Goal: Task Accomplishment & Management: Manage account settings

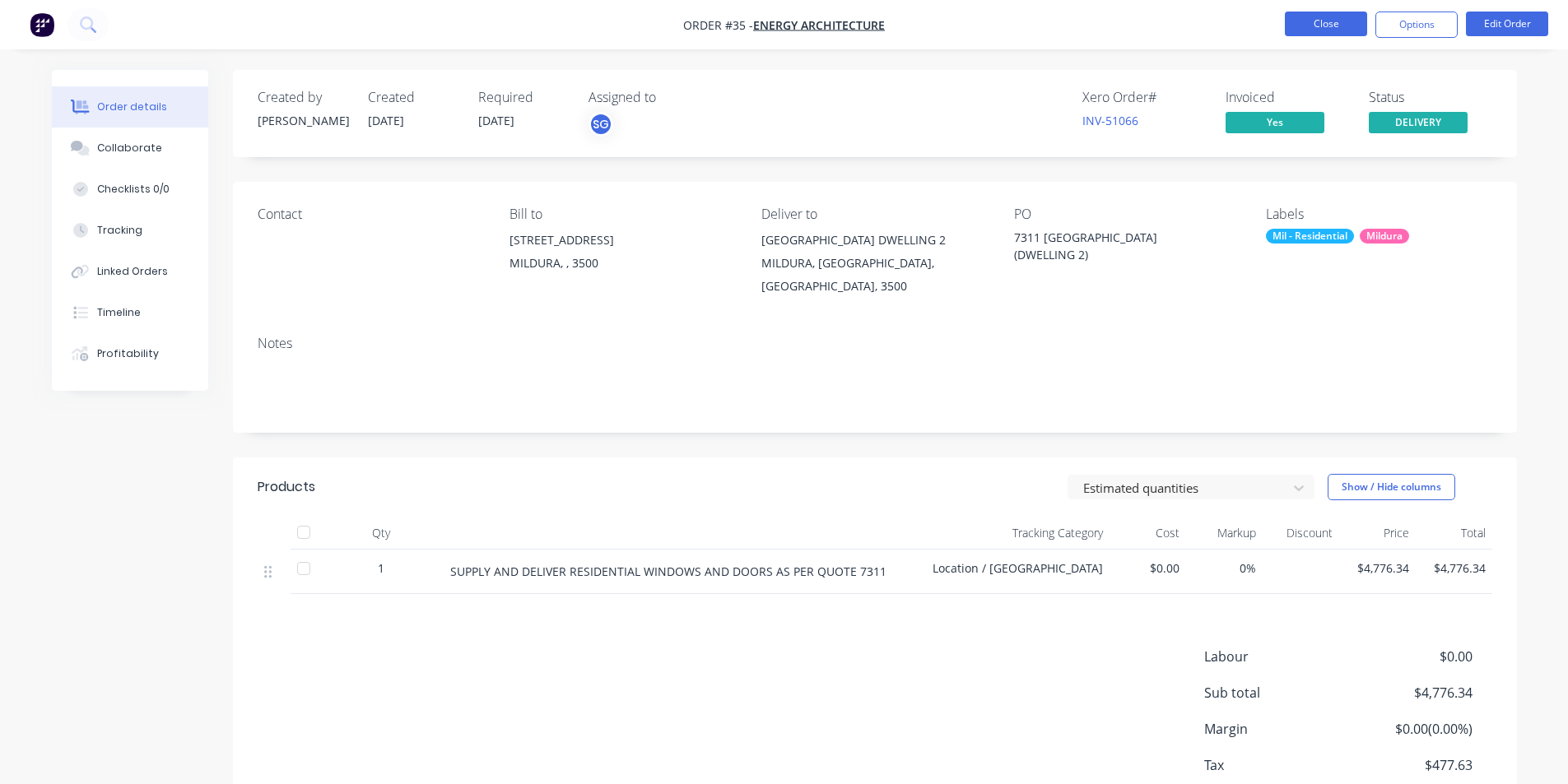
click at [1314, 24] on button "Close" at bounding box center [1326, 23] width 82 height 24
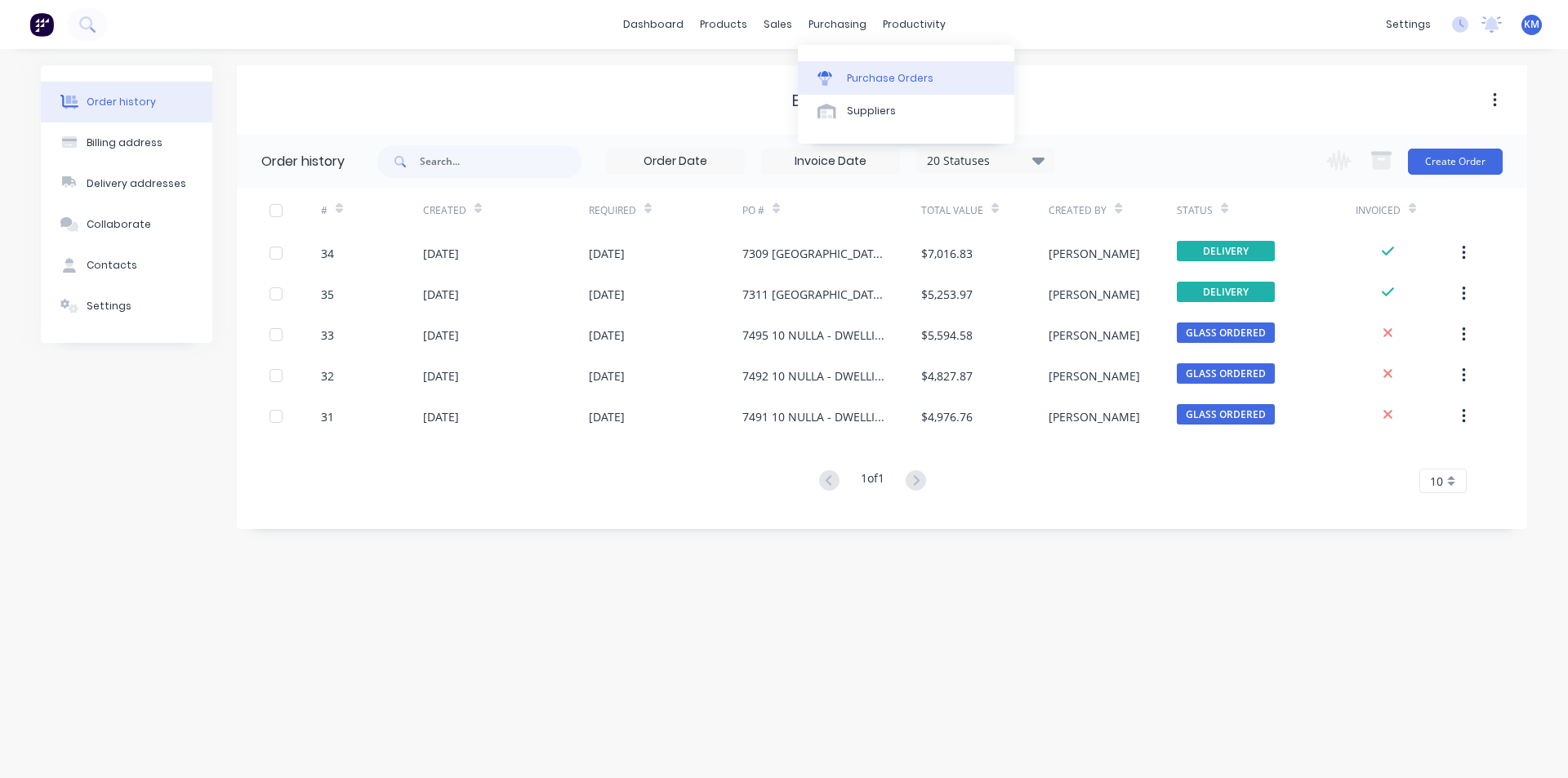
click at [881, 83] on div "Purchase Orders" at bounding box center [891, 79] width 87 height 15
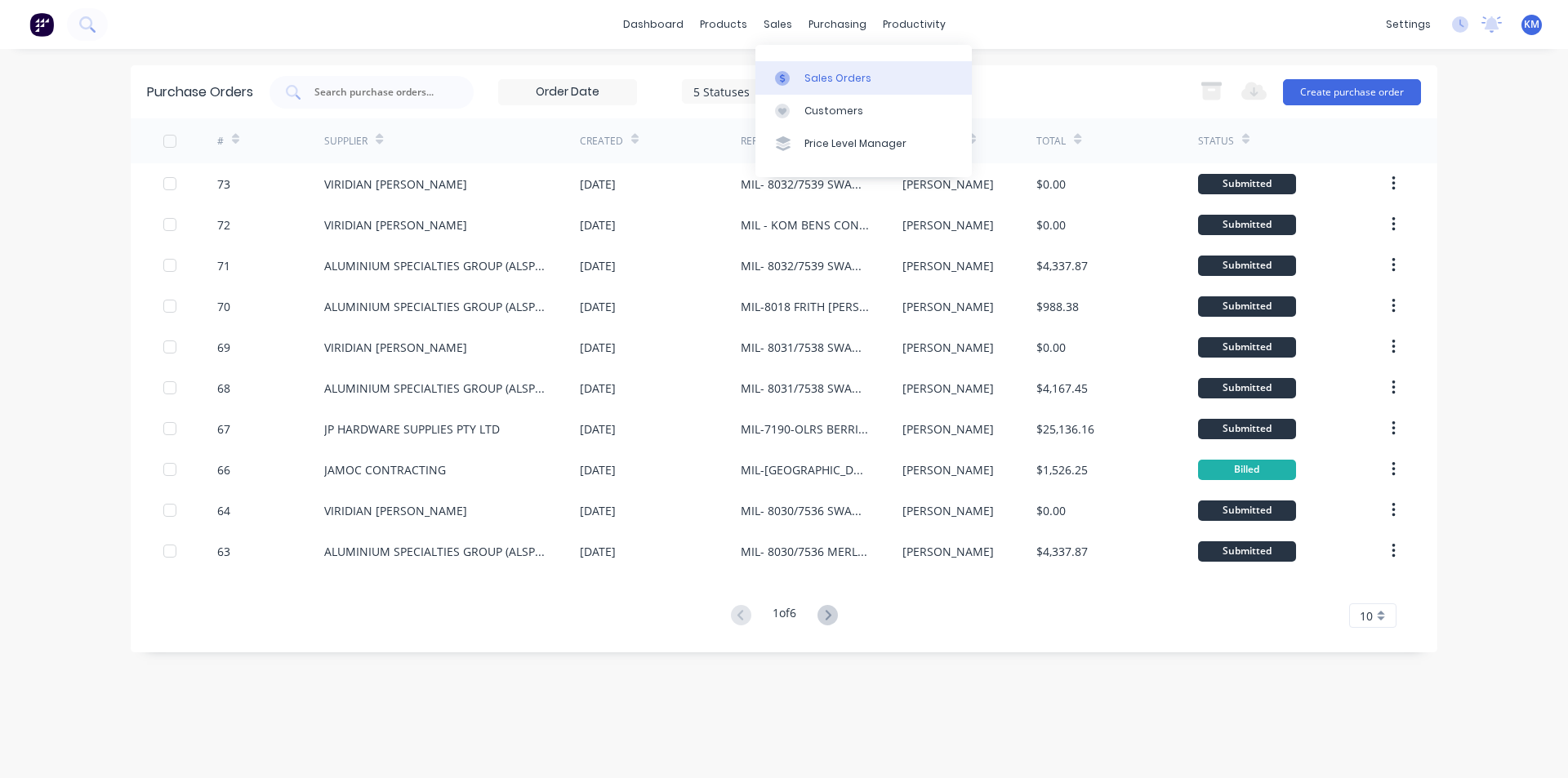
click at [826, 79] on div "Sales Orders" at bounding box center [838, 79] width 67 height 15
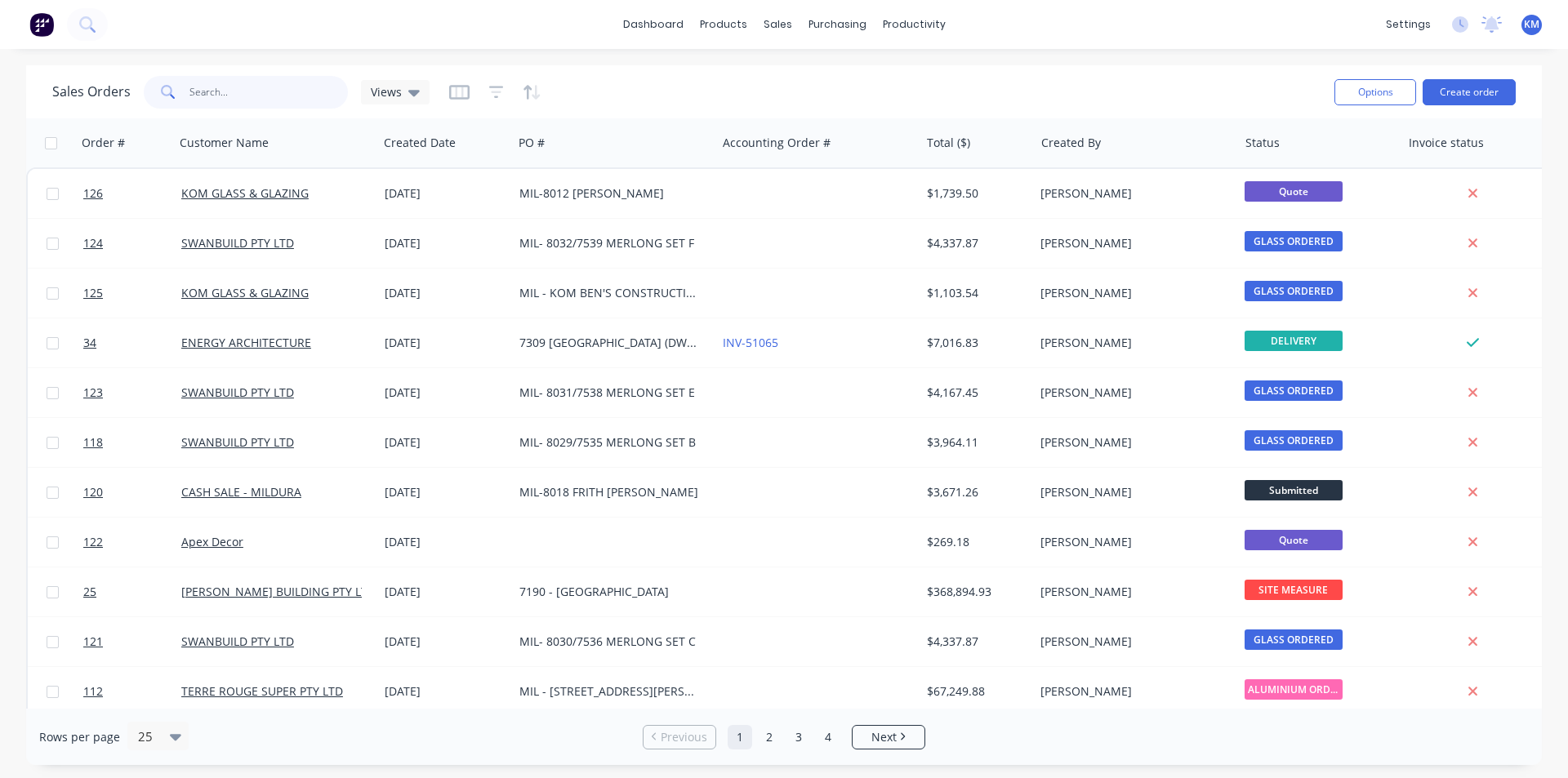
click at [249, 100] on input "text" at bounding box center [269, 92] width 159 height 32
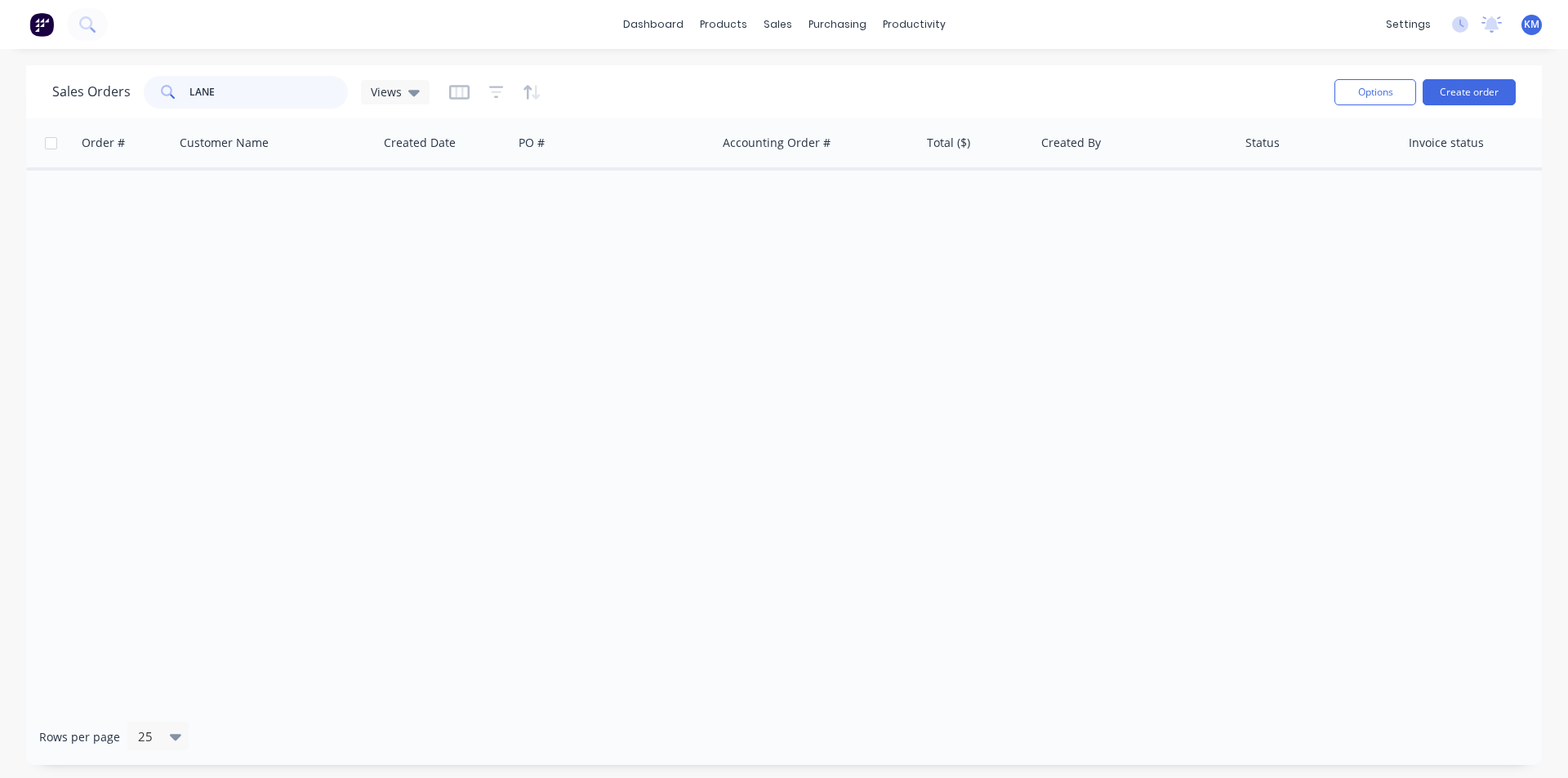
drag, startPoint x: 275, startPoint y: 95, endPoint x: 120, endPoint y: 99, distance: 155.1
click at [120, 99] on div "Sales Orders LANE Views" at bounding box center [241, 92] width 377 height 32
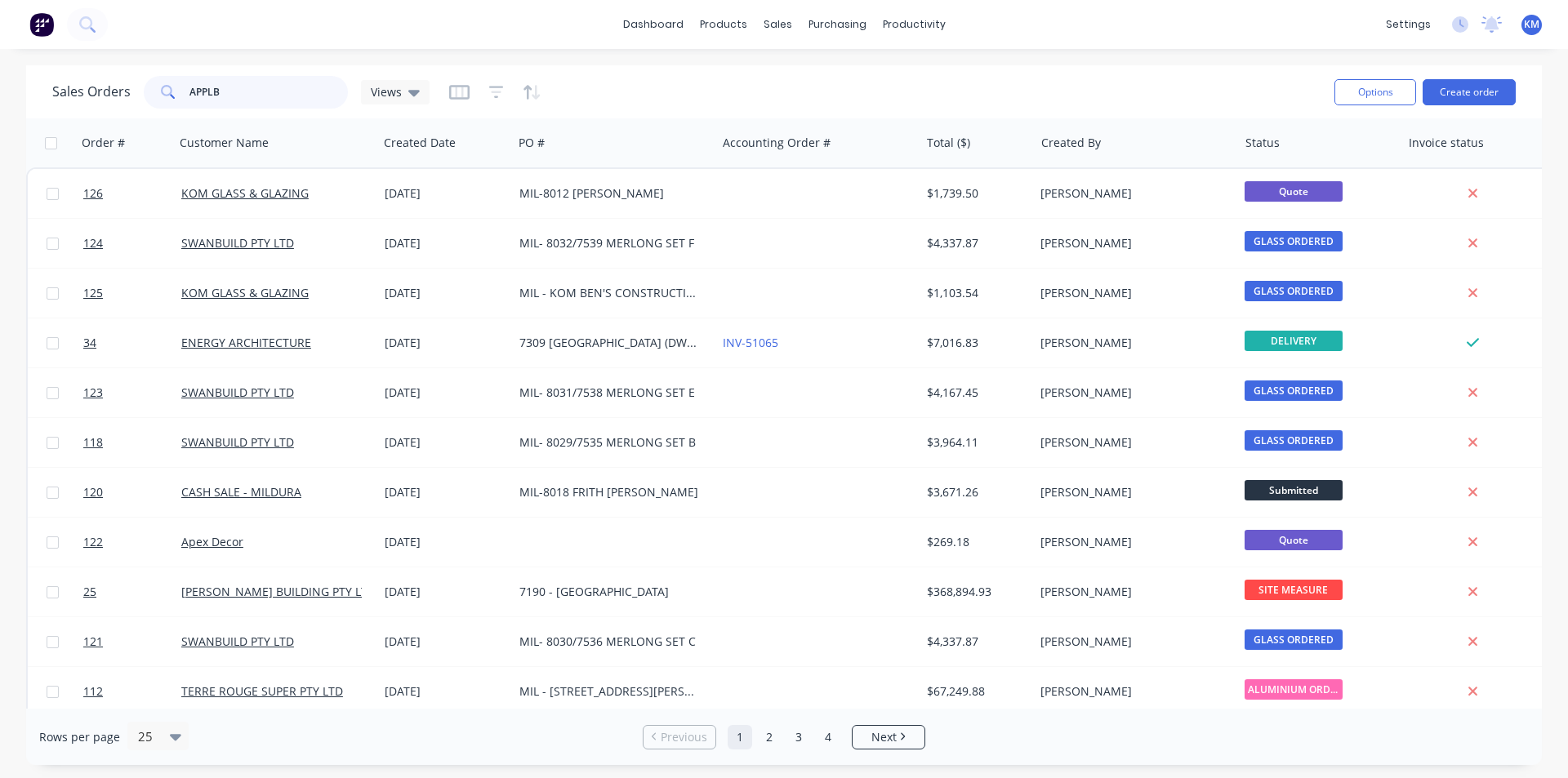
type input "APPLBY"
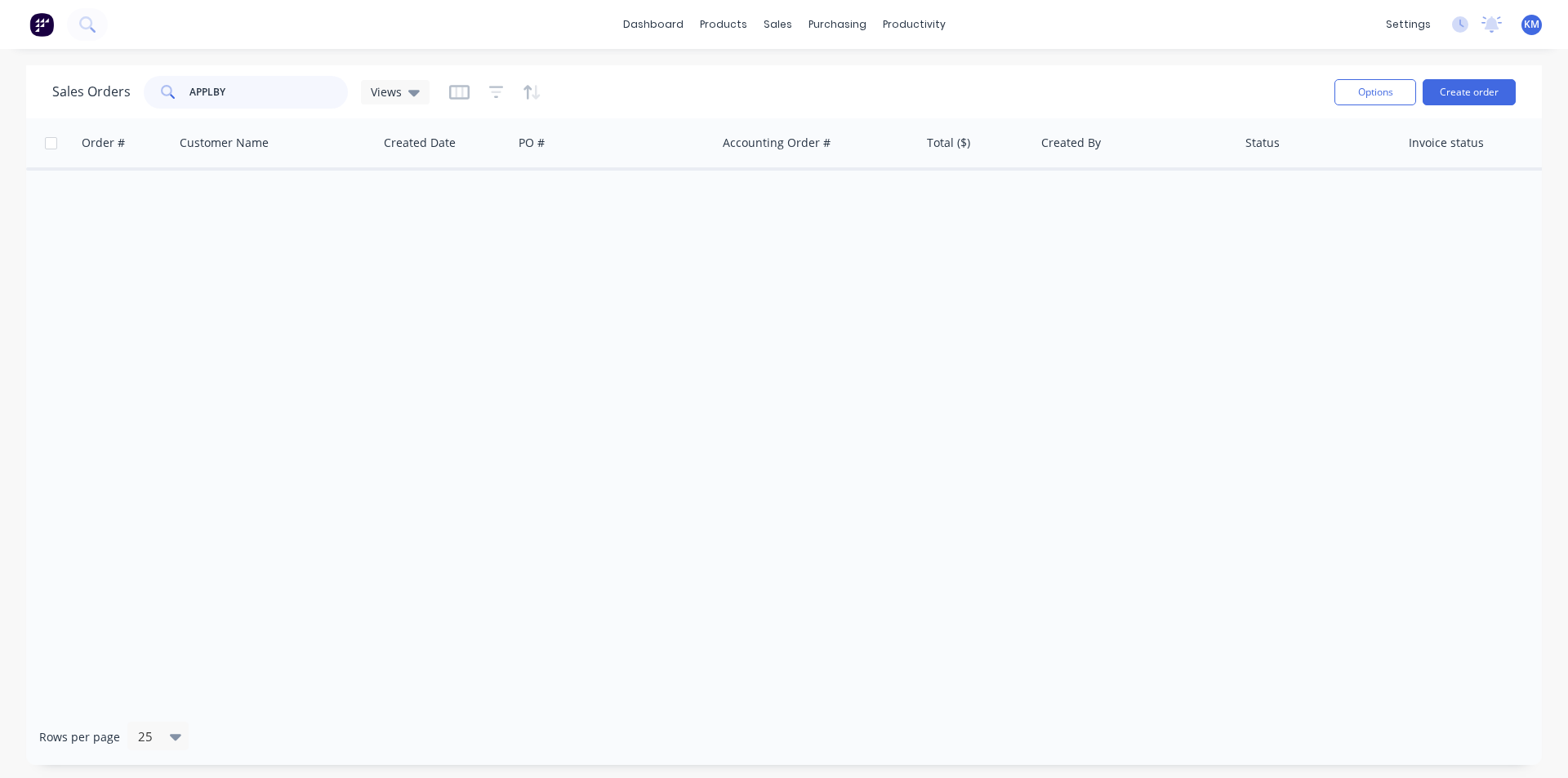
drag, startPoint x: 282, startPoint y: 101, endPoint x: 100, endPoint y: 101, distance: 182.0
click at [100, 101] on div "Sales Orders APPLBY Views" at bounding box center [241, 92] width 377 height 32
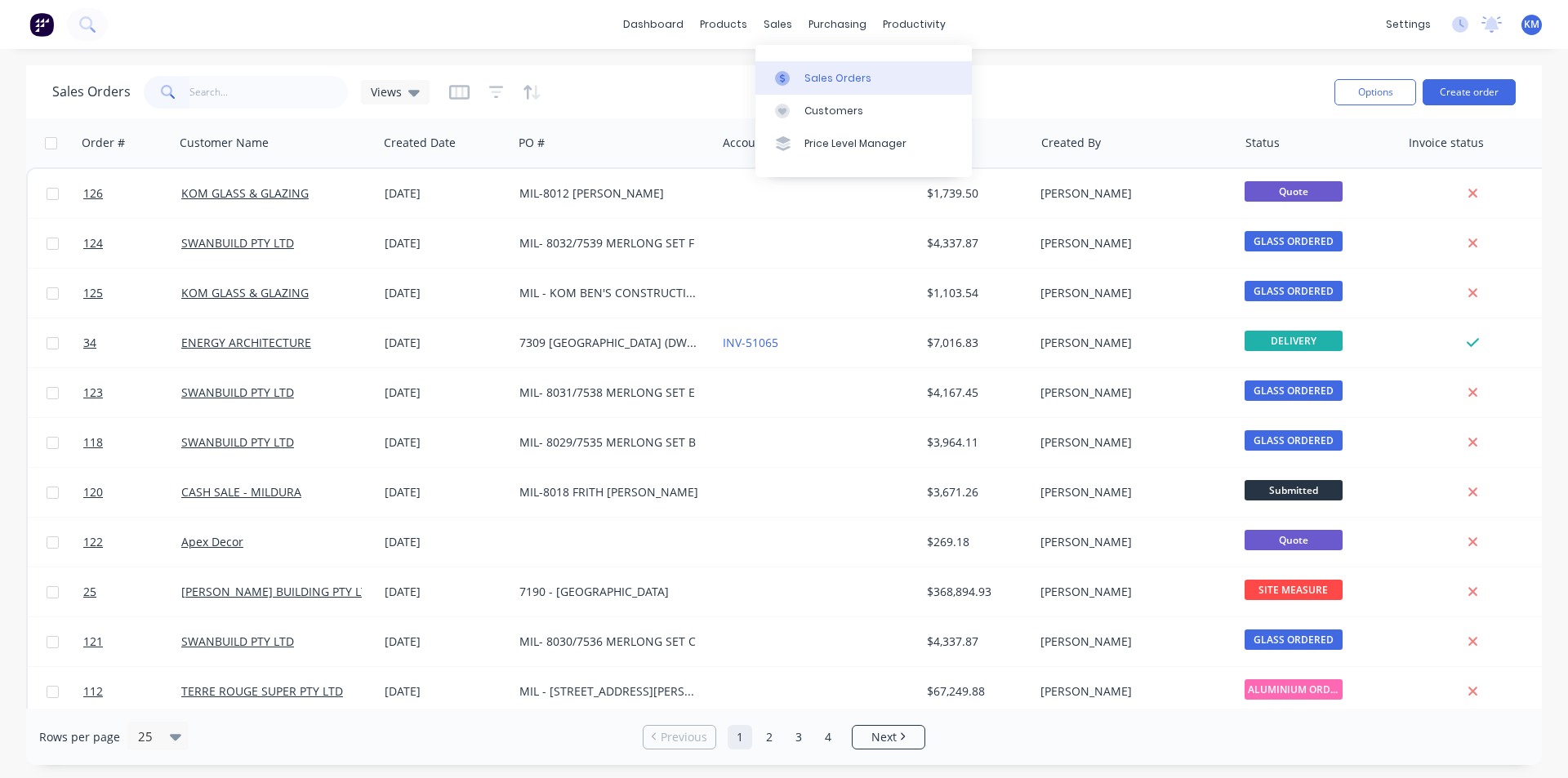
click at [792, 67] on link "Sales Orders" at bounding box center [864, 77] width 216 height 32
click at [259, 94] on input "text" at bounding box center [269, 92] width 159 height 32
type input "amacor"
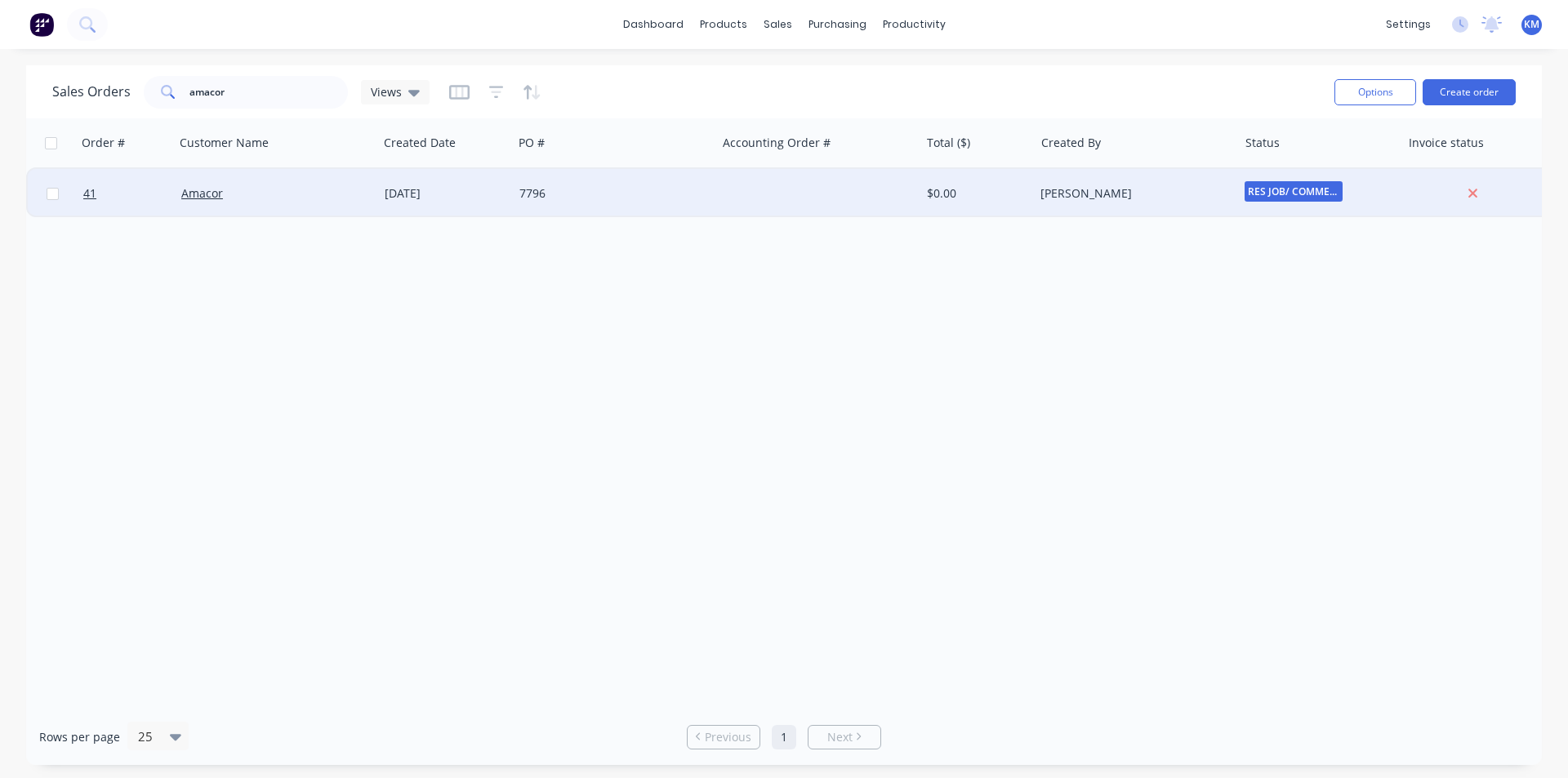
click at [647, 195] on div "7796" at bounding box center [611, 193] width 181 height 17
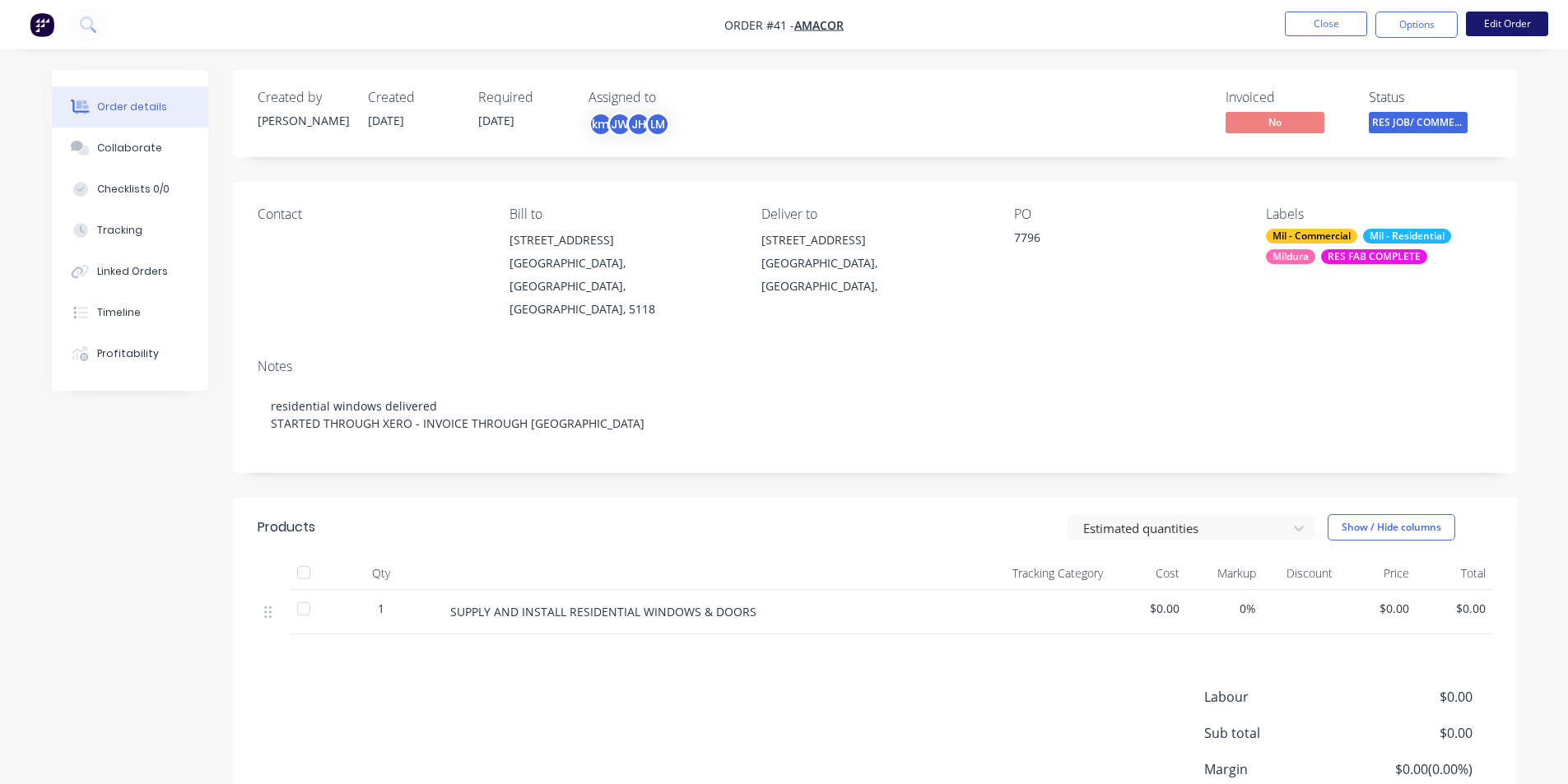
click at [1524, 19] on button "Edit Order" at bounding box center [1507, 23] width 82 height 24
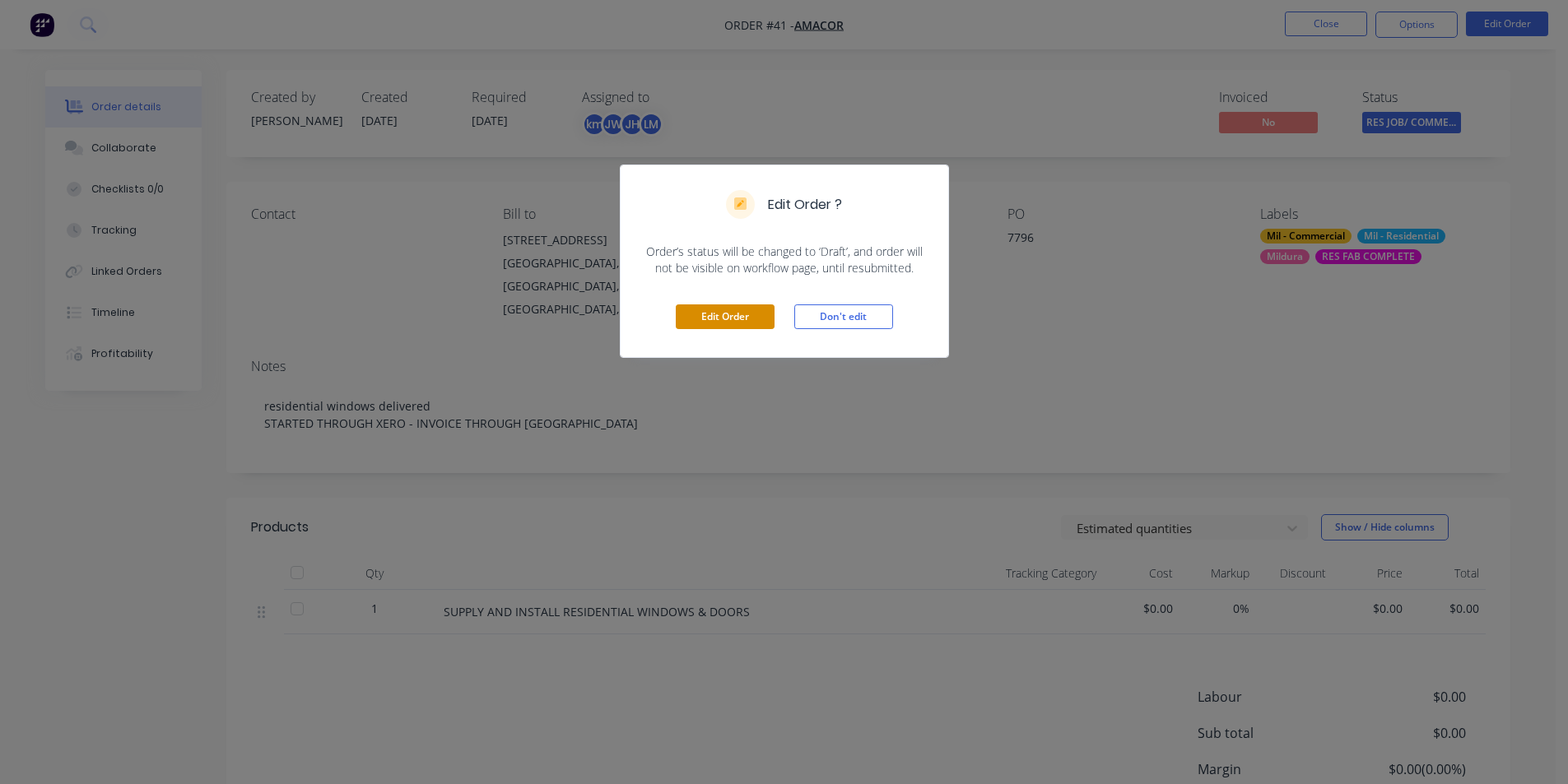
click at [751, 313] on button "Edit Order" at bounding box center [725, 317] width 99 height 24
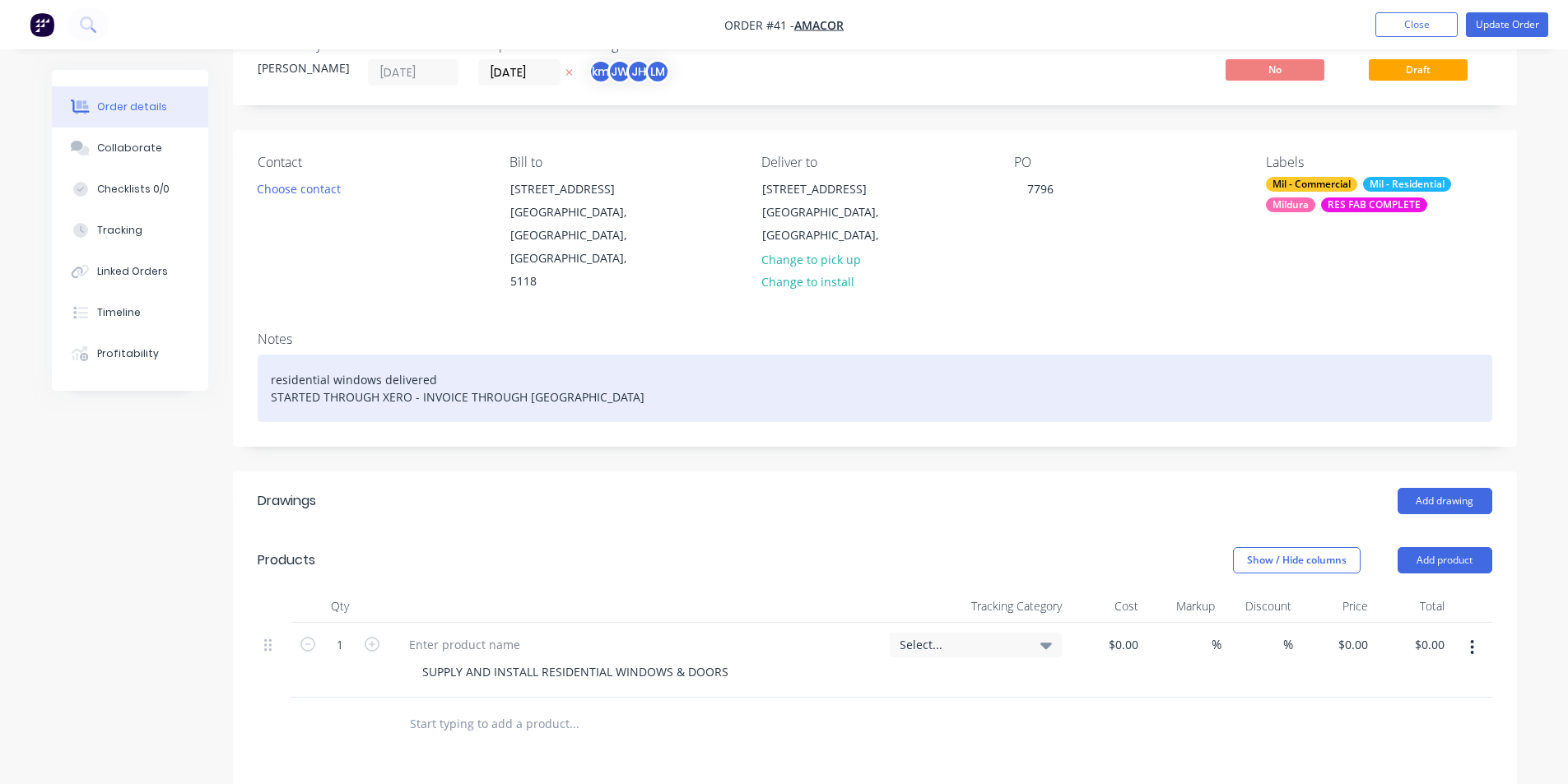
scroll to position [87, 0]
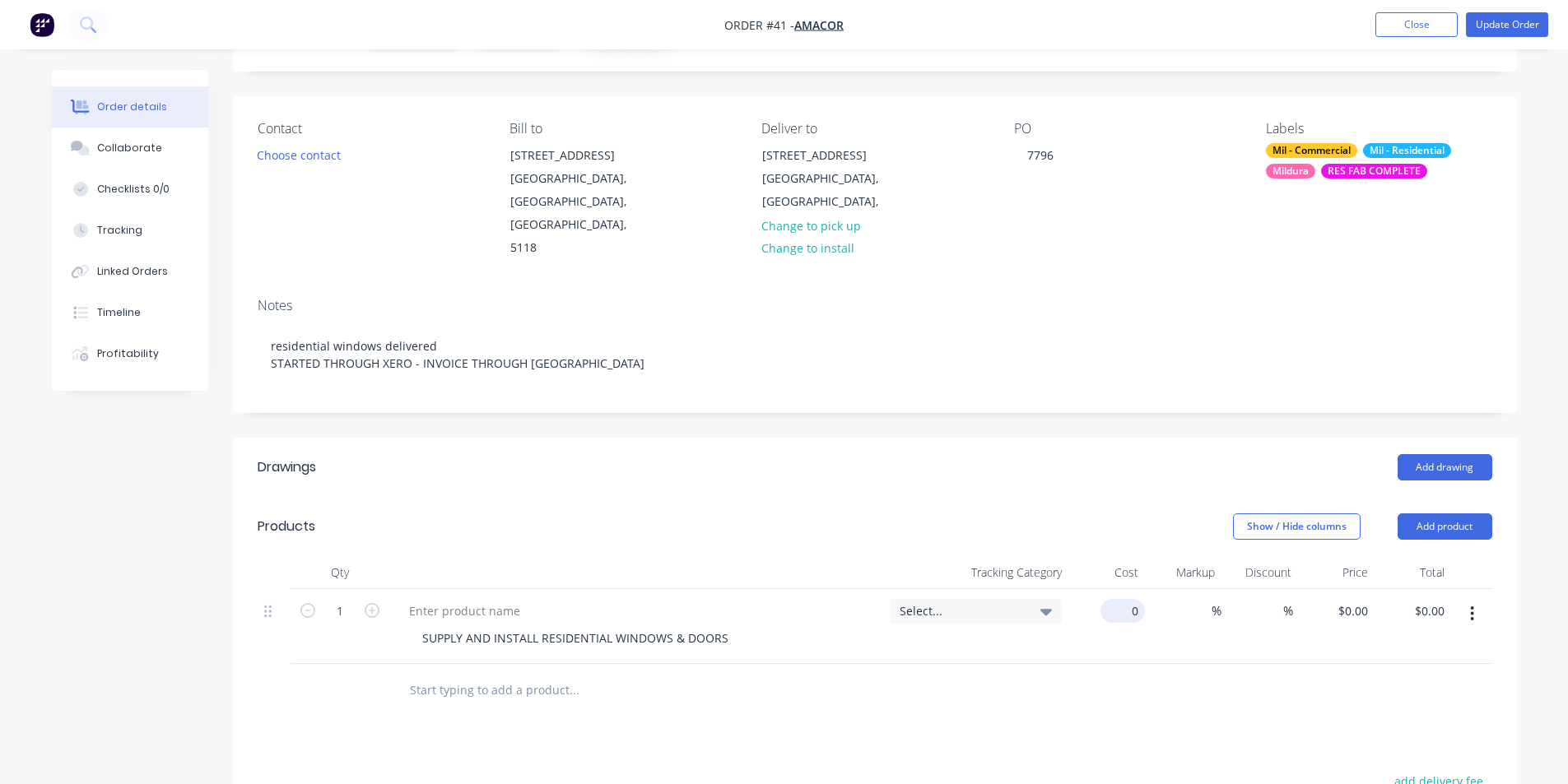
click at [1125, 599] on div "0 $0.00" at bounding box center [1126, 612] width 38 height 24
type input "$0.00"
click at [637, 626] on div "SUPPLY AND INSTALL RESIDENTIAL WINDOWS & DOORS" at bounding box center [575, 639] width 333 height 24
click at [732, 626] on div "SUPPLY AND INSTALL RESIDENTIAL WINDOWS & DOORS" at bounding box center [575, 639] width 333 height 24
drag, startPoint x: 534, startPoint y: 615, endPoint x: 493, endPoint y: 608, distance: 41.6
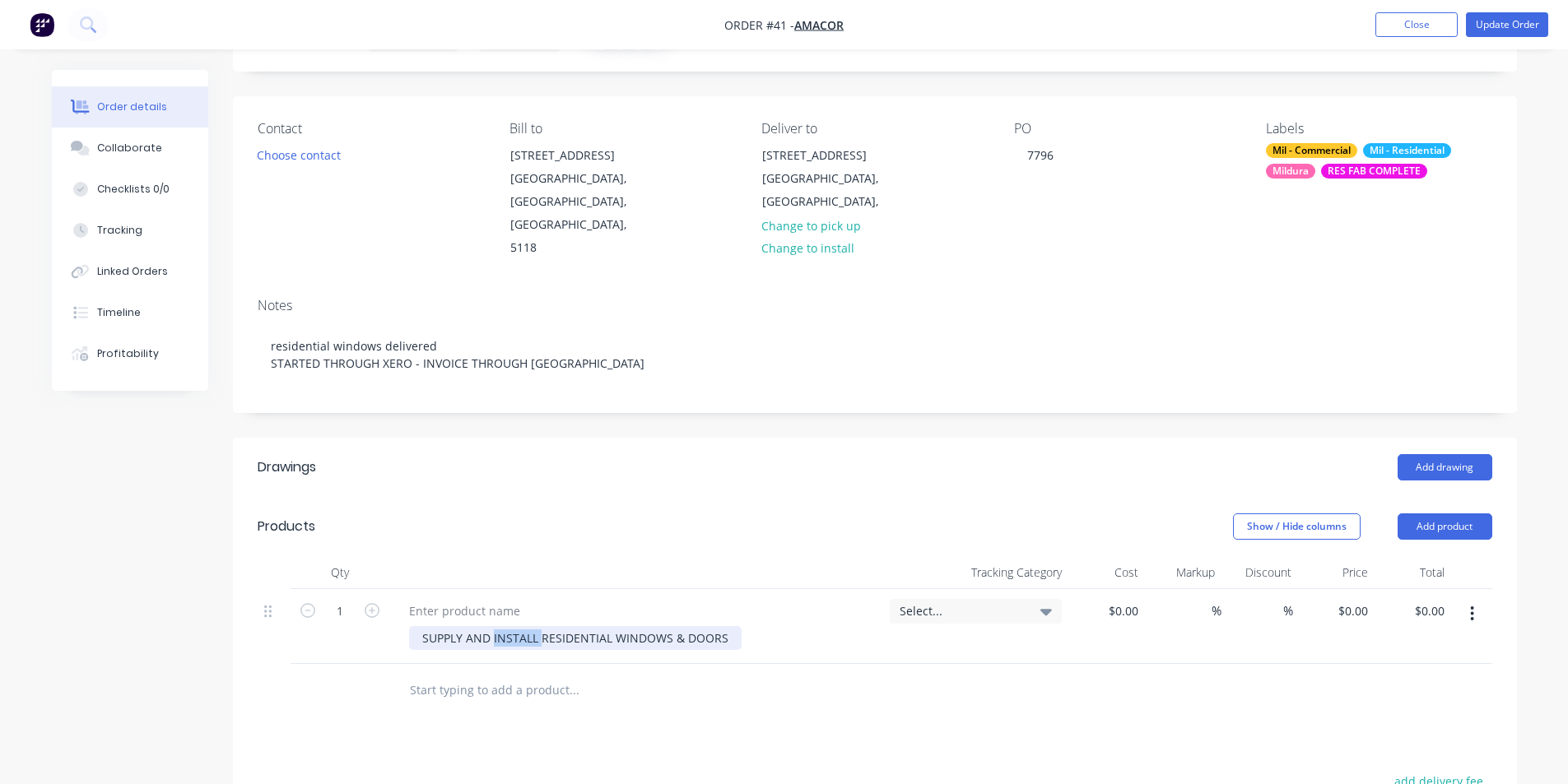
click at [493, 626] on div "SUPPLY AND INSTALL RESIDENTIAL WINDOWS & DOORS" at bounding box center [575, 639] width 333 height 24
drag, startPoint x: 724, startPoint y: 617, endPoint x: 678, endPoint y: 617, distance: 46.0
click at [678, 626] on div "SUPPLY AND DELIVER RESIDENTIAL WINDOWS & DOORS" at bounding box center [575, 639] width 333 height 24
click at [1138, 599] on input "0" at bounding box center [1135, 612] width 19 height 24
click at [1061, 599] on div "Select..." at bounding box center [975, 612] width 172 height 24
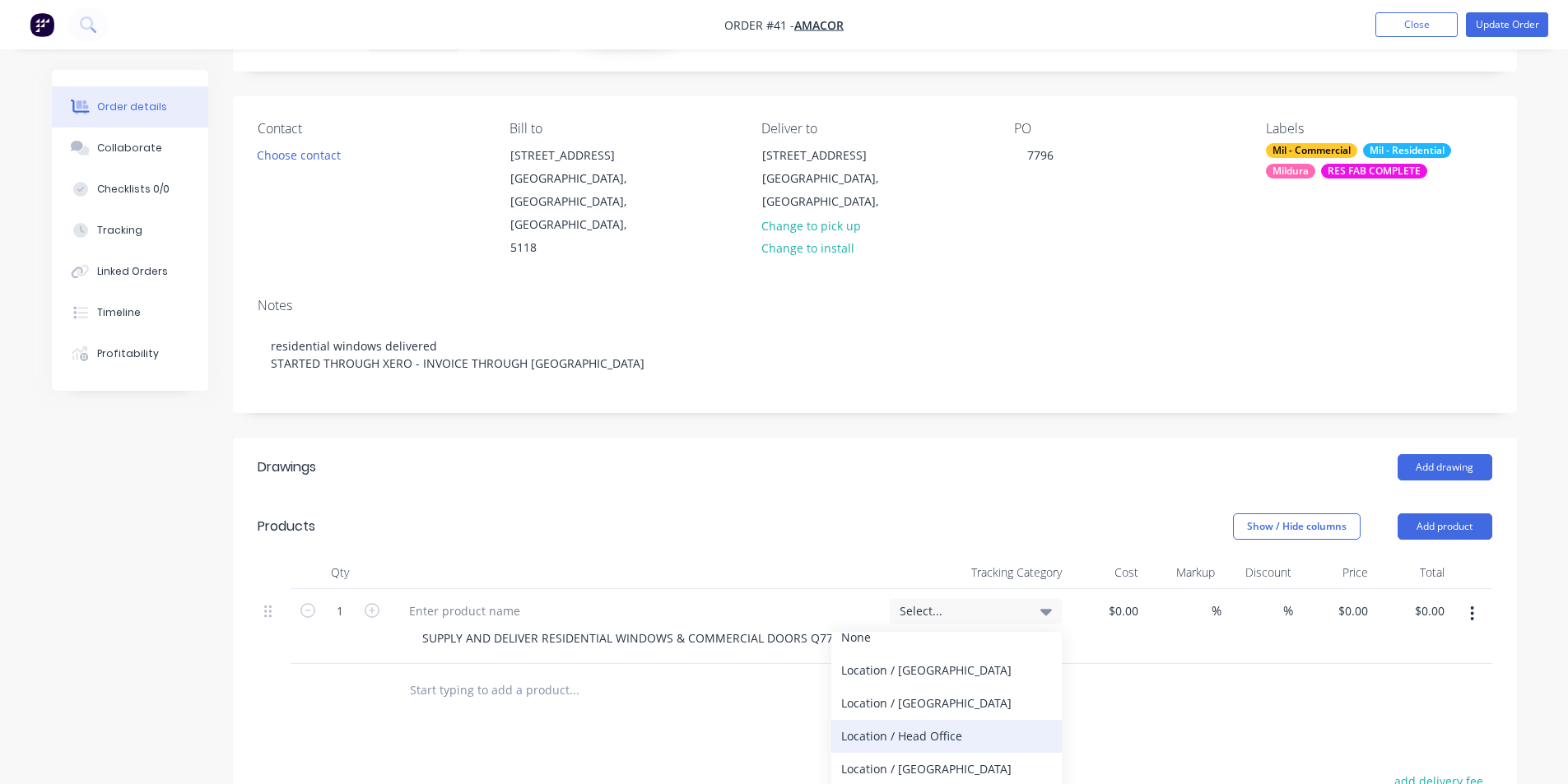
scroll to position [162, 0]
click at [942, 731] on div "Location / [GEOGRAPHIC_DATA]" at bounding box center [946, 747] width 230 height 33
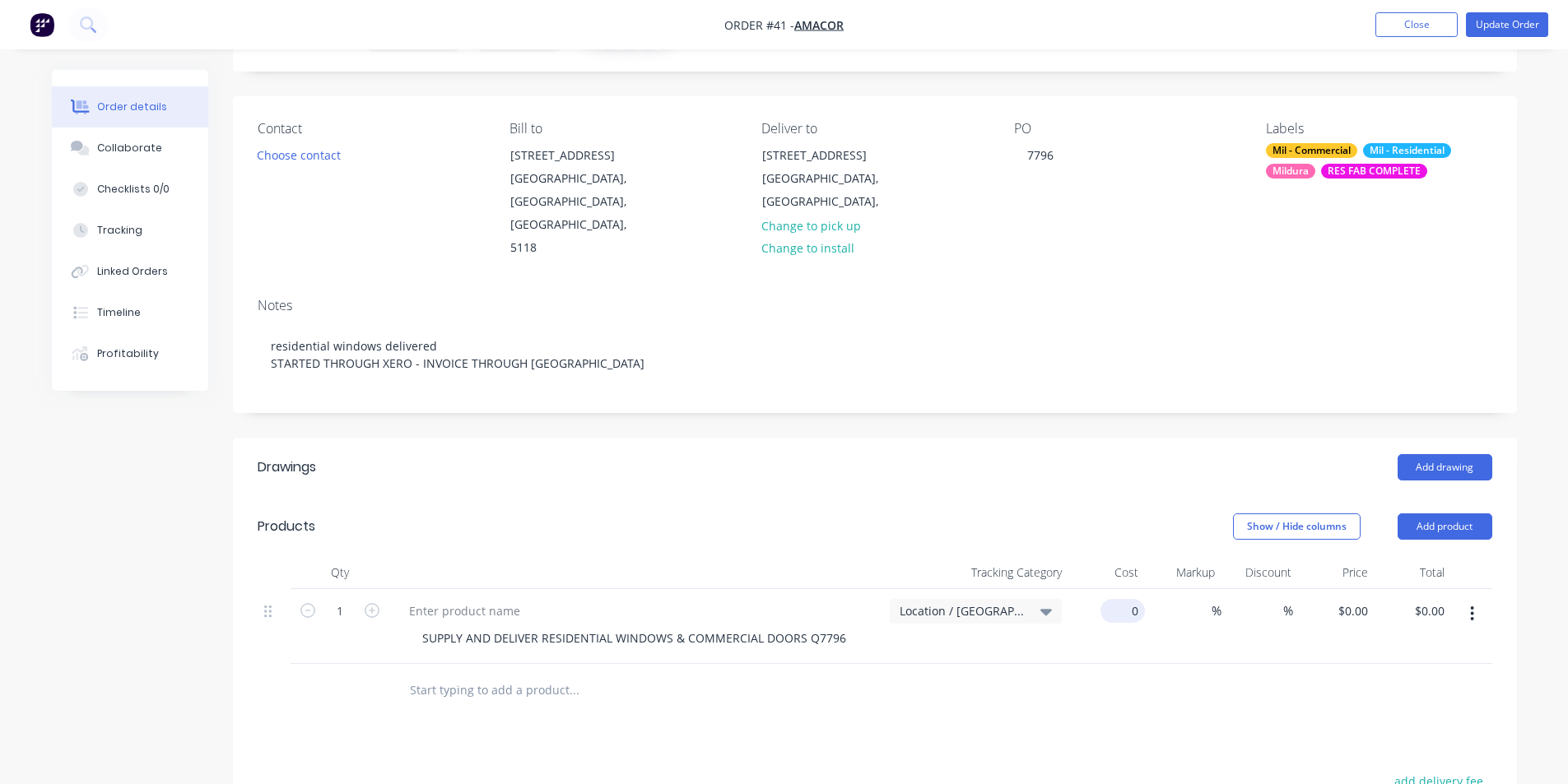
click at [1136, 599] on input "0" at bounding box center [1126, 612] width 38 height 24
drag, startPoint x: 1112, startPoint y: 589, endPoint x: 1150, endPoint y: 587, distance: 38.1
click at [1150, 589] on div "1 SUPPLY AND DELIVER RESIDENTIAL WINDOWS & COMMERCIAL DOORS Q7796 Location / [G…" at bounding box center [874, 626] width 1234 height 75
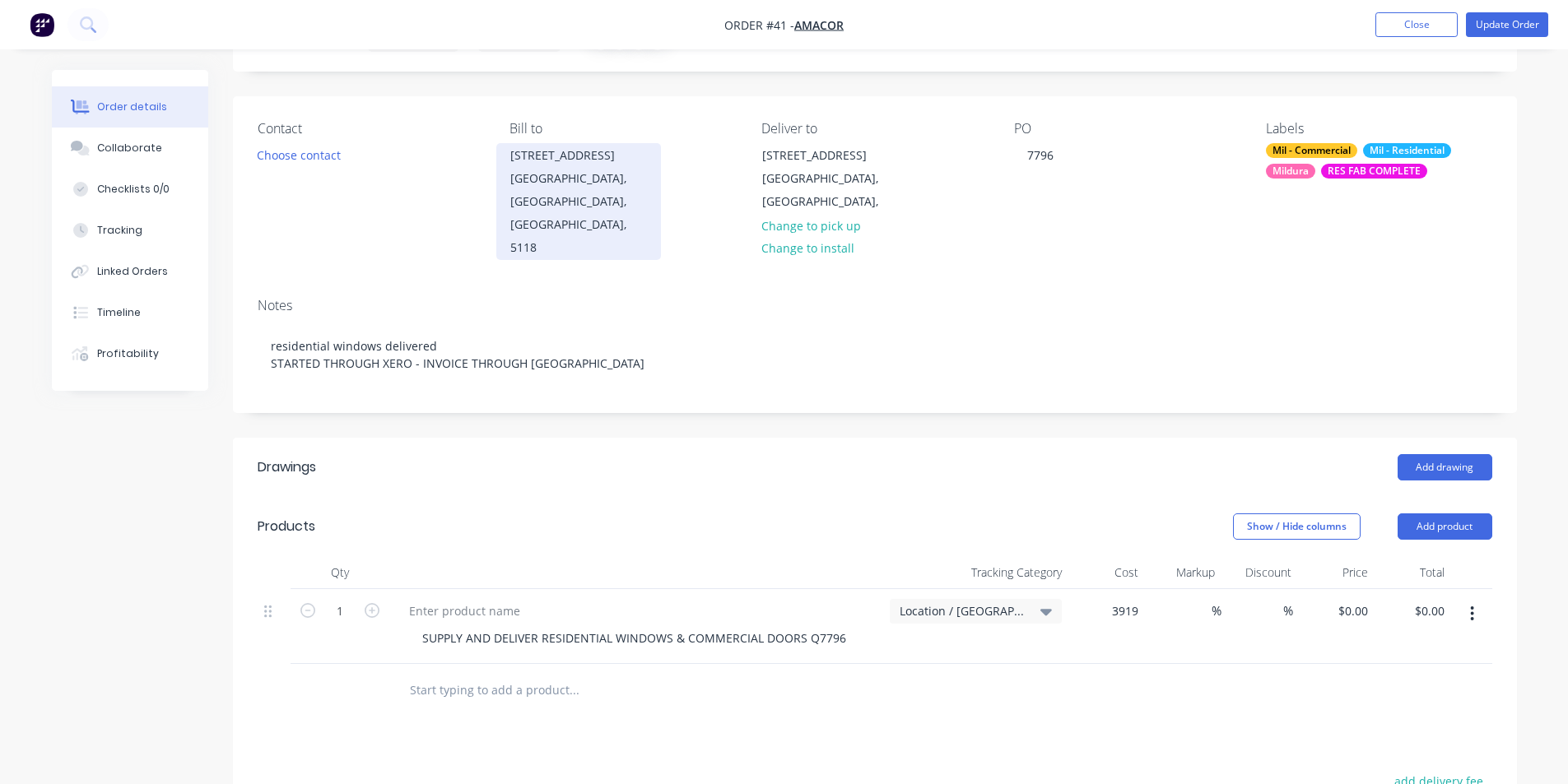
type input "$3,919.00"
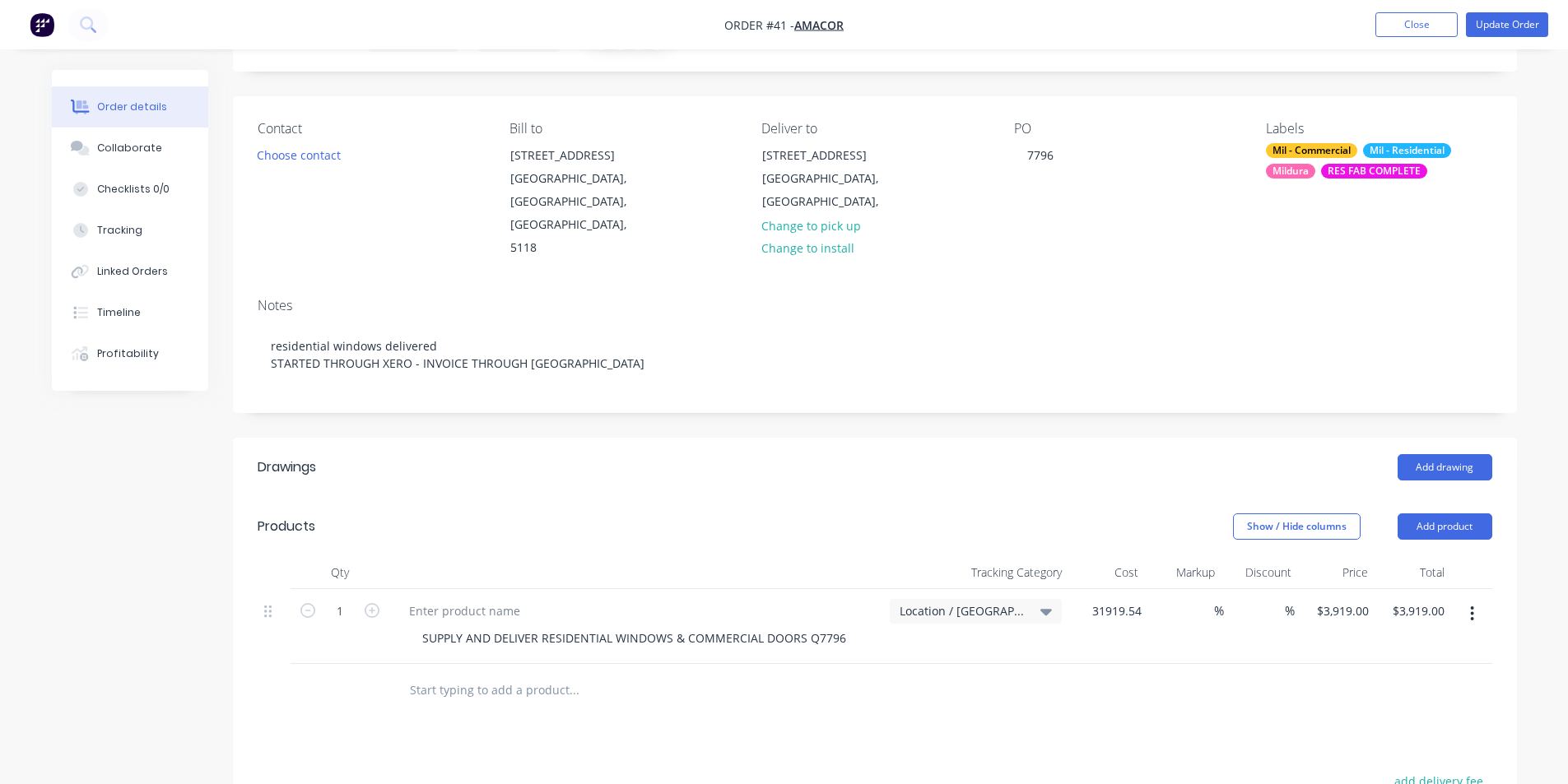
type input "$31,919.54"
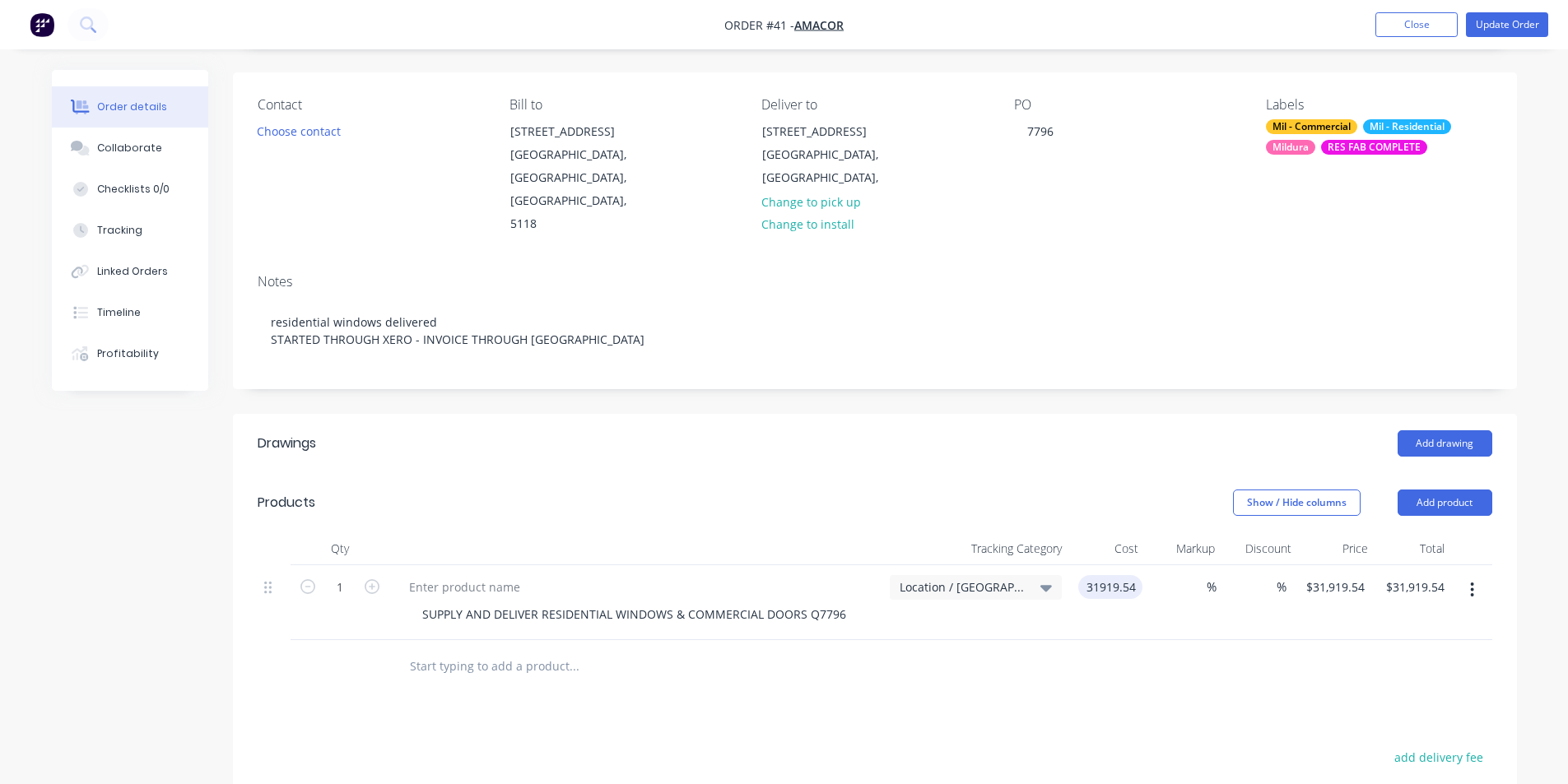
type input "$31,919.54"
click at [1073, 431] on div "Add drawing" at bounding box center [1005, 444] width 972 height 26
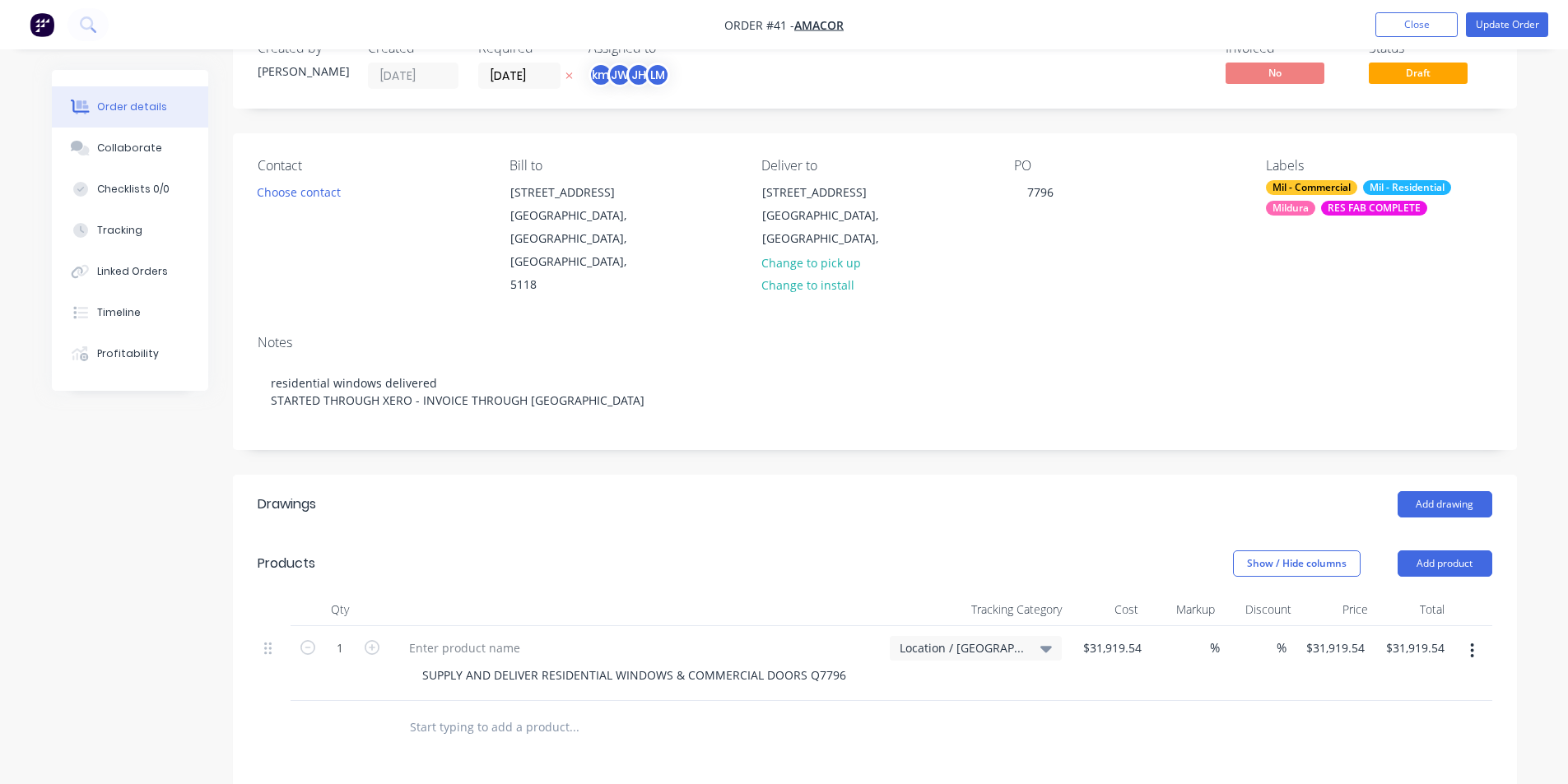
scroll to position [78, 0]
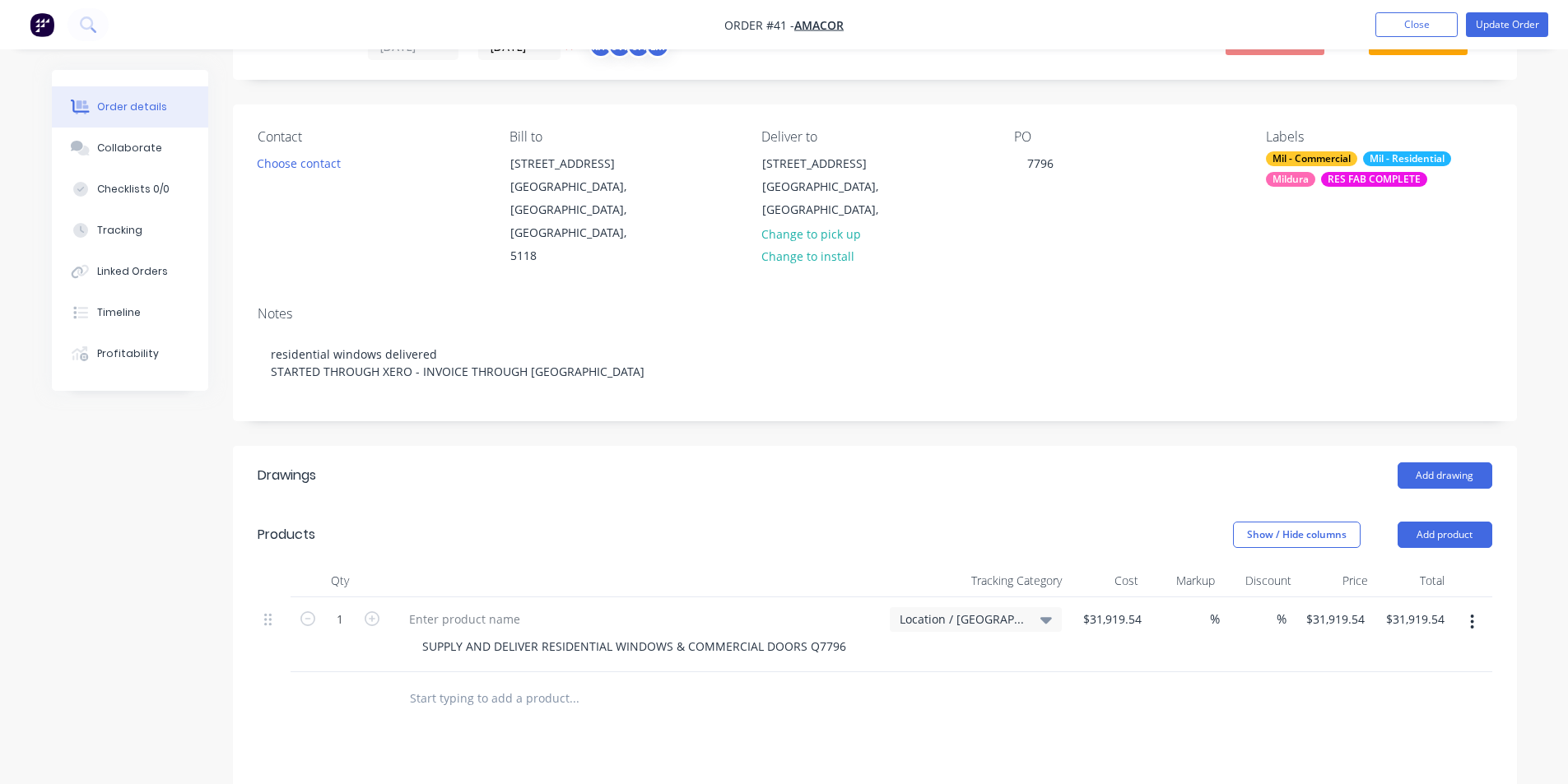
click at [535, 682] on input "text" at bounding box center [573, 698] width 329 height 33
type input "SUPPLY & DELIVER COMMERCIAL INTERNAL WINDOWS-EXTRA (SITE GLAZE)"
click at [800, 467] on header "Drawings Add drawing" at bounding box center [874, 476] width 1284 height 60
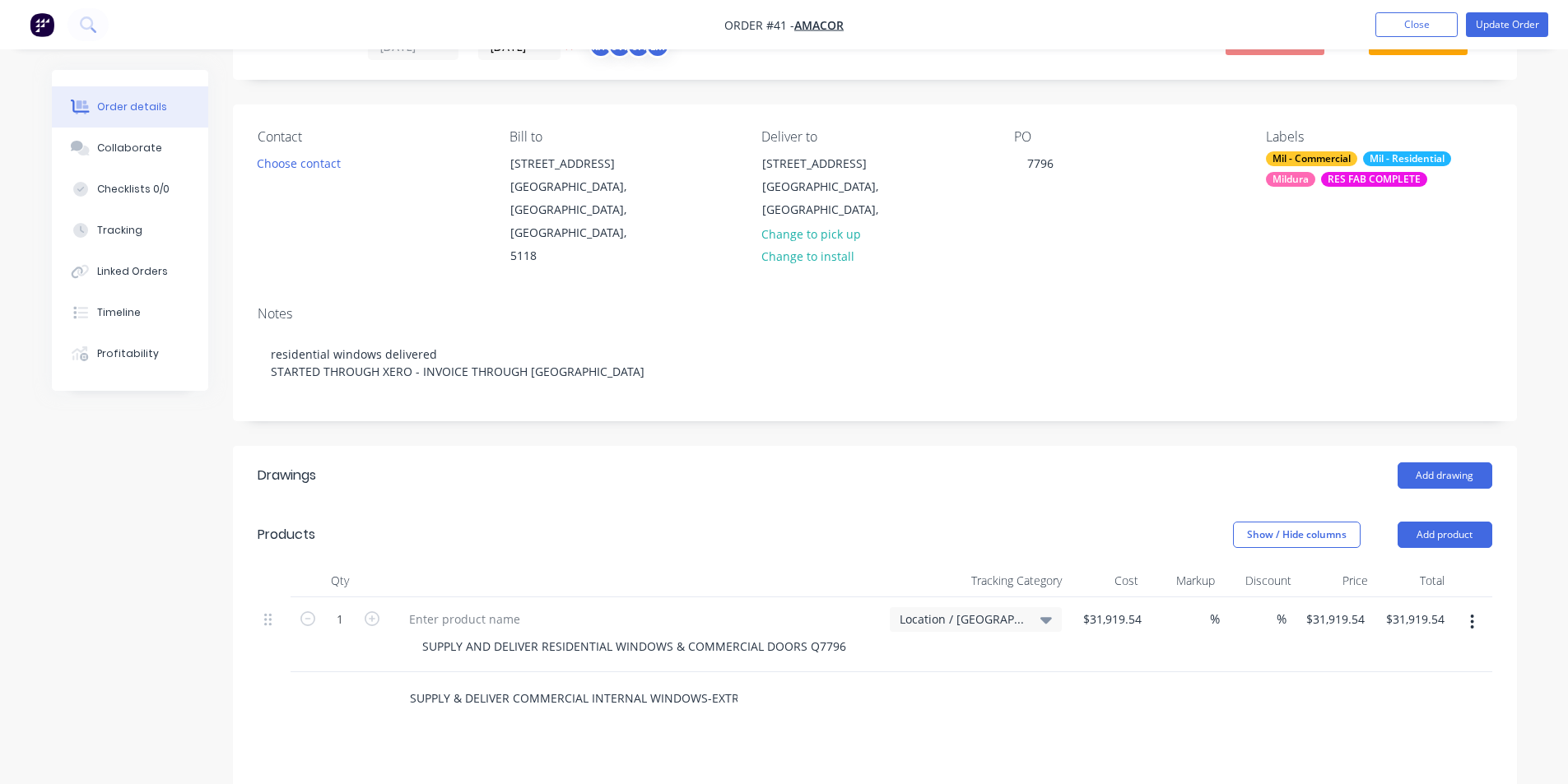
click at [622, 682] on input "SUPPLY & DELIVER COMMERCIAL INTERNAL WINDOWS-EXTRA (SITE GLAZE)" at bounding box center [573, 698] width 329 height 33
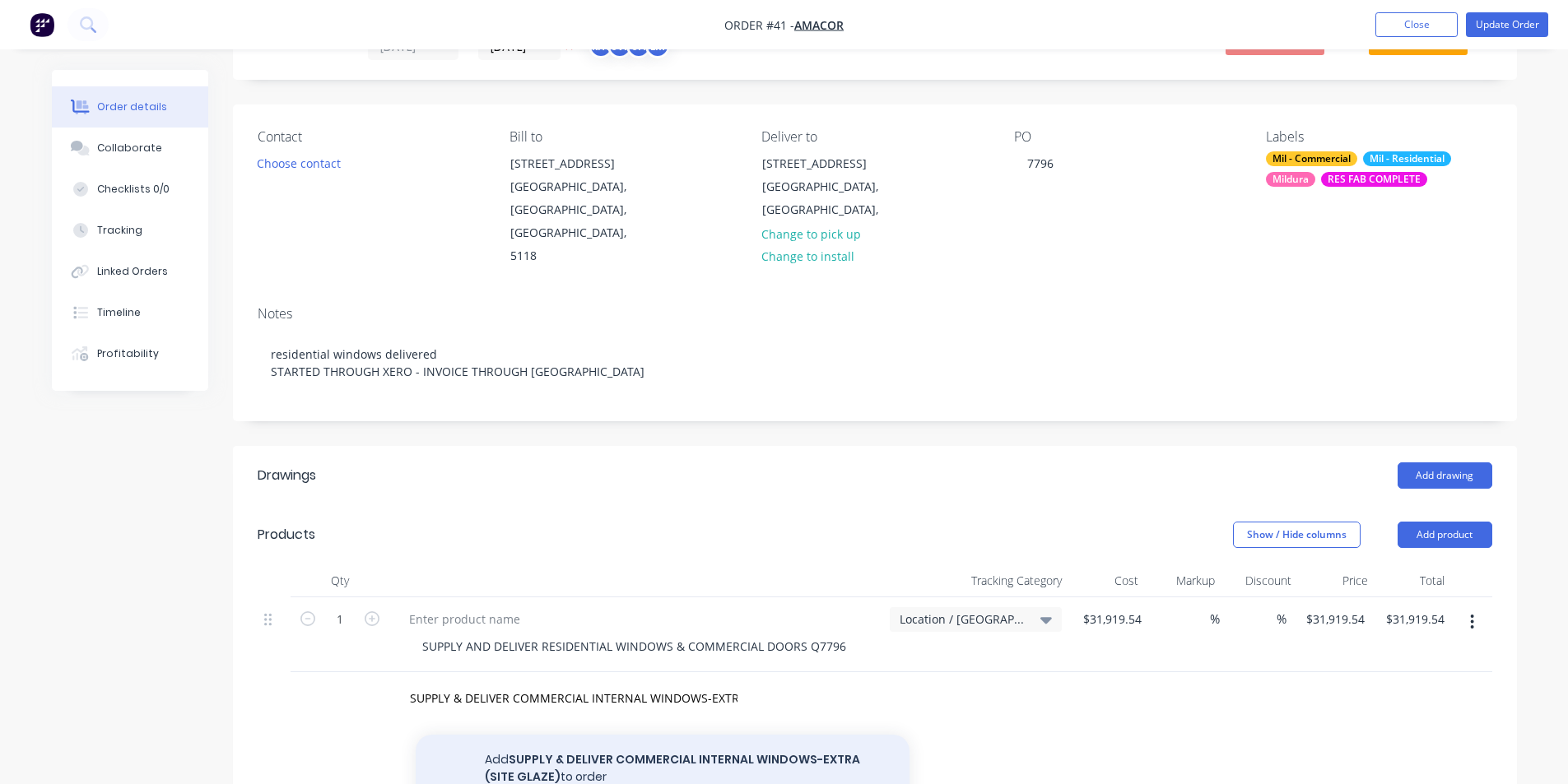
click at [730, 737] on button "Add SUPPLY & DELIVER COMMERCIAL INTERNAL WINDOWS-EXTRA (SITE GLAZE) to order" at bounding box center [663, 768] width 494 height 67
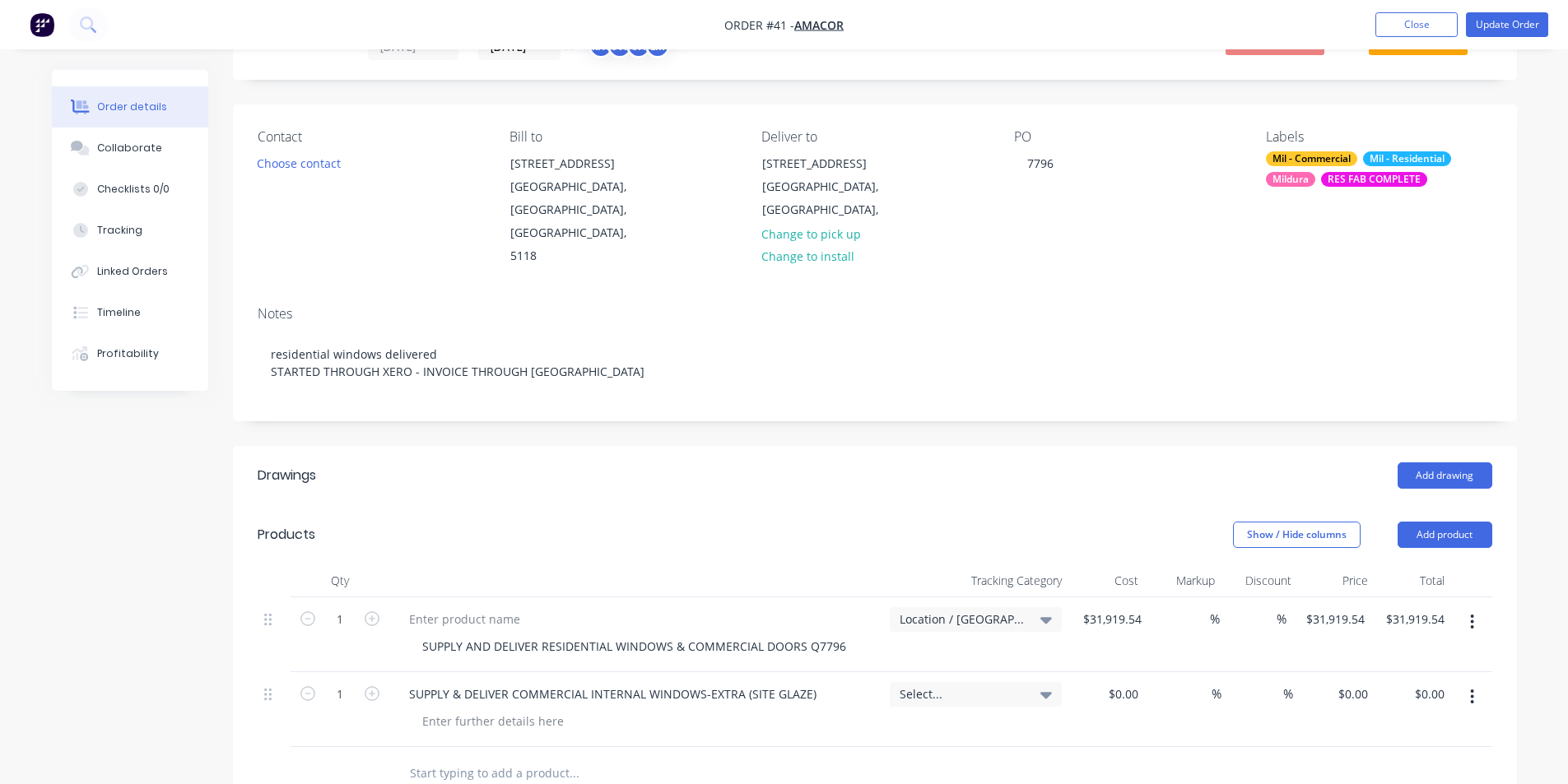
scroll to position [102, 0]
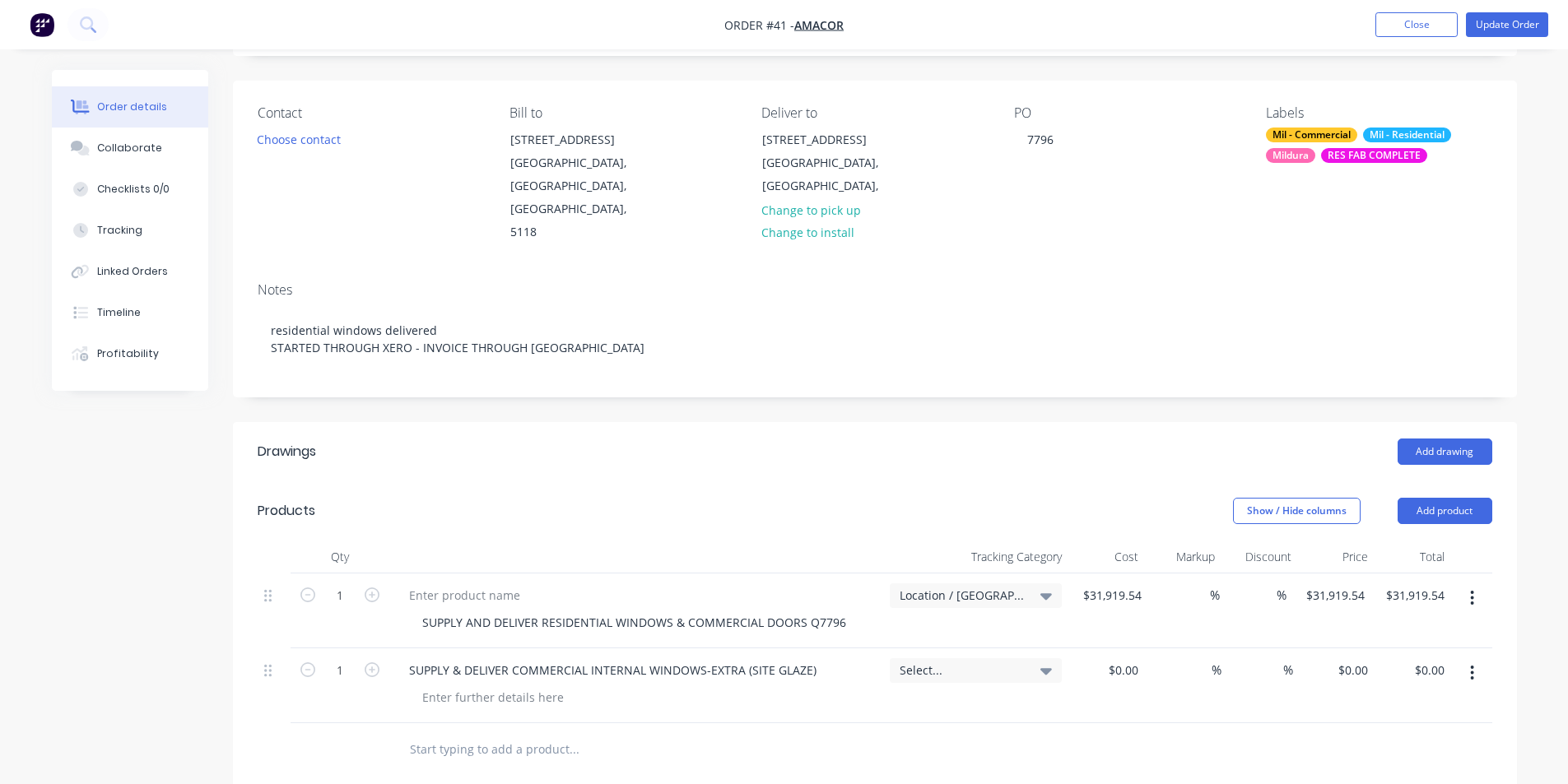
click at [1055, 658] on div "Select..." at bounding box center [975, 670] width 172 height 24
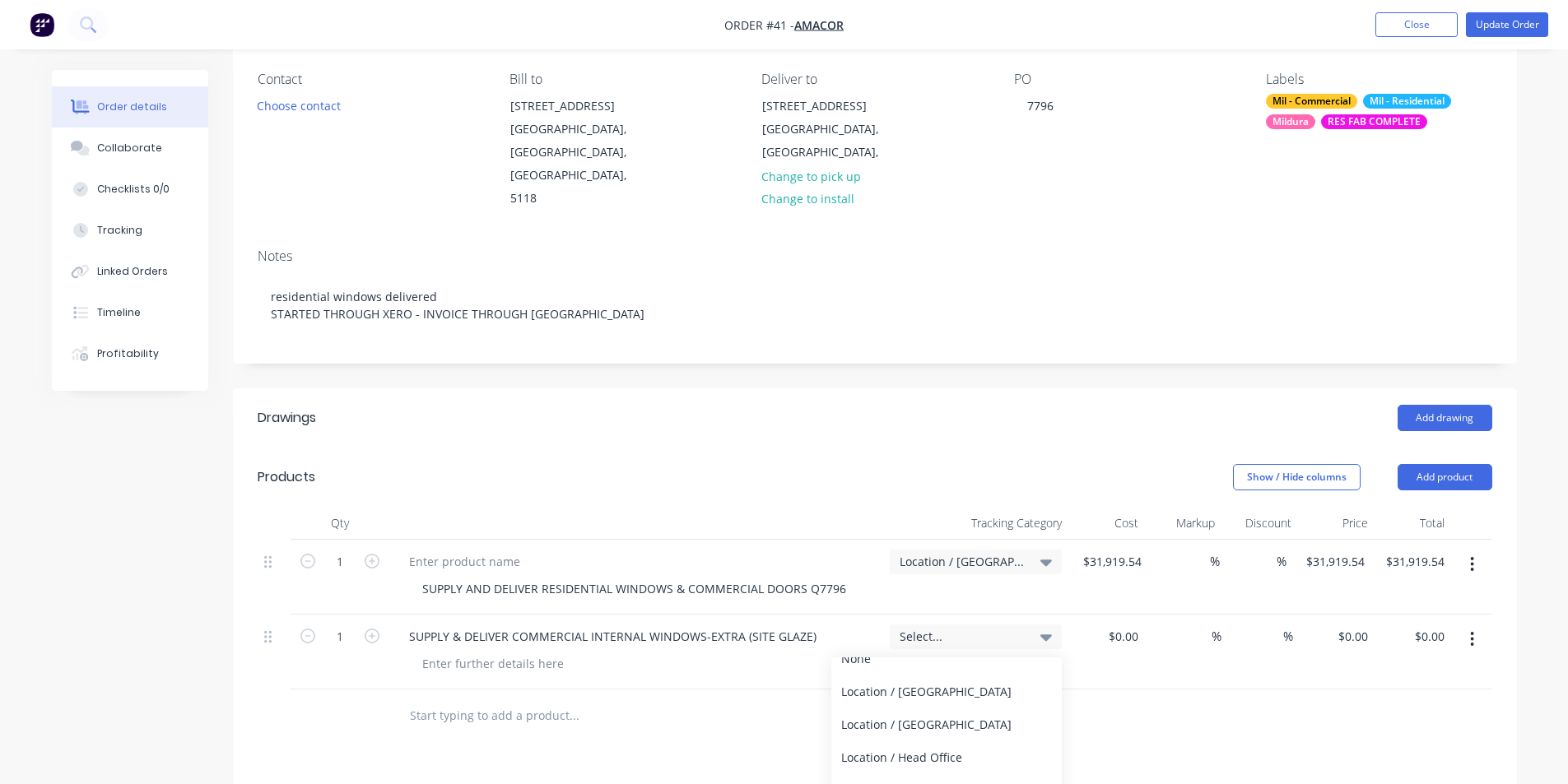
scroll to position [147, 0]
click at [947, 771] on div "Location / [GEOGRAPHIC_DATA]" at bounding box center [946, 787] width 230 height 33
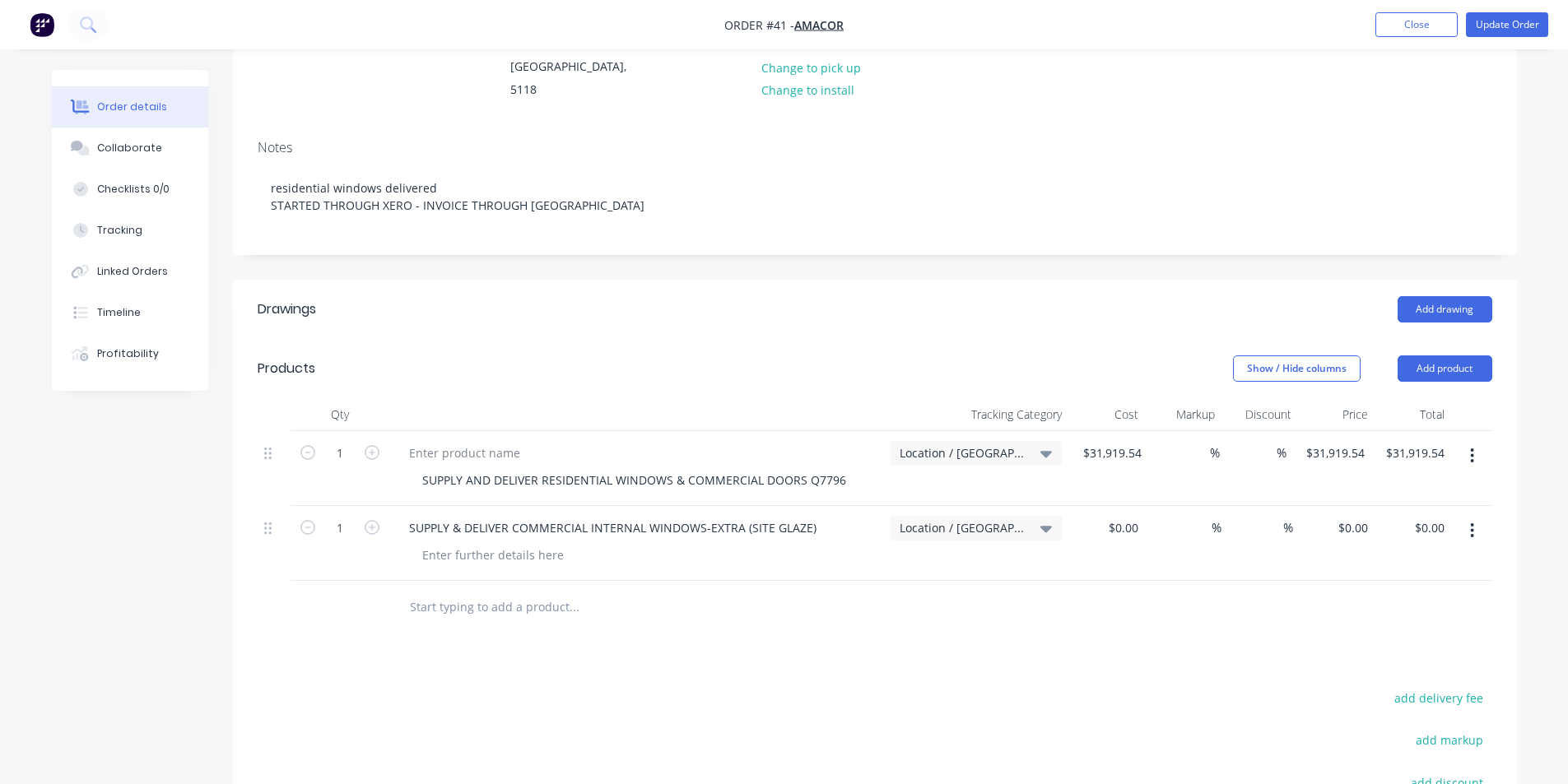
scroll to position [252, 0]
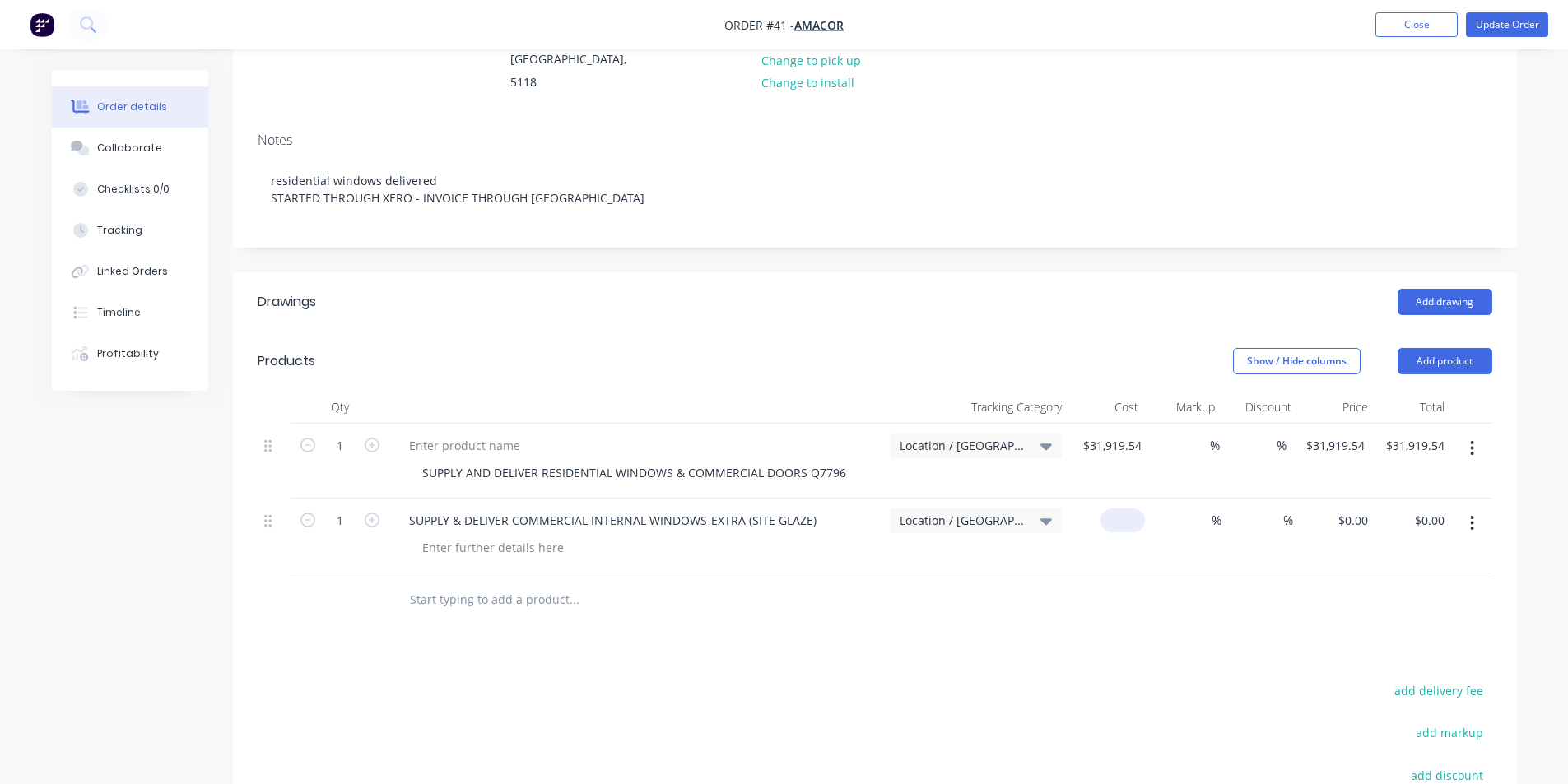
click at [1109, 509] on div "$0.00" at bounding box center [1107, 536] width 76 height 75
type input "$4,005.00"
click at [1137, 509] on input "4005" at bounding box center [1127, 521] width 34 height 24
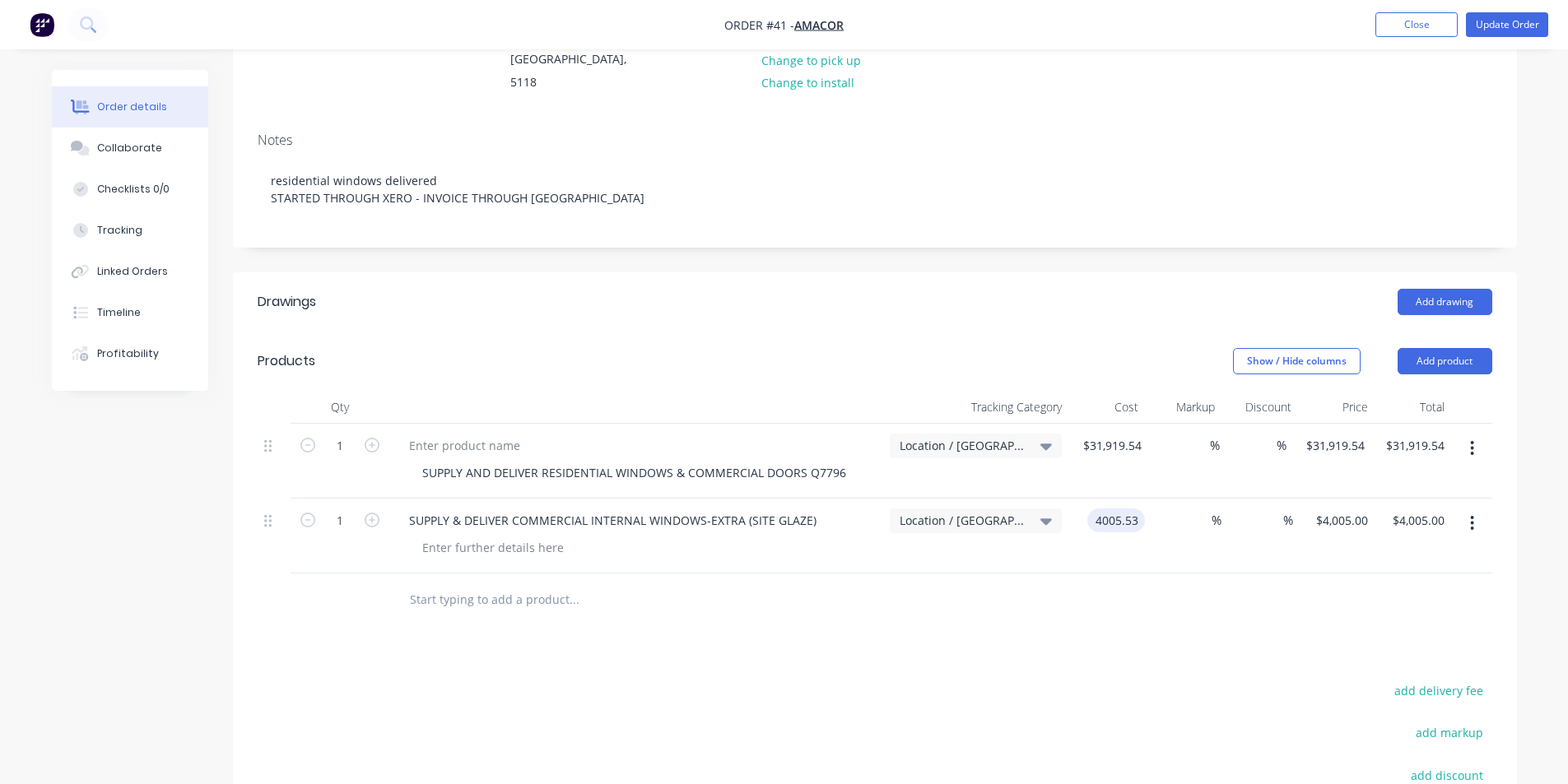
type input "$4,005.53"
click at [927, 291] on div "Add drawing" at bounding box center [1005, 302] width 972 height 26
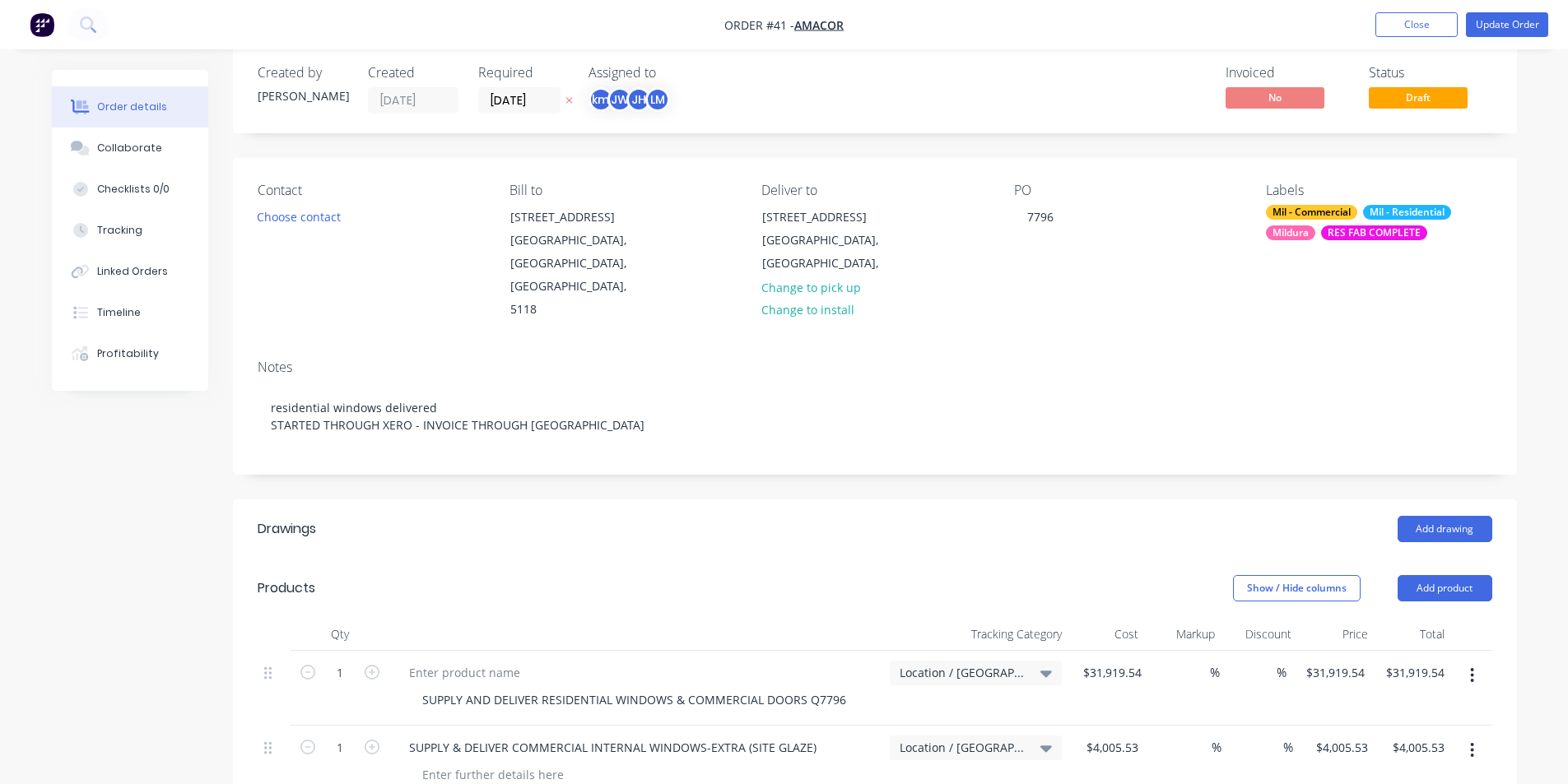
scroll to position [0, 0]
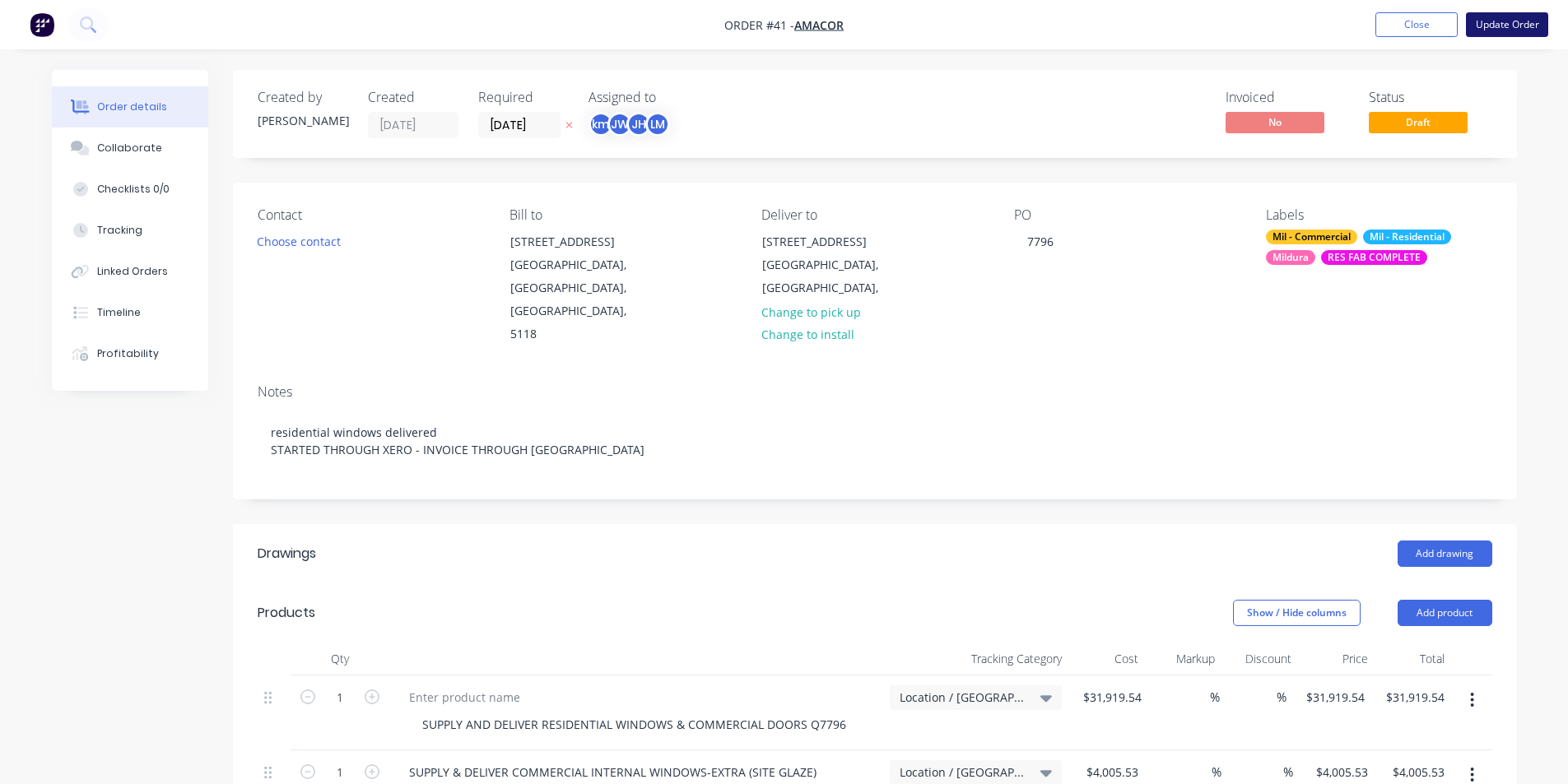
click at [1503, 19] on button "Update Order" at bounding box center [1507, 24] width 82 height 24
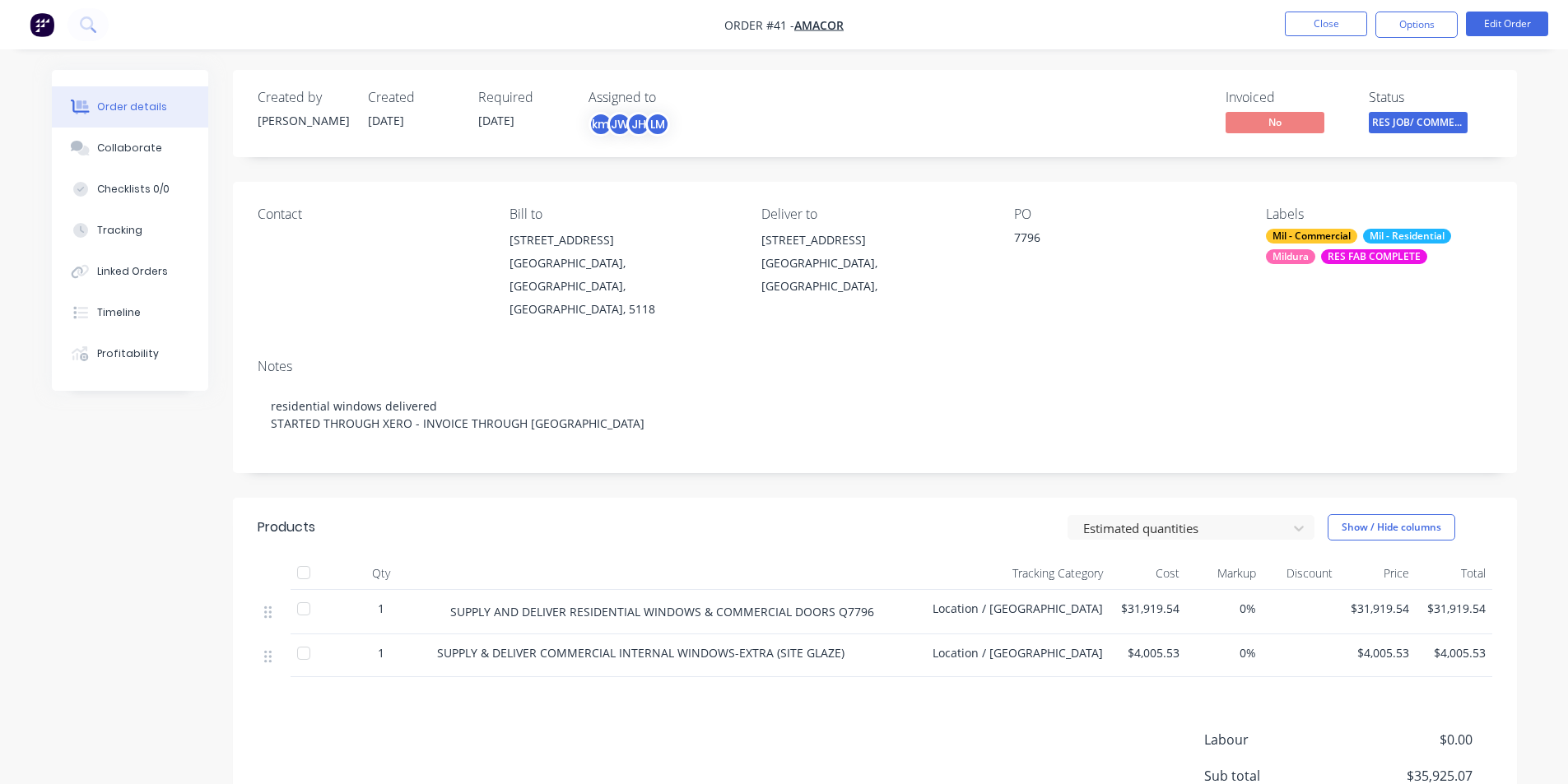
click at [1464, 25] on ul "Close Options Edit Order" at bounding box center [1416, 24] width 303 height 26
click at [1497, 23] on button "Edit Order" at bounding box center [1507, 23] width 82 height 24
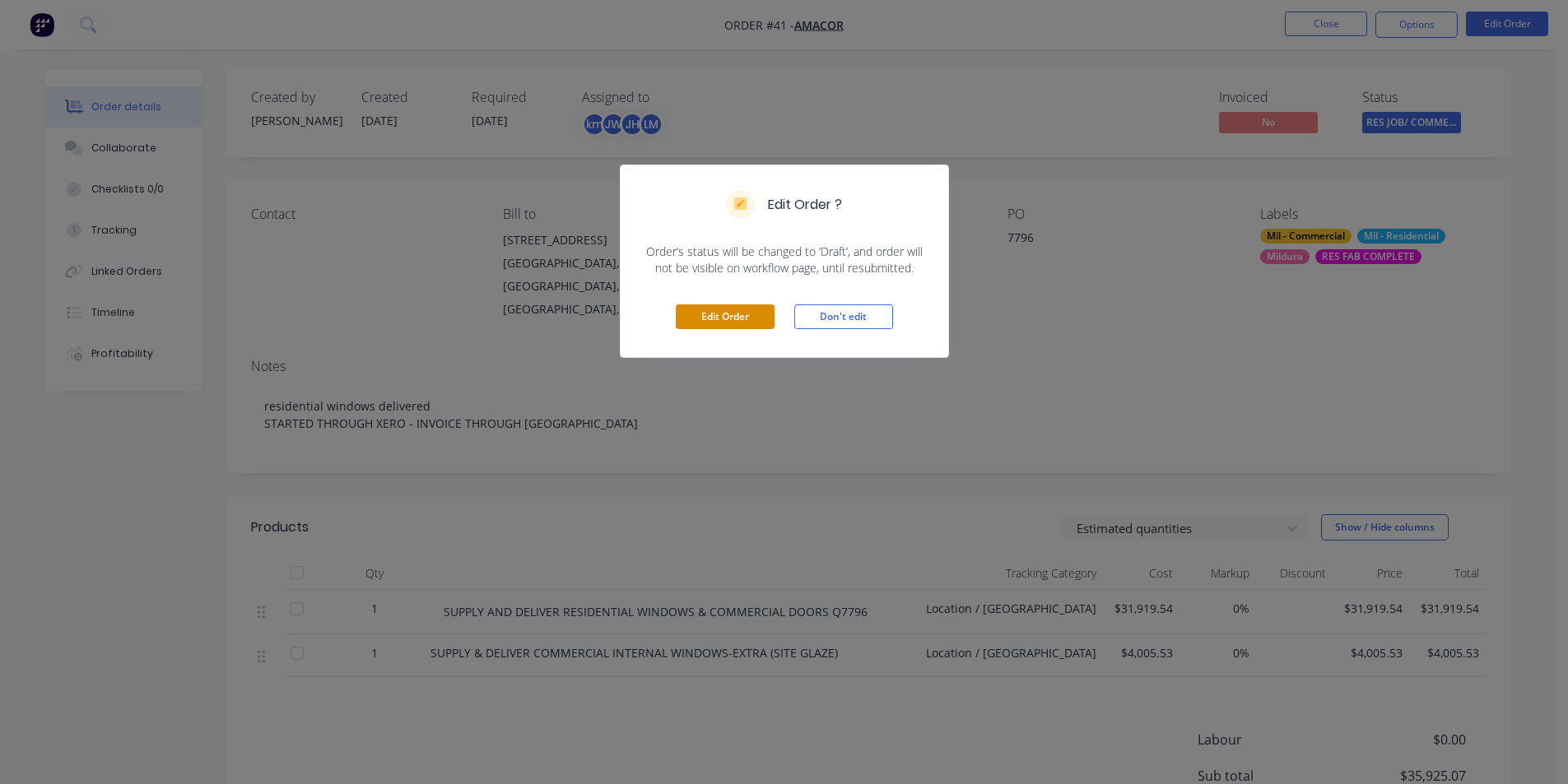
click at [743, 321] on button "Edit Order" at bounding box center [725, 317] width 99 height 24
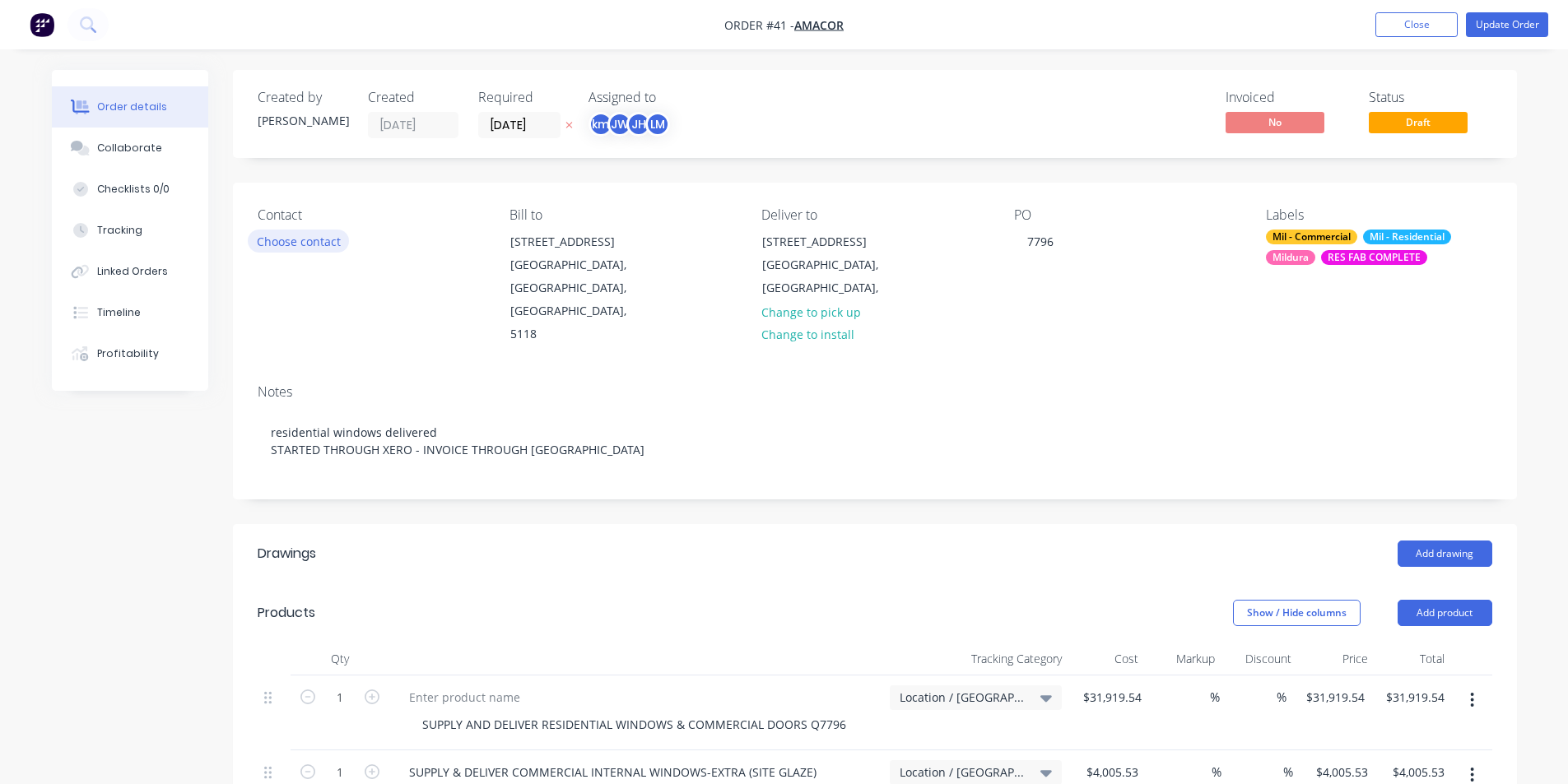
click at [277, 235] on button "Choose contact" at bounding box center [298, 241] width 102 height 22
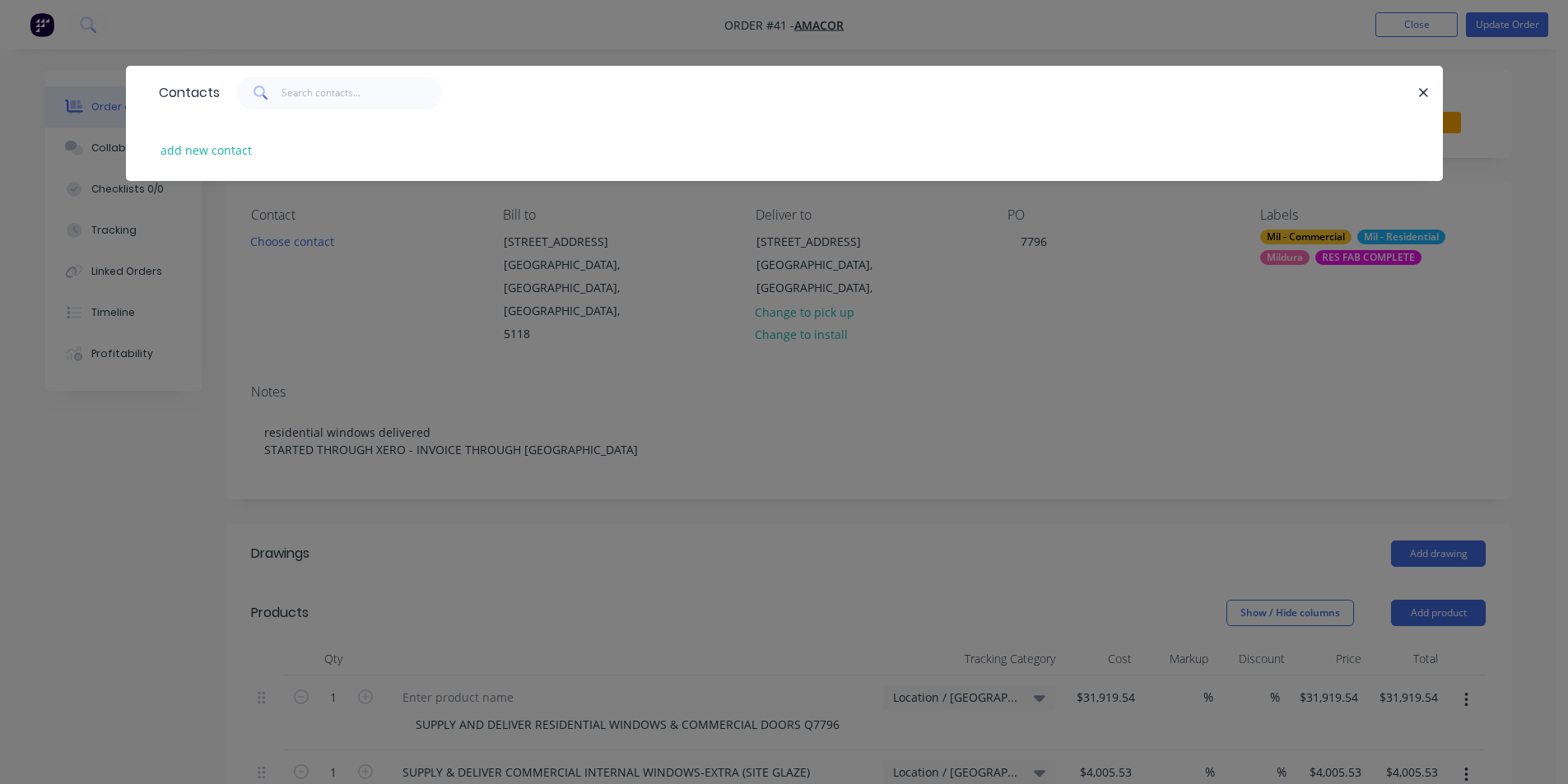
click at [227, 162] on div "add new contact" at bounding box center [785, 150] width 1268 height 62
click at [228, 153] on button "add new contact" at bounding box center [206, 150] width 109 height 22
select select "AU"
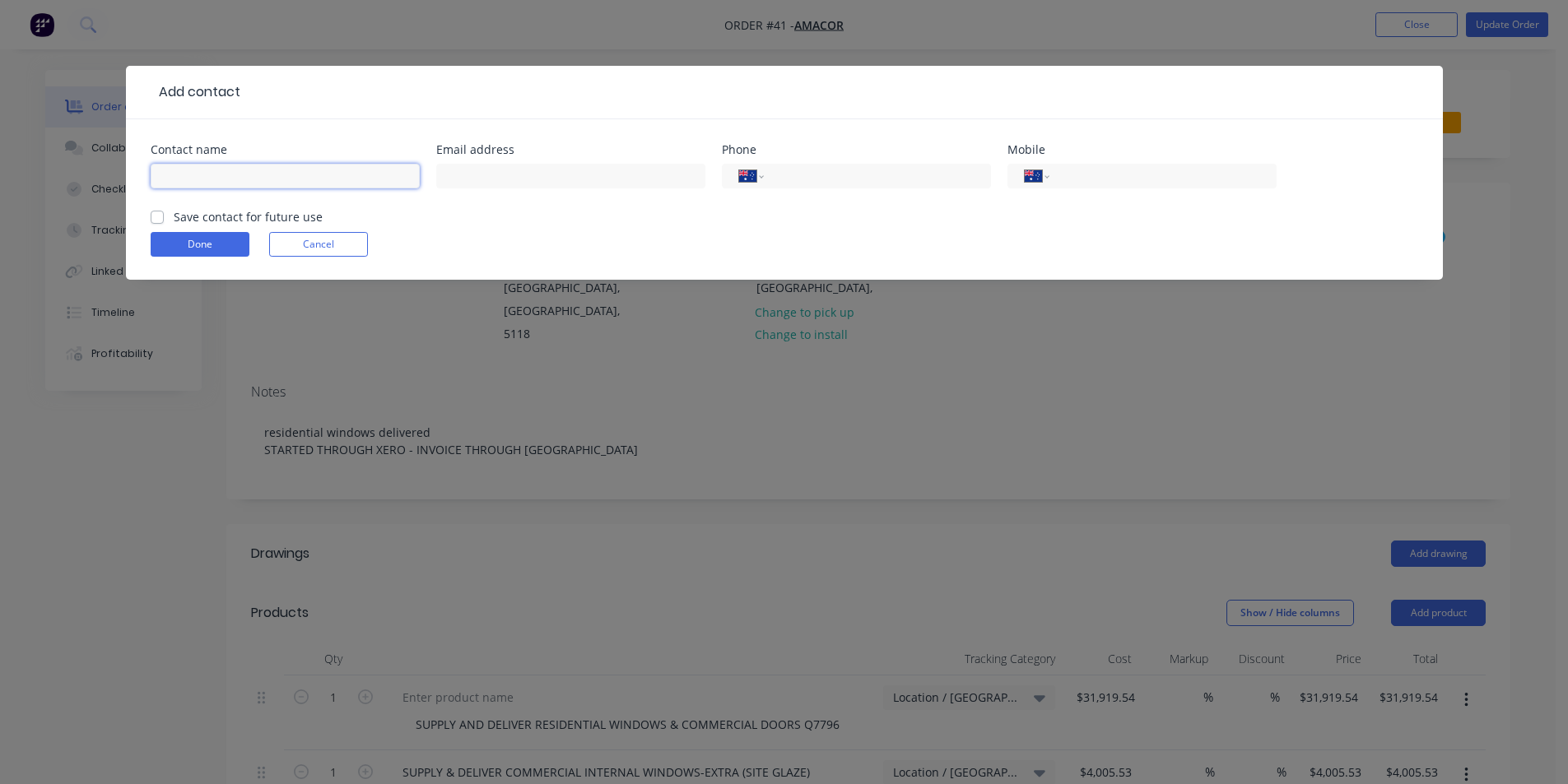
click at [183, 176] on input "text" at bounding box center [285, 176] width 269 height 24
type input "[PERSON_NAME]"
click at [594, 179] on input "text" at bounding box center [571, 176] width 269 height 24
paste input "[PERSON_NAME] <[PERSON_NAME][EMAIL_ADDRESS][DOMAIN_NAME]>"
drag, startPoint x: 533, startPoint y: 174, endPoint x: 423, endPoint y: 173, distance: 110.0
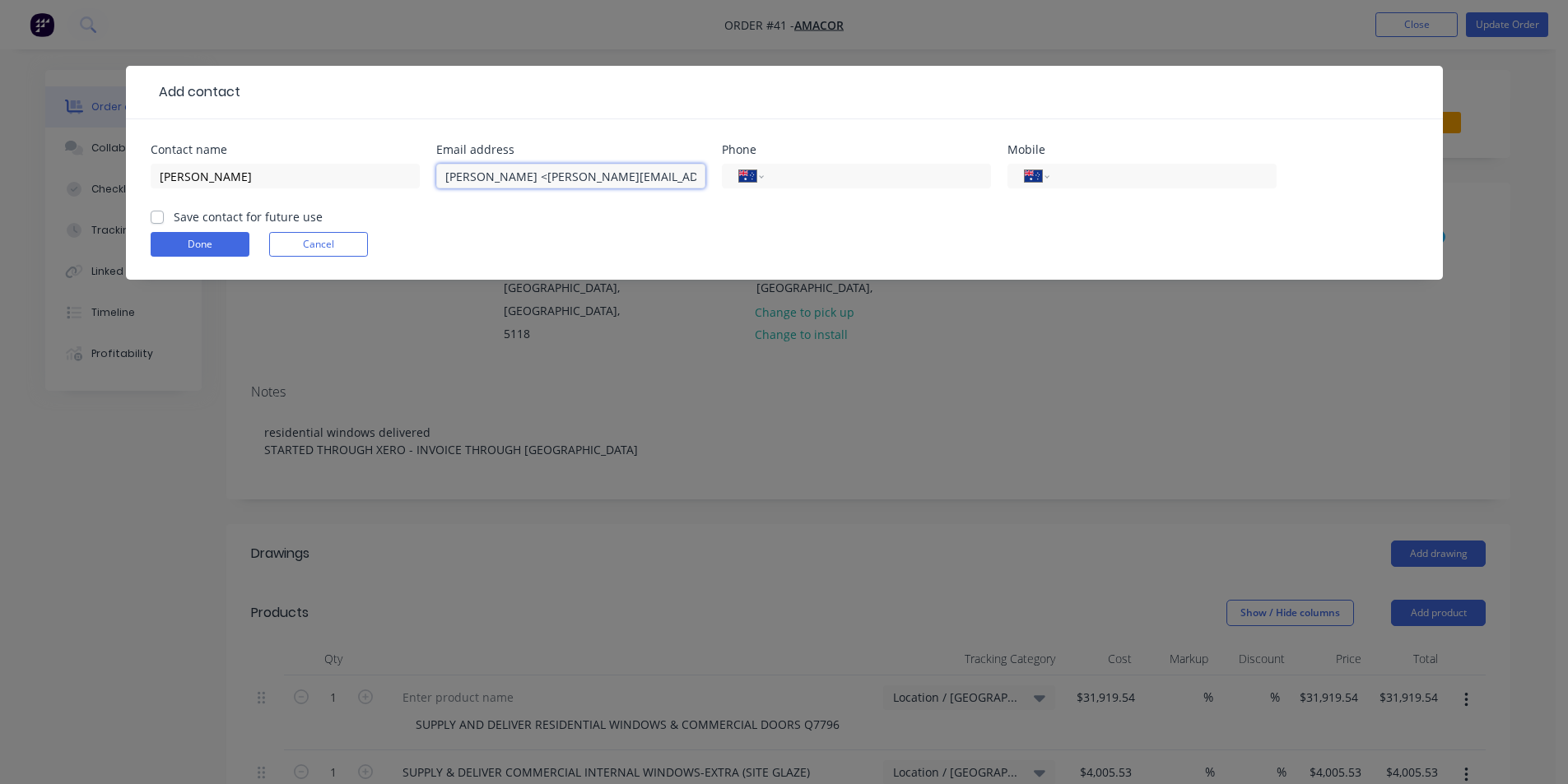
click at [423, 173] on div "Contact name [PERSON_NAME] address [PERSON_NAME] <[PERSON_NAME][EMAIL_ADDRESS][…" at bounding box center [785, 176] width 1268 height 64
click at [607, 172] on input "[PERSON_NAME][EMAIL_ADDRESS][DOMAIN_NAME]>" at bounding box center [571, 176] width 269 height 24
type input "[PERSON_NAME][EMAIL_ADDRESS][DOMAIN_NAME]"
click at [918, 175] on input "tel" at bounding box center [874, 176] width 198 height 19
paste input "0407 785 624"
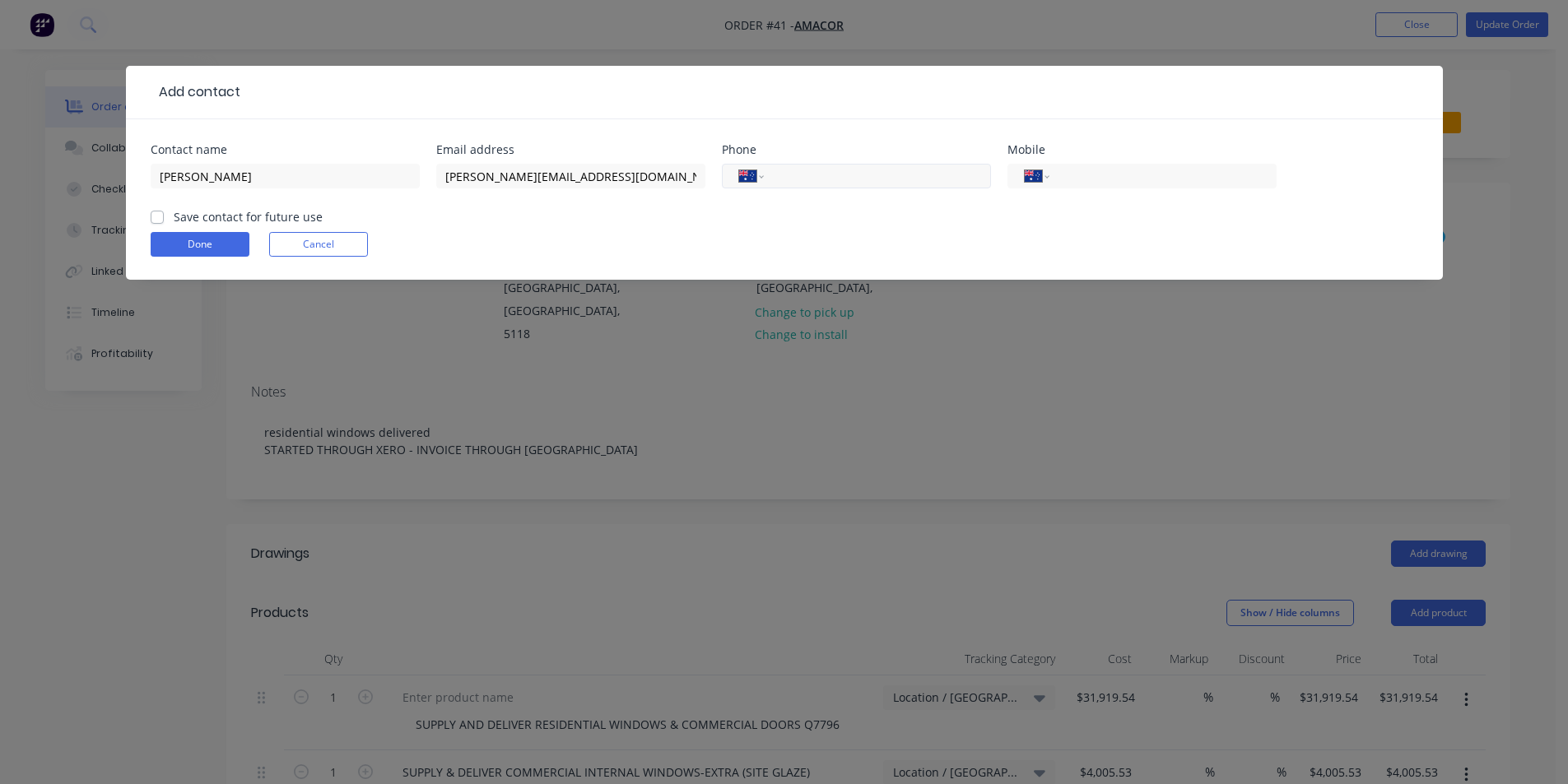
type input "0407 785 624"
click at [206, 241] on button "Done" at bounding box center [200, 244] width 99 height 24
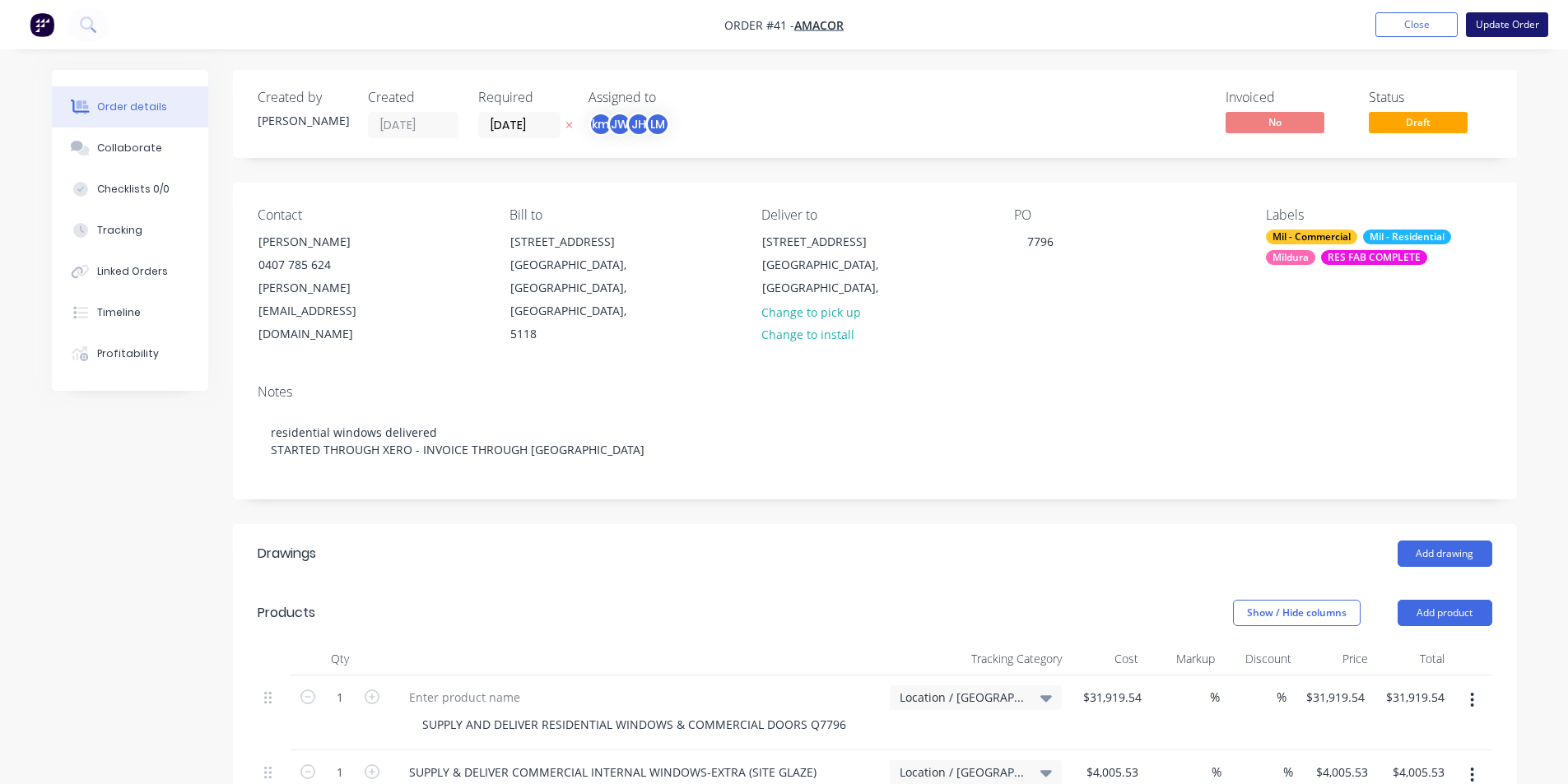
click at [1517, 25] on button "Update Order" at bounding box center [1507, 24] width 82 height 24
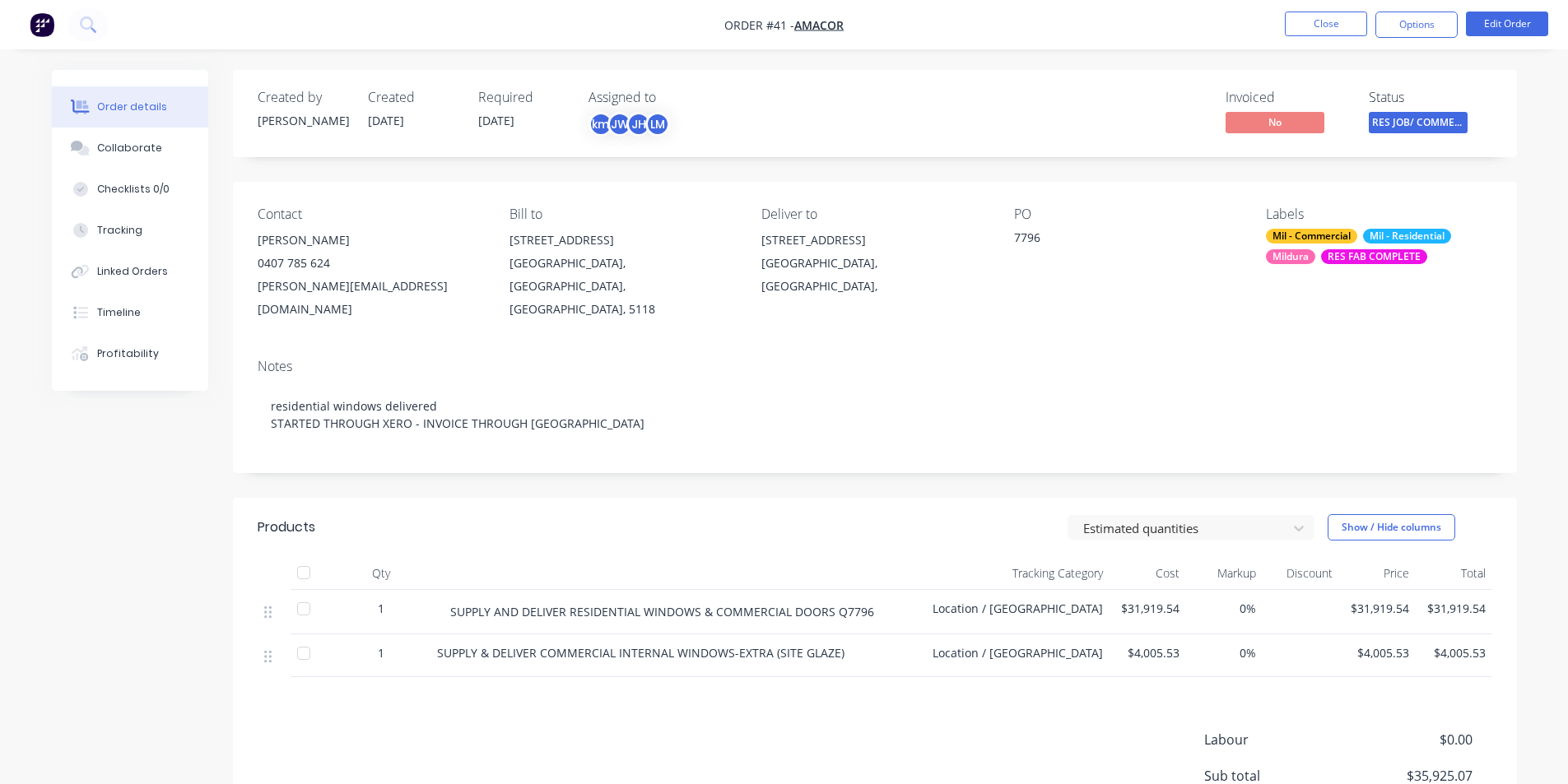
scroll to position [10, 0]
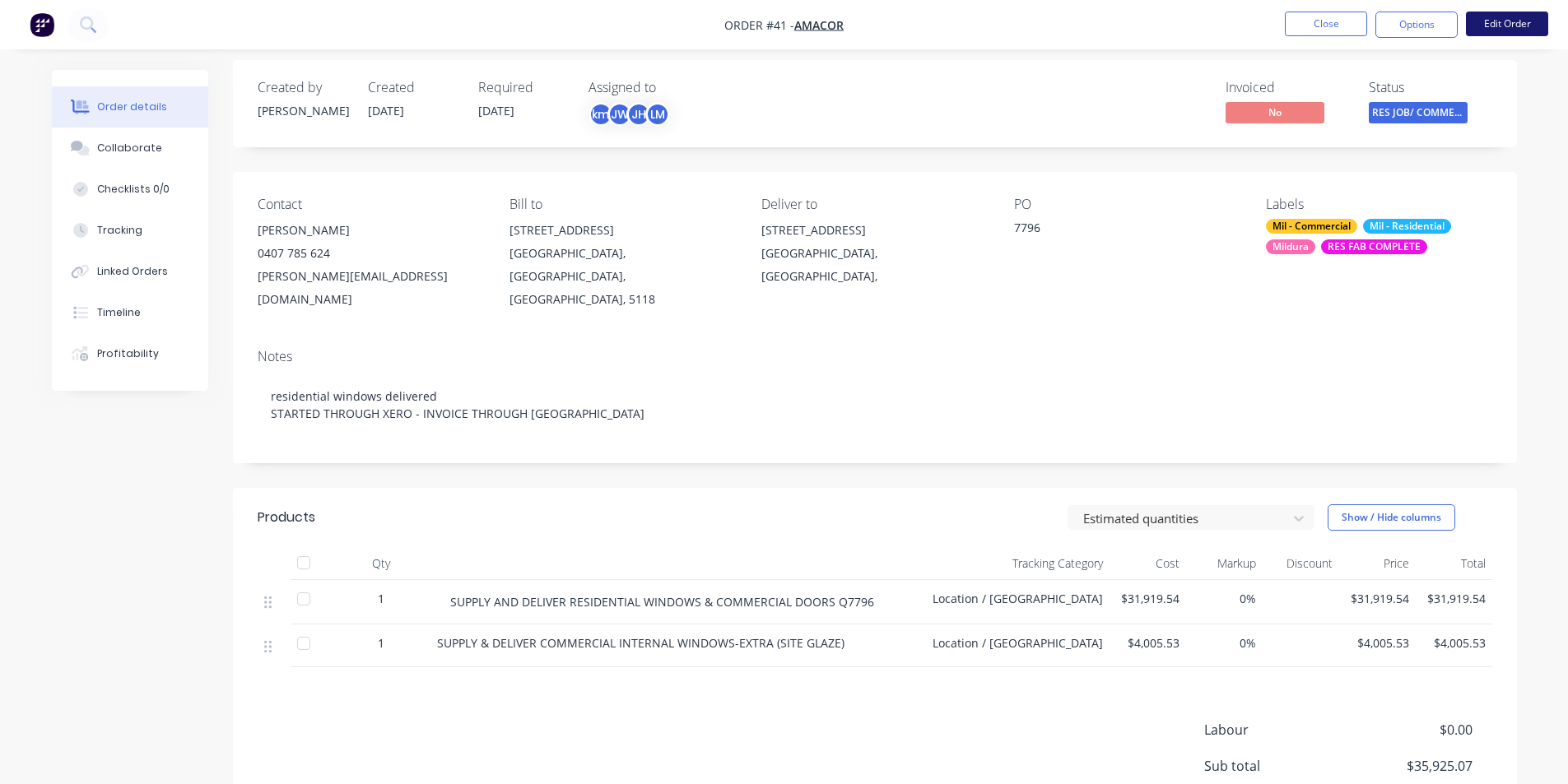
click at [1476, 24] on button "Edit Order" at bounding box center [1507, 23] width 82 height 24
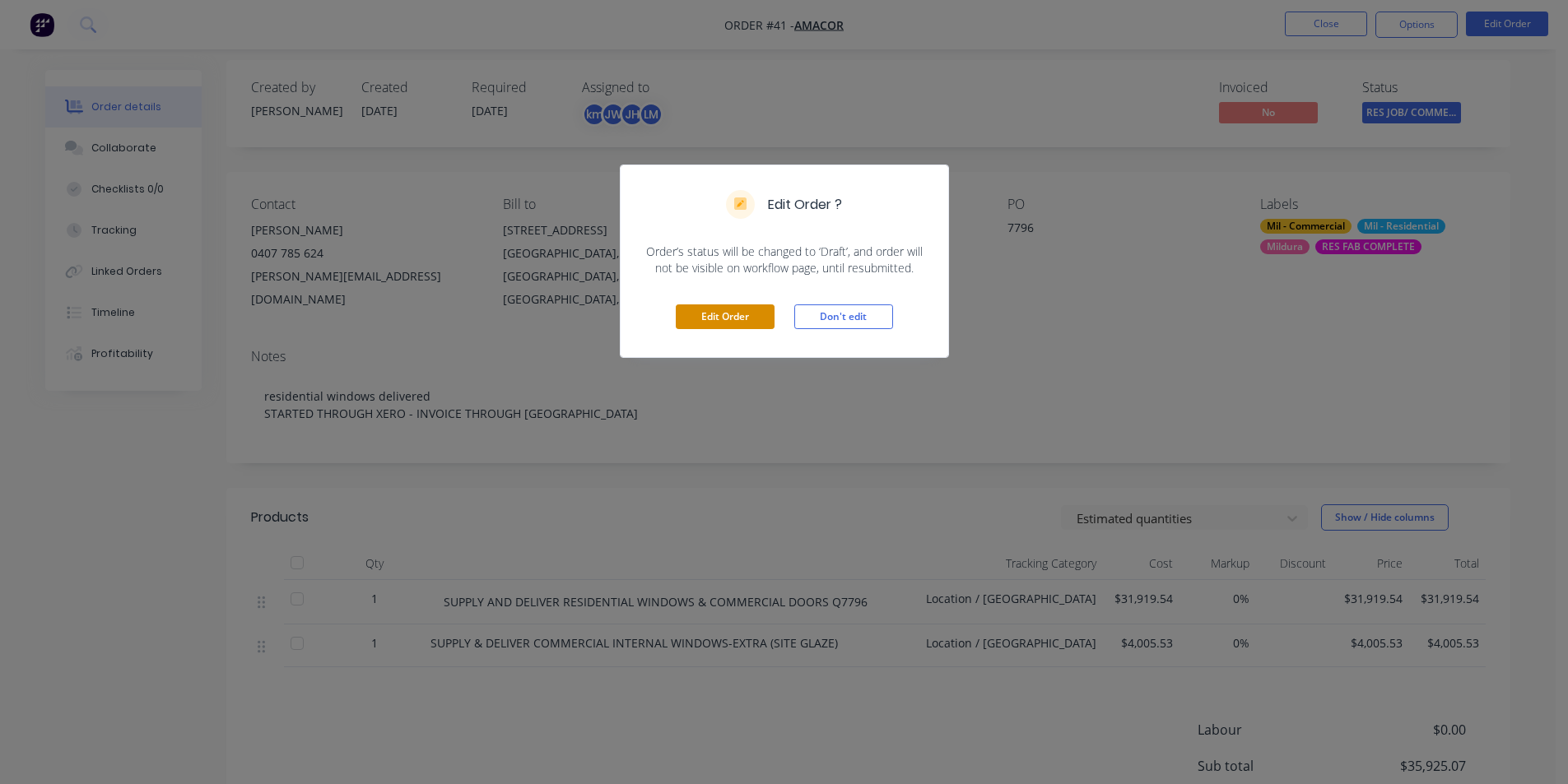
click at [717, 309] on button "Edit Order" at bounding box center [725, 317] width 99 height 24
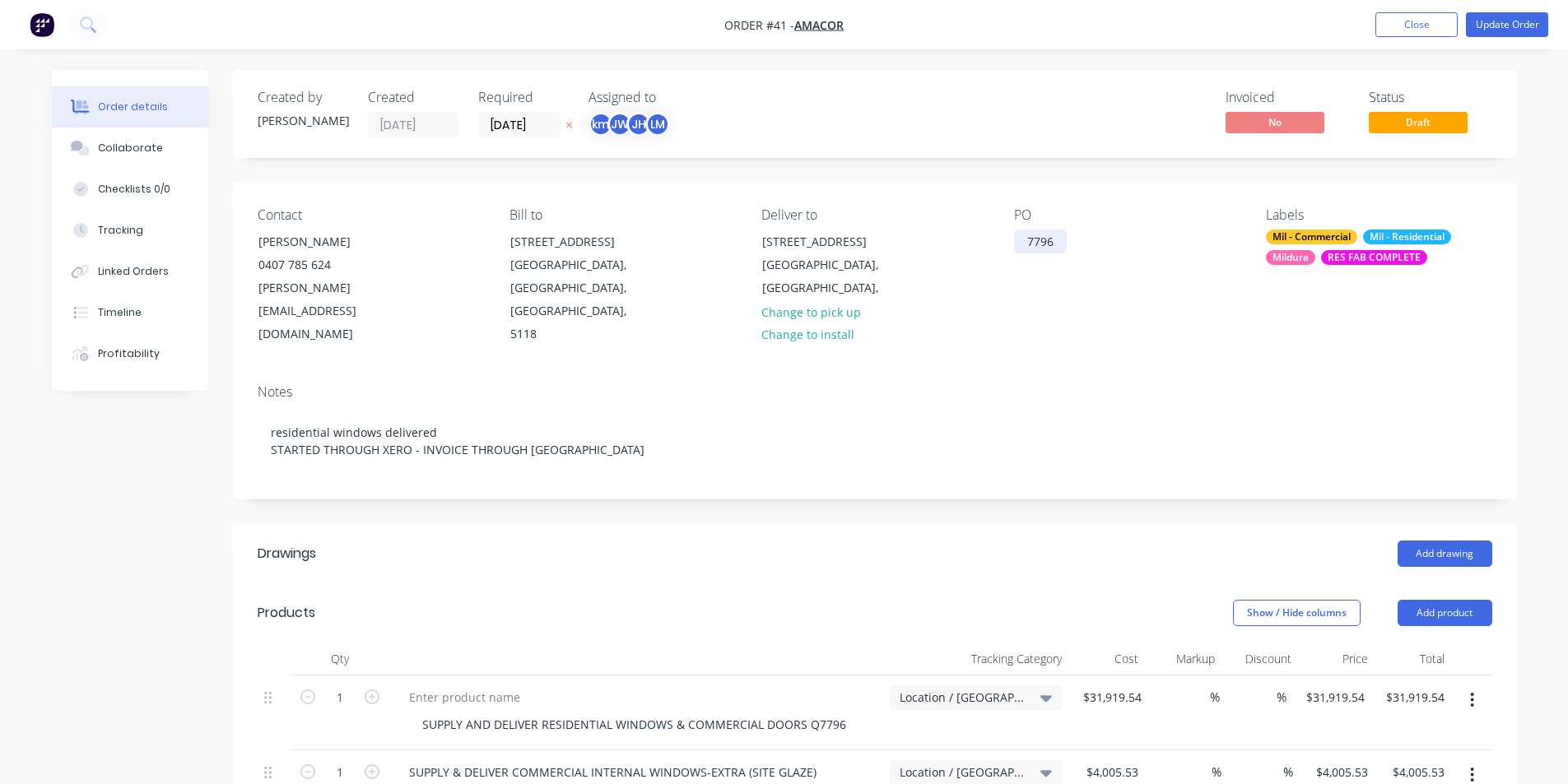
click at [1066, 238] on div "7796" at bounding box center [1040, 241] width 53 height 24
click at [1514, 25] on button "Update Order" at bounding box center [1507, 24] width 82 height 24
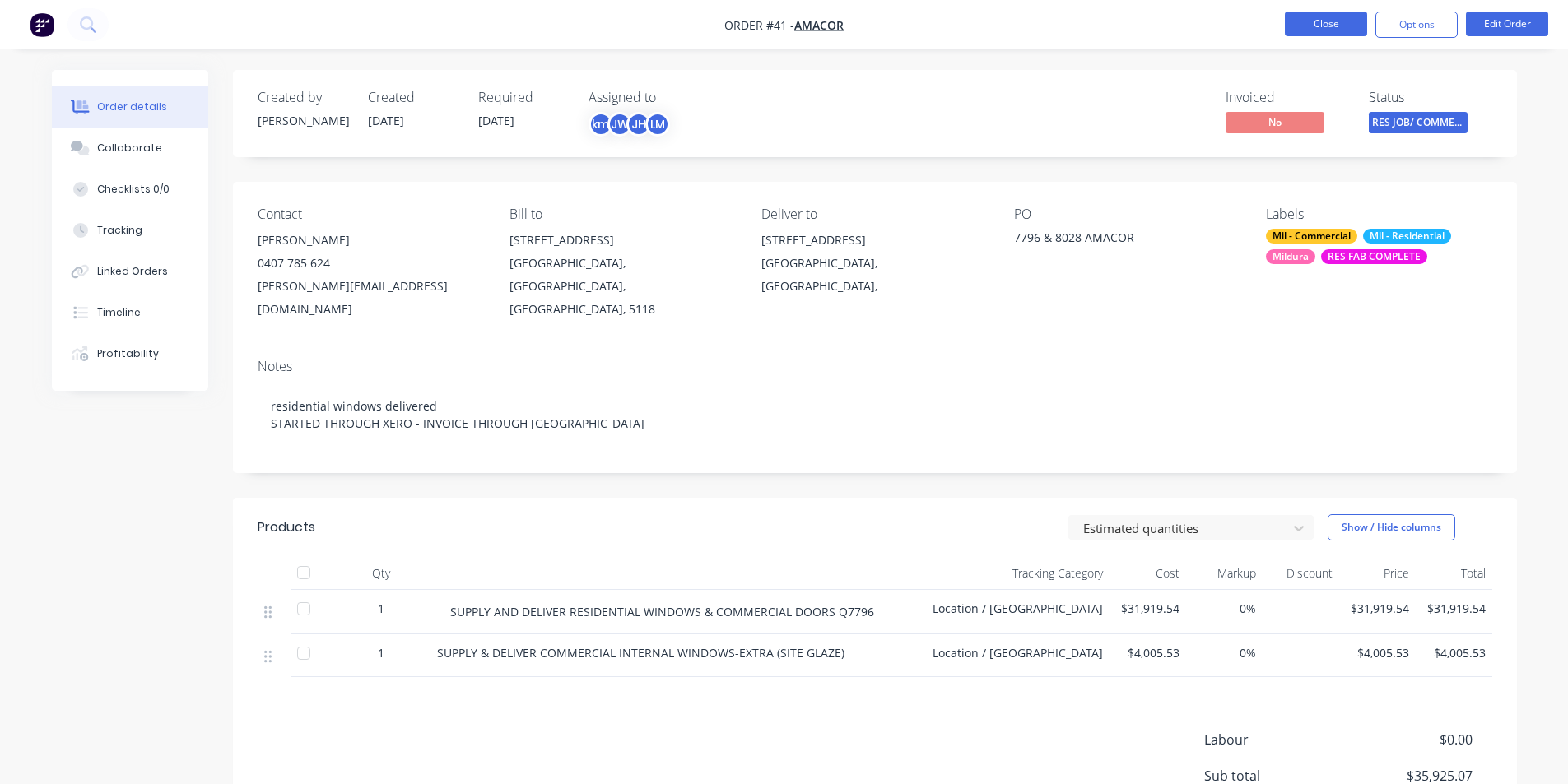
click at [1311, 26] on button "Close" at bounding box center [1326, 23] width 82 height 24
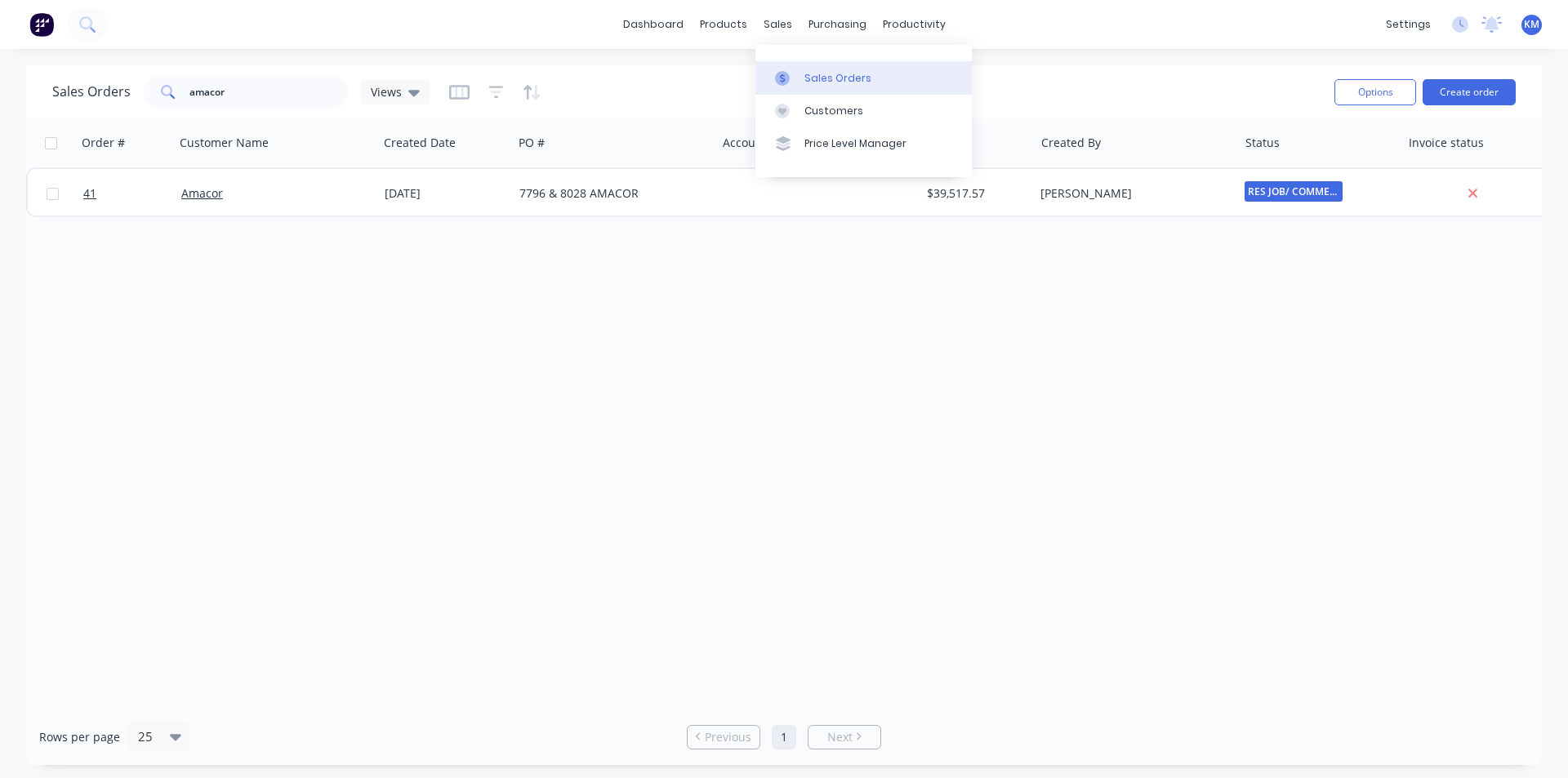
click at [827, 76] on div "Sales Orders" at bounding box center [838, 79] width 67 height 15
drag, startPoint x: 258, startPoint y: 94, endPoint x: 127, endPoint y: 112, distance: 132.2
click at [127, 112] on div "Sales Orders amacor Views Options Create order" at bounding box center [784, 92] width 1516 height 53
click at [779, 24] on div "sales" at bounding box center [778, 24] width 45 height 24
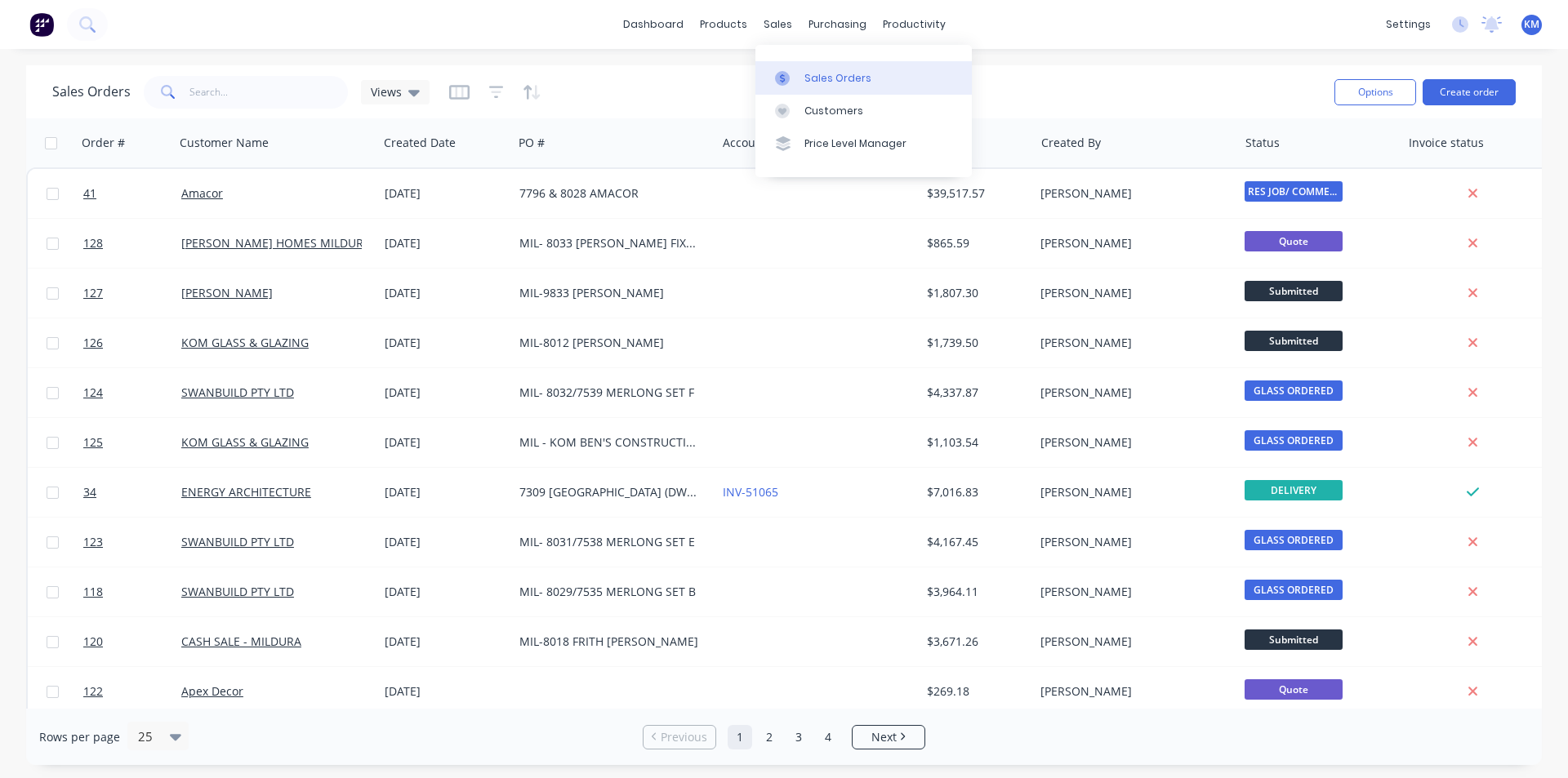
click at [832, 85] on div "Sales Orders" at bounding box center [838, 79] width 67 height 15
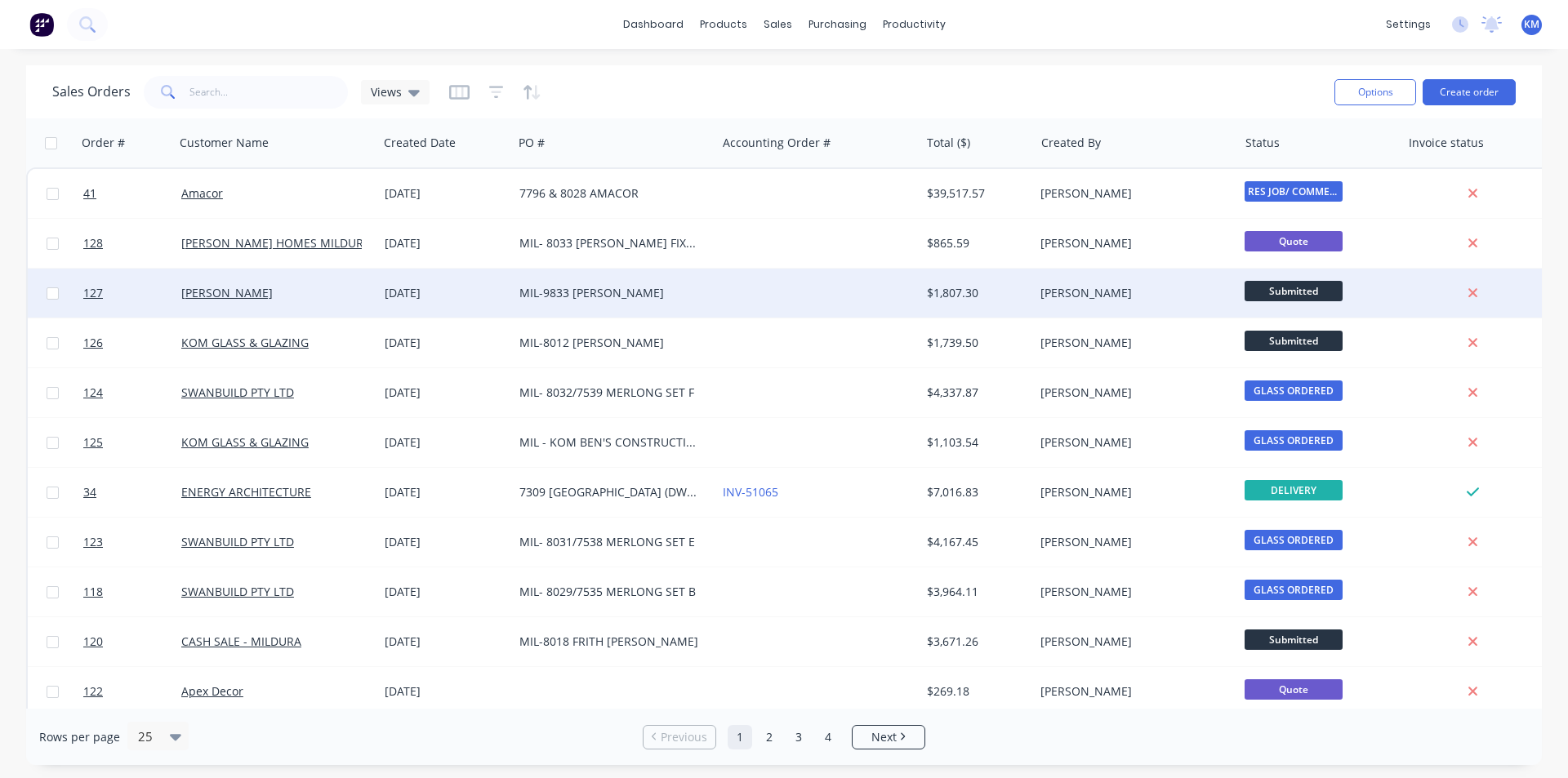
click at [714, 300] on div "MIL-9833 [PERSON_NAME]" at bounding box center [615, 292] width 204 height 49
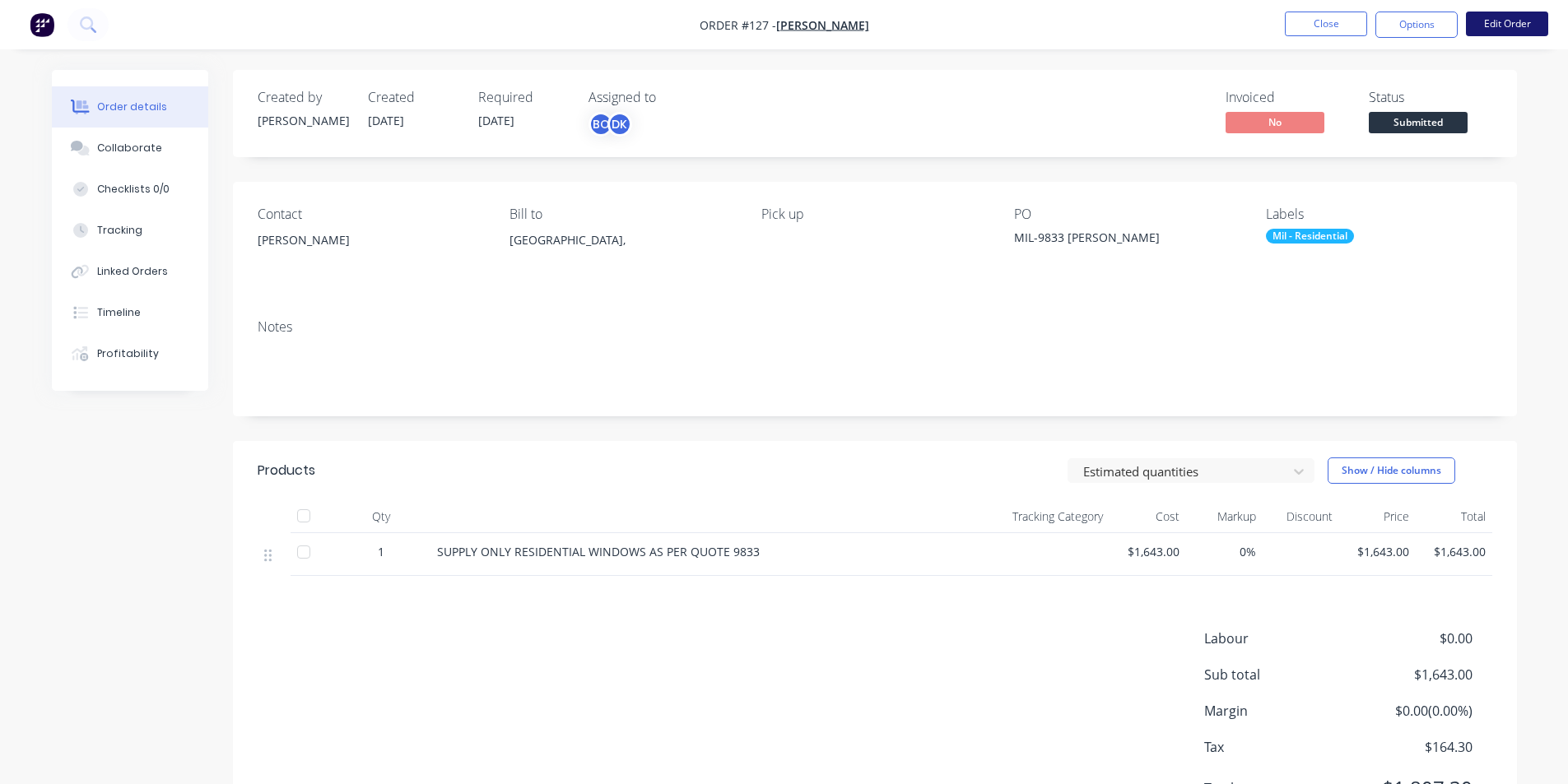
click at [1506, 24] on button "Edit Order" at bounding box center [1507, 23] width 82 height 24
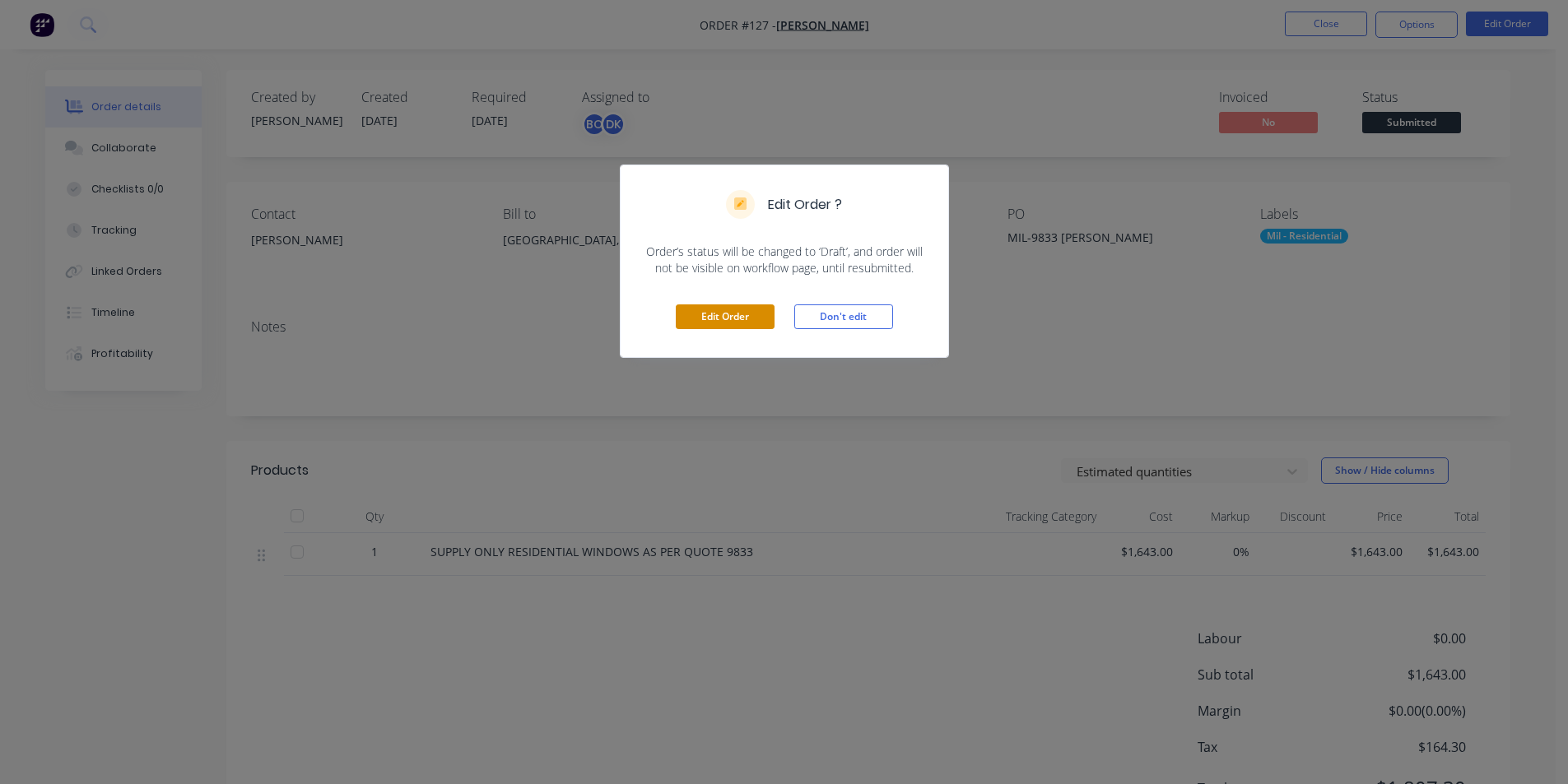
click at [749, 320] on button "Edit Order" at bounding box center [725, 317] width 99 height 24
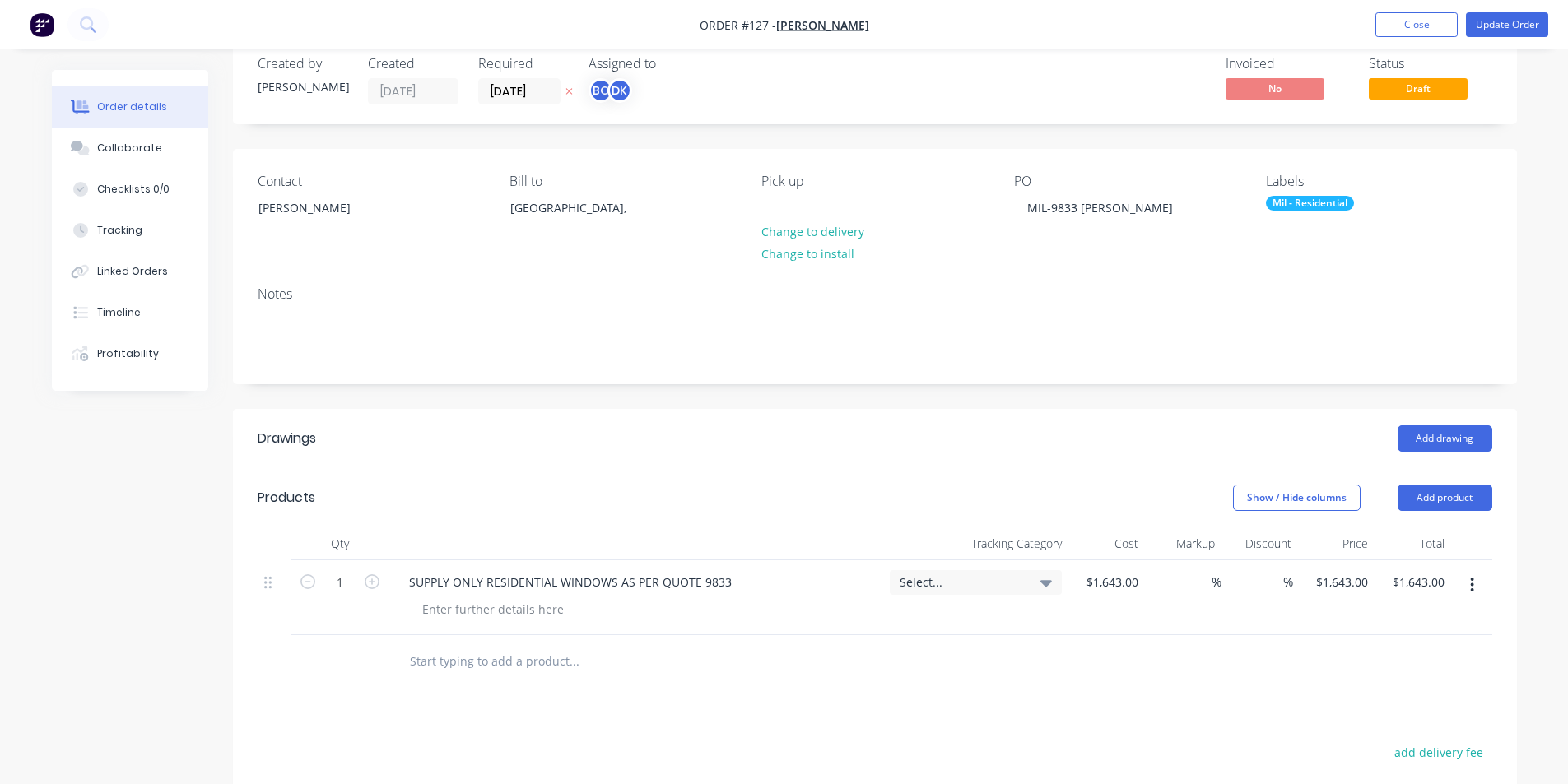
scroll to position [53, 0]
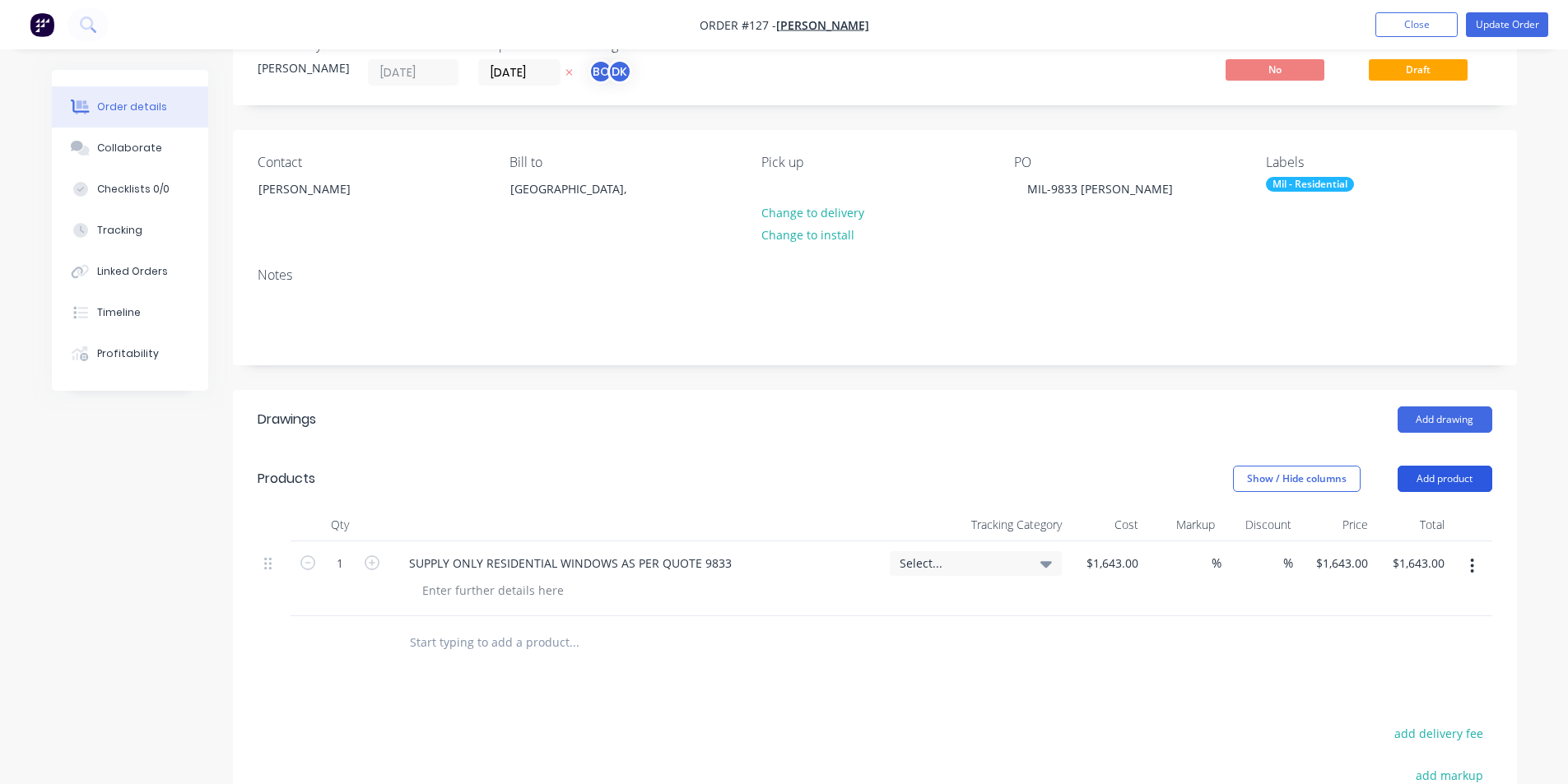
click at [1454, 477] on button "Add product" at bounding box center [1445, 479] width 95 height 26
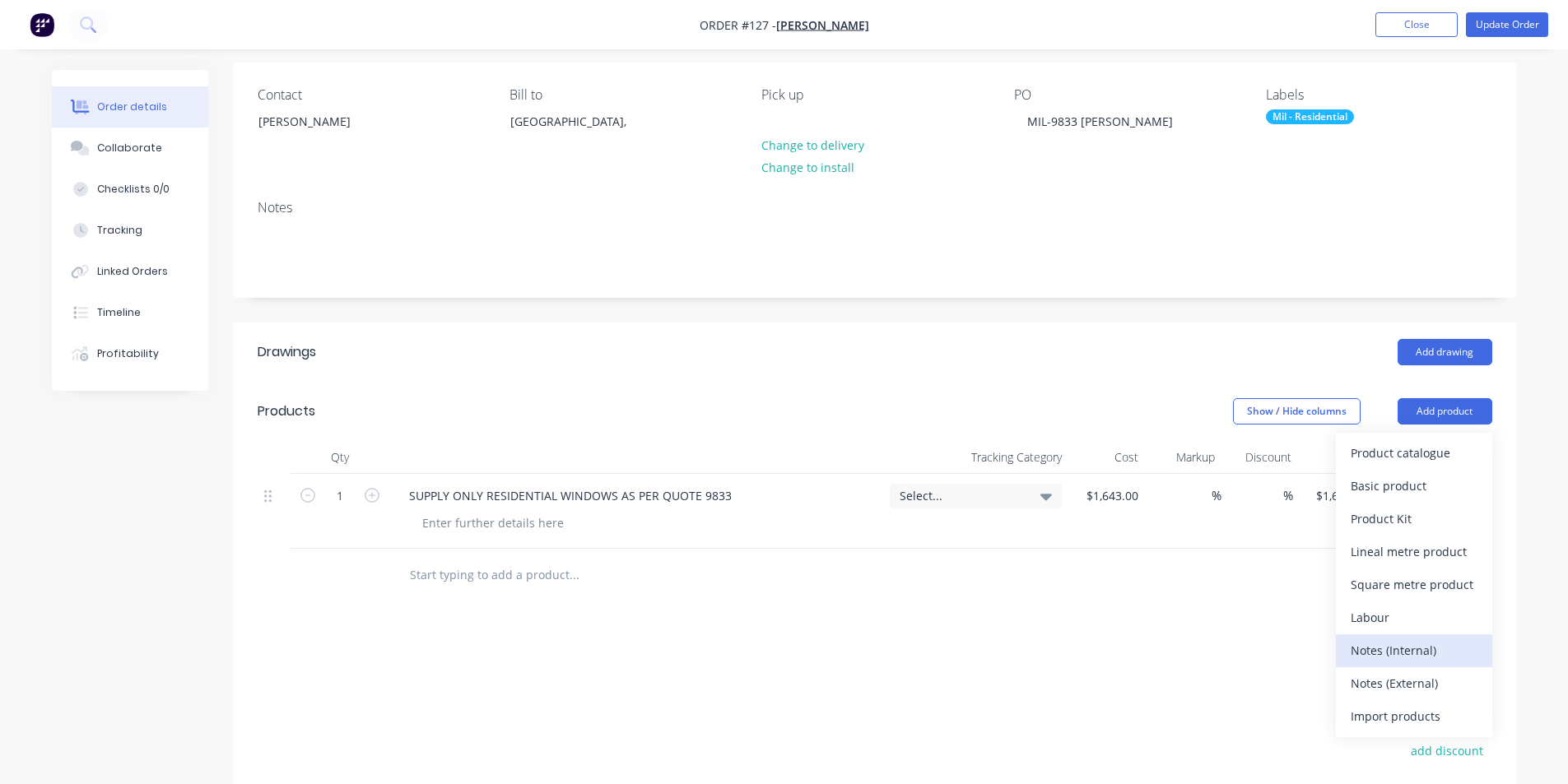
scroll to position [139, 0]
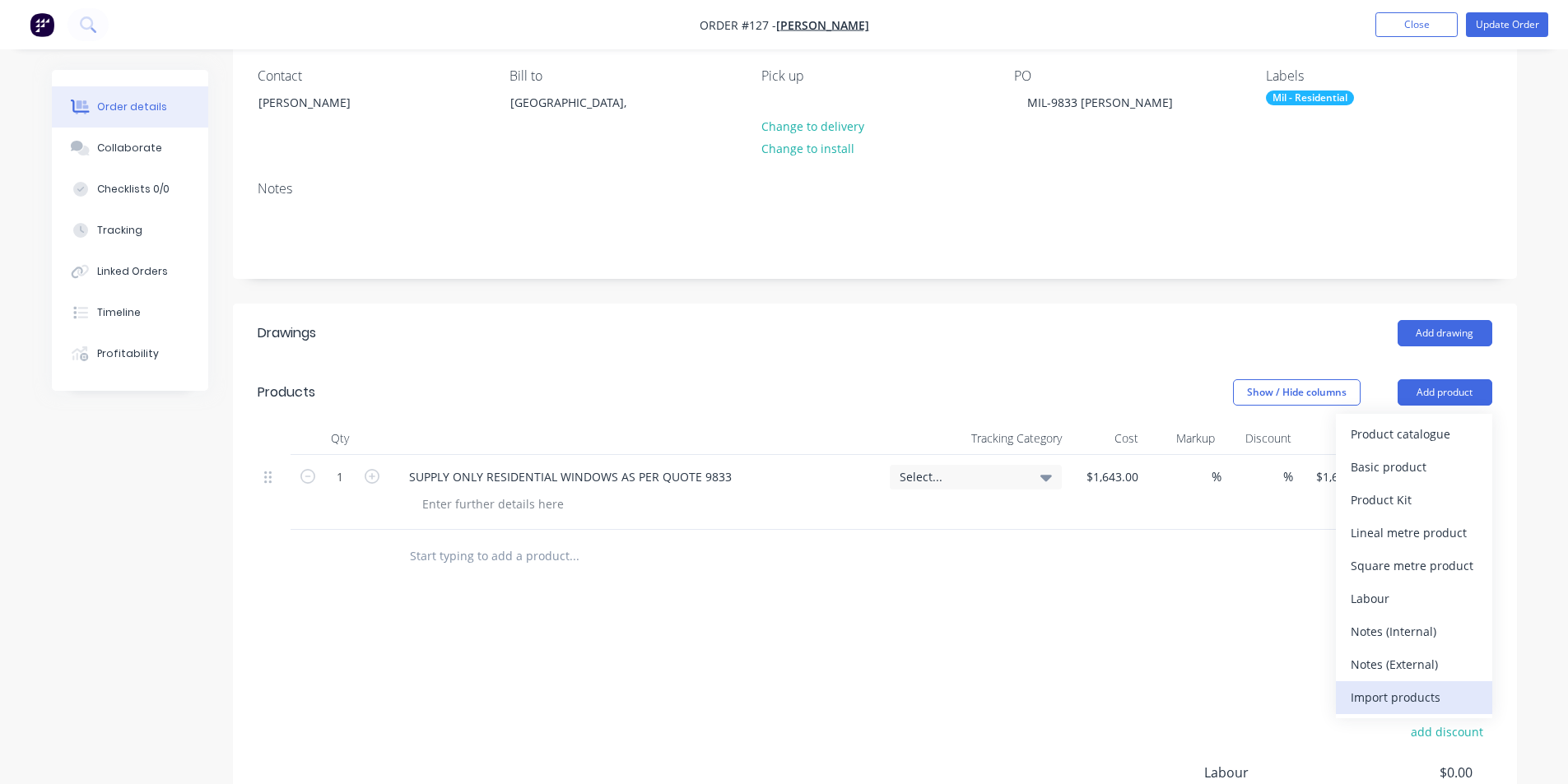
click at [1419, 700] on div "Import products" at bounding box center [1414, 698] width 127 height 24
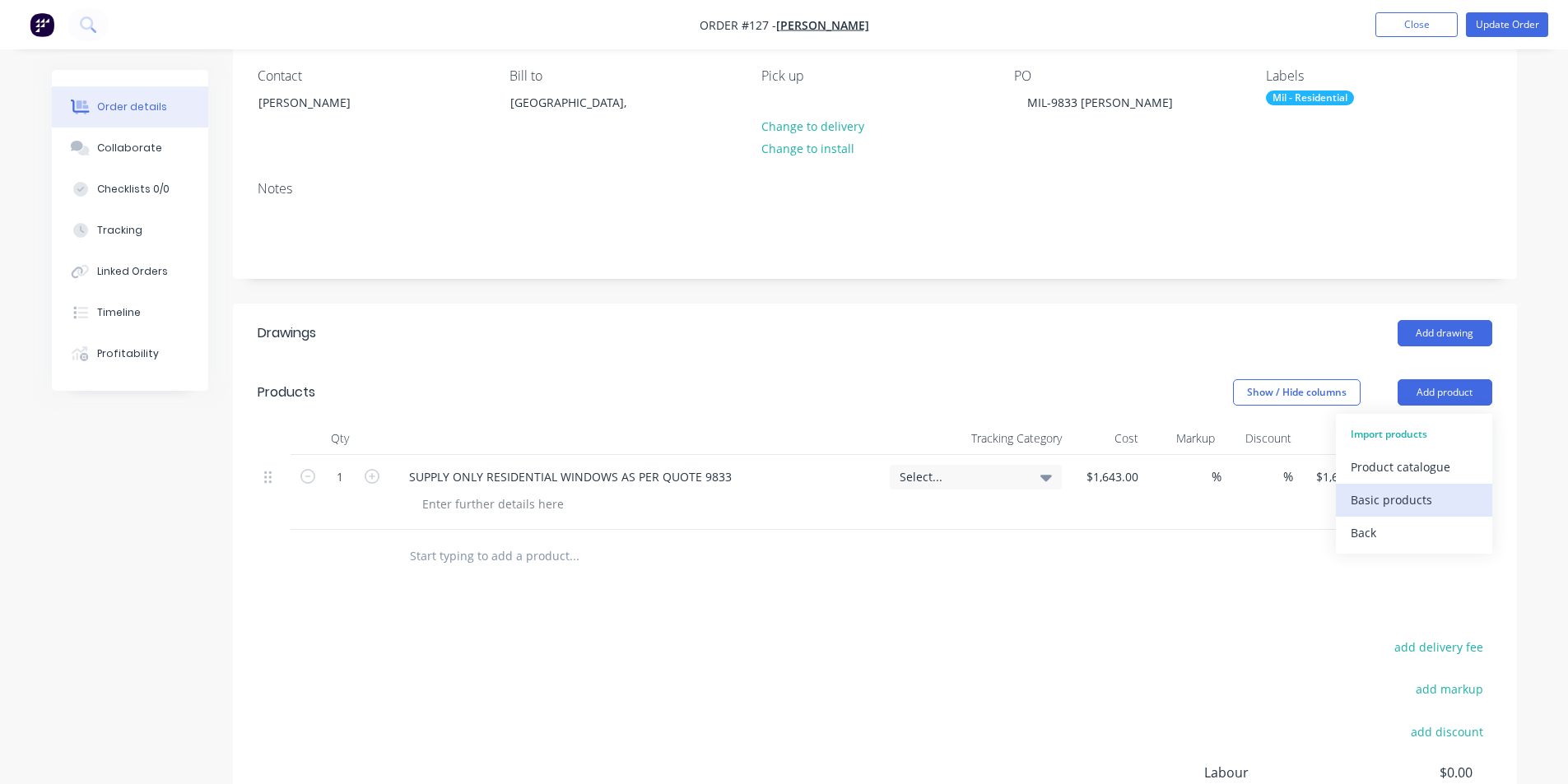
click at [1394, 509] on div "Basic products" at bounding box center [1414, 501] width 127 height 24
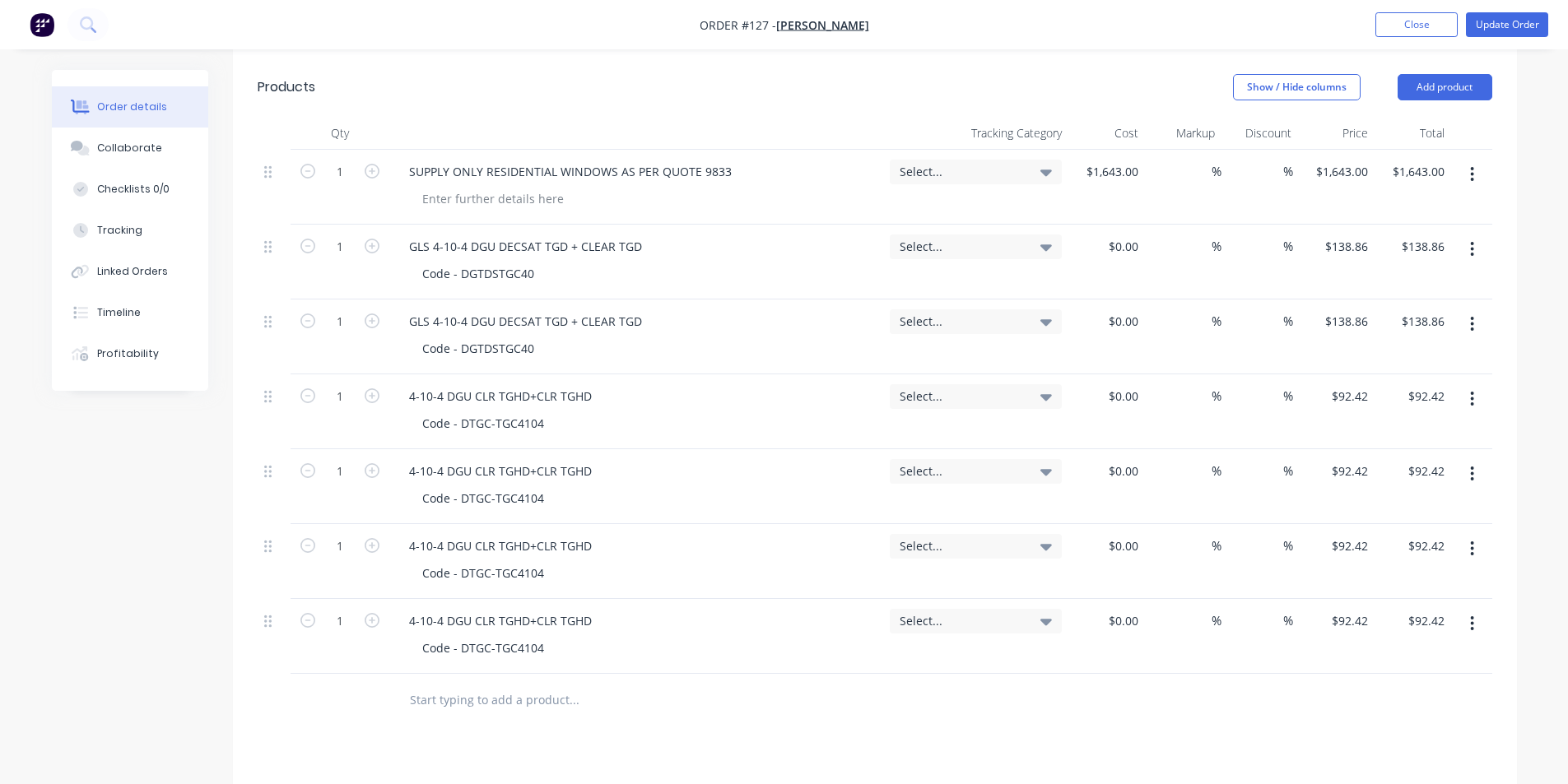
scroll to position [441, 0]
click at [967, 175] on span "Select..." at bounding box center [961, 174] width 124 height 18
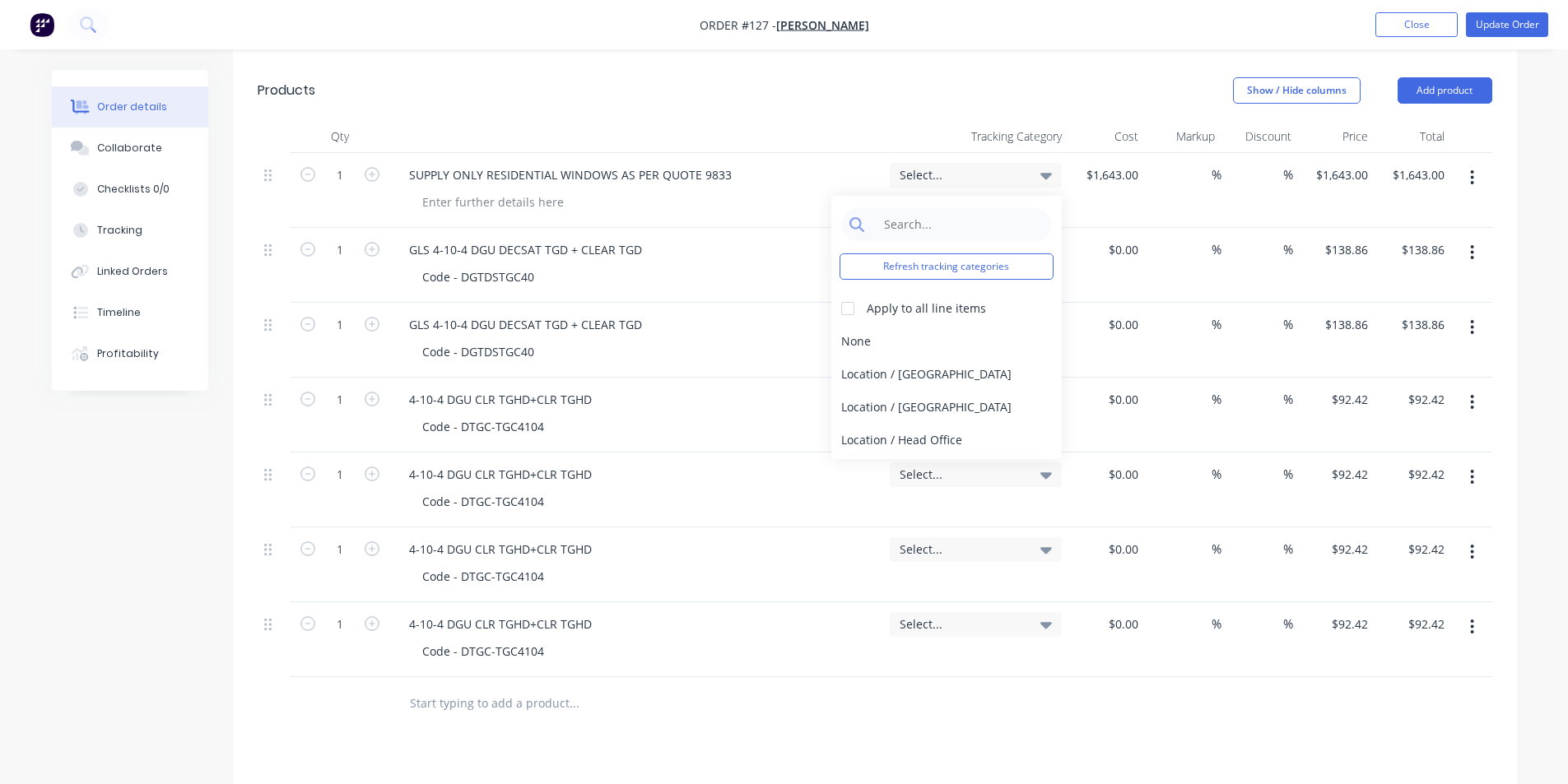
click at [967, 175] on span "Select..." at bounding box center [961, 174] width 124 height 18
click at [910, 106] on header "Products Show / Hide columns Add product" at bounding box center [874, 90] width 1284 height 60
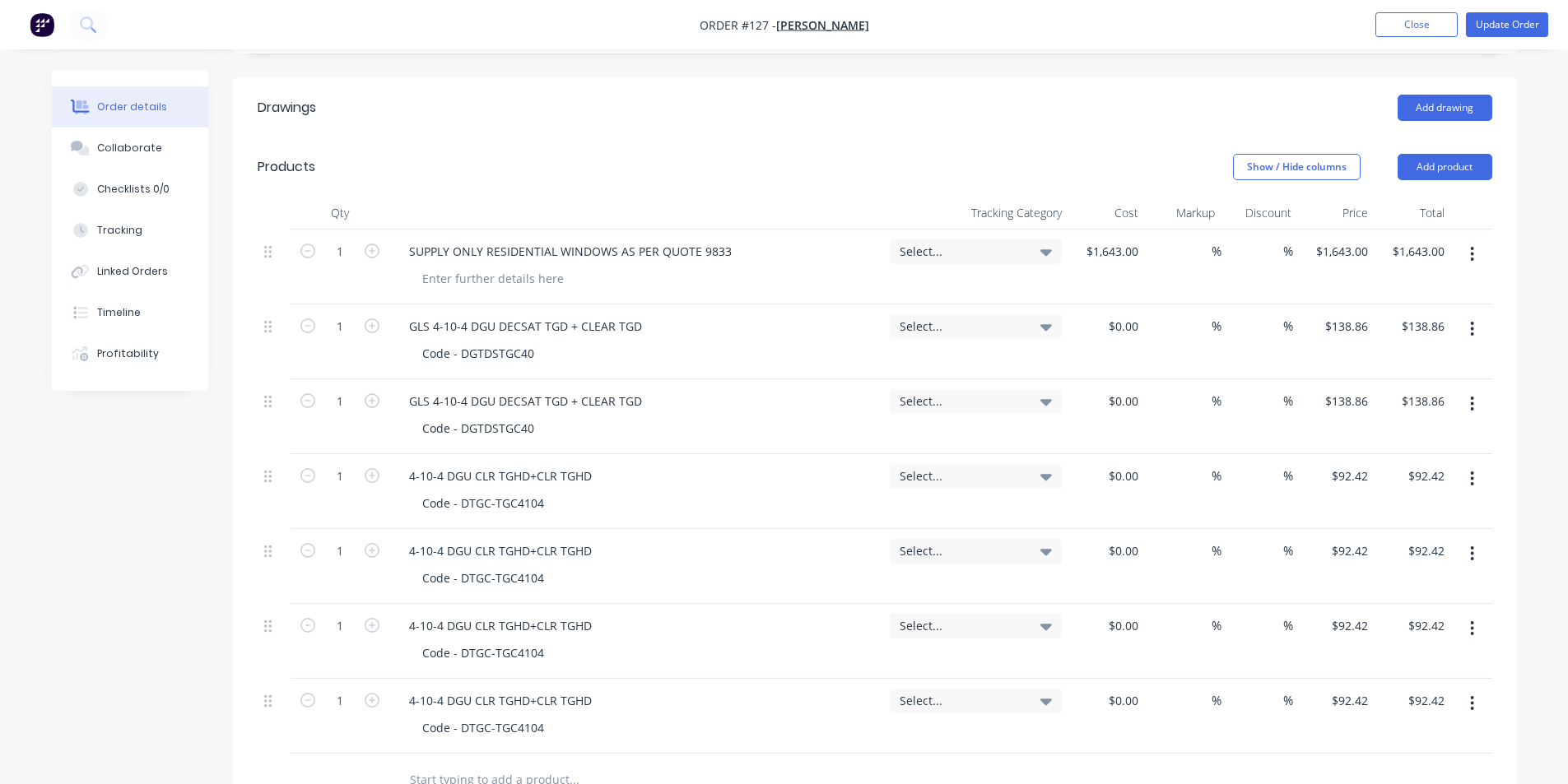
scroll to position [345, 0]
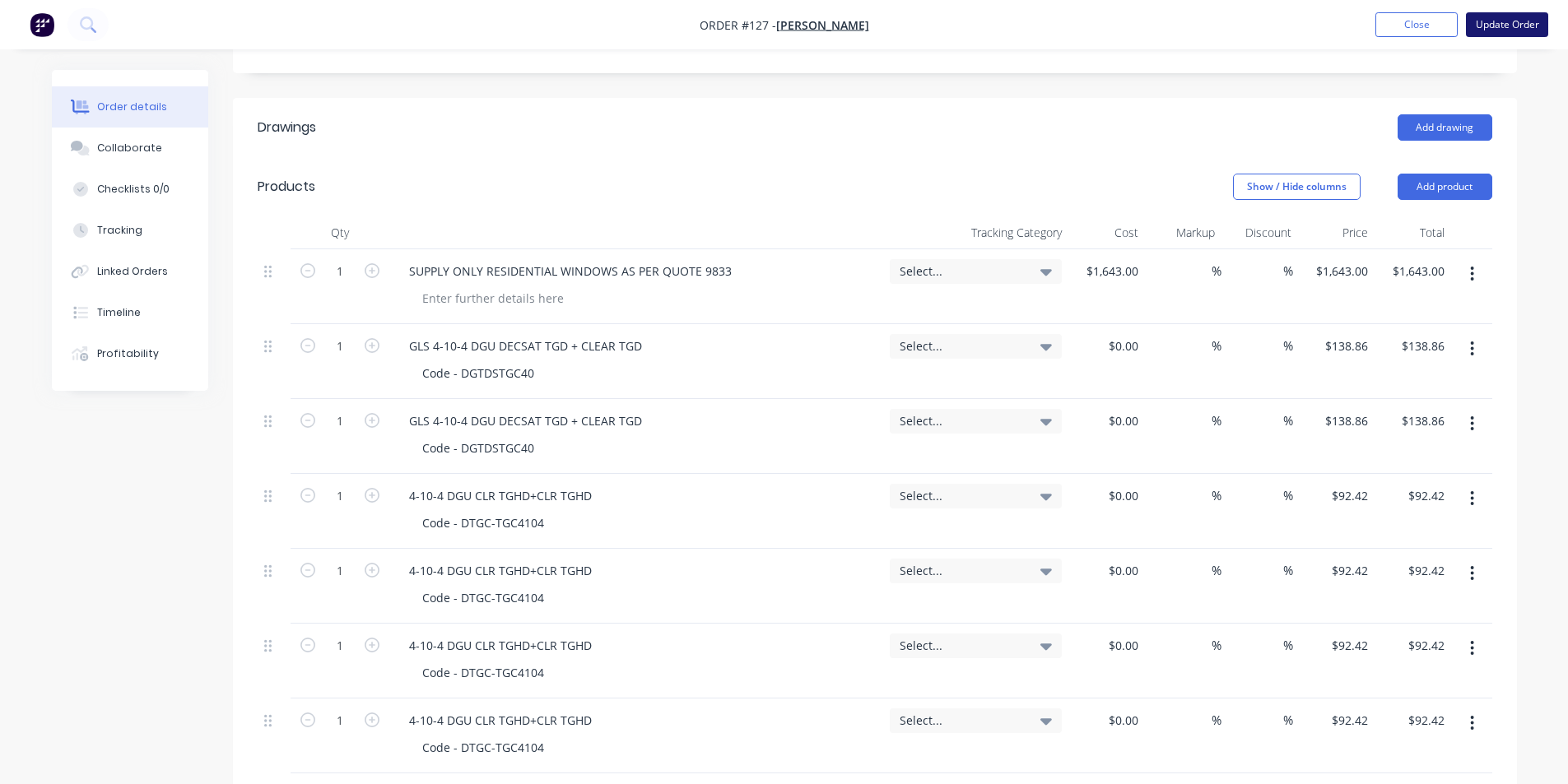
click at [1504, 21] on button "Update Order" at bounding box center [1507, 24] width 82 height 24
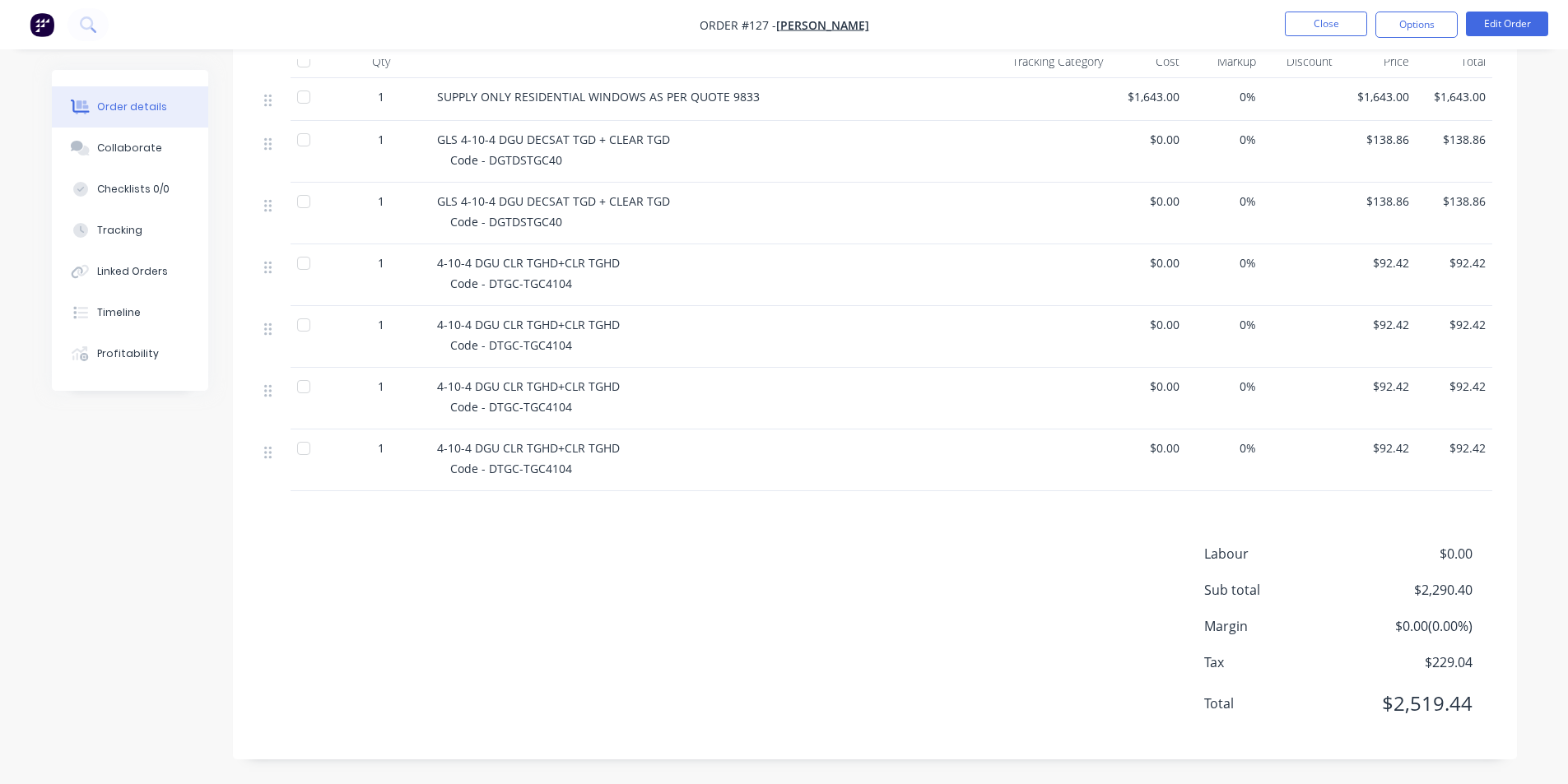
scroll to position [0, 0]
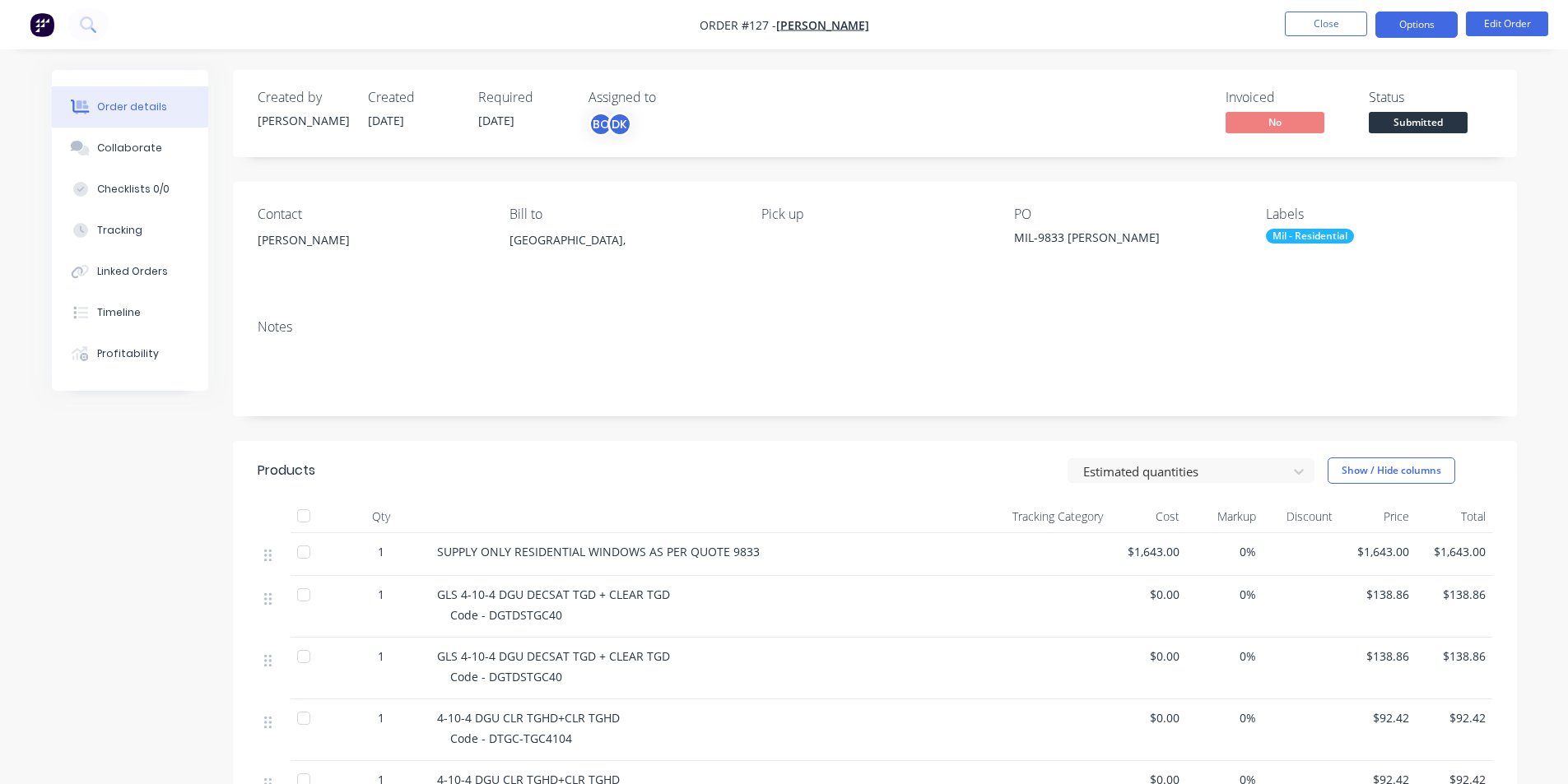
click at [1427, 18] on button "Options" at bounding box center [1416, 24] width 82 height 26
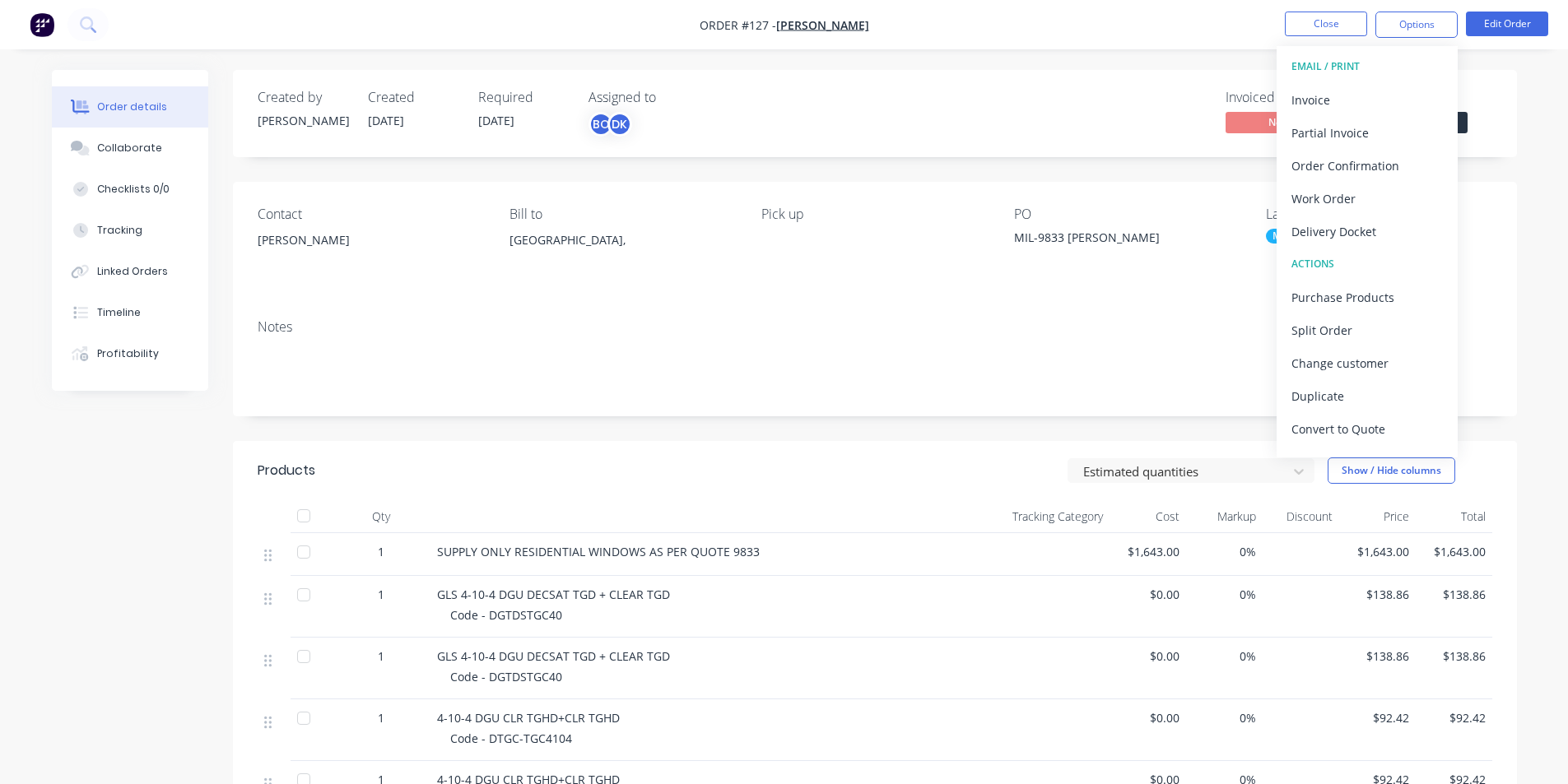
click at [1347, 68] on div "EMAIL / PRINT" at bounding box center [1367, 66] width 151 height 21
click at [1349, 299] on div "Purchase Products" at bounding box center [1367, 297] width 151 height 24
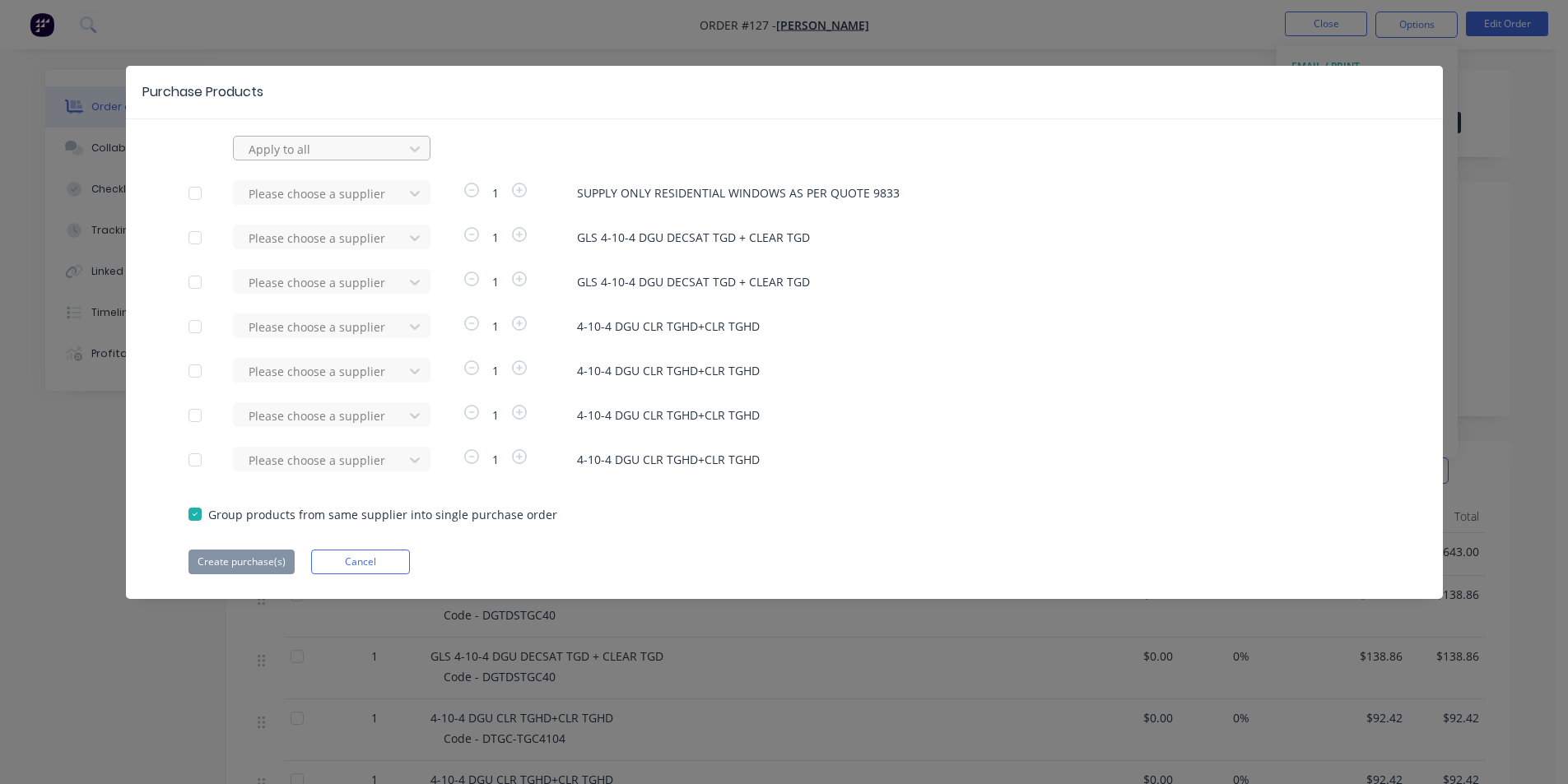
click at [304, 144] on div at bounding box center [321, 149] width 148 height 21
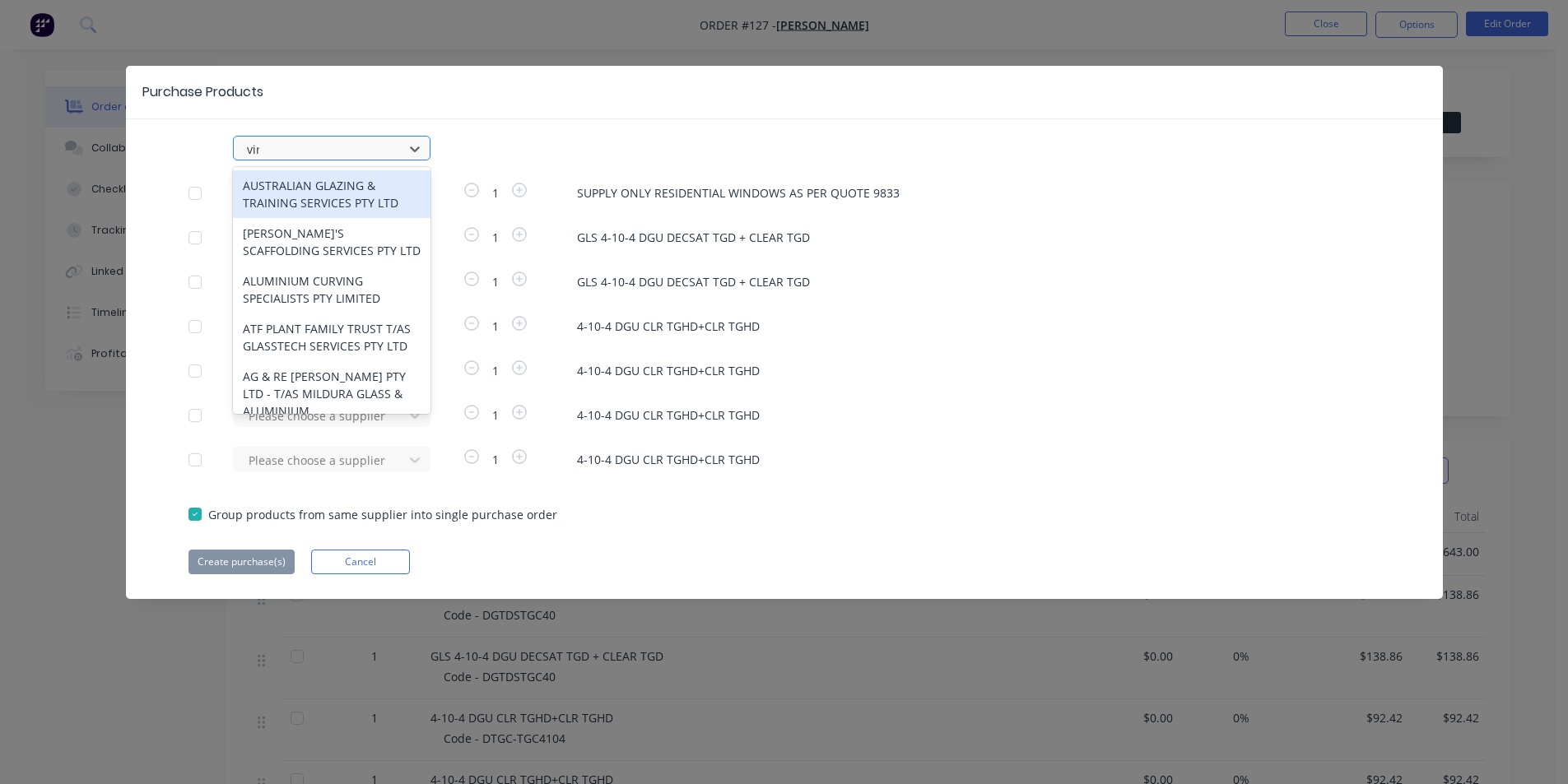
type input "virid"
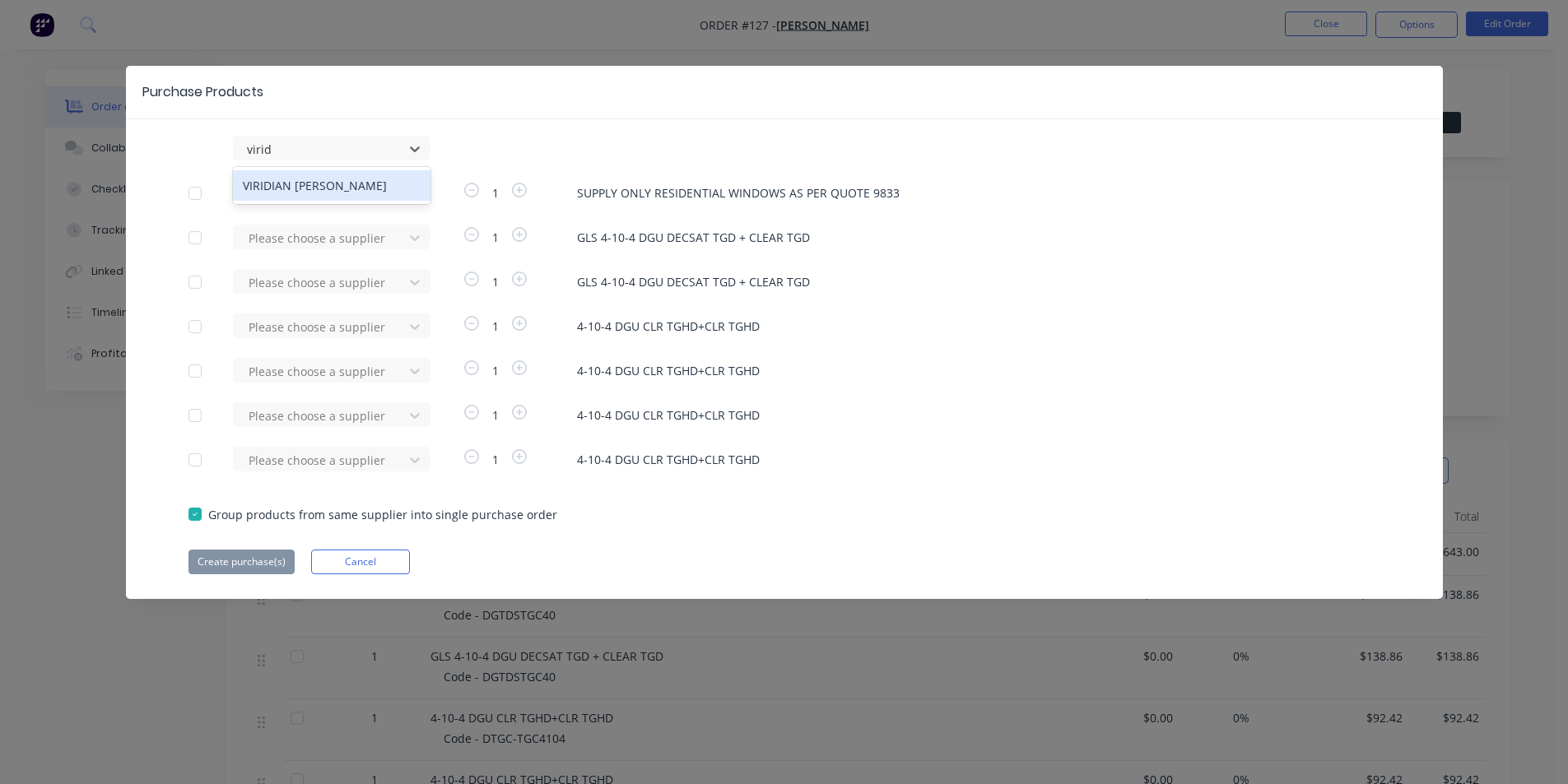
click at [337, 188] on div "VIRIDIAN [PERSON_NAME]" at bounding box center [332, 186] width 198 height 31
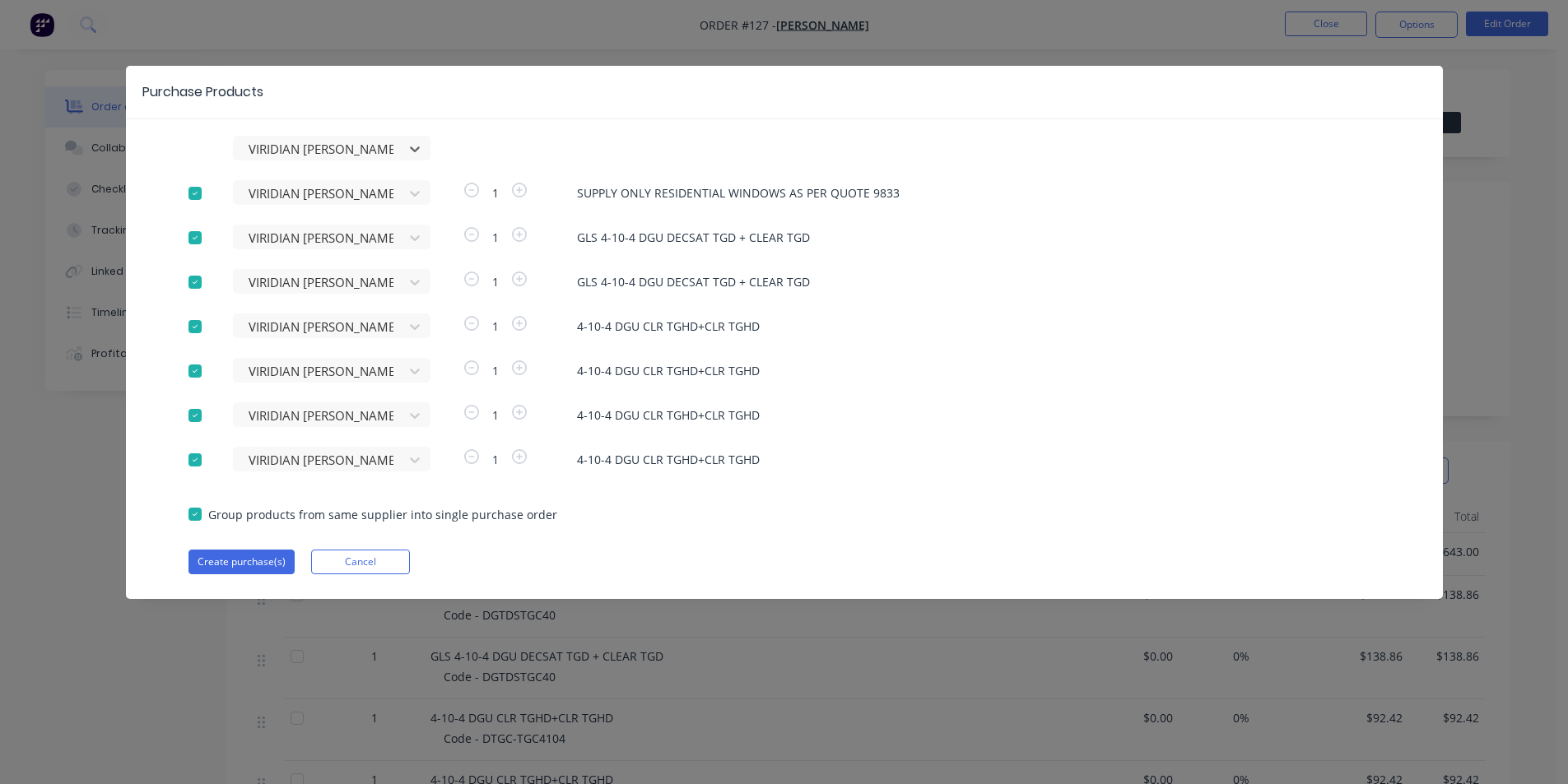
click at [200, 191] on div at bounding box center [195, 193] width 33 height 33
click at [246, 566] on button "Create purchase(s)" at bounding box center [241, 562] width 106 height 24
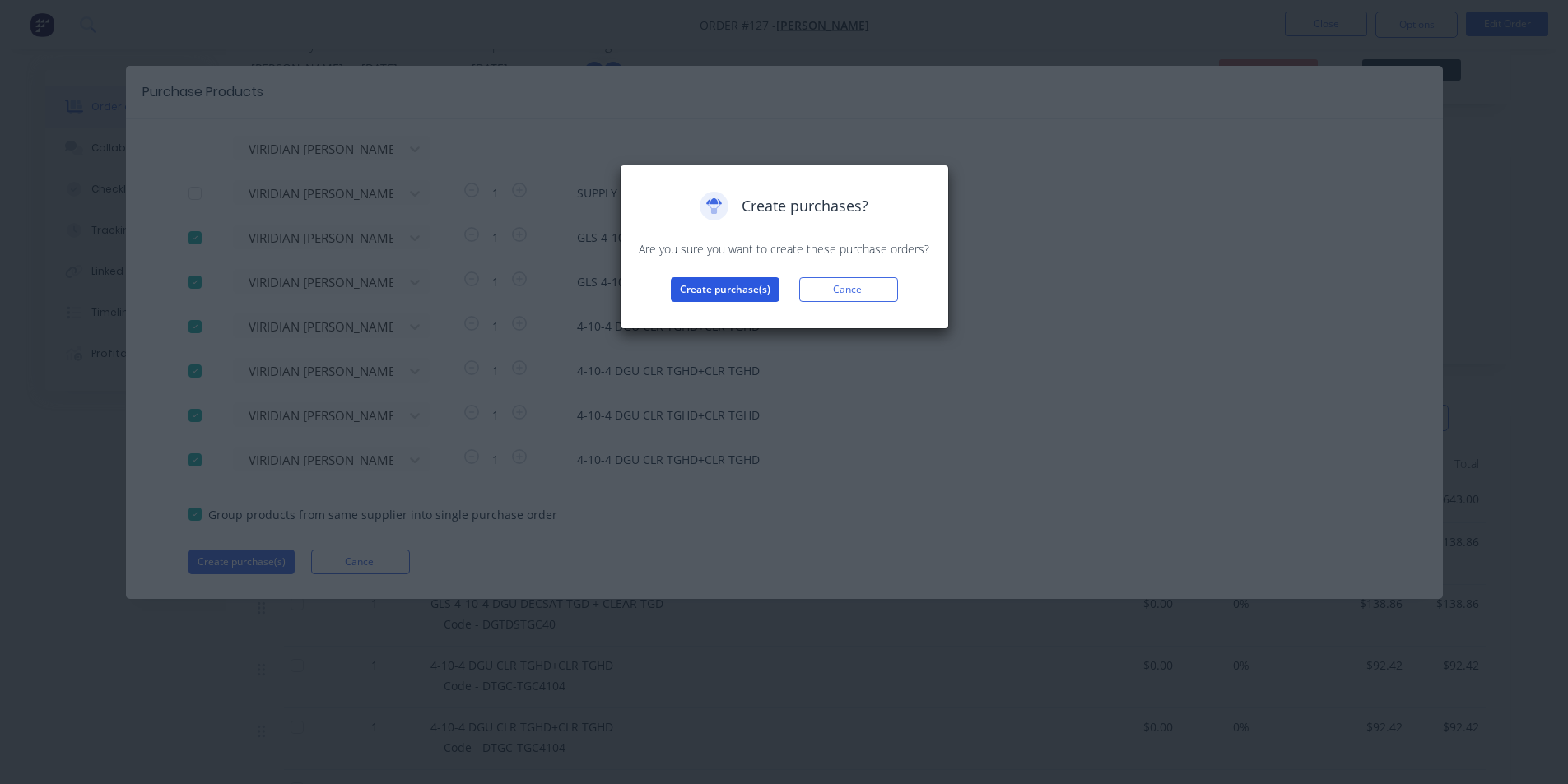
click at [733, 292] on button "Create purchase(s)" at bounding box center [725, 290] width 109 height 24
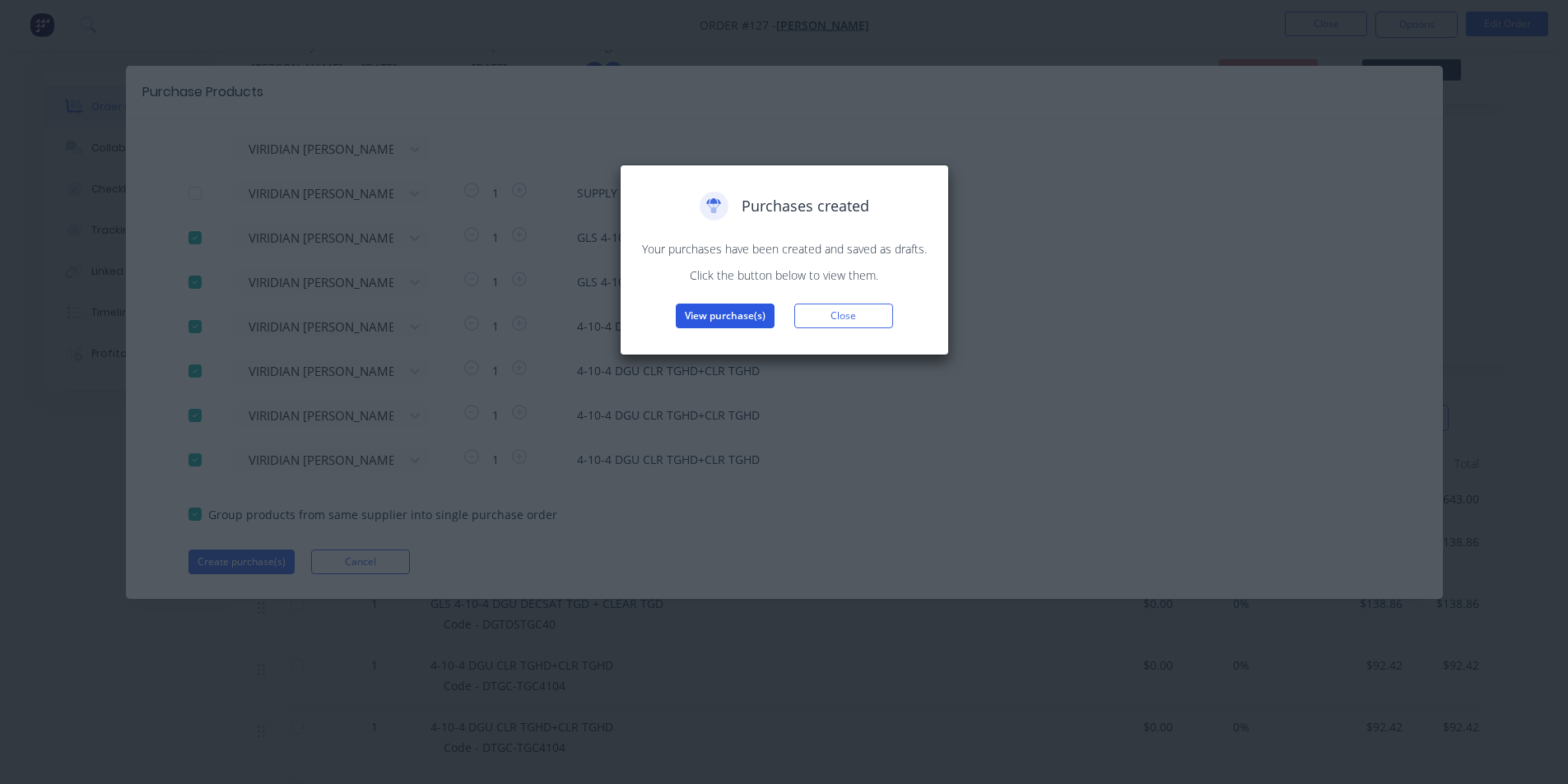
click at [725, 320] on button "View purchase(s)" at bounding box center [725, 316] width 99 height 24
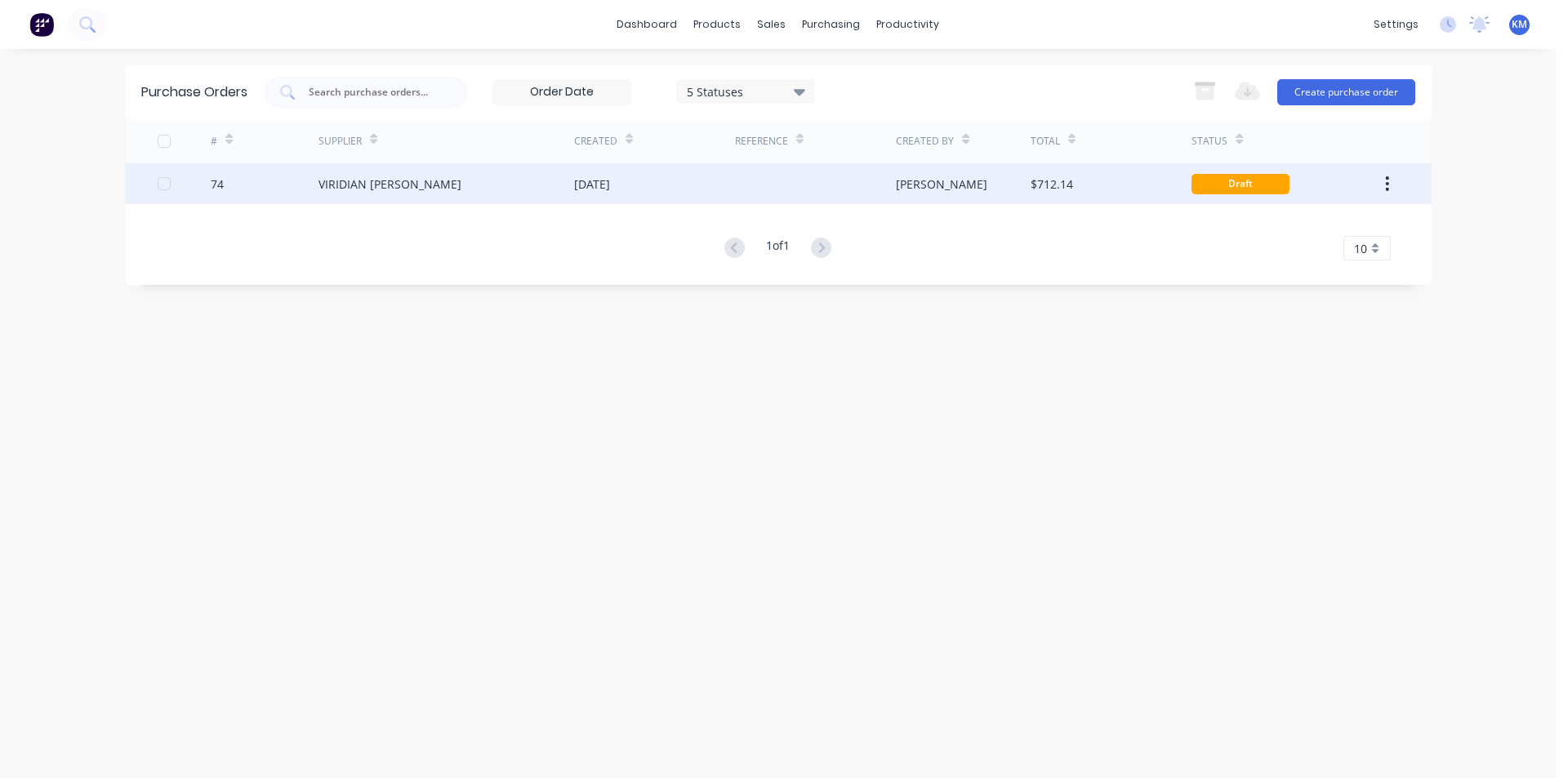
click at [904, 200] on div "[PERSON_NAME]" at bounding box center [964, 184] width 135 height 41
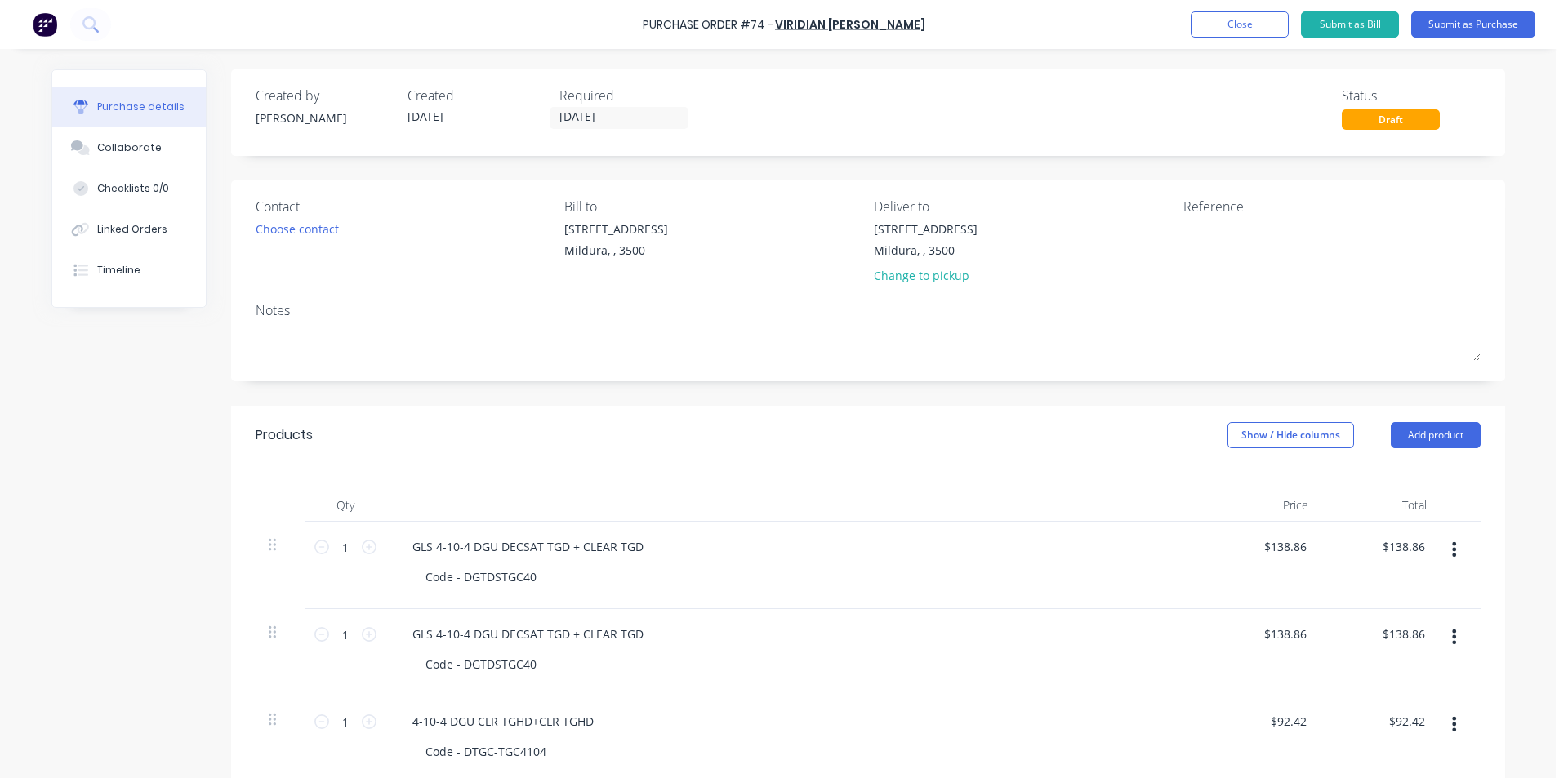
scroll to position [19, 0]
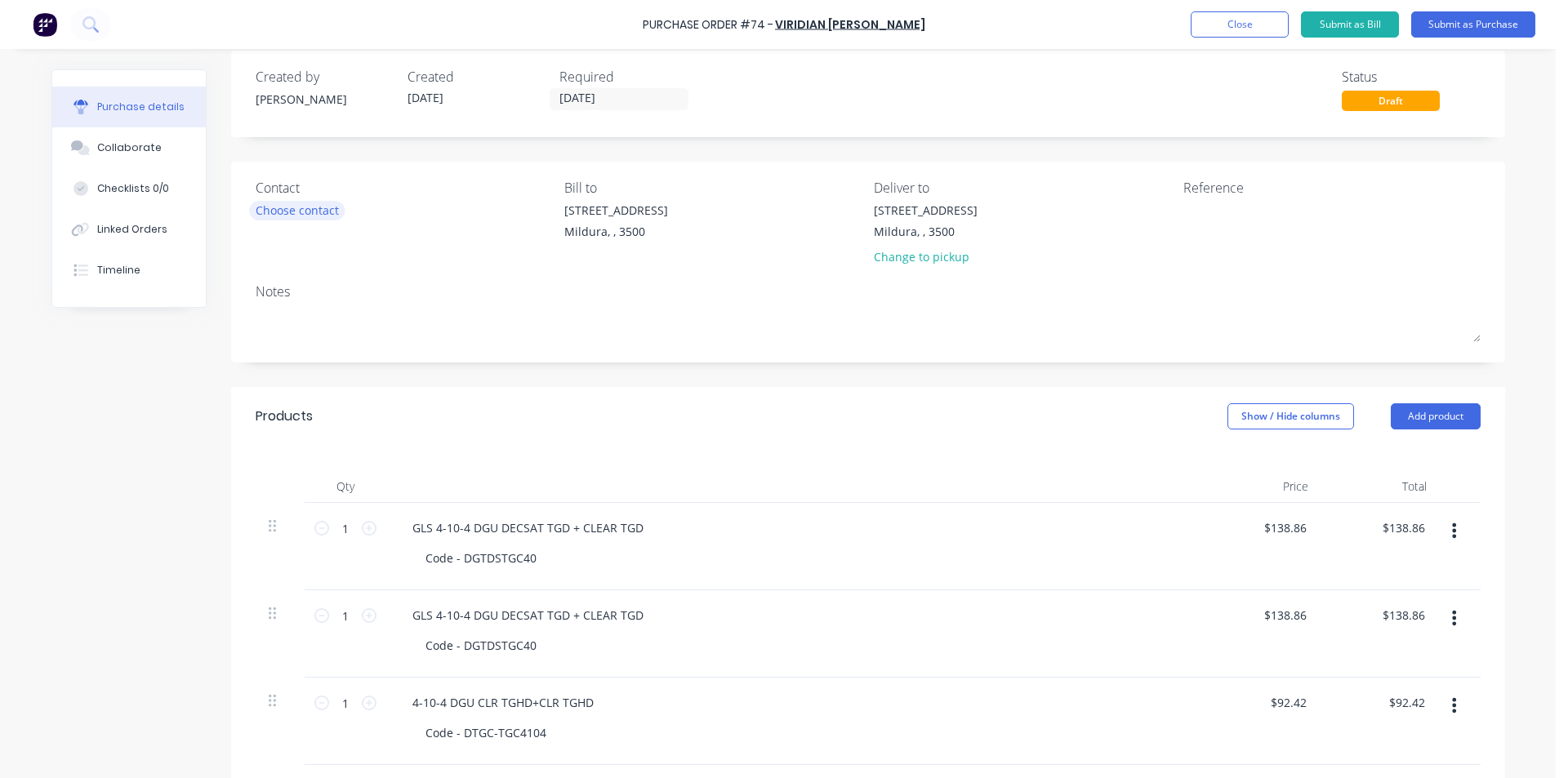
click at [300, 214] on div "Choose contact" at bounding box center [297, 210] width 83 height 18
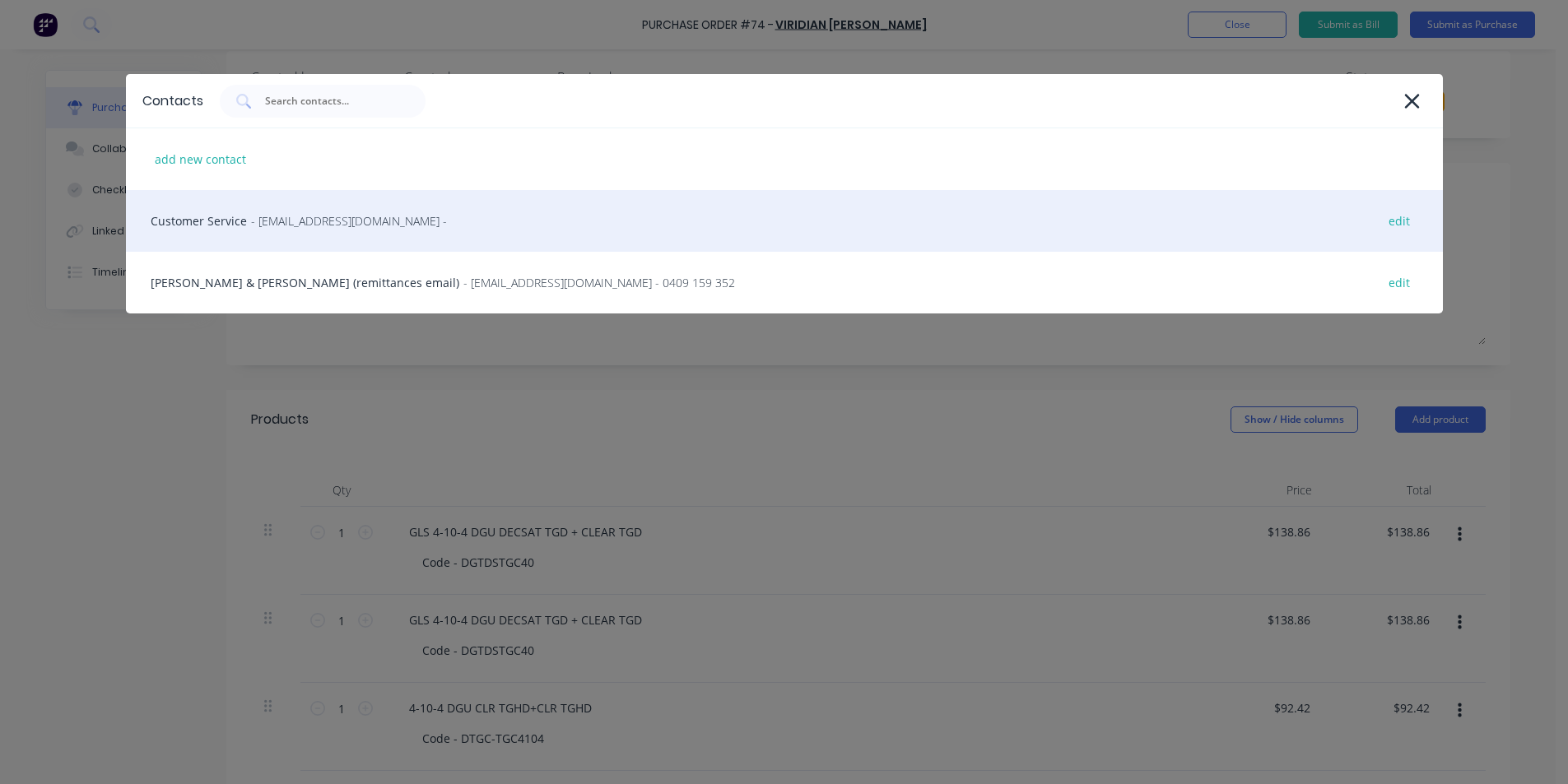
click at [195, 222] on div "Customer Service - [EMAIL_ADDRESS][DOMAIN_NAME] - edit" at bounding box center [784, 221] width 1317 height 62
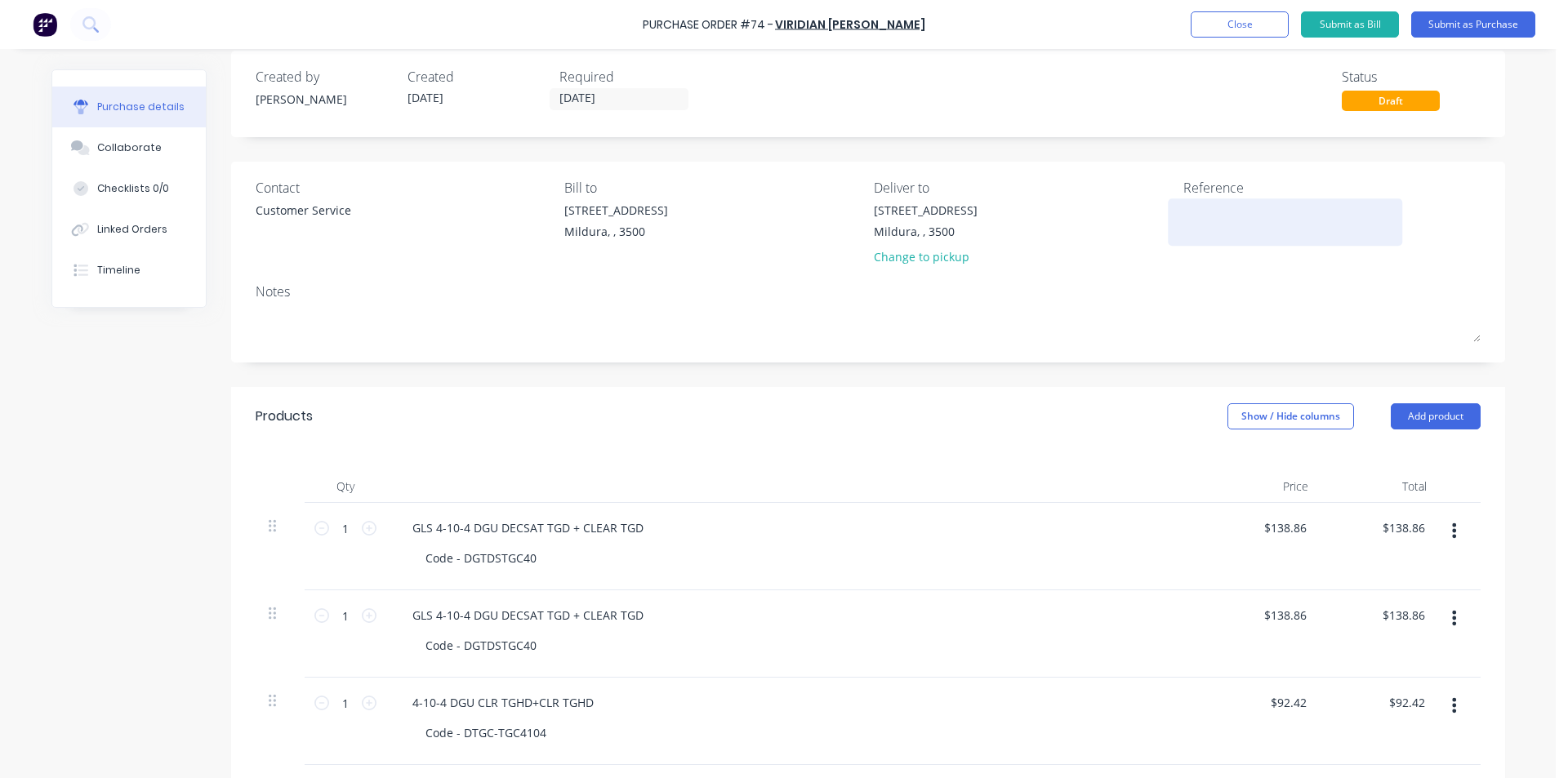
click at [1194, 204] on textarea at bounding box center [1285, 220] width 204 height 37
type textarea "m"
type textarea "MIL-9833 LANE APPBLY"
type textarea "x"
click at [1287, 209] on textarea "MIL-9833 LANE APPBLY" at bounding box center [1285, 220] width 204 height 37
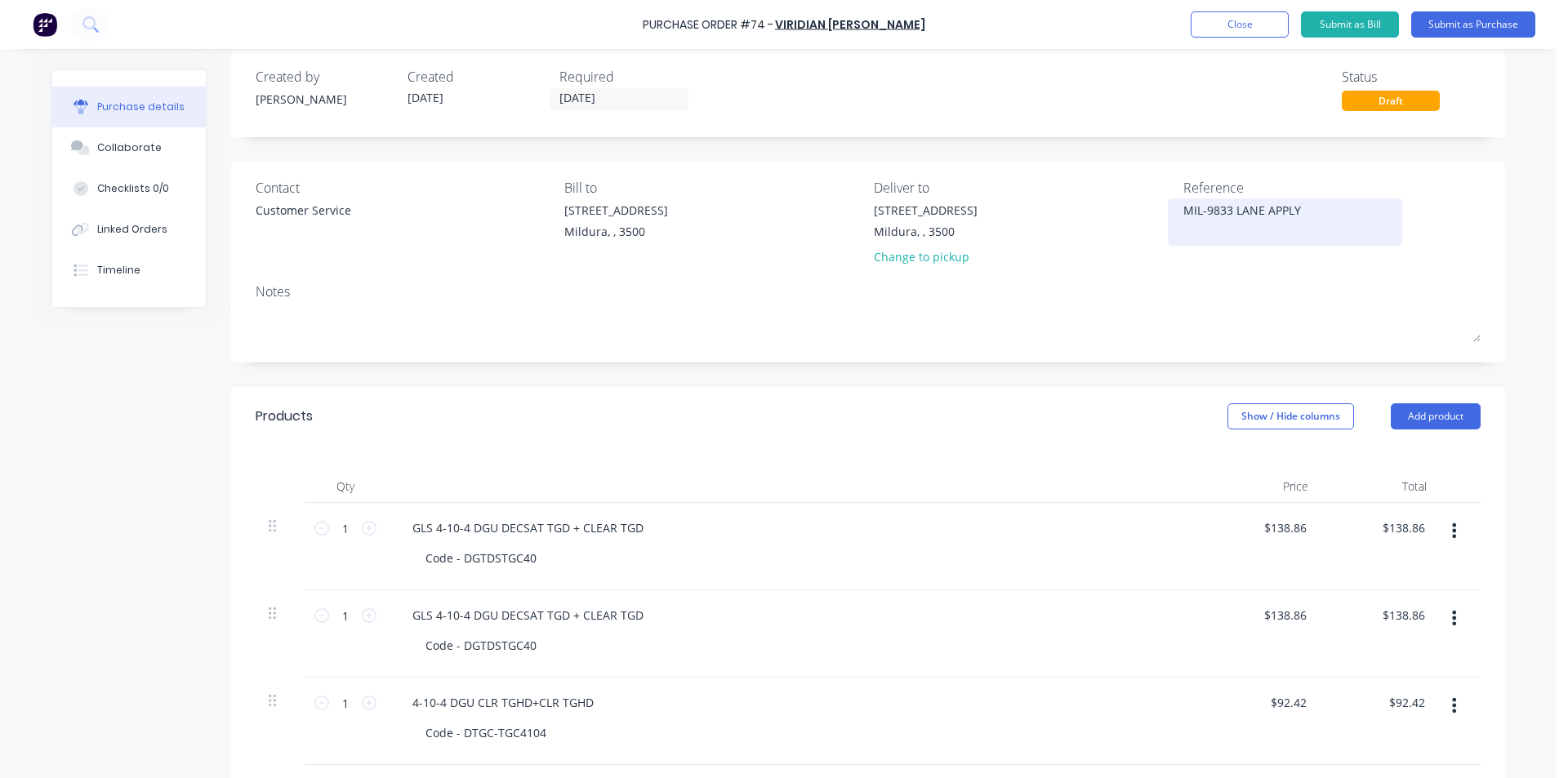
type textarea "MIL-9833 [PERSON_NAME]"
click at [1281, 208] on textarea "MIL-9833 [PERSON_NAME]" at bounding box center [1285, 220] width 204 height 37
type textarea "x"
type textarea "MIL-9833 LANE APPBLEY"
type textarea "x"
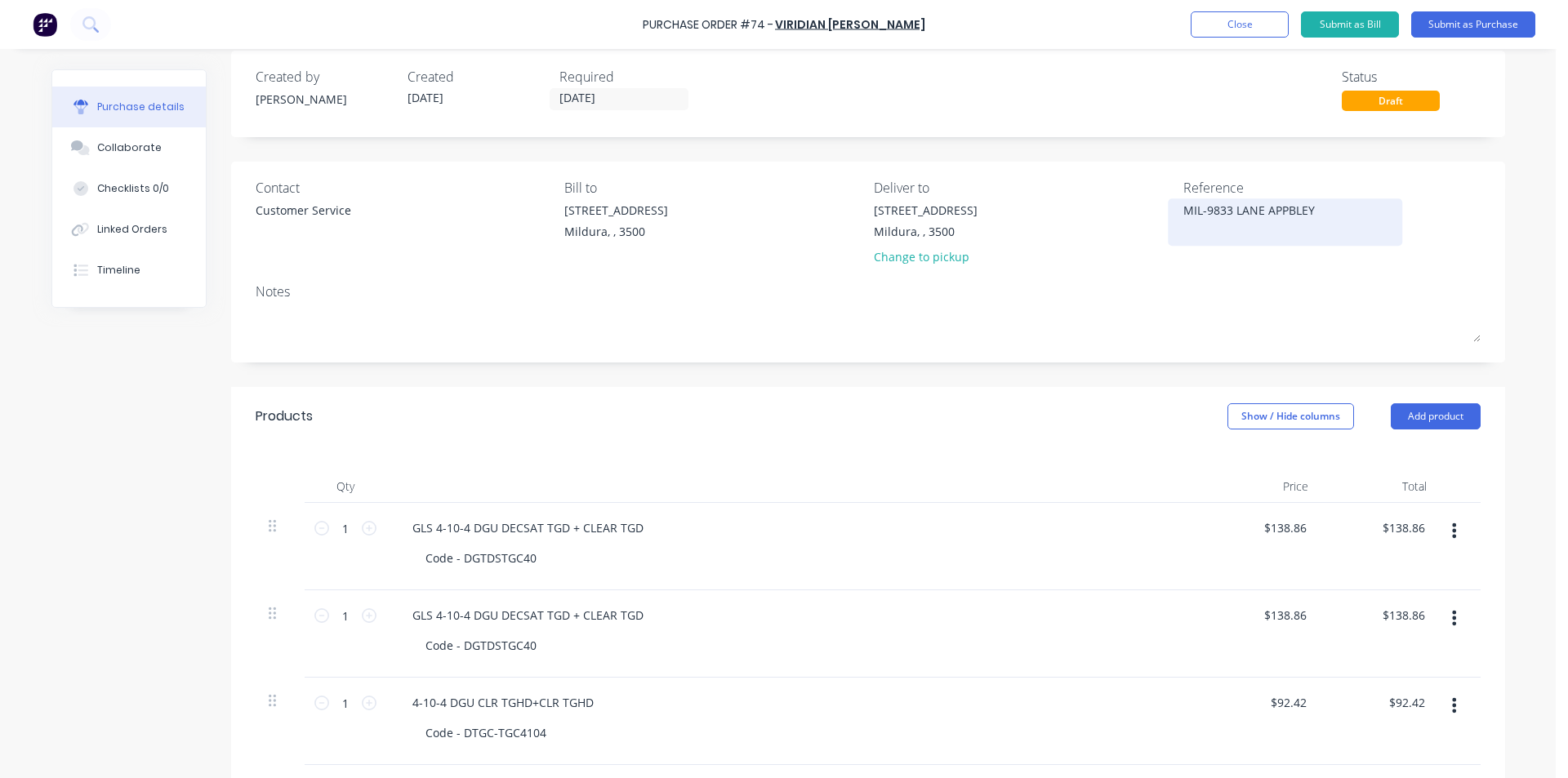
click at [1328, 216] on textarea "MIL-9833 LANE APPBLEY" at bounding box center [1285, 220] width 204 height 37
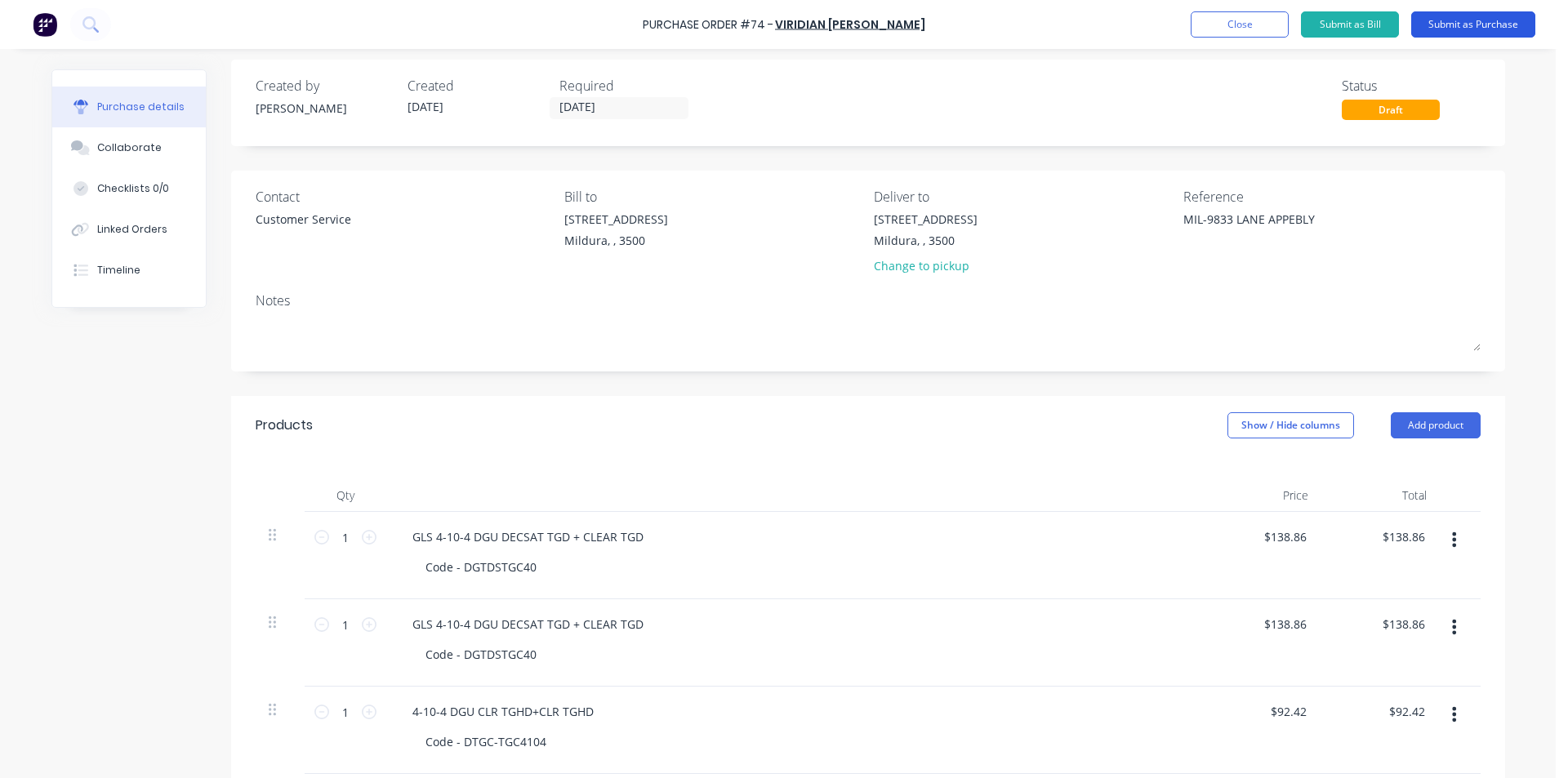
scroll to position [15, 0]
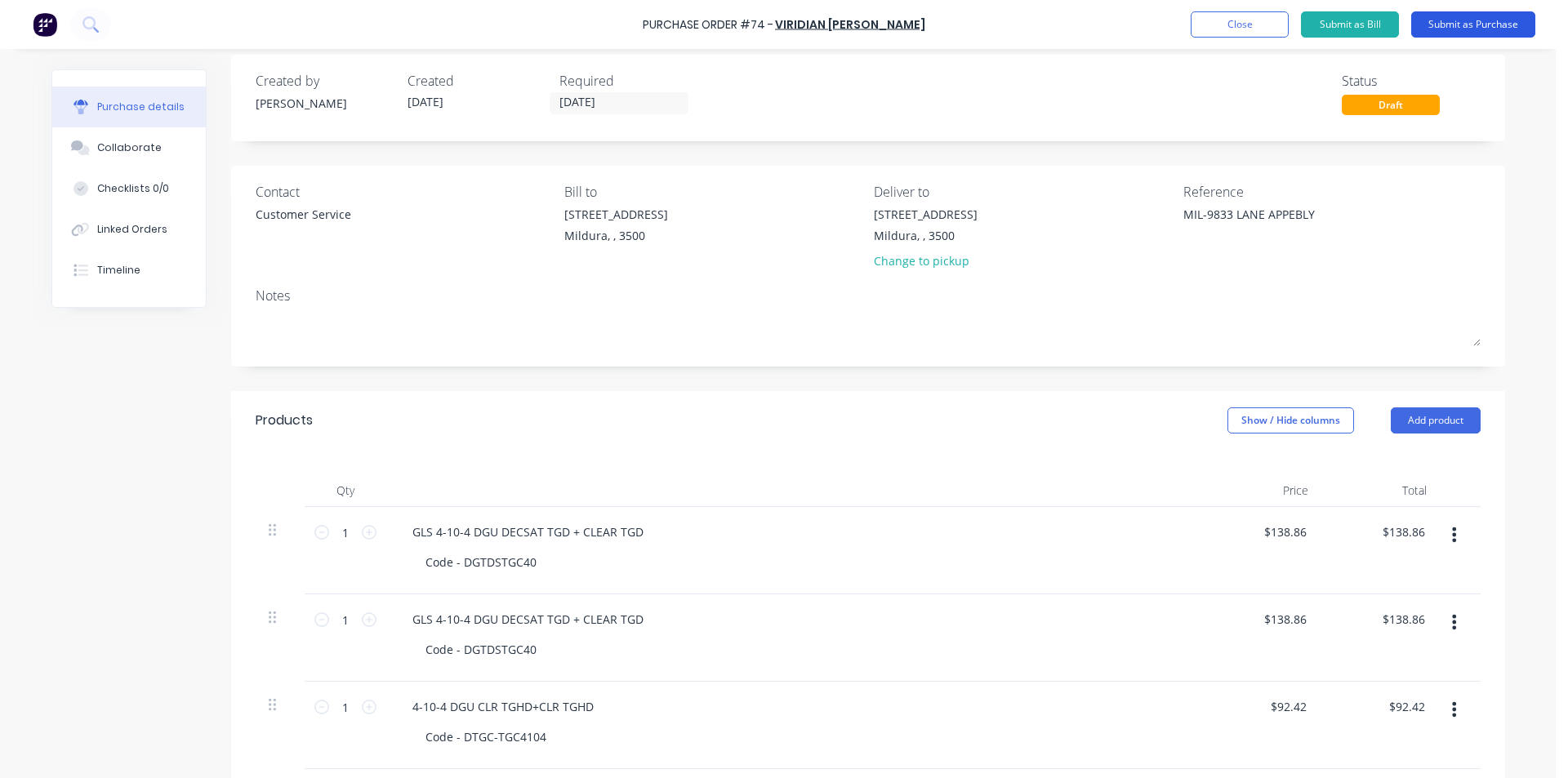
type textarea "MIL-9833 LANE APPEBLY"
type textarea "x"
type textarea "MIL-9833 LANE APPEBLY"
click at [1494, 28] on button "Submit as Purchase" at bounding box center [1474, 24] width 124 height 26
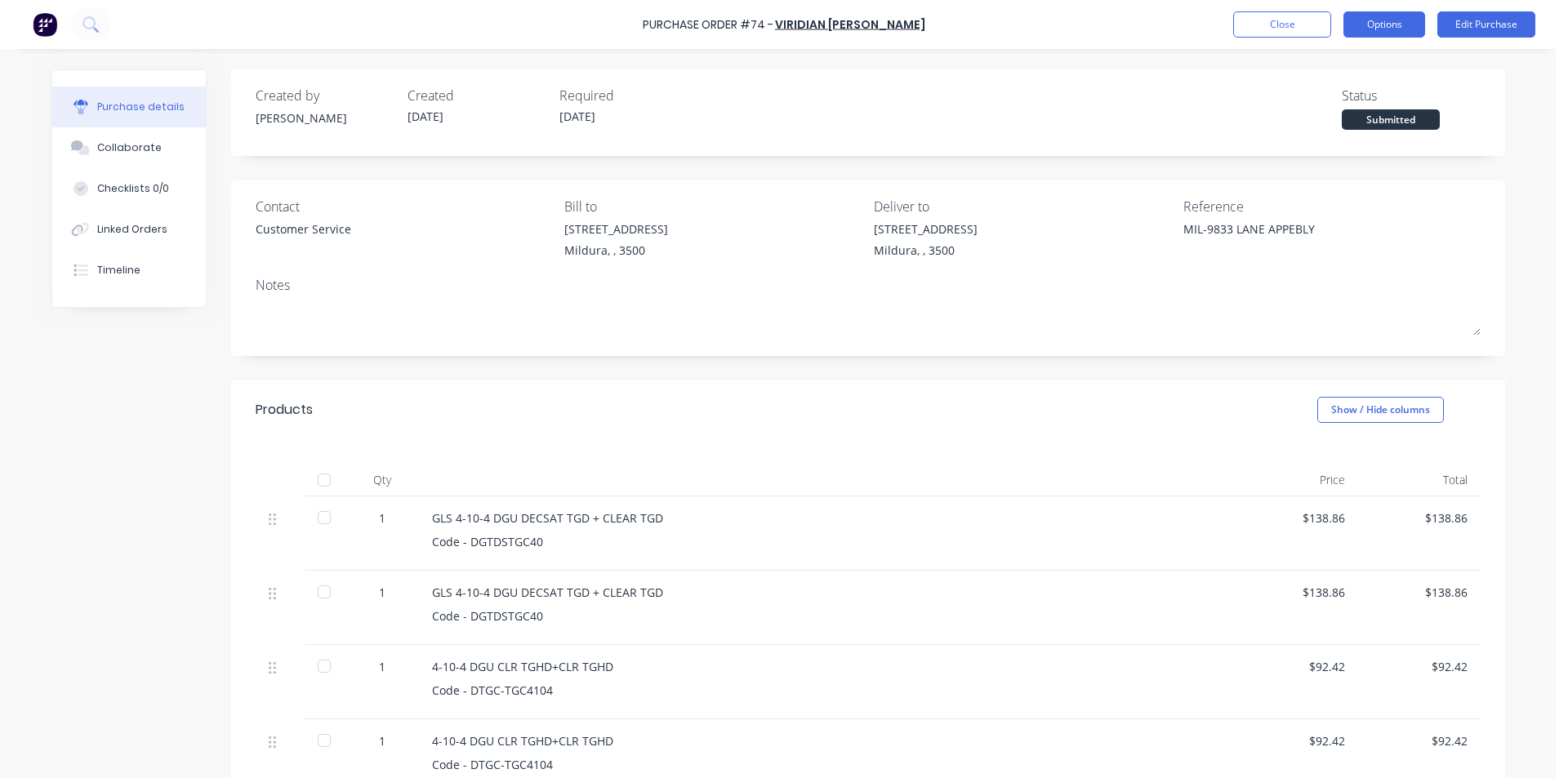
click at [1386, 19] on button "Options" at bounding box center [1384, 24] width 81 height 26
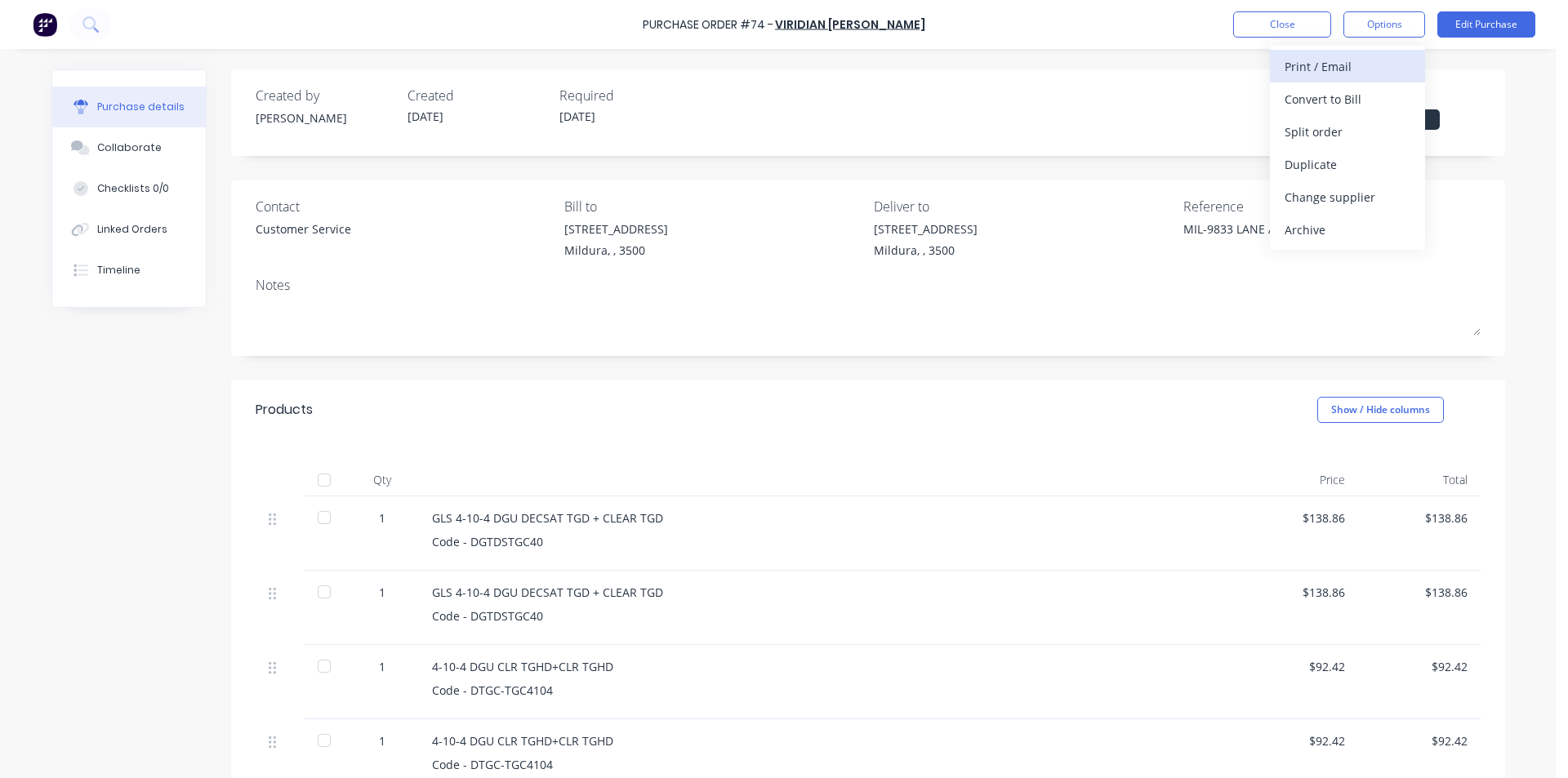
click at [1343, 68] on div "Print / Email" at bounding box center [1348, 67] width 126 height 24
click at [1340, 102] on div "With pricing" at bounding box center [1348, 99] width 126 height 24
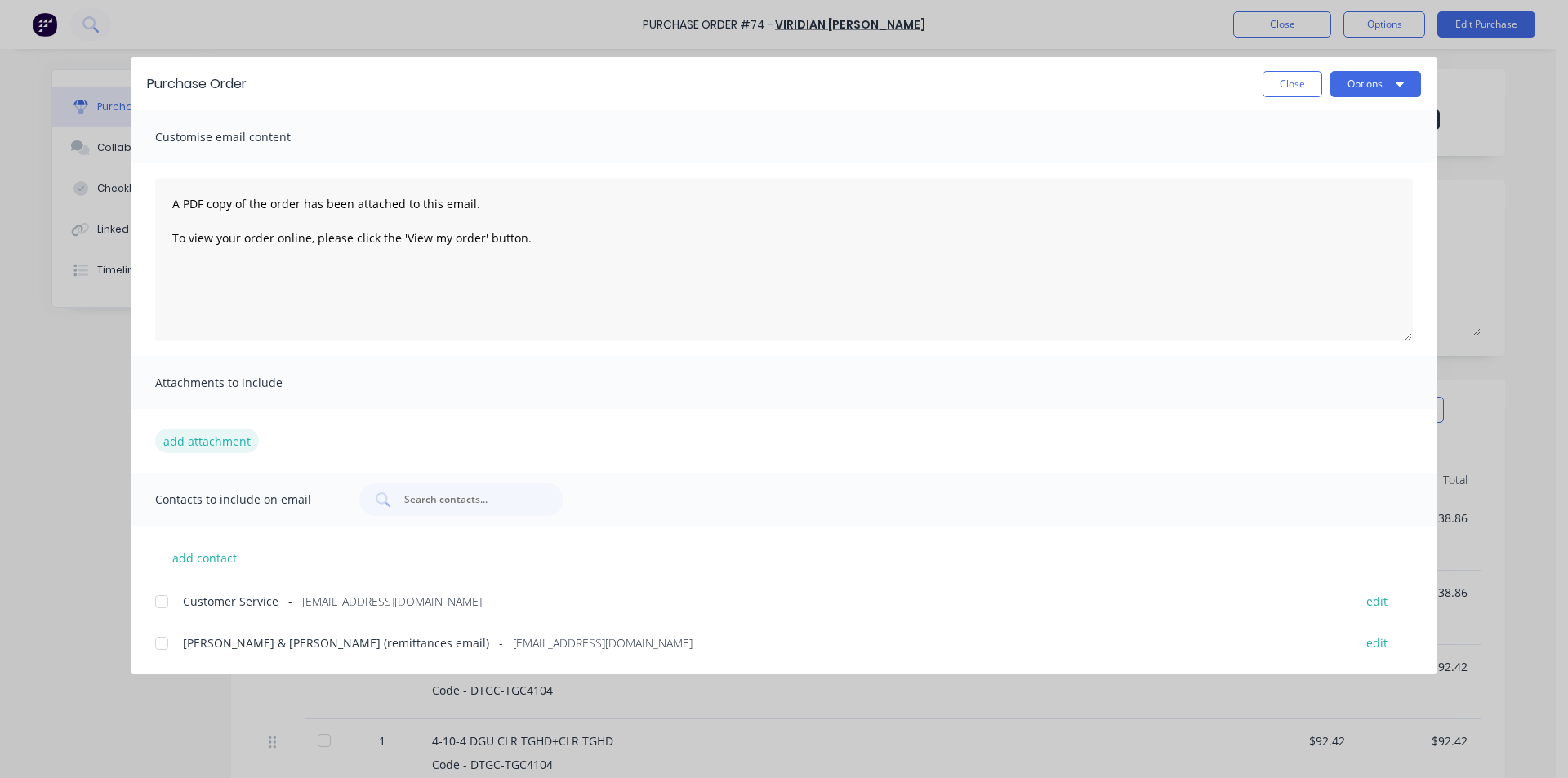
click at [227, 443] on button "add attachment" at bounding box center [207, 441] width 104 height 24
click at [1302, 87] on button "Close" at bounding box center [1292, 84] width 59 height 26
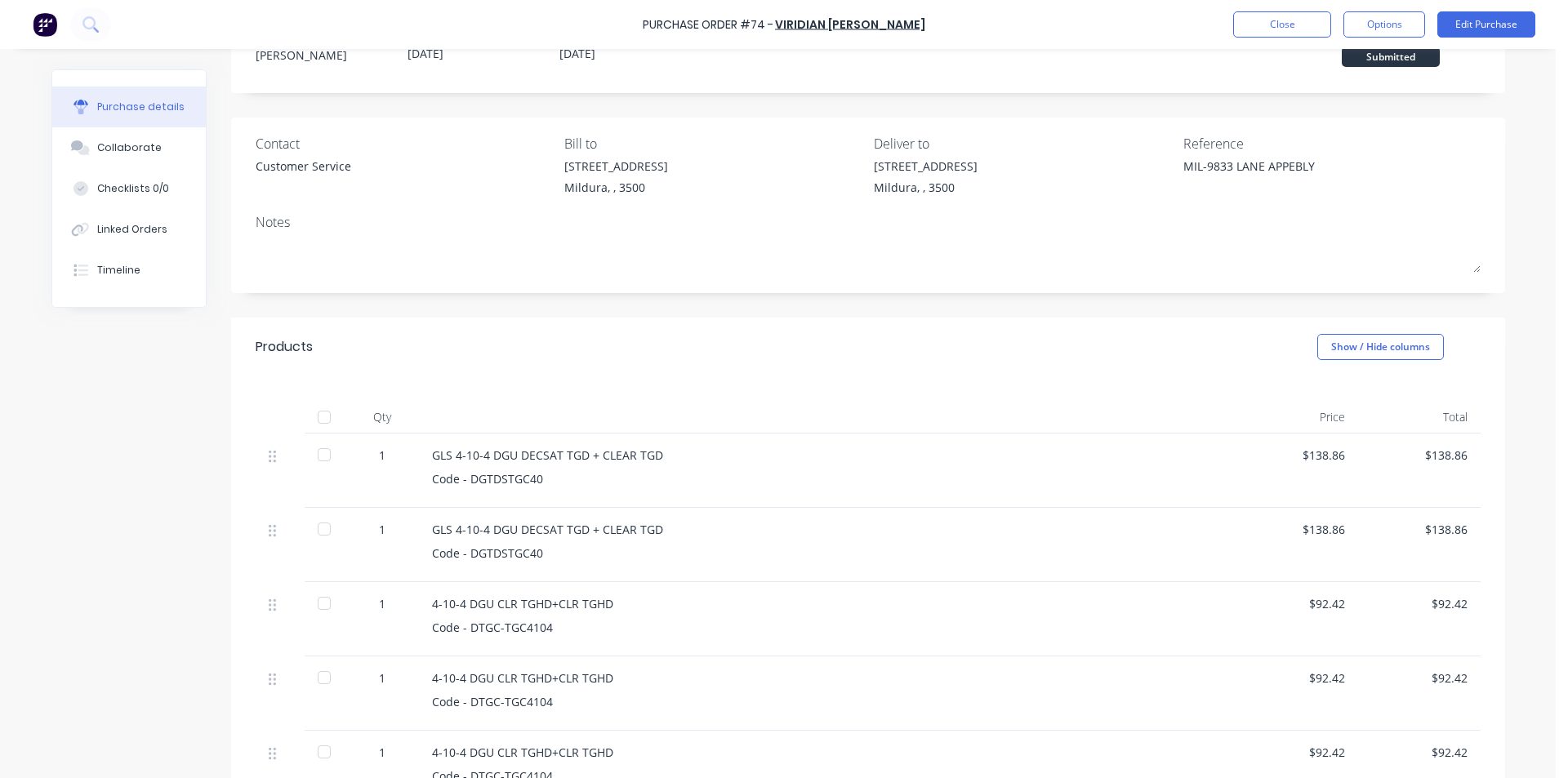
scroll to position [67, 0]
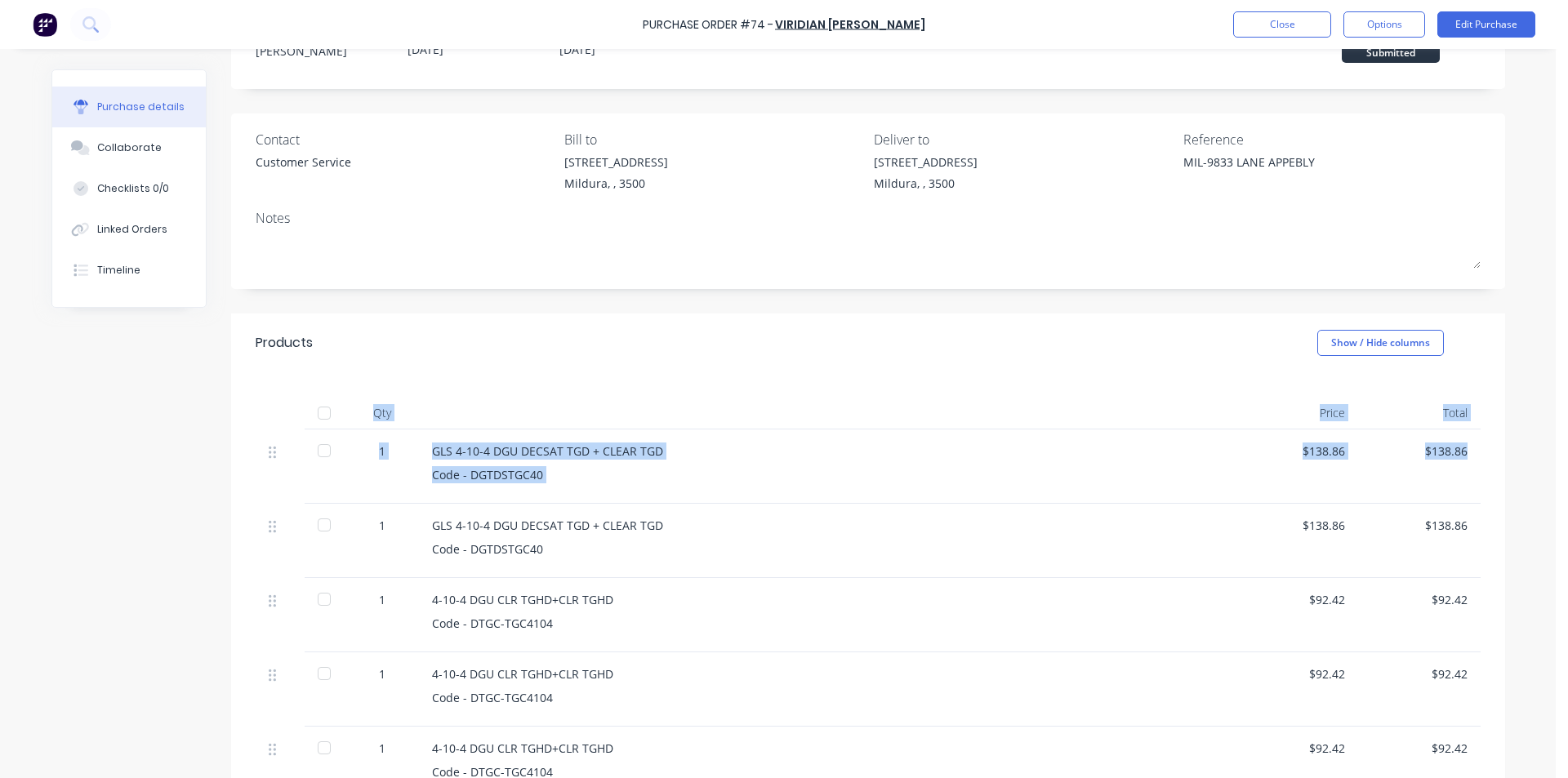
drag, startPoint x: 1567, startPoint y: 338, endPoint x: 1567, endPoint y: 483, distance: 145.0
click at [1567, 483] on body "Purchase Order #74 - VIRIDIAN [PERSON_NAME] Close Options Edit Purchase Purchas…" at bounding box center [784, 389] width 1568 height 778
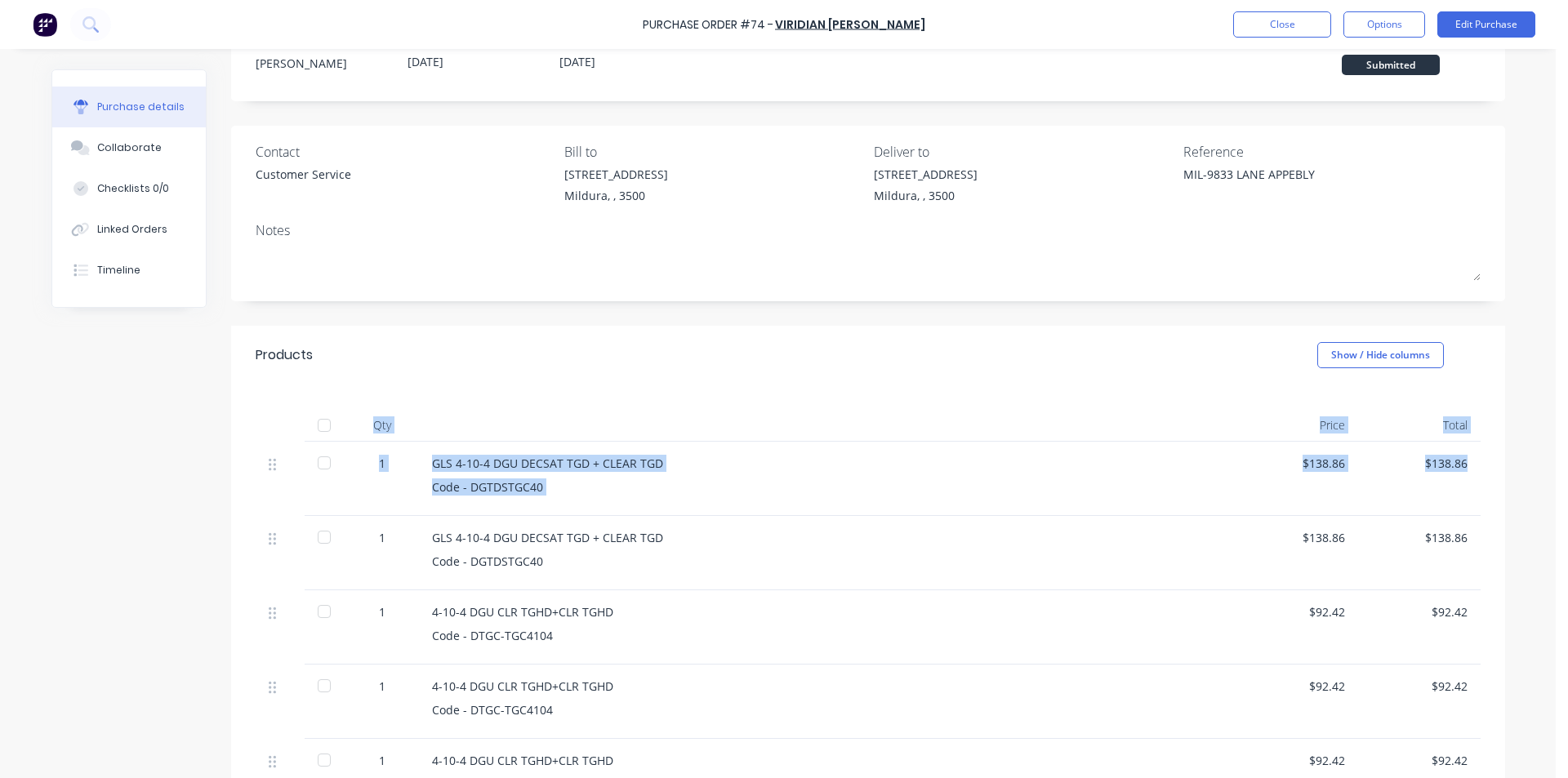
scroll to position [0, 0]
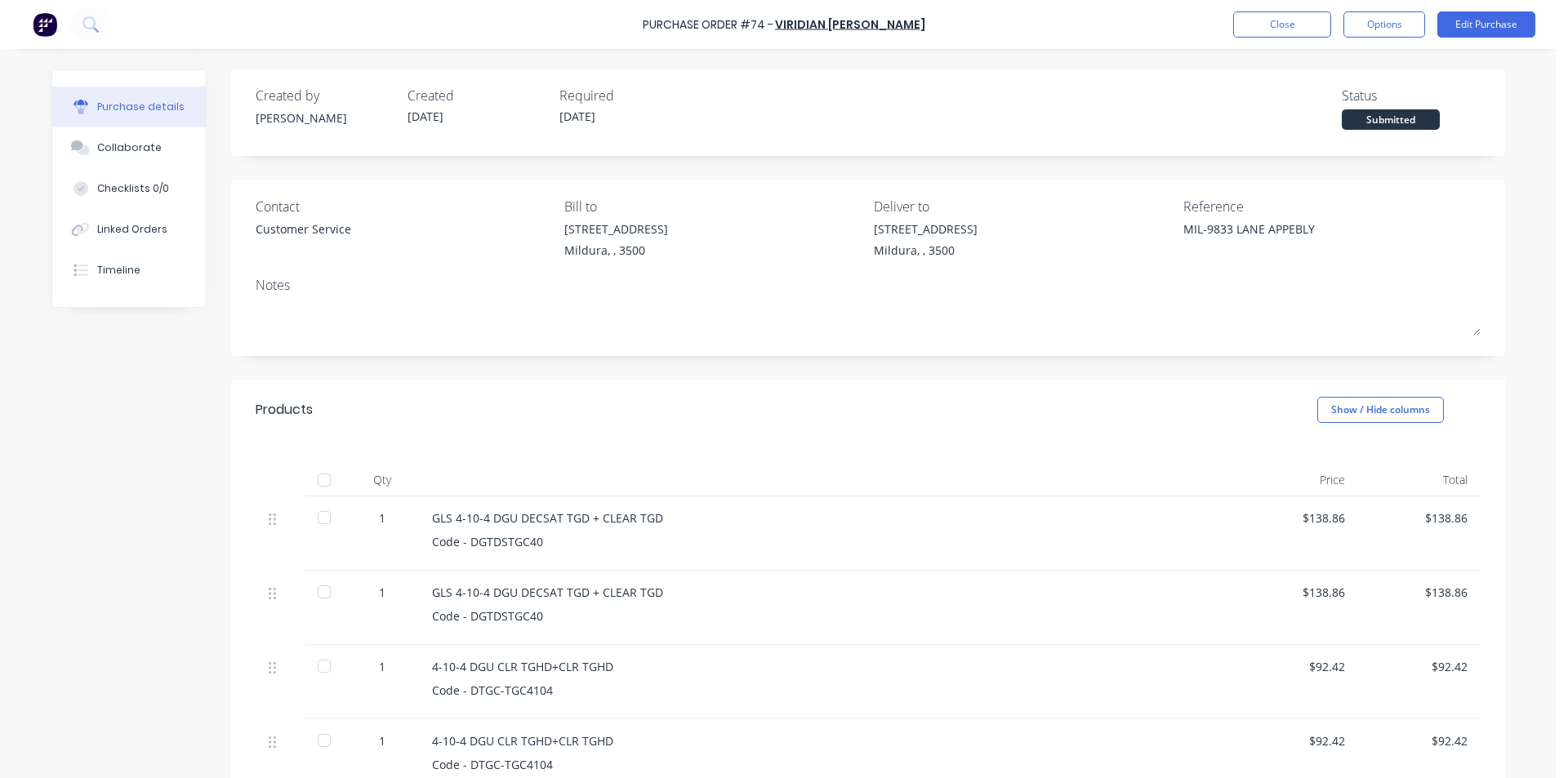
click at [931, 389] on div "Products Show / Hide columns" at bounding box center [868, 410] width 1274 height 59
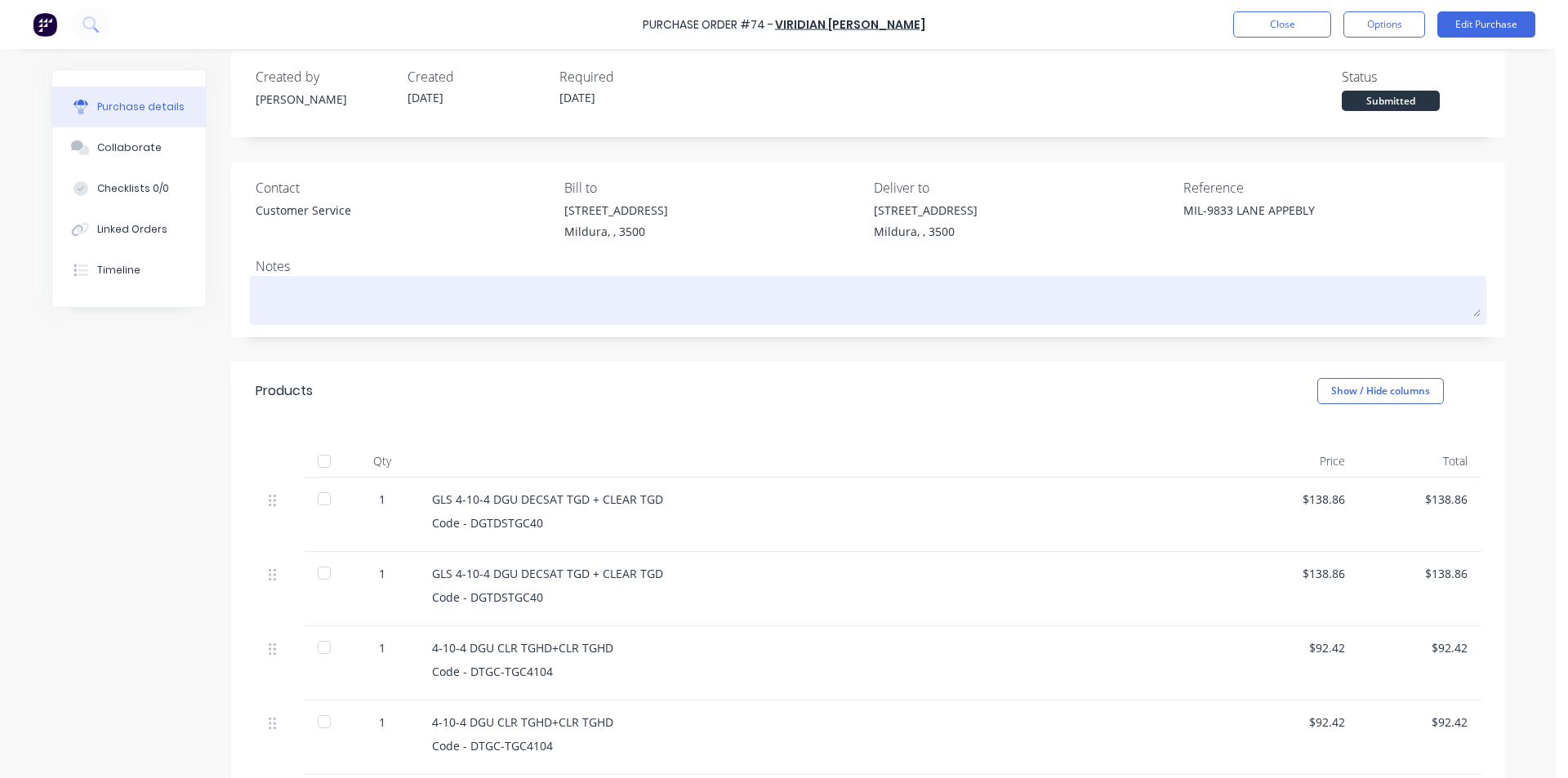
scroll to position [10, 0]
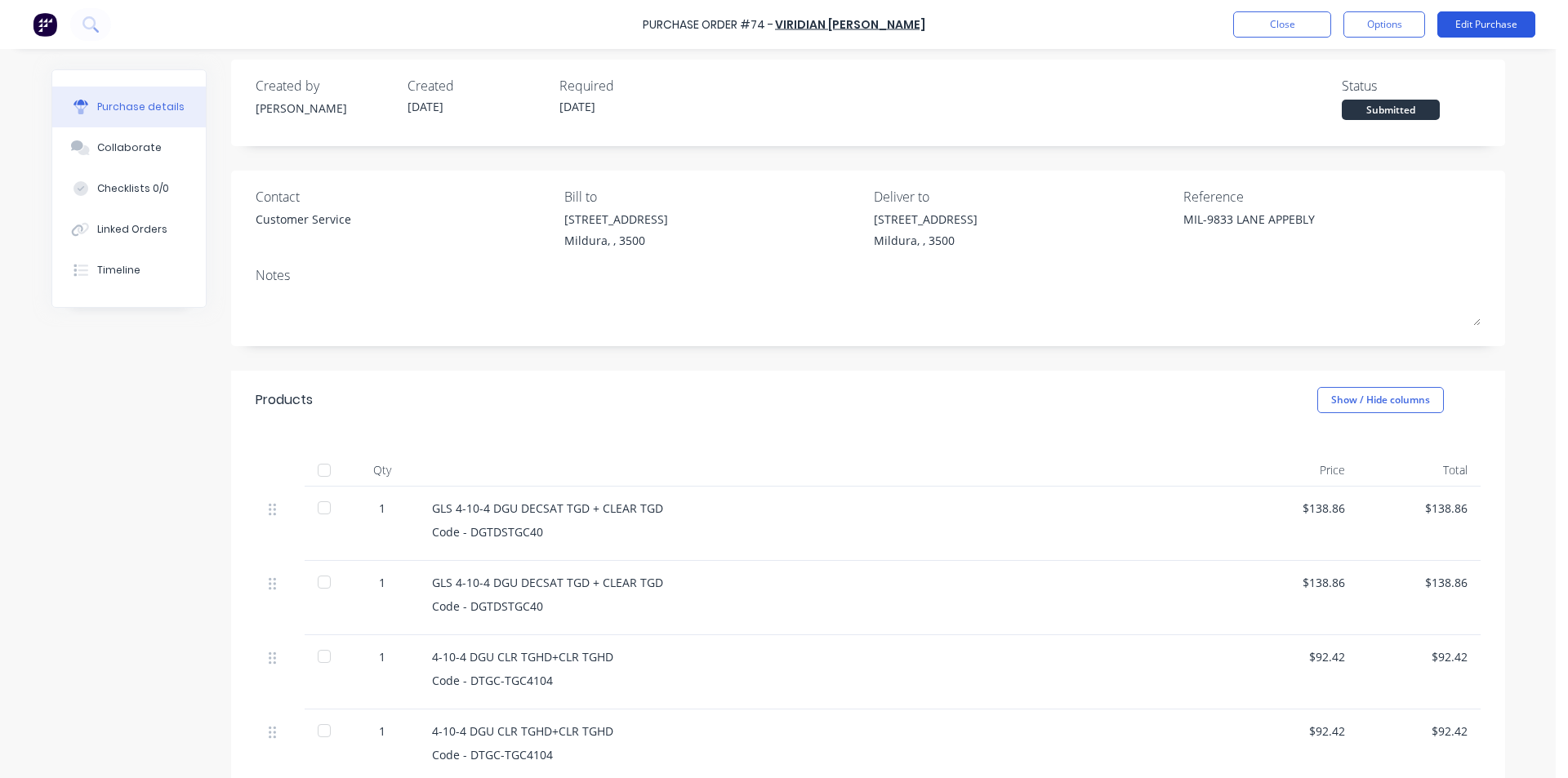
click at [1465, 12] on button "Edit Purchase" at bounding box center [1487, 24] width 98 height 26
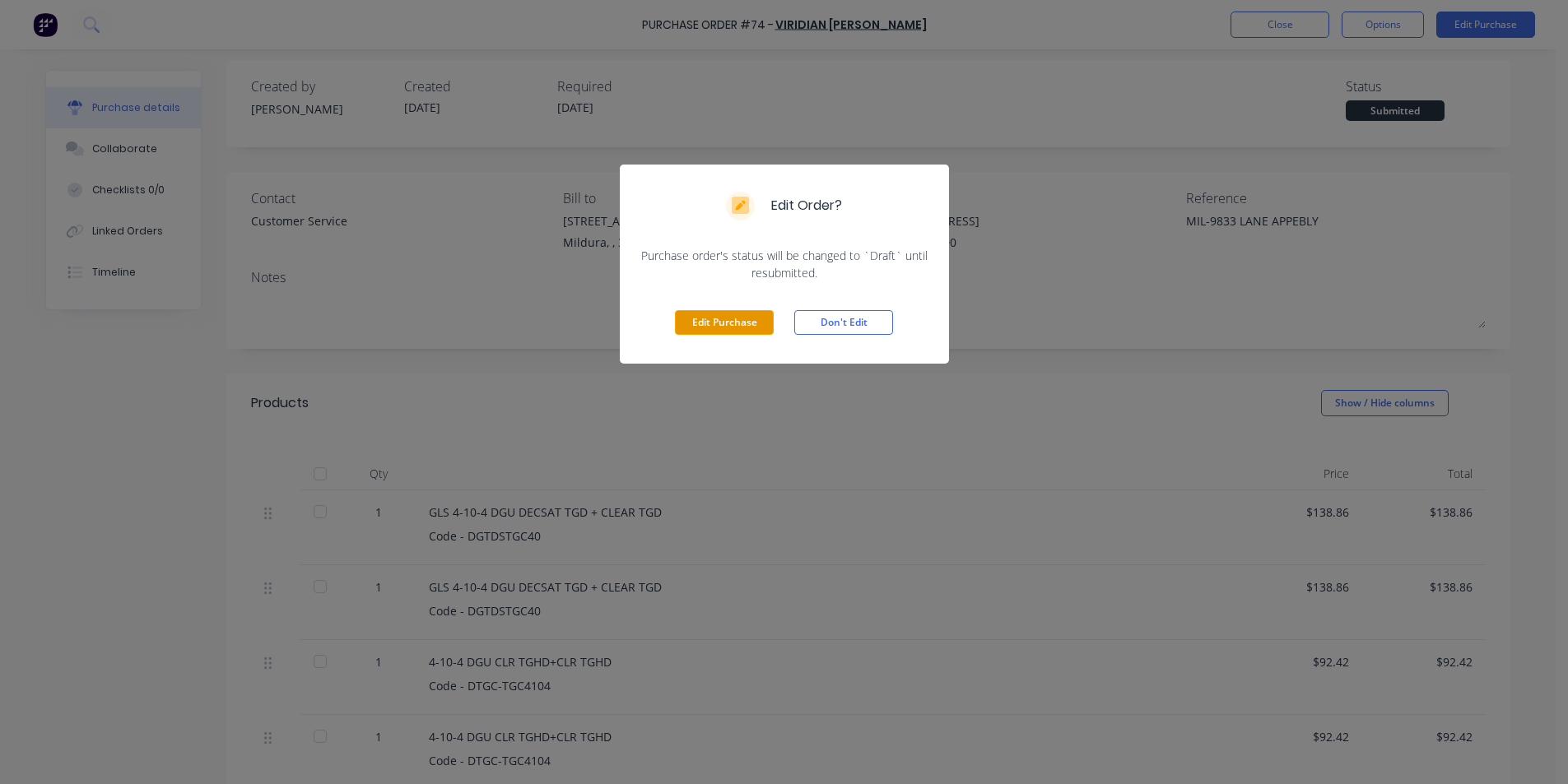
click at [700, 329] on button "Edit Purchase" at bounding box center [724, 323] width 99 height 24
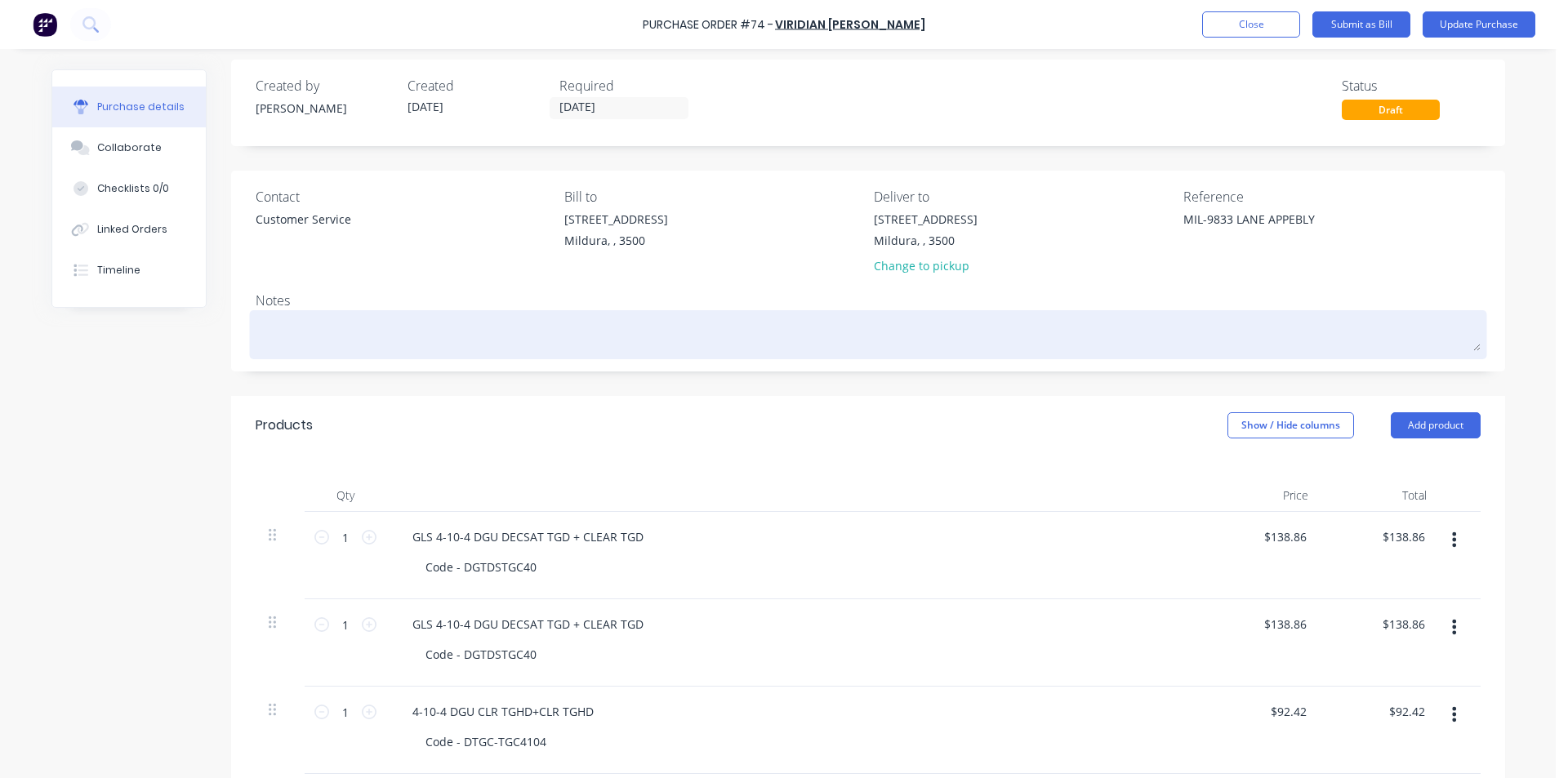
scroll to position [29, 0]
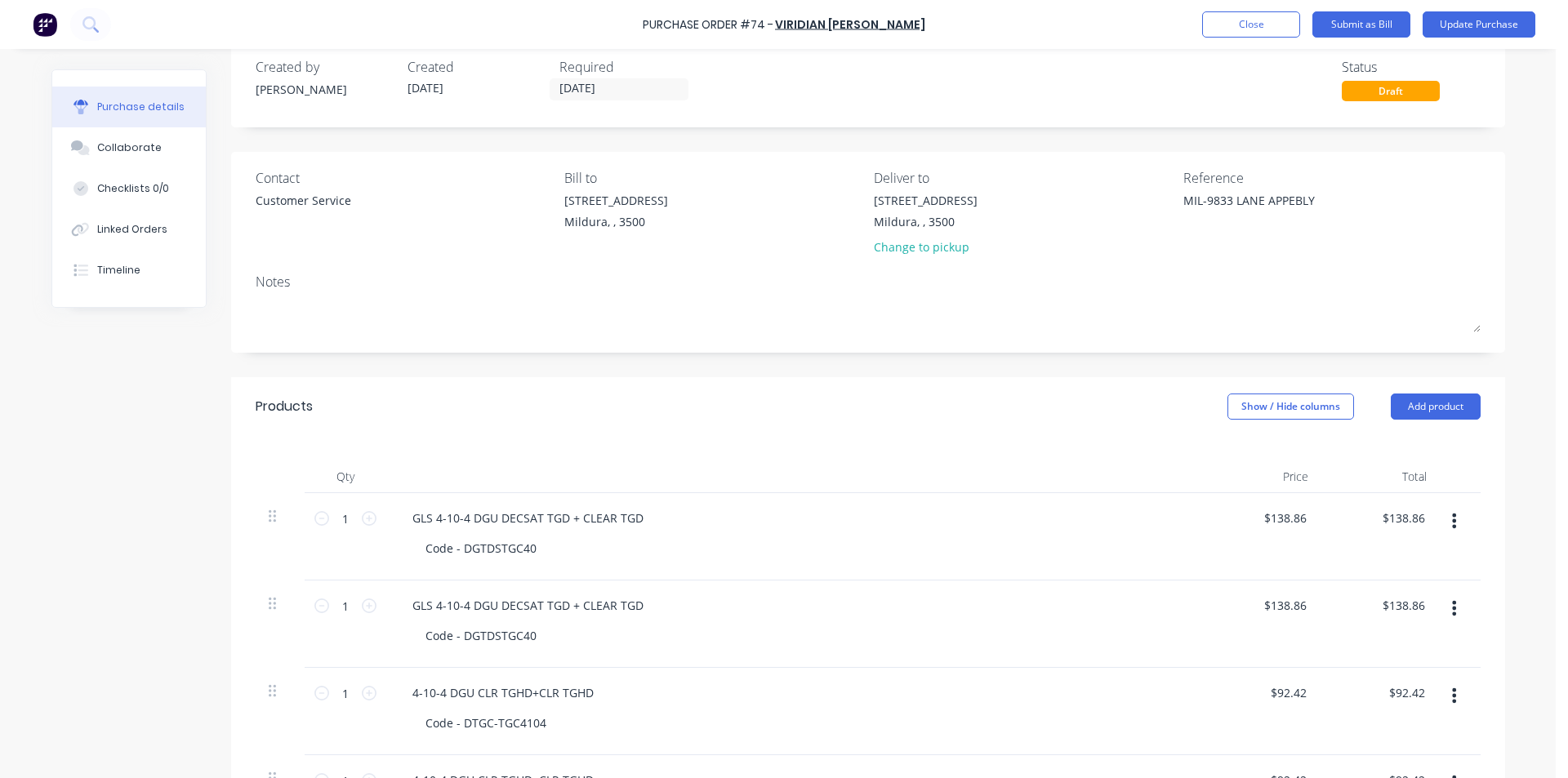
click at [1452, 508] on button "button" at bounding box center [1453, 521] width 38 height 30
click at [1400, 657] on button "Delete" at bounding box center [1405, 661] width 139 height 32
click at [1455, 525] on button "button" at bounding box center [1453, 521] width 38 height 30
click at [1401, 667] on button "Delete" at bounding box center [1405, 661] width 139 height 32
click at [1452, 525] on icon "button" at bounding box center [1454, 521] width 4 height 18
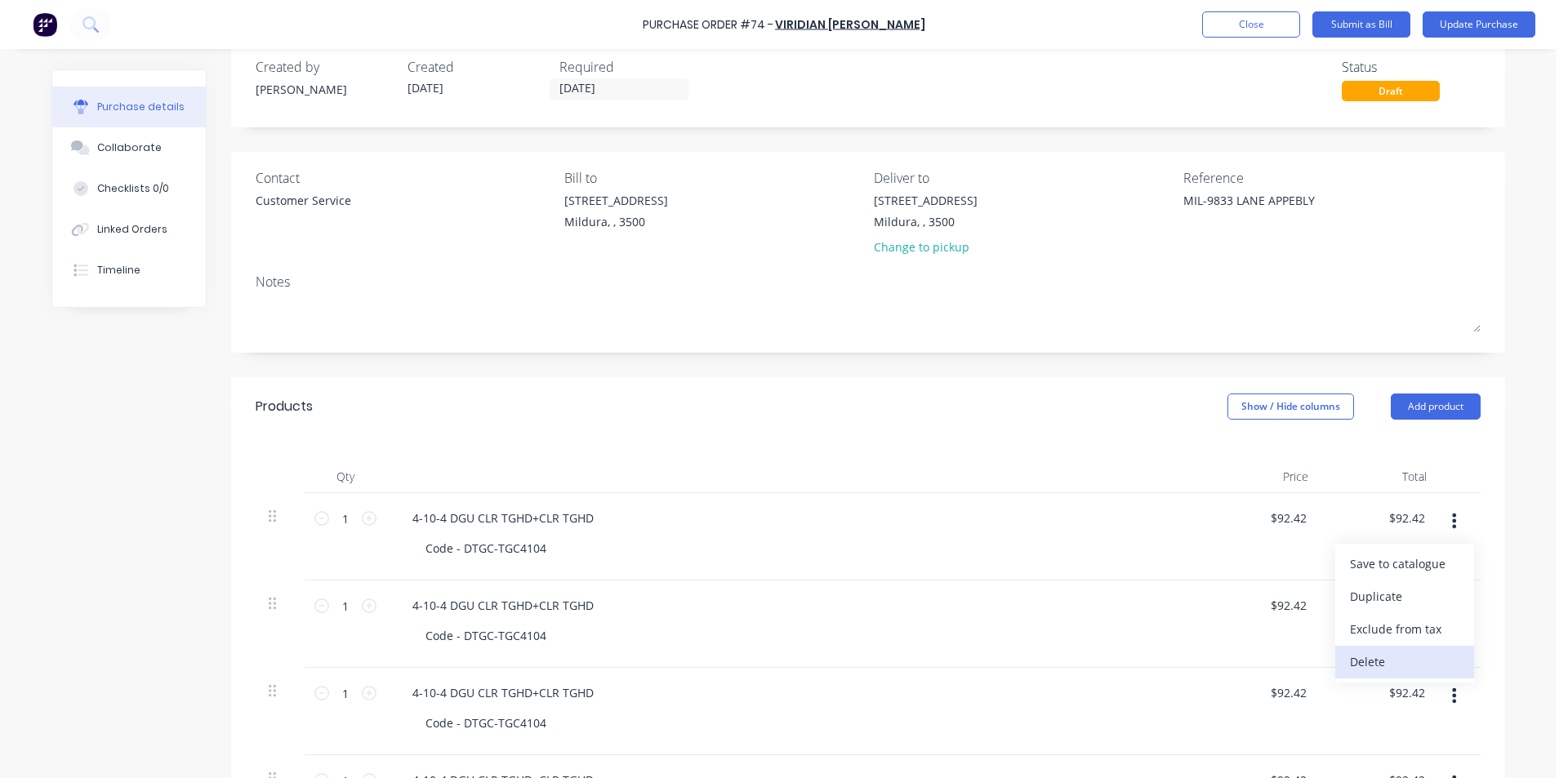
click at [1378, 669] on button "Delete" at bounding box center [1405, 661] width 139 height 32
click at [1452, 514] on icon "button" at bounding box center [1454, 521] width 4 height 18
click at [1364, 660] on button "Delete" at bounding box center [1405, 661] width 139 height 32
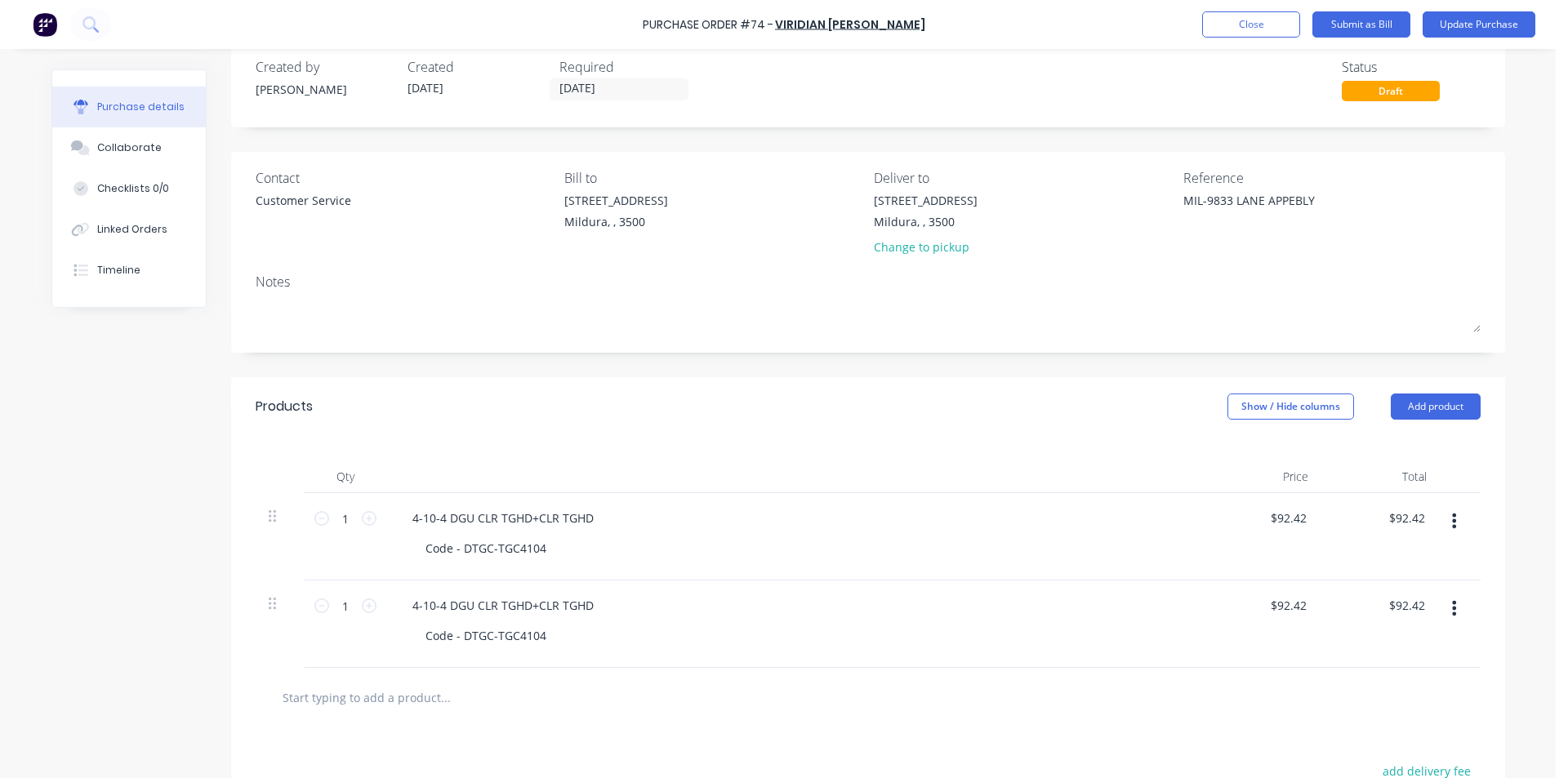
click at [1453, 522] on button "button" at bounding box center [1453, 521] width 38 height 30
click at [1377, 667] on button "Delete" at bounding box center [1405, 661] width 139 height 32
click at [1445, 525] on button "button" at bounding box center [1453, 521] width 38 height 30
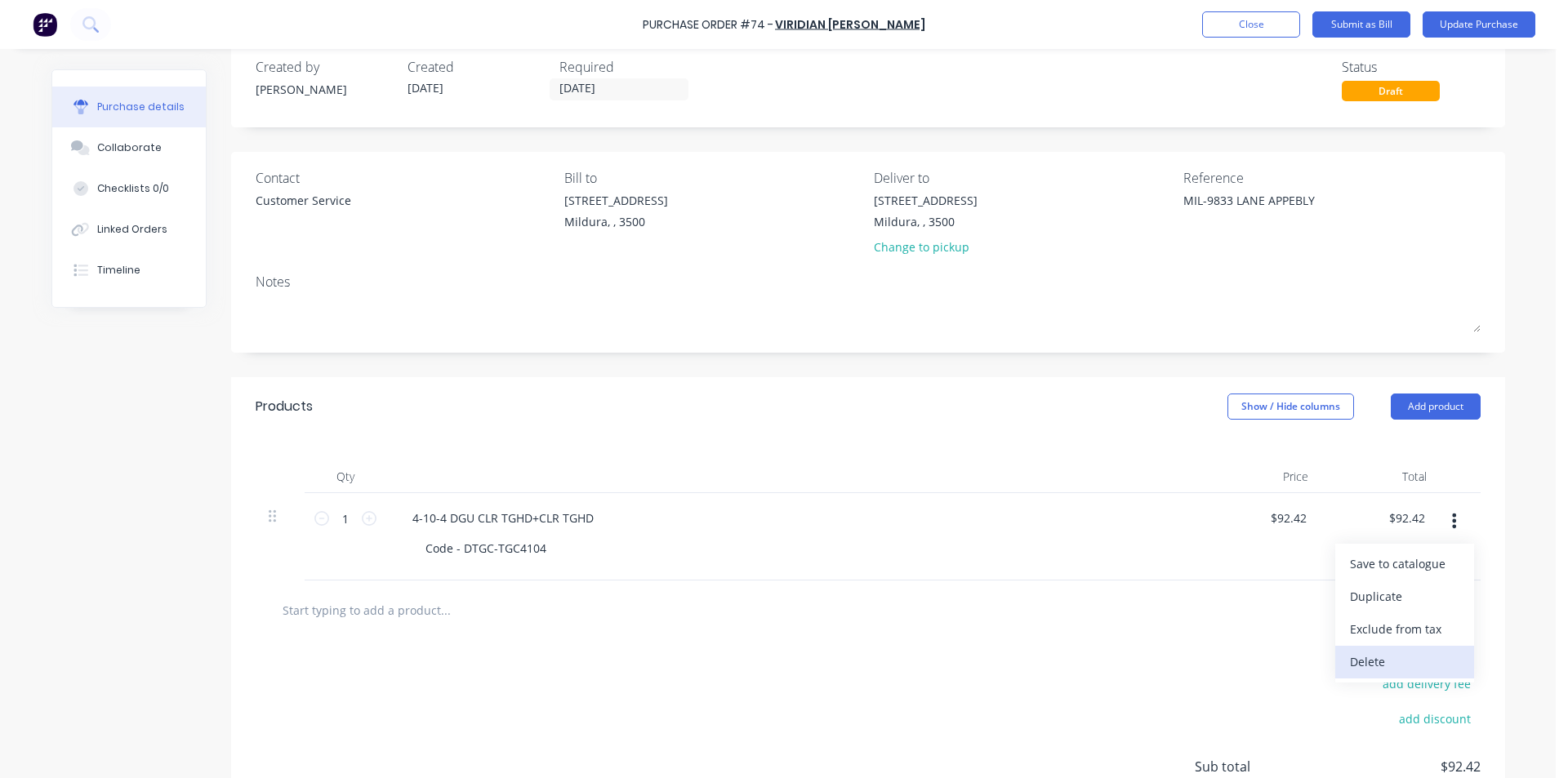
click at [1386, 659] on button "Delete" at bounding box center [1405, 661] width 139 height 32
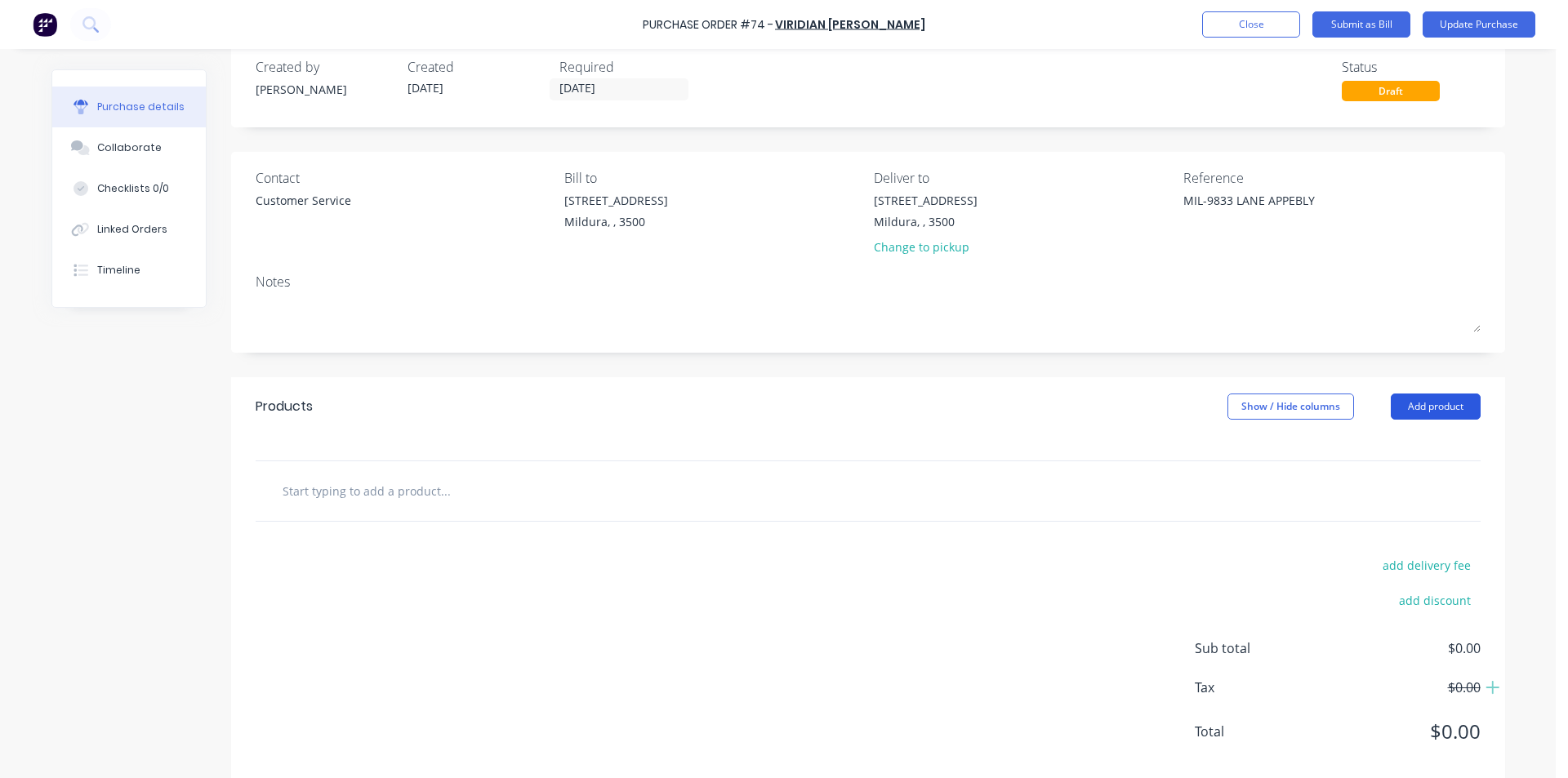
click at [1444, 408] on button "Add product" at bounding box center [1436, 407] width 90 height 26
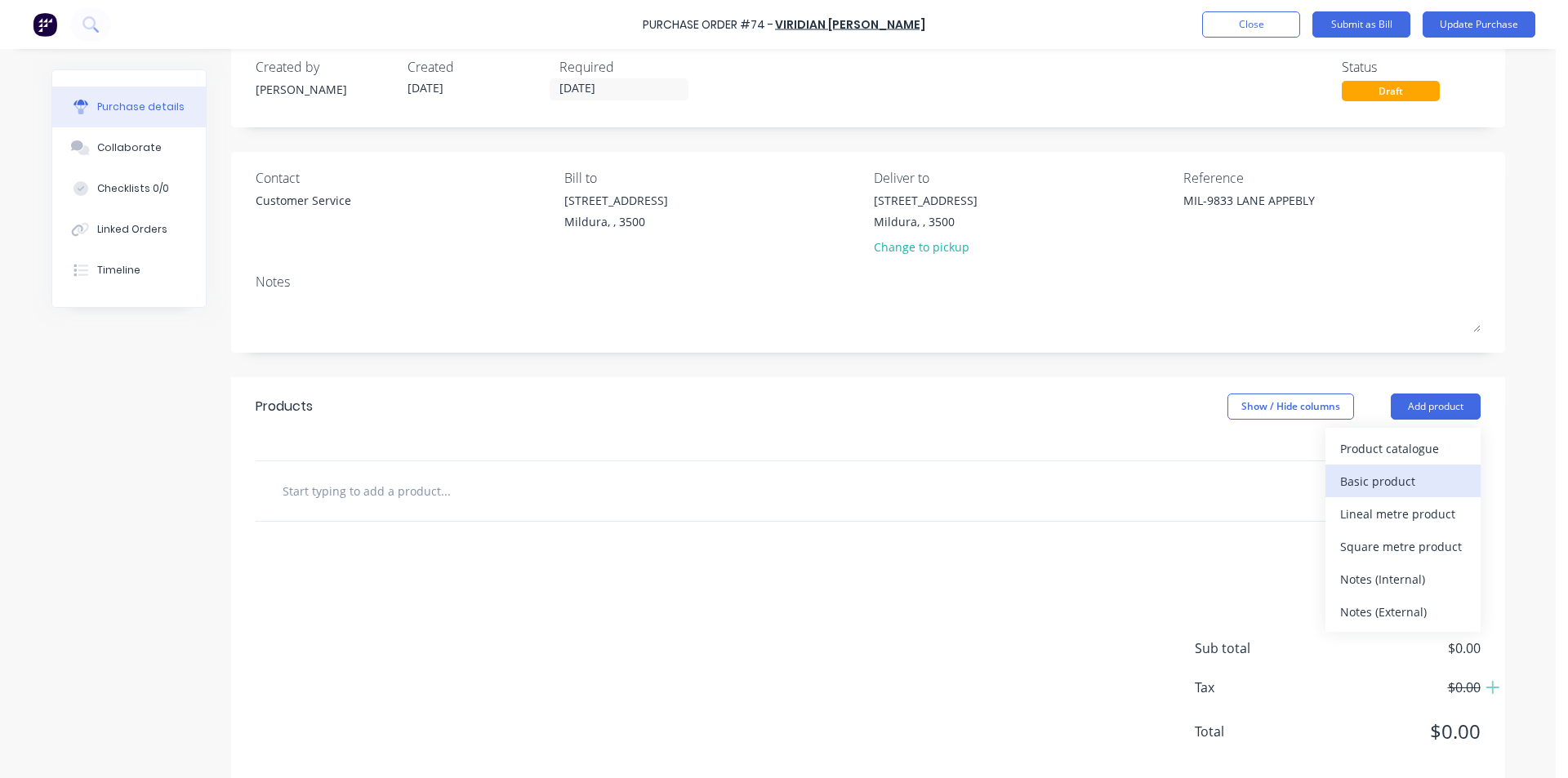
click at [1399, 480] on div "Basic product" at bounding box center [1403, 482] width 126 height 24
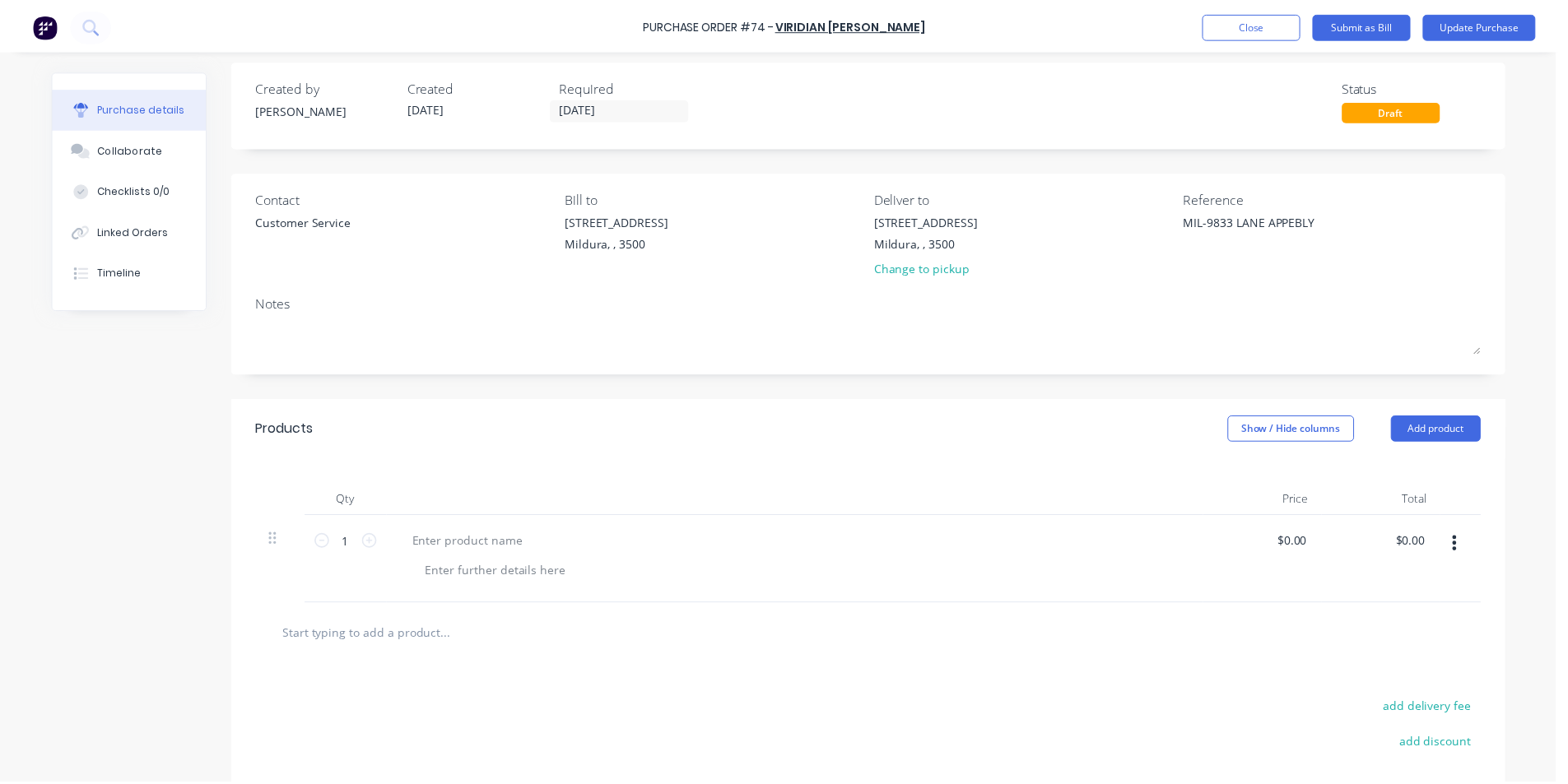
scroll to position [0, 0]
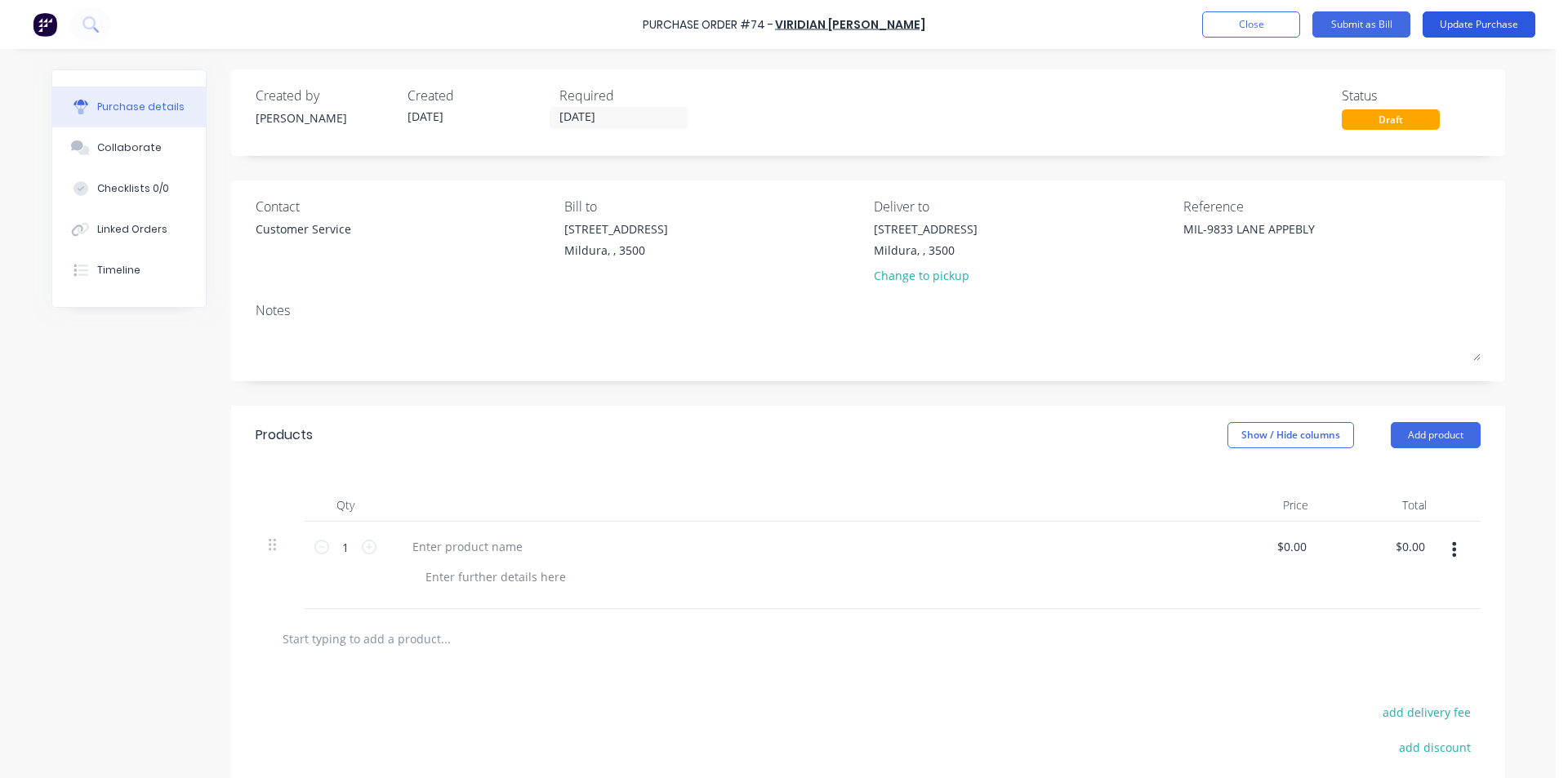
click at [1479, 30] on button "Update Purchase" at bounding box center [1479, 24] width 113 height 26
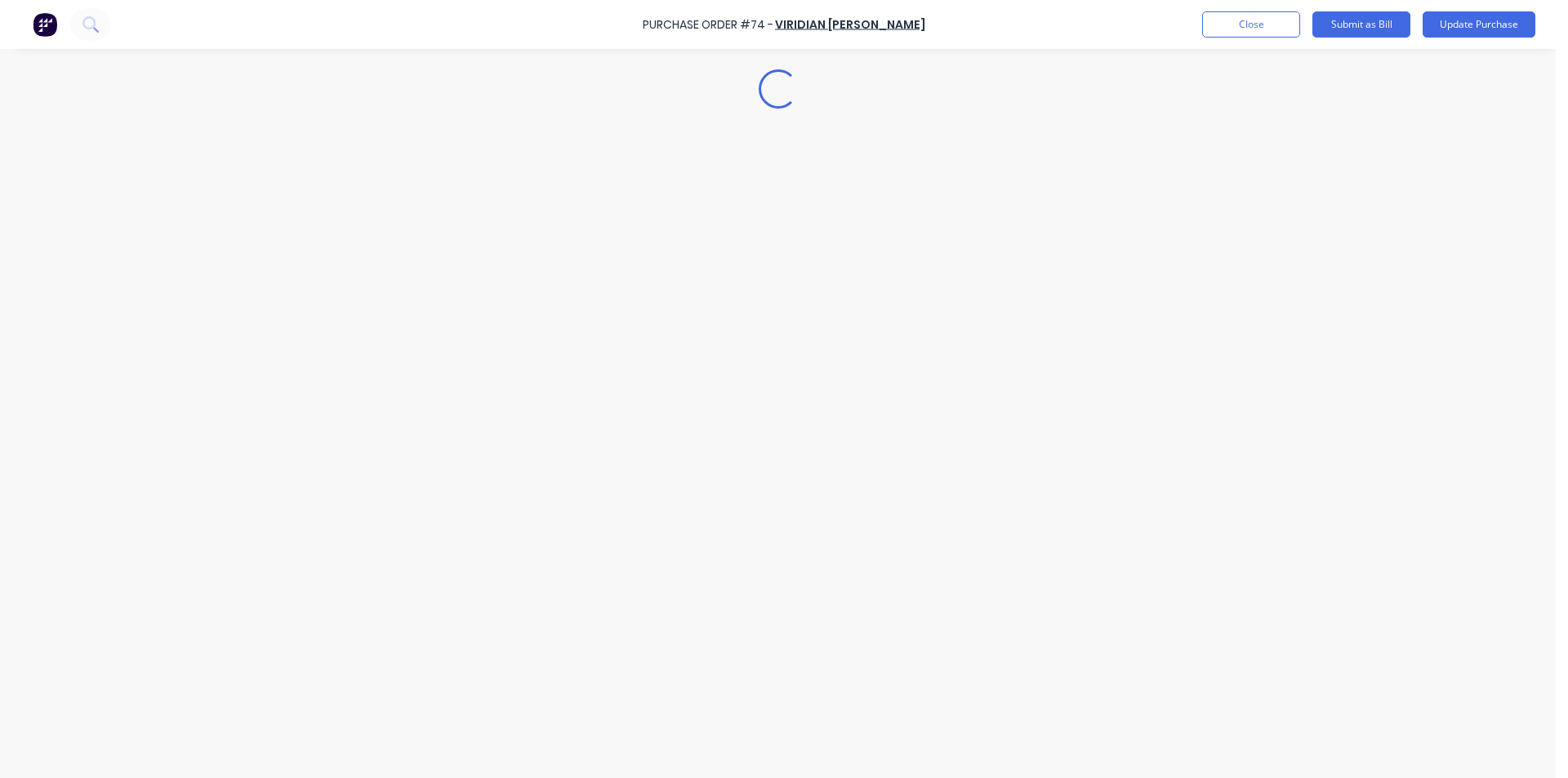
type textarea "x"
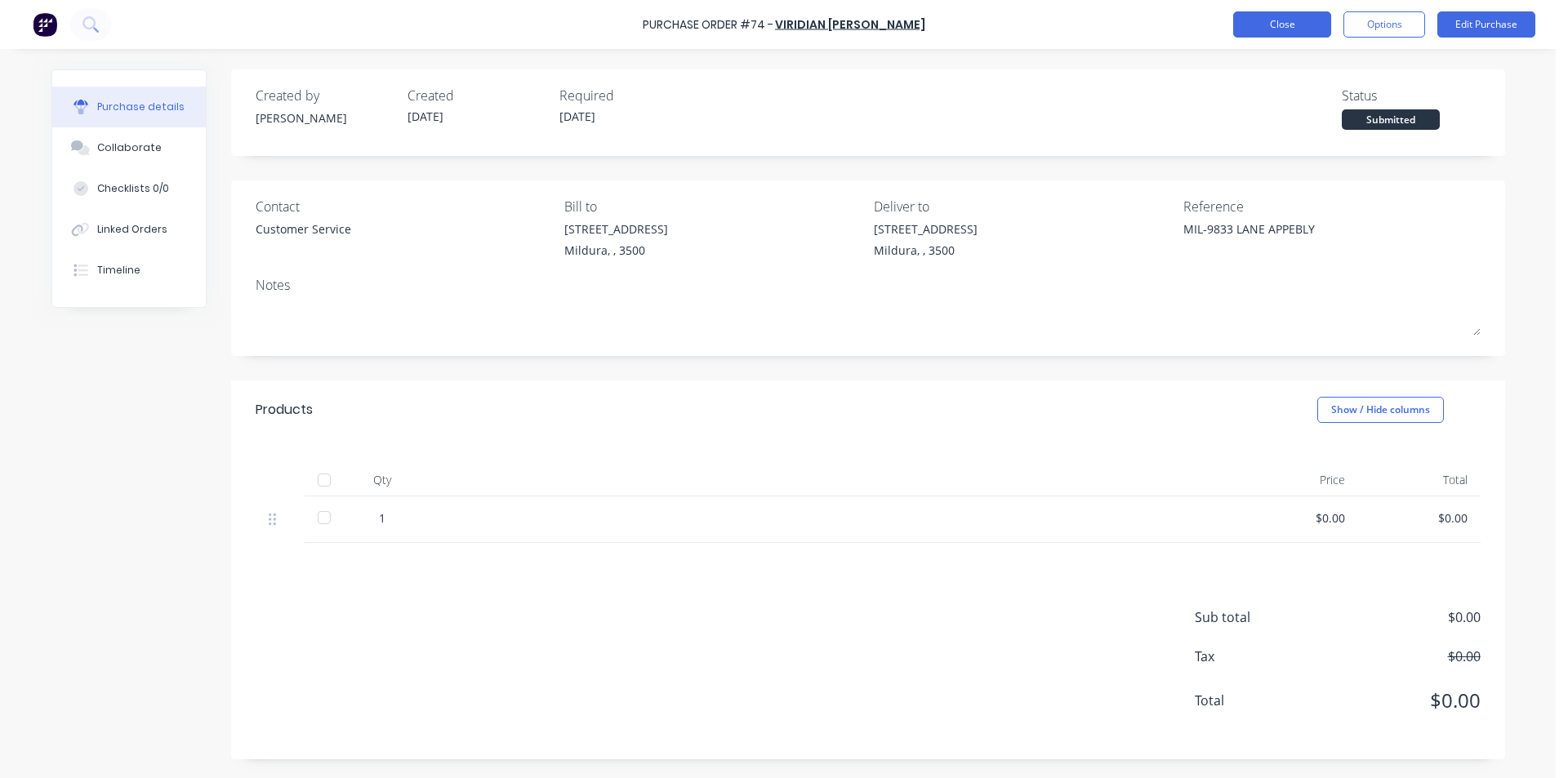
click at [1295, 19] on button "Close" at bounding box center [1282, 24] width 98 height 26
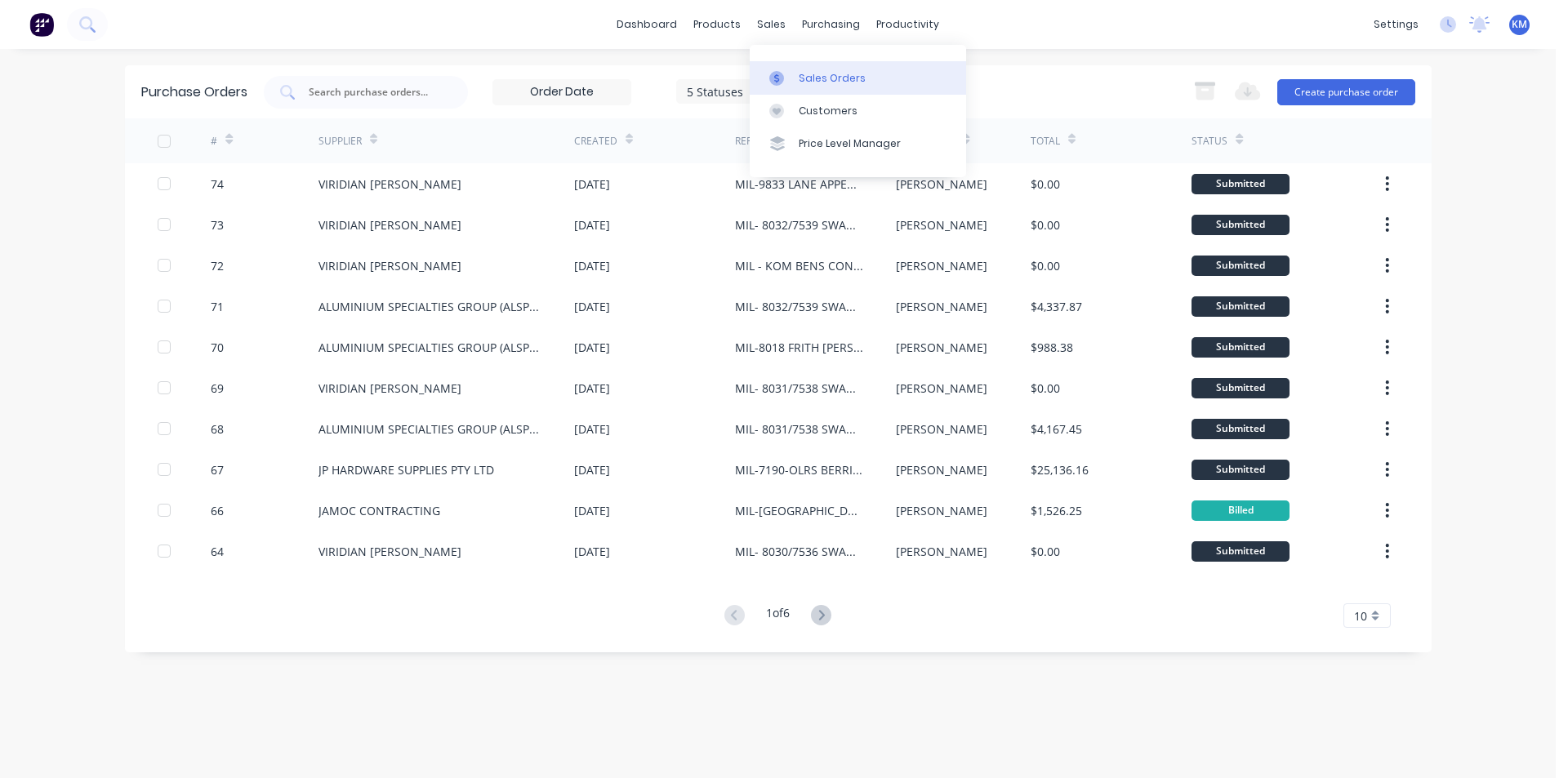
click at [812, 79] on div "Sales Orders" at bounding box center [833, 79] width 67 height 15
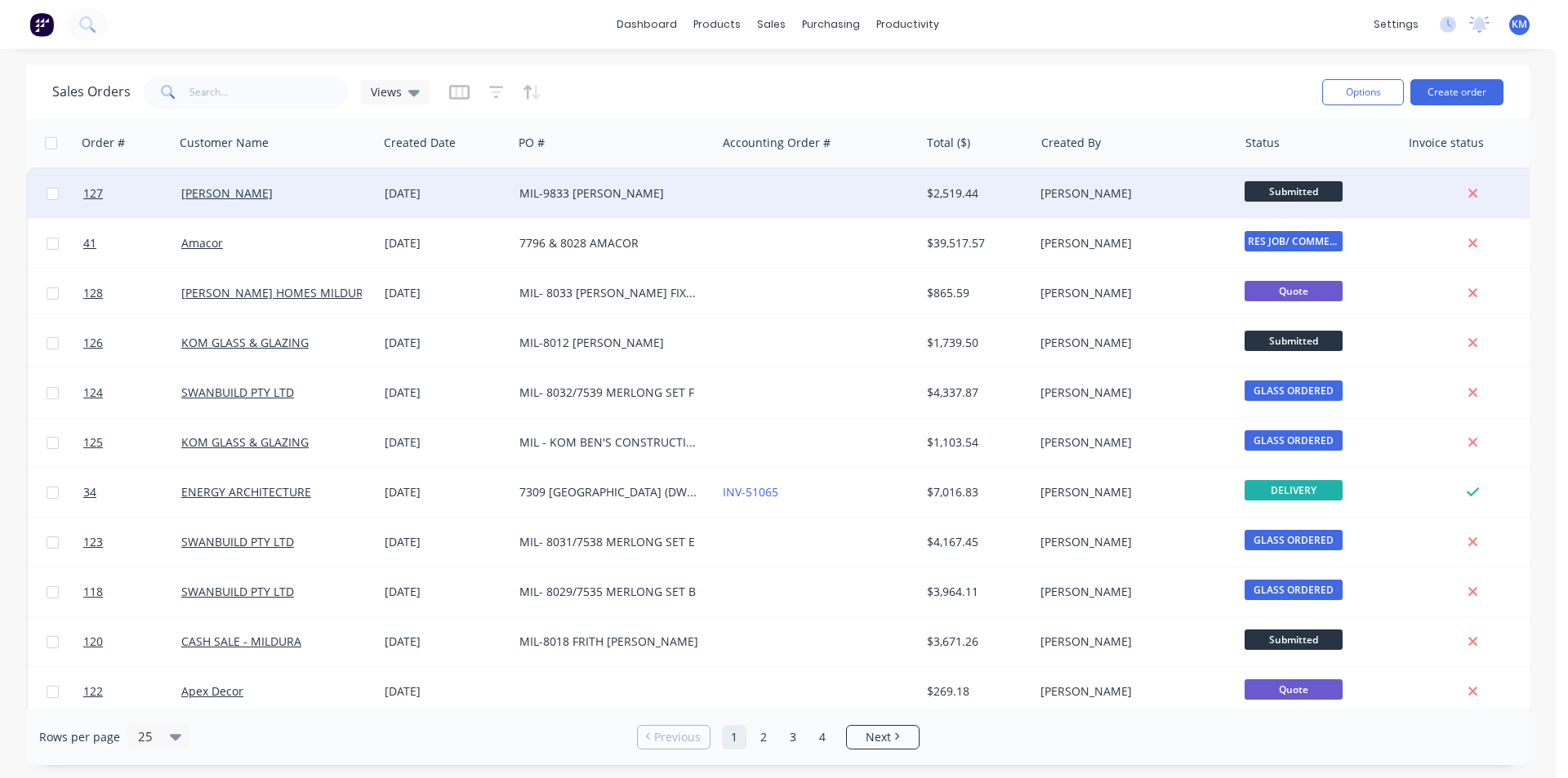
click at [384, 199] on div "[DATE]" at bounding box center [446, 193] width 135 height 49
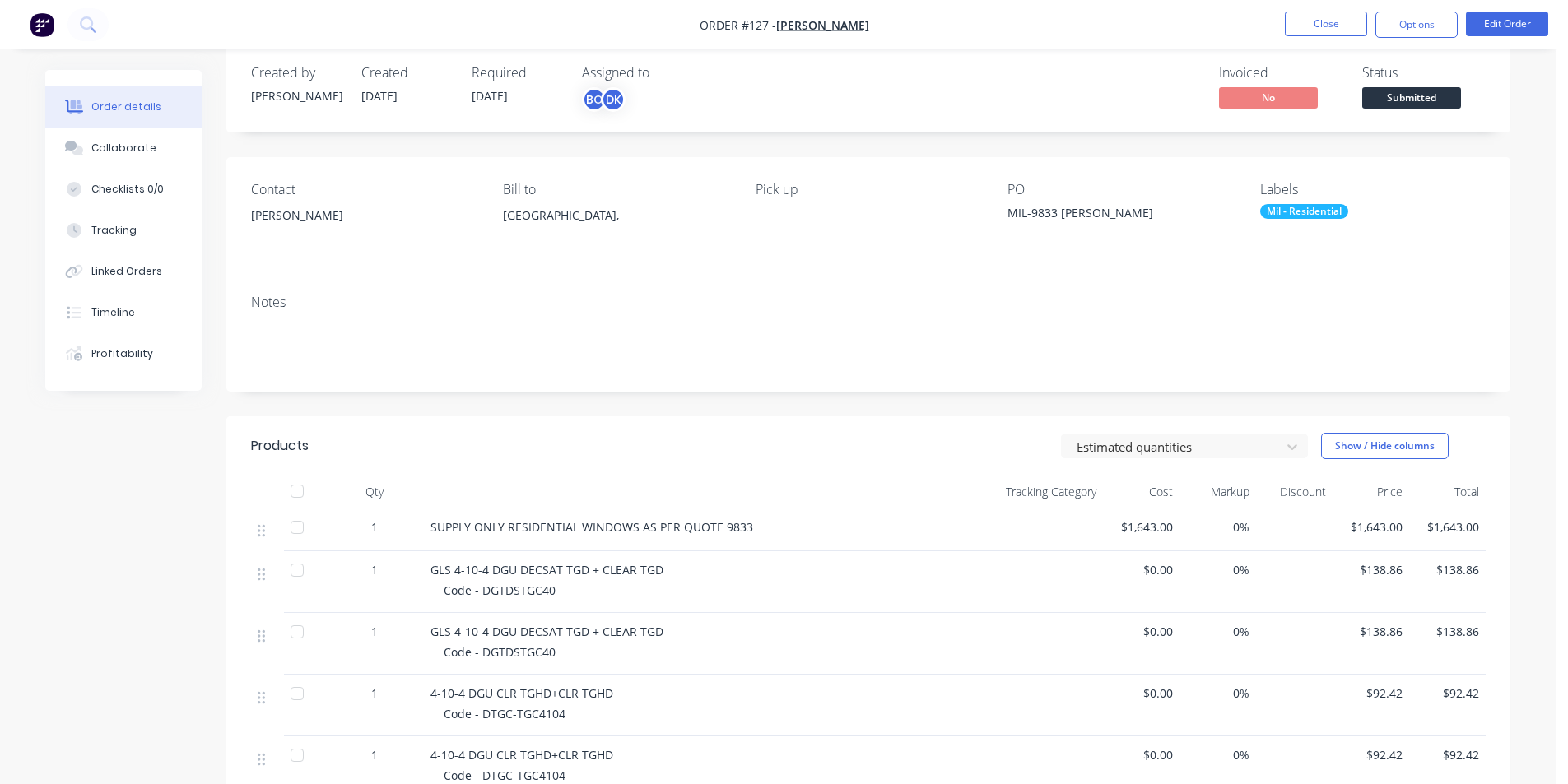
scroll to position [20, 0]
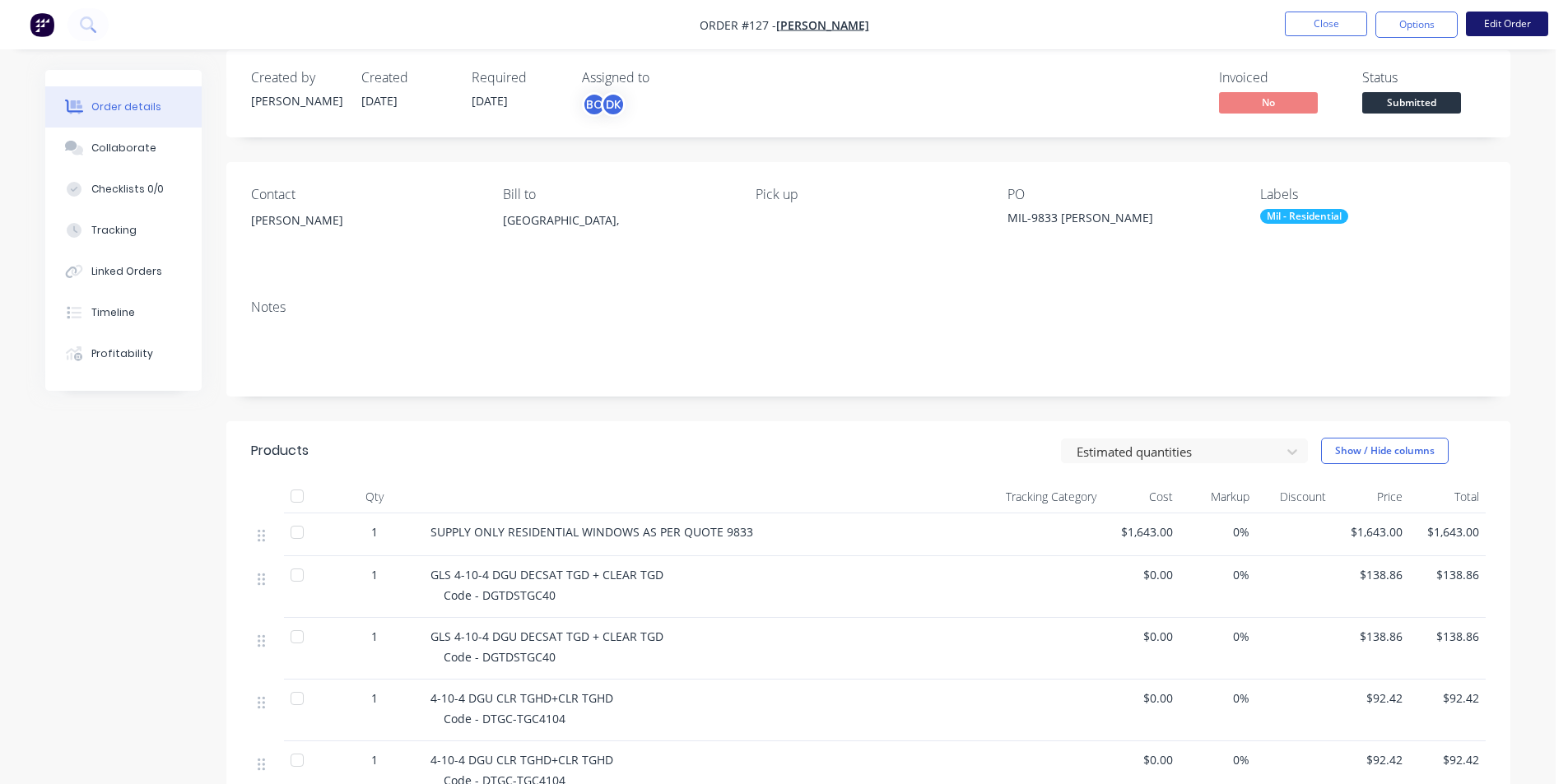
click at [1513, 25] on button "Edit Order" at bounding box center [1507, 23] width 82 height 24
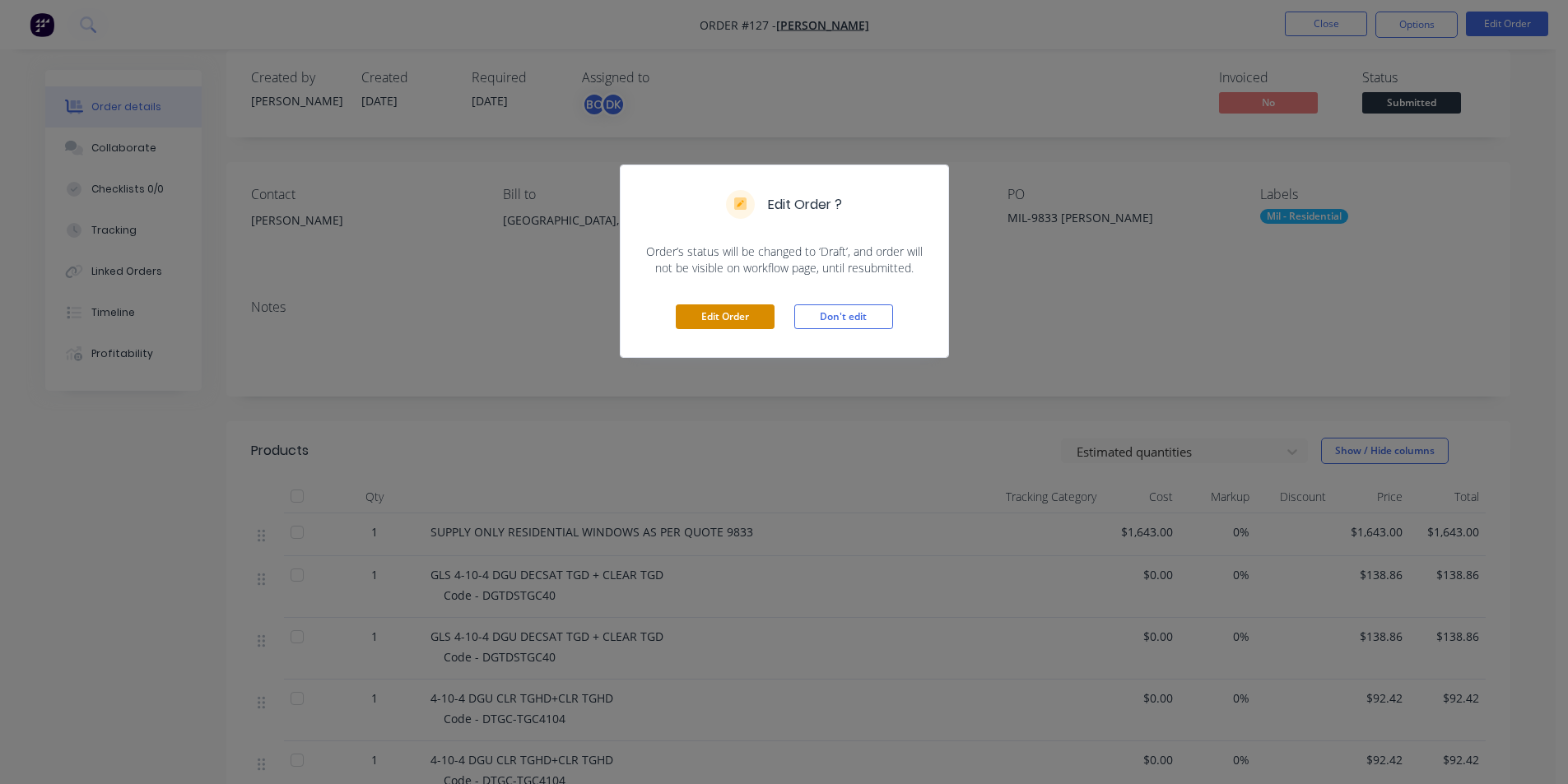
click at [750, 317] on button "Edit Order" at bounding box center [725, 317] width 99 height 24
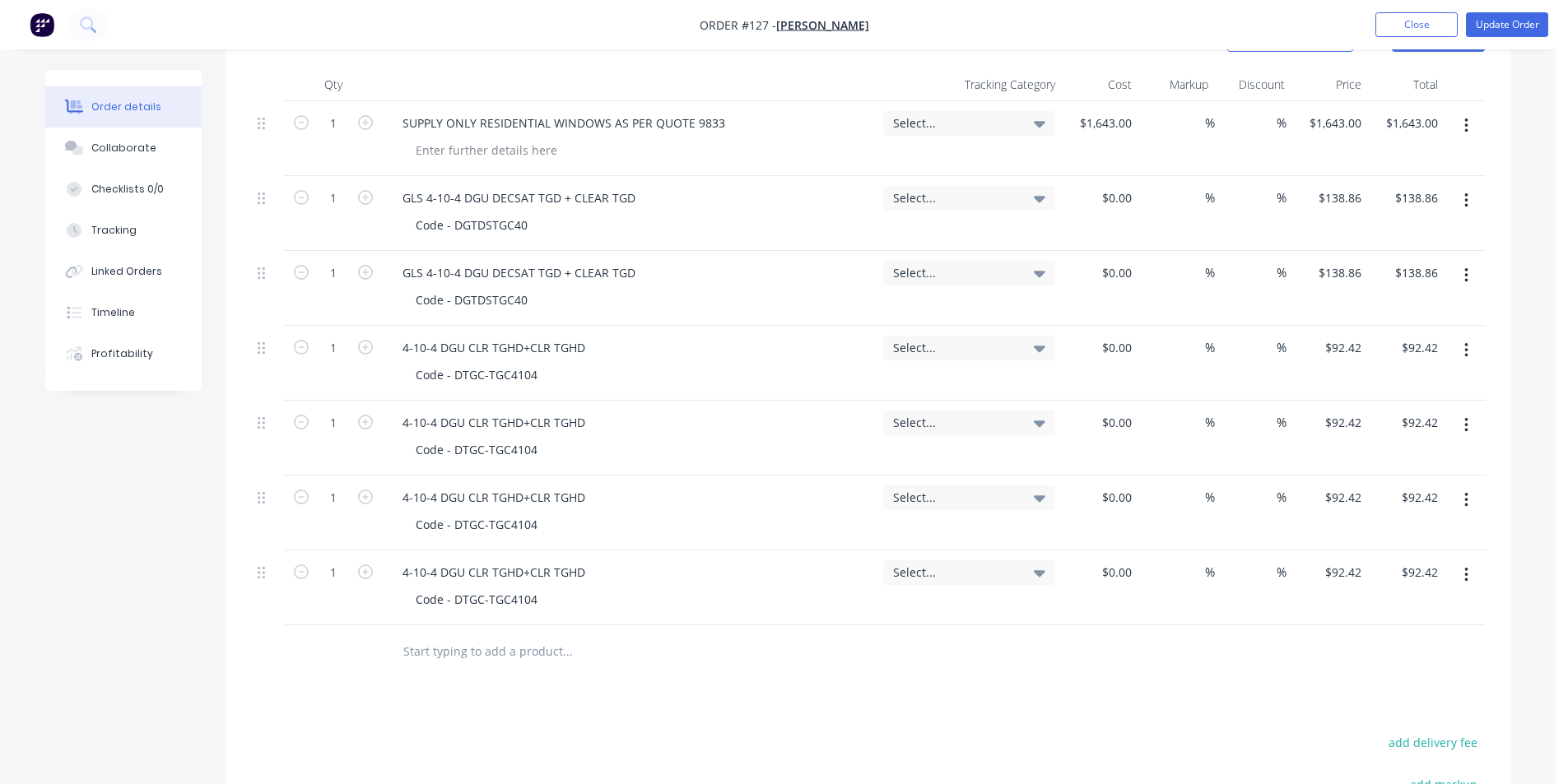
scroll to position [543, 0]
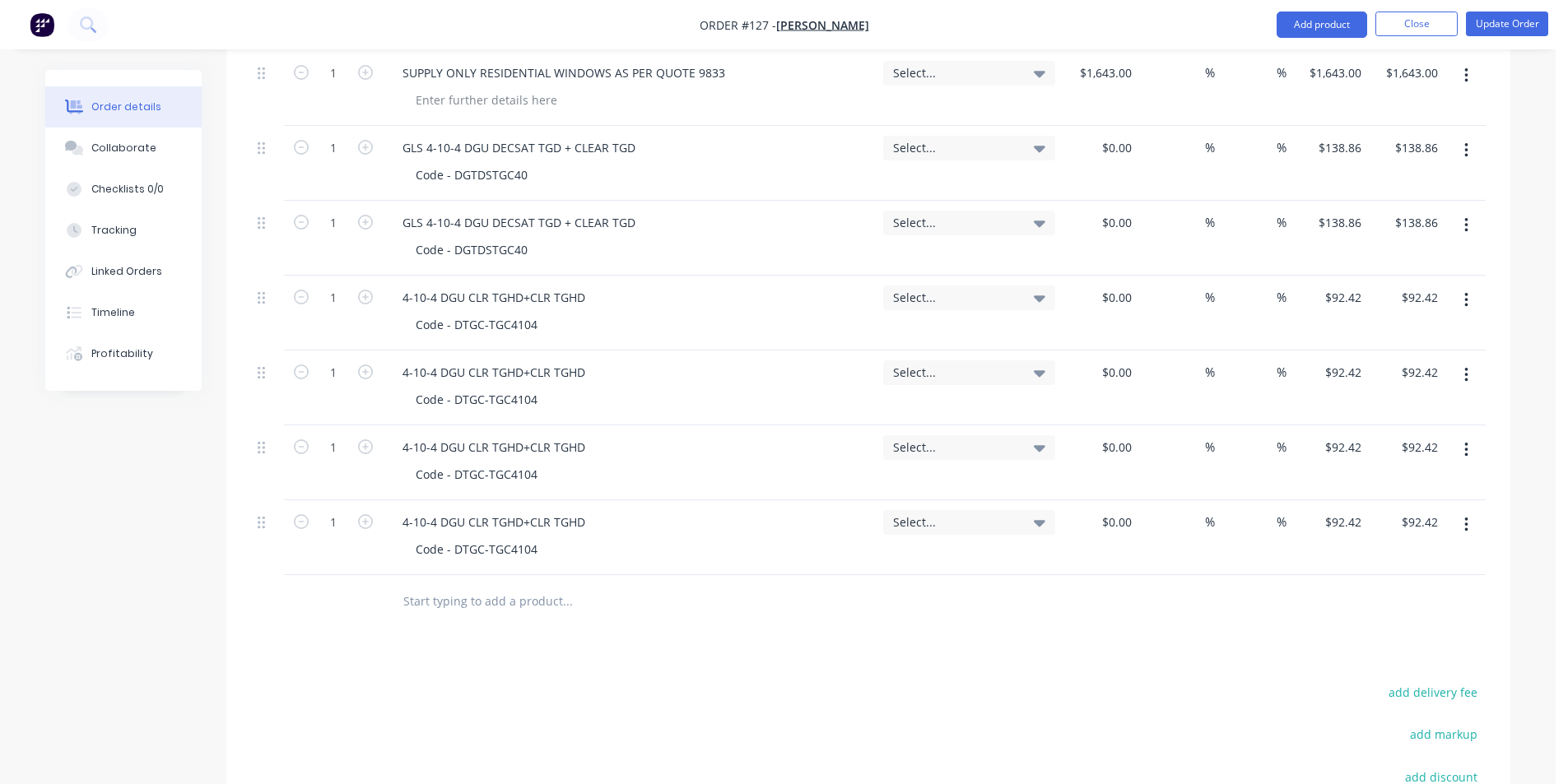
click at [1469, 158] on button "button" at bounding box center [1465, 151] width 38 height 30
click at [1387, 290] on div "Delete" at bounding box center [1408, 293] width 127 height 24
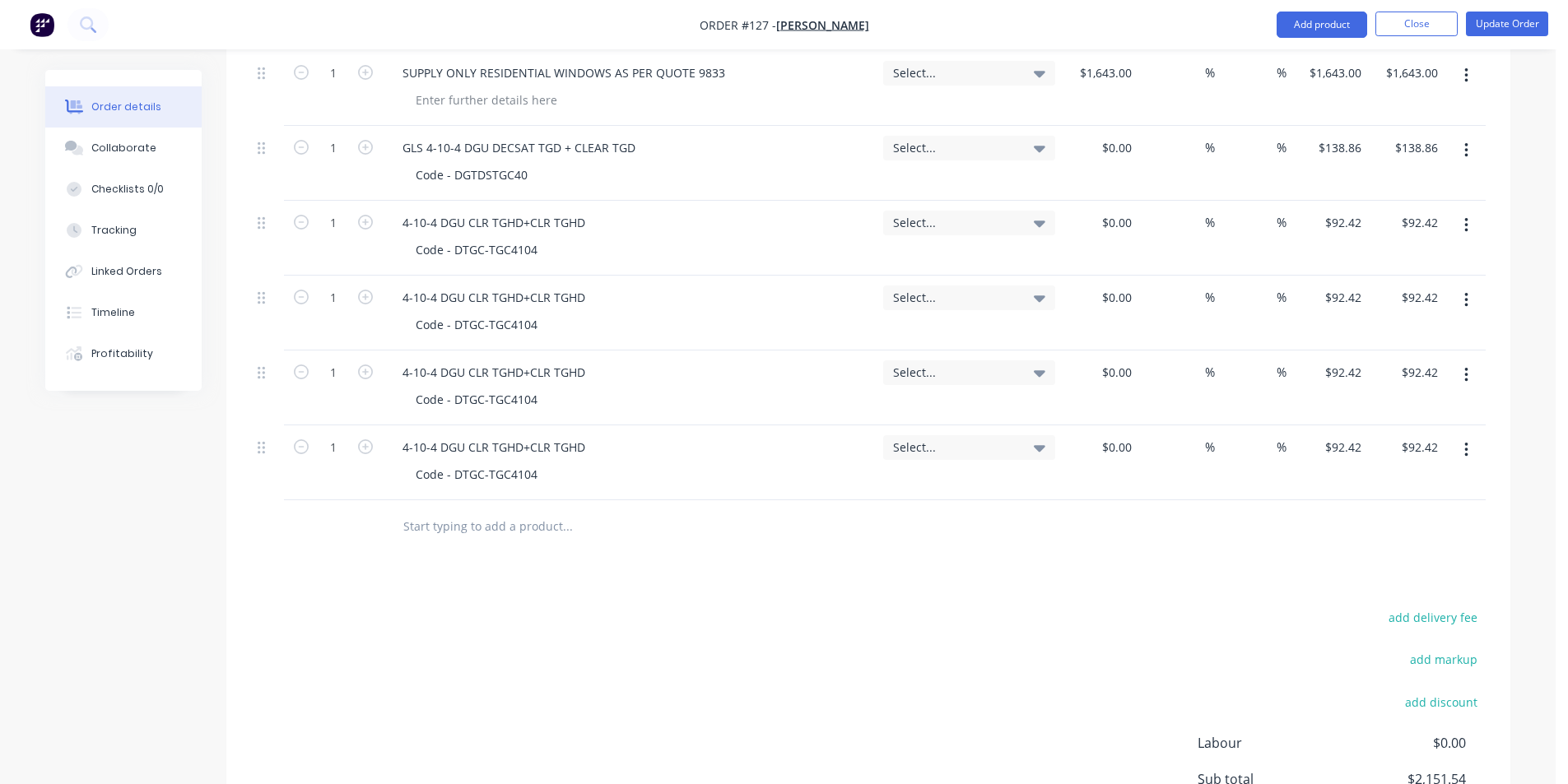
click at [1465, 151] on icon "button" at bounding box center [1466, 150] width 4 height 18
click at [1396, 290] on div "Delete" at bounding box center [1408, 293] width 127 height 24
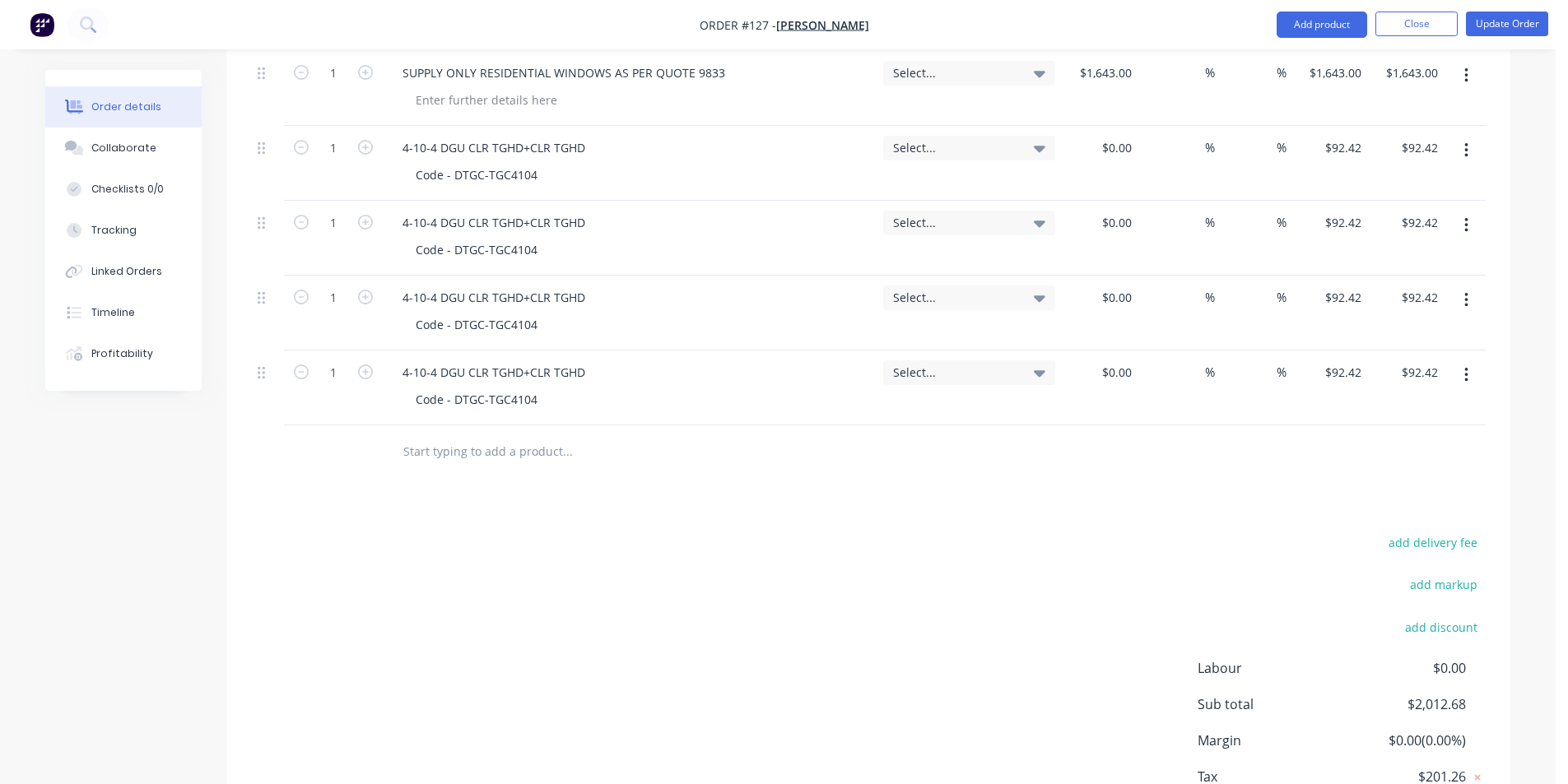
click at [1470, 144] on button "button" at bounding box center [1465, 151] width 38 height 30
click at [1405, 286] on div "Delete" at bounding box center [1408, 293] width 127 height 24
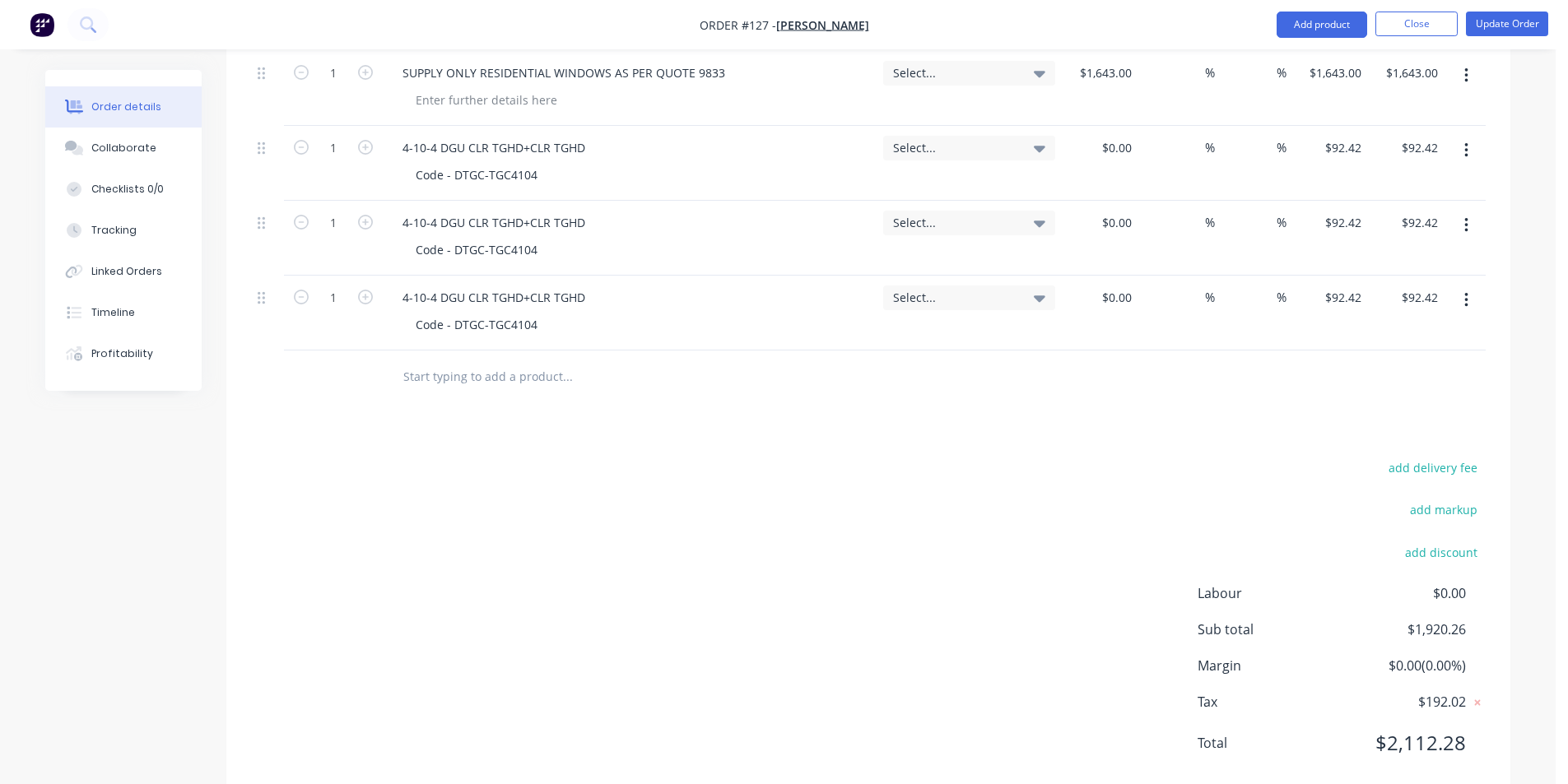
click at [1460, 153] on button "button" at bounding box center [1465, 151] width 38 height 30
click at [1410, 292] on div "Delete" at bounding box center [1408, 293] width 127 height 24
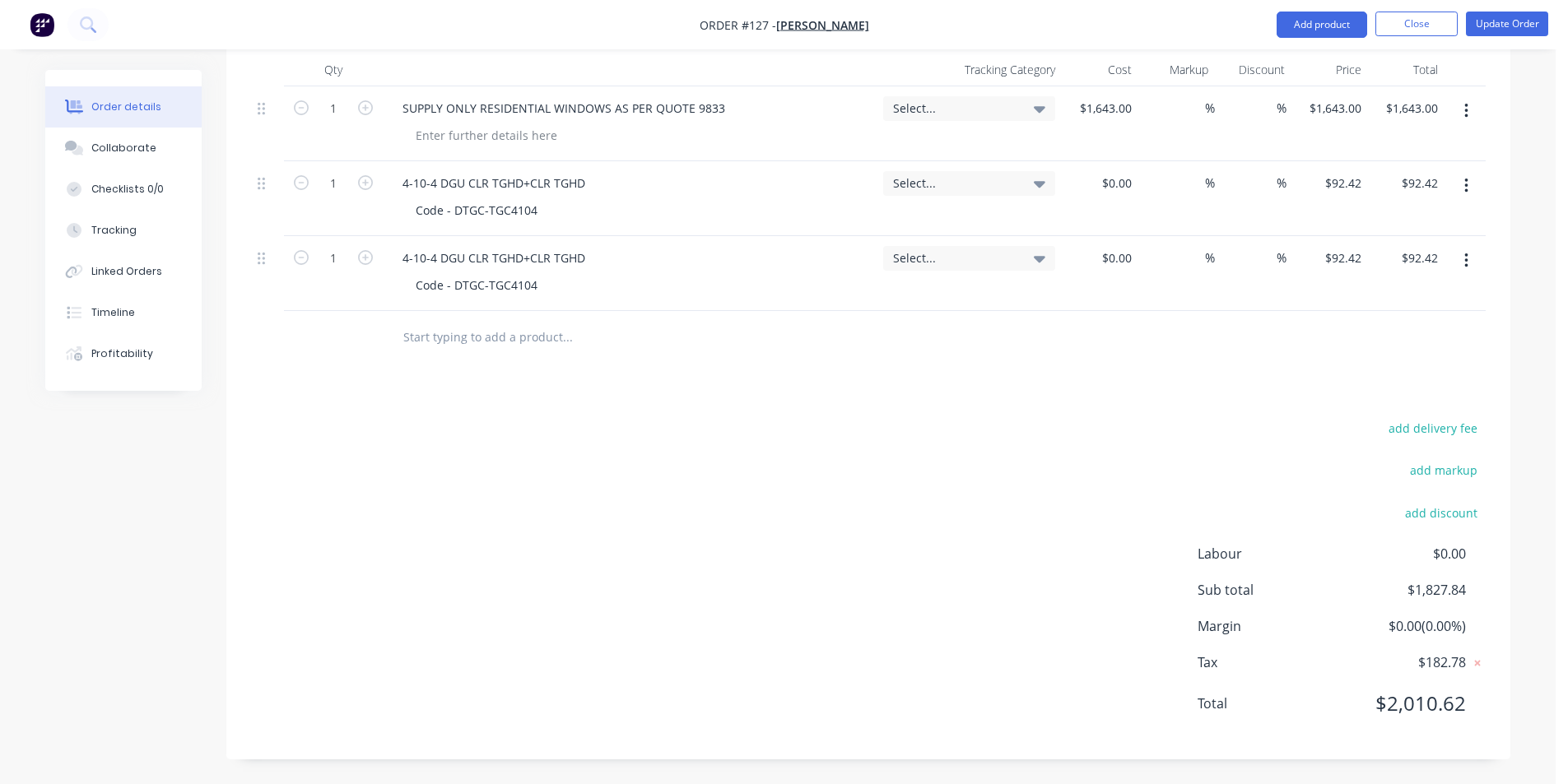
scroll to position [508, 0]
click at [1471, 114] on button "button" at bounding box center [1465, 111] width 38 height 30
click at [1514, 141] on div "Order details Collaborate Checklists 0/0 Tracking Linked Orders Timeline Profit…" at bounding box center [777, 172] width 1498 height 1222
click at [1474, 178] on button "button" at bounding box center [1465, 186] width 38 height 30
click at [1406, 324] on div "Delete" at bounding box center [1408, 328] width 127 height 24
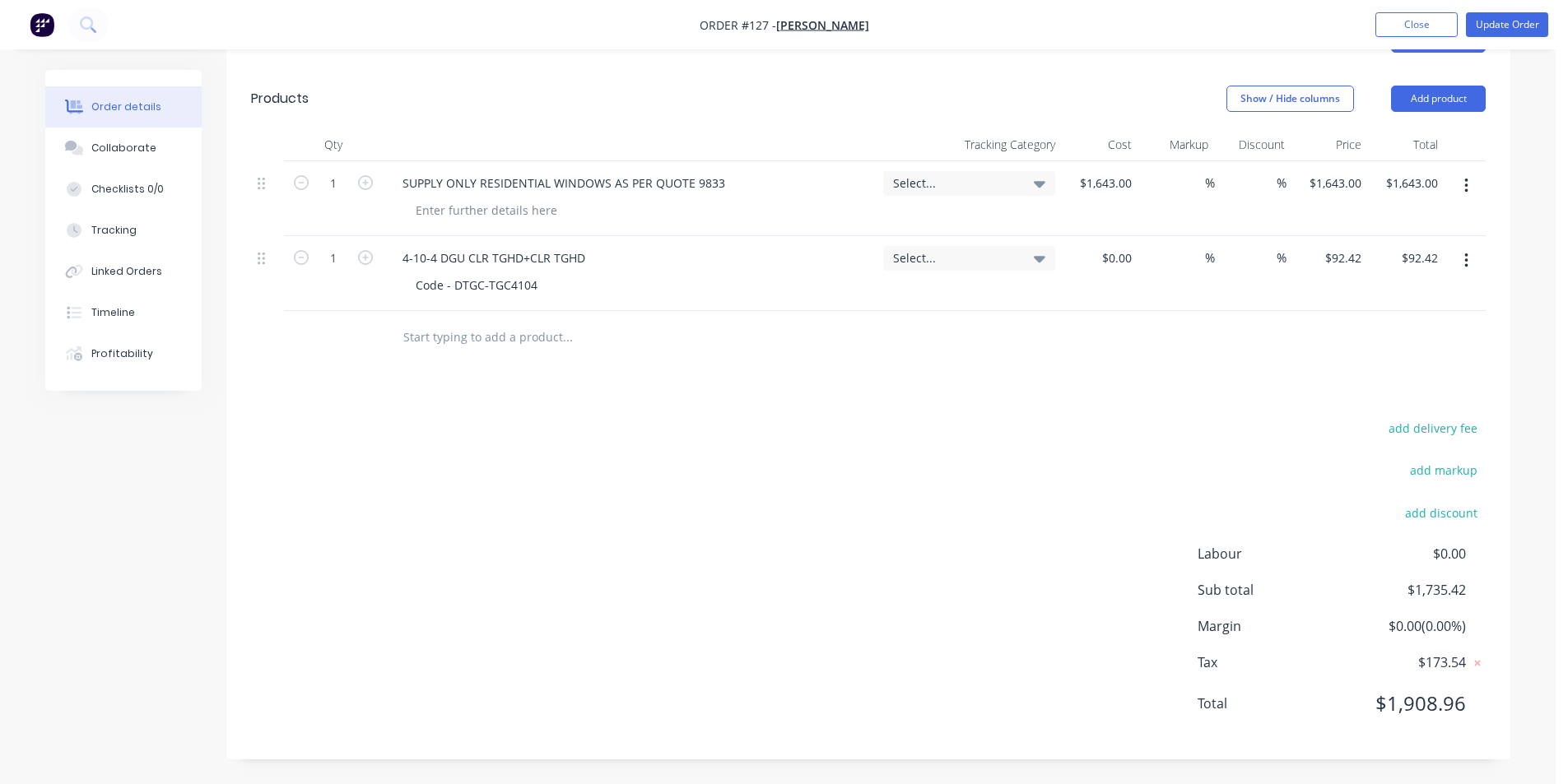
scroll to position [433, 0]
click at [1462, 251] on button "button" at bounding box center [1465, 261] width 38 height 30
click at [1377, 393] on div "Delete" at bounding box center [1408, 403] width 127 height 24
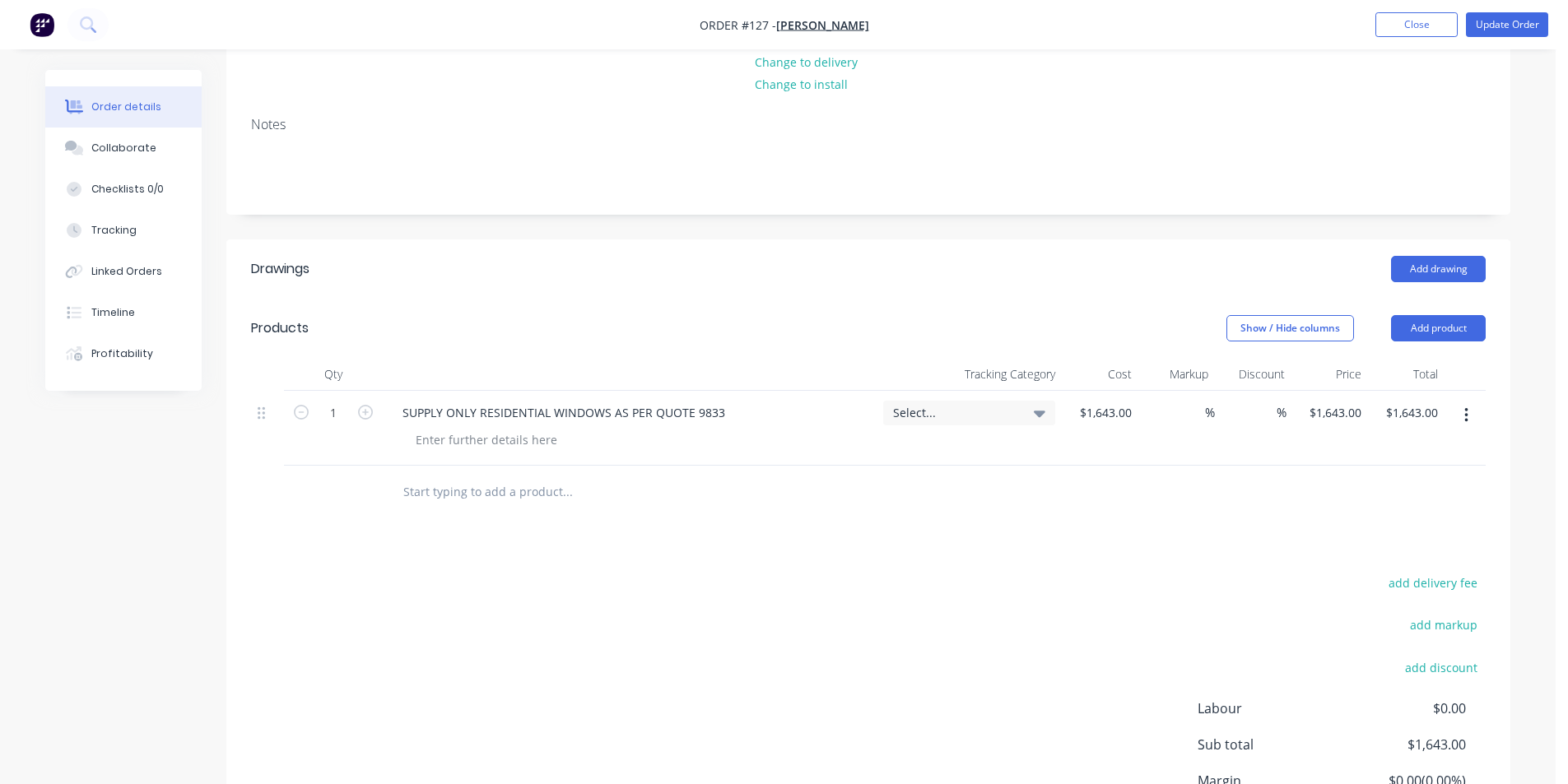
scroll to position [123, 0]
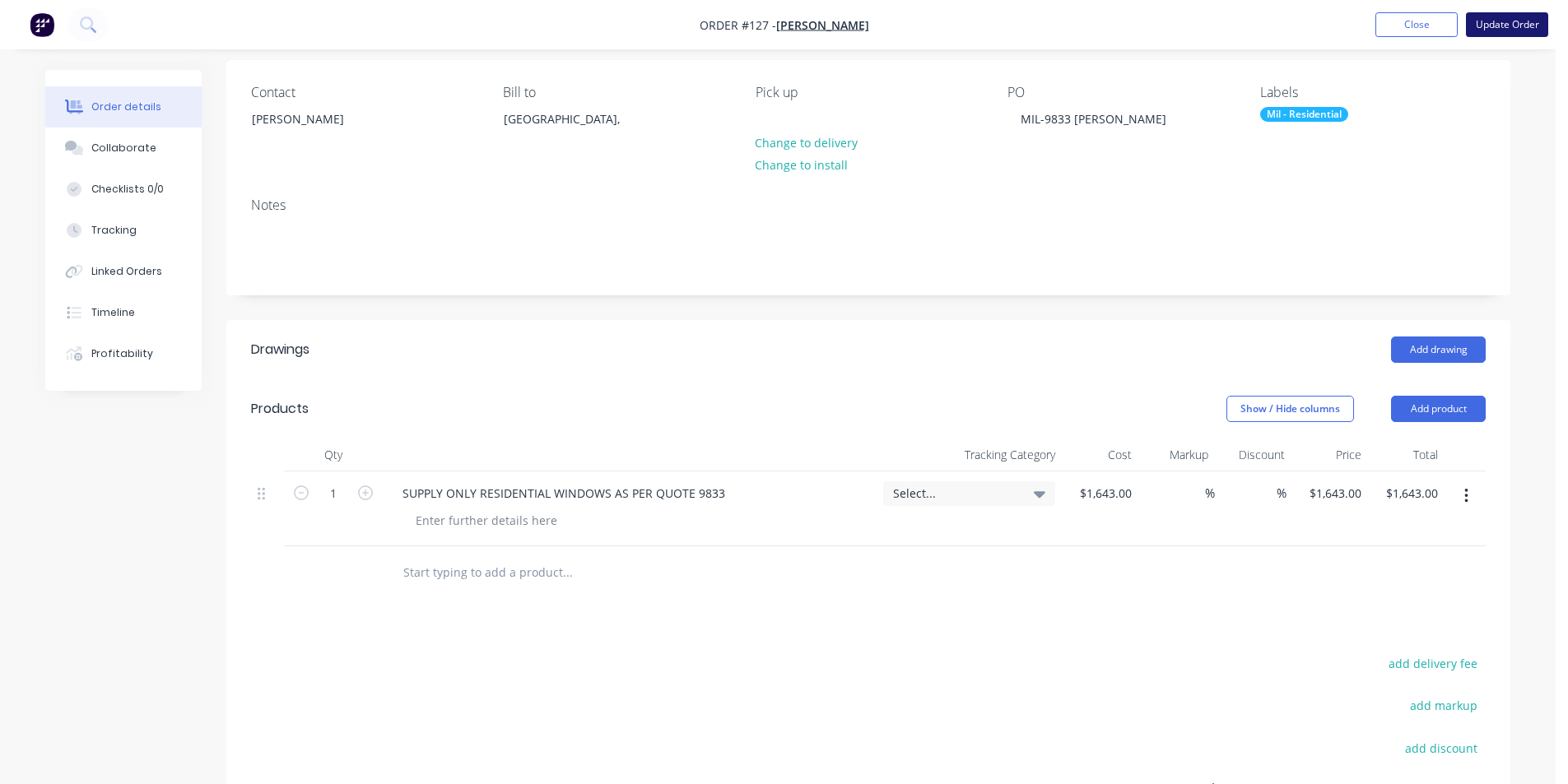
click at [1509, 30] on button "Update Order" at bounding box center [1507, 24] width 82 height 24
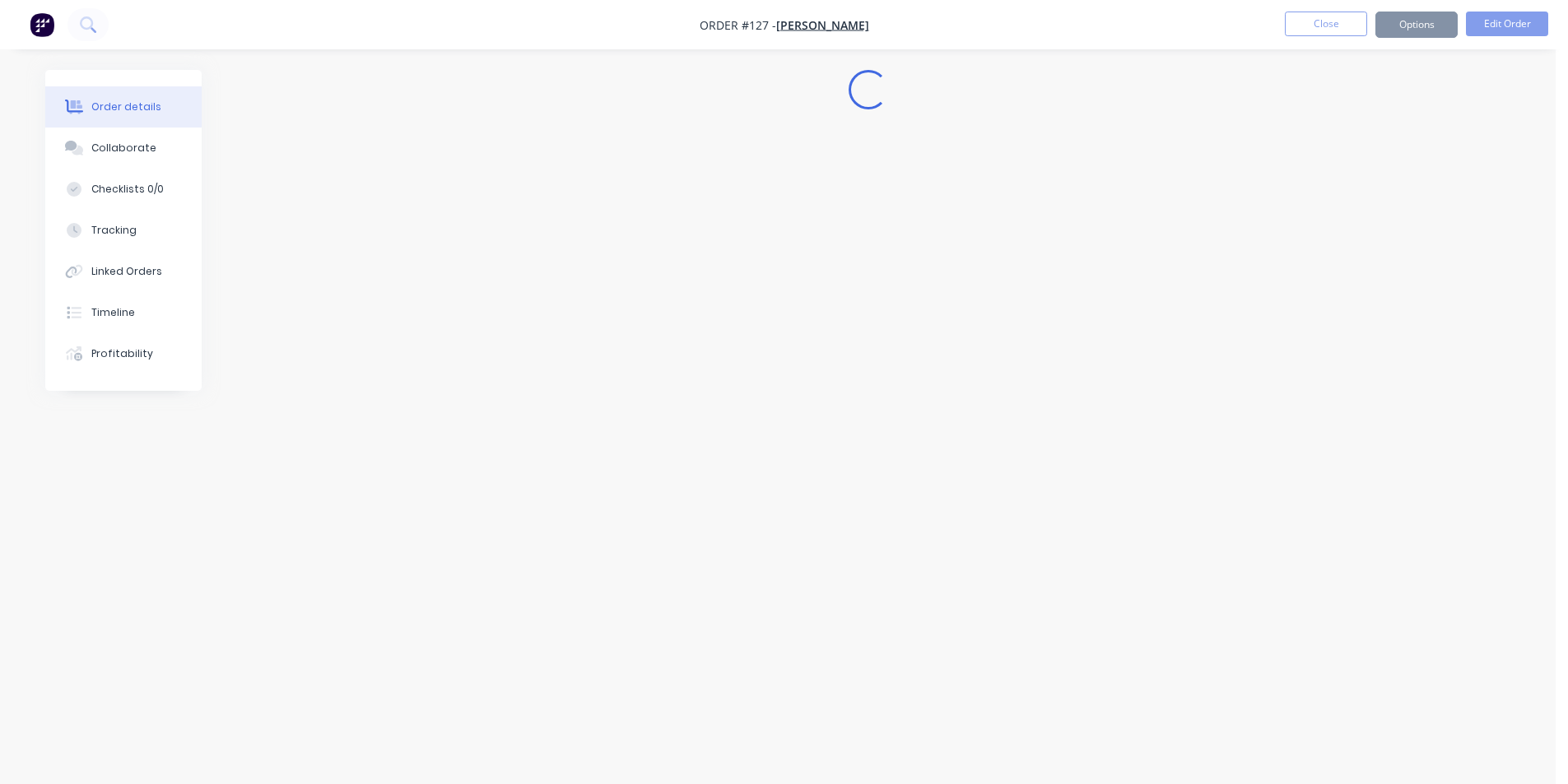
scroll to position [0, 0]
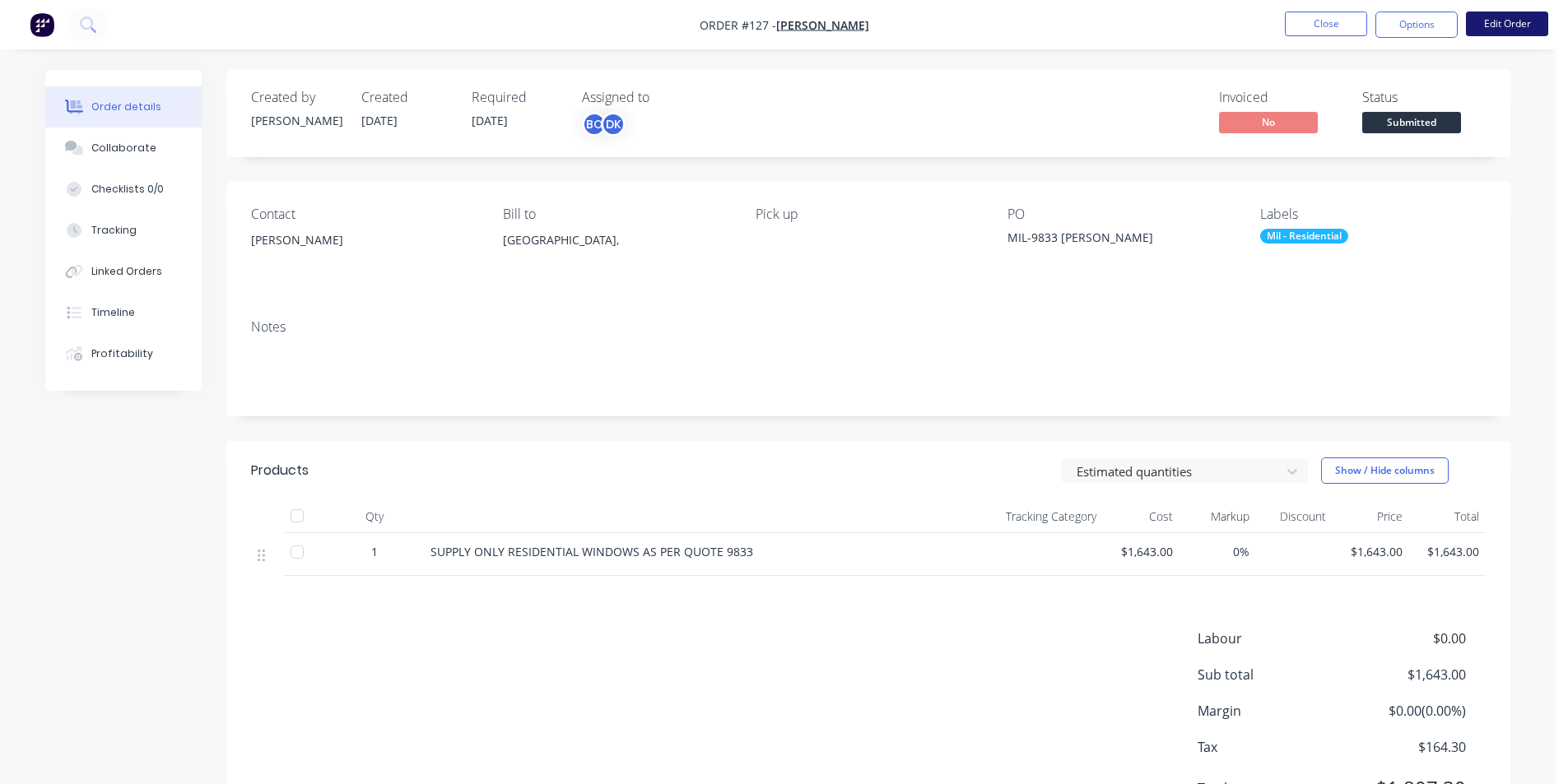
click at [1517, 24] on button "Edit Order" at bounding box center [1507, 23] width 82 height 24
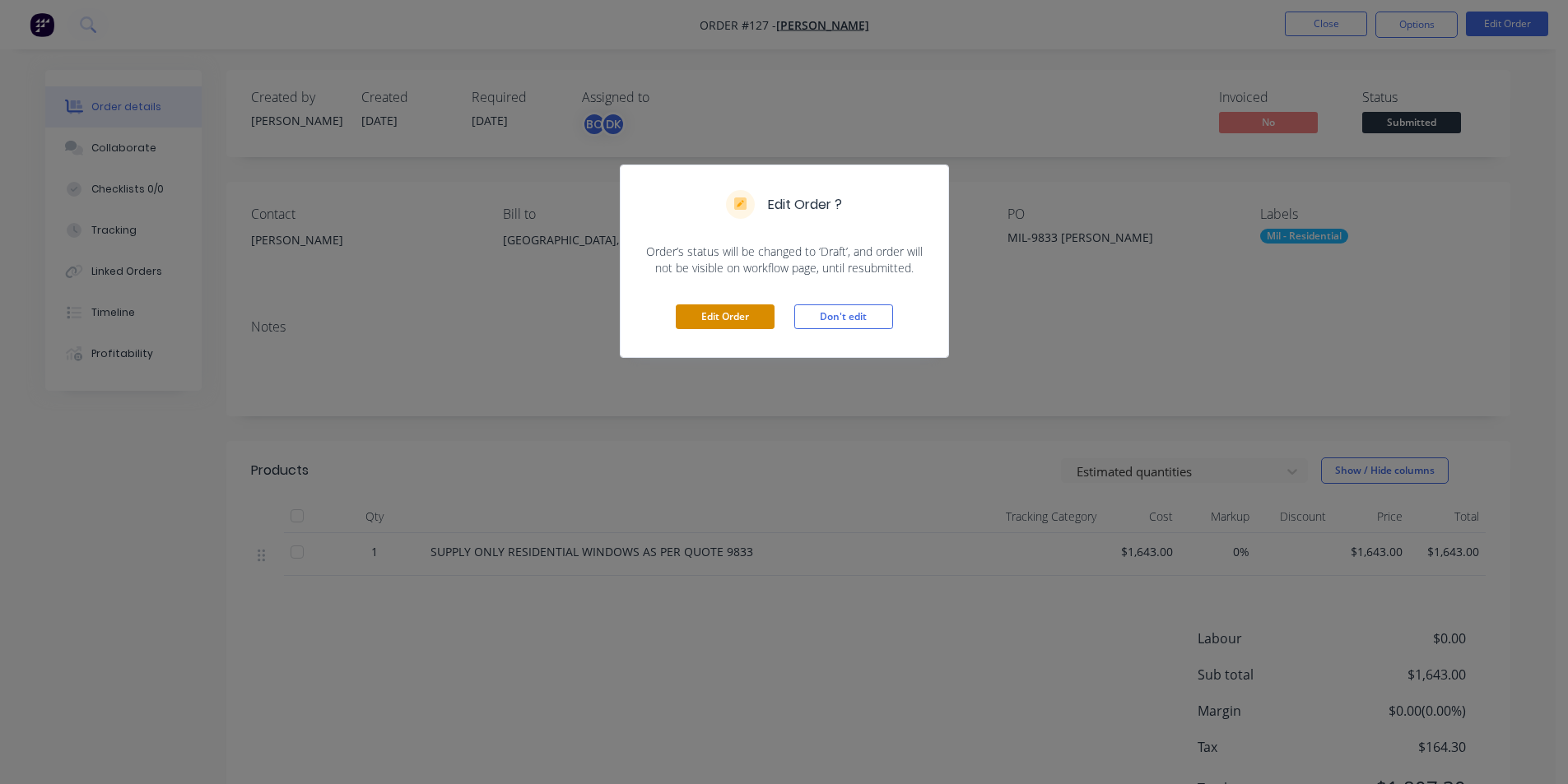
click at [736, 315] on button "Edit Order" at bounding box center [725, 317] width 99 height 24
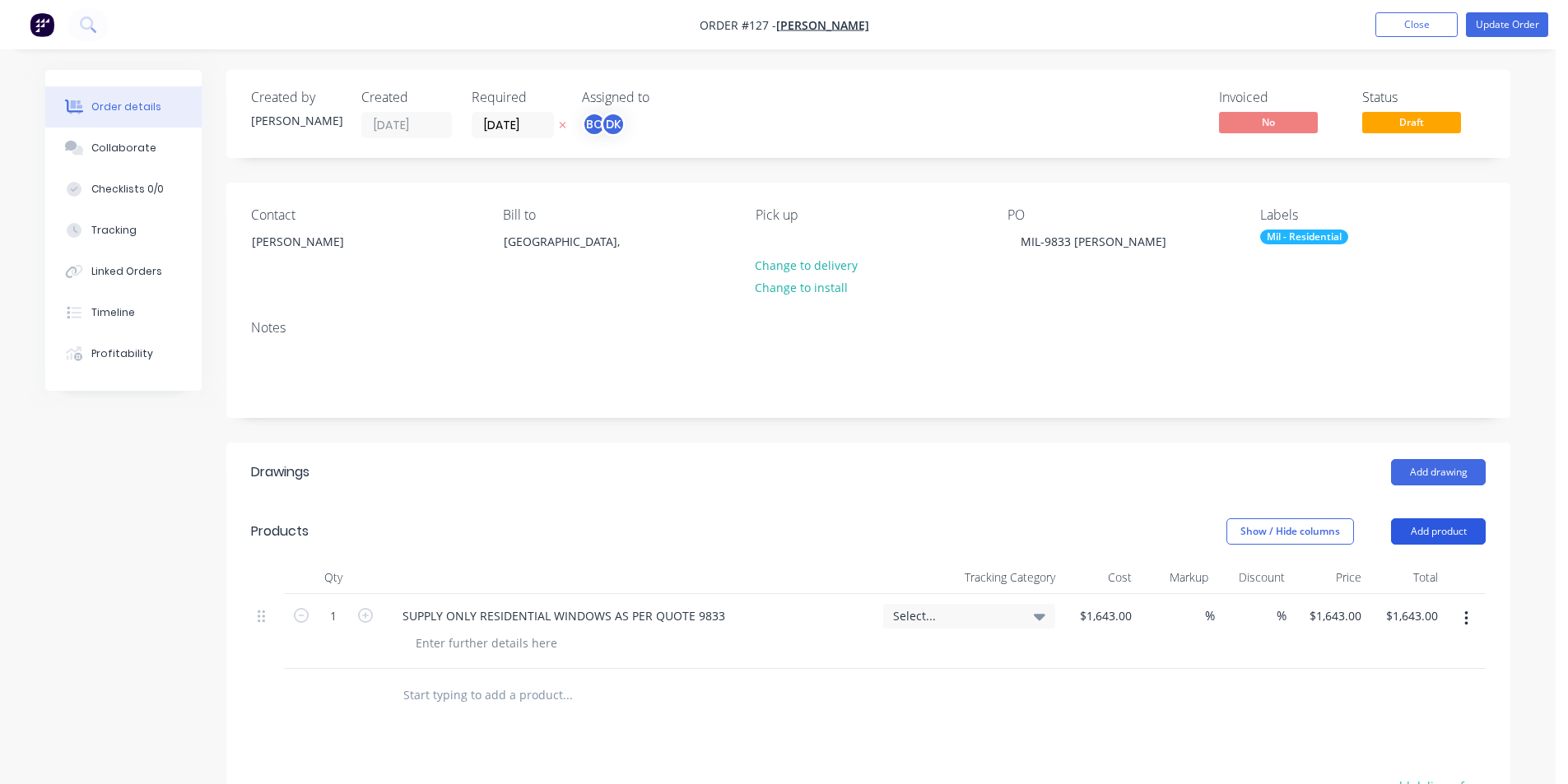
click at [1461, 531] on button "Add product" at bounding box center [1438, 531] width 95 height 26
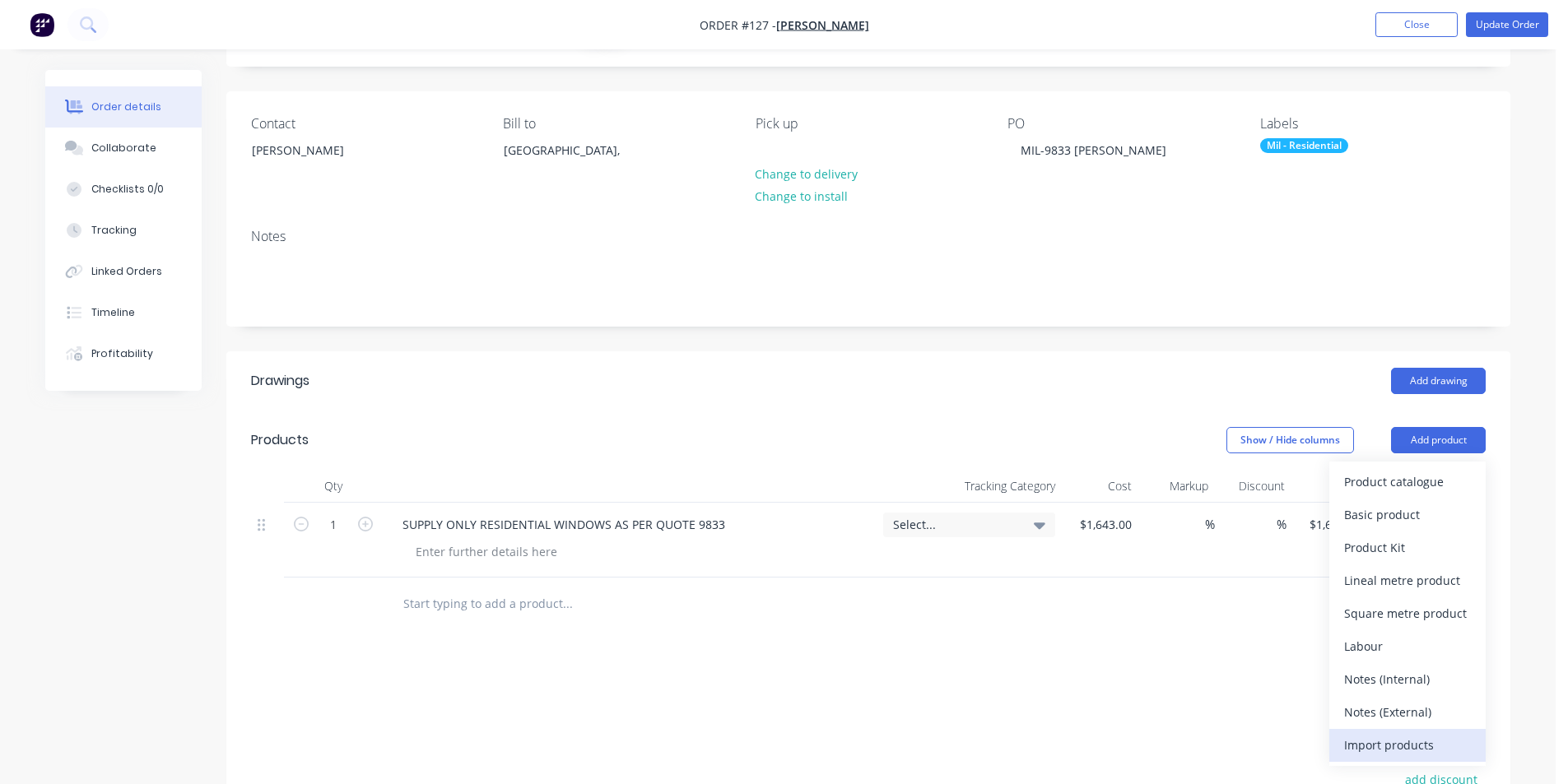
scroll to position [116, 0]
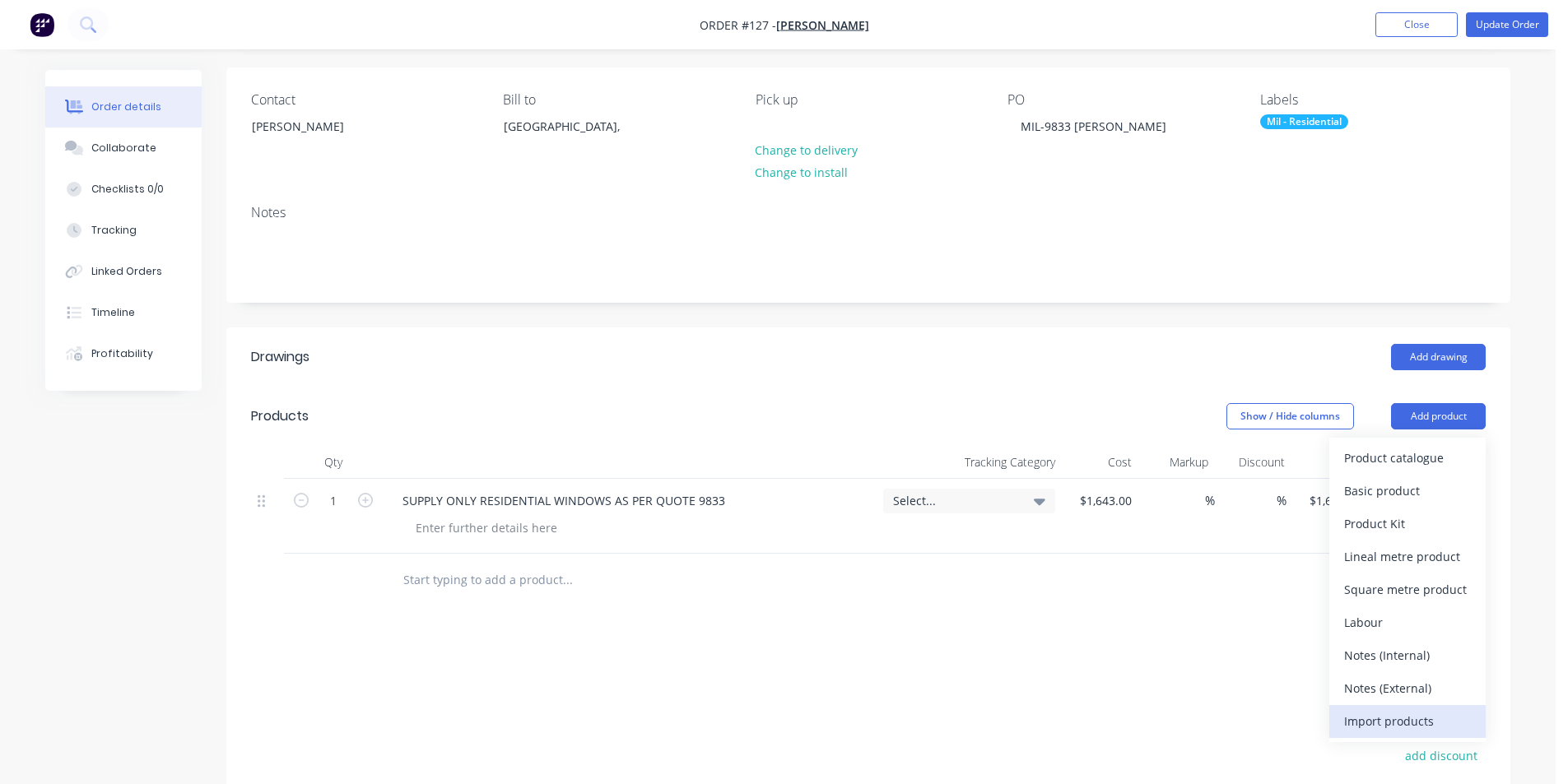
click at [1396, 717] on div "Import products" at bounding box center [1408, 722] width 127 height 24
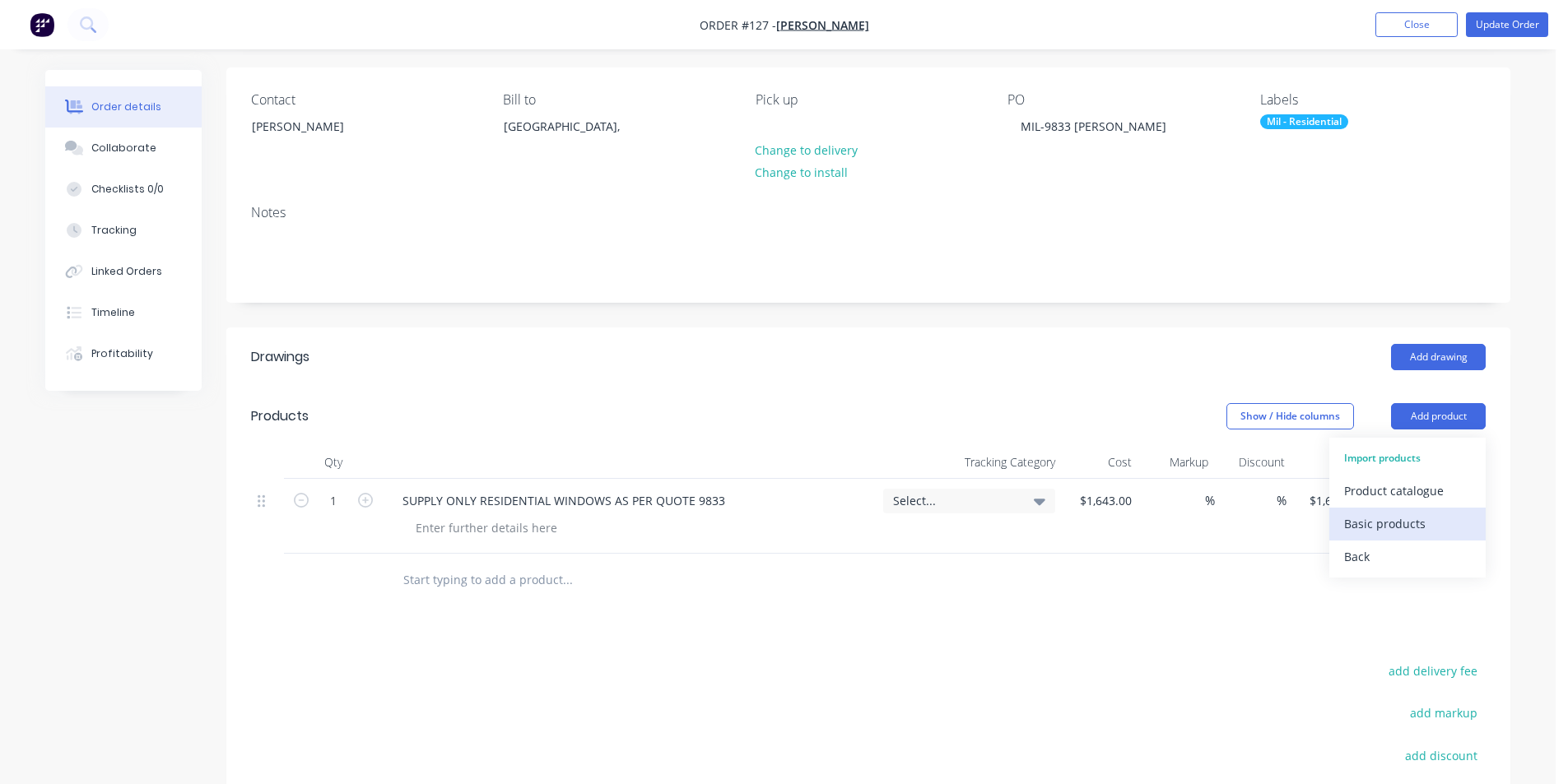
click at [1396, 515] on div "Basic products" at bounding box center [1408, 524] width 127 height 24
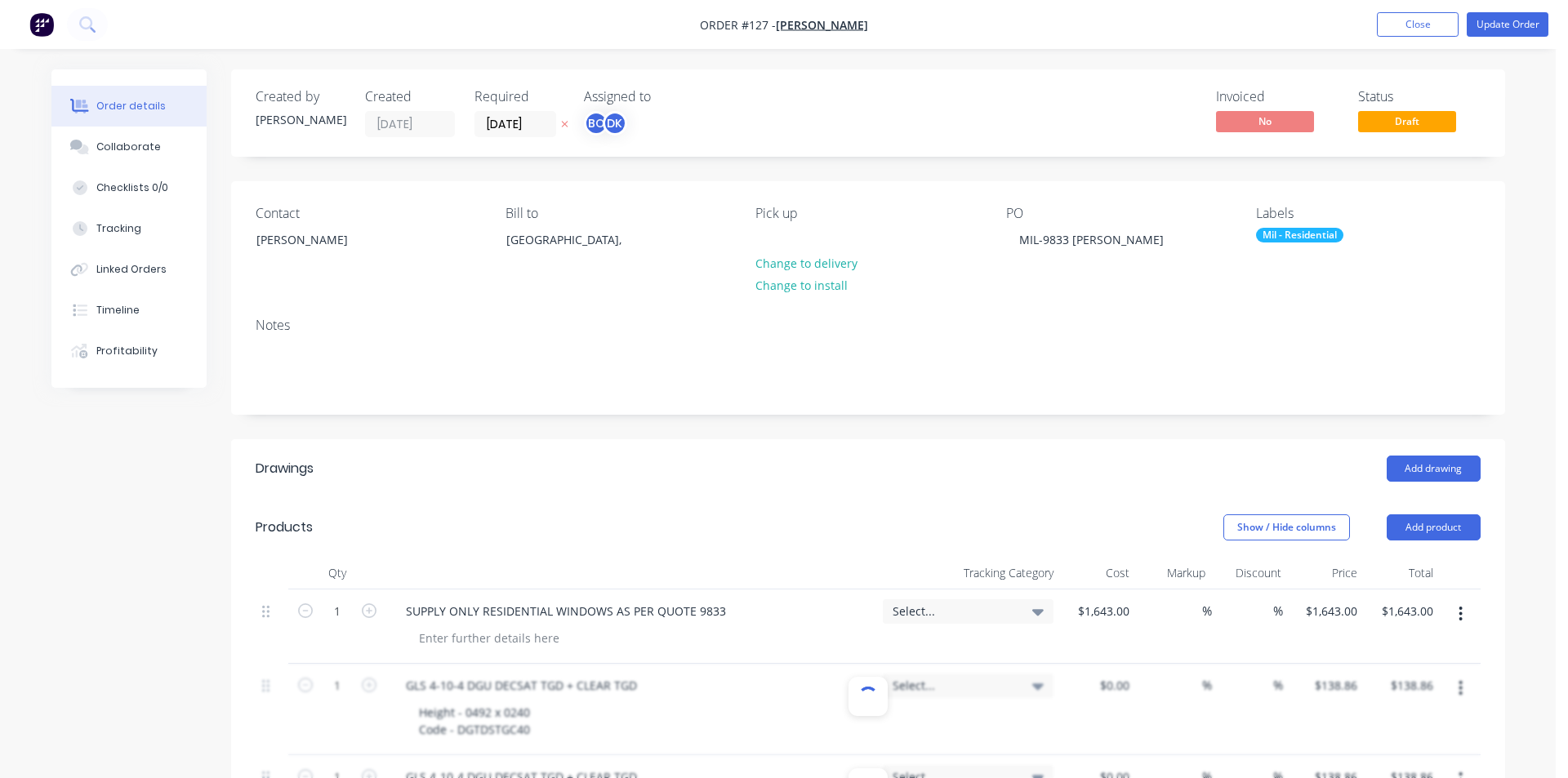
type input "$138.86"
type input "$92.42"
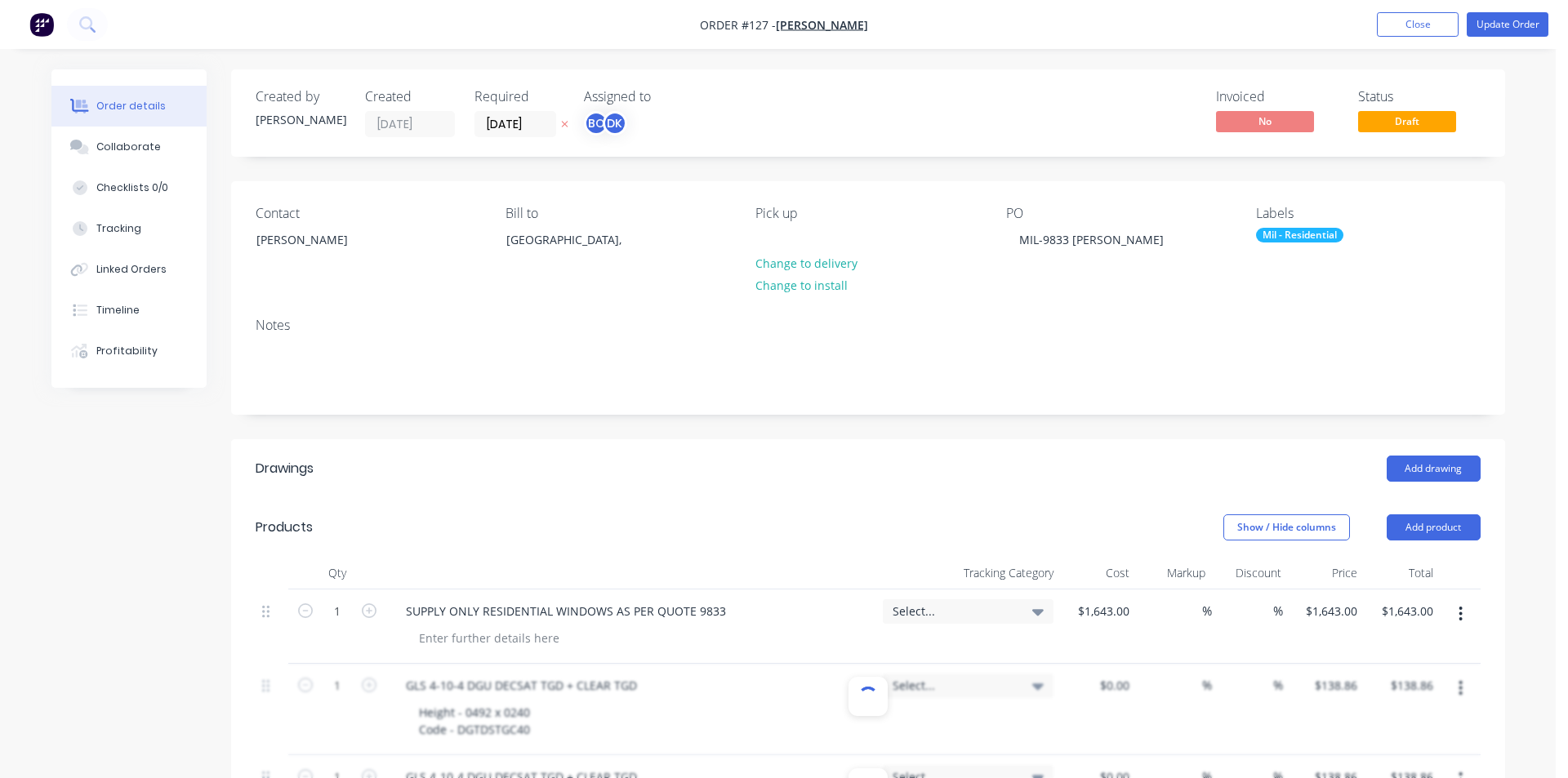
type input "$92.42"
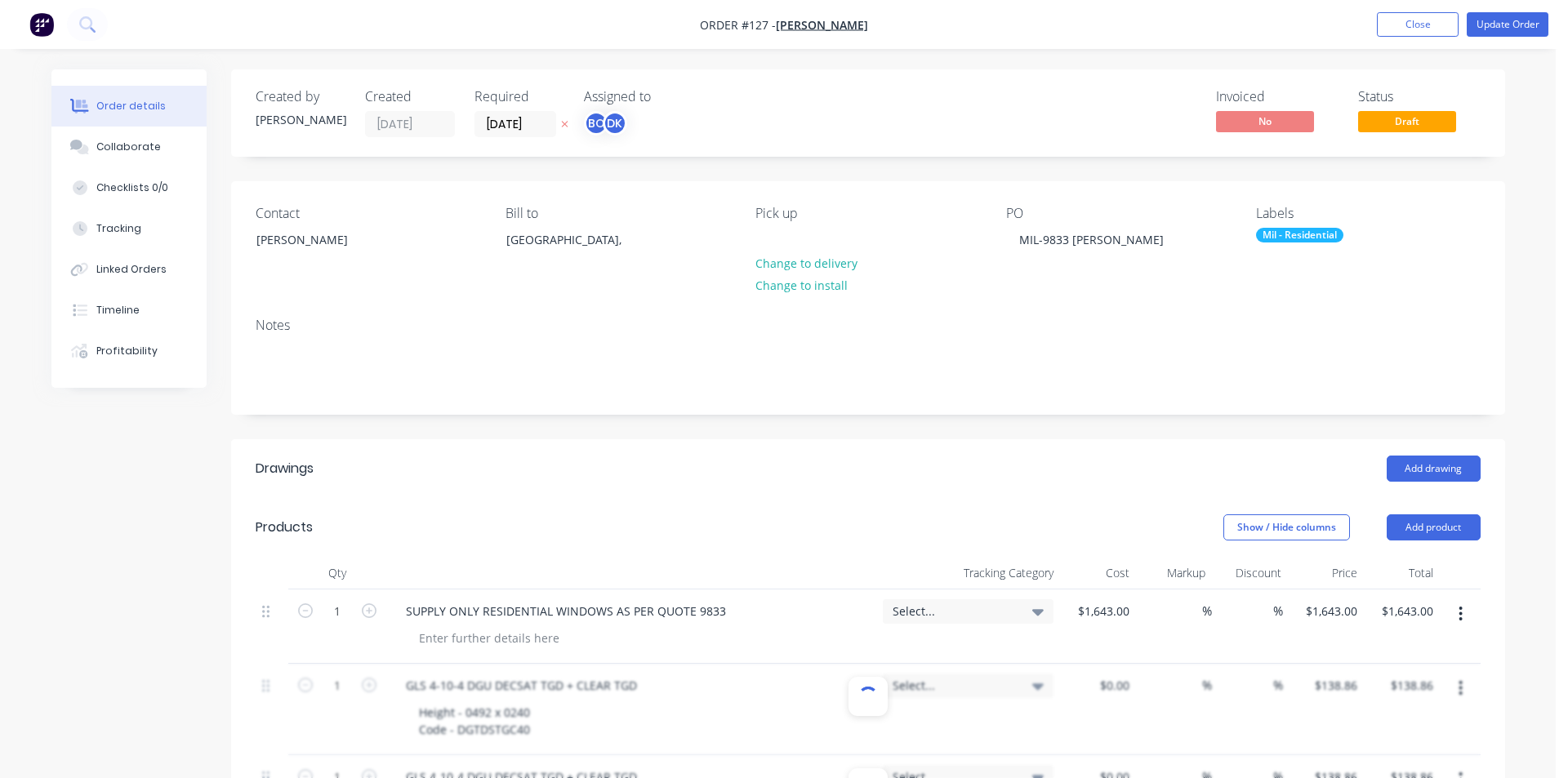
type input "$92.42"
click at [1472, 31] on button "Update Order" at bounding box center [1496, 24] width 81 height 24
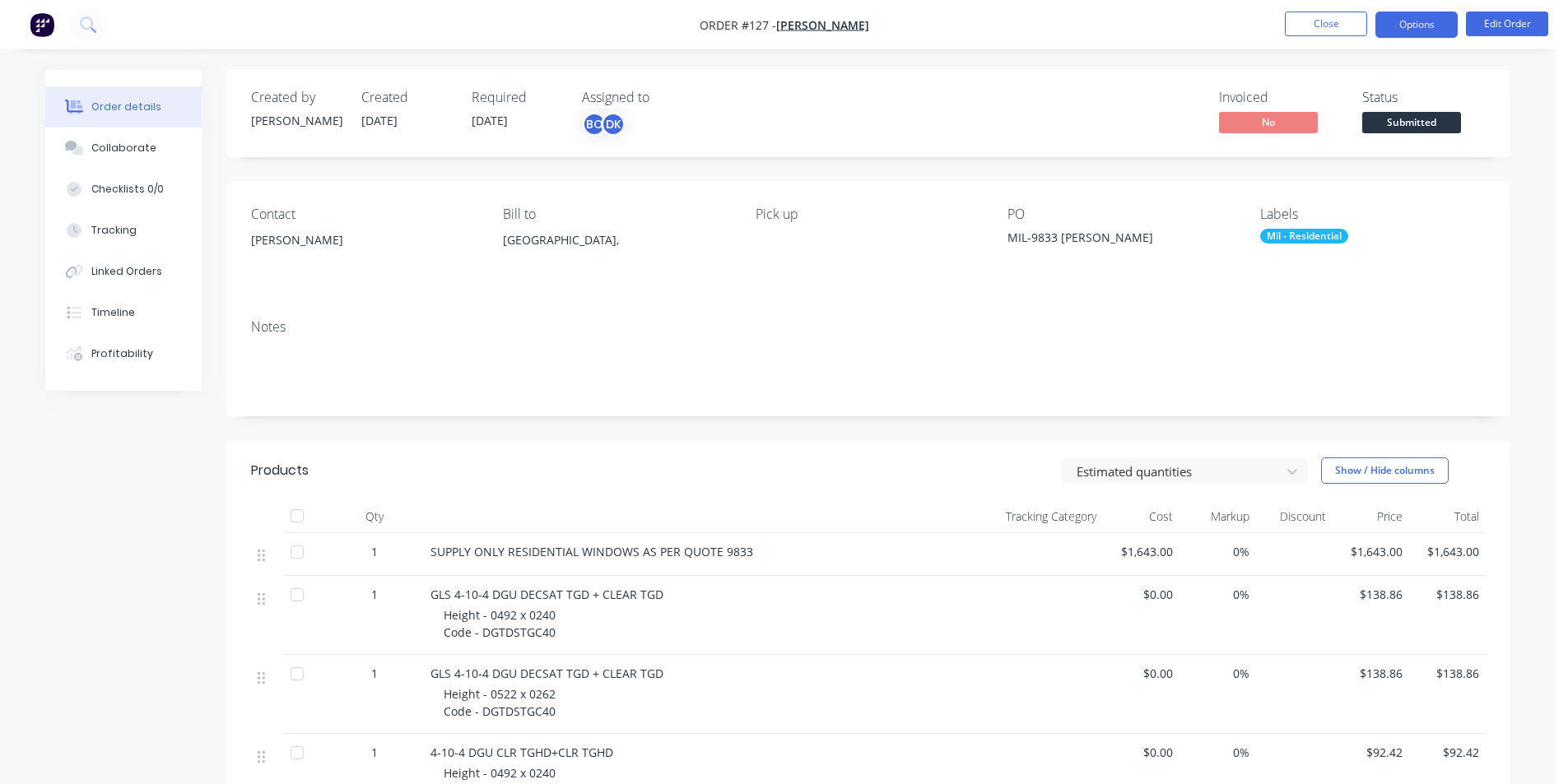
click at [1437, 18] on button "Options" at bounding box center [1416, 24] width 82 height 26
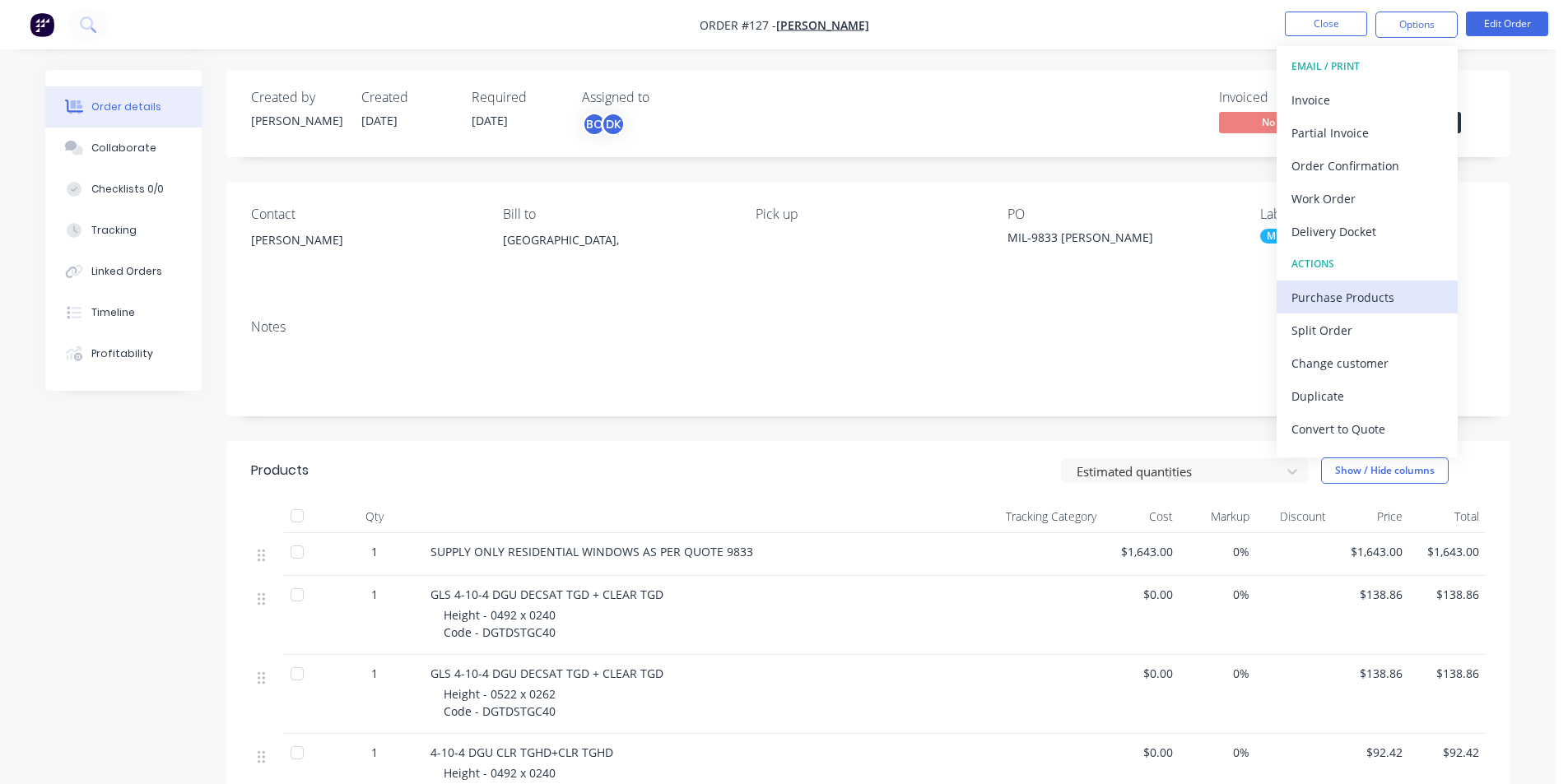
click at [1353, 301] on div "Purchase Products" at bounding box center [1367, 297] width 151 height 24
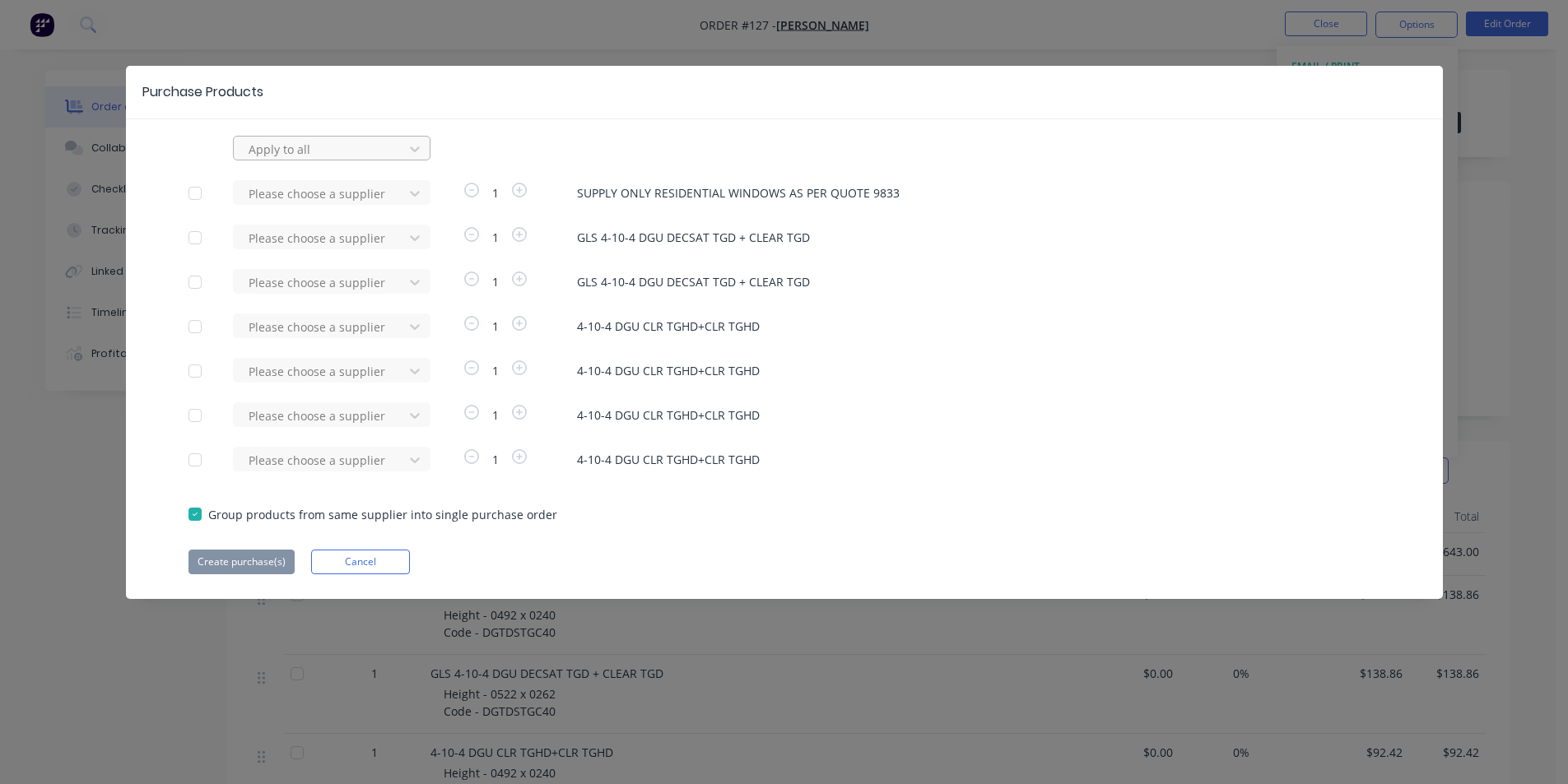
click at [378, 146] on div at bounding box center [321, 149] width 148 height 21
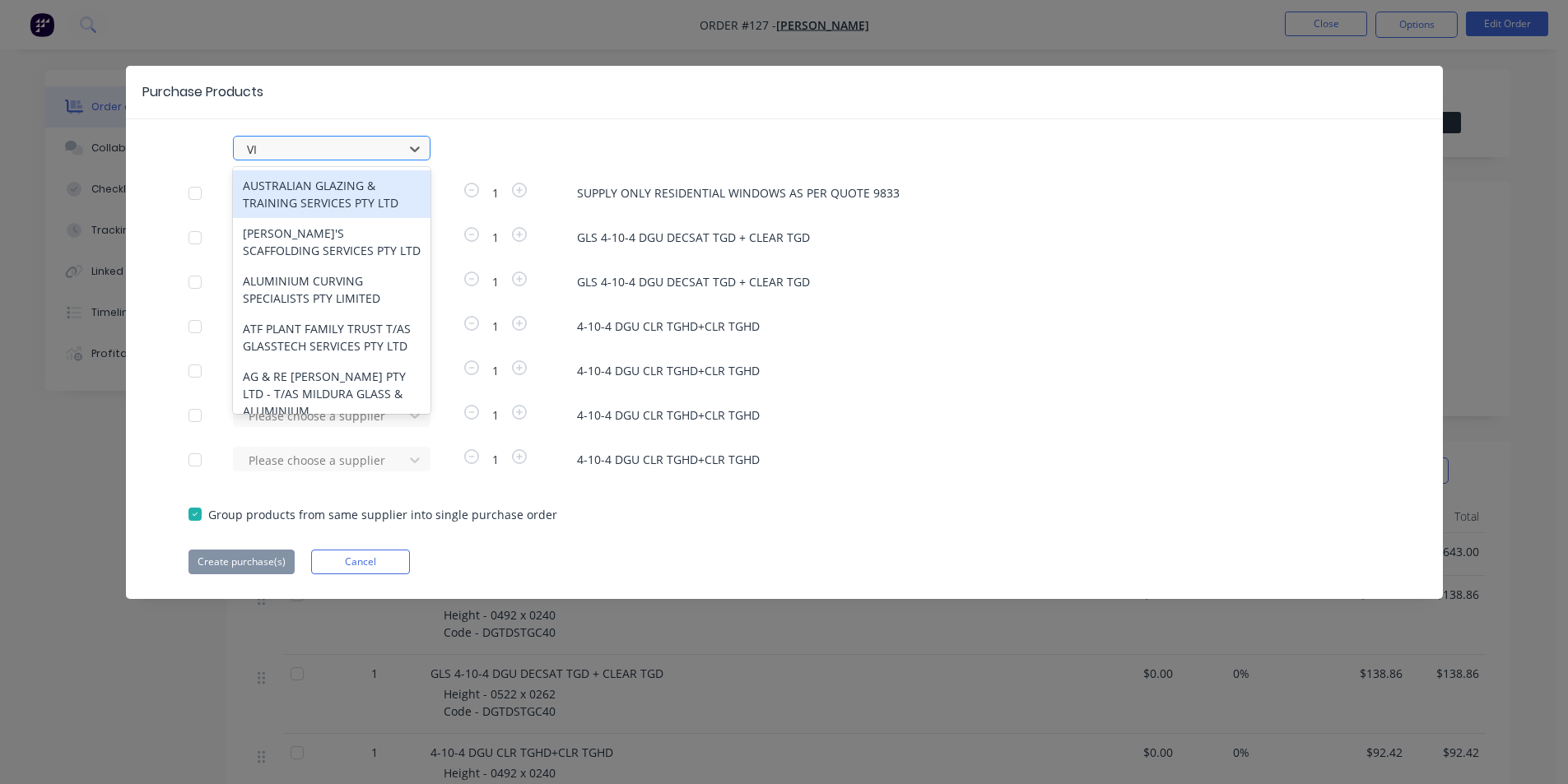
type input "VIR"
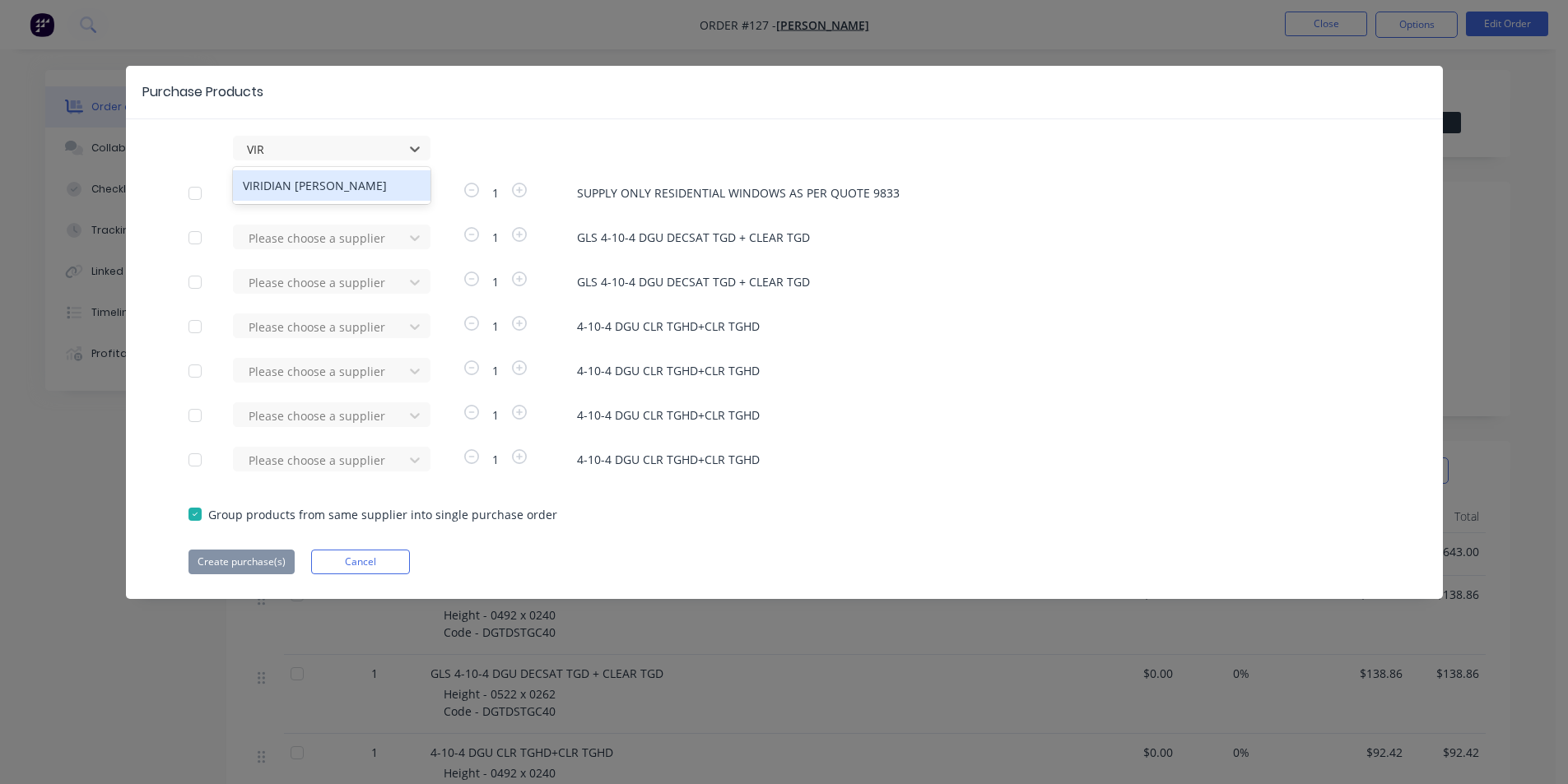
click at [326, 186] on div "VIRIDIAN [PERSON_NAME]" at bounding box center [332, 186] width 198 height 31
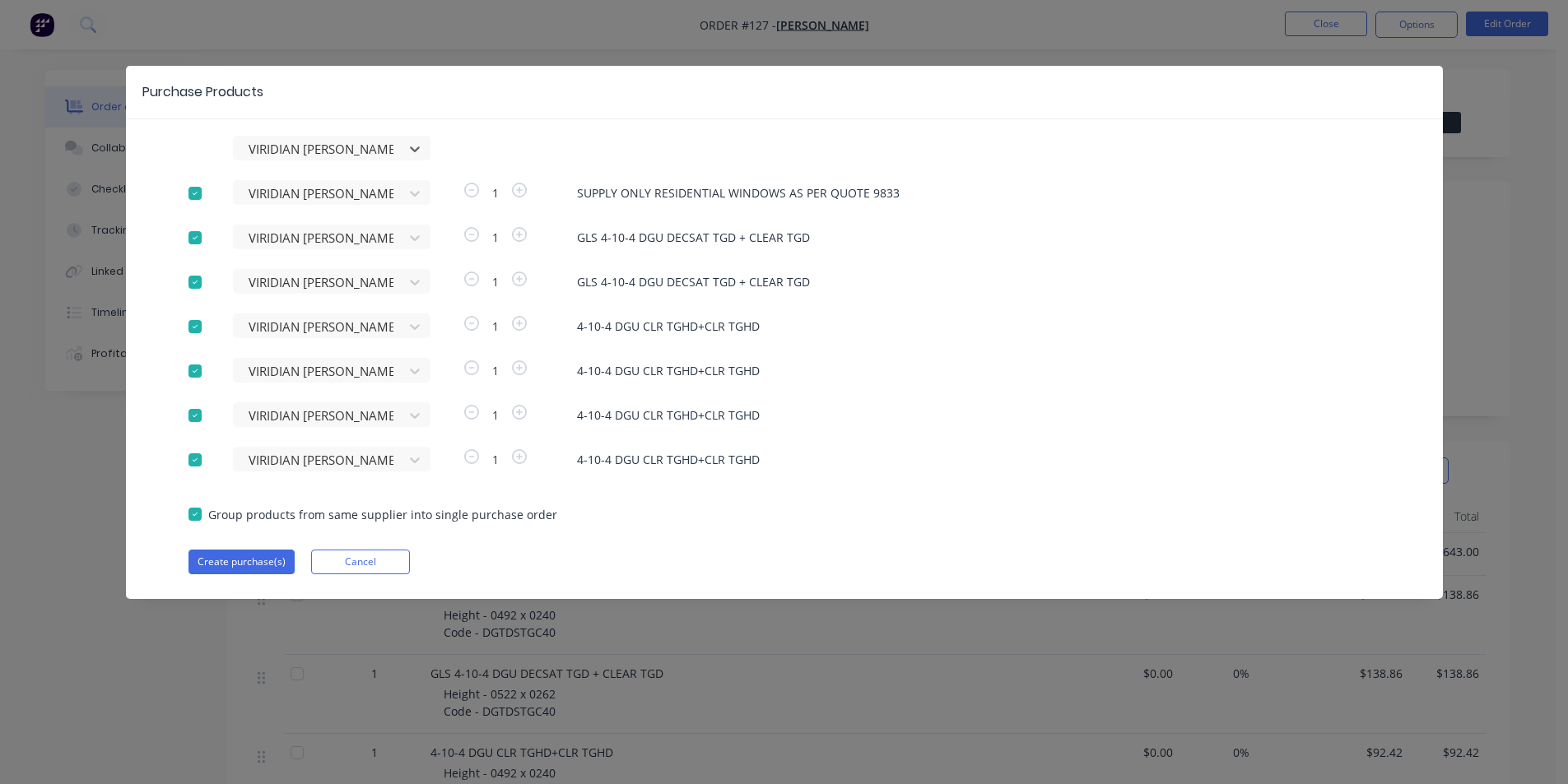
click at [186, 193] on div at bounding box center [195, 193] width 33 height 33
click at [245, 568] on button "Create purchase(s)" at bounding box center [241, 562] width 106 height 24
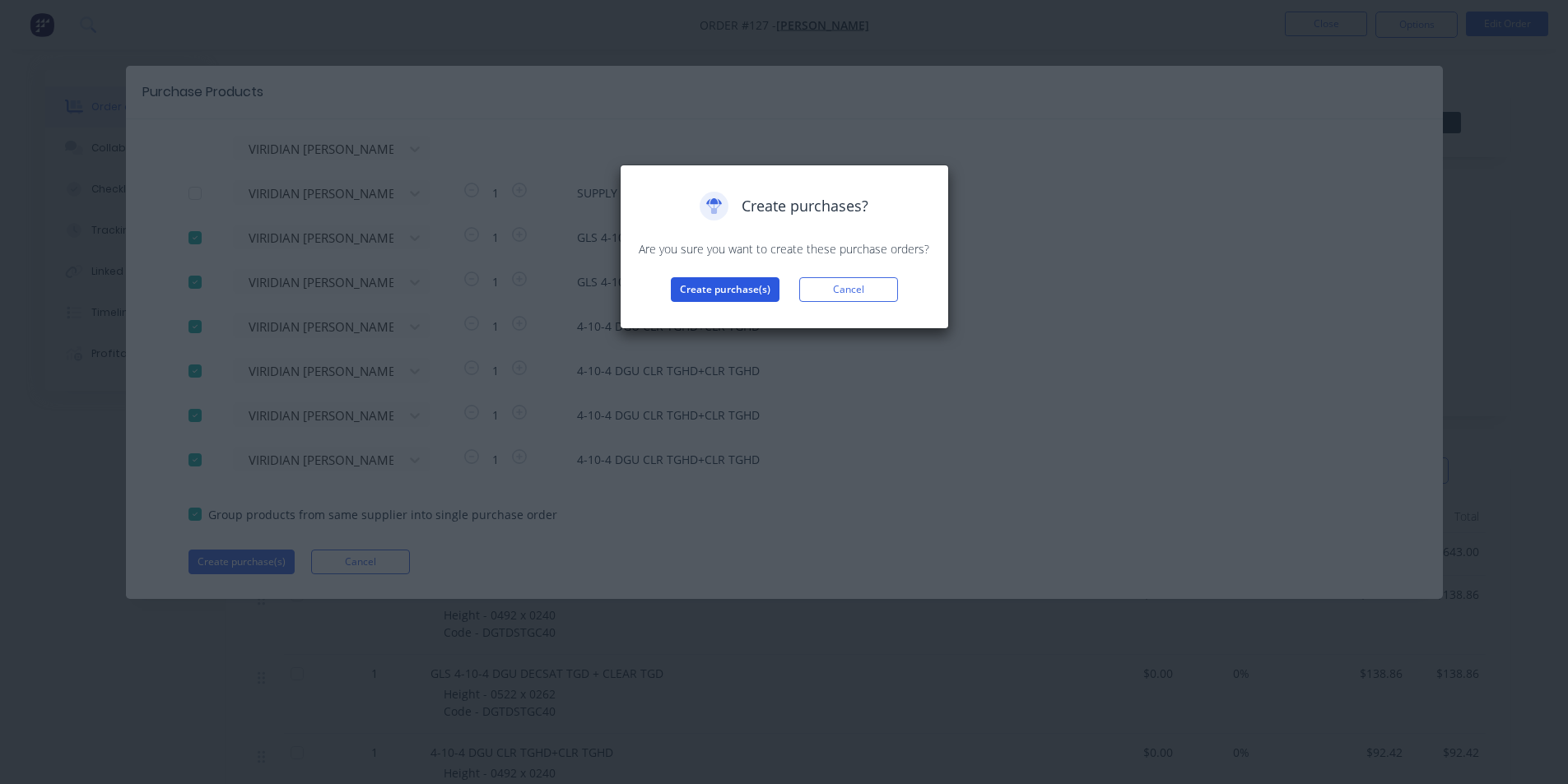
click at [714, 287] on button "Create purchase(s)" at bounding box center [725, 290] width 109 height 24
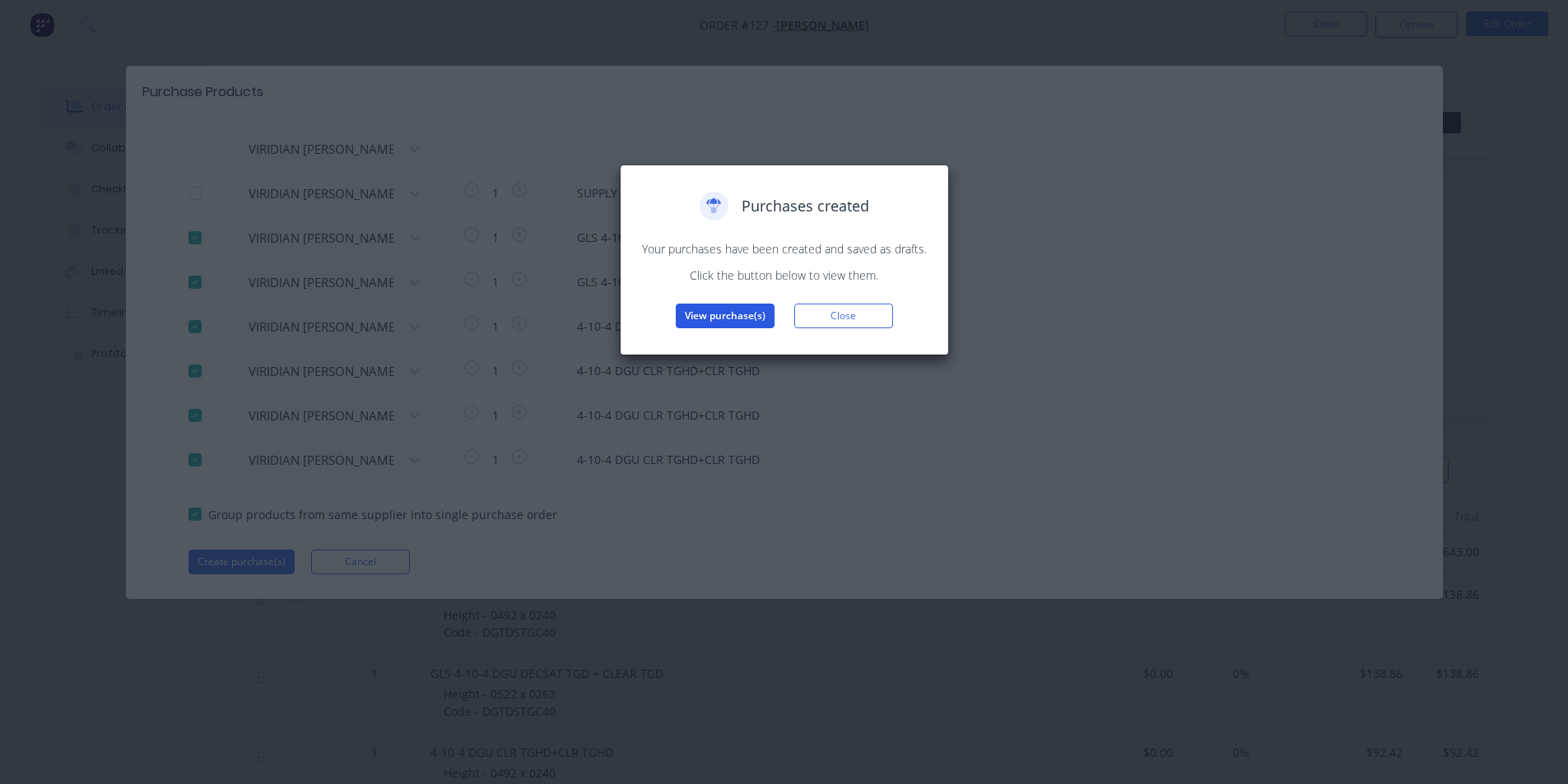
click at [700, 308] on button "View purchase(s)" at bounding box center [725, 316] width 99 height 24
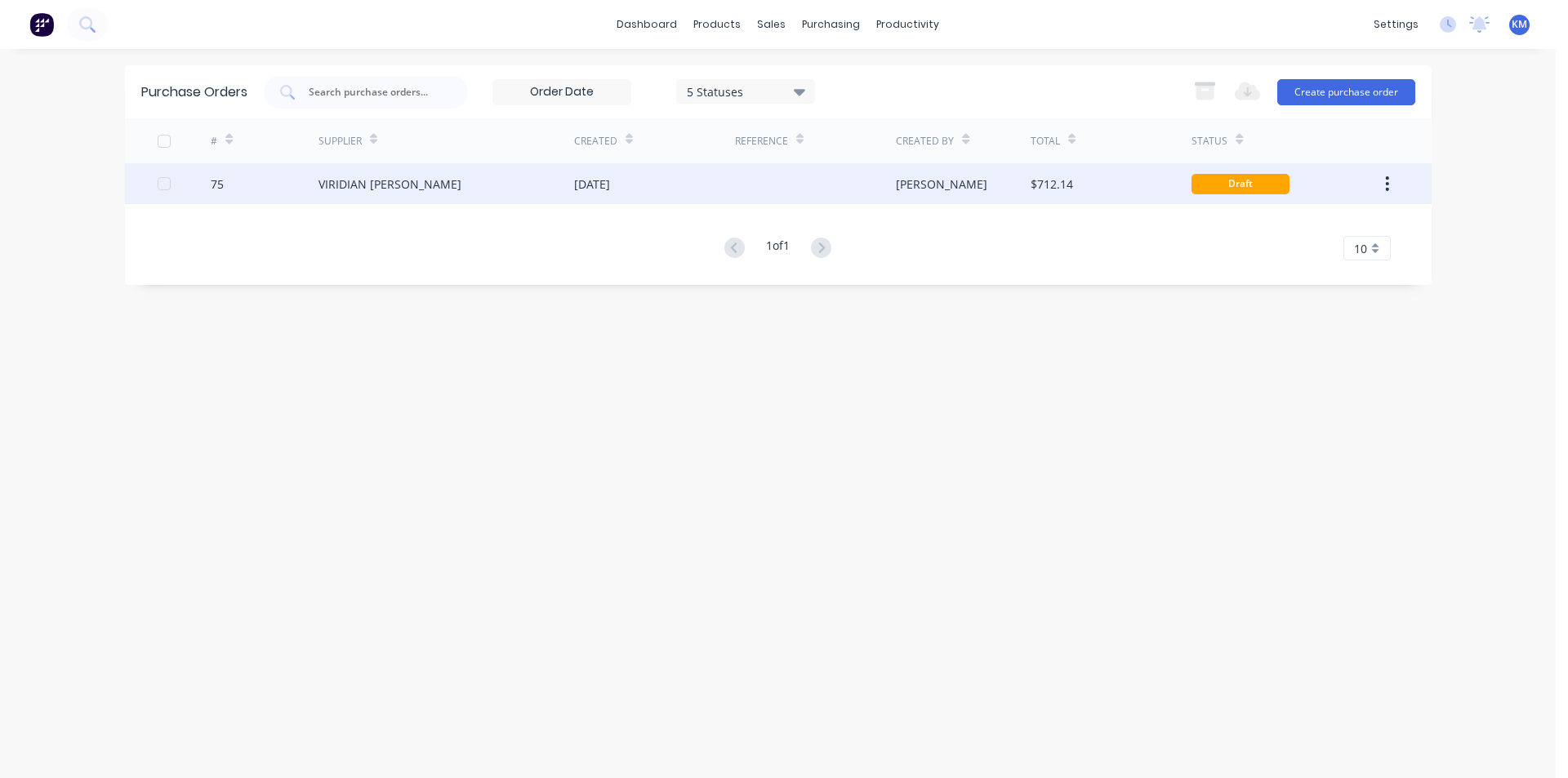
click at [1057, 191] on div "$712.14" at bounding box center [1052, 184] width 43 height 18
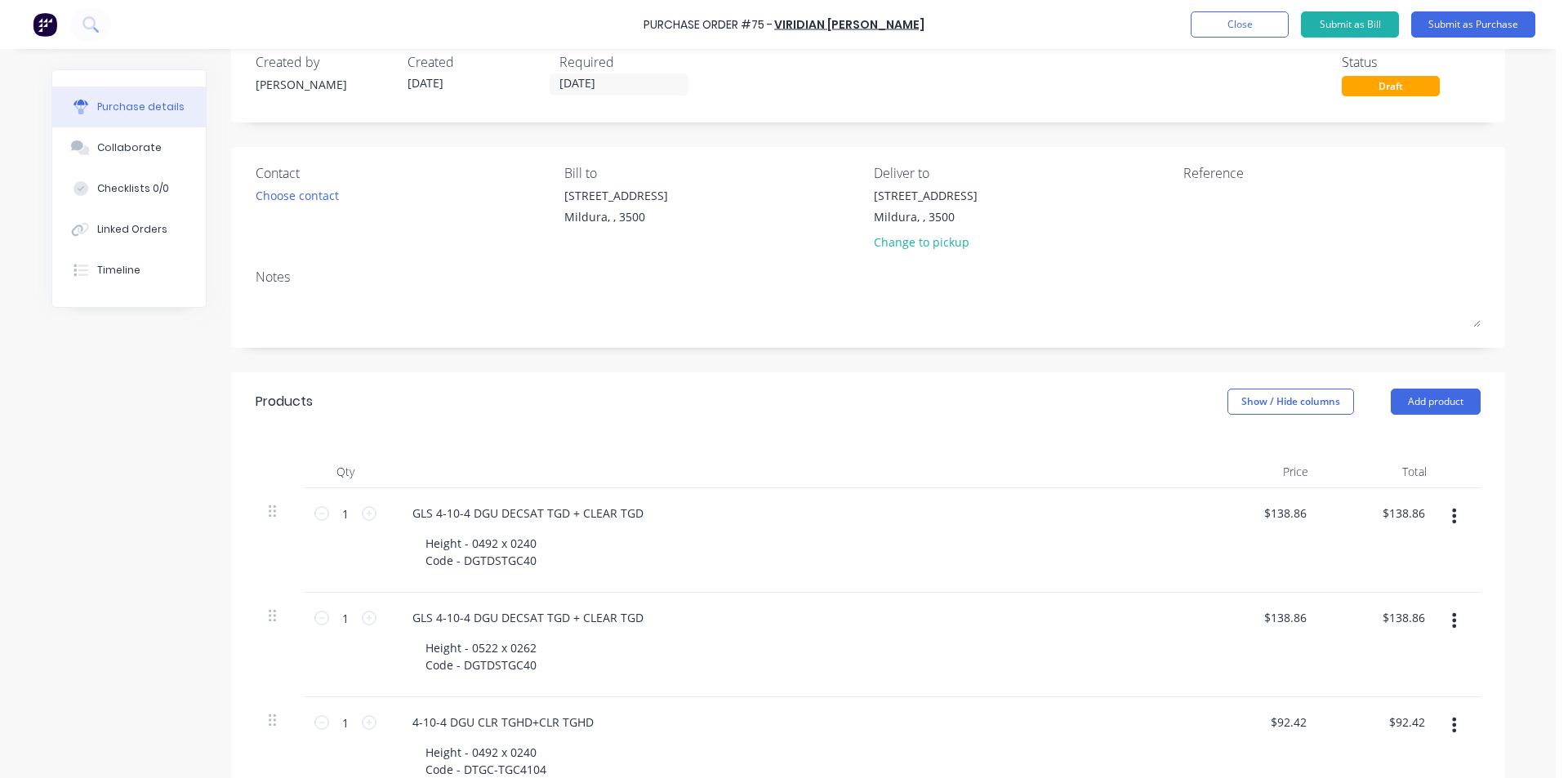
scroll to position [15, 0]
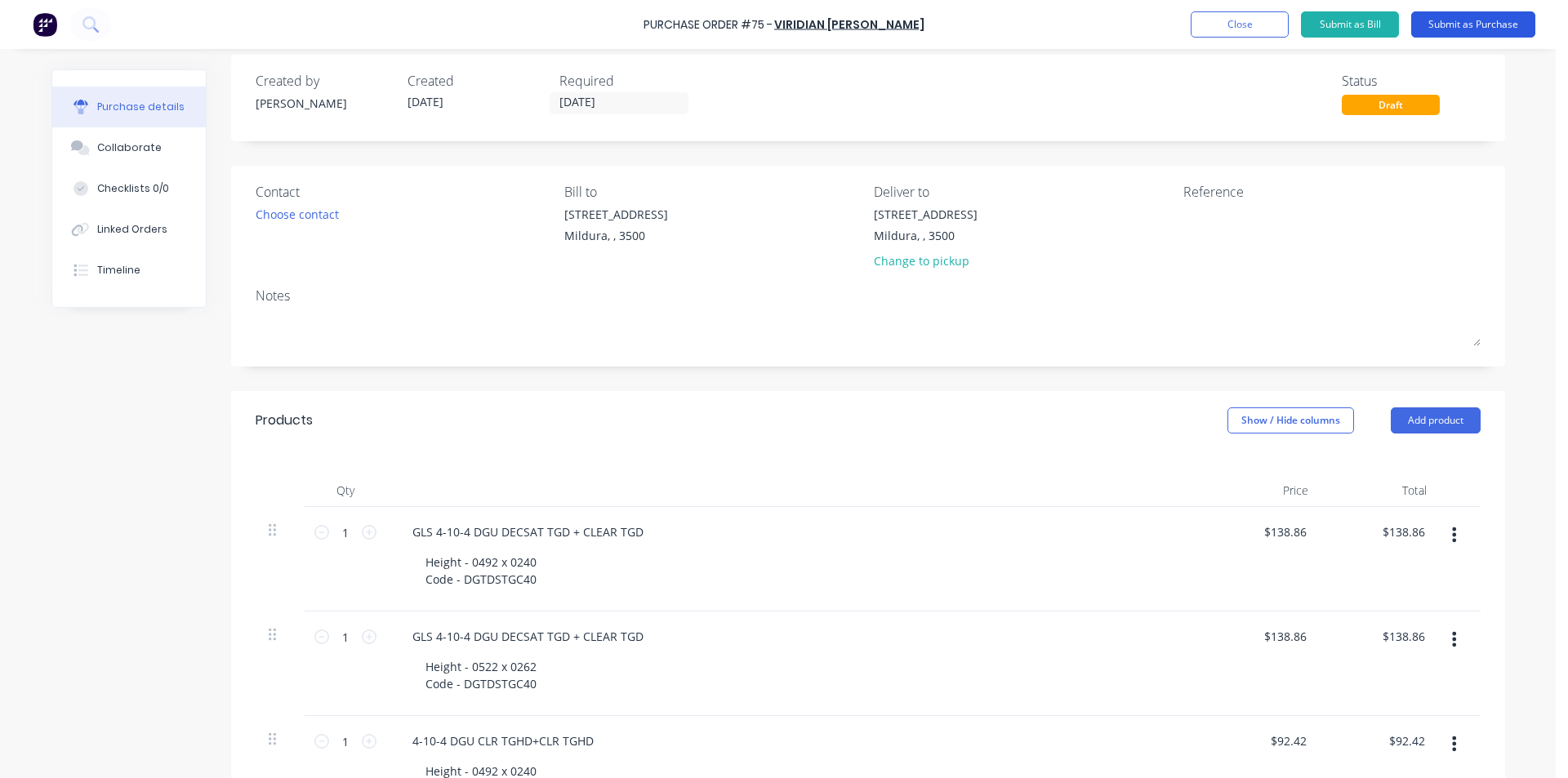
click at [1483, 29] on button "Submit as Purchase" at bounding box center [1474, 24] width 124 height 26
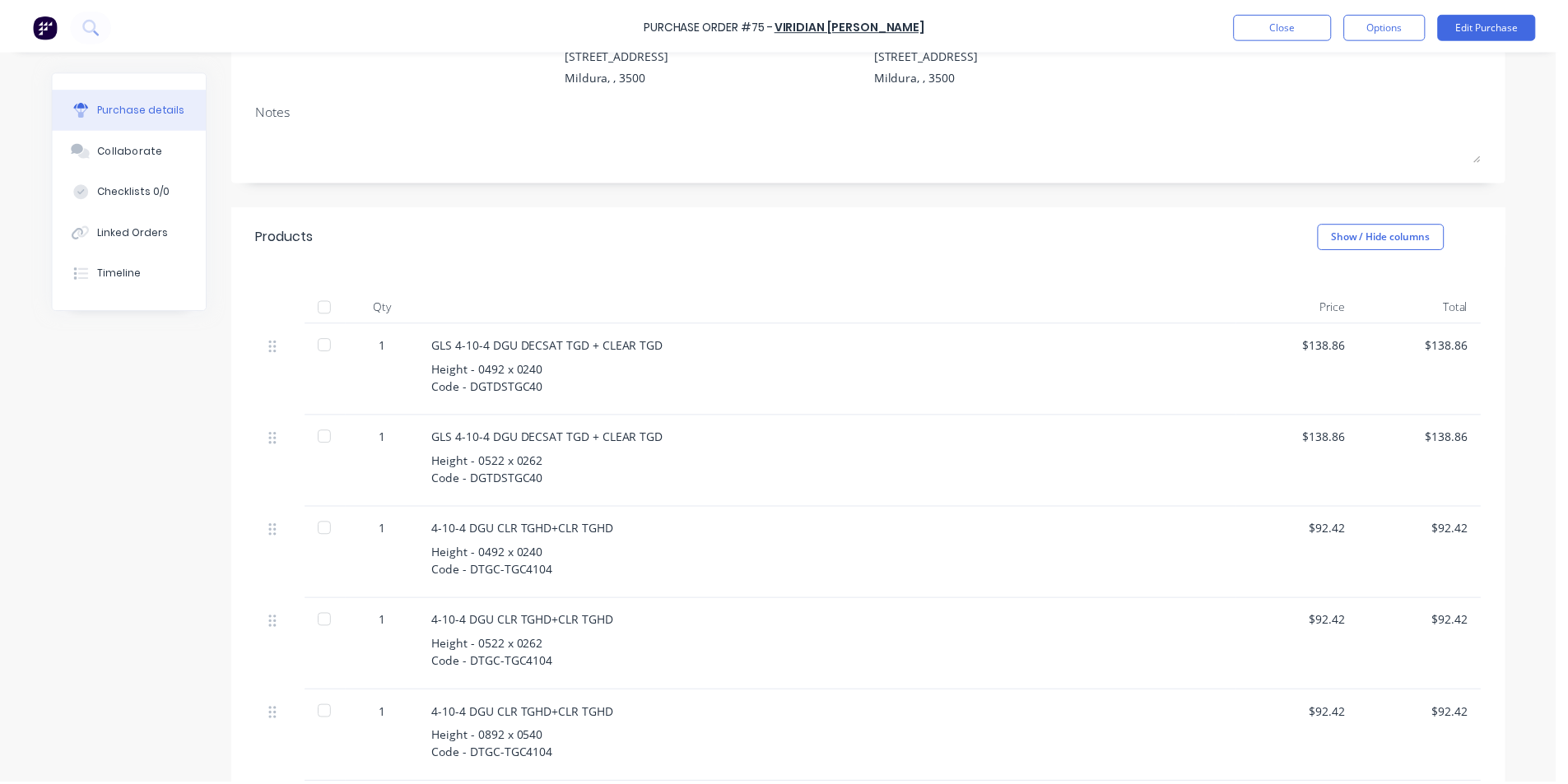
scroll to position [0, 0]
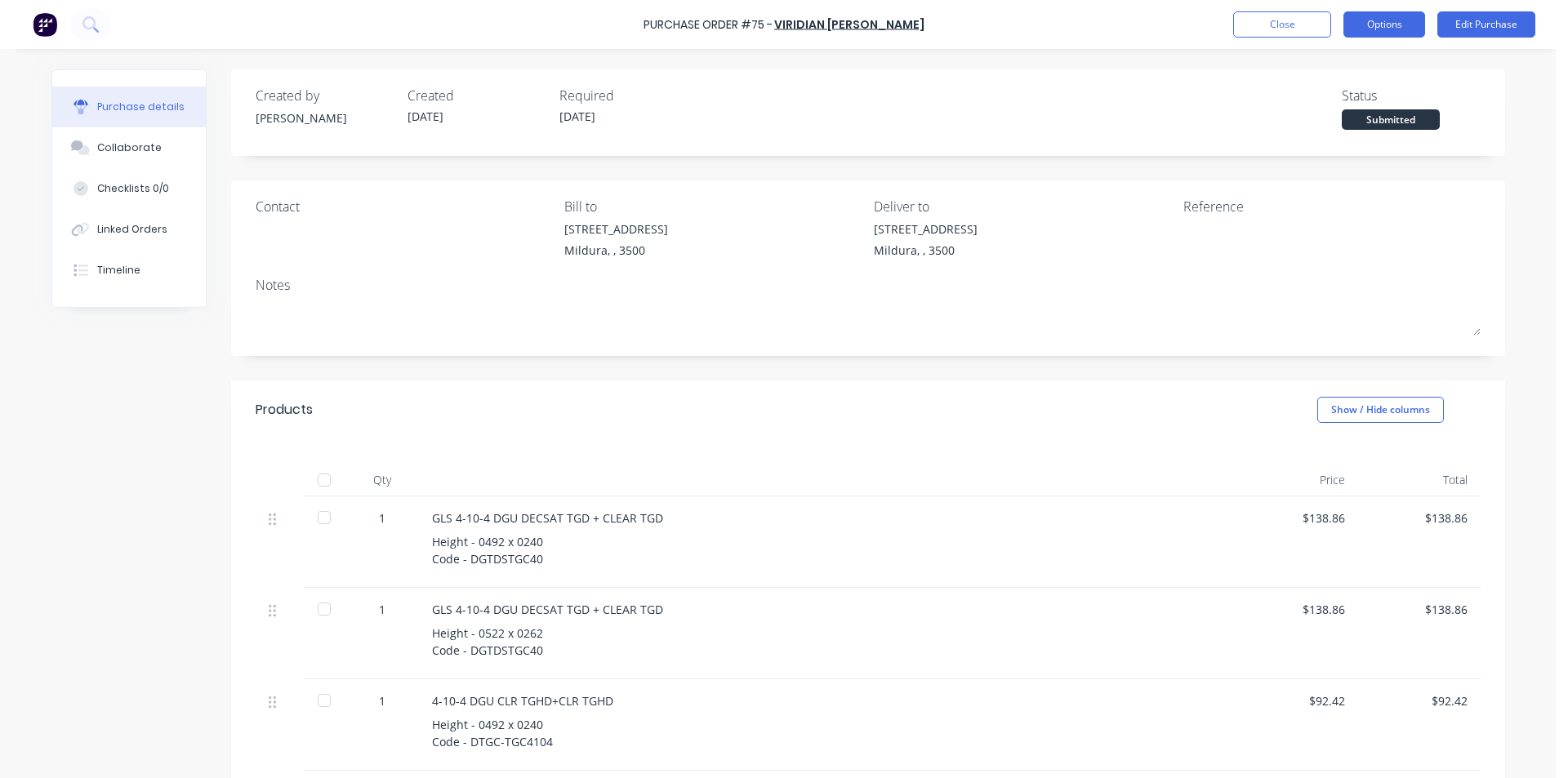
click at [1388, 37] on button "Options" at bounding box center [1384, 24] width 81 height 26
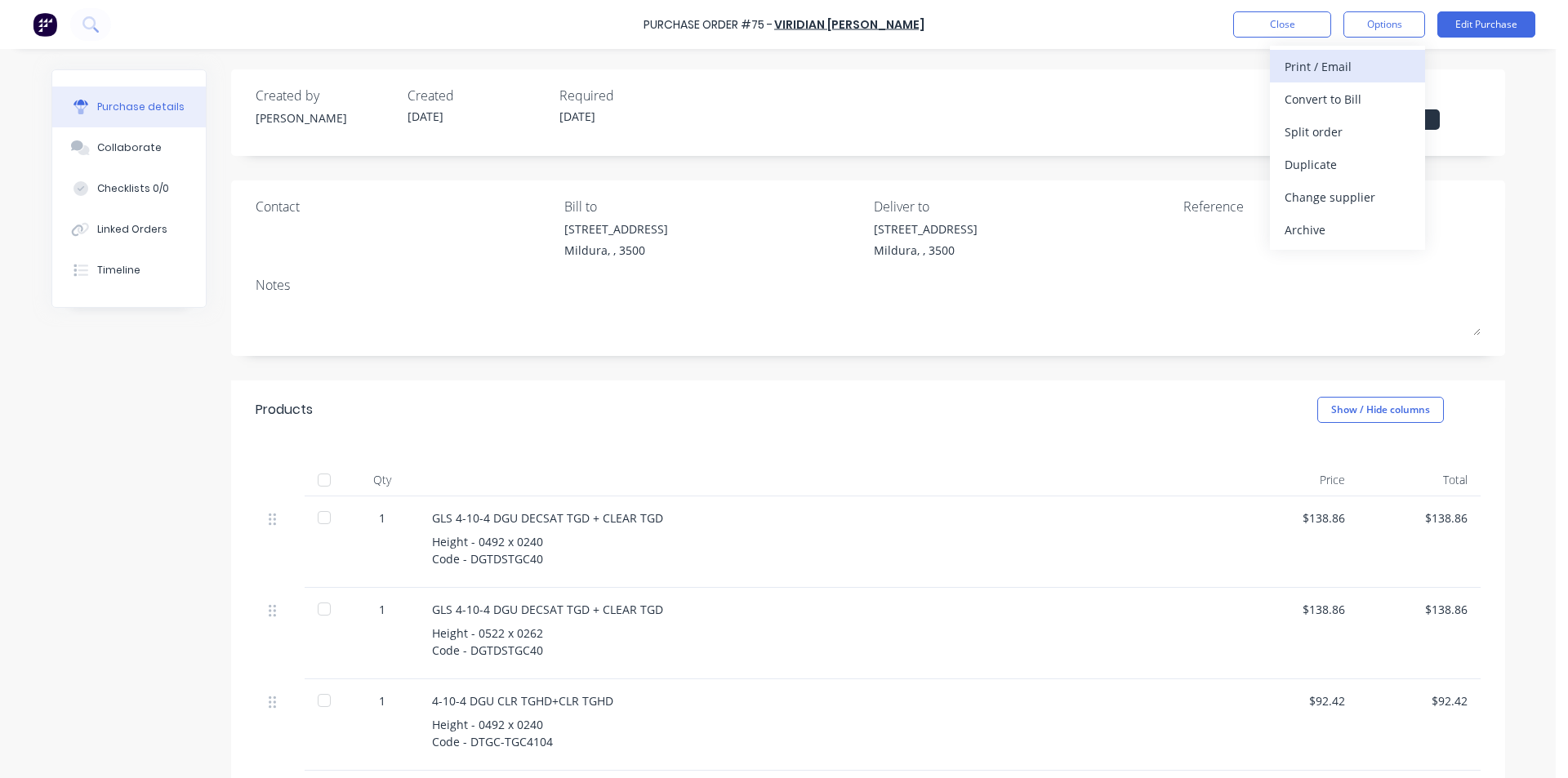
click at [1370, 64] on div "Print / Email" at bounding box center [1348, 67] width 126 height 24
click at [1382, 104] on div "With pricing" at bounding box center [1348, 99] width 126 height 24
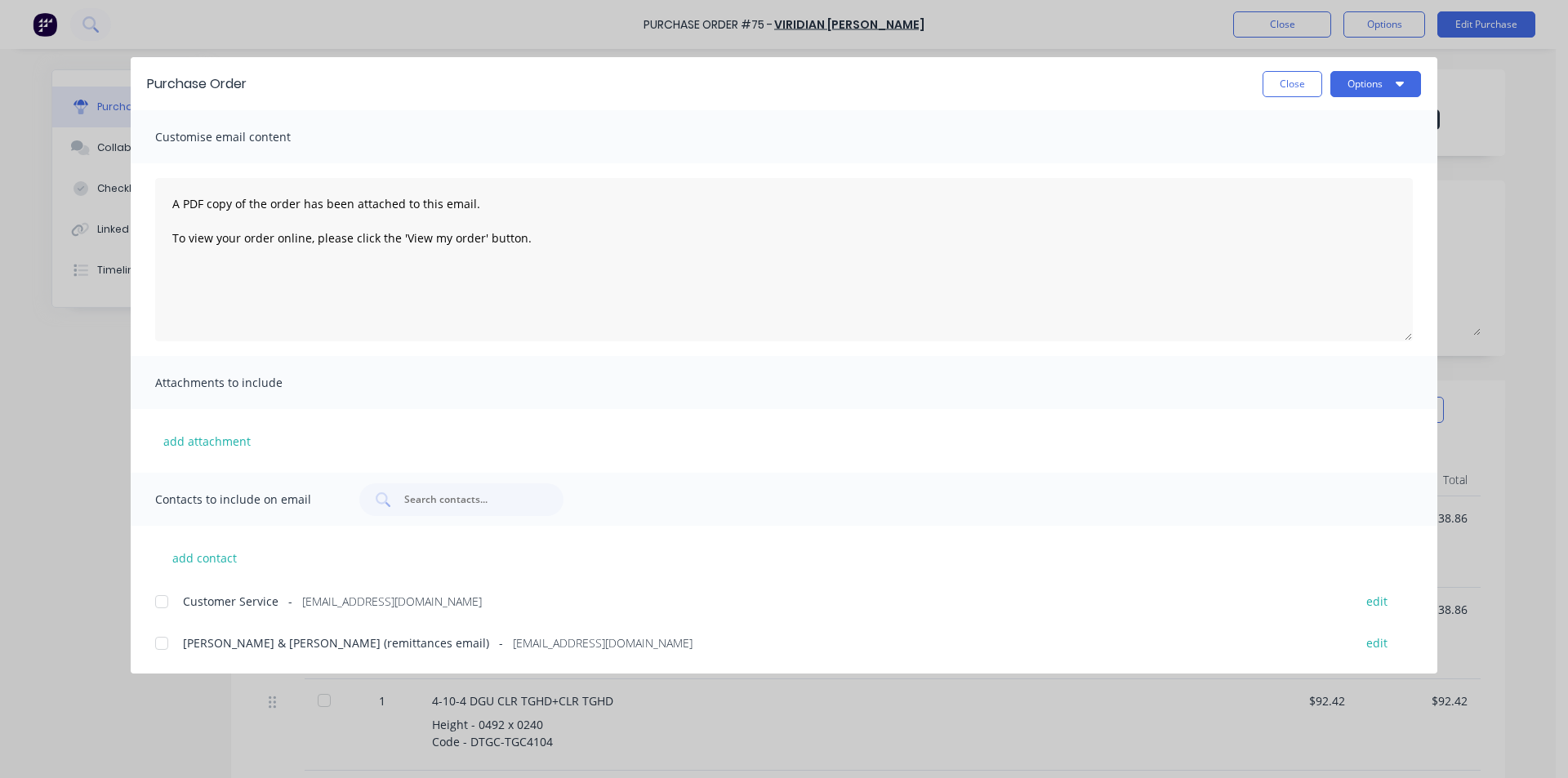
click at [157, 600] on div at bounding box center [161, 601] width 32 height 32
click at [1391, 86] on button "Options" at bounding box center [1376, 84] width 91 height 26
click at [1341, 193] on div "Email" at bounding box center [1344, 191] width 126 height 24
click at [1294, 86] on button "Close" at bounding box center [1292, 84] width 59 height 26
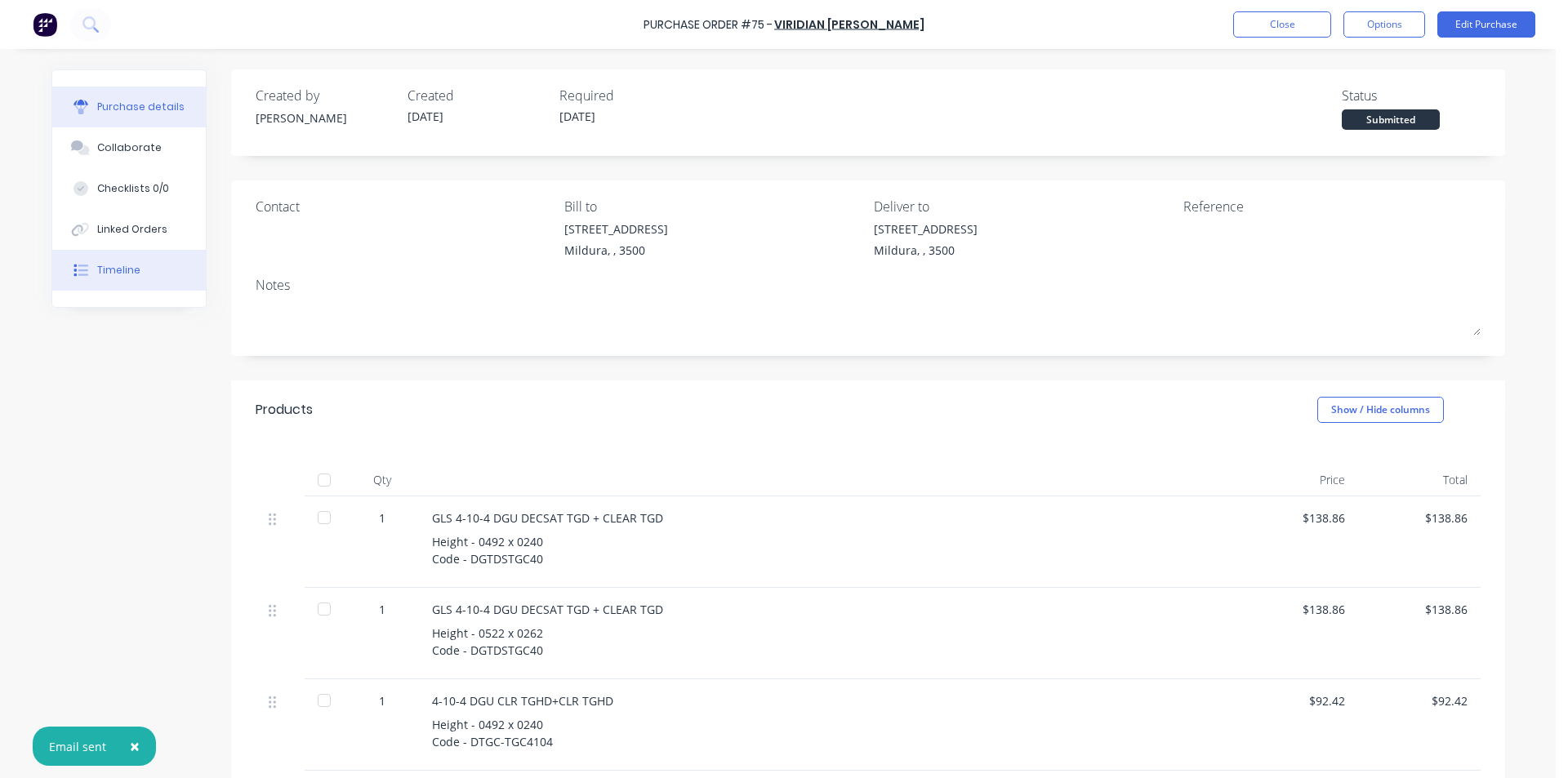
click at [145, 267] on button "Timeline" at bounding box center [130, 270] width 154 height 41
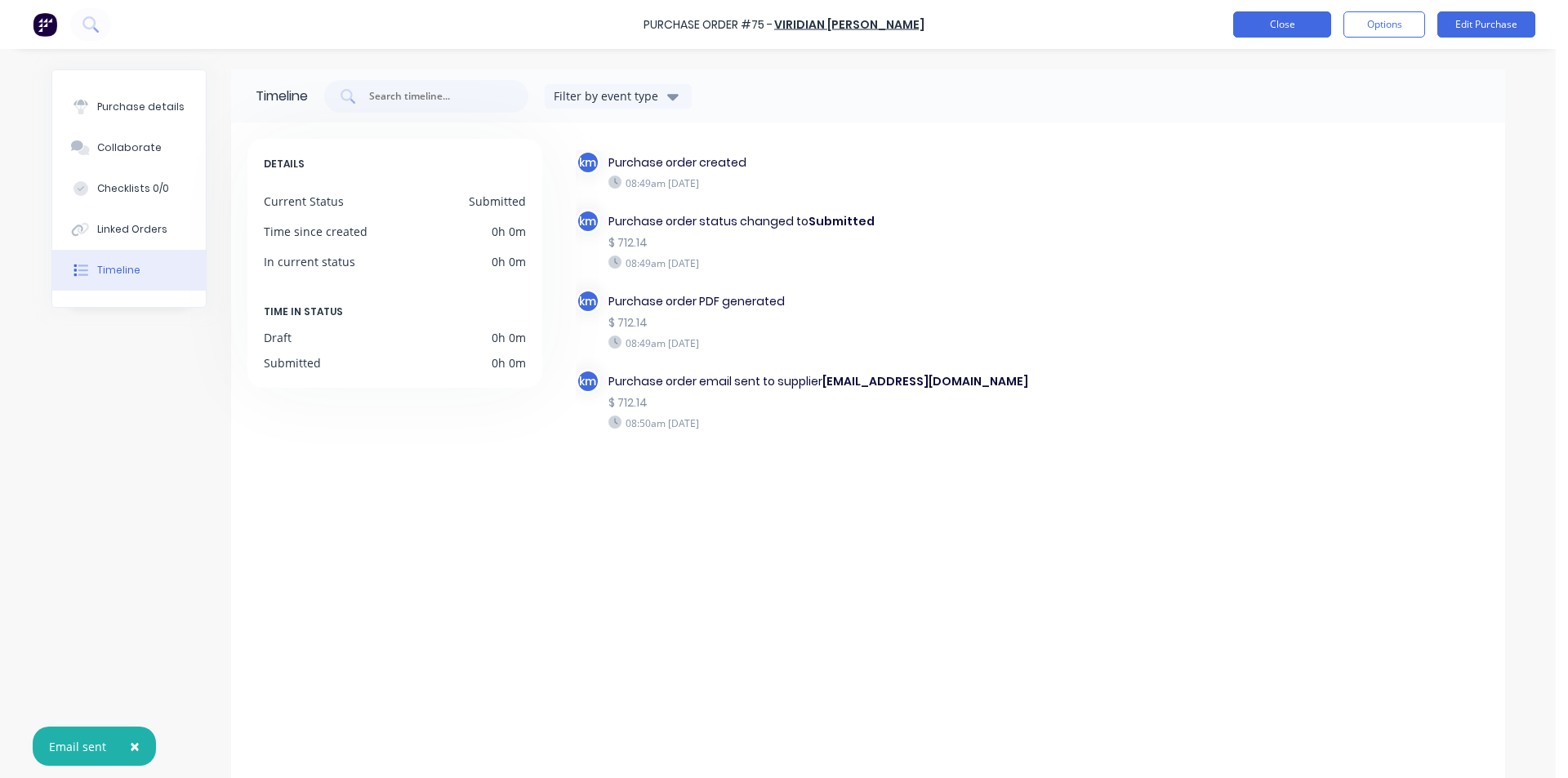
click at [1304, 31] on button "Close" at bounding box center [1282, 24] width 98 height 26
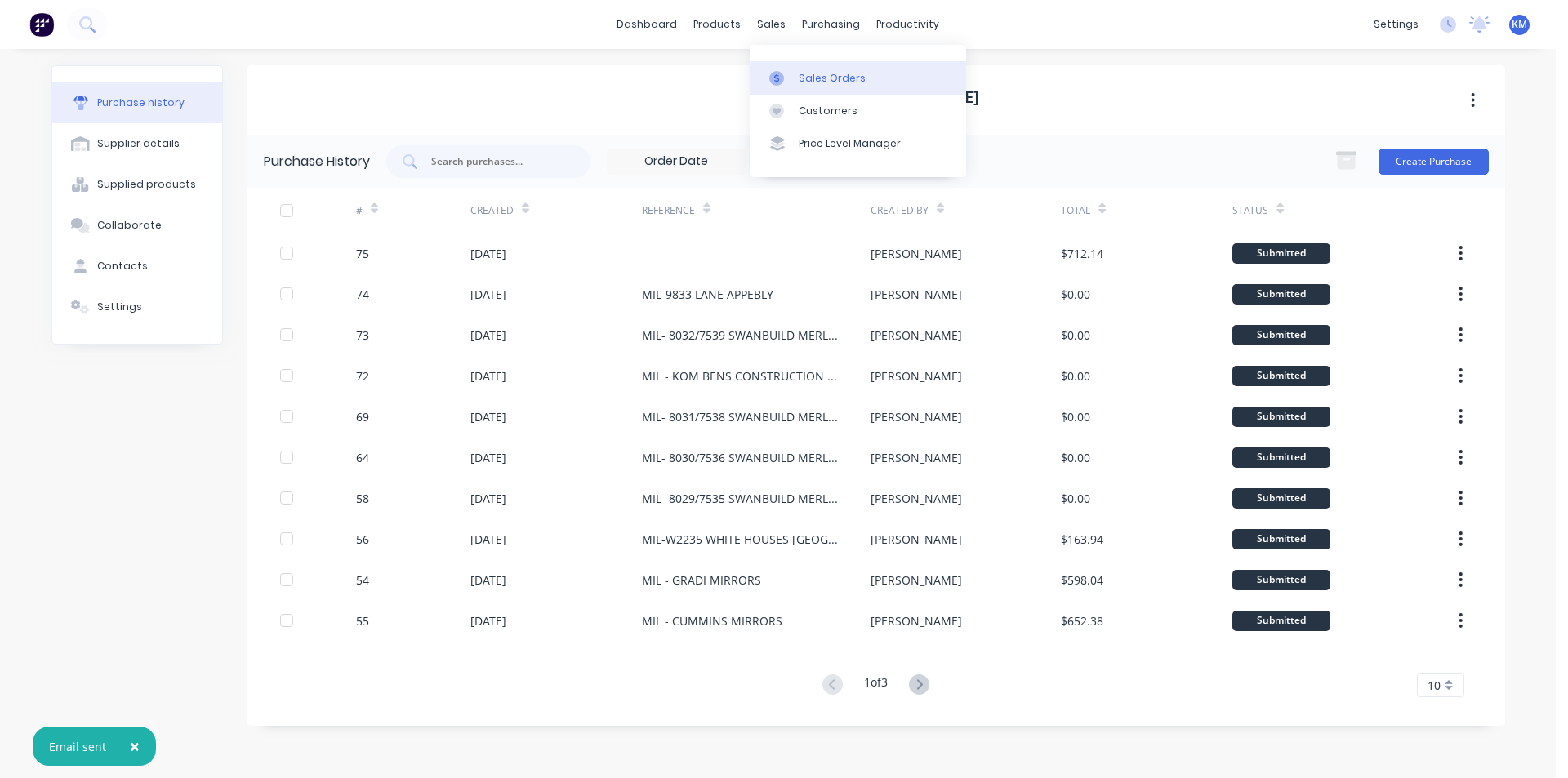
click at [813, 69] on link "Sales Orders" at bounding box center [858, 77] width 216 height 32
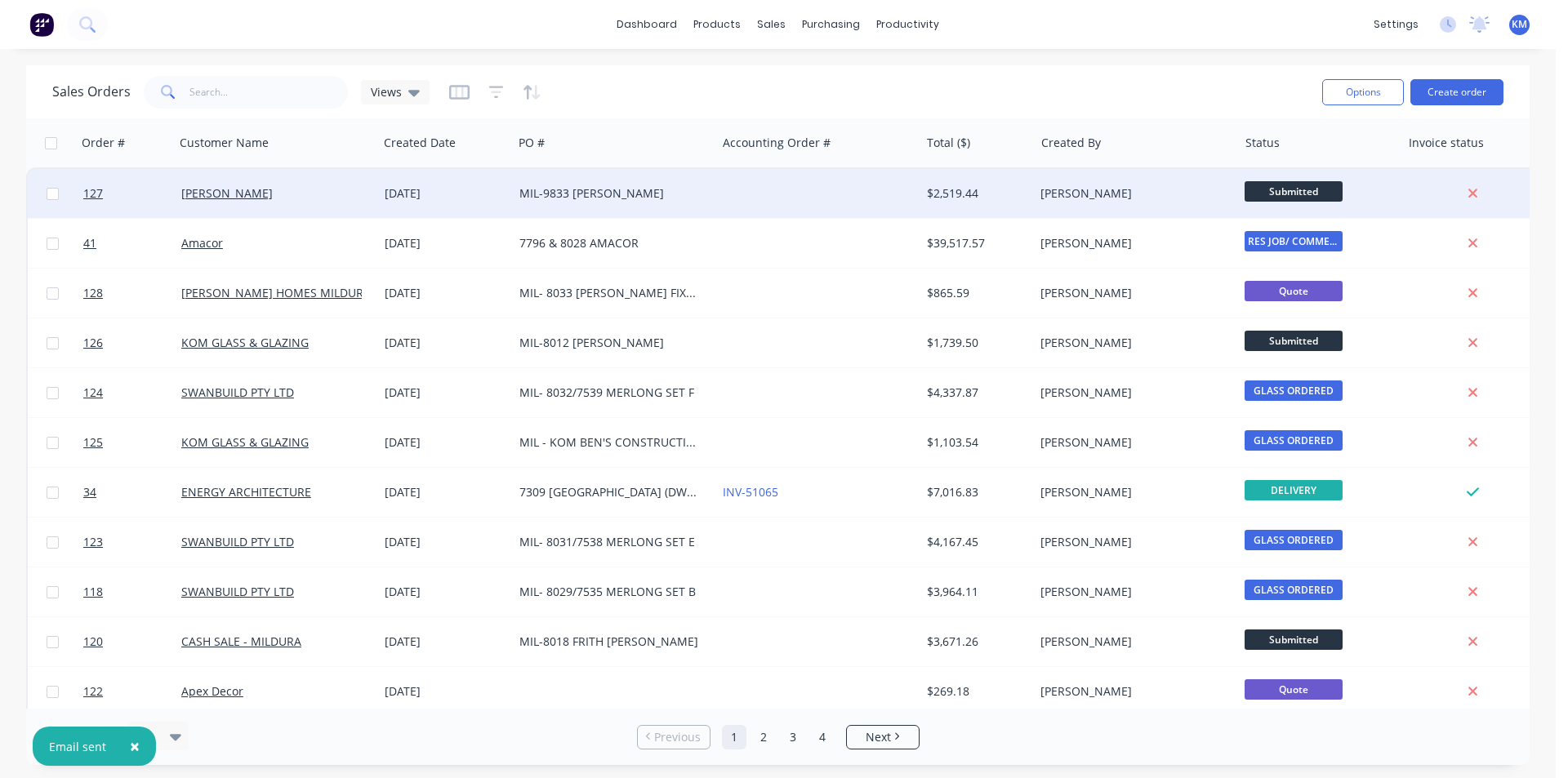
click at [618, 190] on div "MIL-9833 [PERSON_NAME]" at bounding box center [611, 193] width 181 height 17
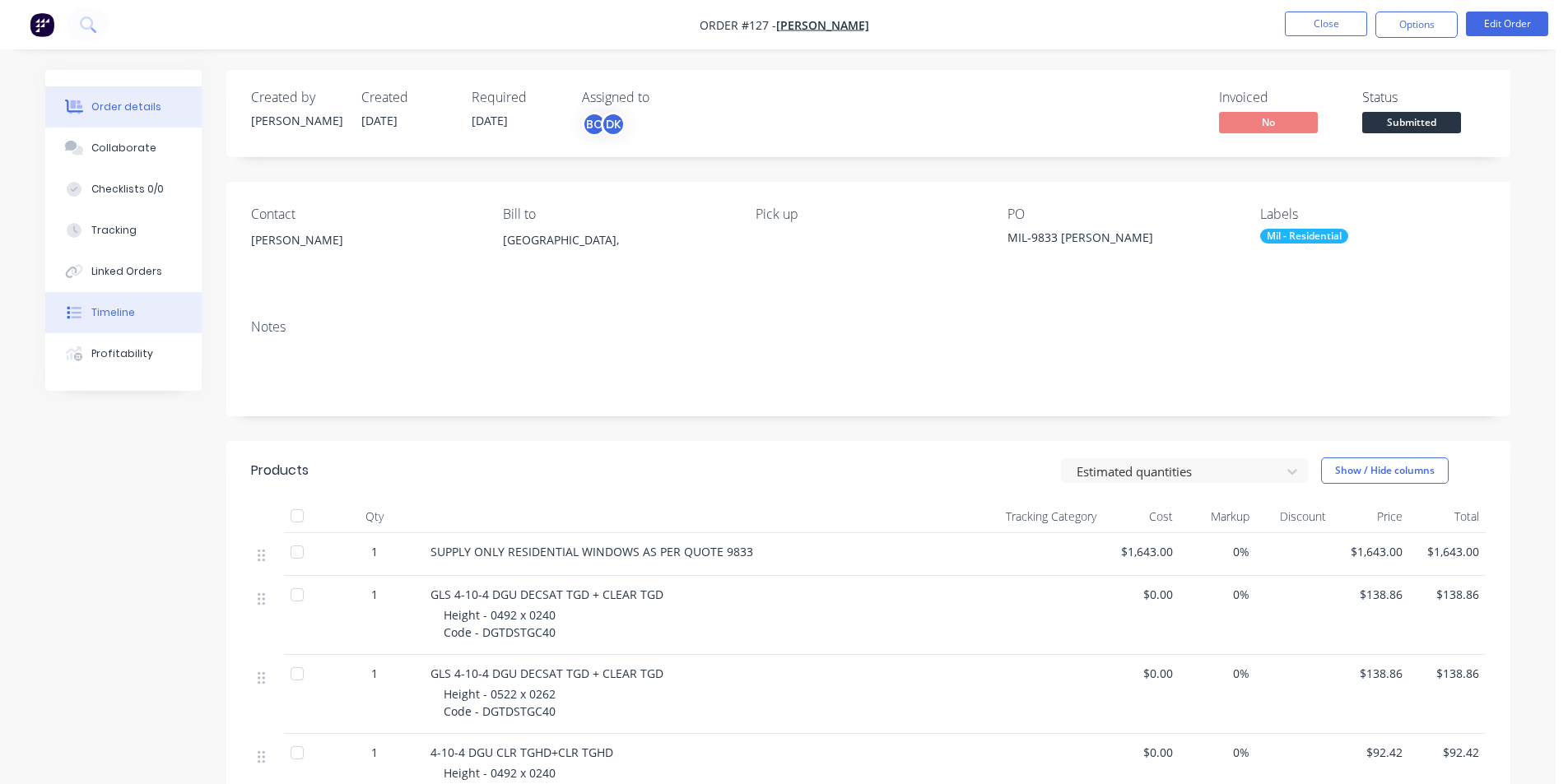
click at [119, 312] on div "Timeline" at bounding box center [113, 313] width 44 height 15
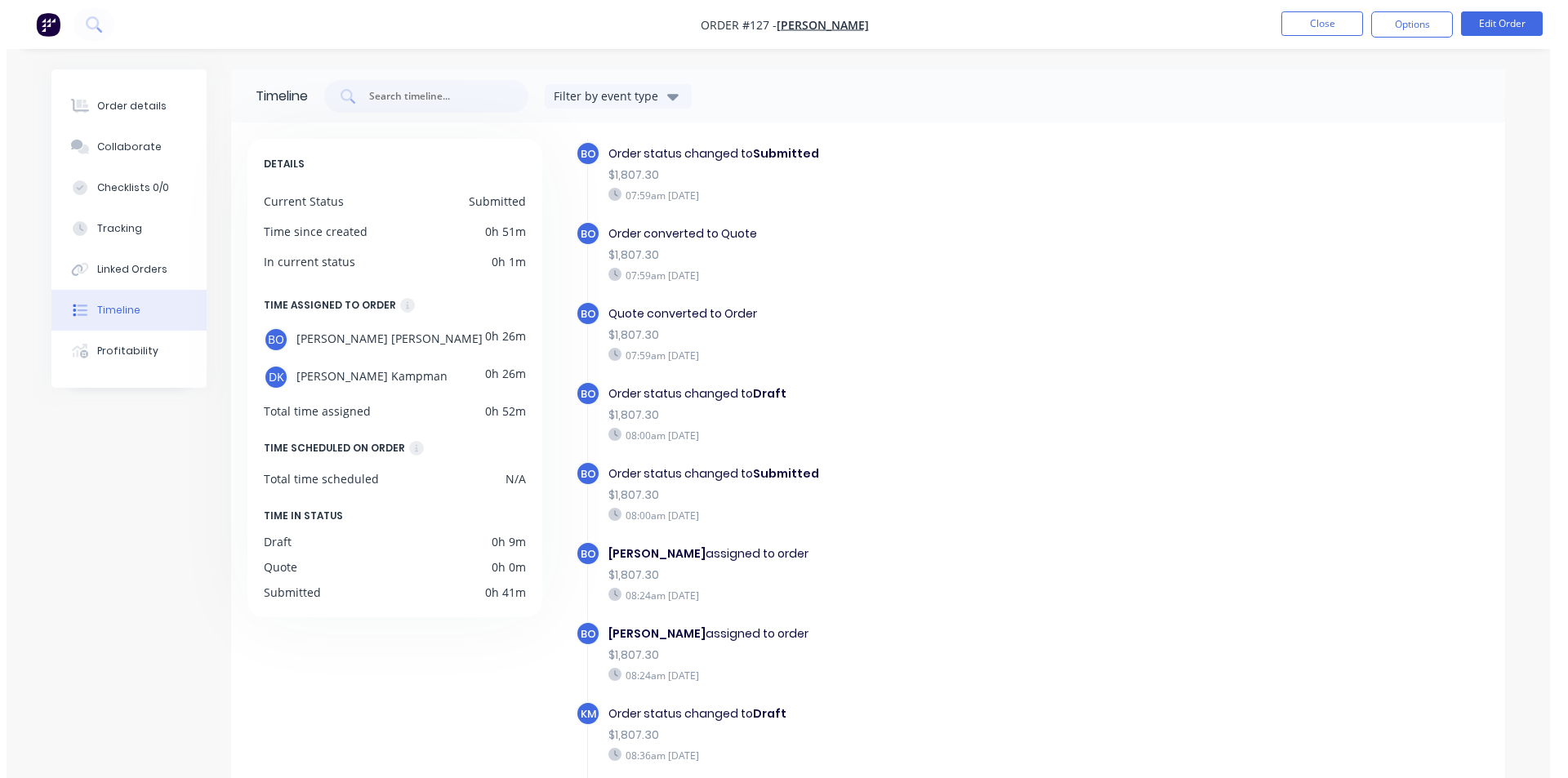
scroll to position [96, 0]
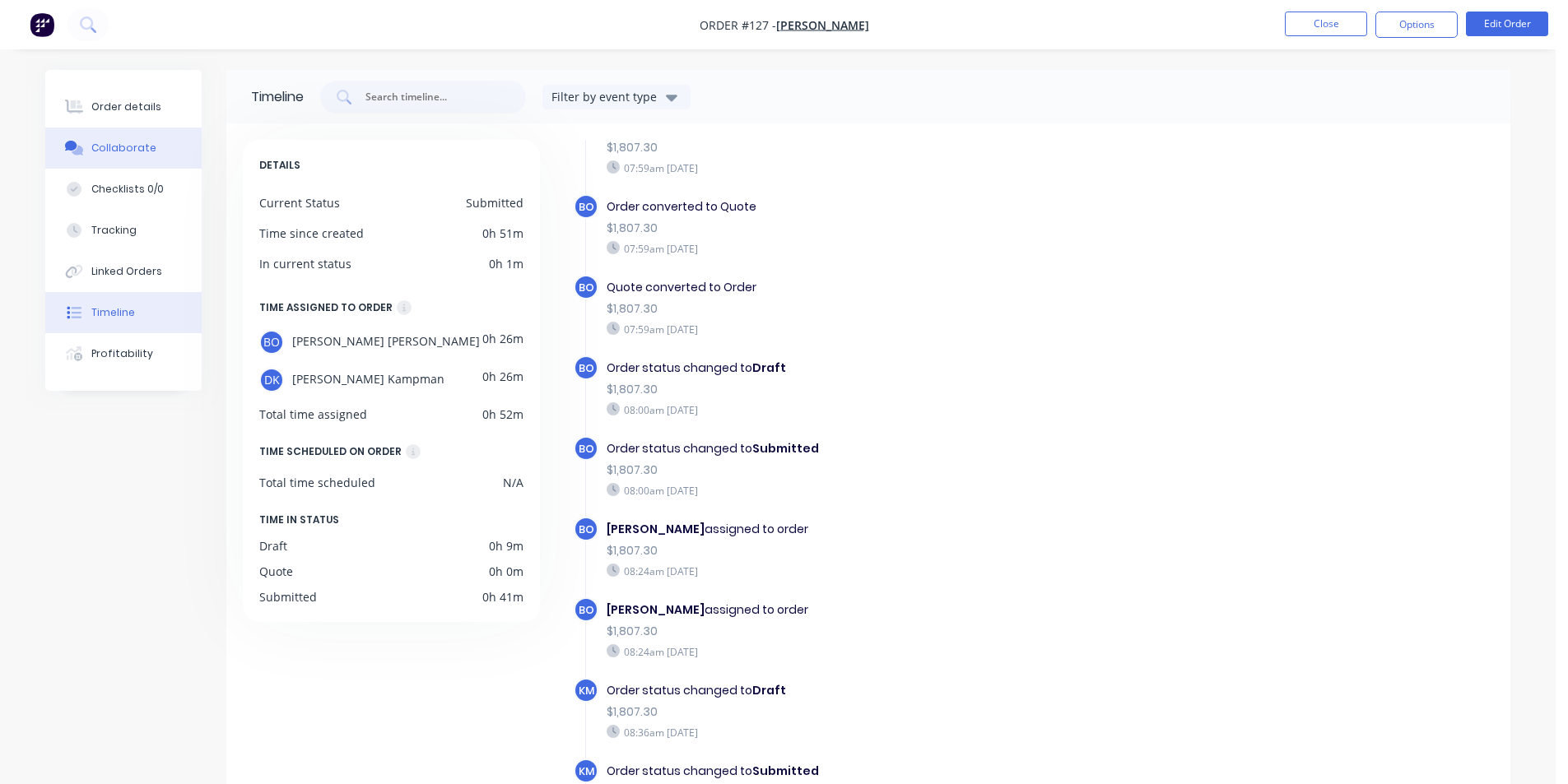
click at [145, 143] on div "Collaborate" at bounding box center [124, 148] width 65 height 15
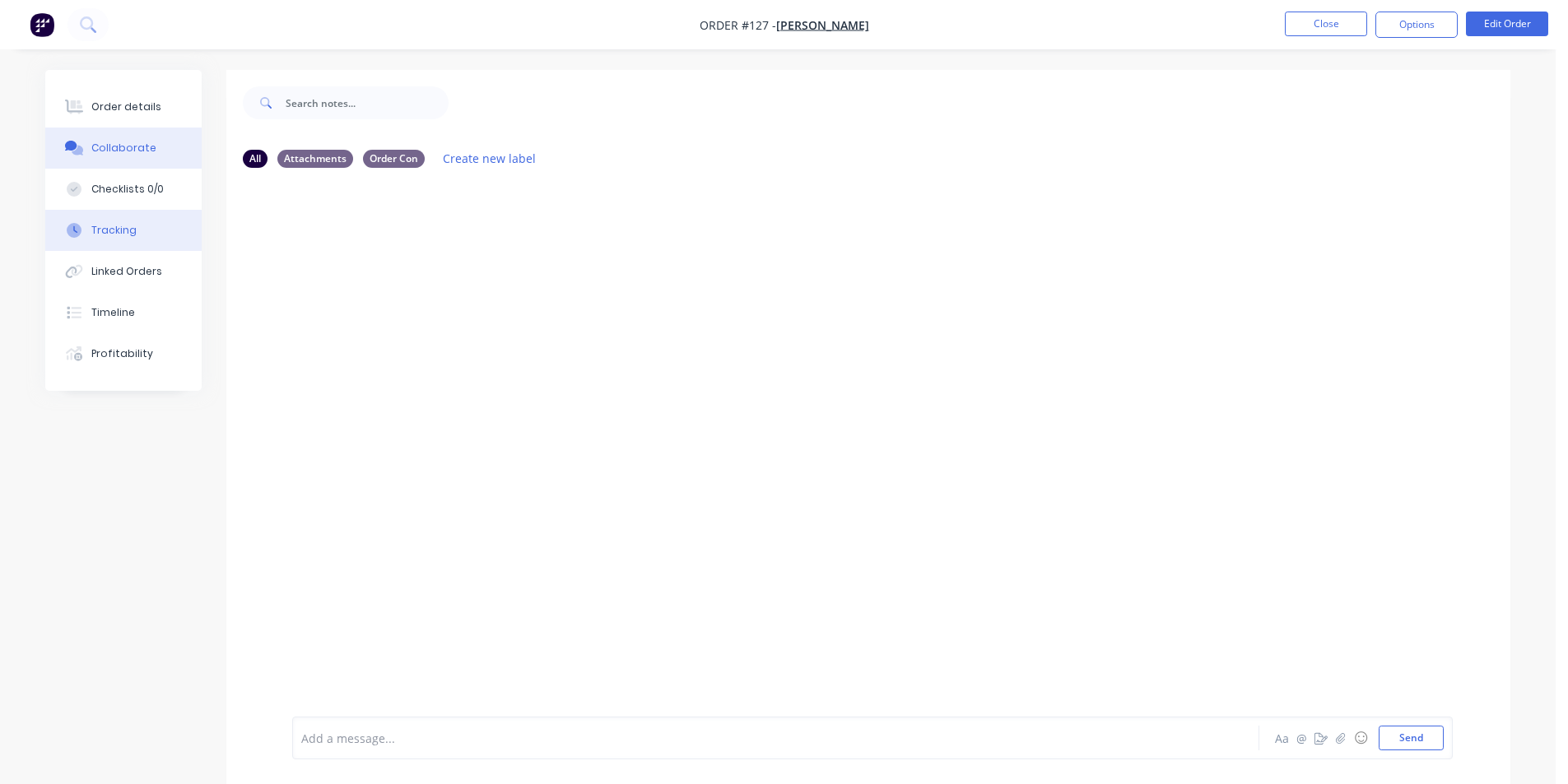
click at [145, 241] on button "Tracking" at bounding box center [124, 230] width 157 height 41
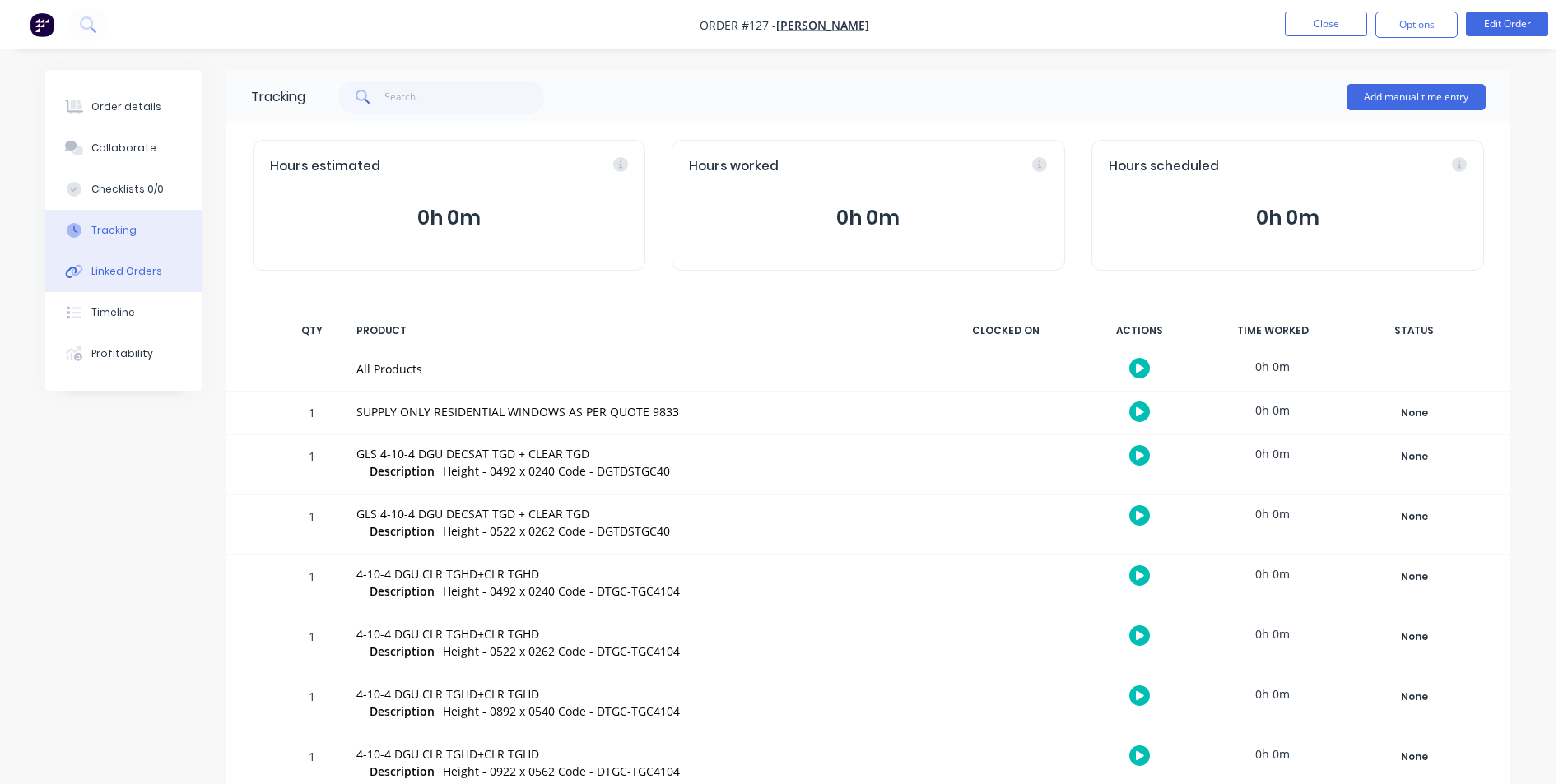
click at [141, 270] on div "Linked Orders" at bounding box center [127, 271] width 71 height 15
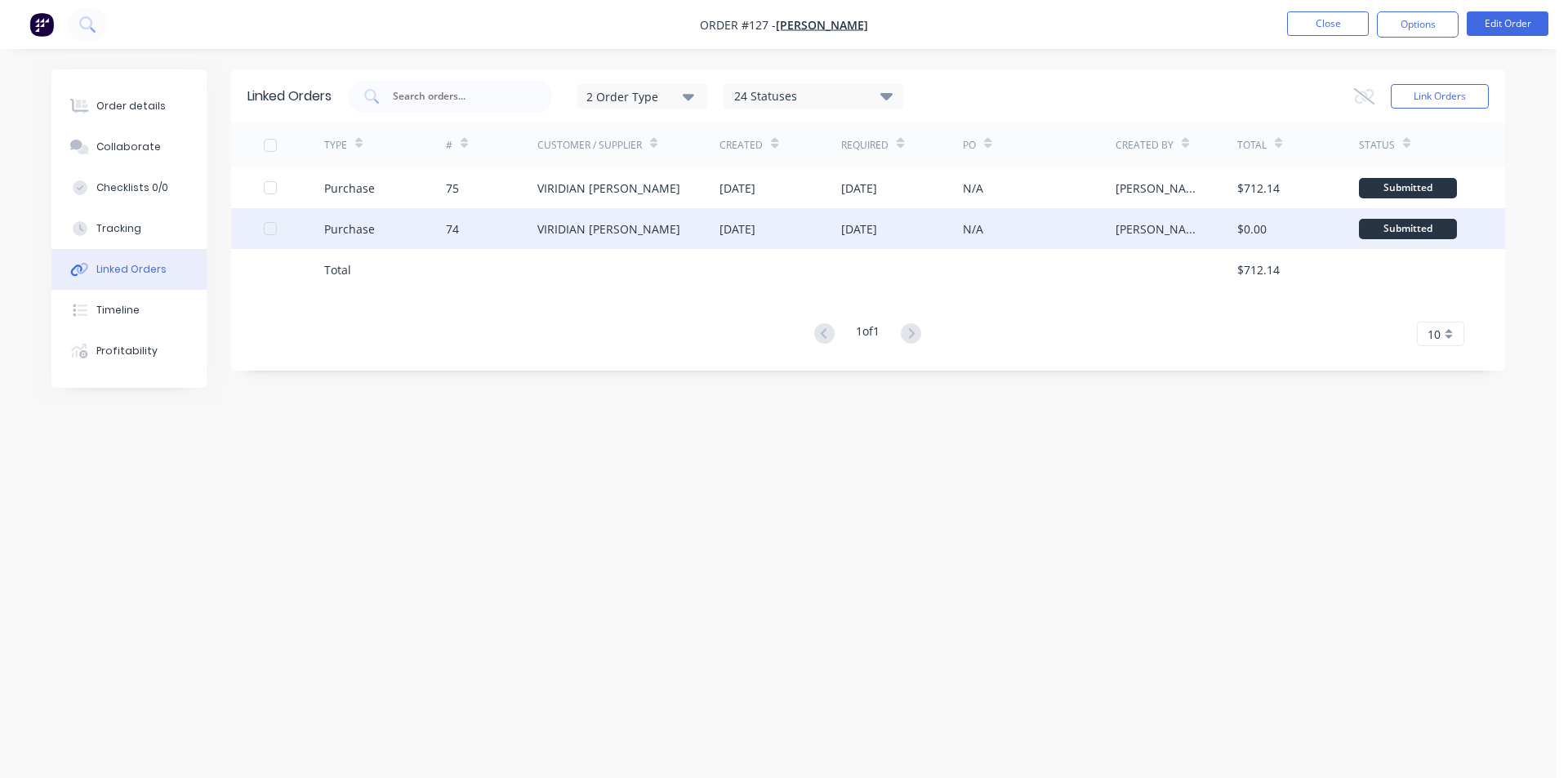
drag, startPoint x: 1164, startPoint y: 227, endPoint x: 1124, endPoint y: 228, distance: 40.0
click at [1124, 228] on div "[PERSON_NAME]" at bounding box center [1160, 228] width 89 height 18
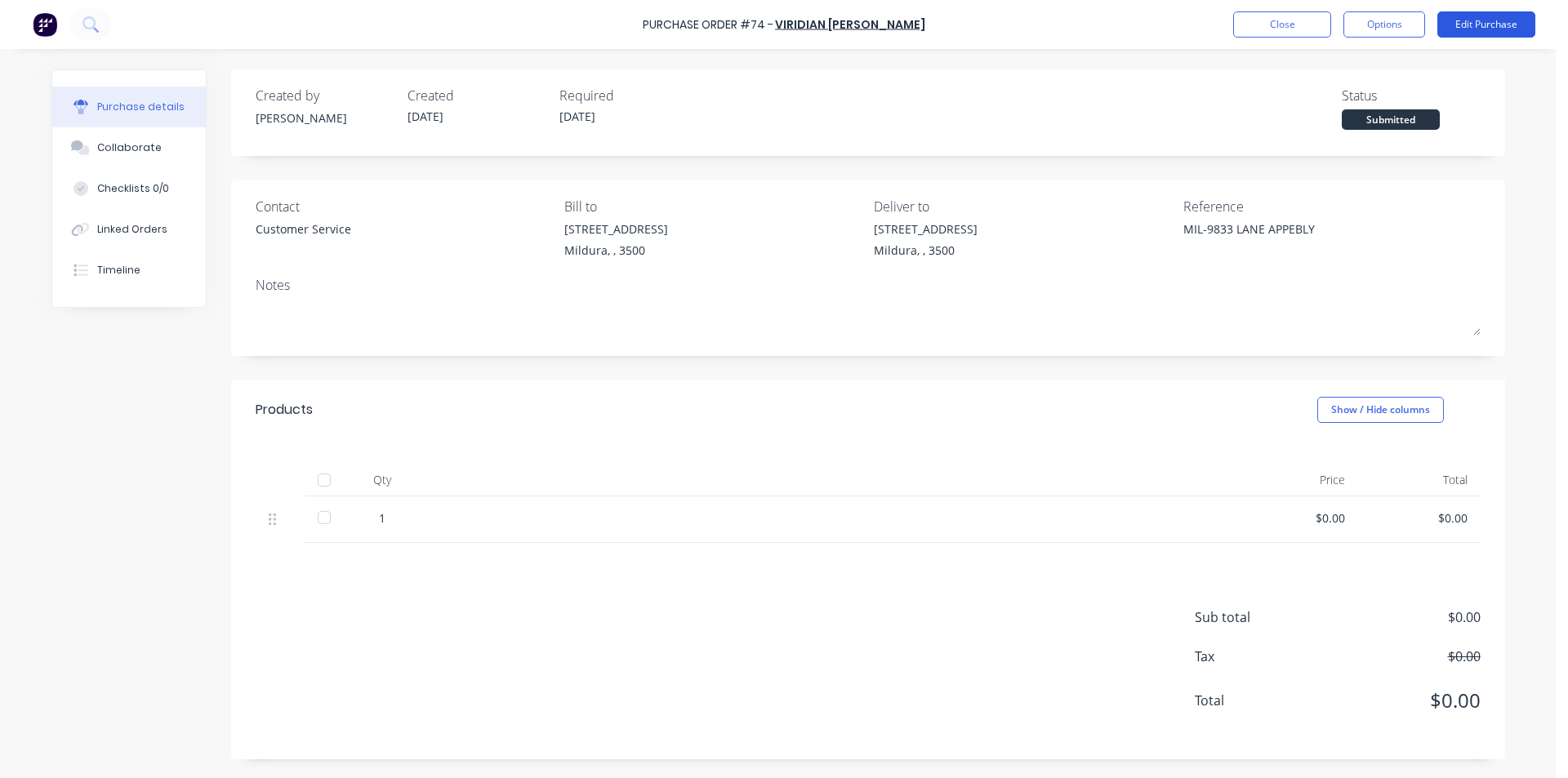
click at [1482, 25] on button "Edit Purchase" at bounding box center [1487, 24] width 98 height 26
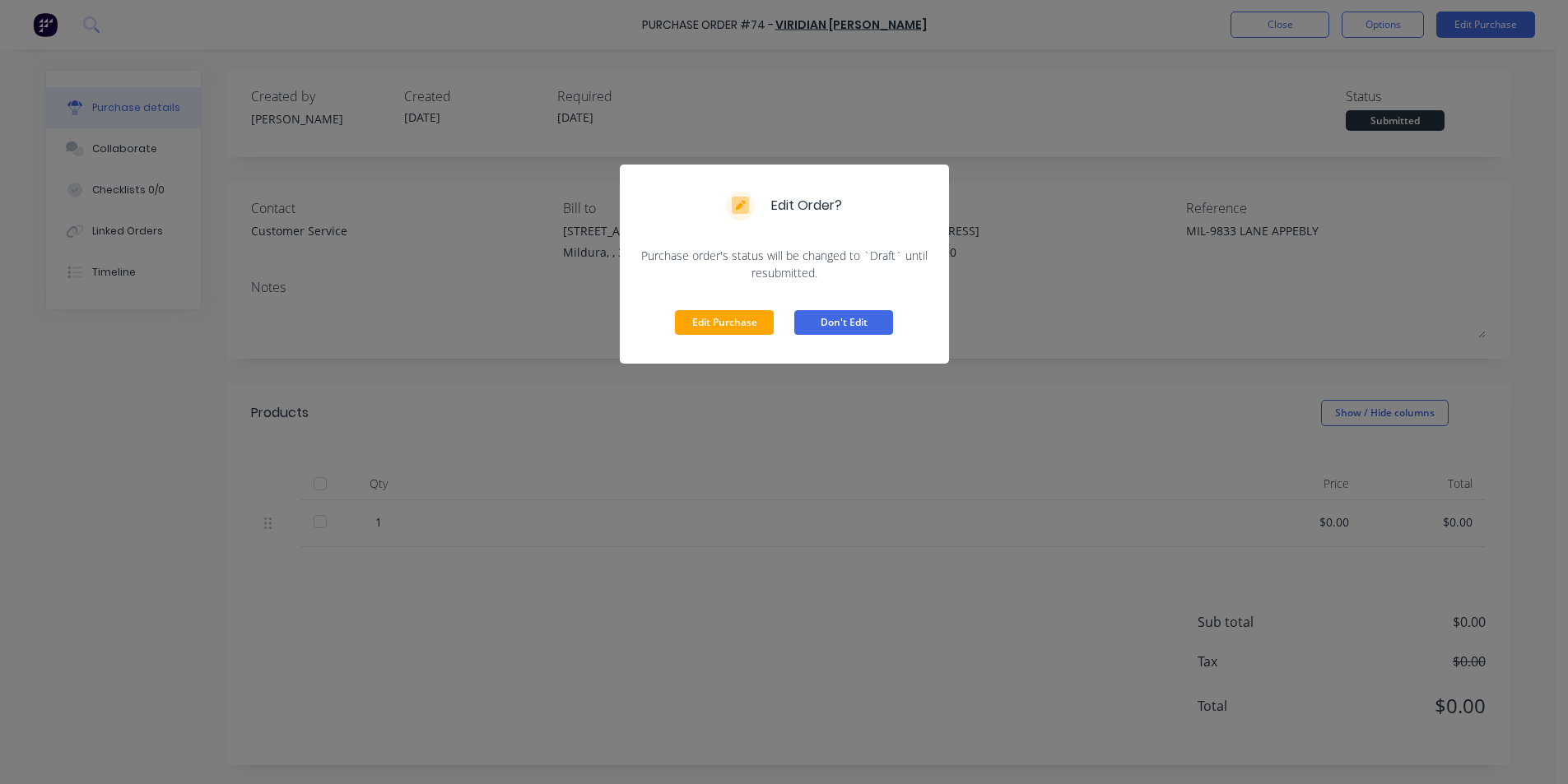
click at [870, 319] on button "Don't Edit" at bounding box center [844, 323] width 99 height 24
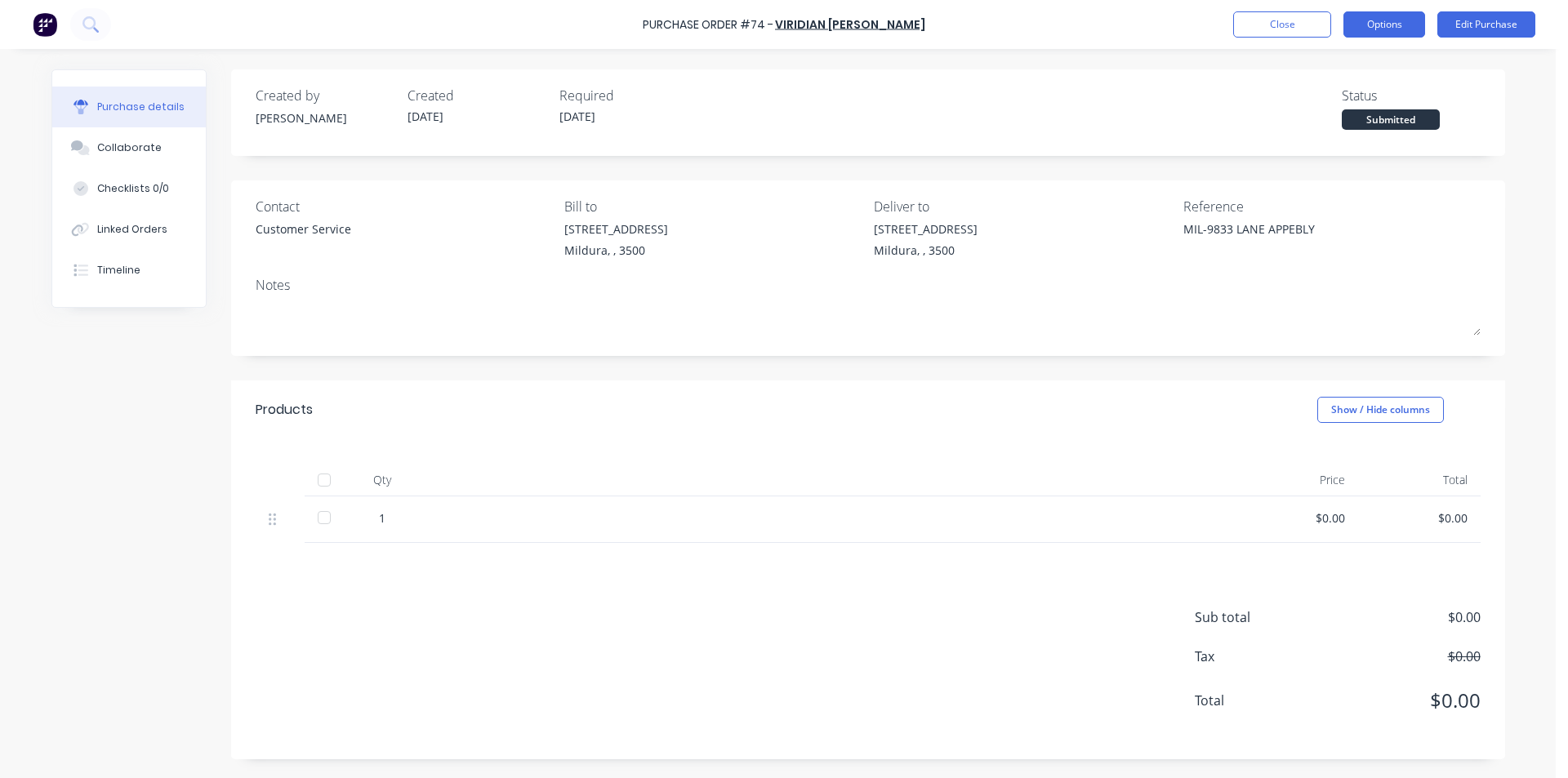
click at [1386, 23] on button "Options" at bounding box center [1384, 24] width 81 height 26
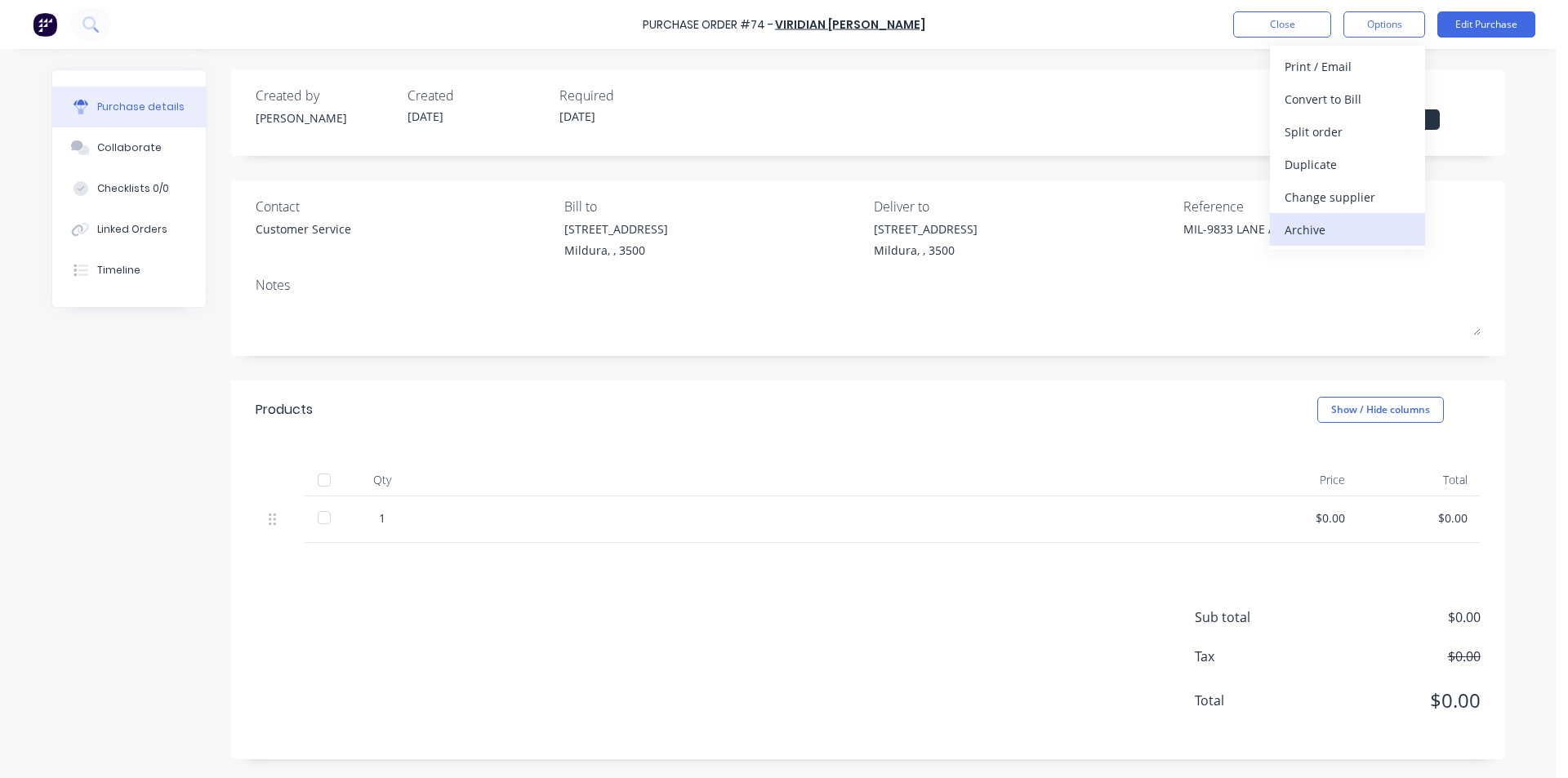
click at [1318, 226] on div "Archive" at bounding box center [1348, 230] width 126 height 24
type textarea "x"
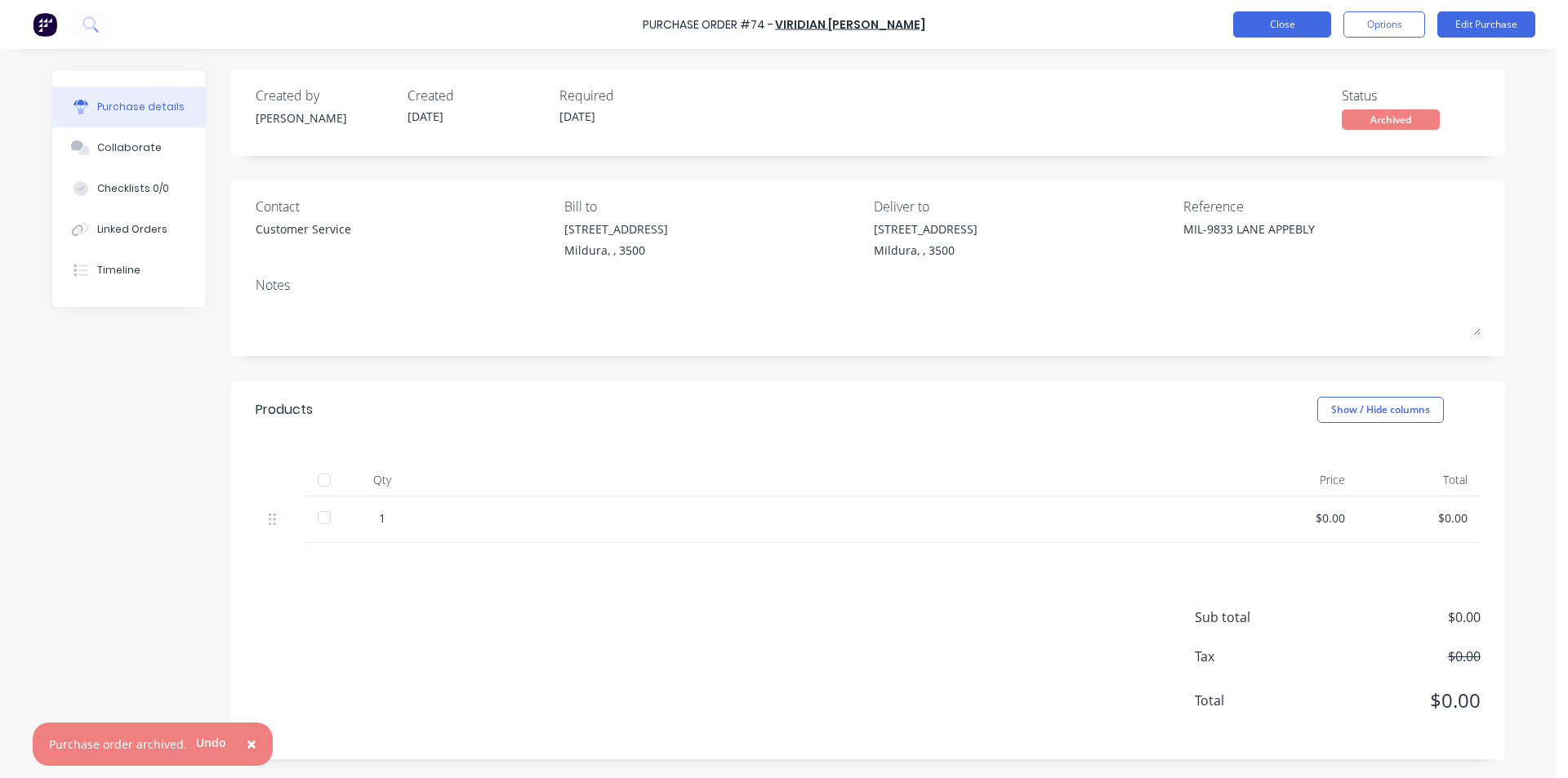
click at [1326, 25] on button "Close" at bounding box center [1282, 24] width 98 height 26
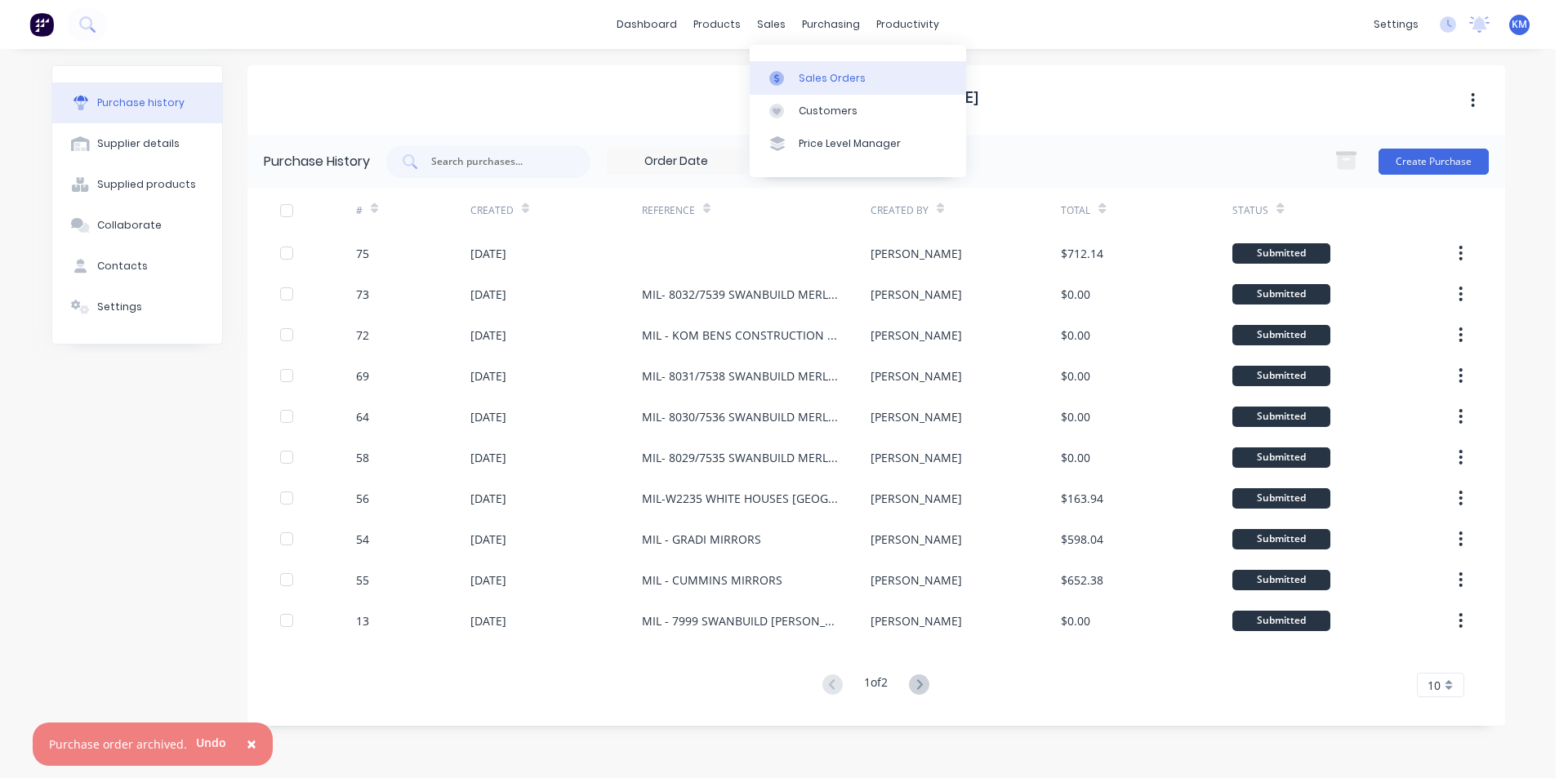
click at [819, 78] on div "Sales Orders" at bounding box center [833, 79] width 67 height 15
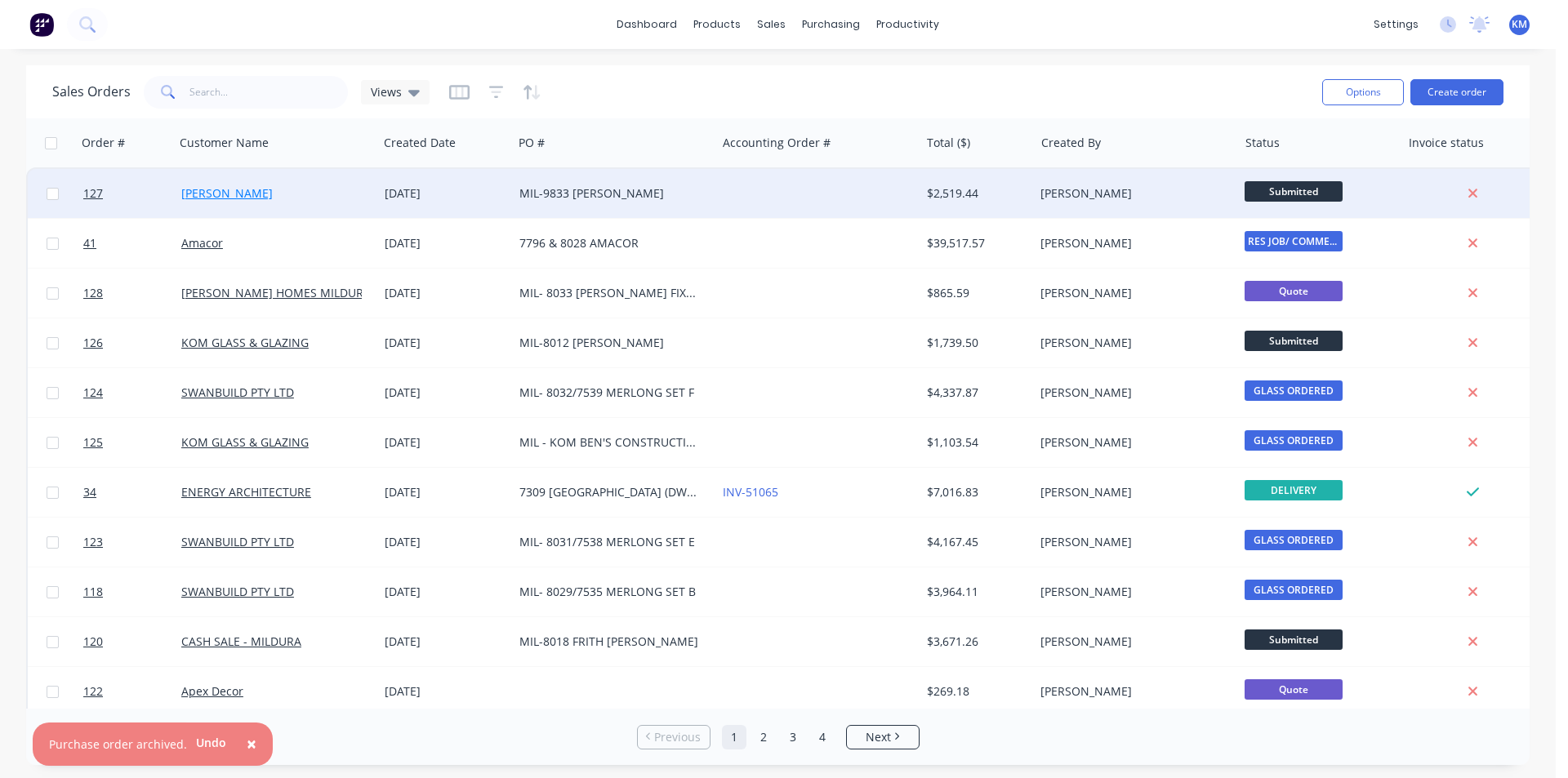
click at [234, 193] on link "[PERSON_NAME]" at bounding box center [227, 192] width 92 height 16
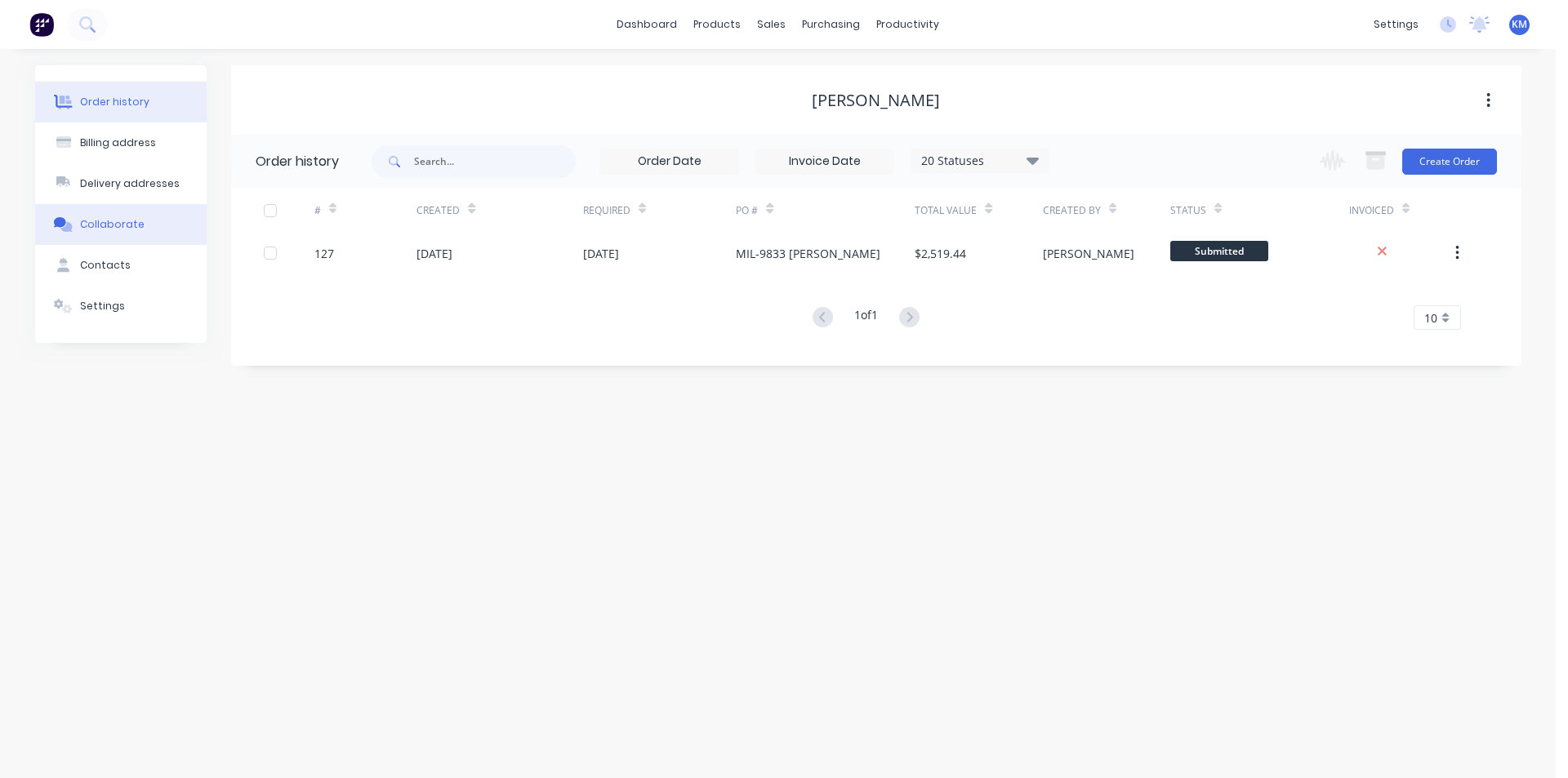
click at [130, 217] on div "Collaborate" at bounding box center [113, 225] width 65 height 15
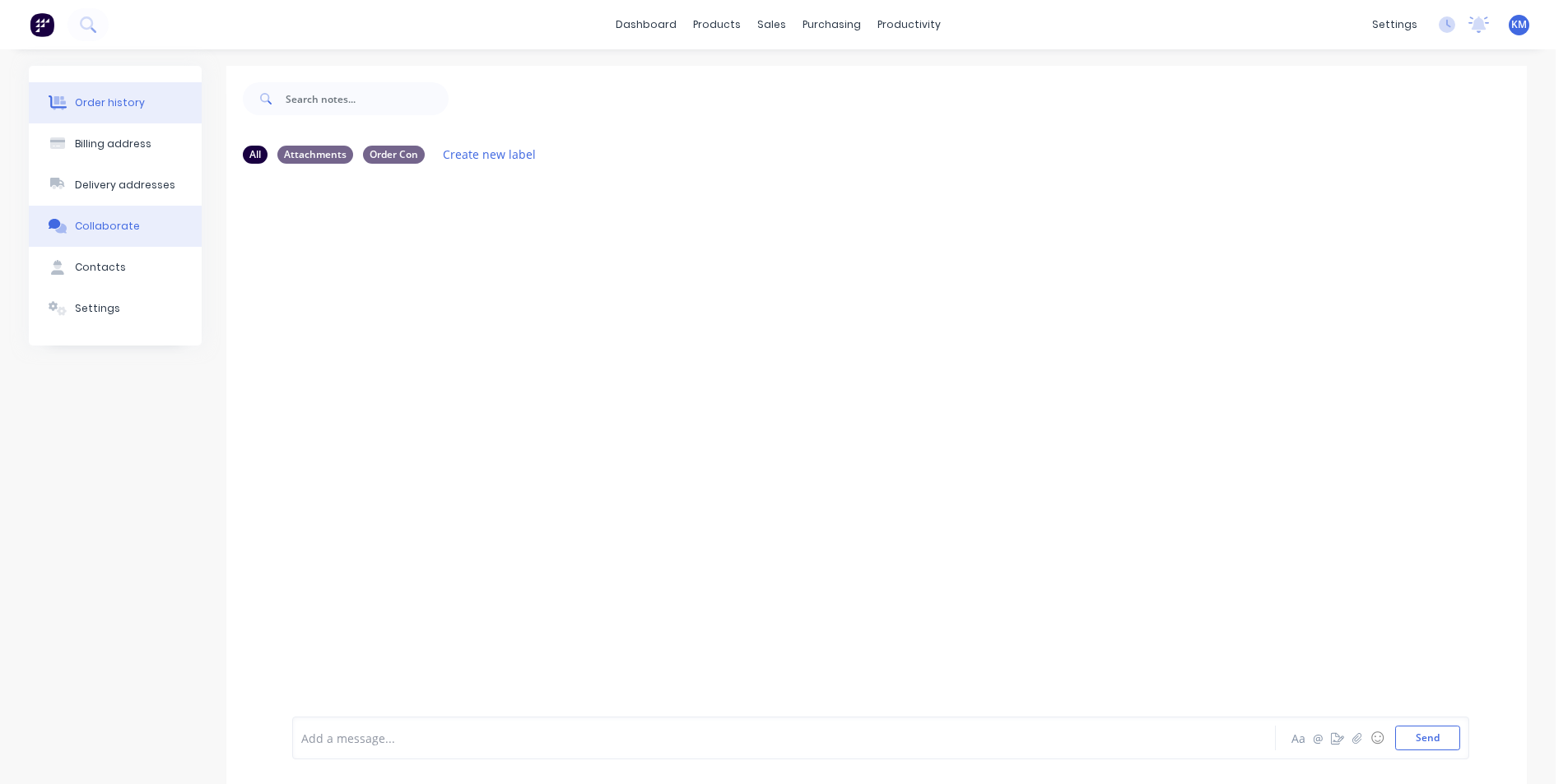
click at [130, 103] on div "Order history" at bounding box center [109, 103] width 70 height 15
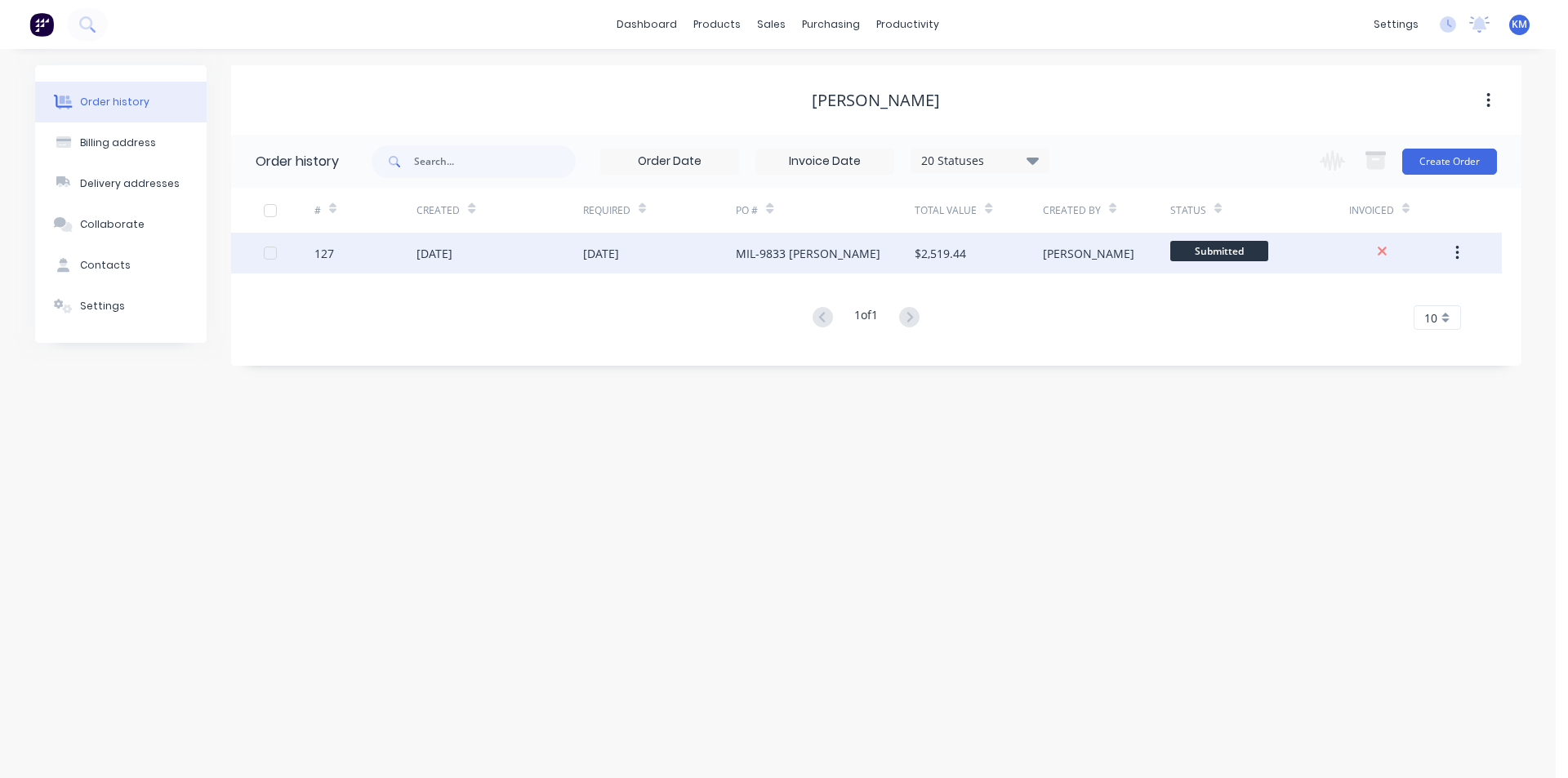
click at [784, 262] on div "MIL-9833 [PERSON_NAME]" at bounding box center [825, 253] width 179 height 41
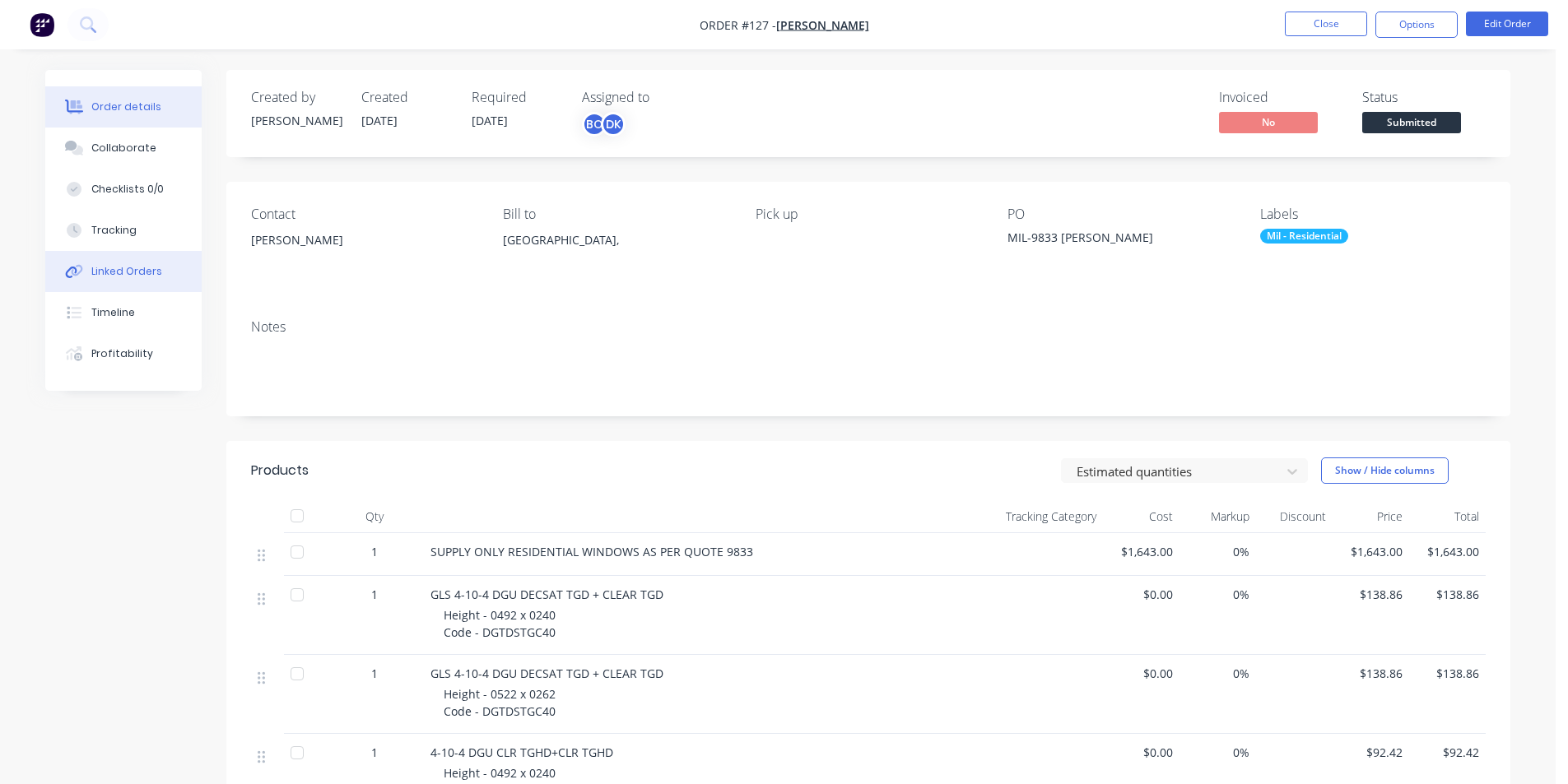
click at [144, 256] on button "Linked Orders" at bounding box center [124, 271] width 157 height 41
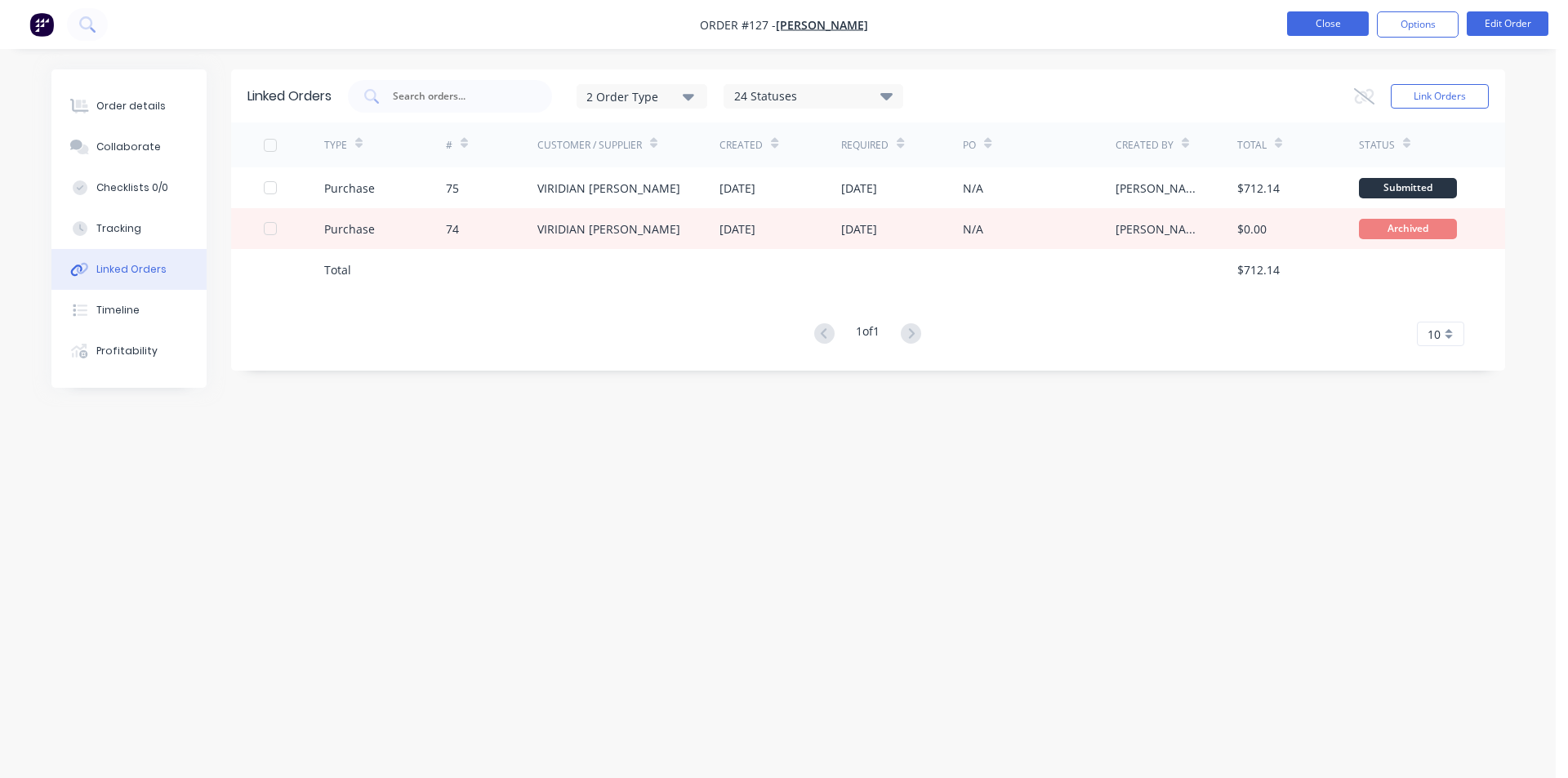
click at [1315, 19] on button "Close" at bounding box center [1328, 23] width 81 height 24
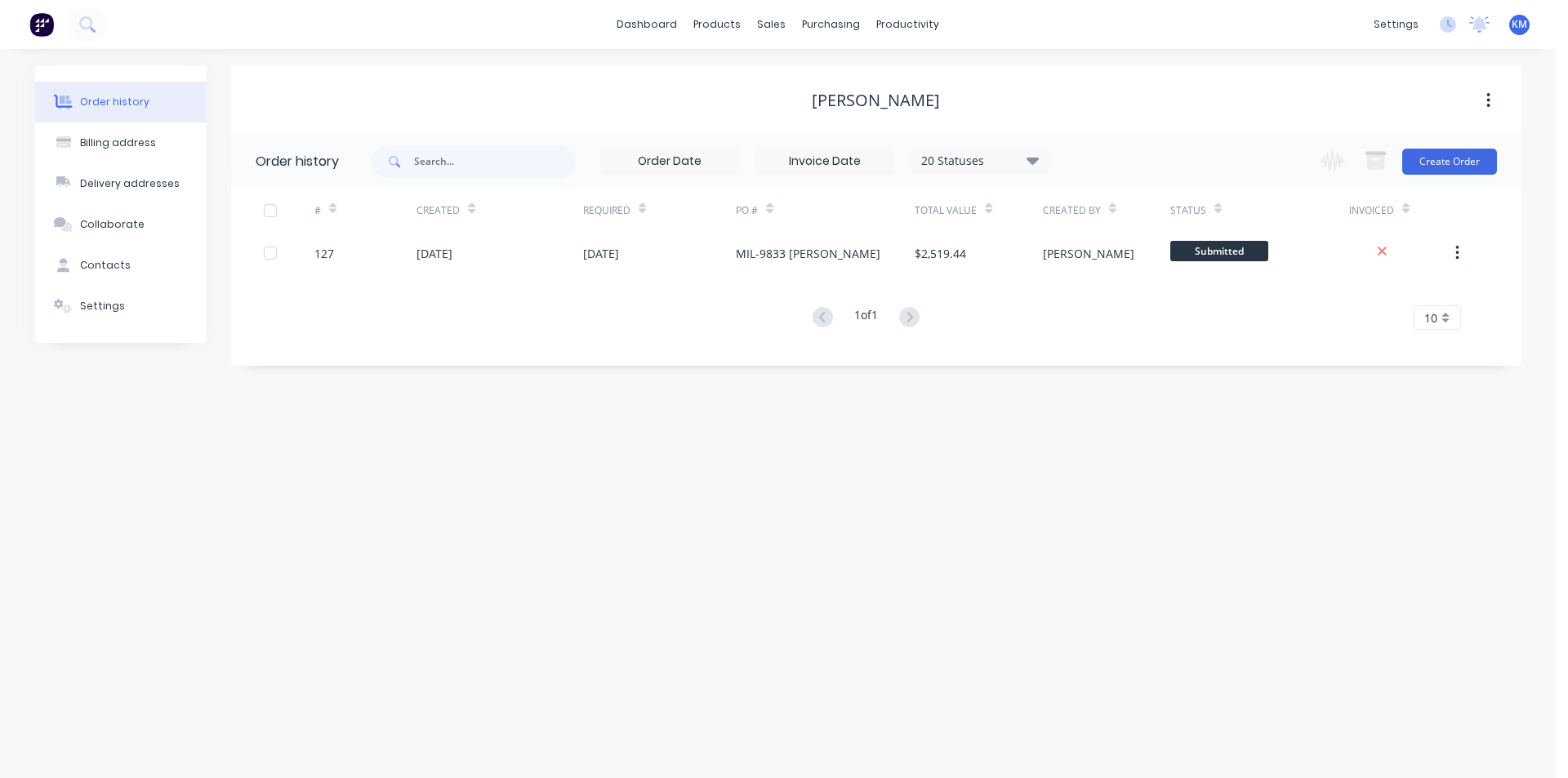
click at [721, 469] on div "Order history Billing address Delivery addresses Collaborate Contacts Settings …" at bounding box center [778, 414] width 1556 height 729
click at [938, 105] on div "Planner" at bounding box center [931, 111] width 38 height 15
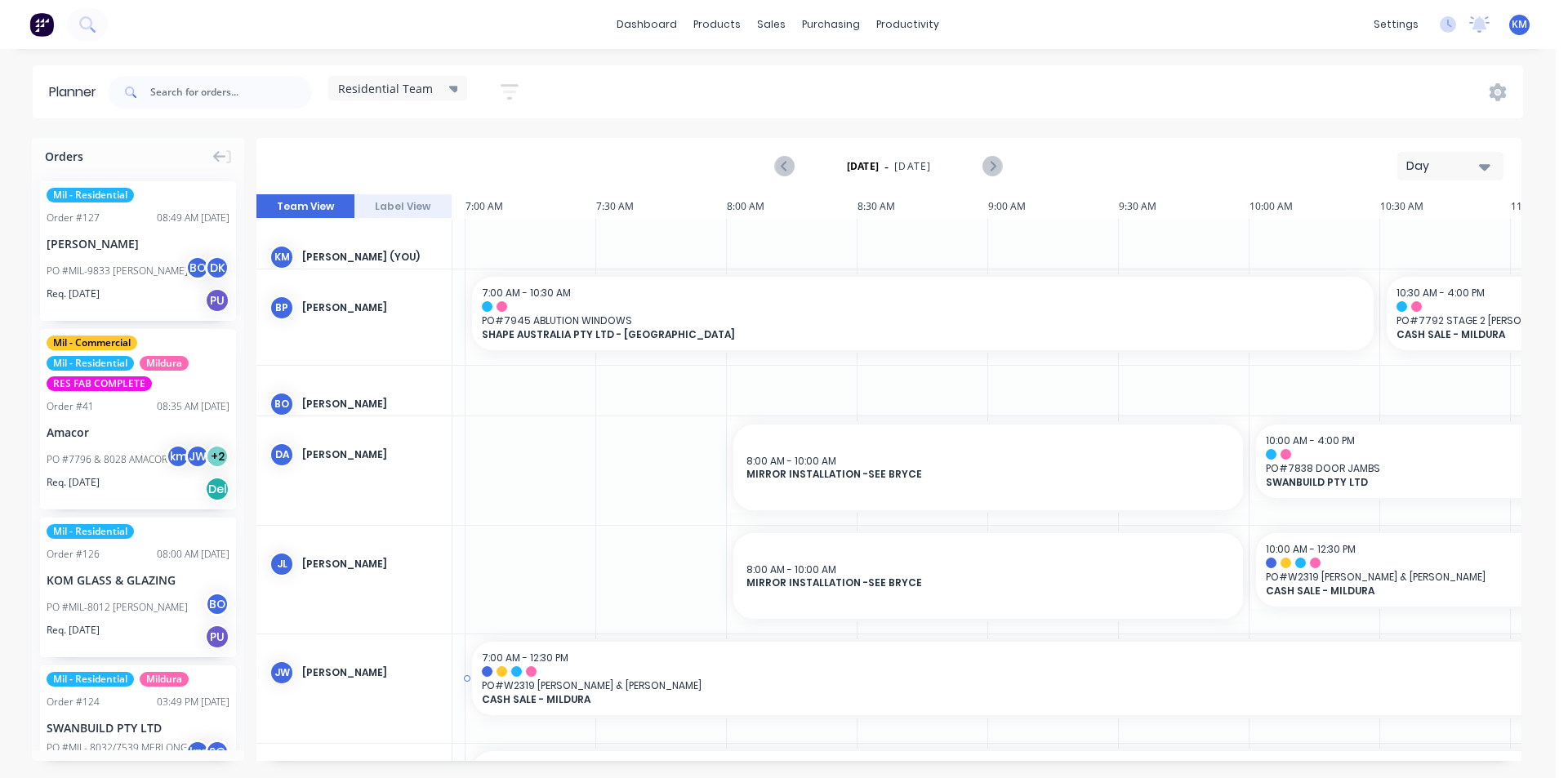
scroll to position [0, 1821]
click at [782, 163] on icon "Previous page" at bounding box center [785, 167] width 19 height 19
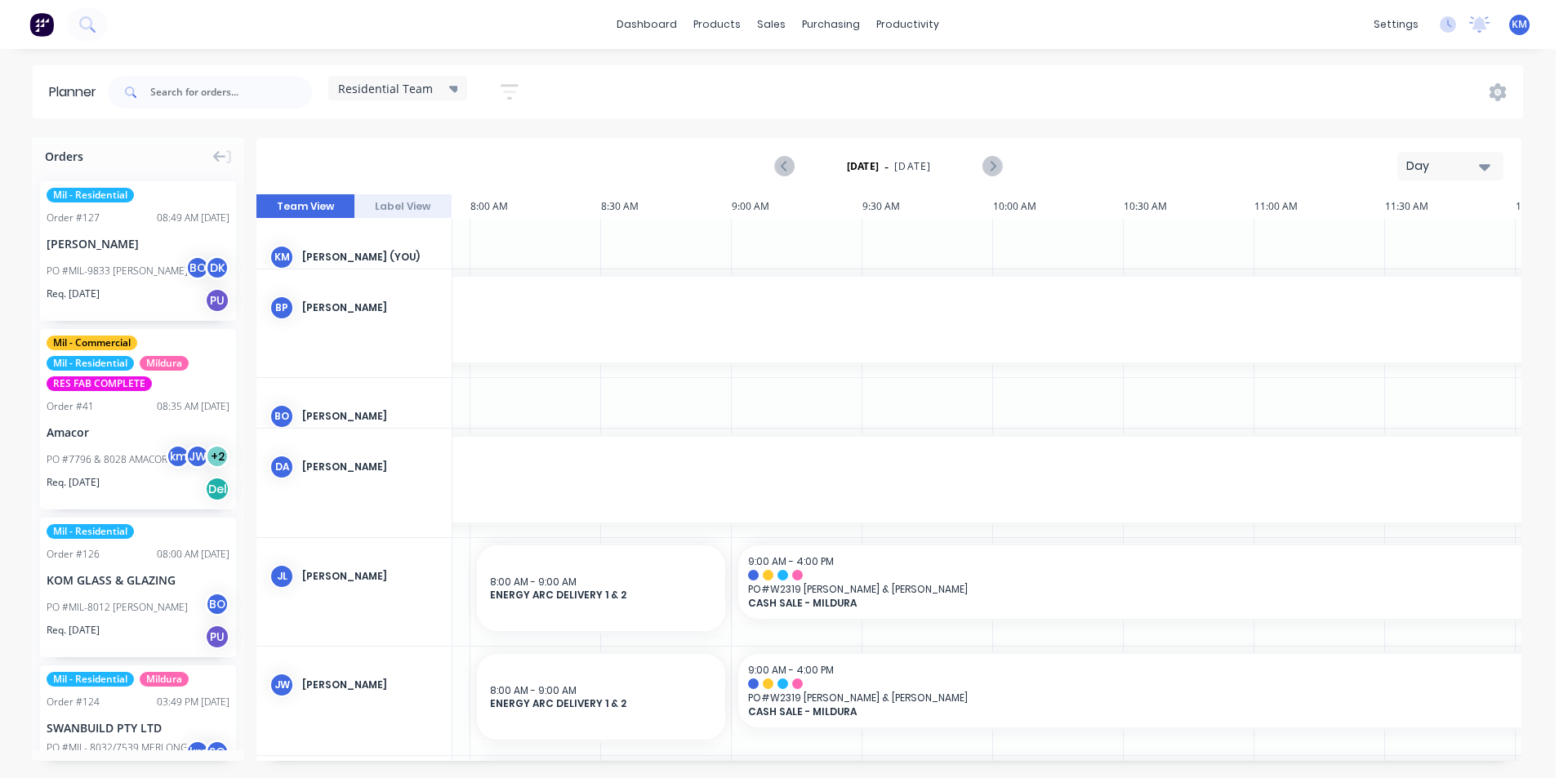
scroll to position [0, 2089]
click at [1000, 159] on icon "Next page" at bounding box center [992, 167] width 19 height 19
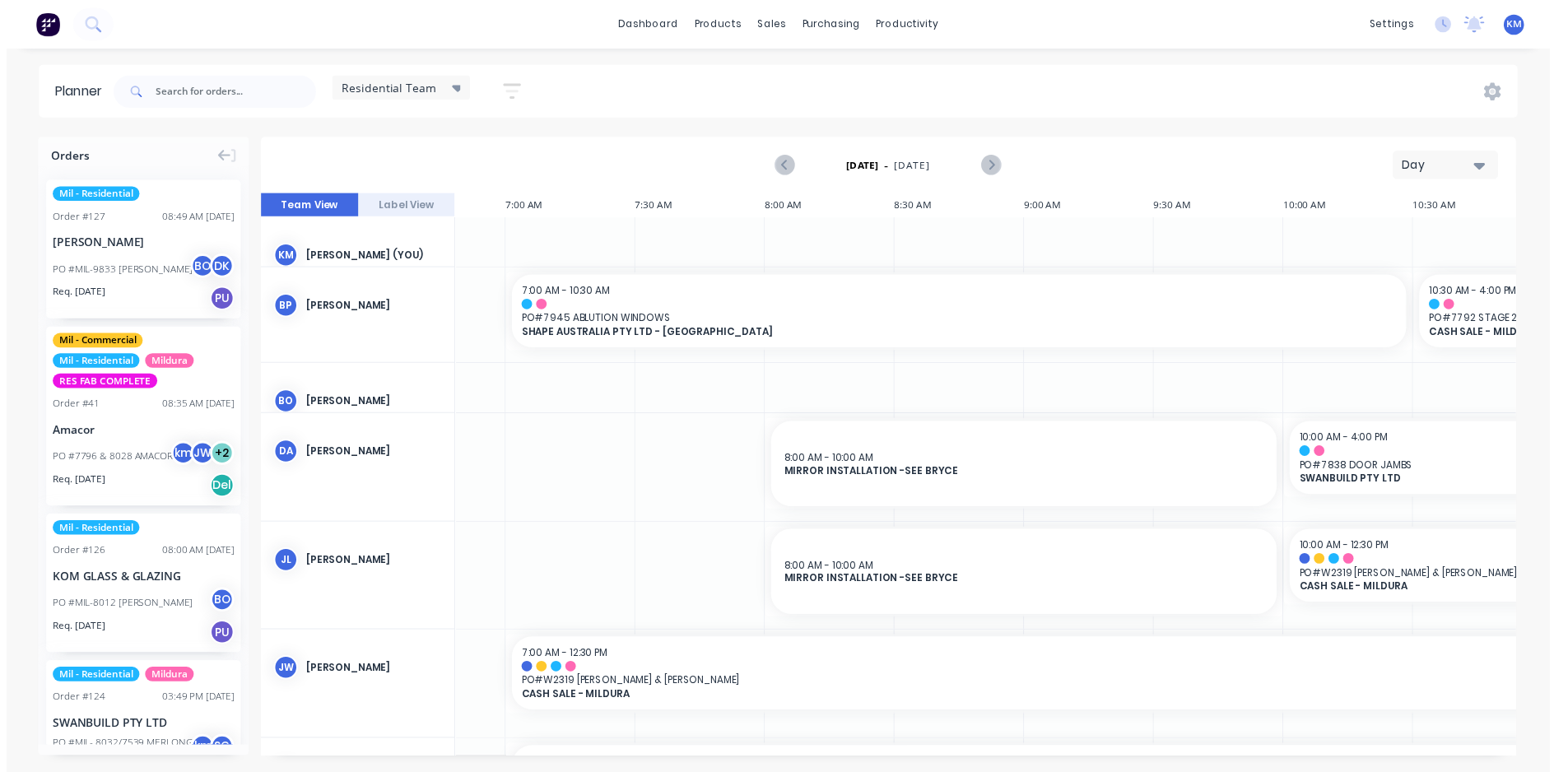
scroll to position [0, 1835]
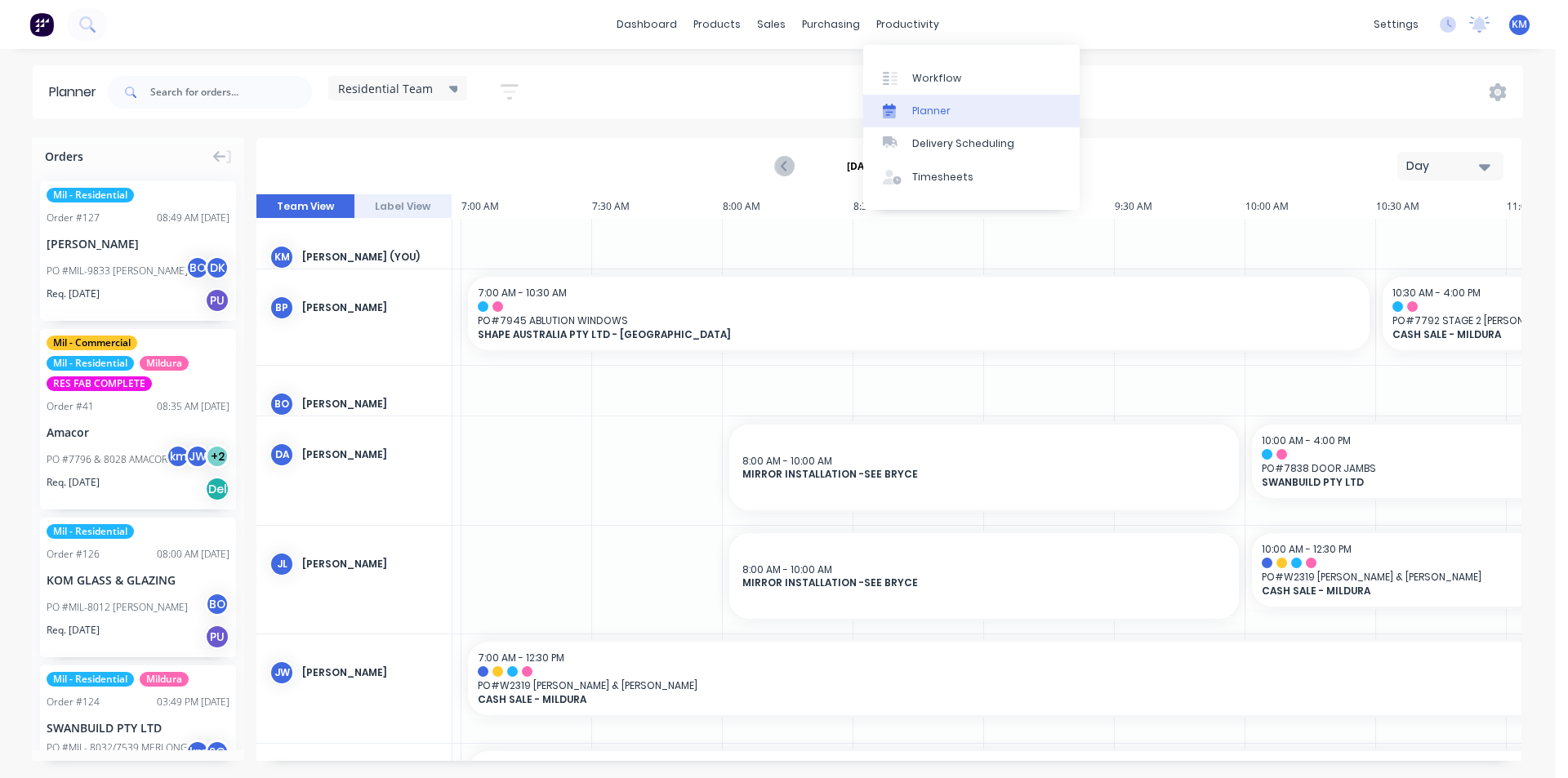
click at [939, 108] on div "Planner" at bounding box center [931, 111] width 38 height 15
click at [930, 68] on link "Workflow" at bounding box center [971, 77] width 216 height 32
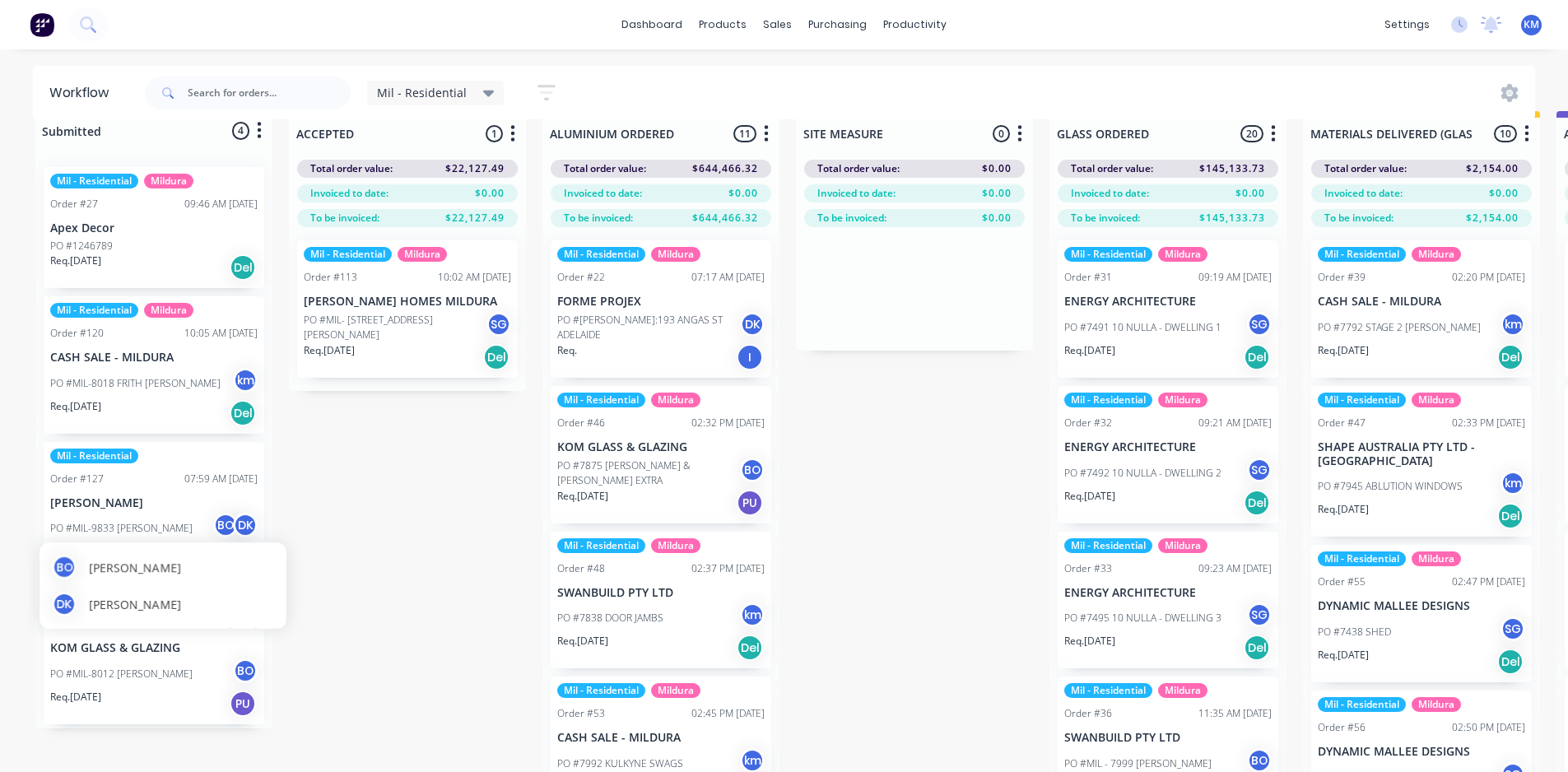
scroll to position [10, 0]
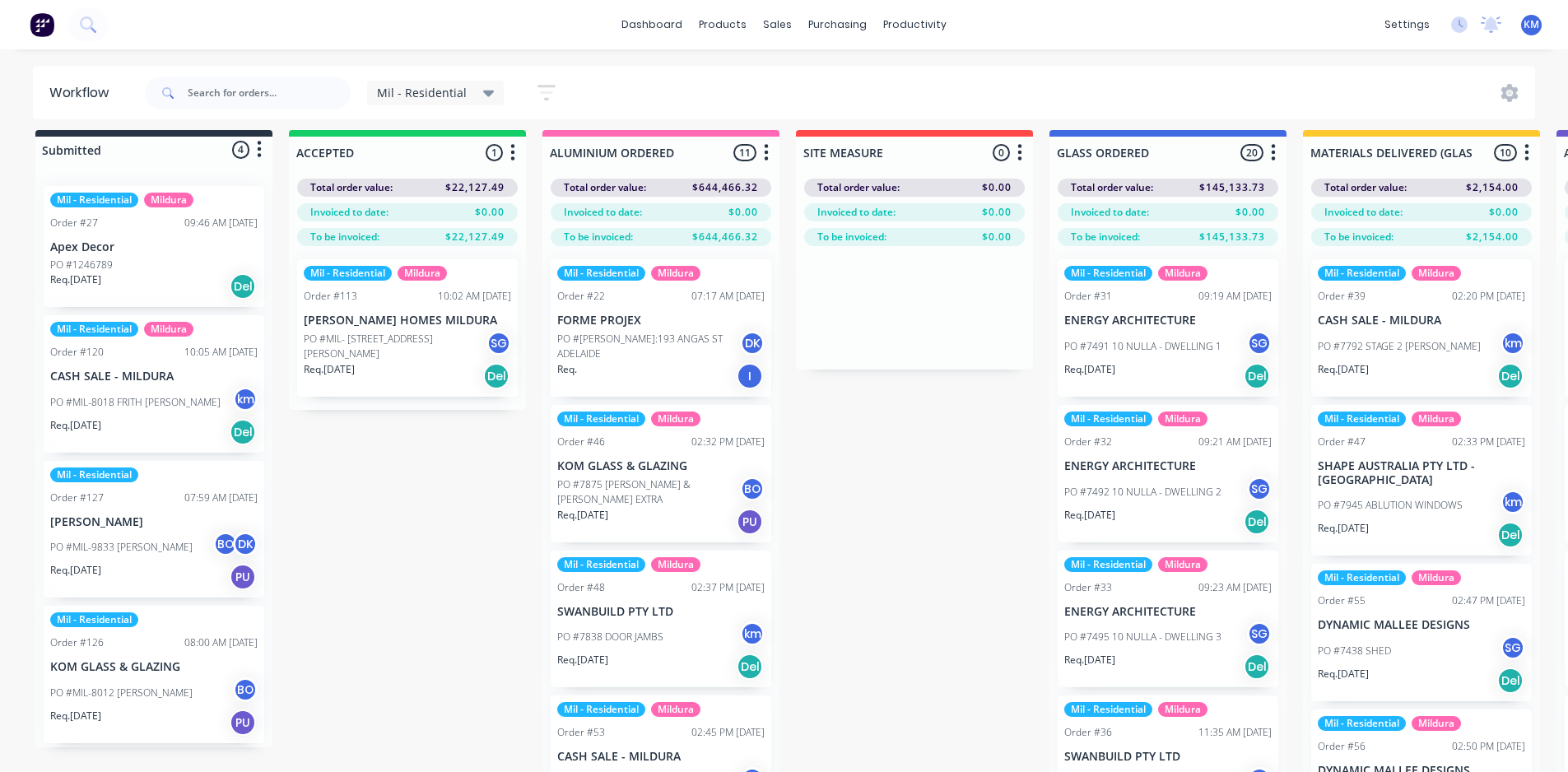
click at [193, 396] on div "PO #MIL-8018 FRITH [PERSON_NAME]" at bounding box center [154, 403] width 208 height 32
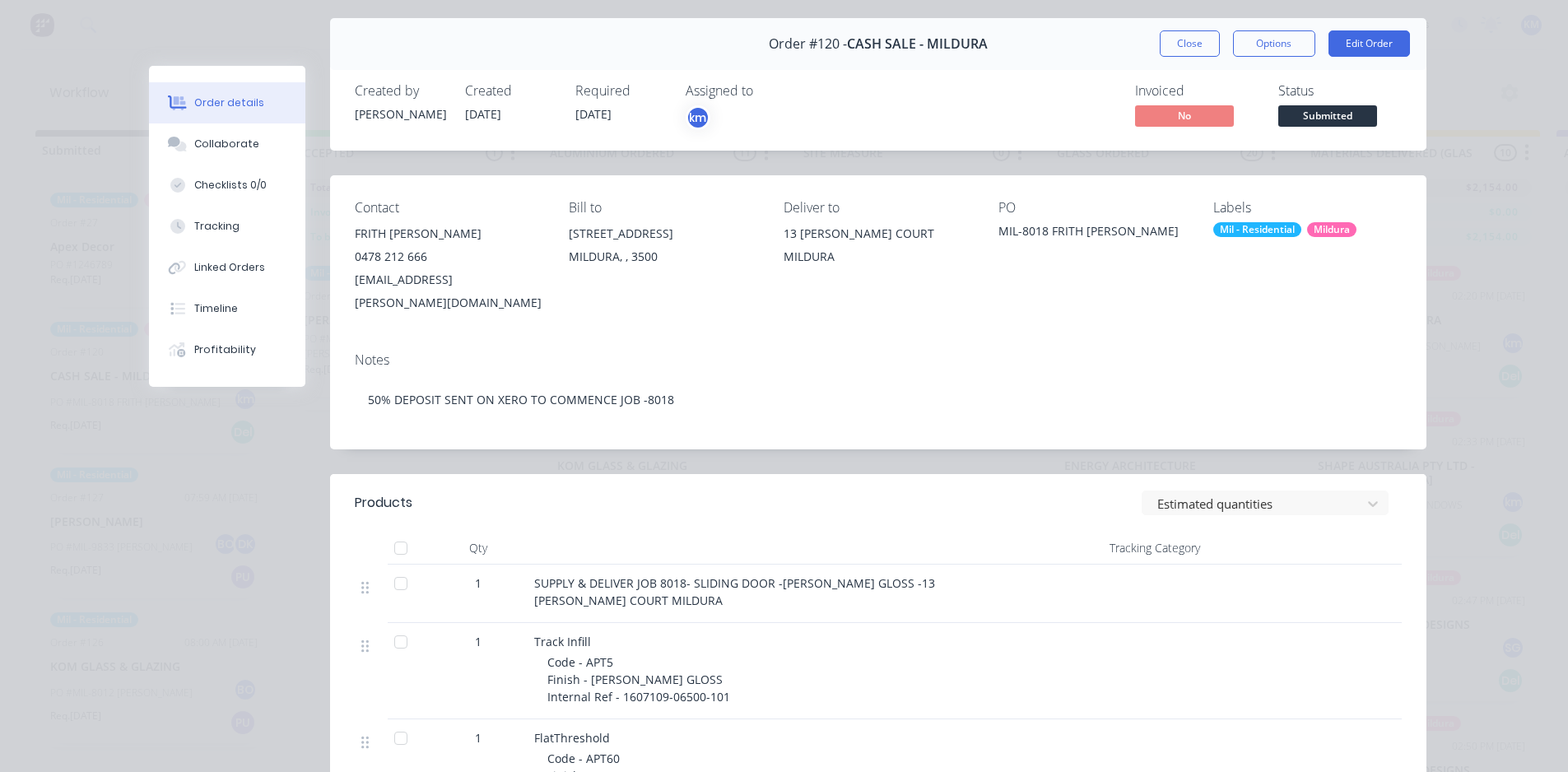
scroll to position [0, 0]
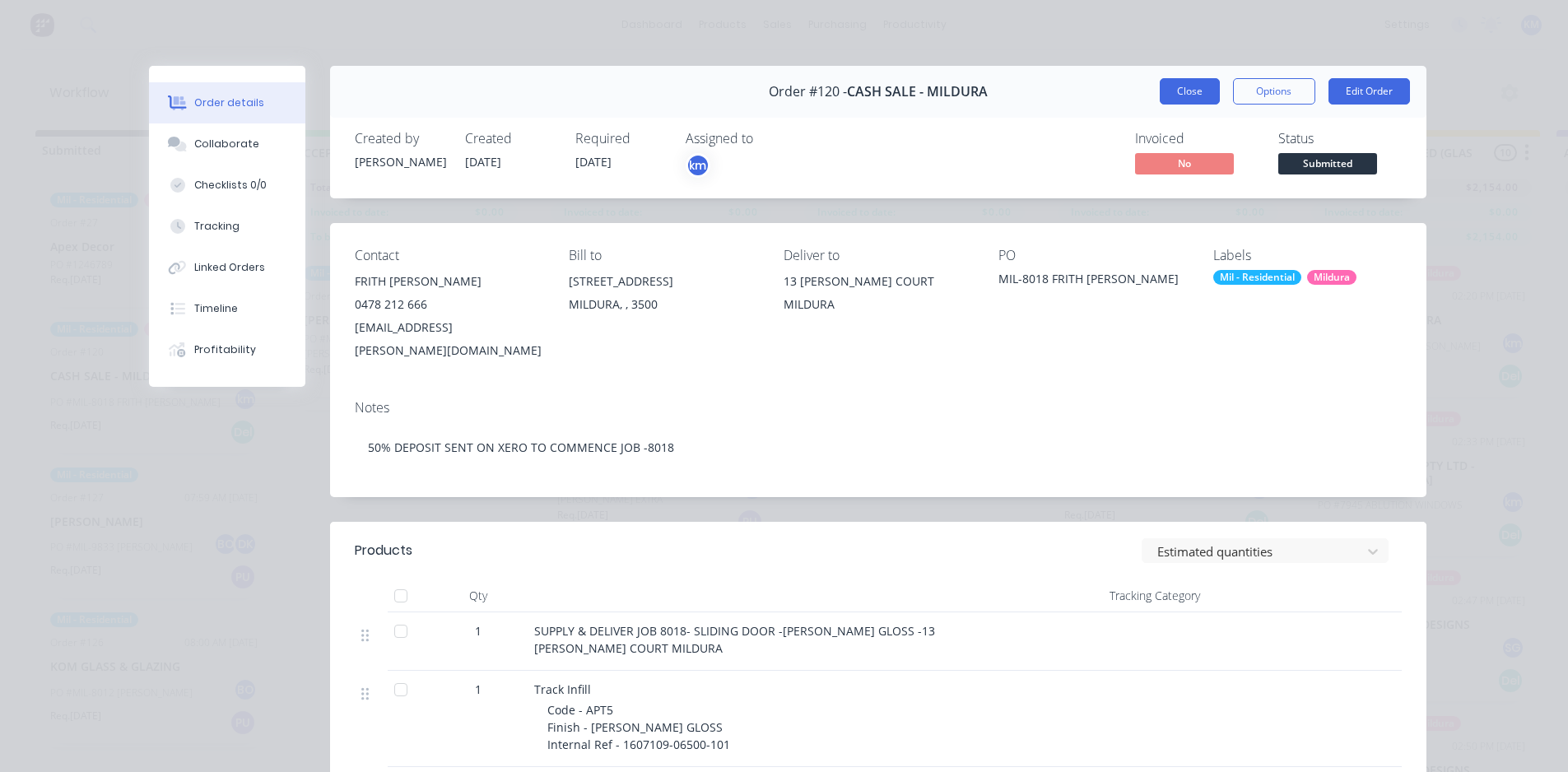
click at [1199, 86] on button "Close" at bounding box center [1190, 91] width 60 height 26
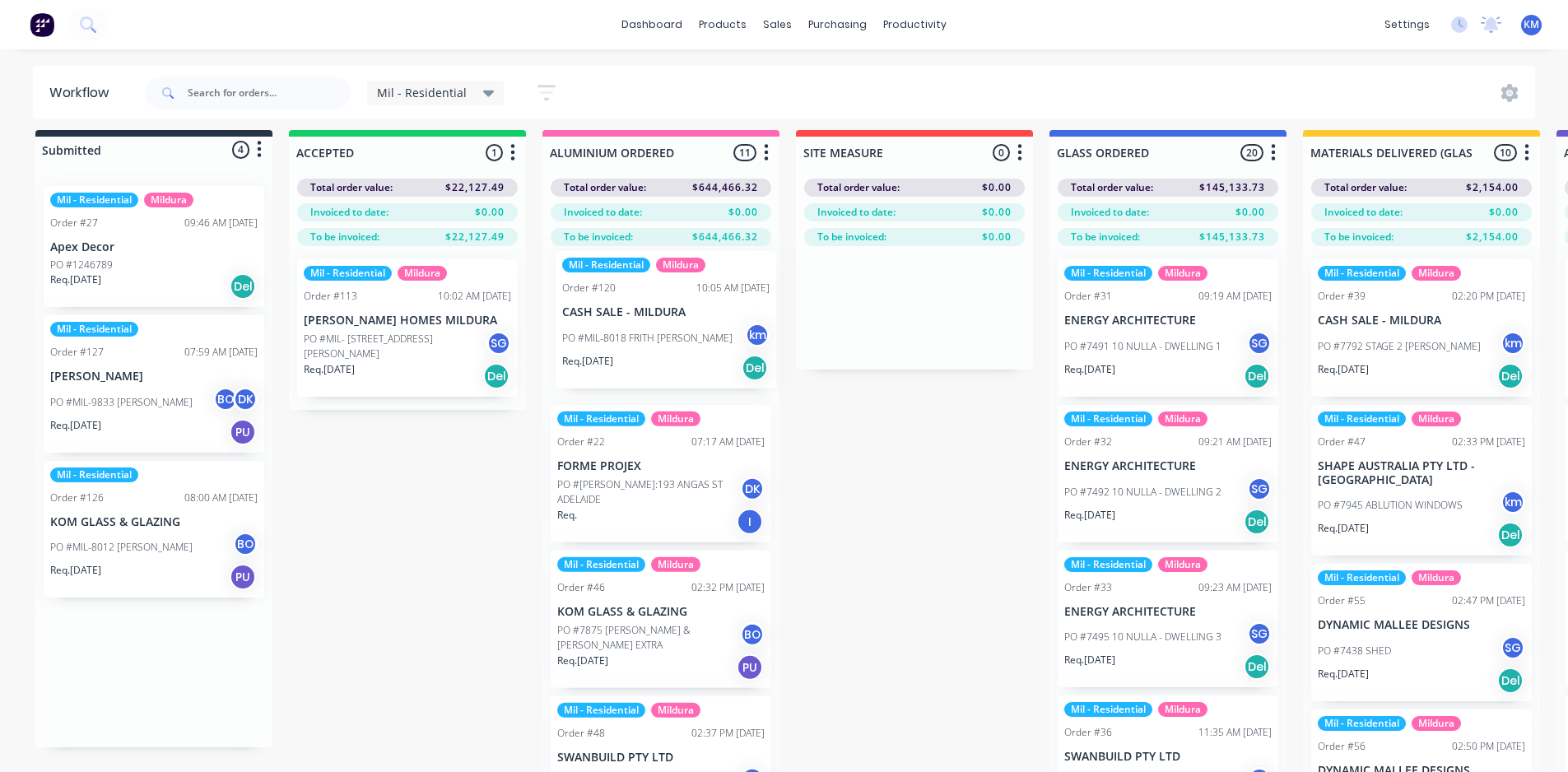
drag, startPoint x: 144, startPoint y: 409, endPoint x: 695, endPoint y: 344, distance: 554.8
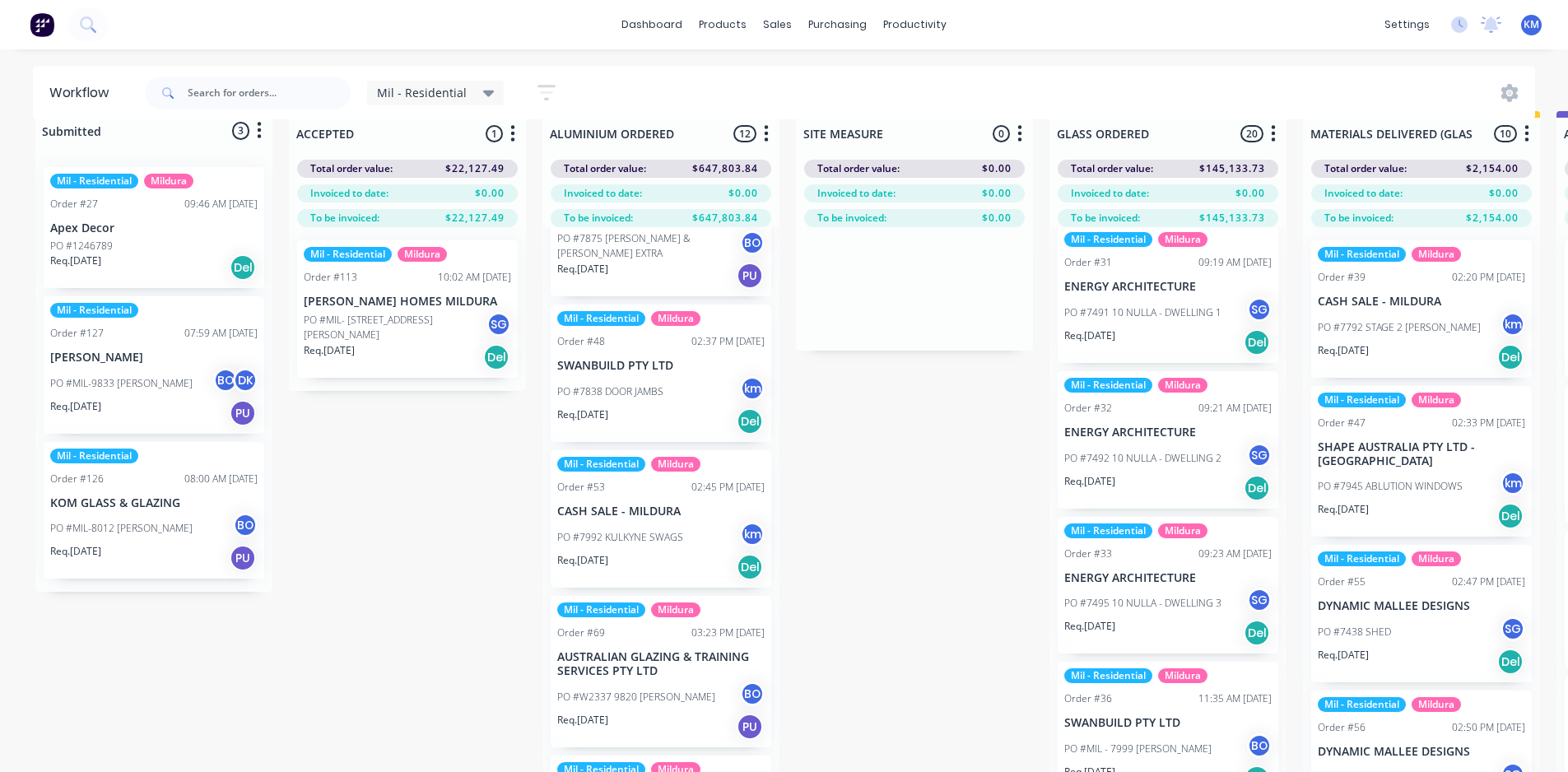
scroll to position [367, 0]
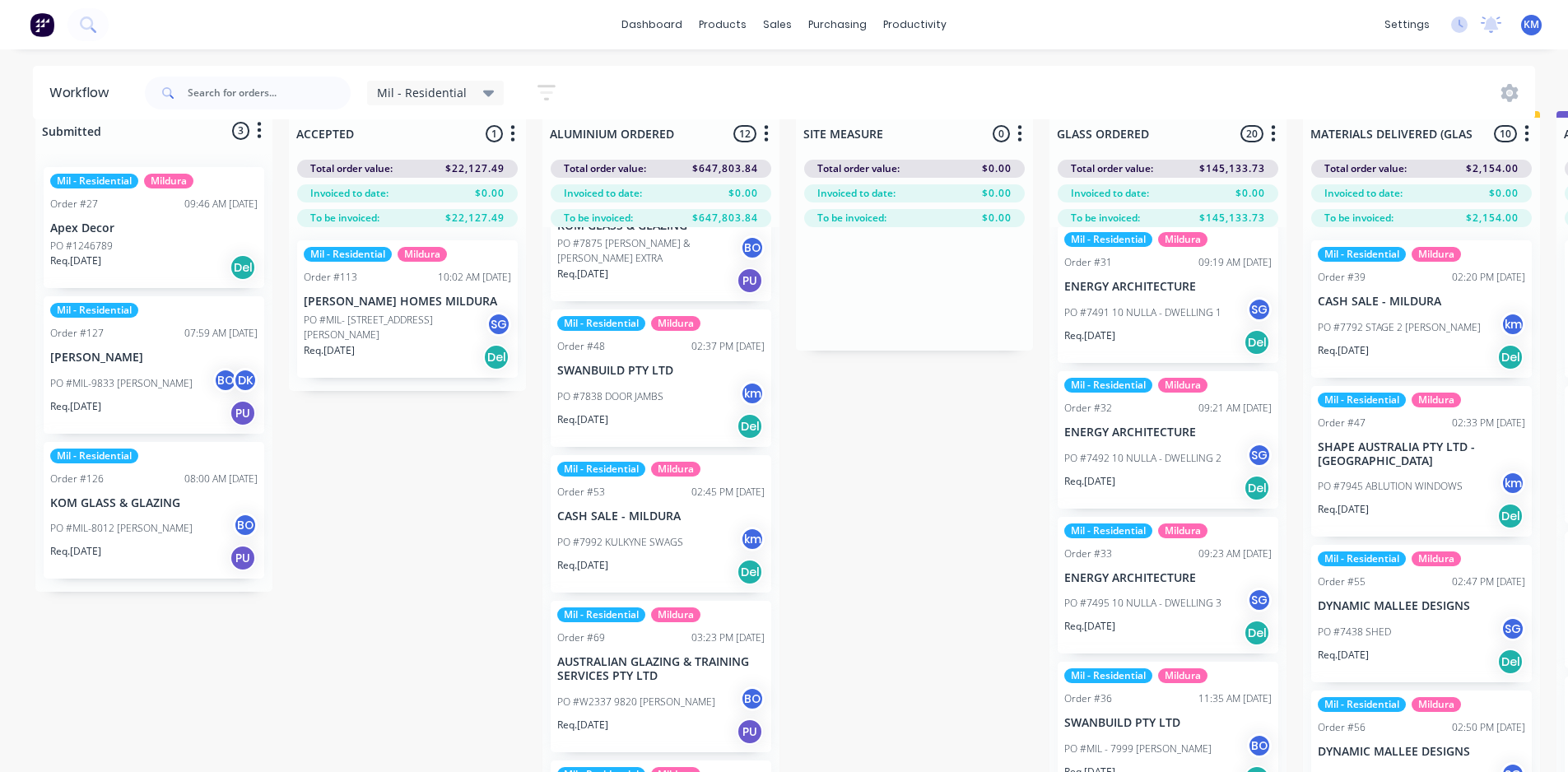
click at [662, 401] on p "PO #7838 DOOR JAMBS" at bounding box center [611, 397] width 106 height 15
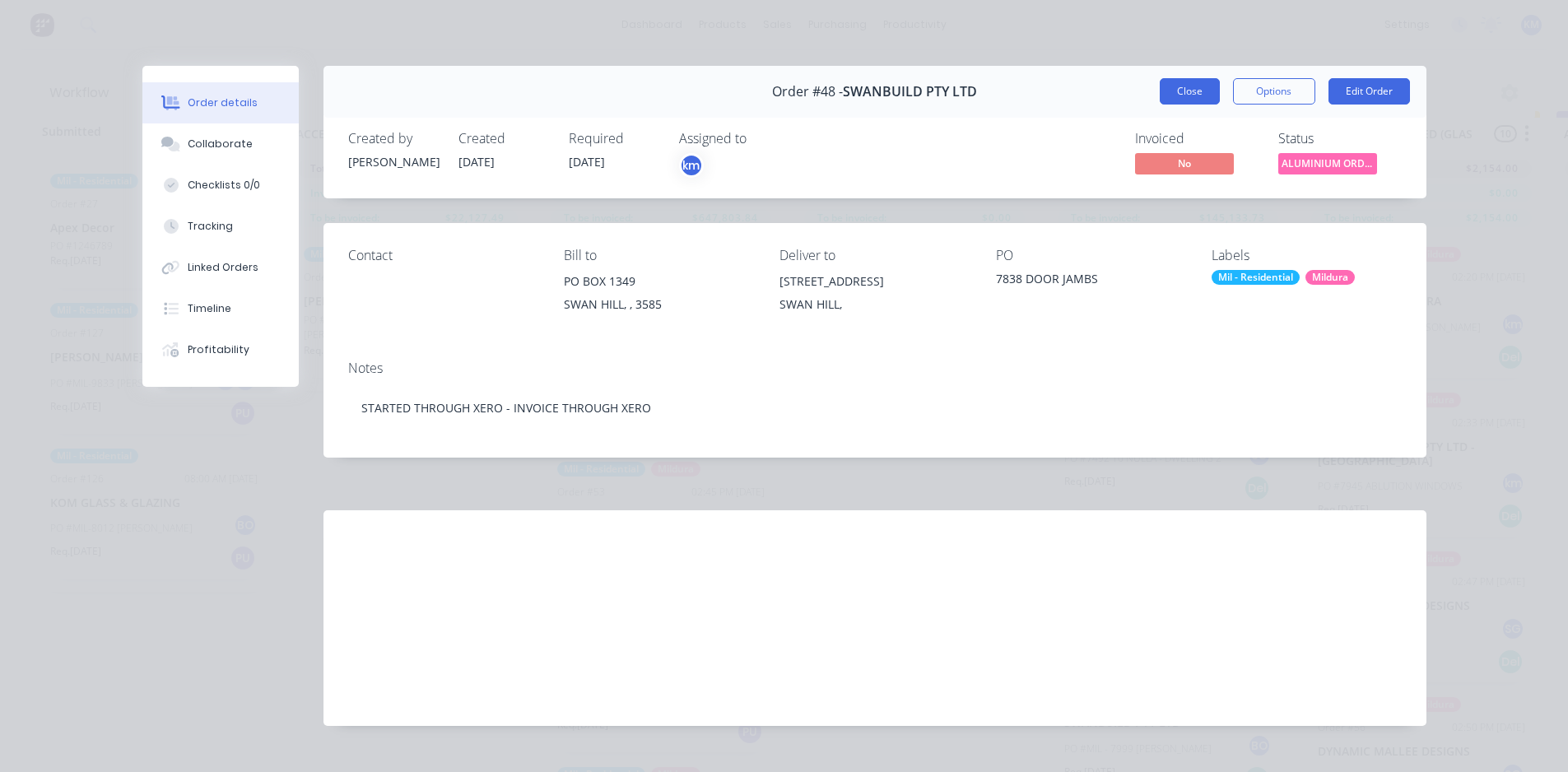
click at [1191, 92] on button "Close" at bounding box center [1190, 91] width 60 height 26
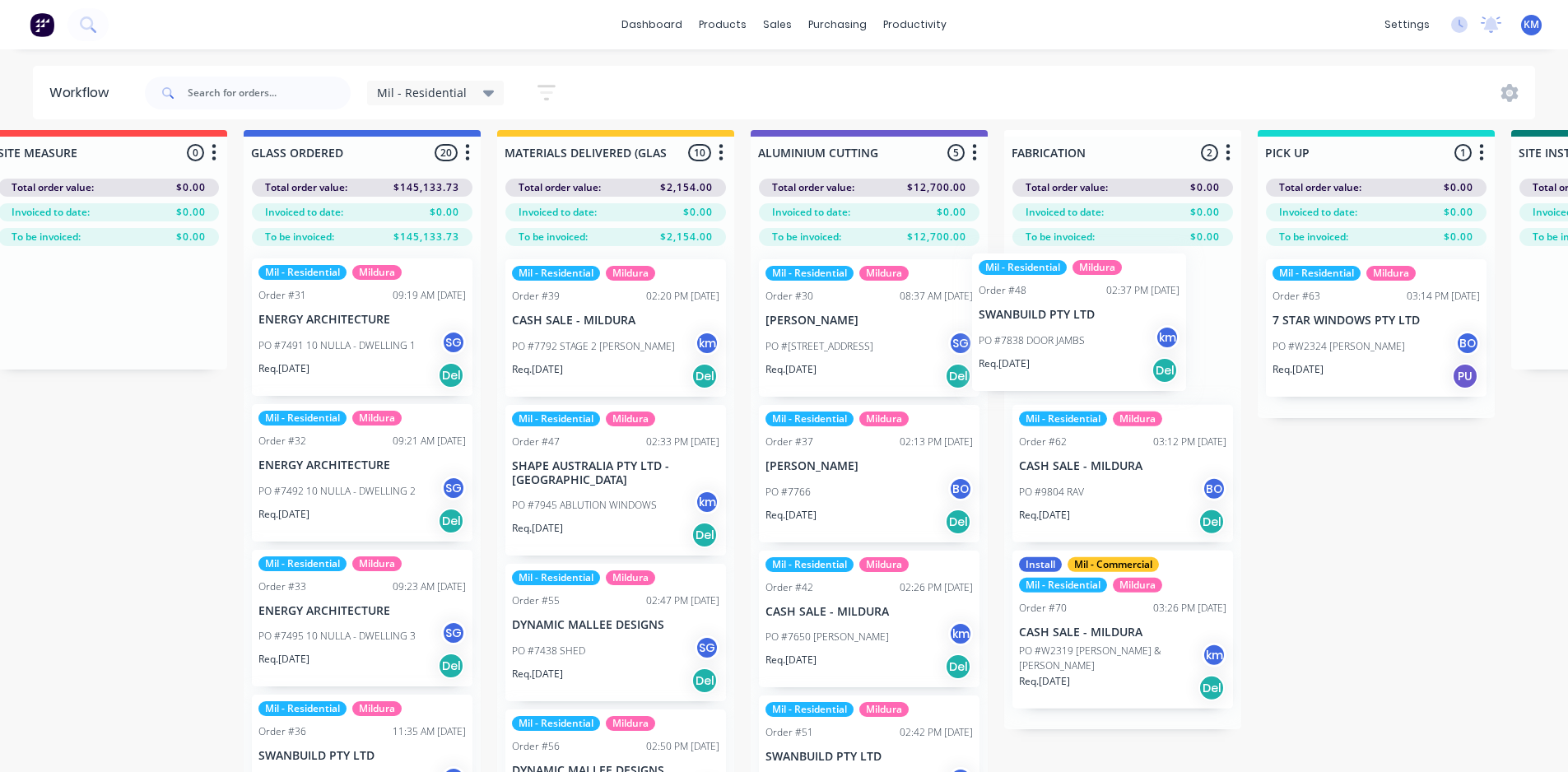
scroll to position [10, 806]
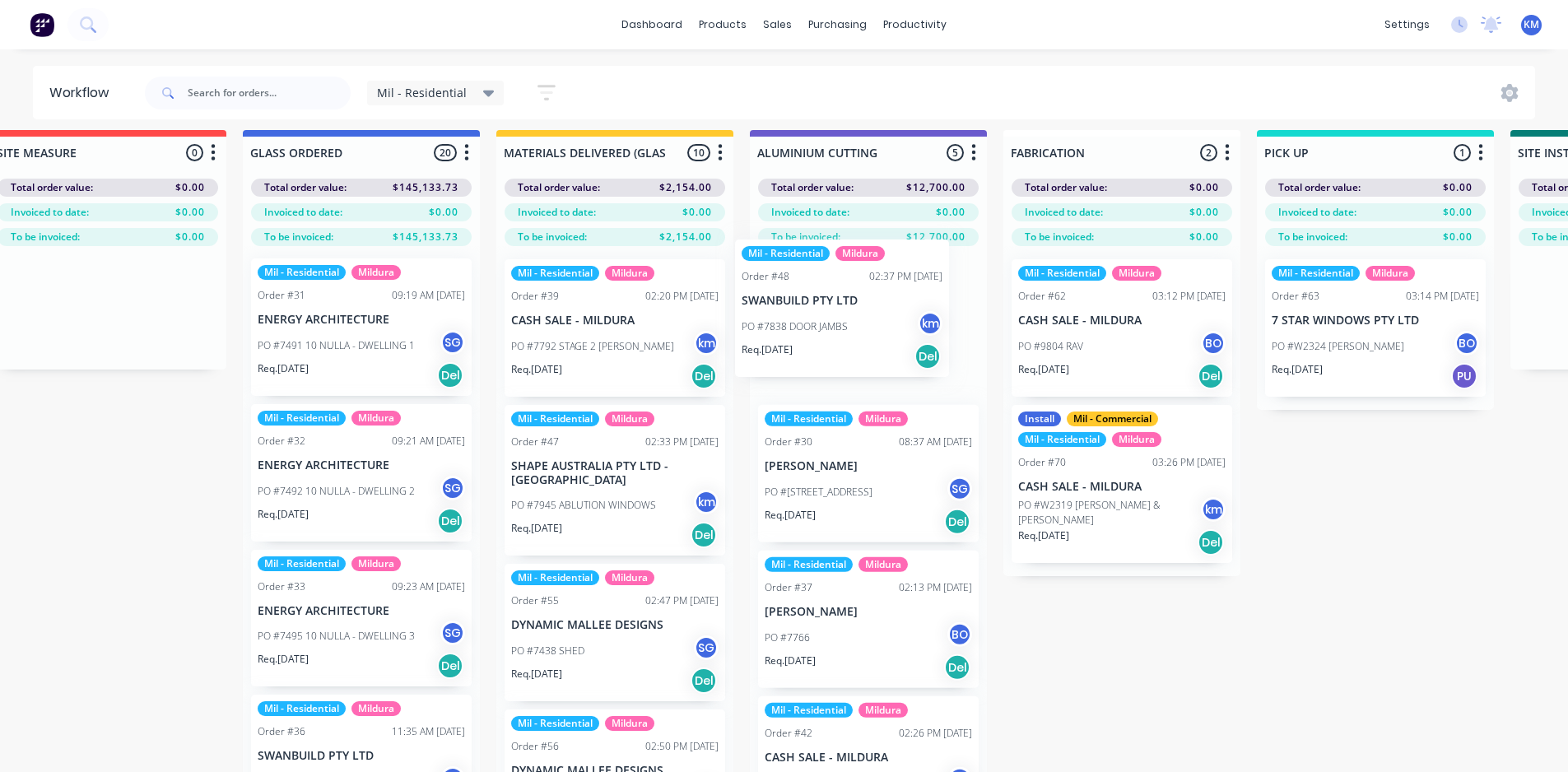
drag, startPoint x: 628, startPoint y: 411, endPoint x: 819, endPoint y: 323, distance: 210.3
click at [819, 323] on div "Submitted 3 Status colour #273444 hex #273444 Save Cancel Summaries Total order…" at bounding box center [1030, 476] width 3700 height 691
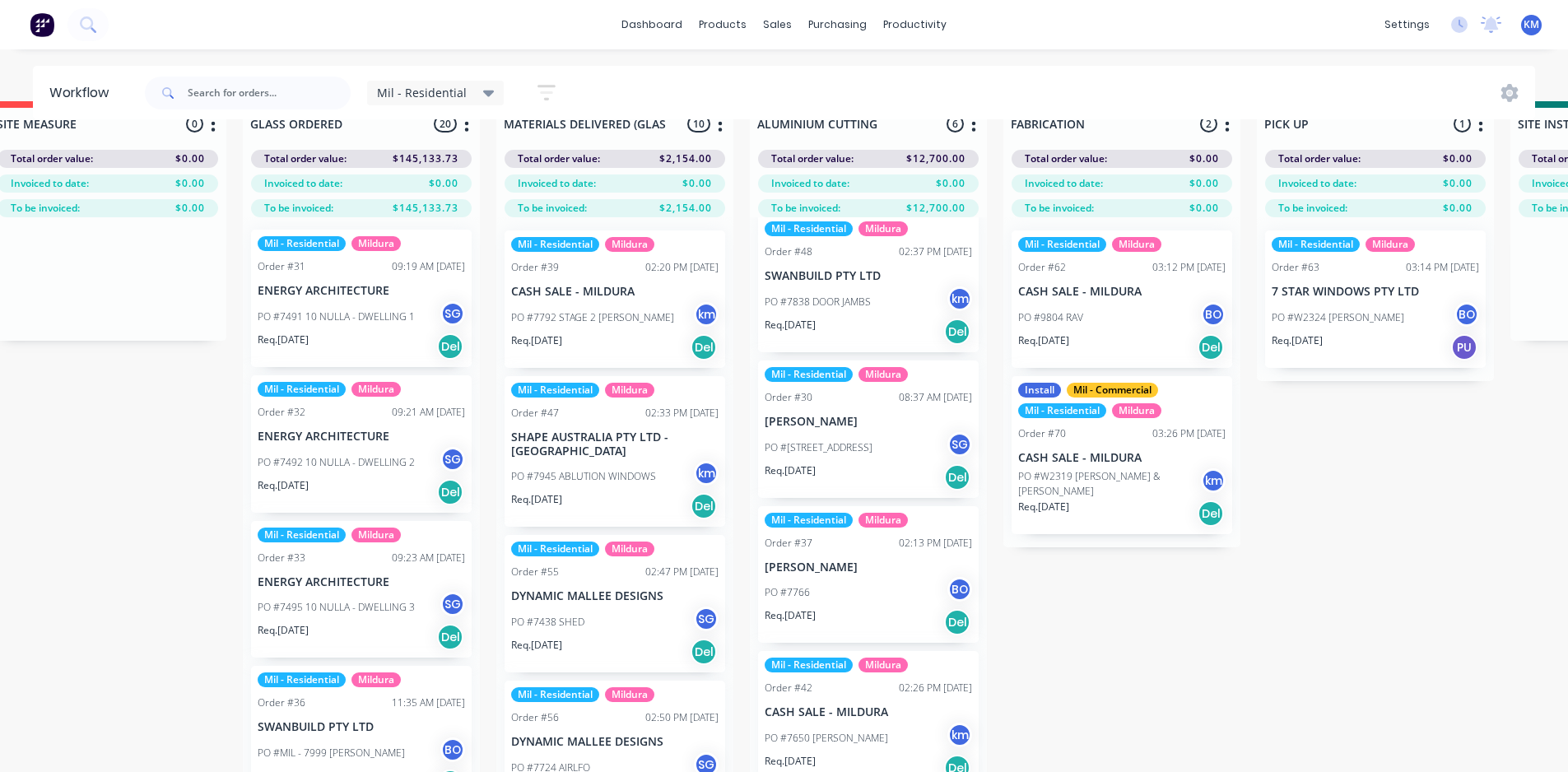
scroll to position [0, 0]
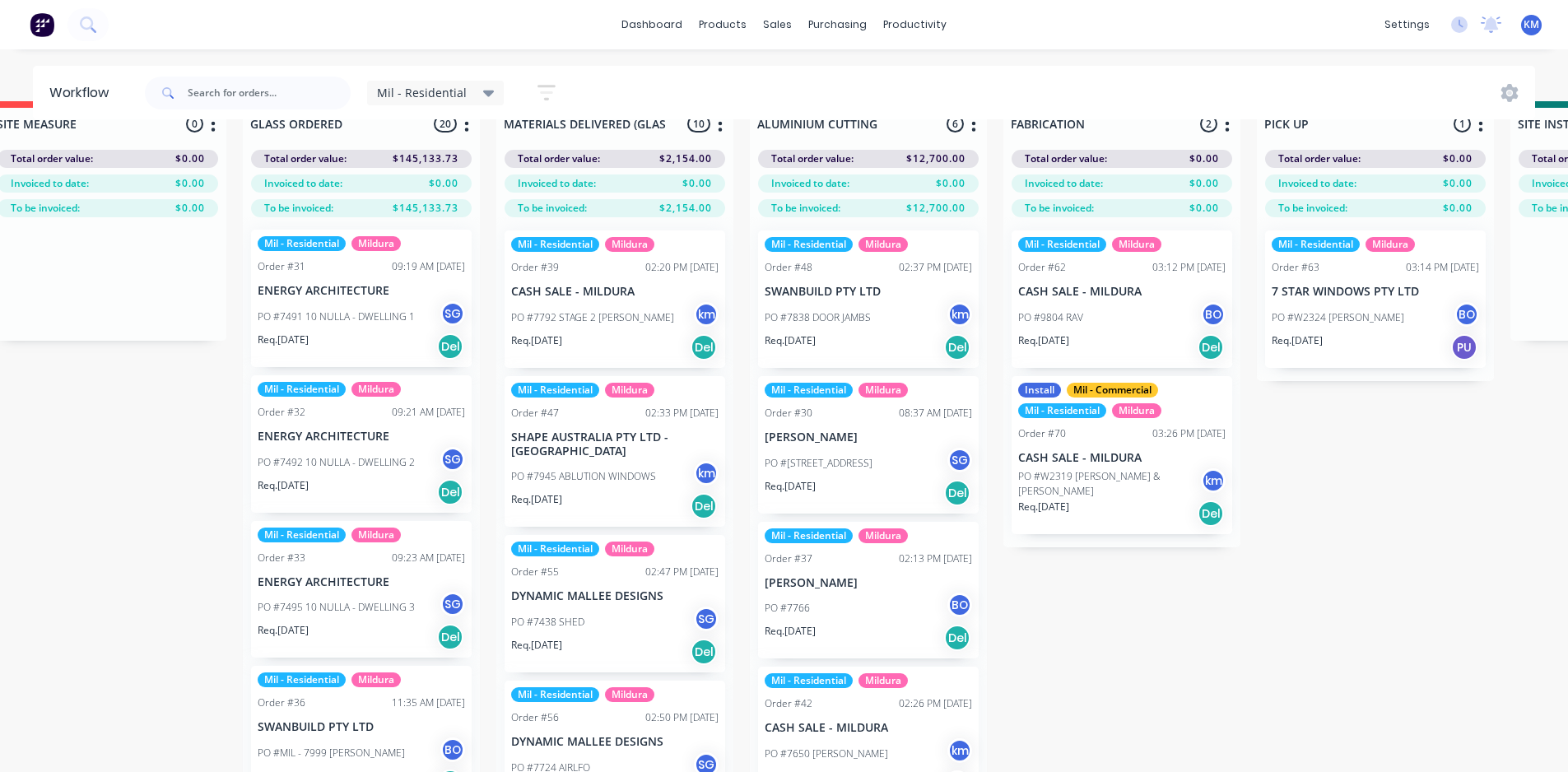
drag, startPoint x: 734, startPoint y: 410, endPoint x: 736, endPoint y: 448, distance: 38.1
click at [736, 448] on div "Submitted 3 Status colour #273444 hex #273444 Save Cancel Summaries Total order…" at bounding box center [1030, 447] width 3700 height 691
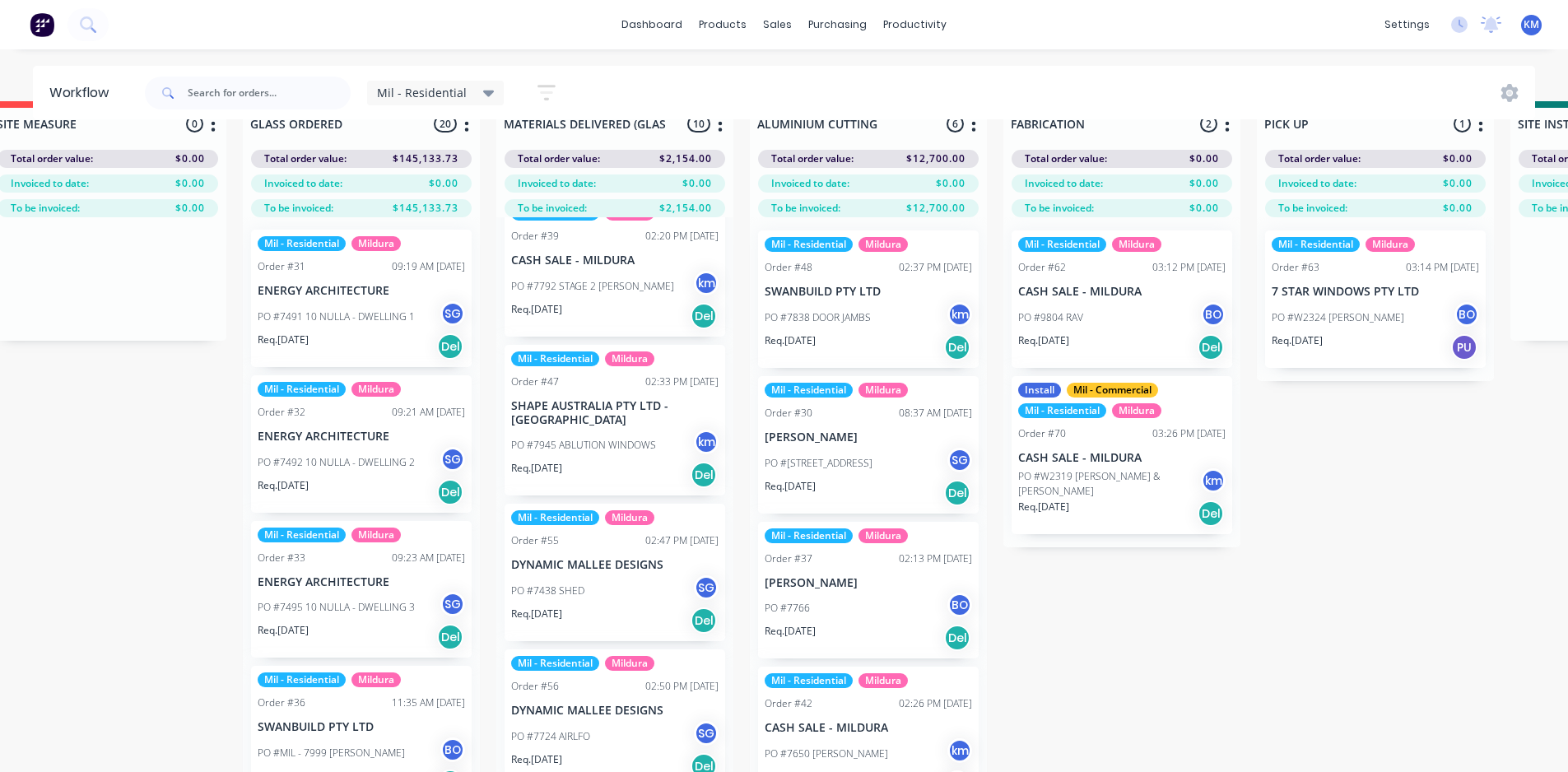
click at [1273, 681] on div "Submitted 3 Status colour #273444 hex #273444 Save Cancel Summaries Total order…" at bounding box center [1030, 447] width 3700 height 691
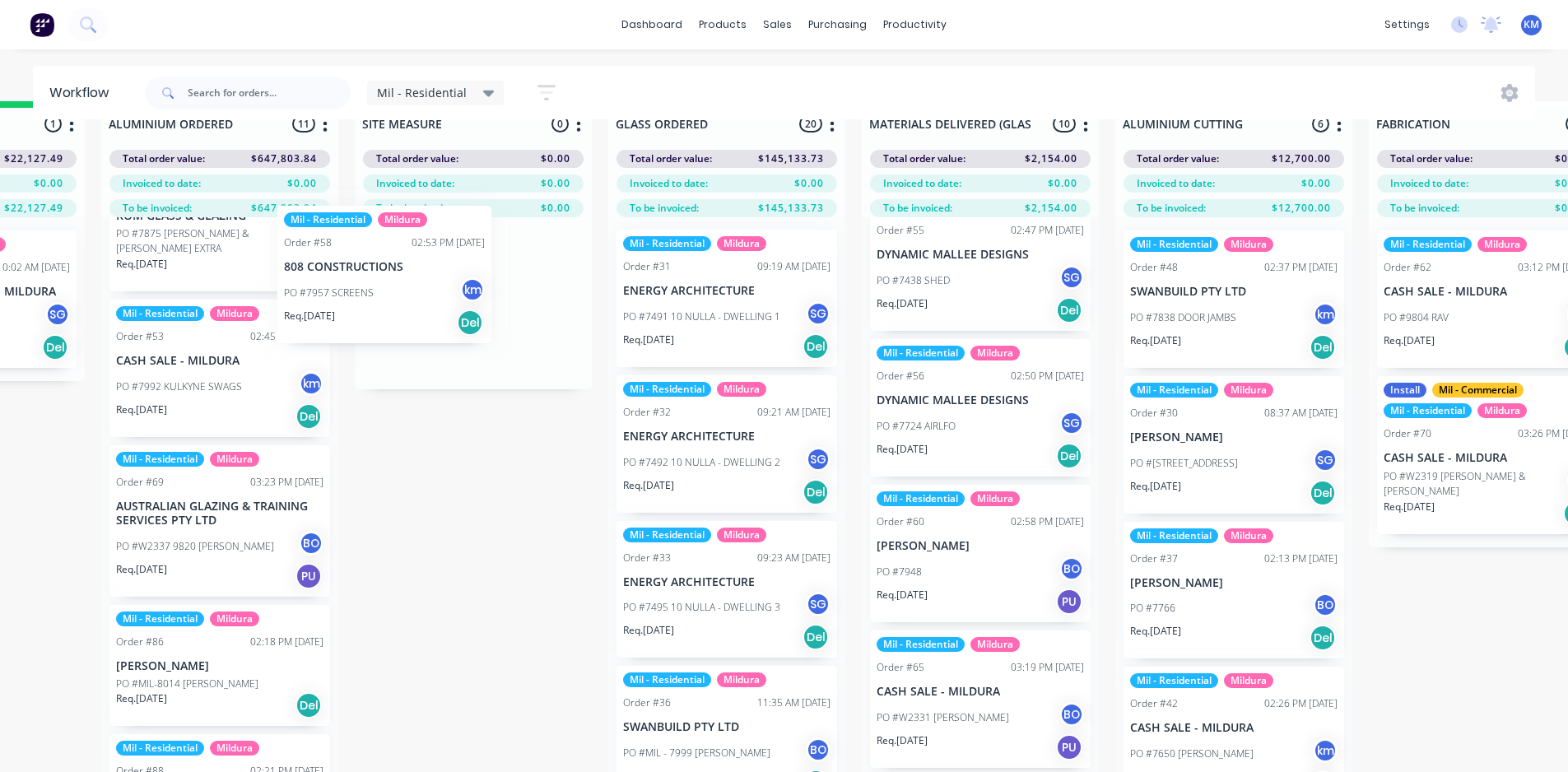
scroll to position [38, 440]
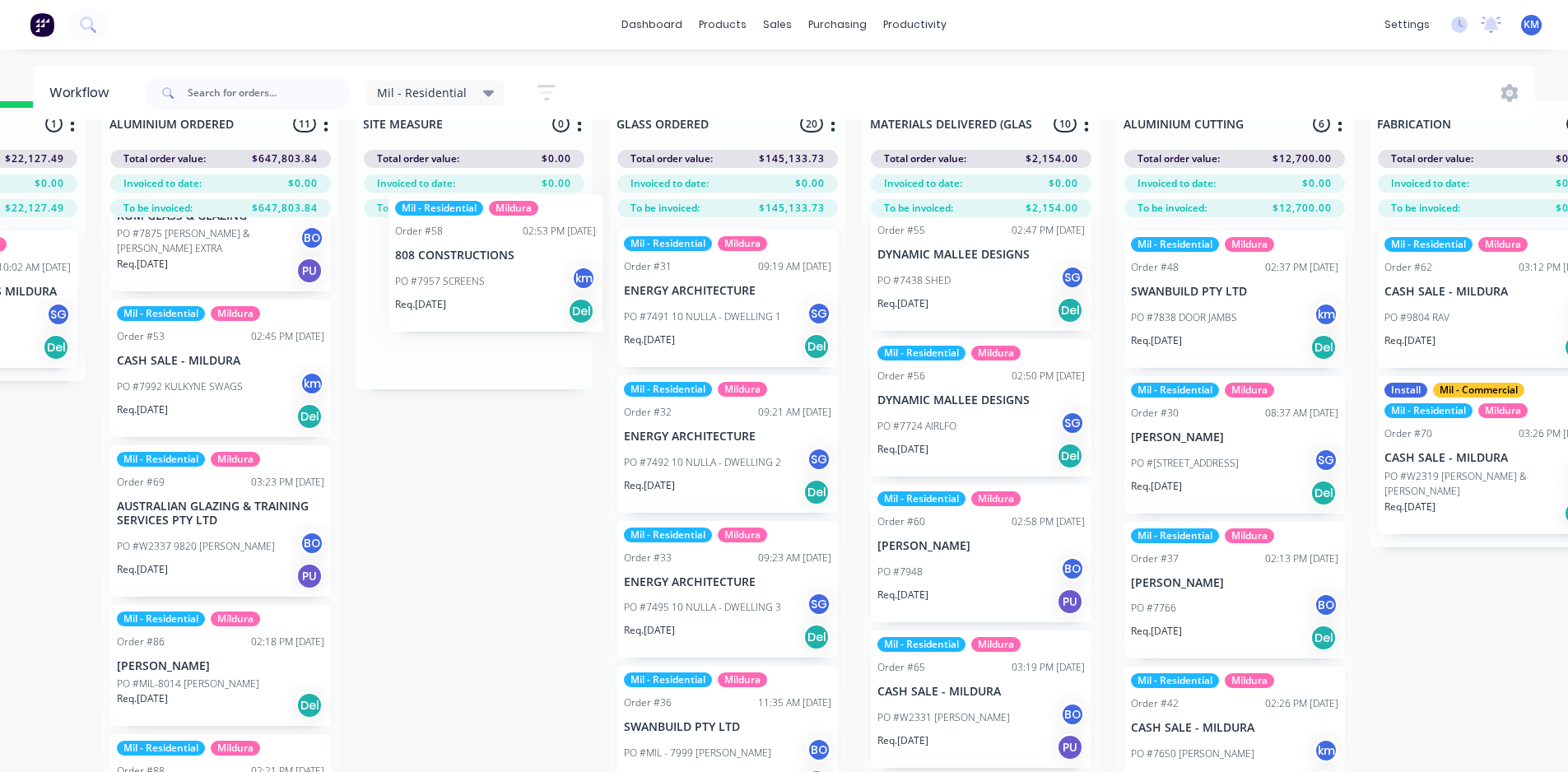
drag, startPoint x: 641, startPoint y: 569, endPoint x: 510, endPoint y: 284, distance: 313.7
click at [510, 284] on div "Submitted 3 Status colour #273444 hex #273444 Save Cancel Summaries Total order…" at bounding box center [1396, 447] width 3700 height 691
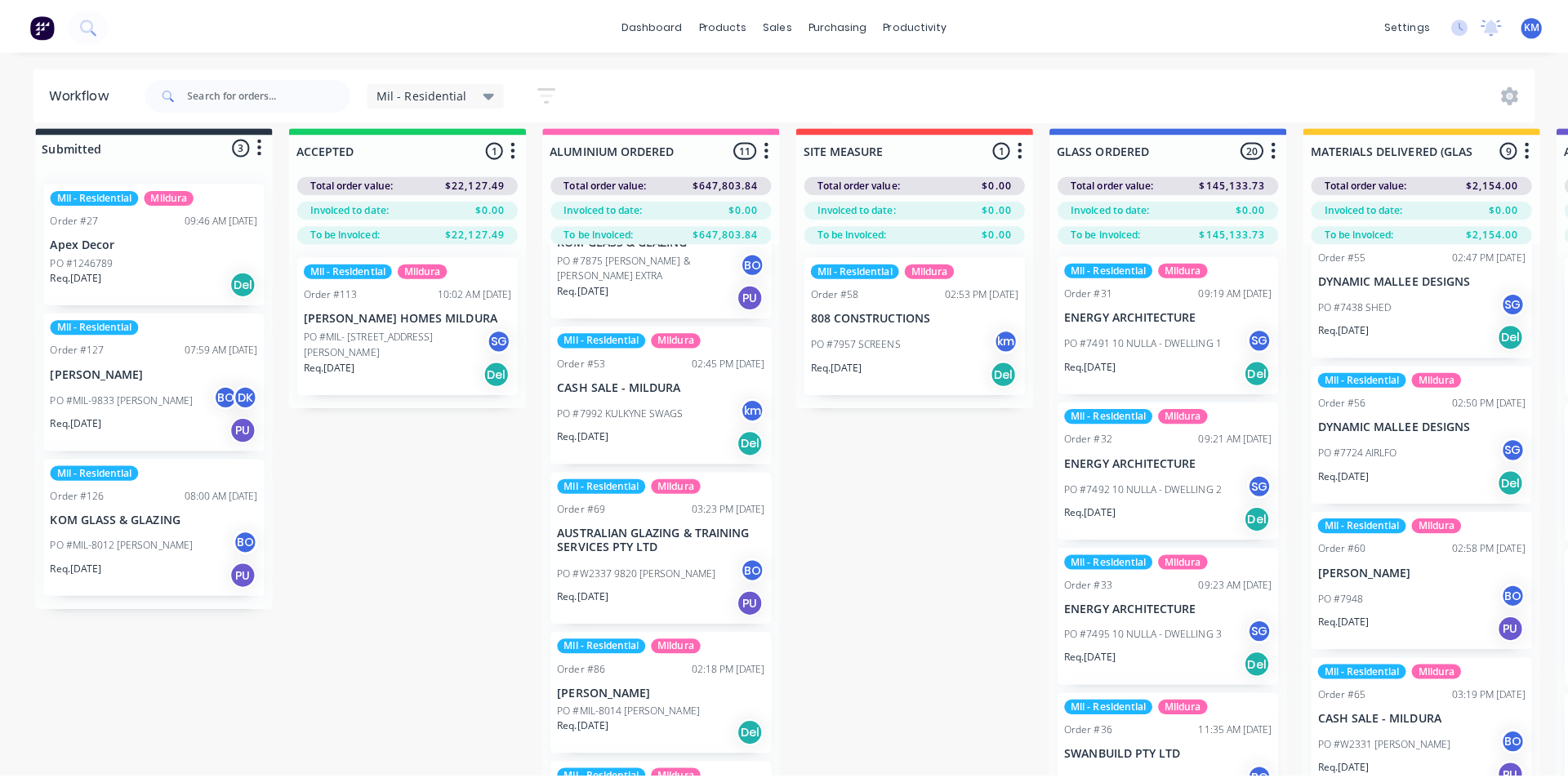
scroll to position [0, 0]
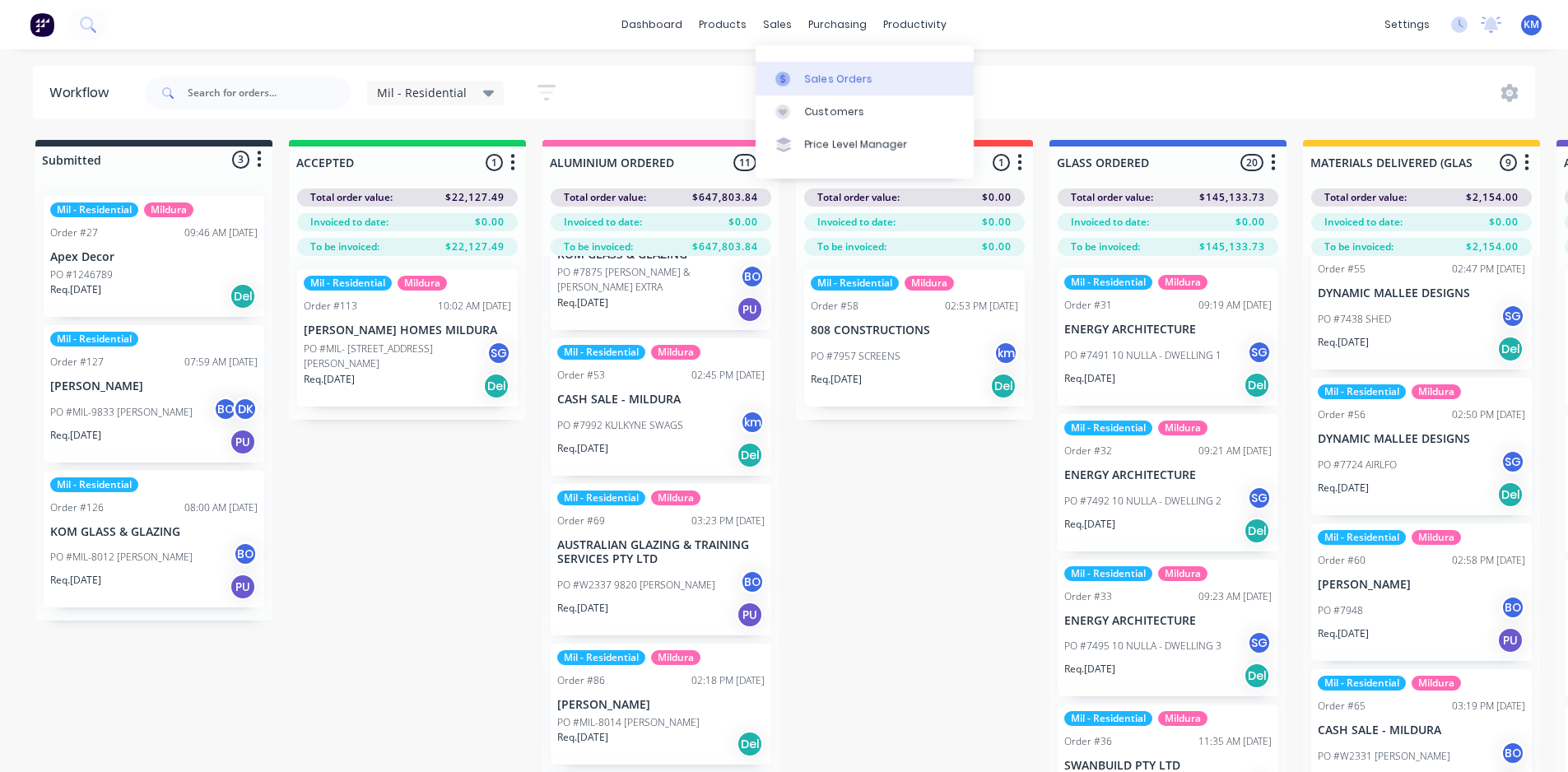
click at [825, 73] on div "Sales Orders" at bounding box center [839, 79] width 67 height 15
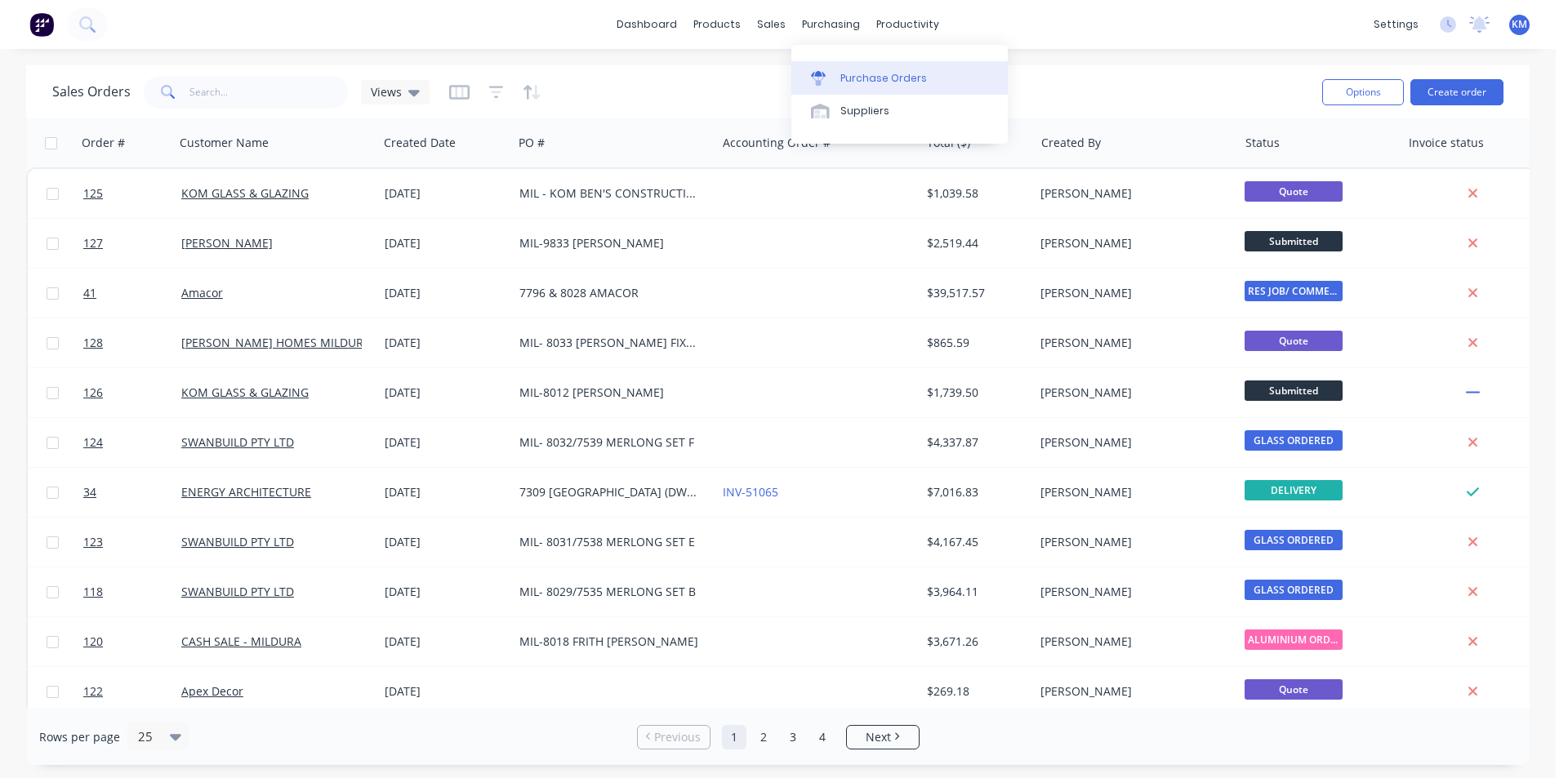
click at [857, 71] on div "Purchase Orders" at bounding box center [884, 79] width 87 height 15
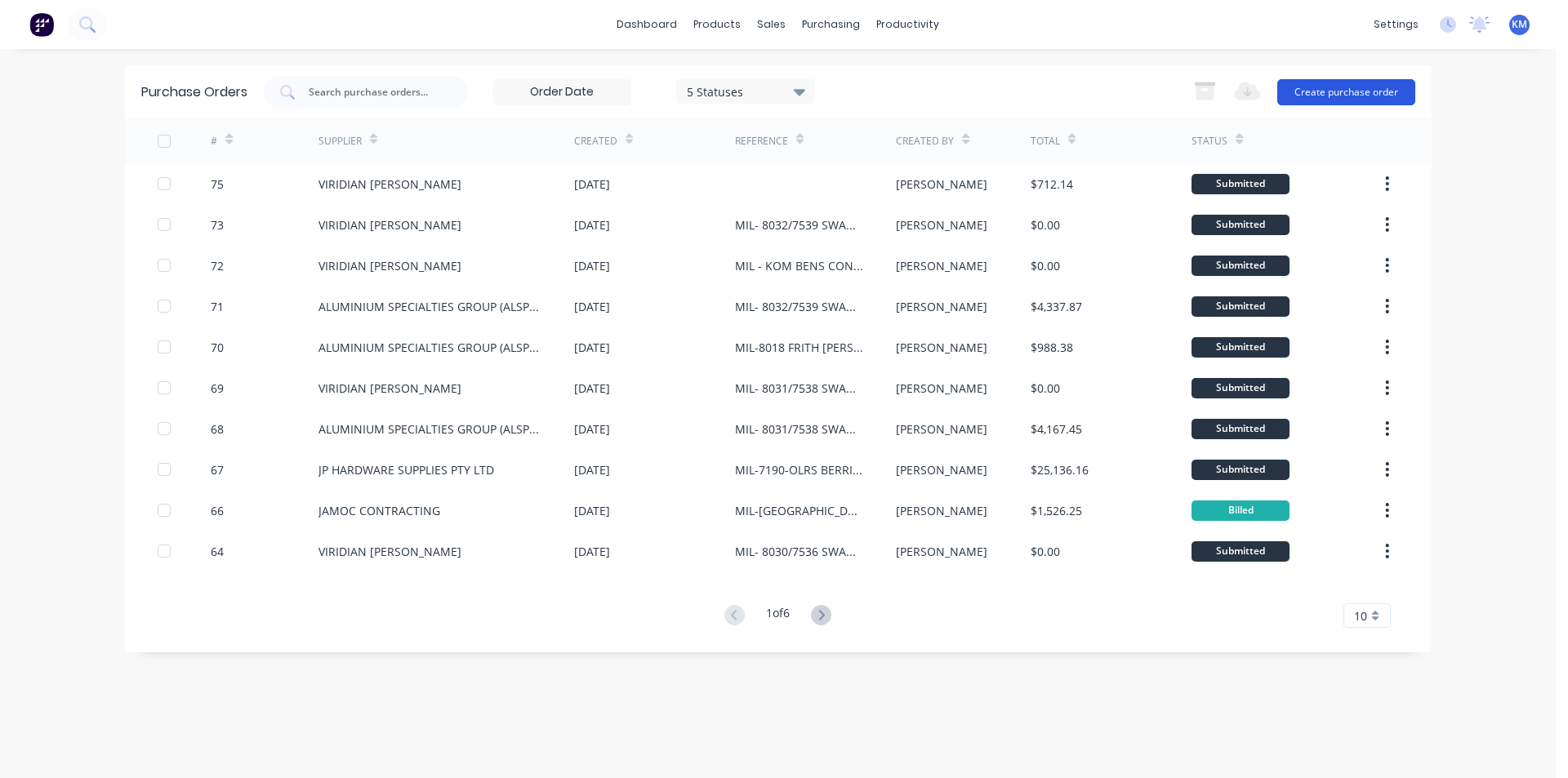
click at [1351, 94] on button "Create purchase order" at bounding box center [1346, 93] width 138 height 26
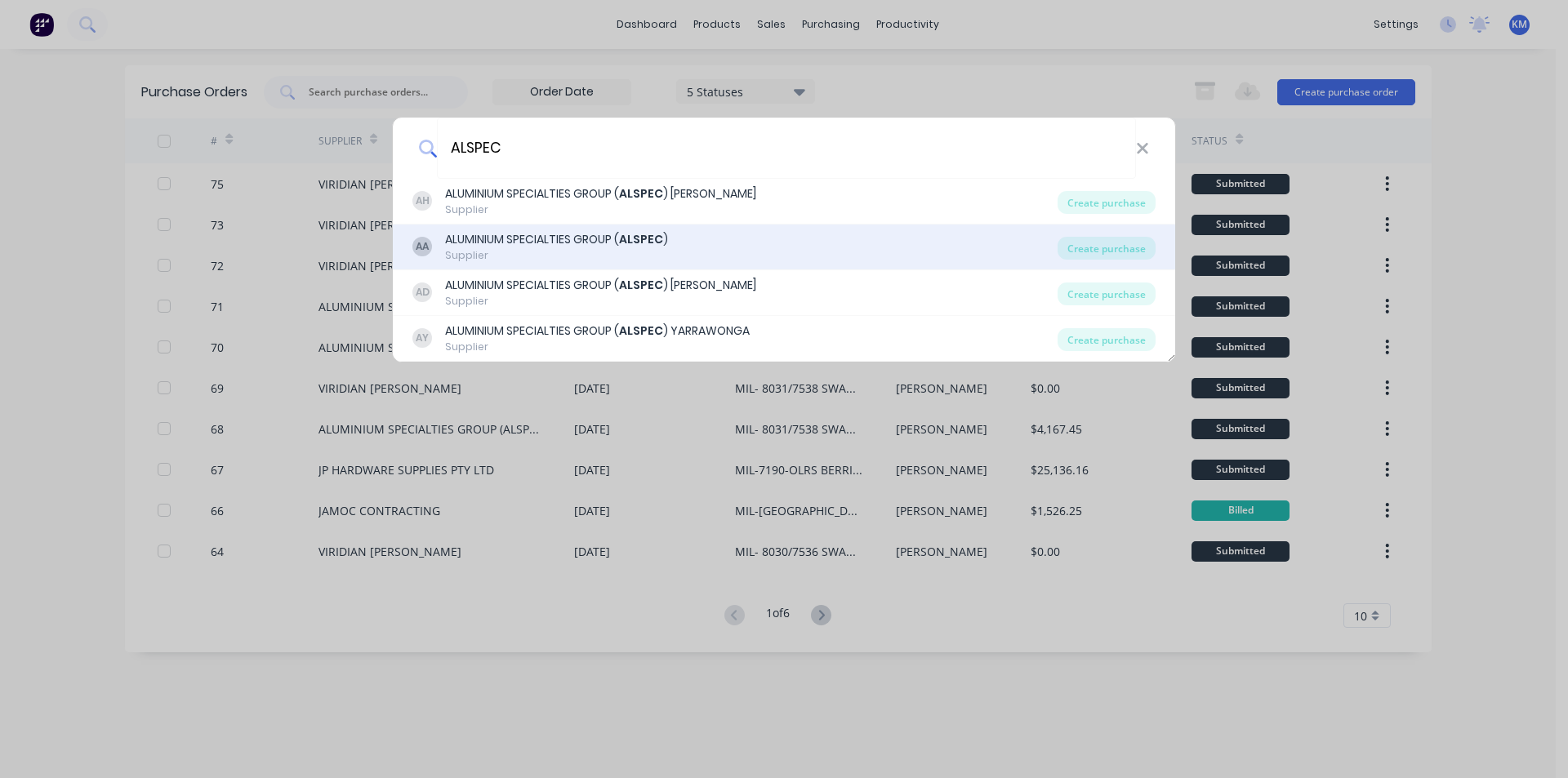
type input "ALSPEC"
click at [660, 229] on div "AA ALUMINIUM SPECIALTIES GROUP ( ALSPEC ) Supplier Create purchase" at bounding box center [784, 247] width 783 height 45
click at [703, 229] on div "AA ALUMINIUM SPECIALTIES GROUP ( ALSPEC ) Supplier Create purchase" at bounding box center [784, 247] width 783 height 45
click at [784, 252] on div "AA ALUMINIUM SPECIALTIES GROUP ( ALSPEC ) Supplier" at bounding box center [735, 247] width 646 height 31
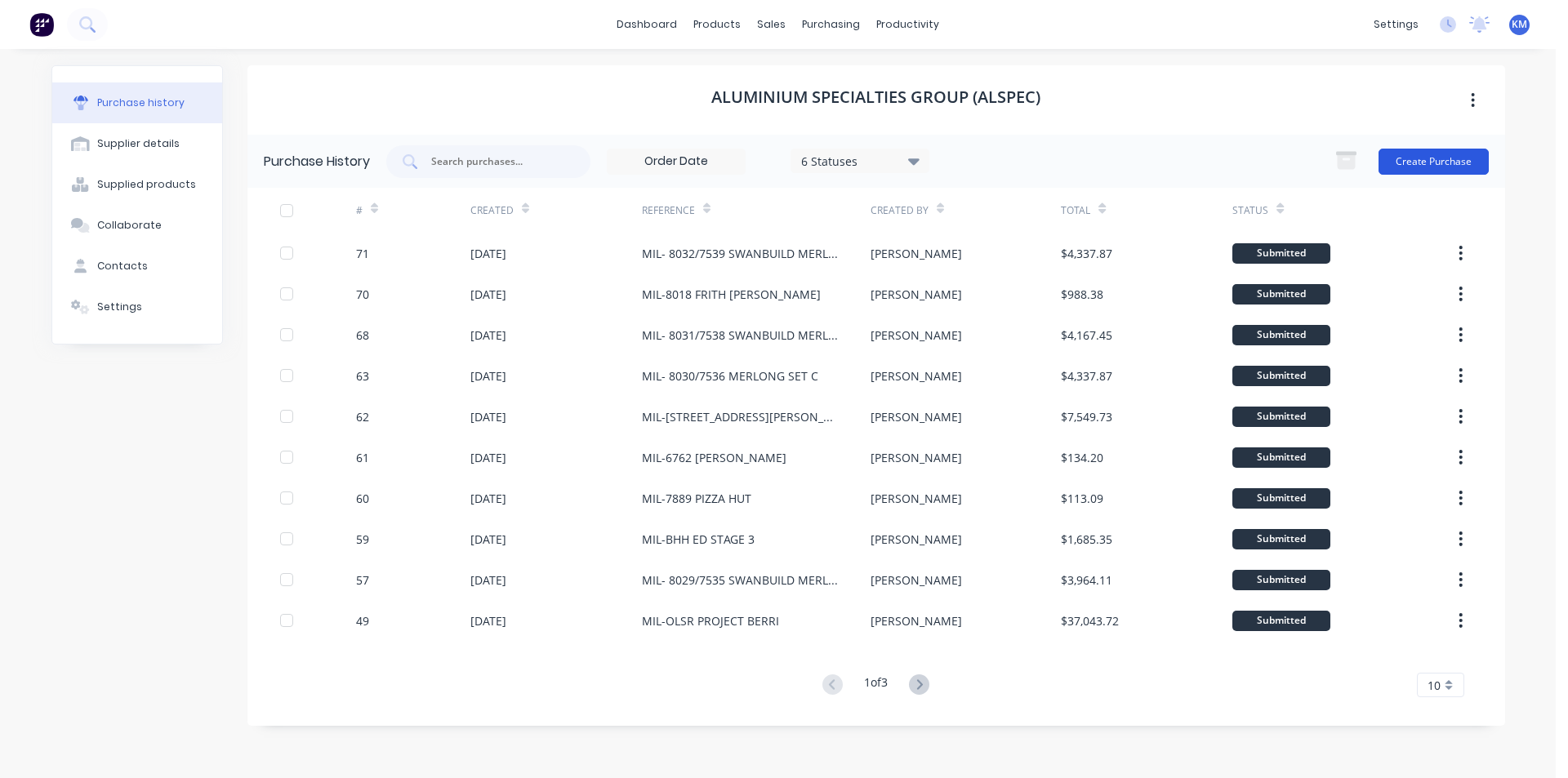
click at [1441, 164] on button "Create Purchase" at bounding box center [1433, 162] width 110 height 26
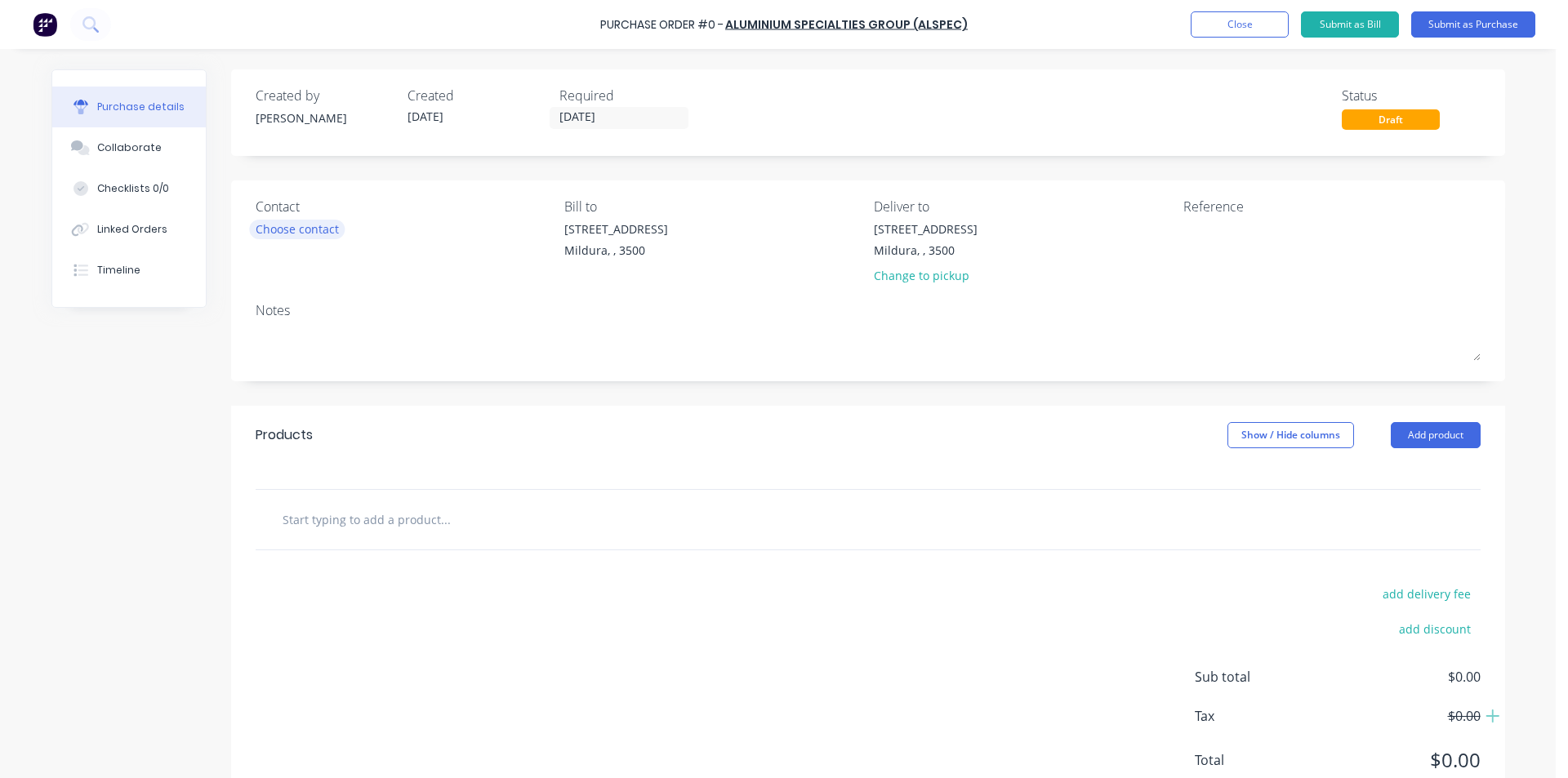
click at [301, 227] on div "Choose contact" at bounding box center [297, 228] width 83 height 18
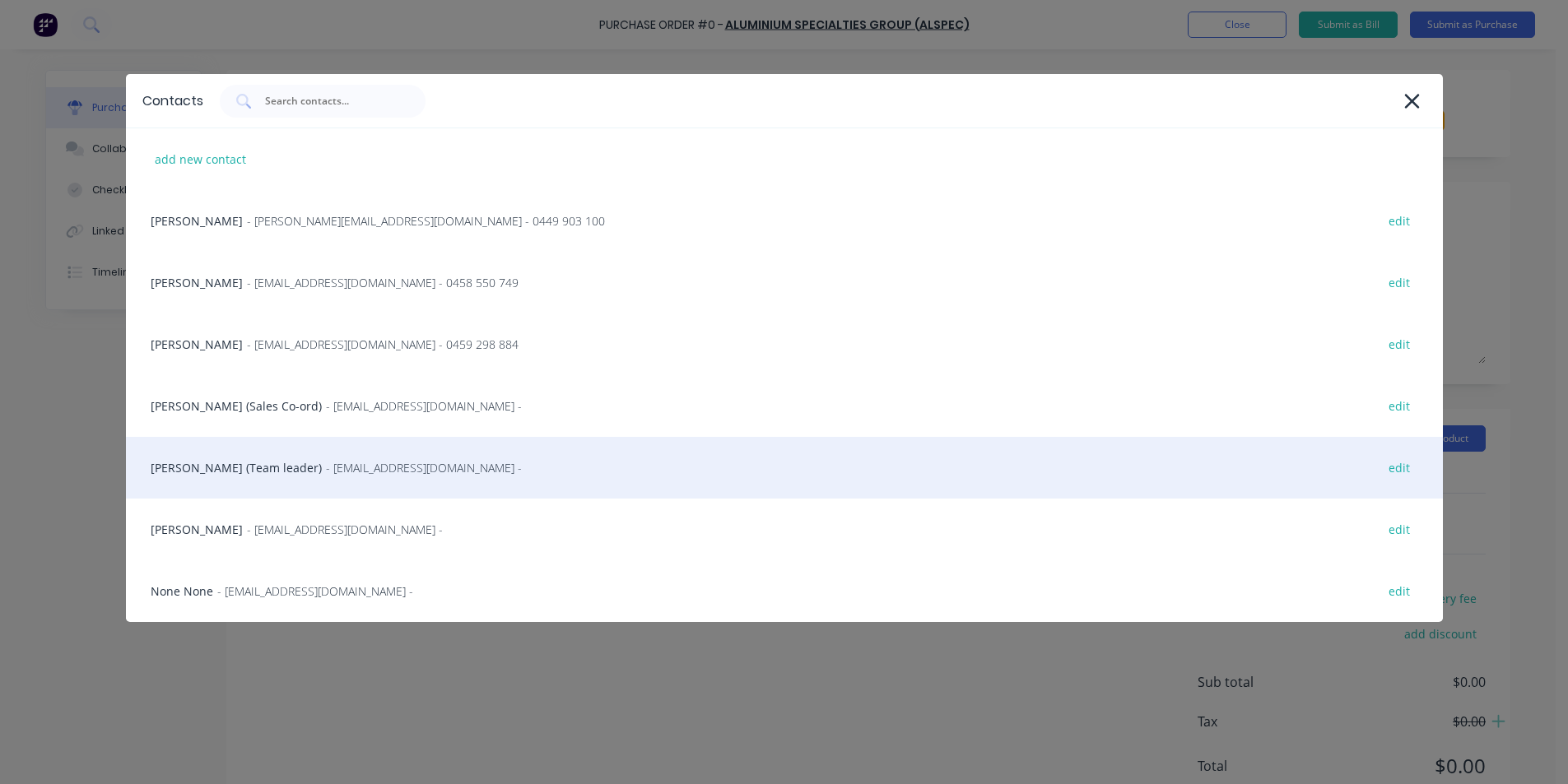
click at [257, 467] on div "[PERSON_NAME] (Team leader) - [EMAIL_ADDRESS][DOMAIN_NAME] - edit" at bounding box center [784, 468] width 1317 height 62
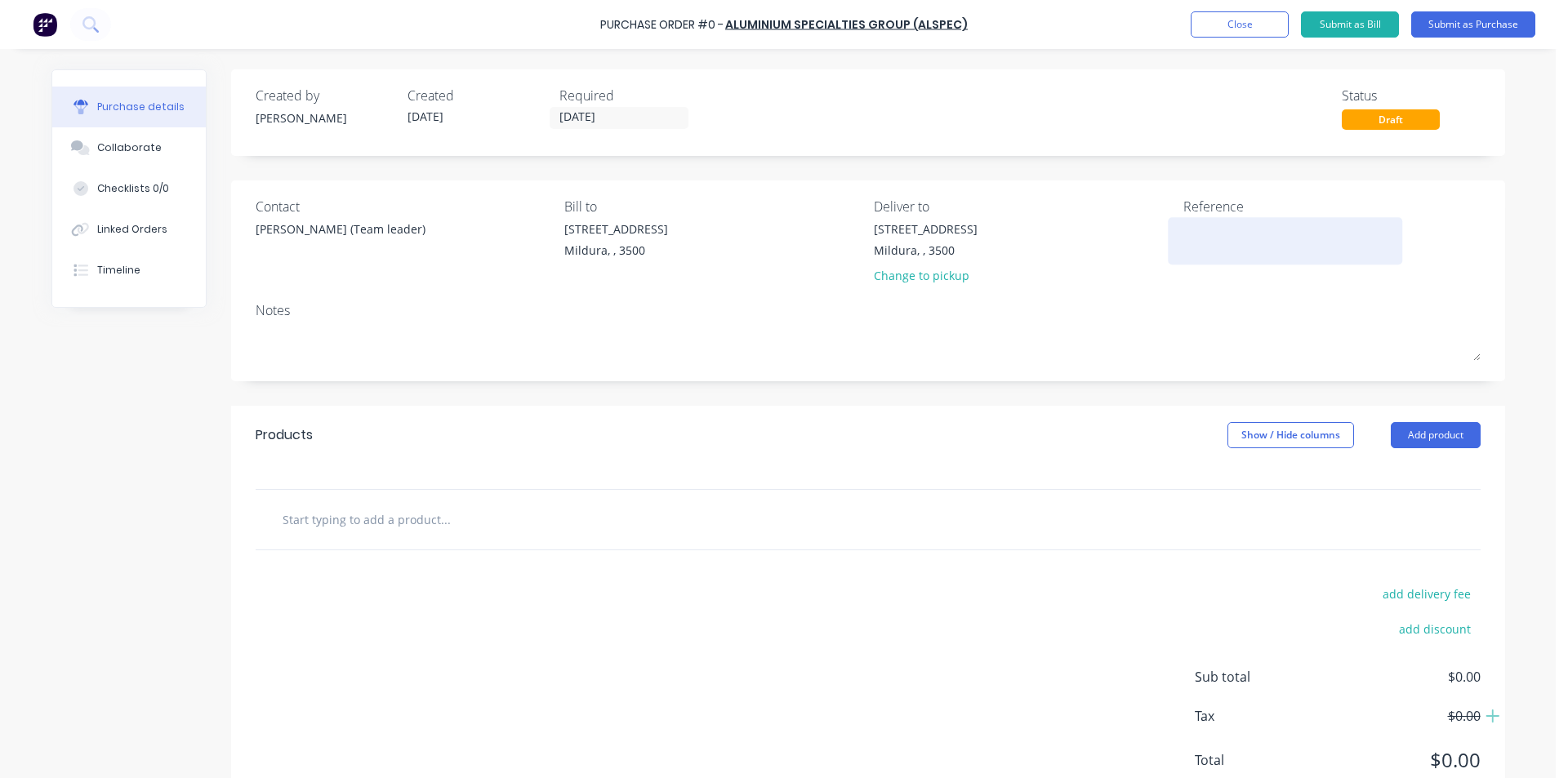
click at [1183, 231] on textarea at bounding box center [1285, 239] width 204 height 37
type textarea "MIL-6794 [GEOGRAPHIC_DATA]"
click at [406, 510] on input "text" at bounding box center [445, 519] width 327 height 32
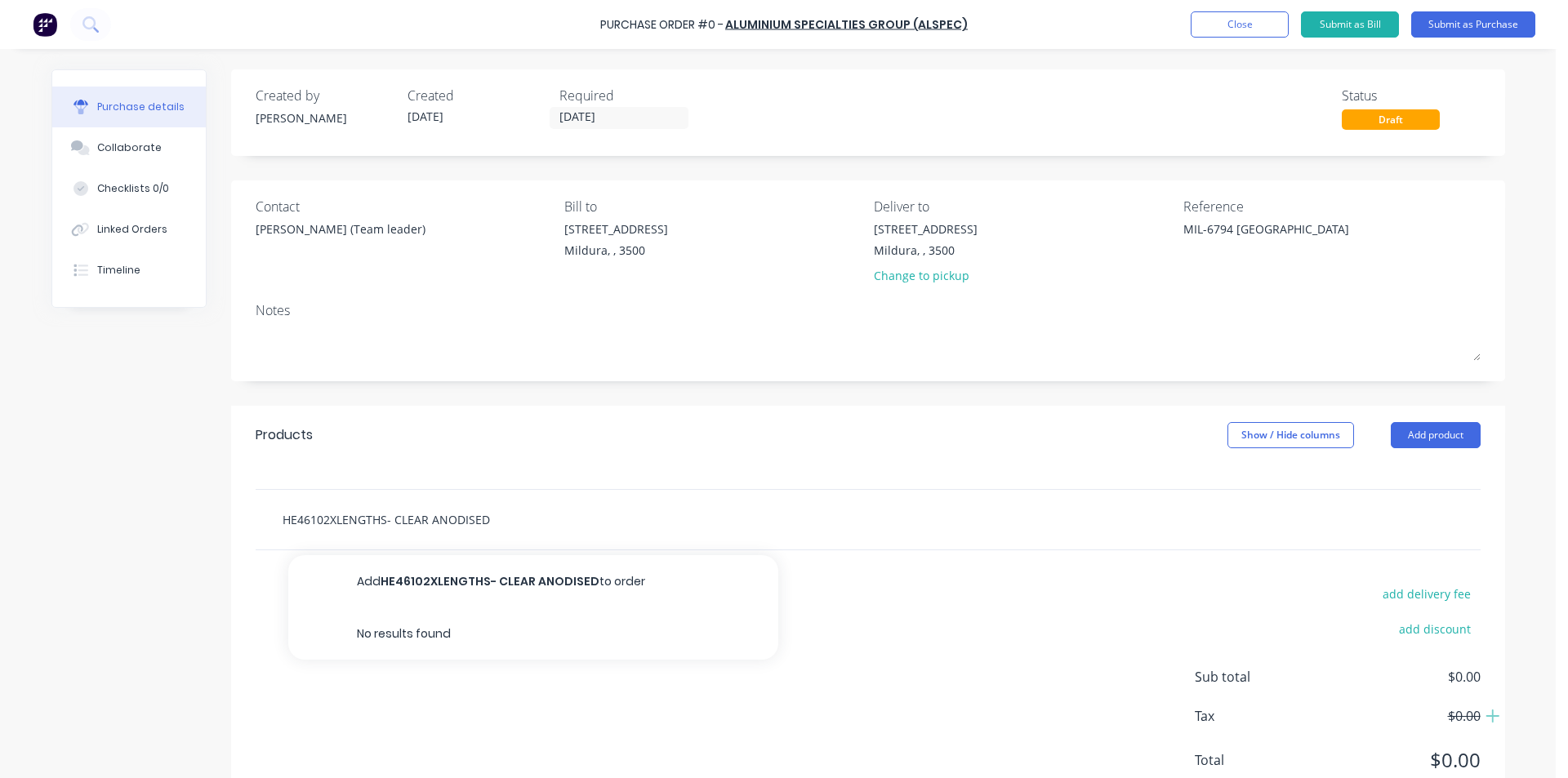
click at [324, 520] on input "HE46102XLENGTHS- CLEAR ANODISED" at bounding box center [445, 519] width 327 height 32
click at [318, 520] on input "HE46102XLENGTHS- CLEAR ANODISED" at bounding box center [445, 519] width 327 height 32
click at [315, 520] on input "HE4610 -2XLENGTHS- CLEAR ANODISED" at bounding box center [445, 519] width 327 height 32
click at [536, 527] on input "HE461 -2XLENGTHS- CLEAR ANODISED" at bounding box center [445, 519] width 327 height 32
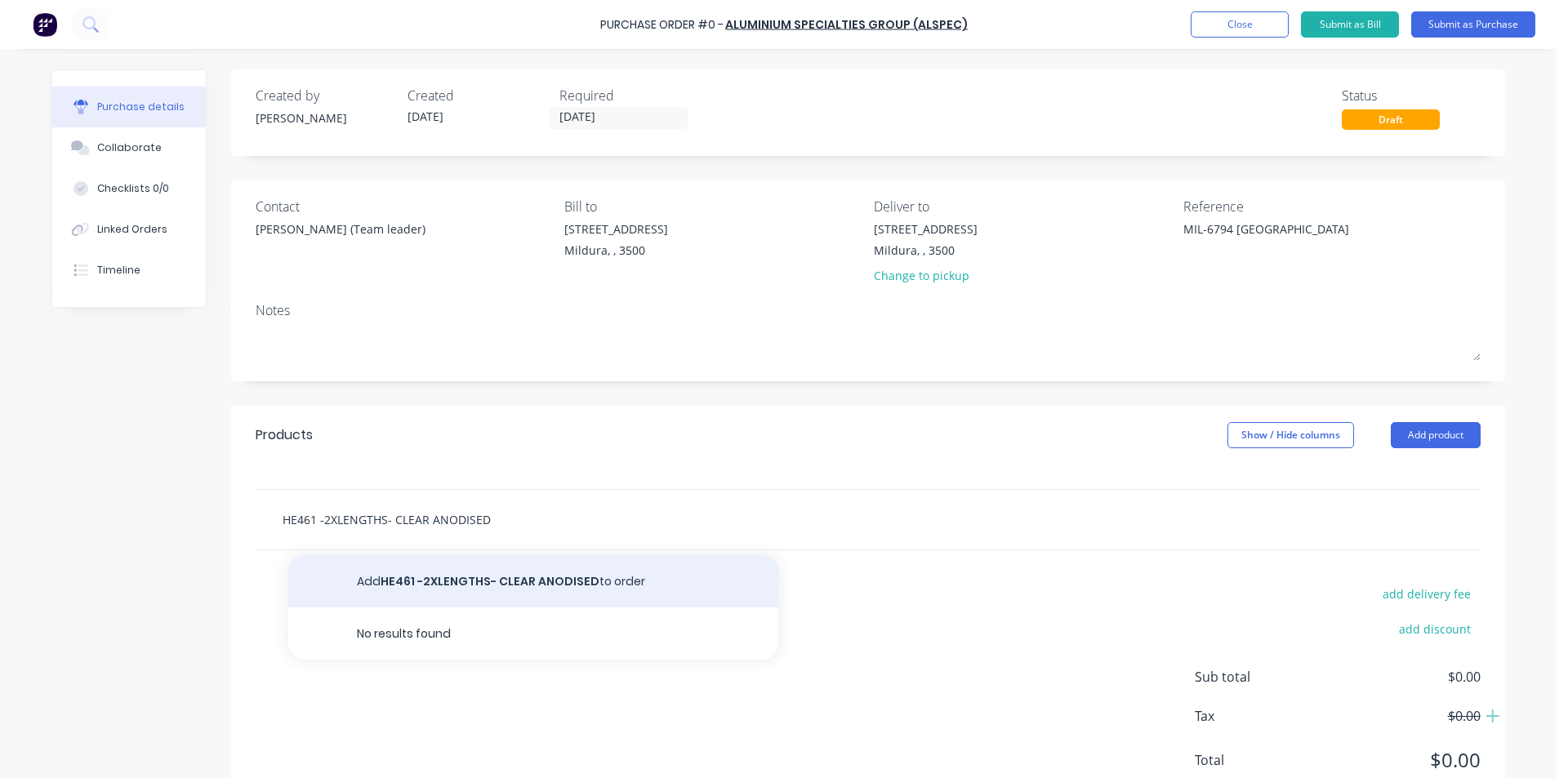
type input "HE461 -2XLENGTHS- CLEAR ANODISED"
click at [530, 586] on button "Add HE461 -2XLENGTHS- CLEAR ANODISED to order" at bounding box center [534, 581] width 490 height 53
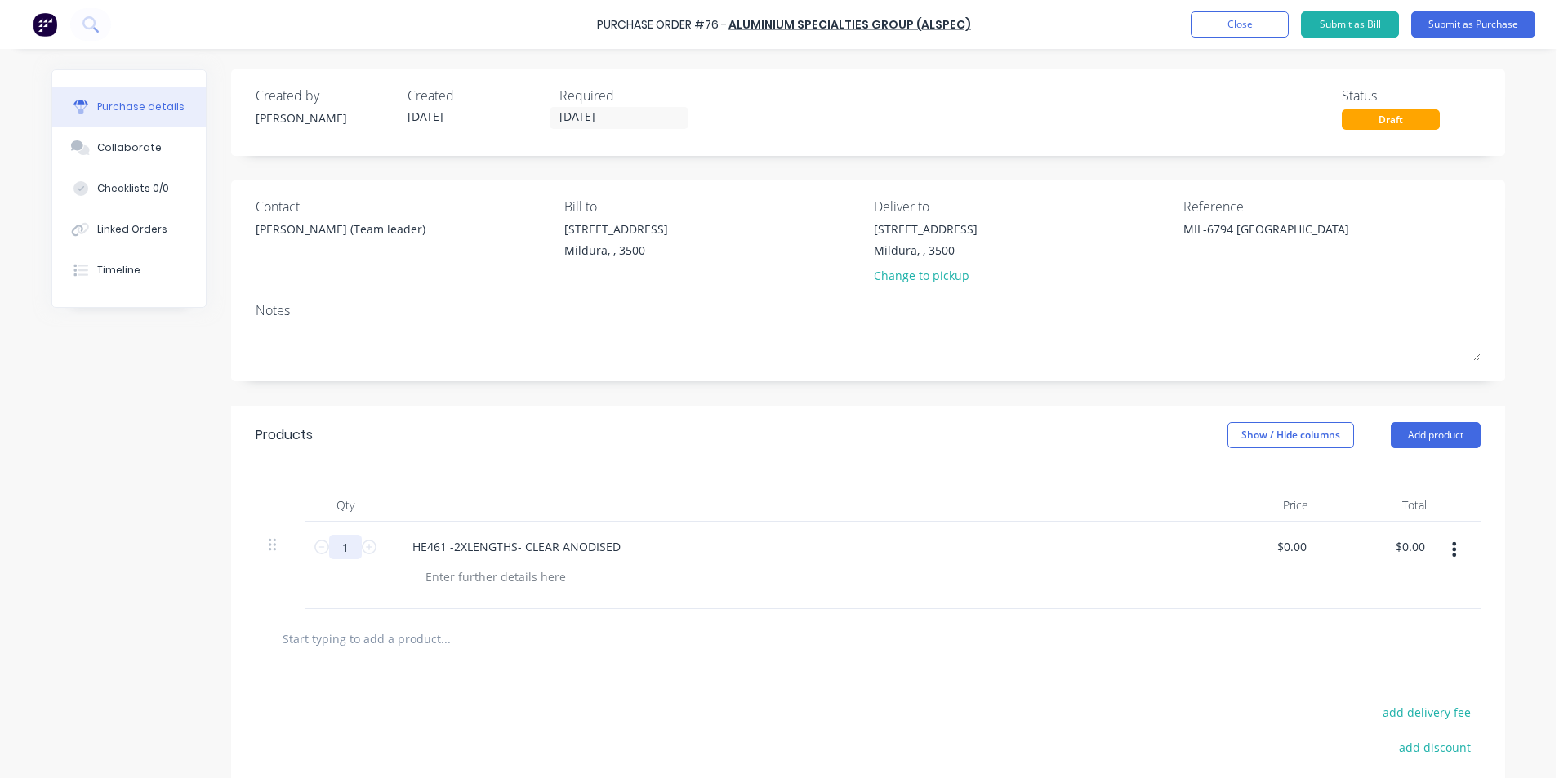
click at [354, 541] on input "1" at bounding box center [345, 547] width 32 height 24
click at [362, 548] on icon at bounding box center [369, 548] width 15 height 15
type input "2"
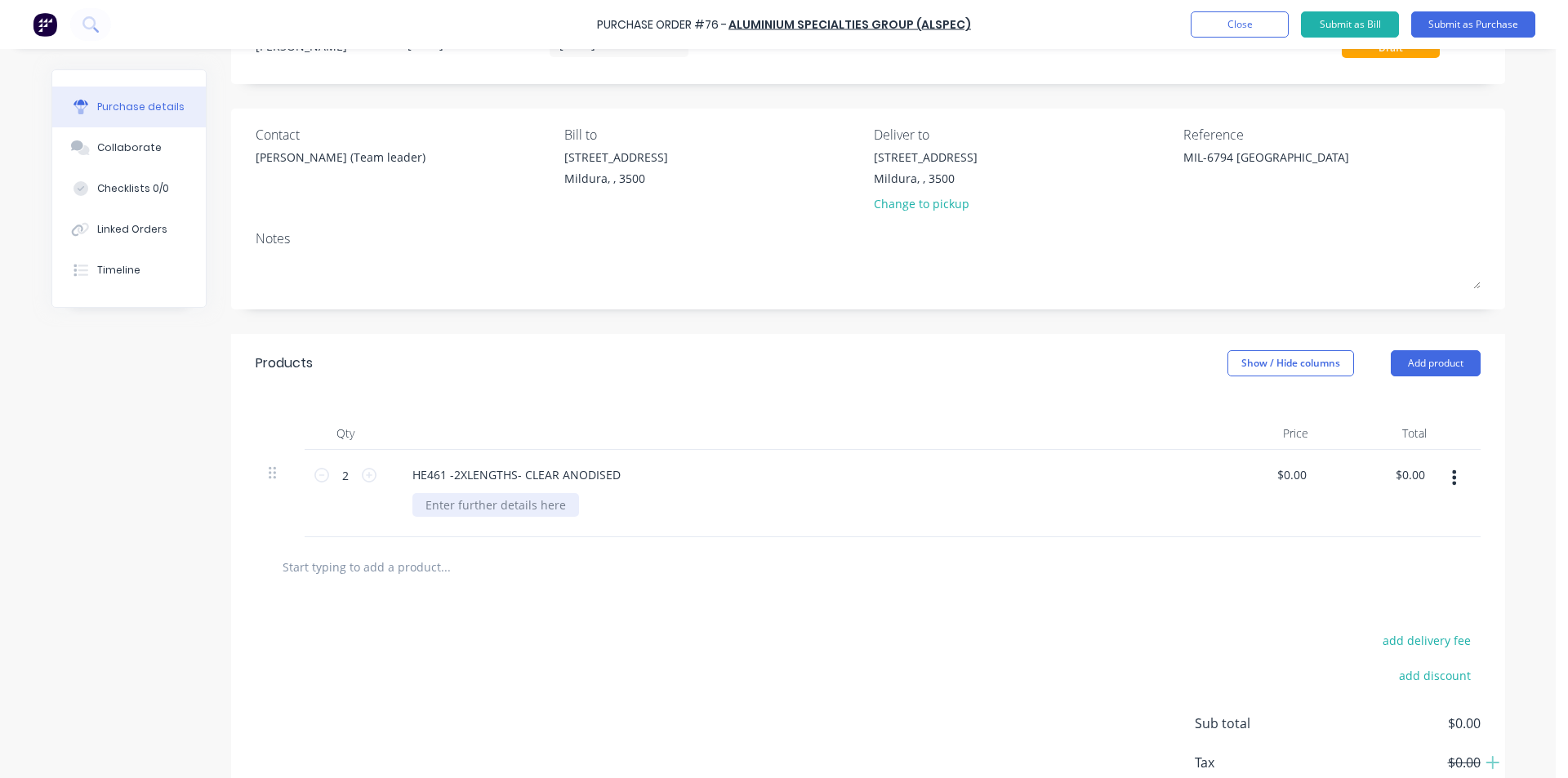
scroll to position [76, 0]
click at [352, 575] on input "text" at bounding box center [445, 562] width 327 height 32
type input "1"
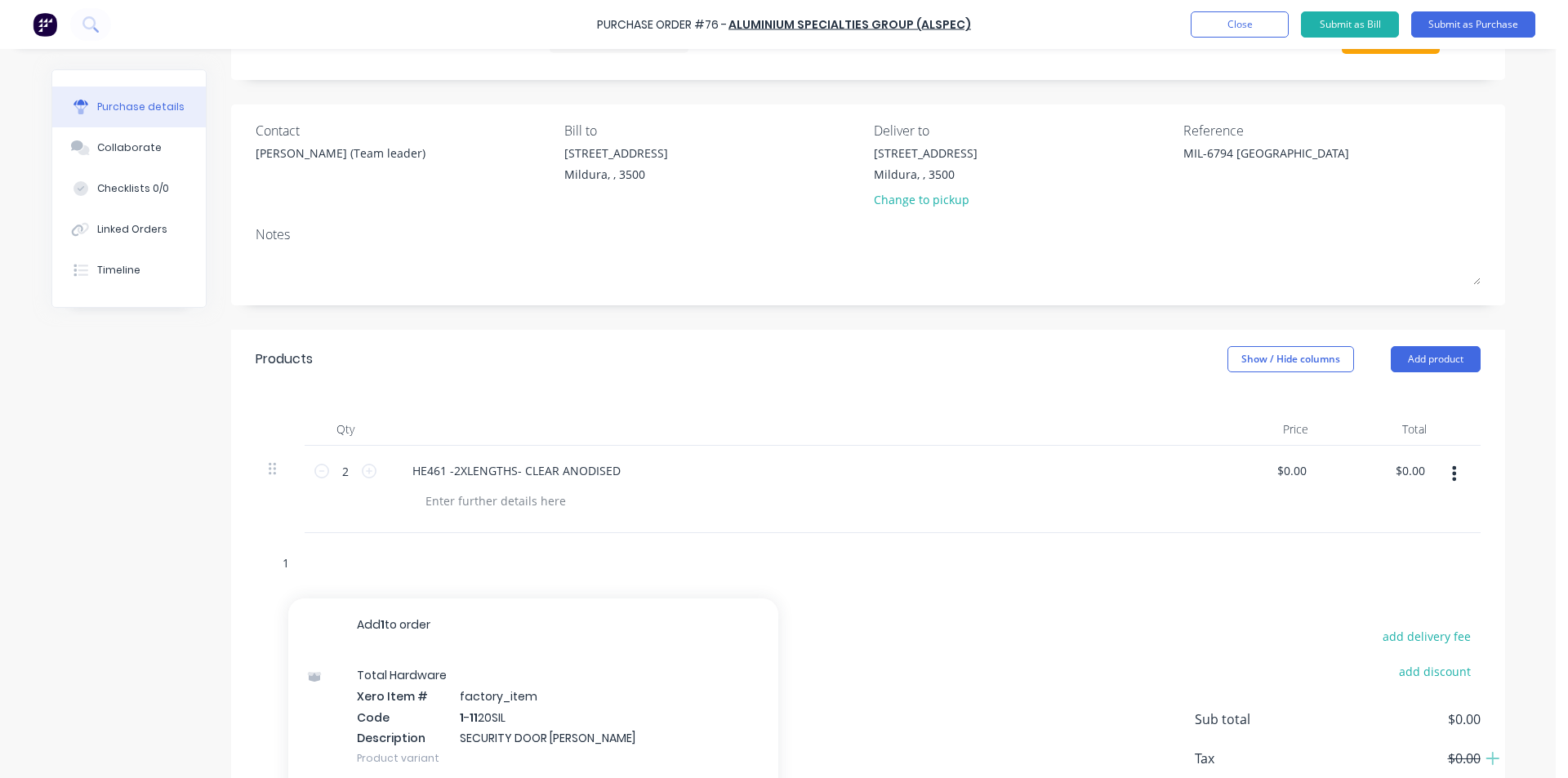
drag, startPoint x: 287, startPoint y: 560, endPoint x: 253, endPoint y: 564, distance: 34.2
click at [255, 564] on div "1 Add 1 to order Total Hardware Xero Item # factory_item Code 1 - 1 1 20SIL Des…" at bounding box center [868, 563] width 1225 height 59
click at [460, 559] on input "text" at bounding box center [445, 562] width 327 height 32
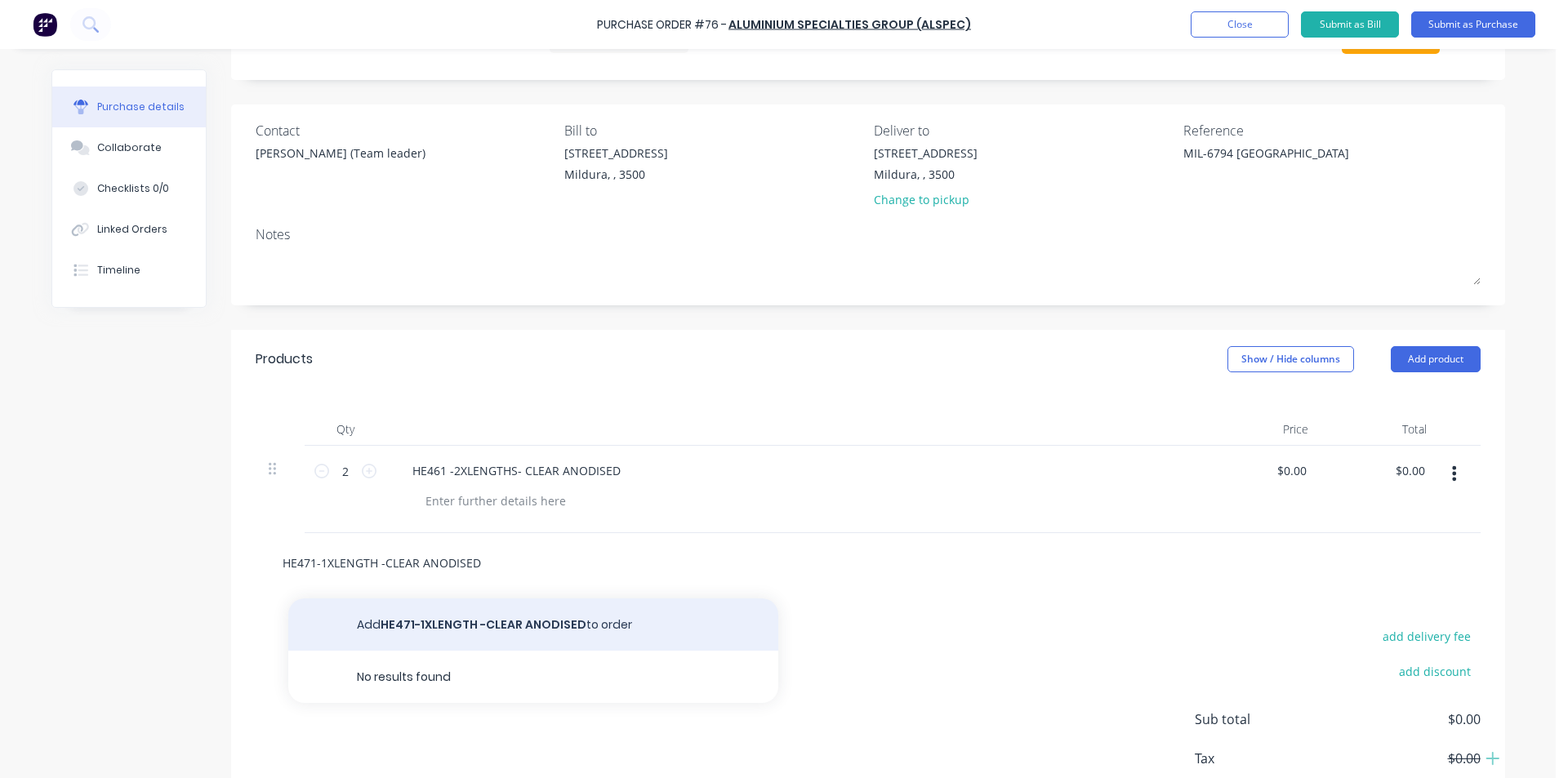
type input "HE471-1XLENGTH -CLEAR ANODISED"
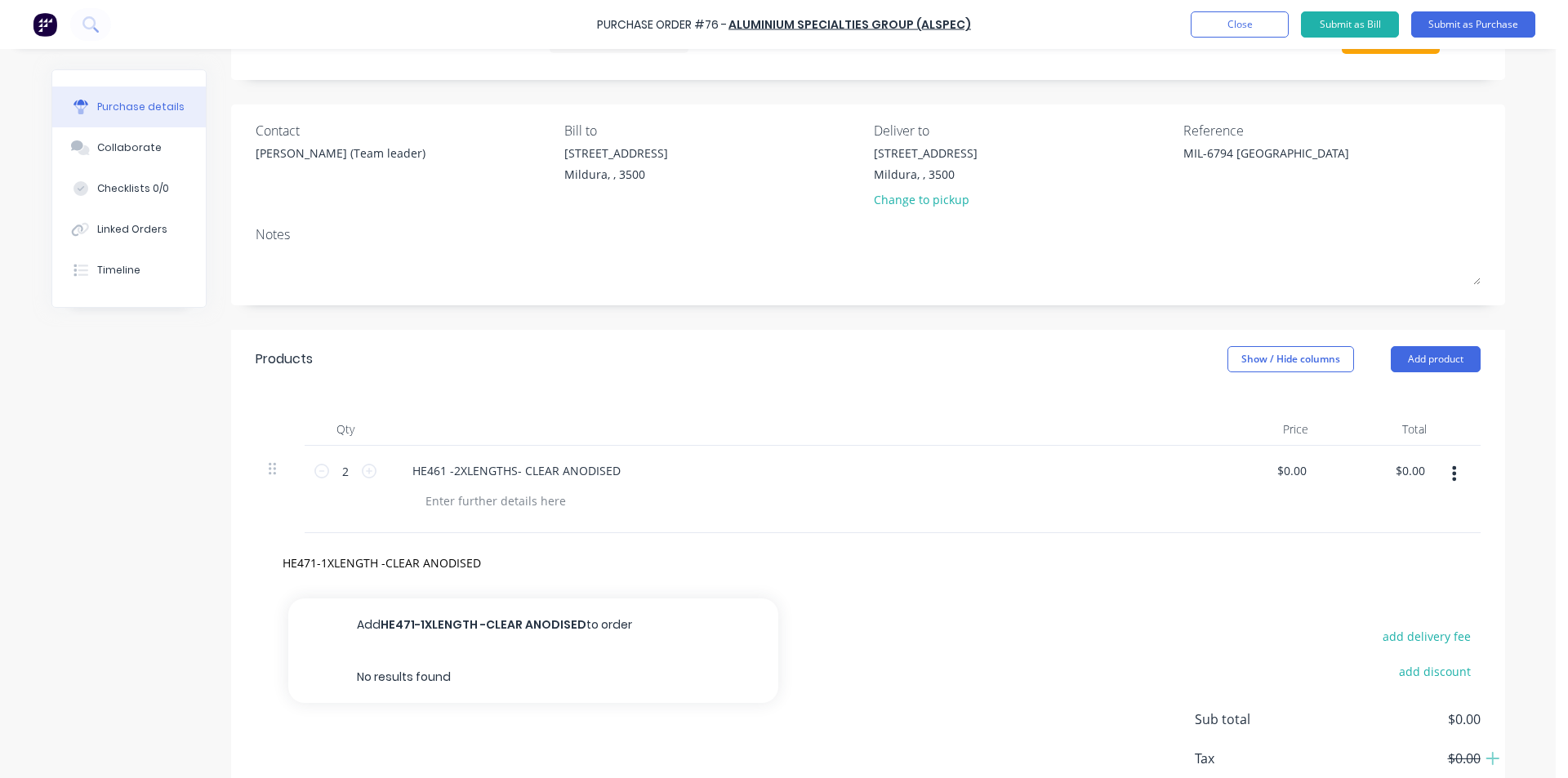
click at [420, 626] on button "Add HE471-1XLENGTH -CLEAR ANODISED to order" at bounding box center [534, 624] width 490 height 53
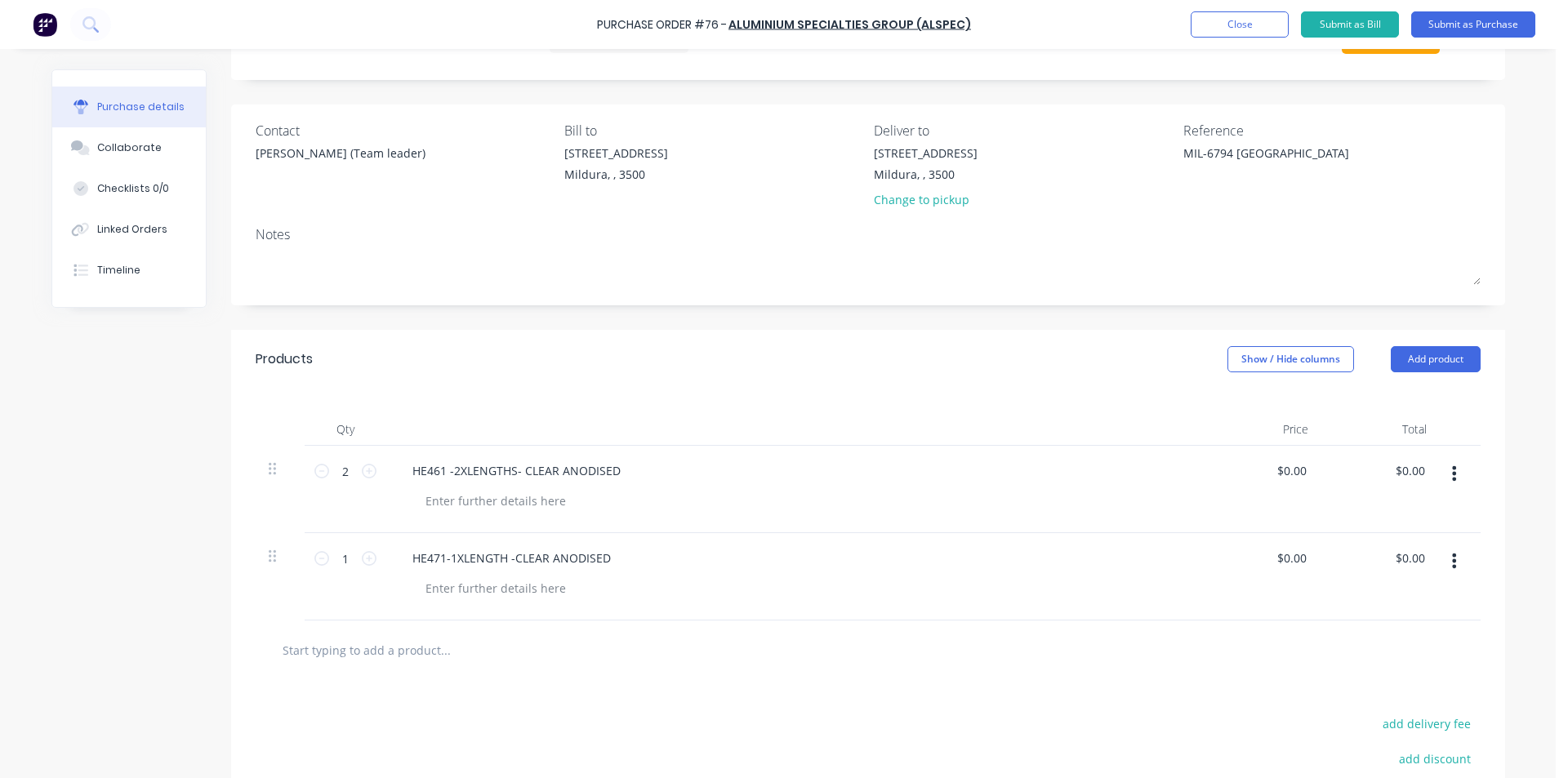
click at [391, 650] on input "text" at bounding box center [445, 649] width 327 height 32
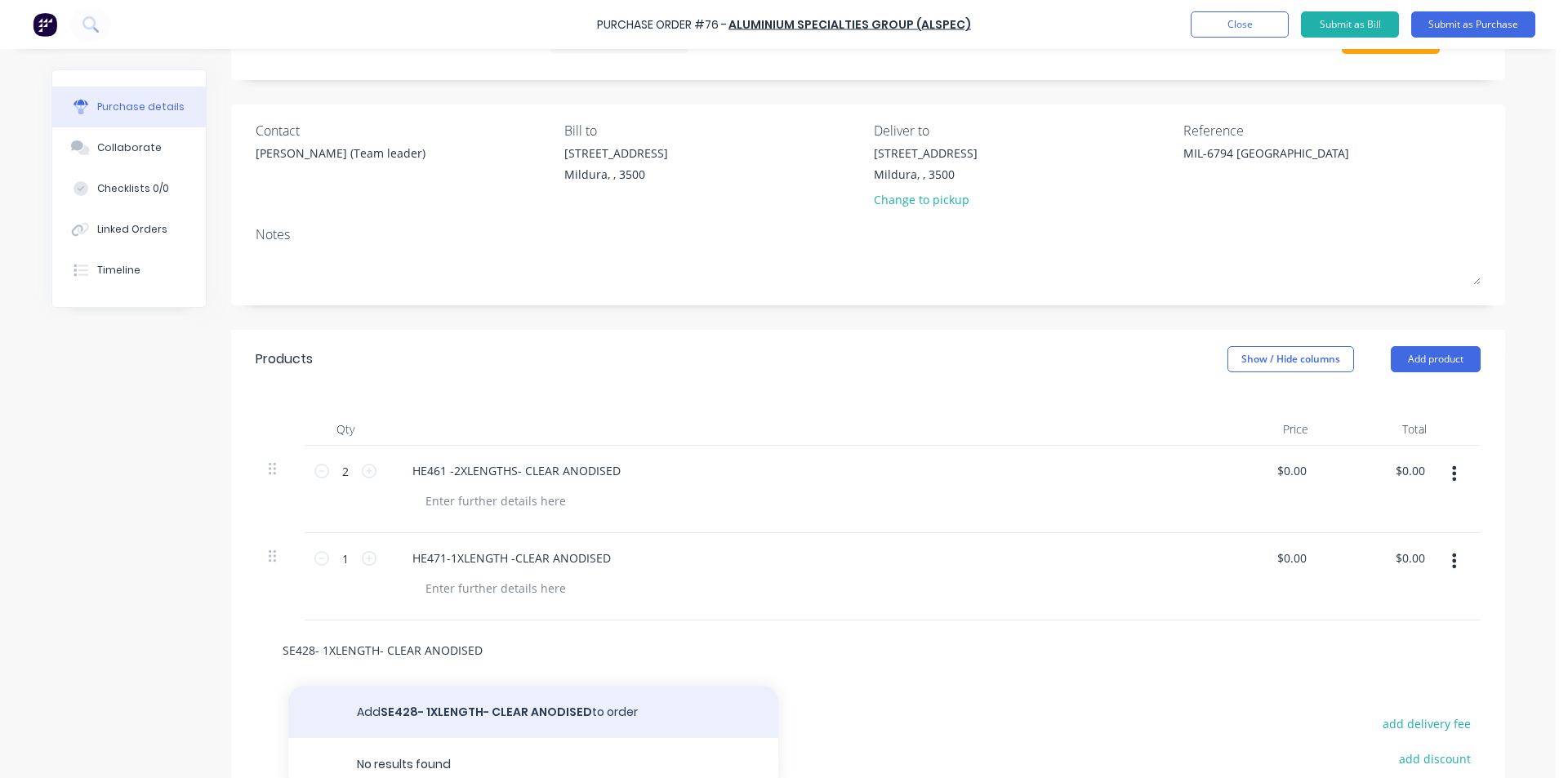
type input "SE428- 1XLENGTH- CLEAR ANODISED"
click at [480, 709] on button "Add SE428- 1XLENGTH- CLEAR ANODISED to order" at bounding box center [534, 712] width 490 height 53
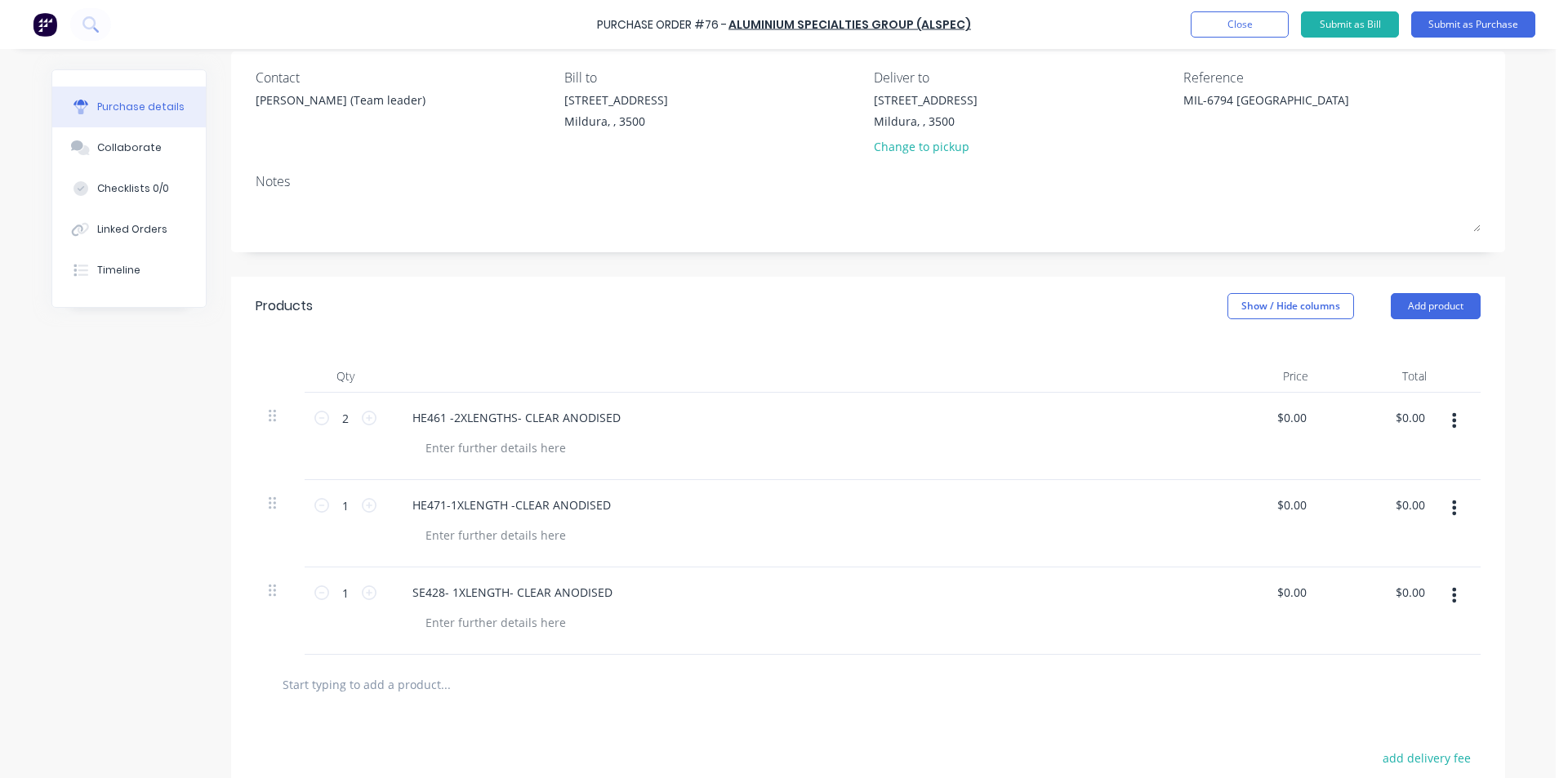
scroll to position [124, 0]
click at [1300, 429] on input "0.00" at bounding box center [1295, 423] width 31 height 24
type input "$0.00"
click at [1442, 423] on button "button" at bounding box center [1453, 426] width 38 height 30
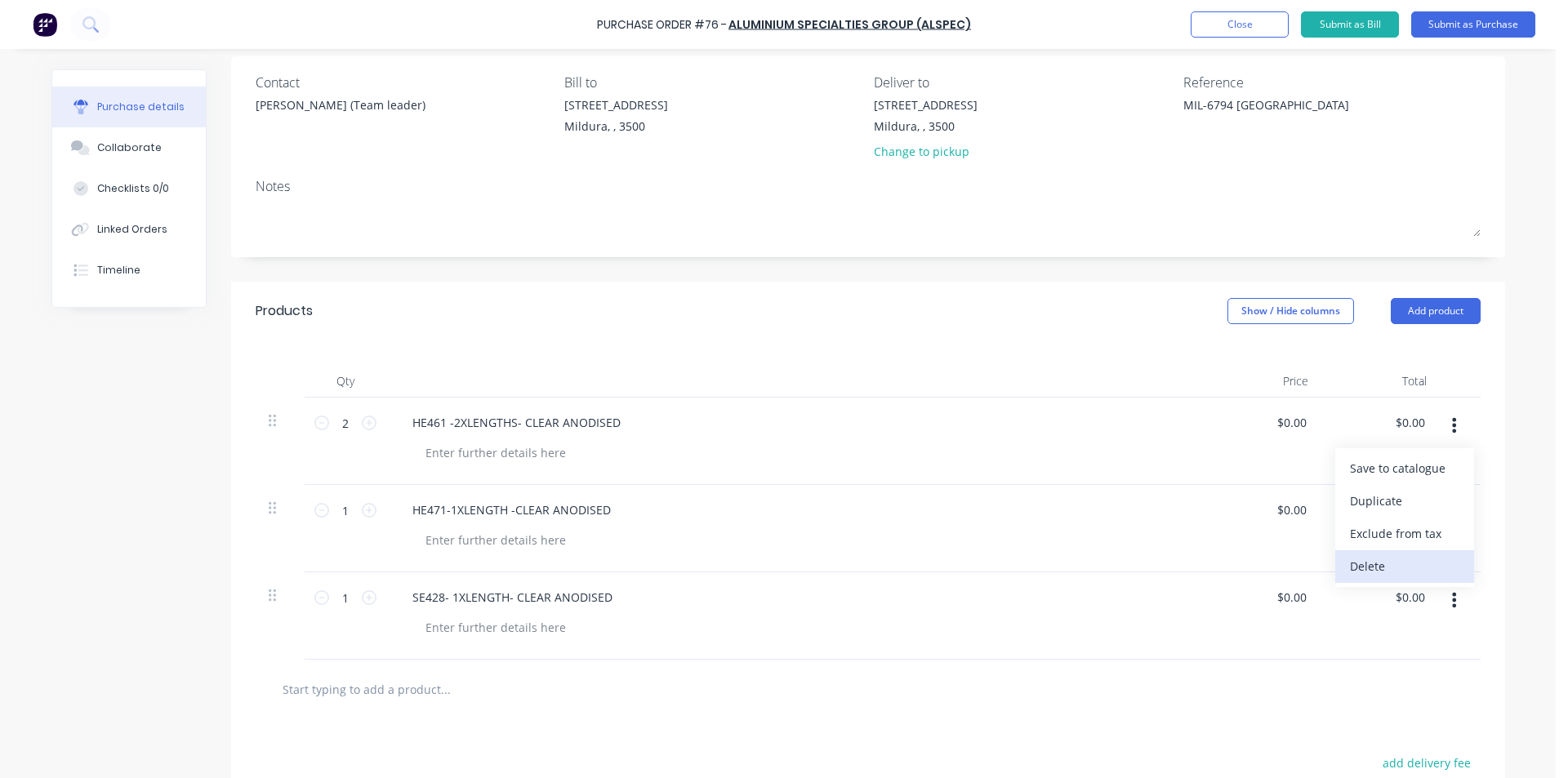
click at [1377, 561] on button "Delete" at bounding box center [1405, 566] width 139 height 32
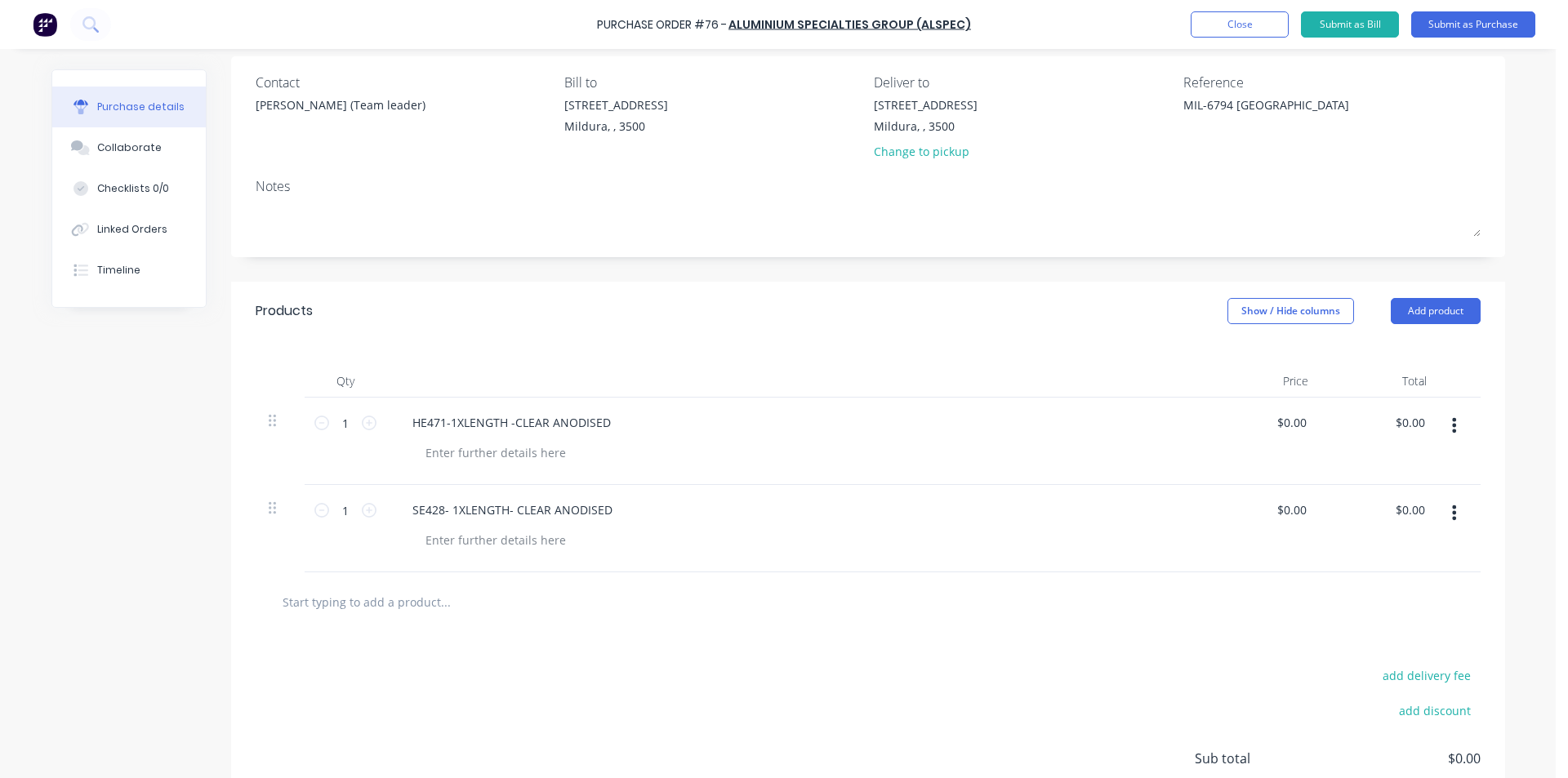
click at [1452, 423] on icon "button" at bounding box center [1454, 425] width 4 height 18
click at [1387, 573] on button "Delete" at bounding box center [1405, 566] width 139 height 32
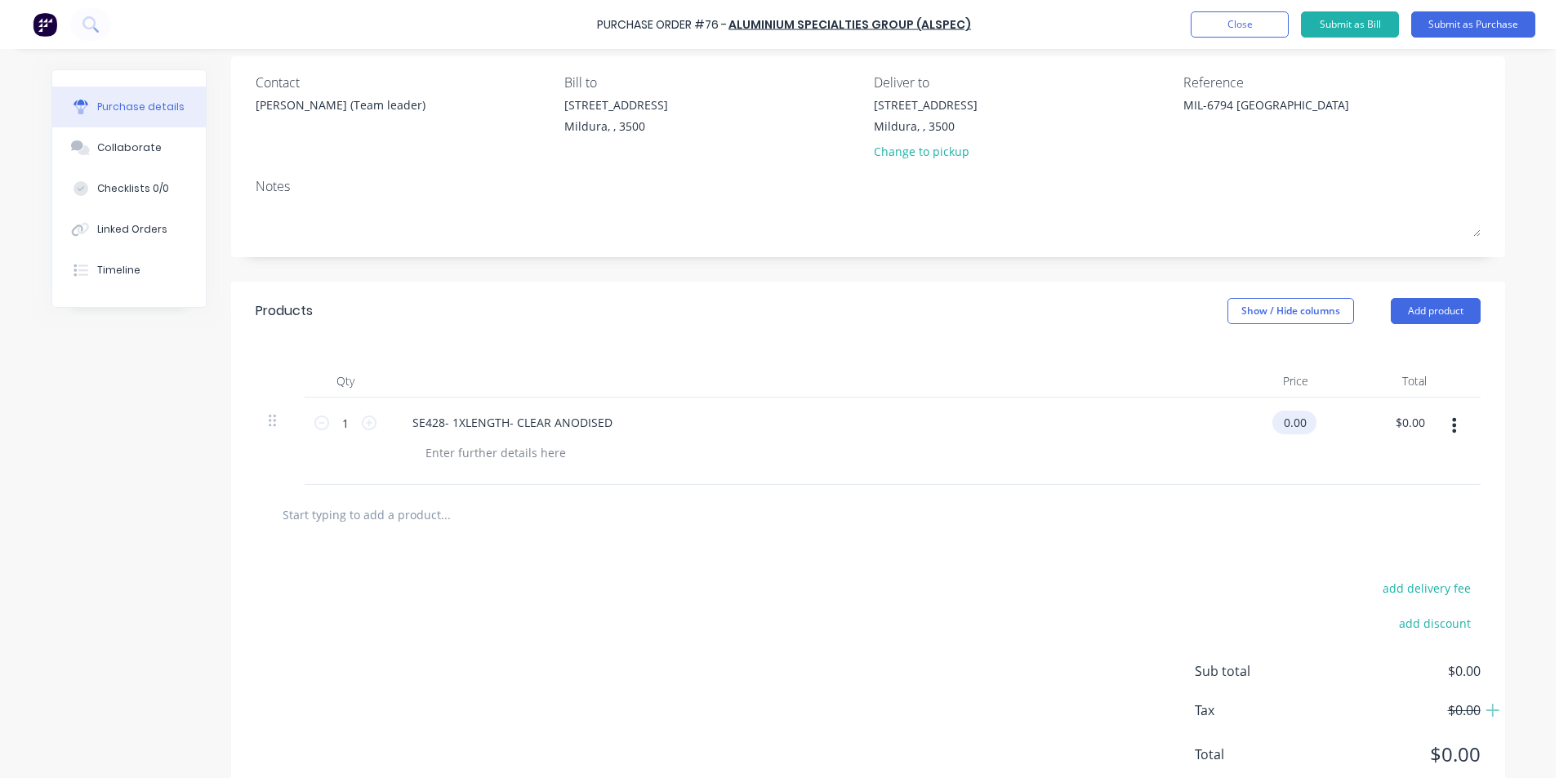
click at [1290, 420] on input "0.00" at bounding box center [1291, 423] width 38 height 24
drag, startPoint x: 1276, startPoint y: 421, endPoint x: 1403, endPoint y: 437, distance: 128.0
click at [1402, 437] on div "1 1 SE428- 1XLENGTH- CLEAR ANODISED 0.00 0.00 $0.00 $0.00" at bounding box center [868, 441] width 1225 height 87
type input "$165.00"
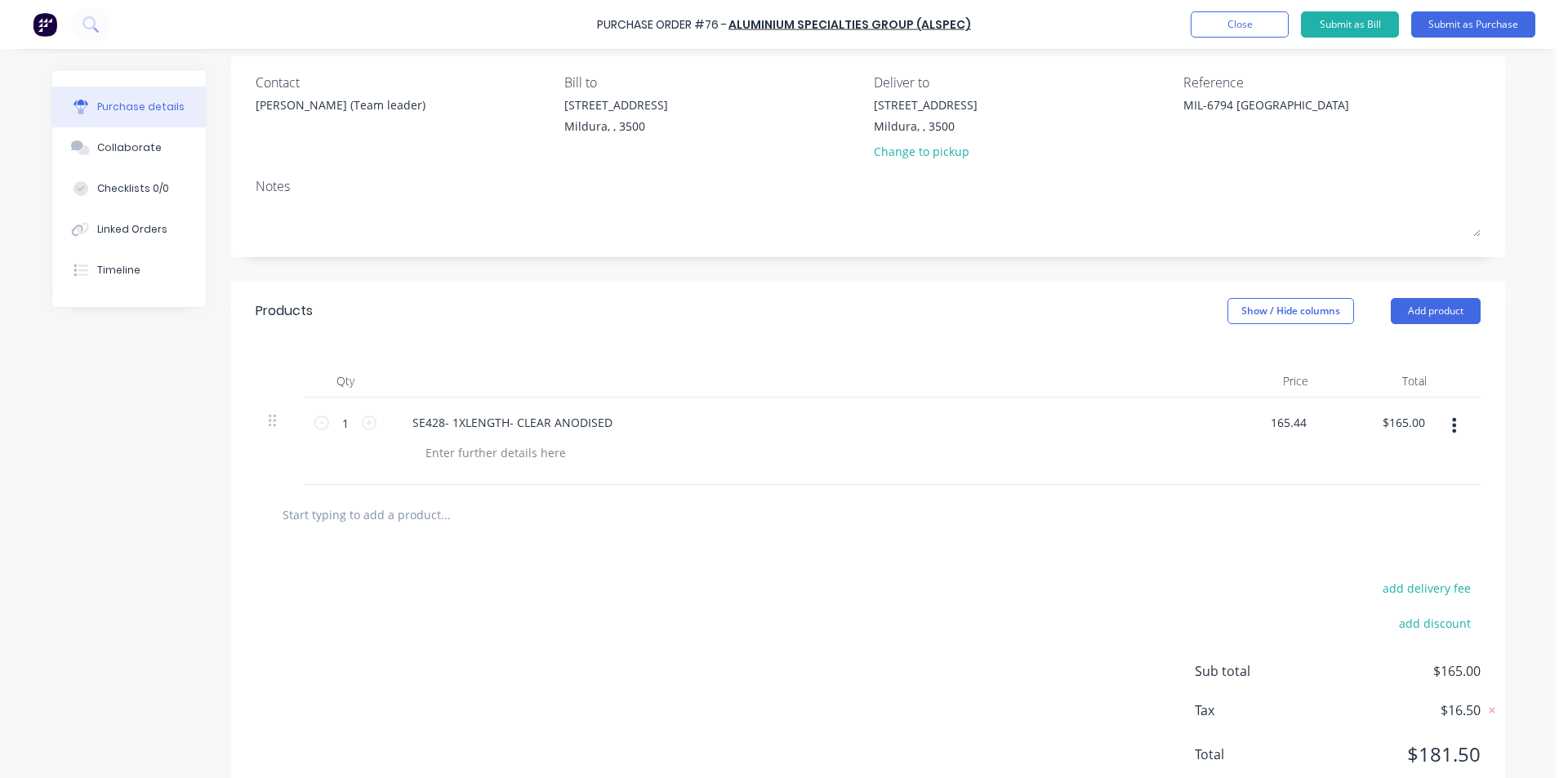
type input "$165.44"
click at [1085, 344] on div "Qty Price Total 1 1 SE428- 1XLENGTH- CLEAR ANODISED $165.44 165.44 $165.44 $165…" at bounding box center [868, 413] width 1274 height 144
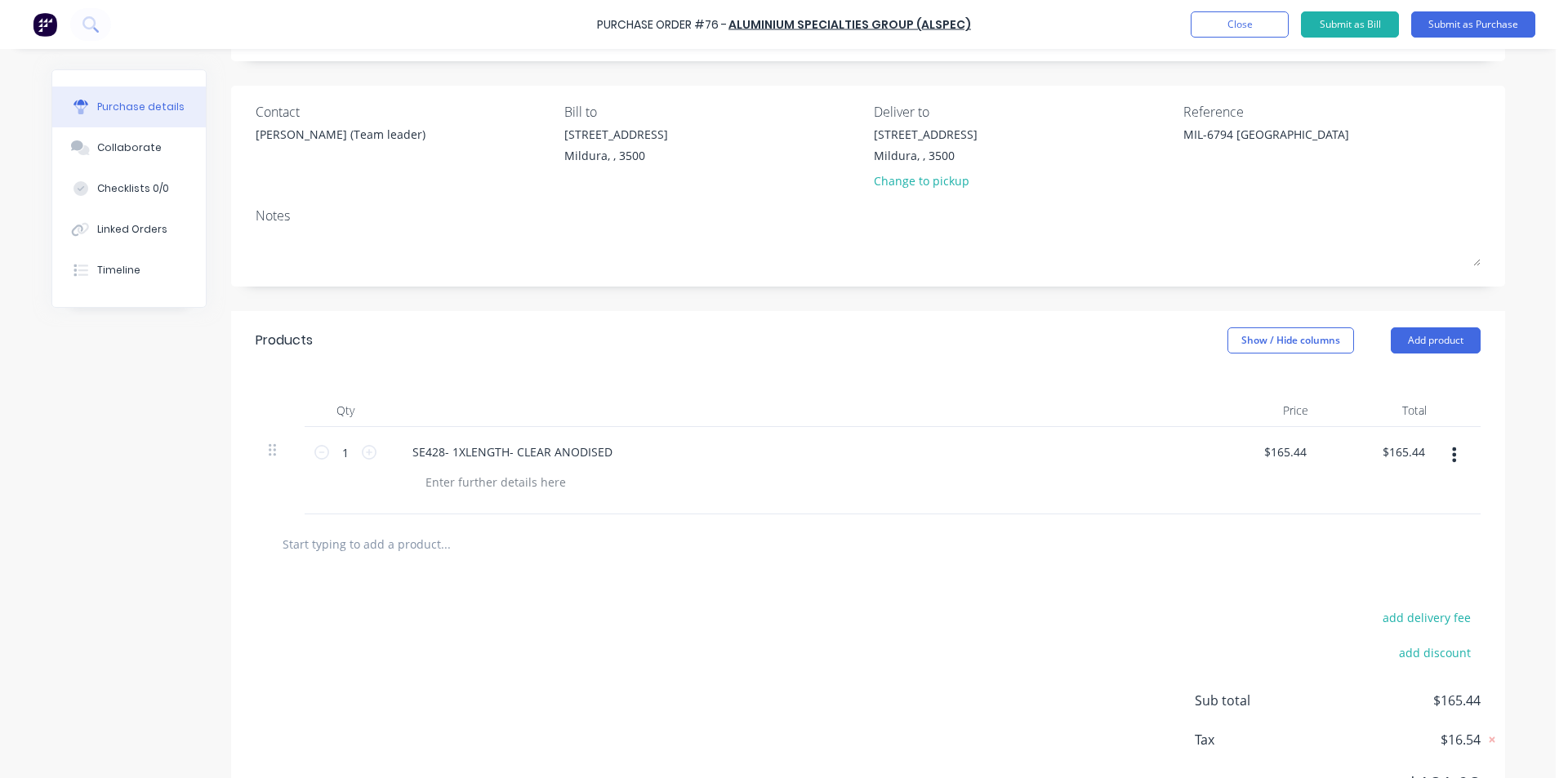
scroll to position [76, 0]
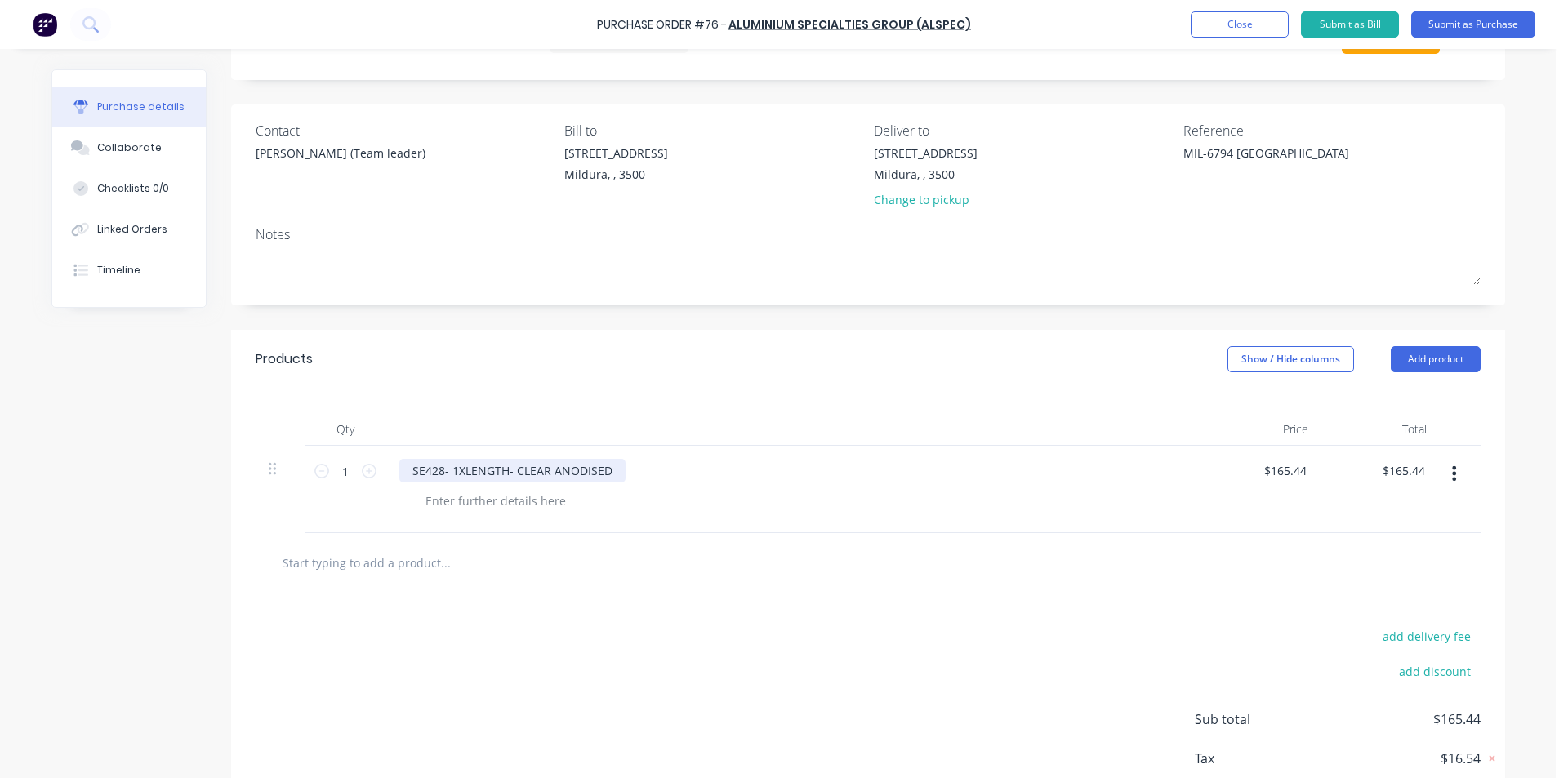
click at [608, 465] on div "SE428- 1XLENGTH- CLEAR ANODISED" at bounding box center [512, 471] width 227 height 24
click at [1468, 28] on button "Submit as Purchase" at bounding box center [1474, 24] width 124 height 26
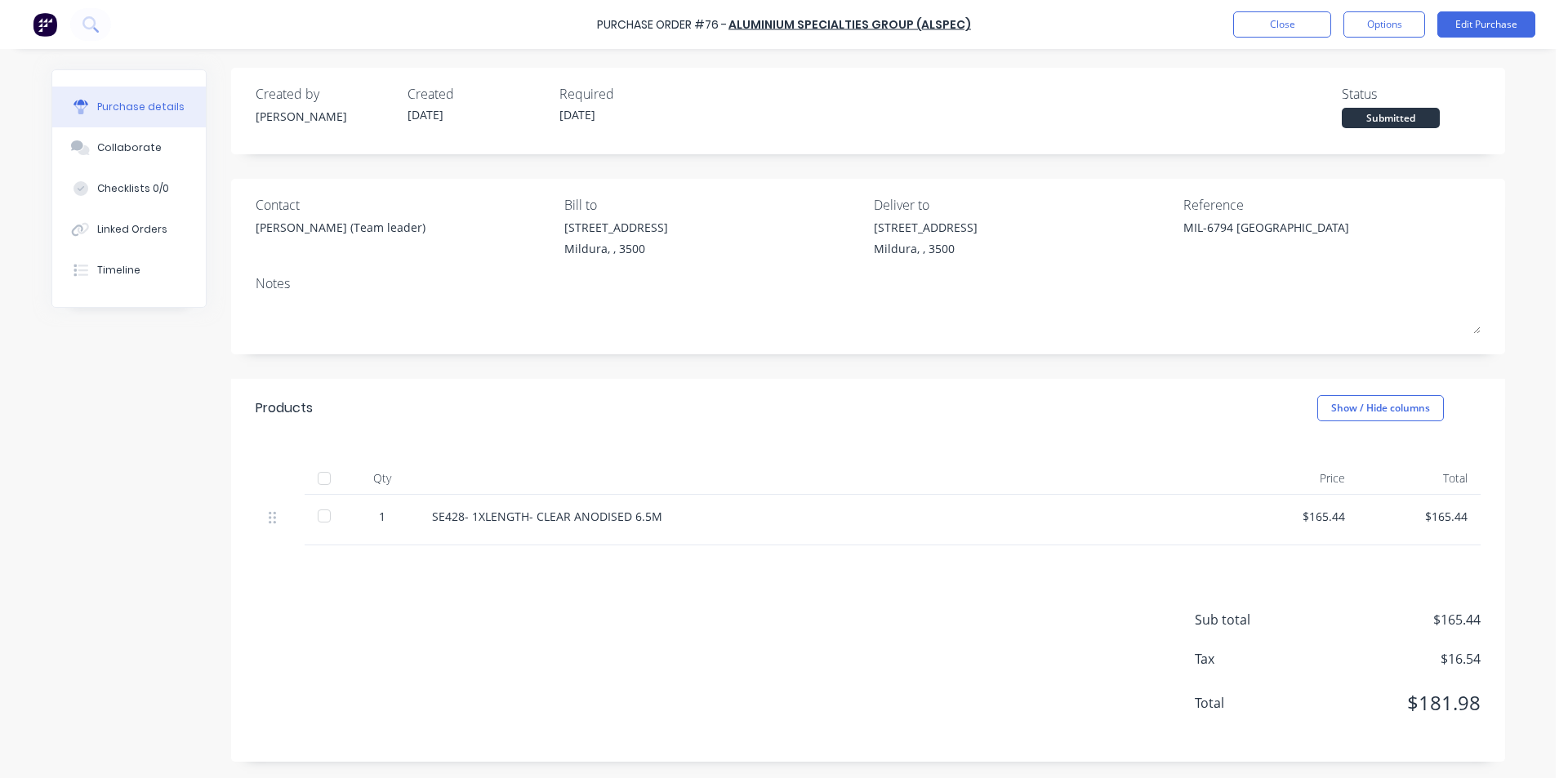
scroll to position [0, 0]
click at [1401, 18] on button "Options" at bounding box center [1384, 24] width 81 height 26
click at [1372, 67] on div "Print / Email" at bounding box center [1348, 67] width 126 height 24
click at [1356, 102] on div "With pricing" at bounding box center [1348, 99] width 126 height 24
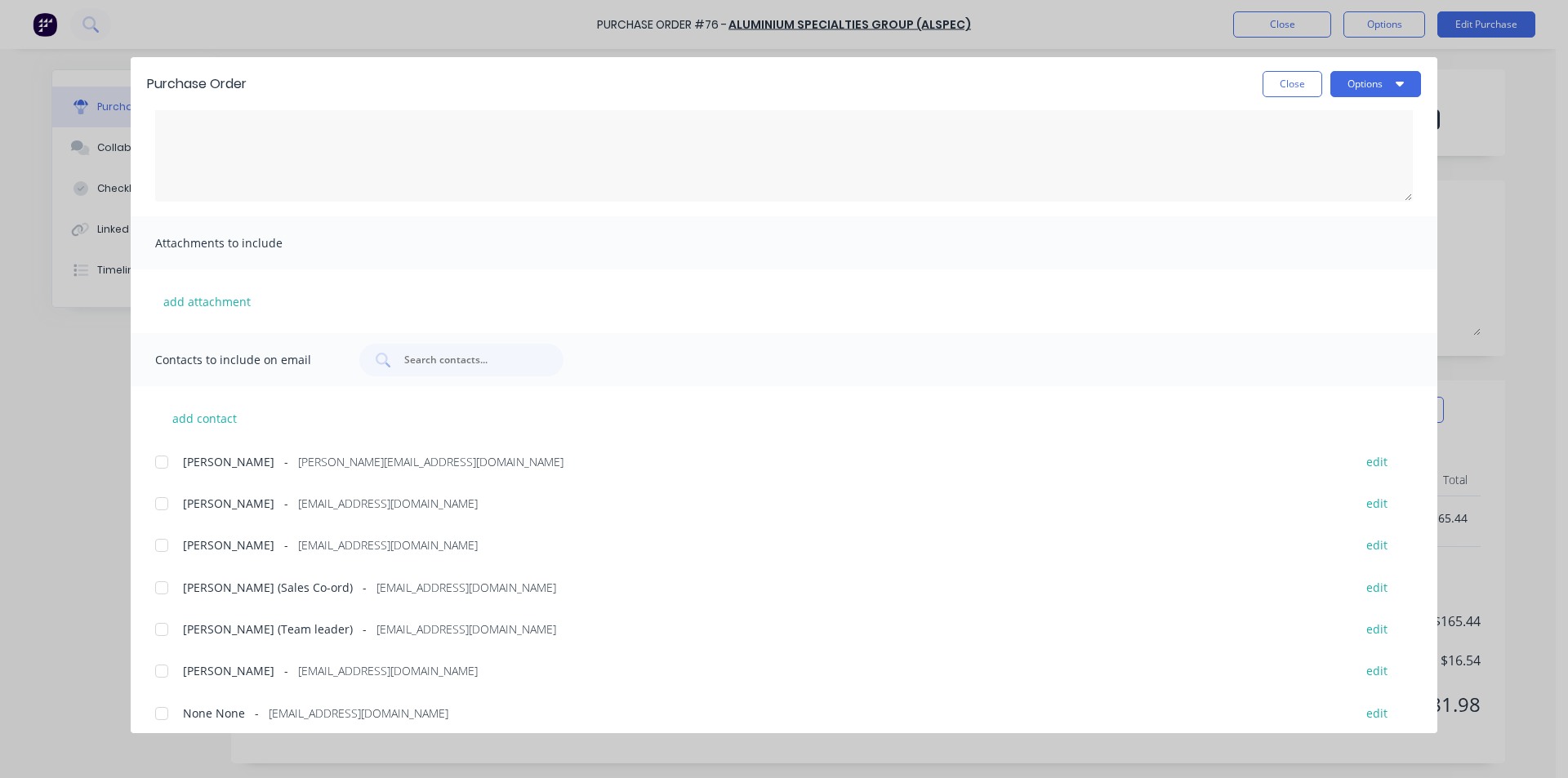
scroll to position [150, 0]
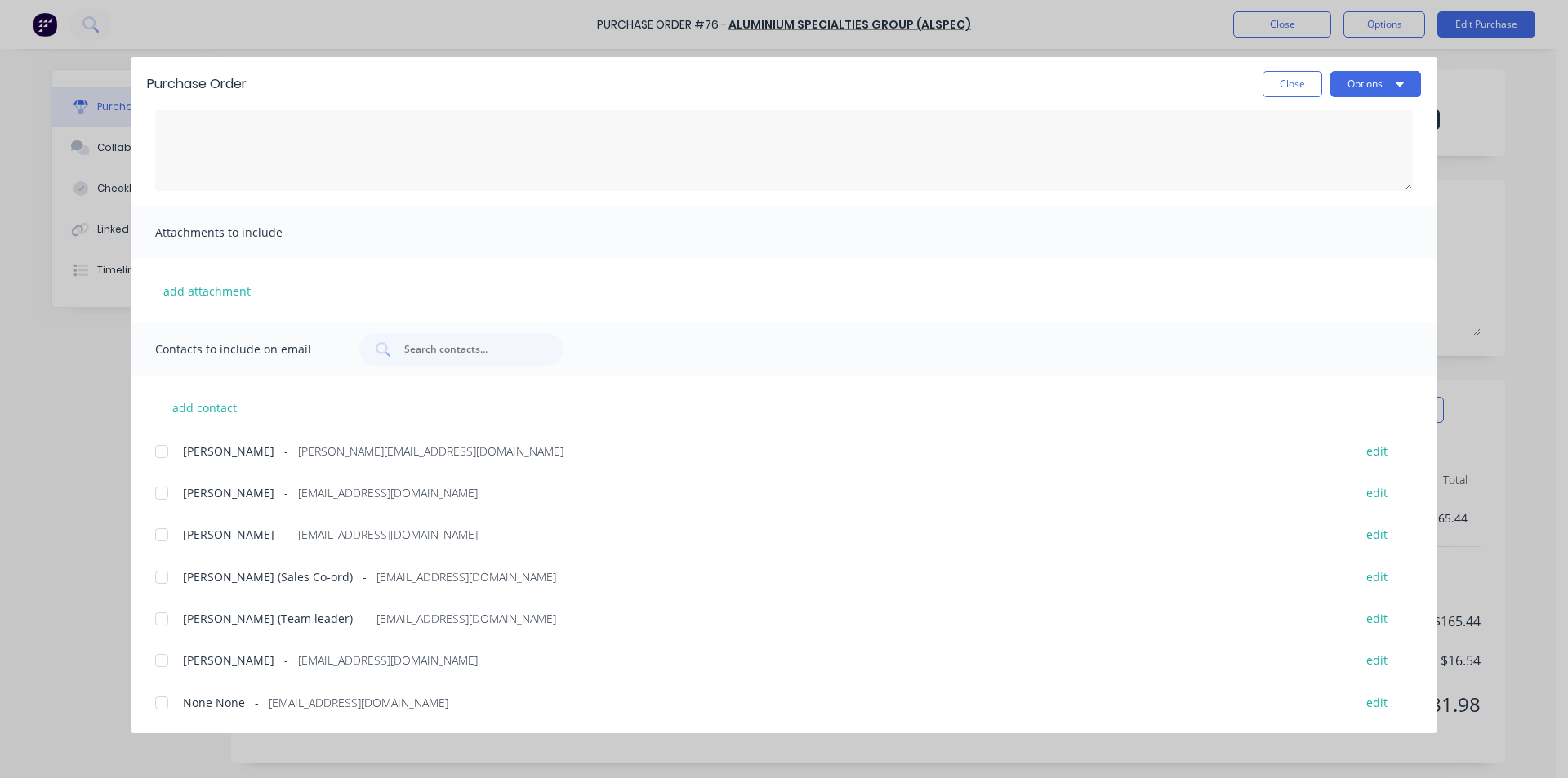
click at [154, 618] on div at bounding box center [161, 619] width 32 height 32
click at [158, 455] on div at bounding box center [161, 451] width 32 height 32
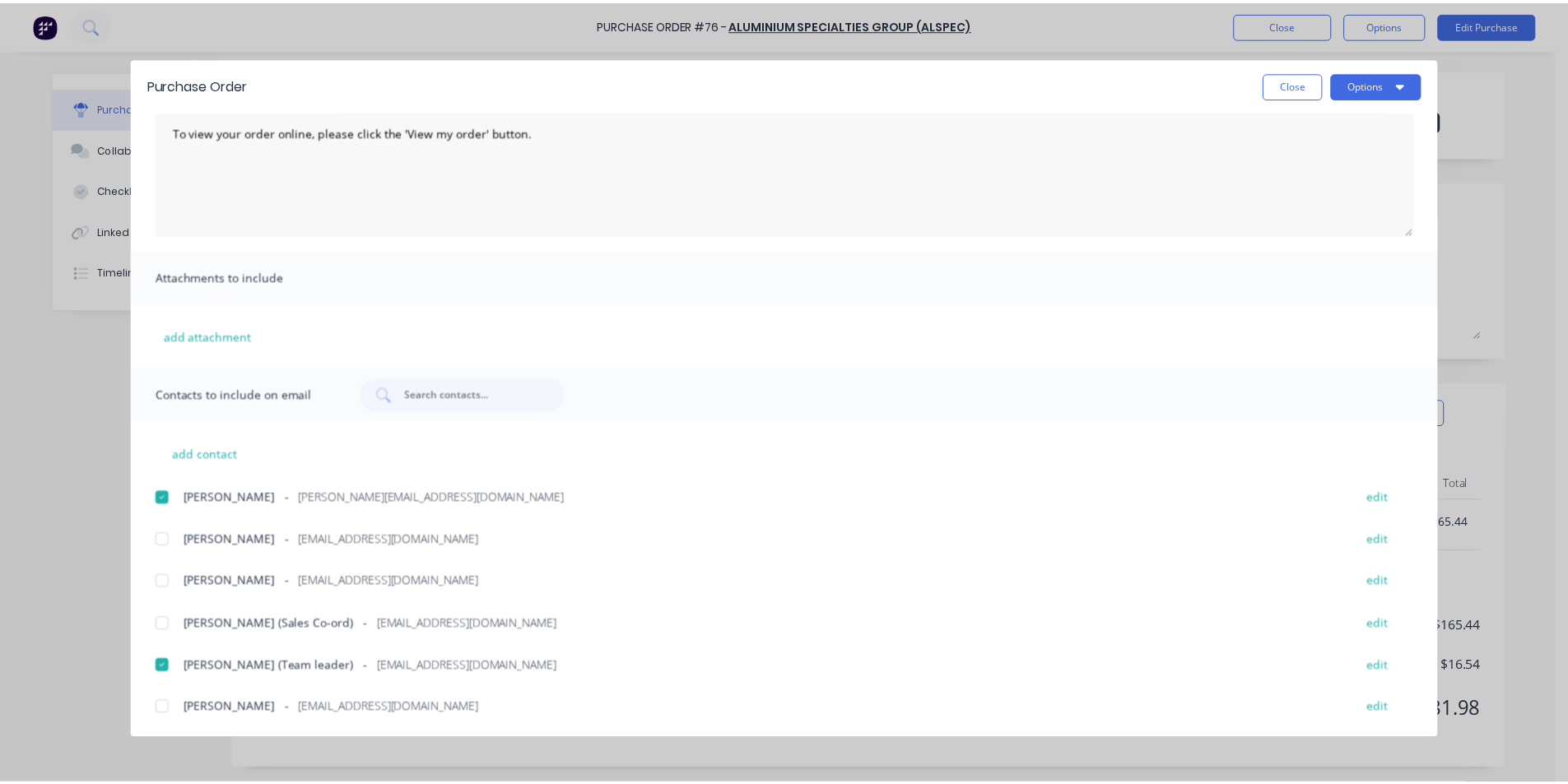
scroll to position [84, 0]
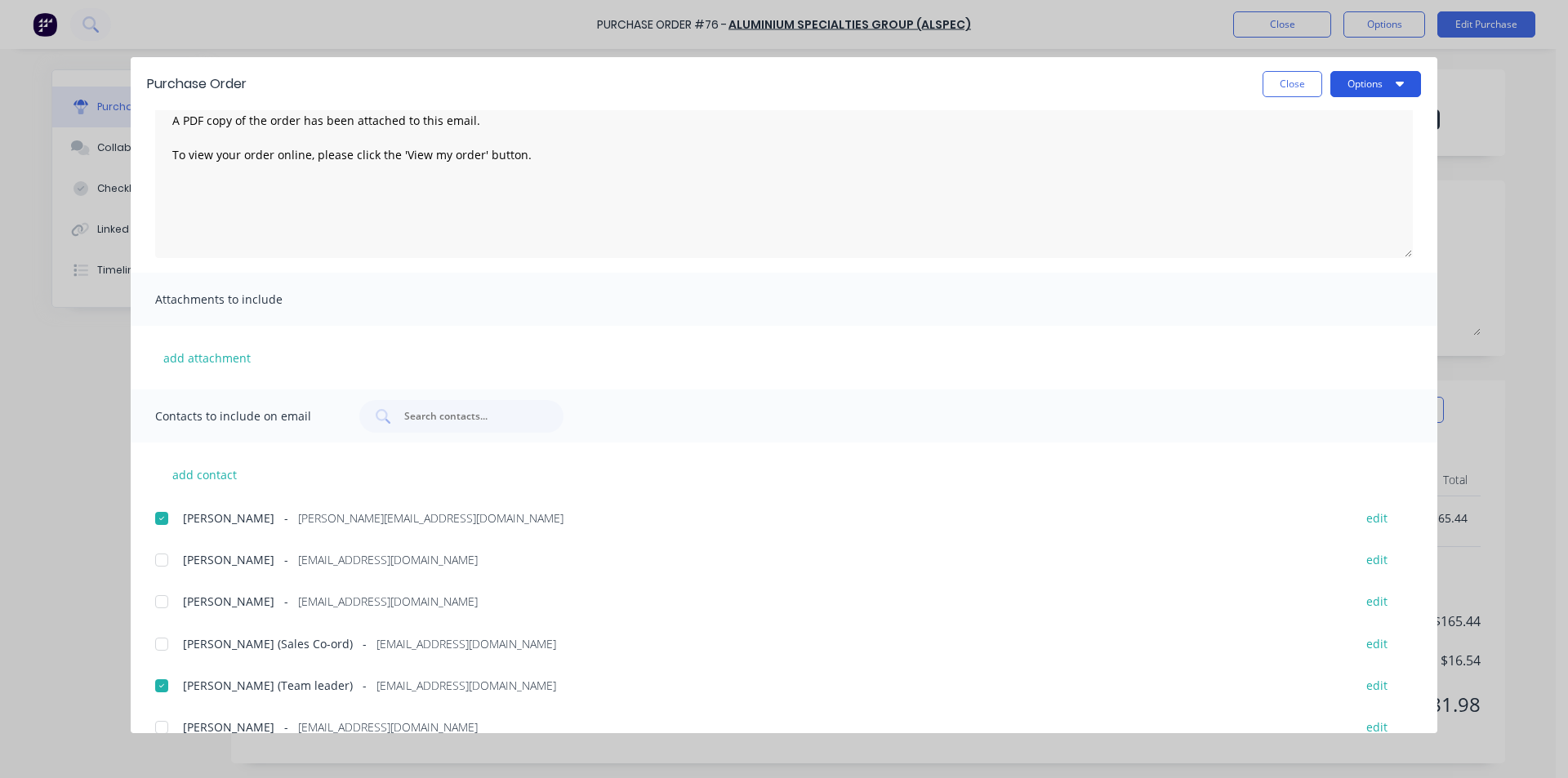
click at [1381, 82] on button "Options" at bounding box center [1376, 84] width 91 height 26
click at [1352, 189] on div "Email" at bounding box center [1344, 191] width 126 height 24
click at [1277, 87] on button "Close" at bounding box center [1292, 84] width 59 height 26
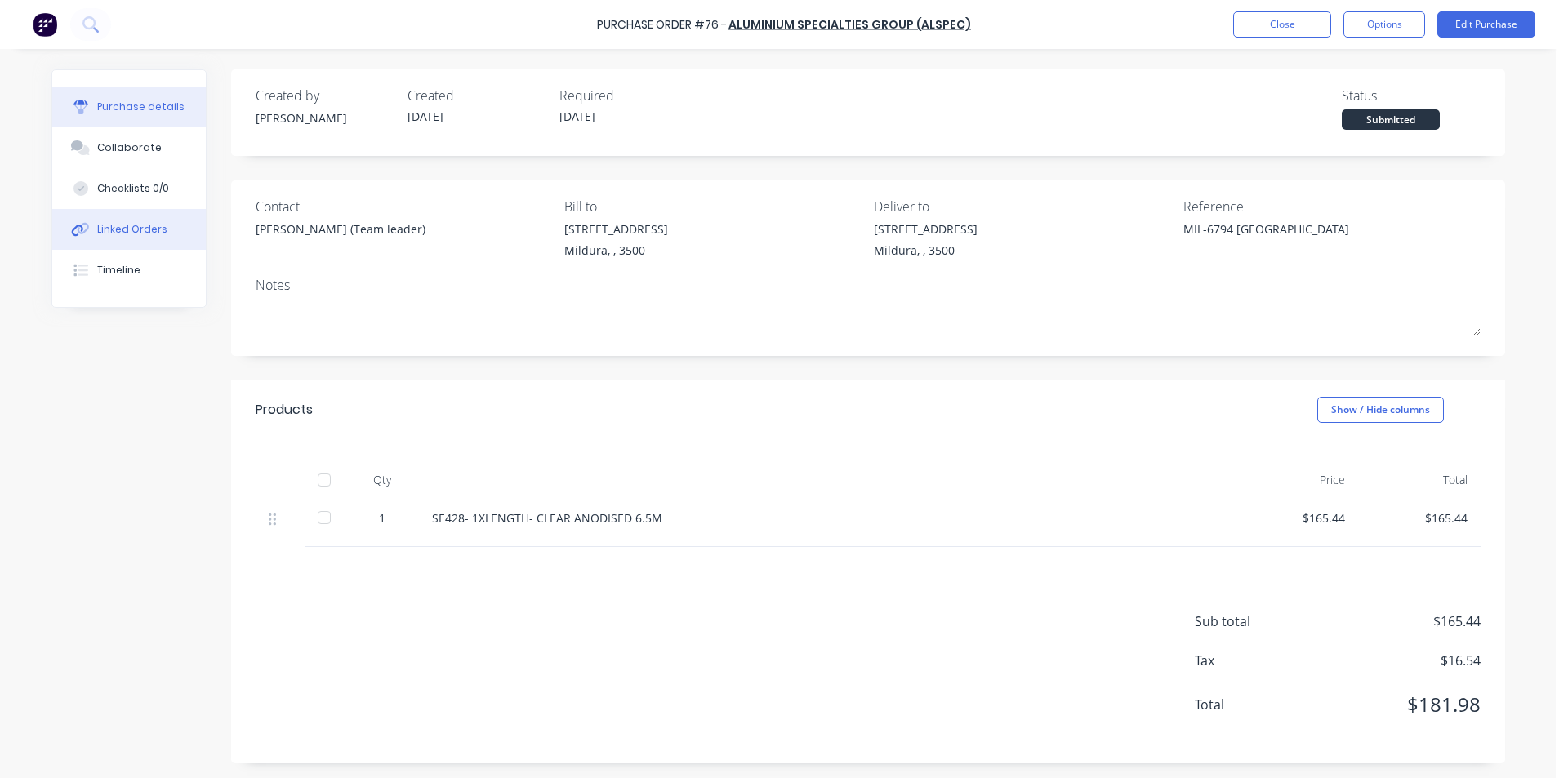
click at [90, 228] on button "Linked Orders" at bounding box center [130, 229] width 154 height 41
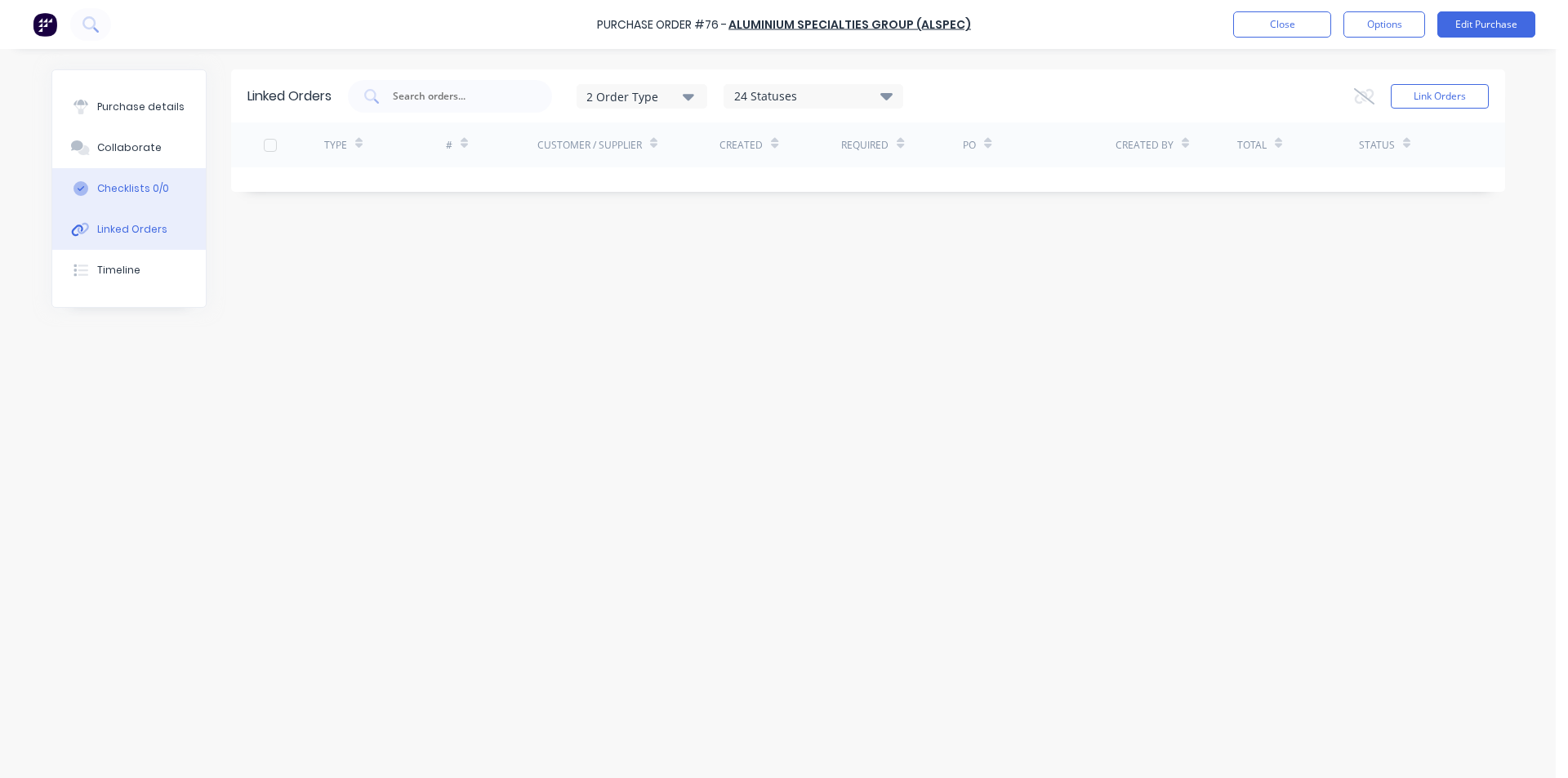
click at [131, 195] on div "Checklists 0/0" at bounding box center [133, 189] width 72 height 15
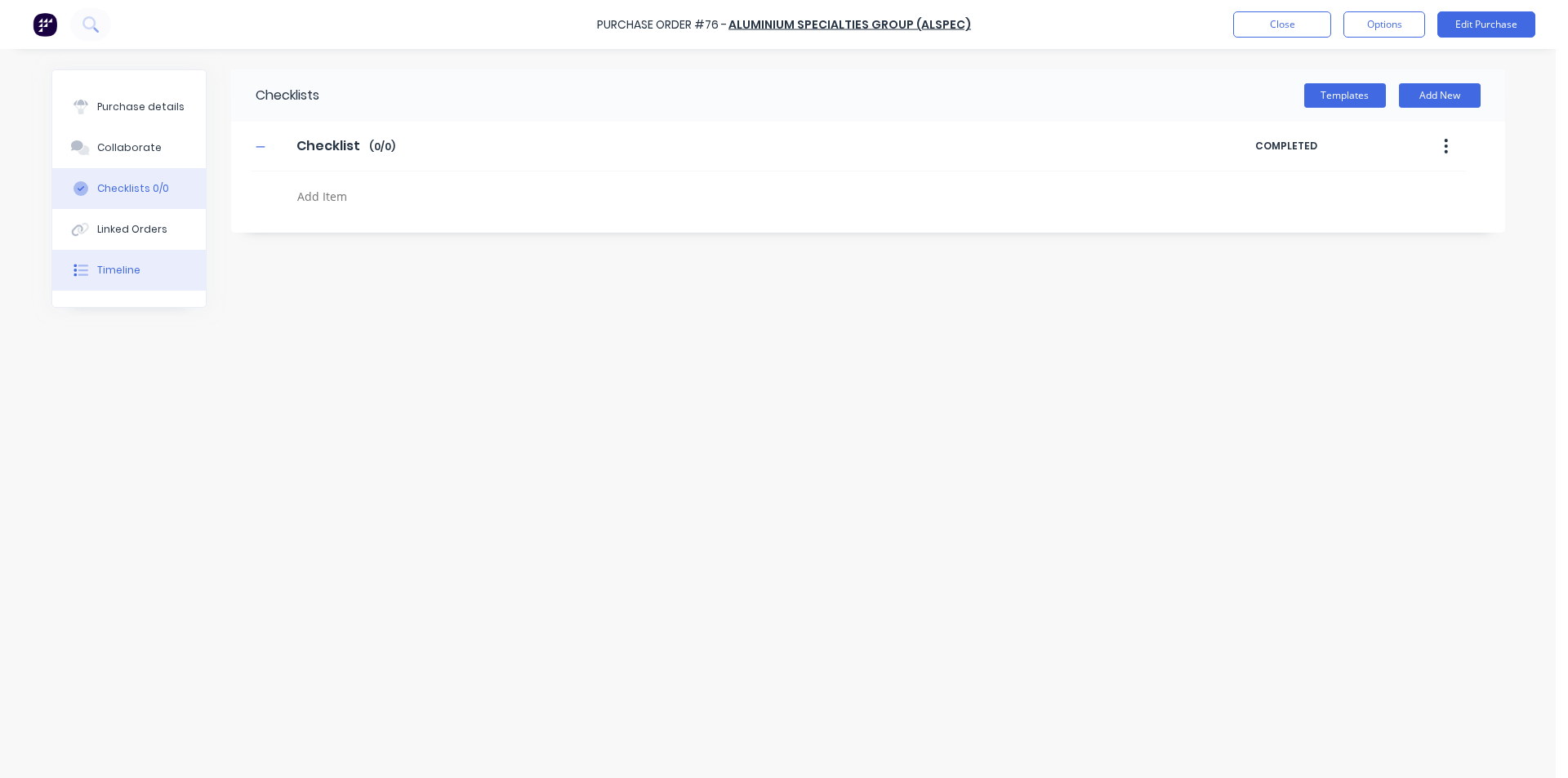
click at [130, 282] on button "Timeline" at bounding box center [130, 270] width 154 height 41
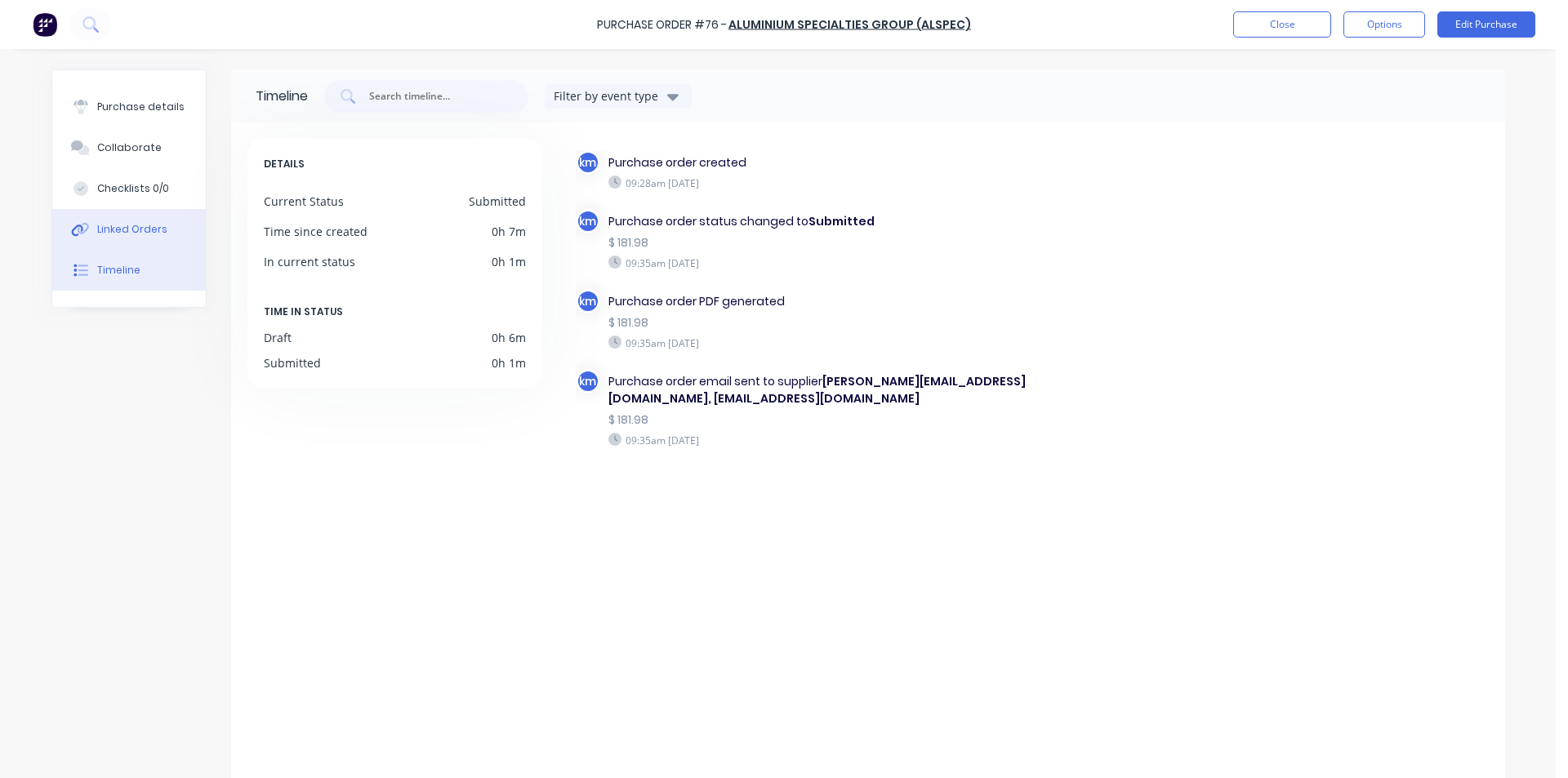
click at [143, 223] on div "Linked Orders" at bounding box center [132, 229] width 70 height 15
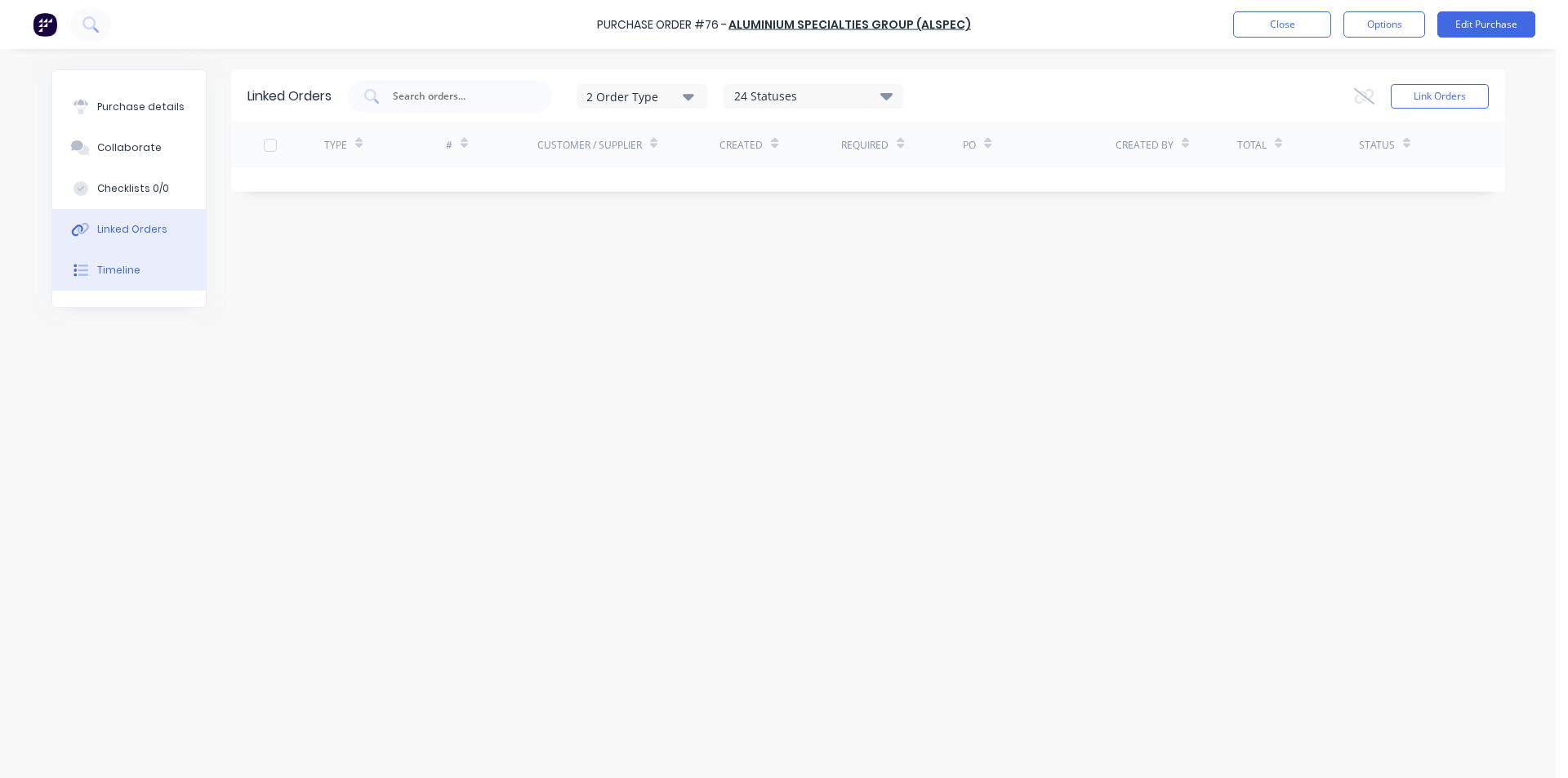
click at [134, 278] on button "Timeline" at bounding box center [130, 270] width 154 height 41
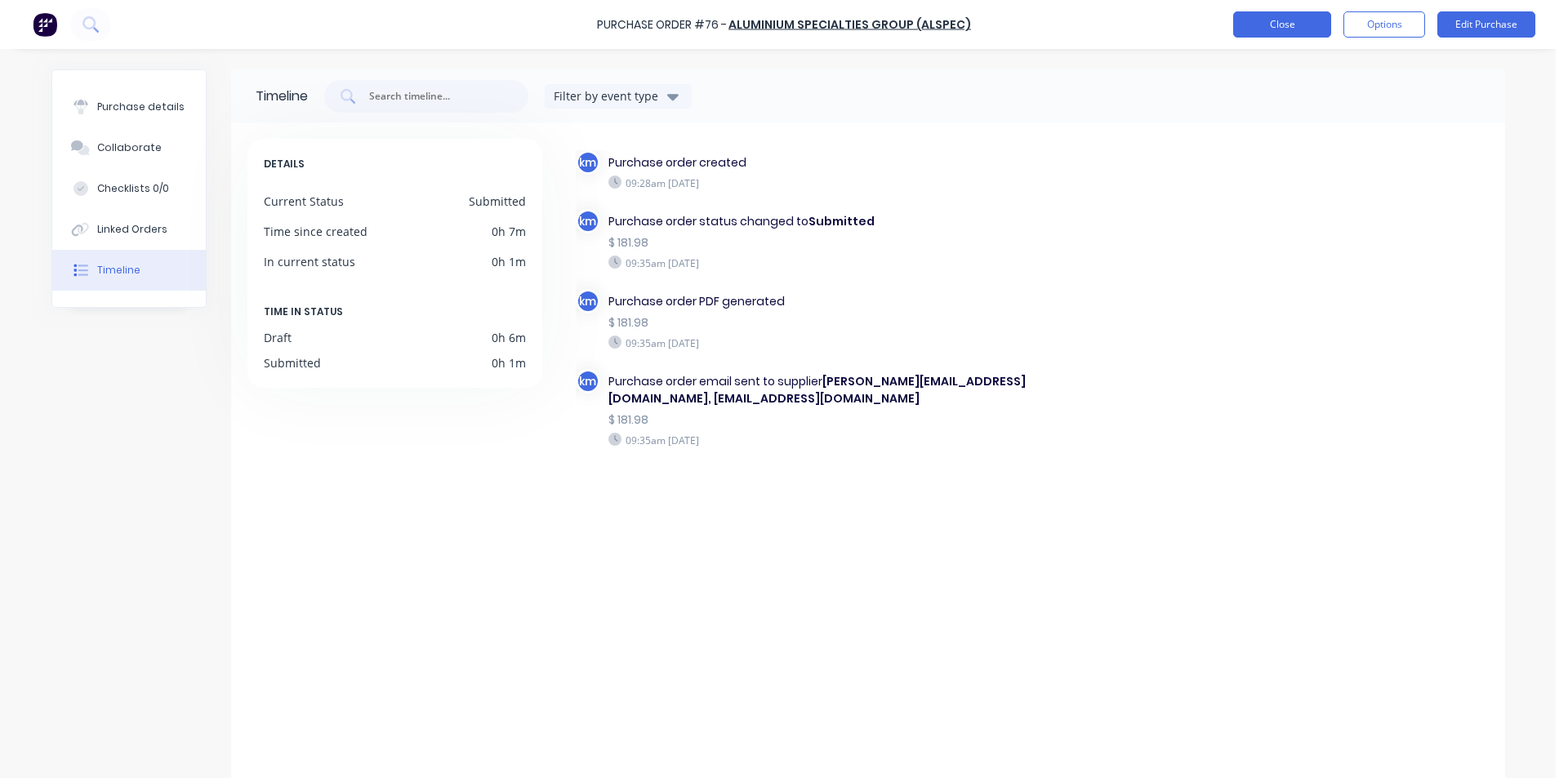
click at [1257, 25] on button "Close" at bounding box center [1282, 24] width 98 height 26
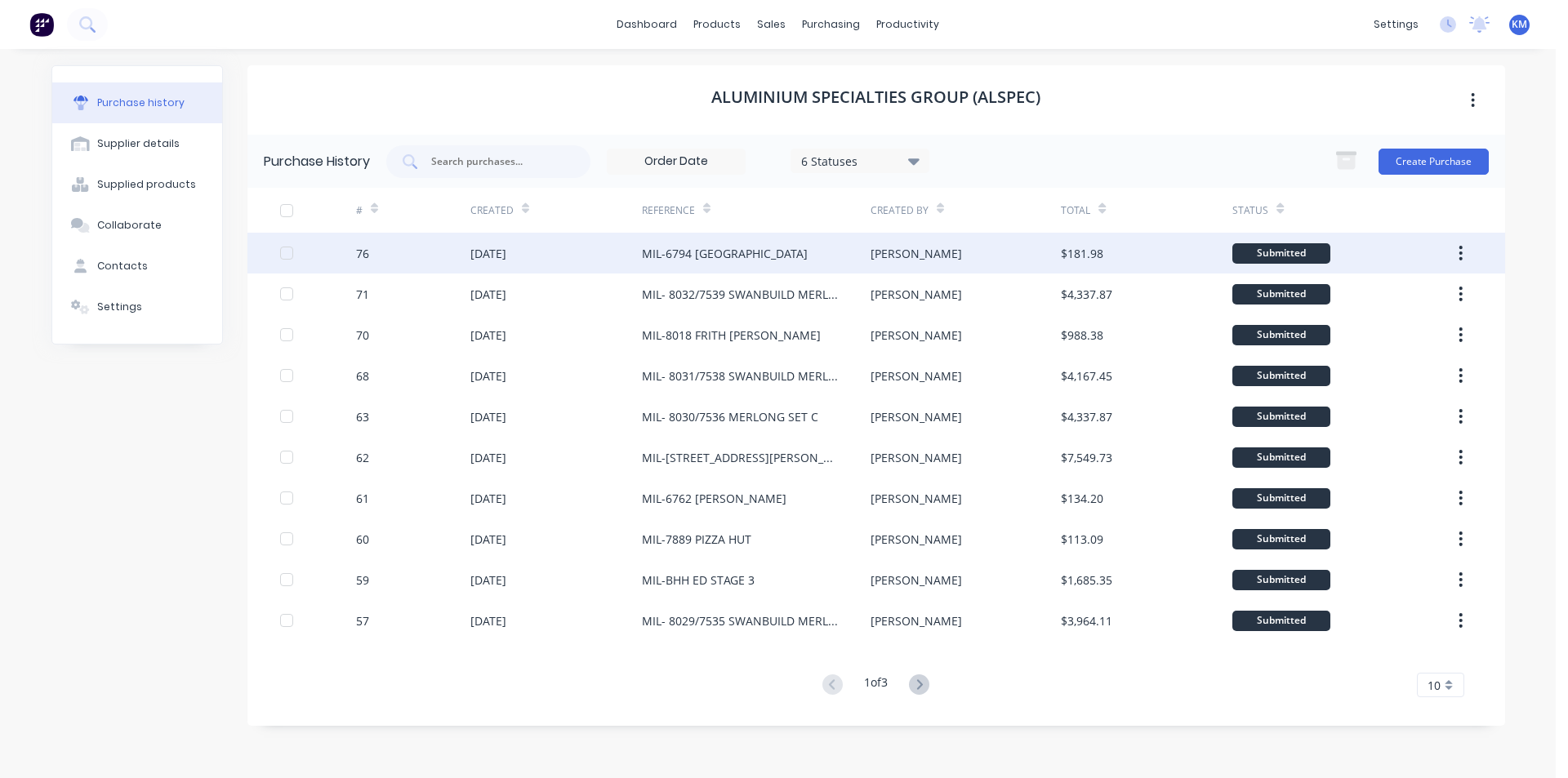
click at [858, 258] on div "MIL-6794 [GEOGRAPHIC_DATA]" at bounding box center [756, 253] width 228 height 41
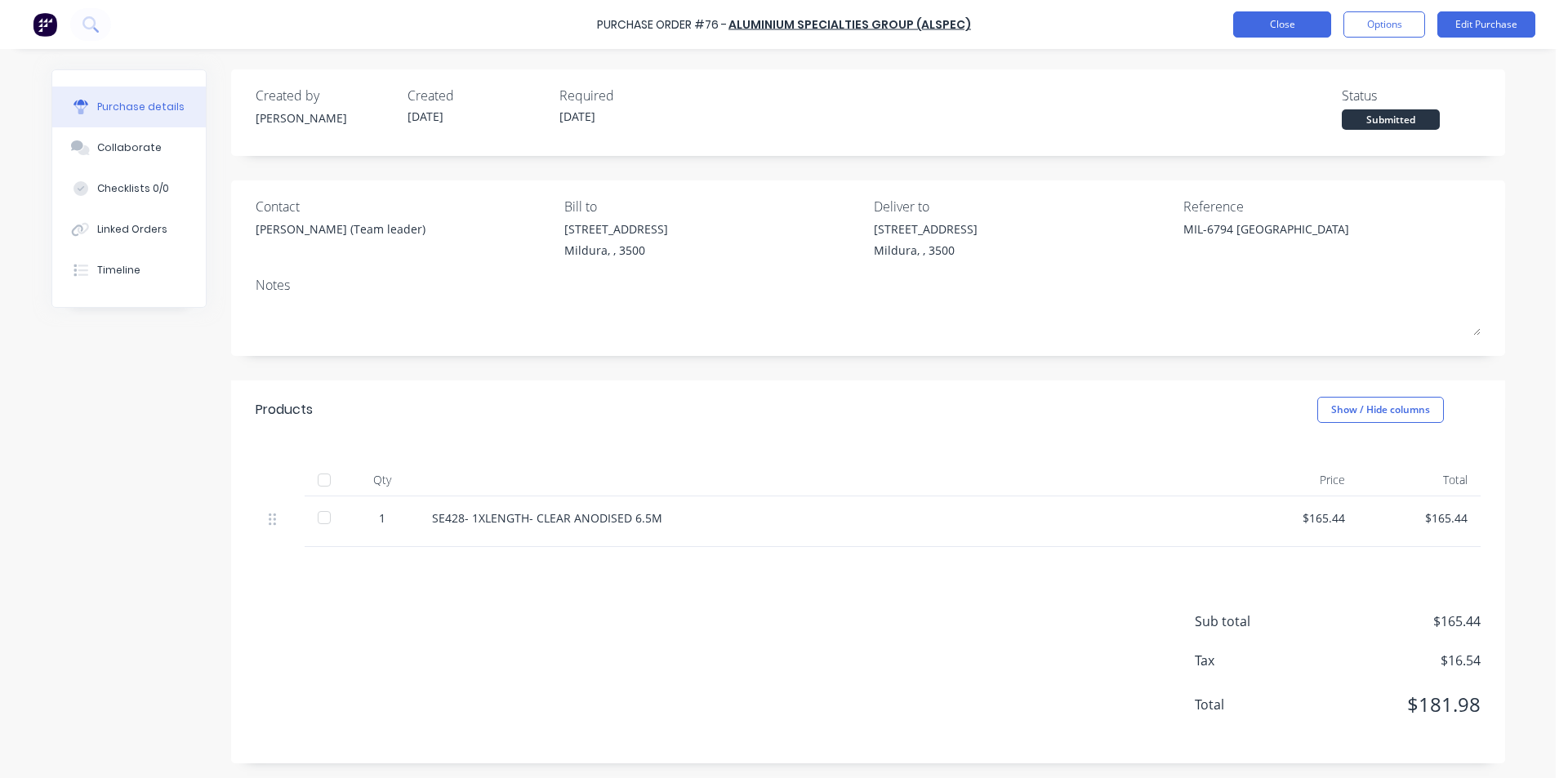
click at [1297, 31] on button "Close" at bounding box center [1282, 24] width 98 height 26
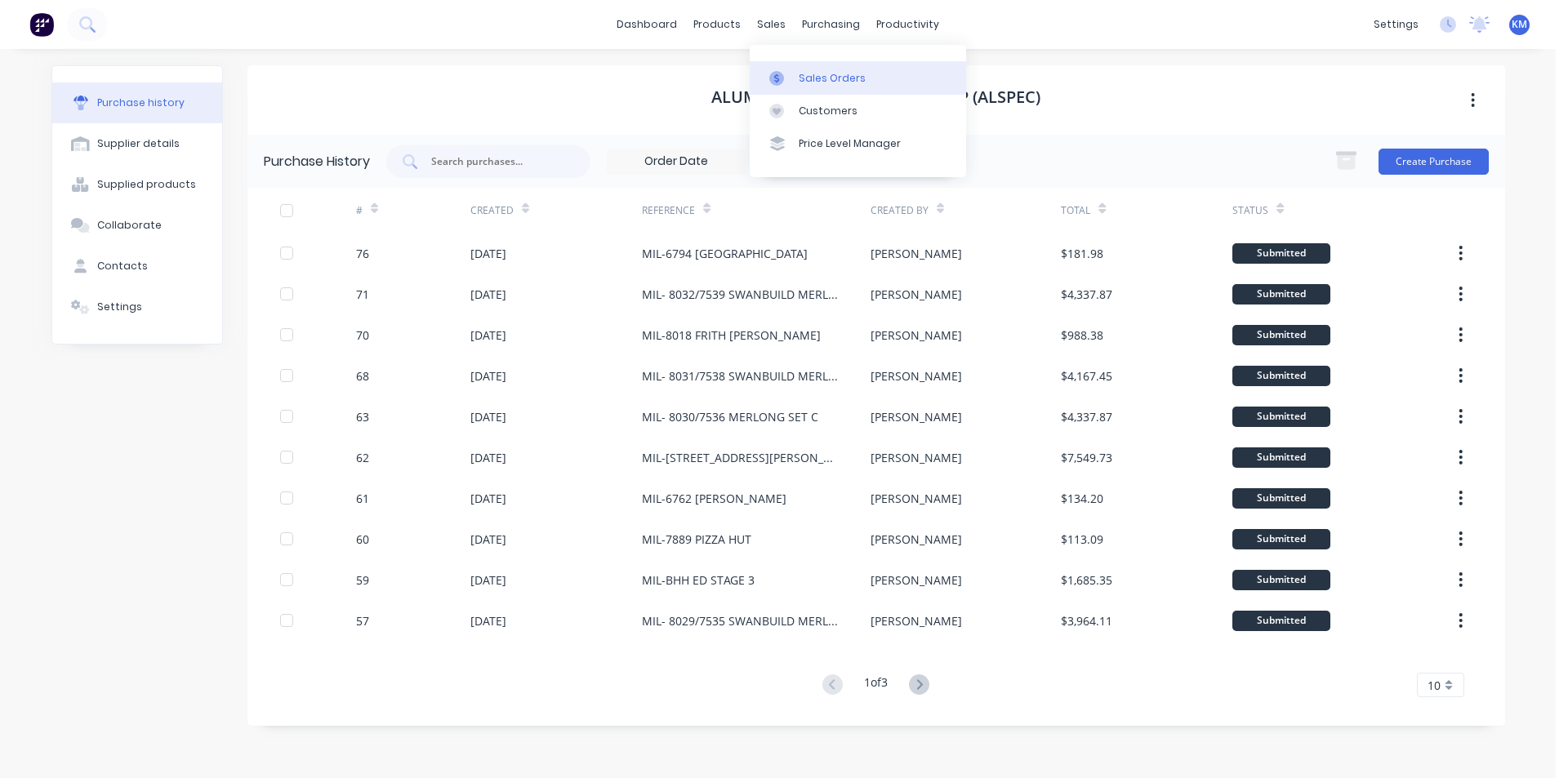
click at [817, 76] on div "Sales Orders" at bounding box center [833, 79] width 67 height 15
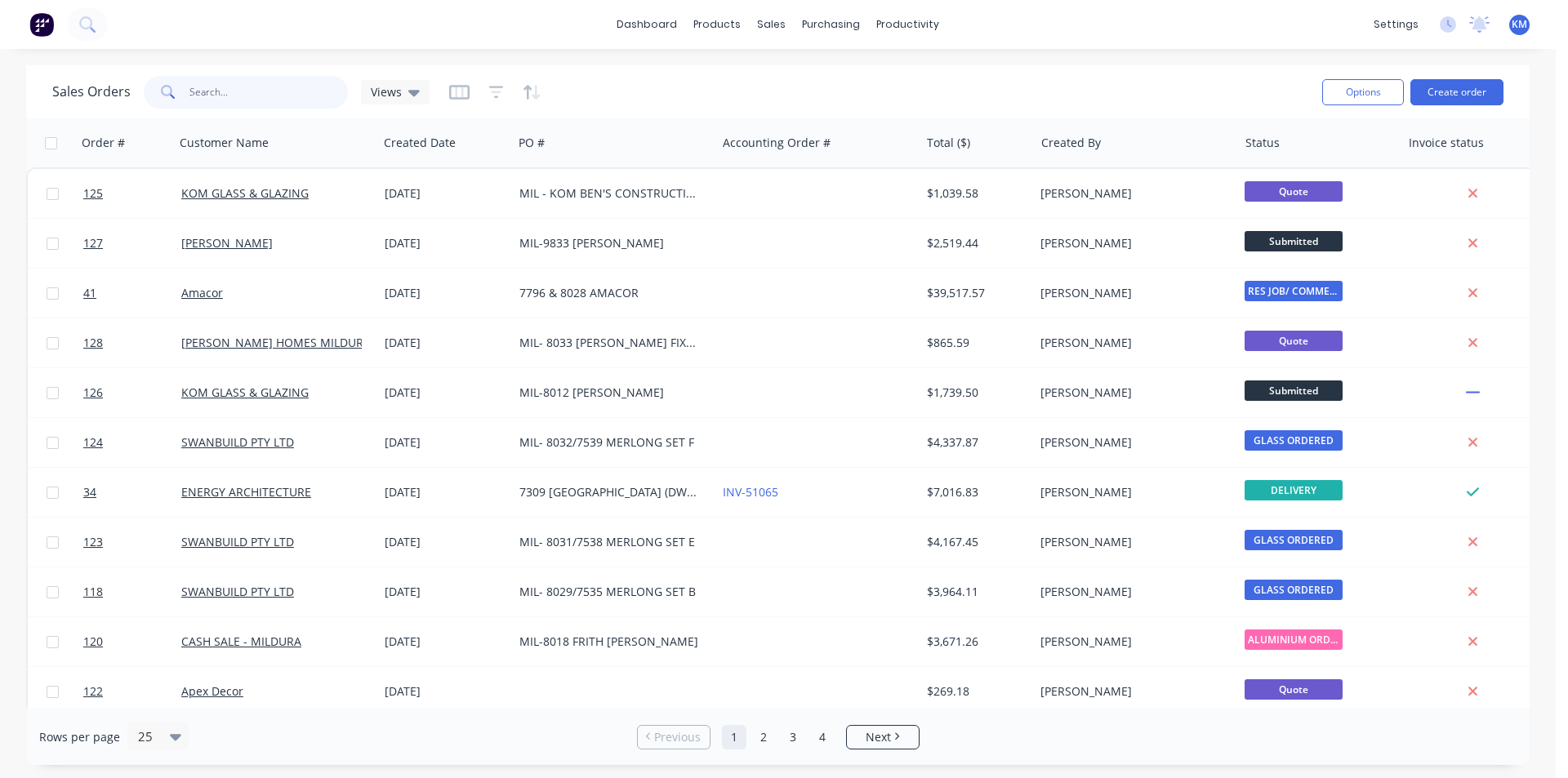
click at [220, 83] on input "text" at bounding box center [269, 92] width 159 height 32
type input "shayn"
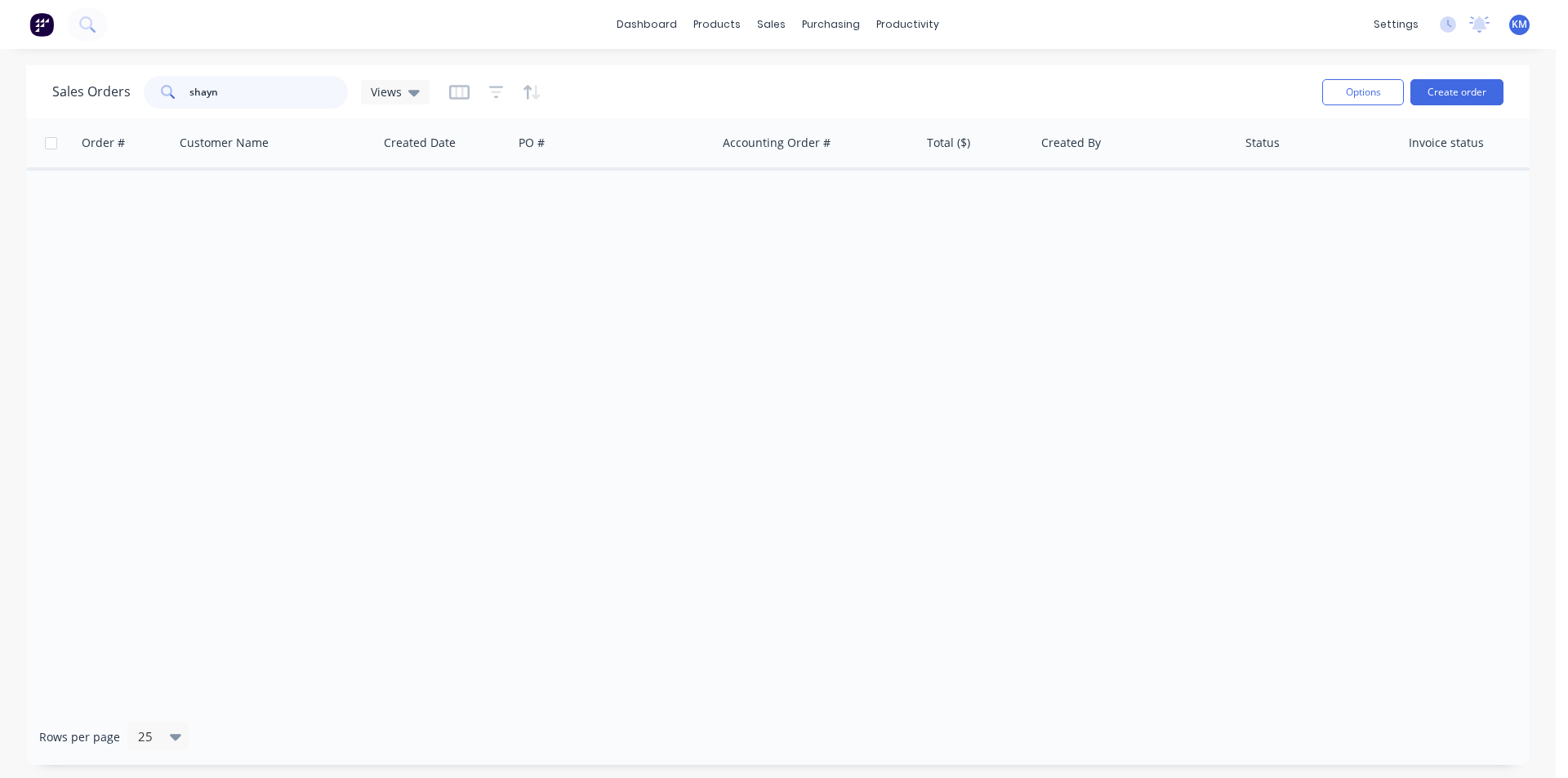
drag, startPoint x: 283, startPoint y: 96, endPoint x: 167, endPoint y: 92, distance: 116.1
click at [167, 92] on div "shayn" at bounding box center [245, 92] width 204 height 32
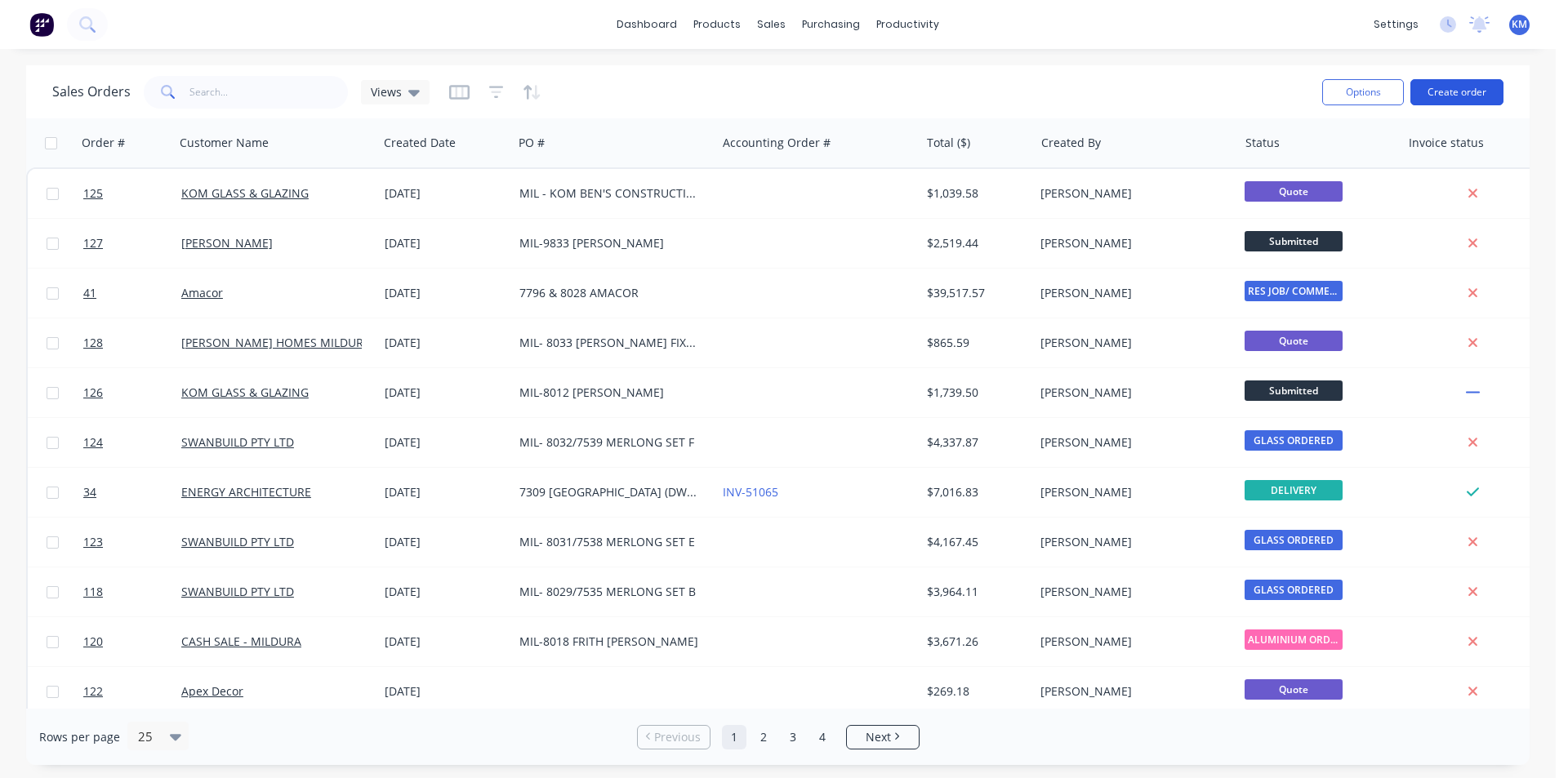
click at [1452, 102] on button "Create order" at bounding box center [1457, 93] width 93 height 26
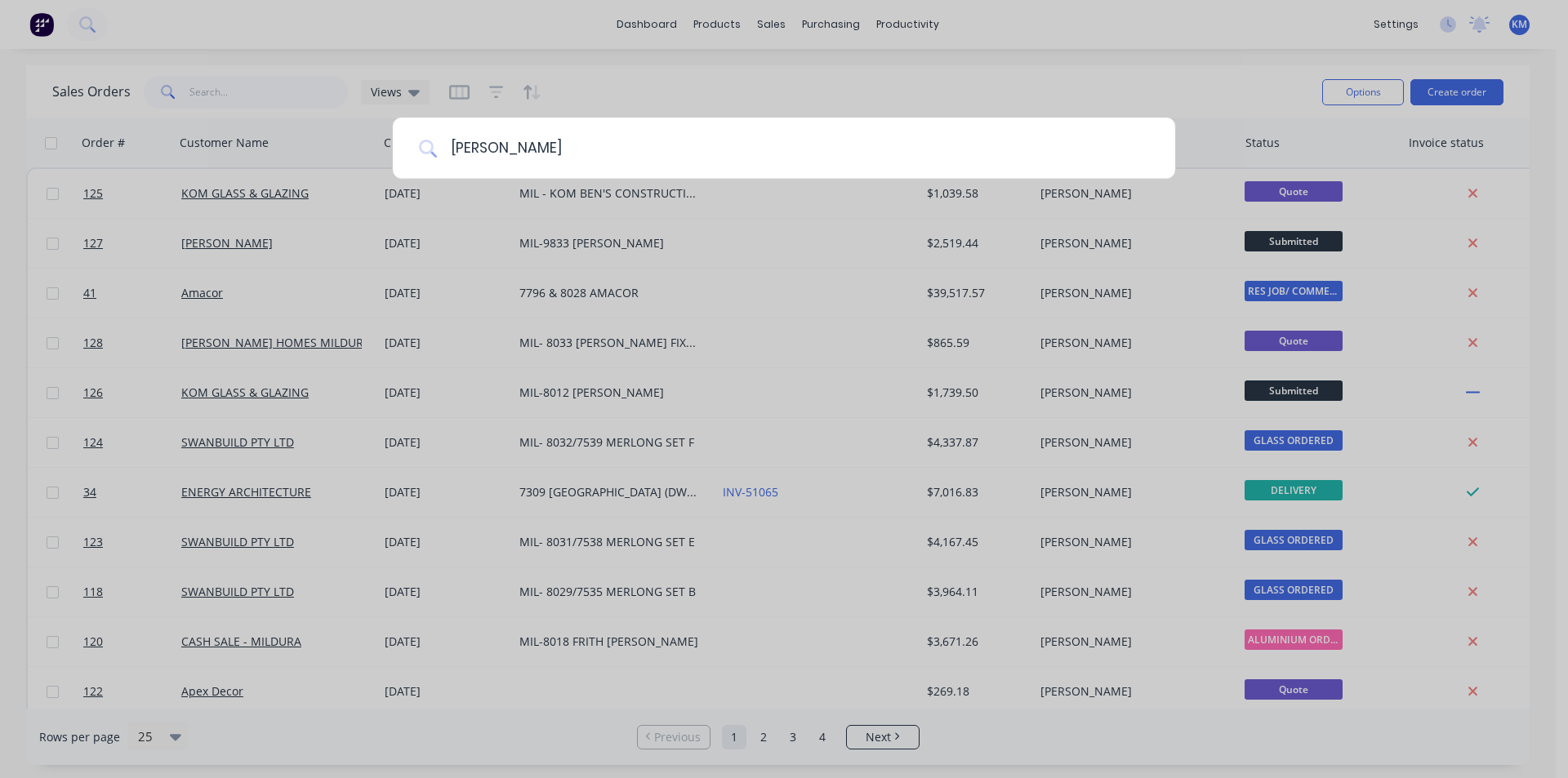
type input "cash sale"
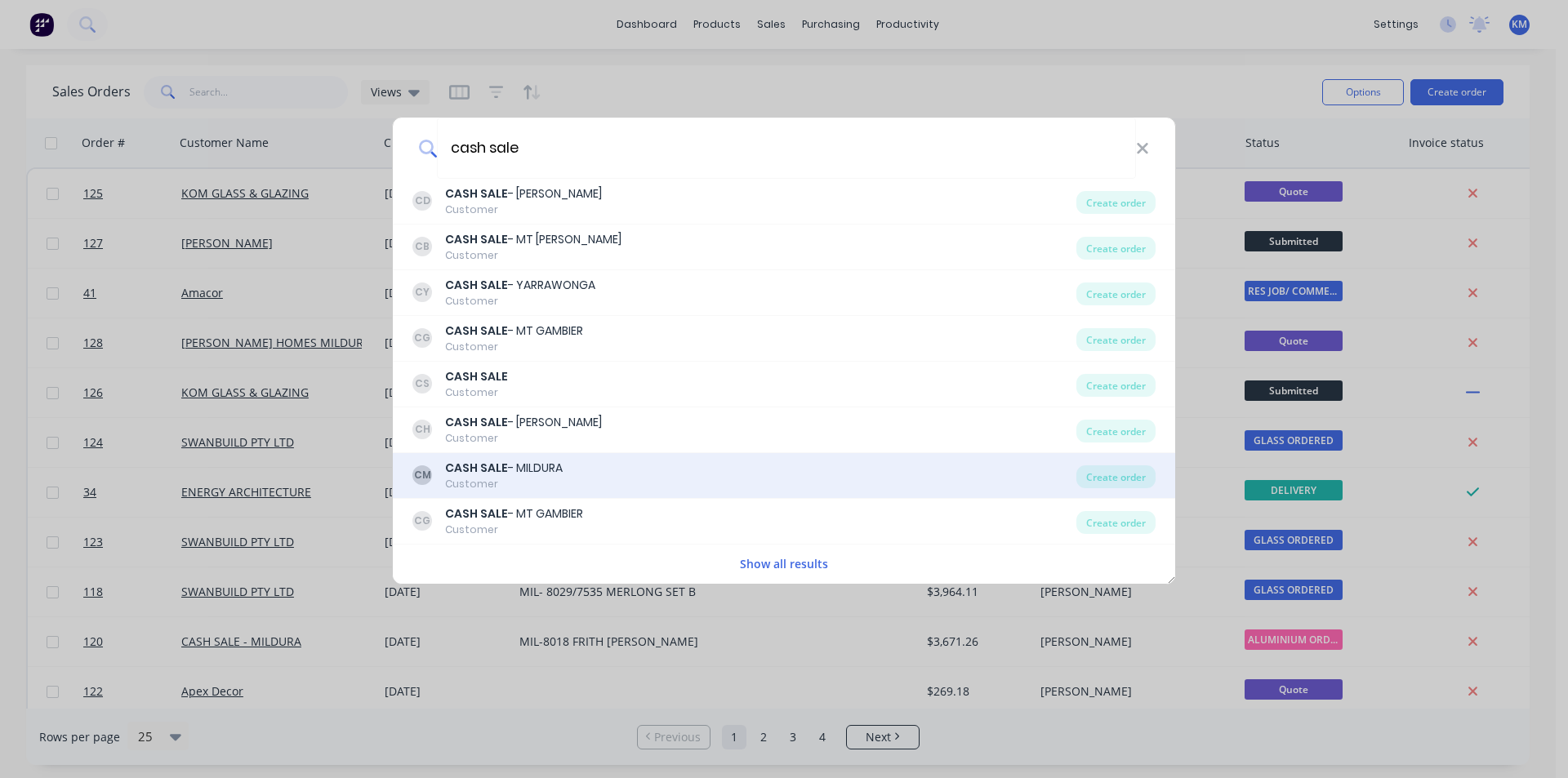
click at [569, 474] on div "CM CASH SALE - MILDURA Customer" at bounding box center [745, 475] width 664 height 31
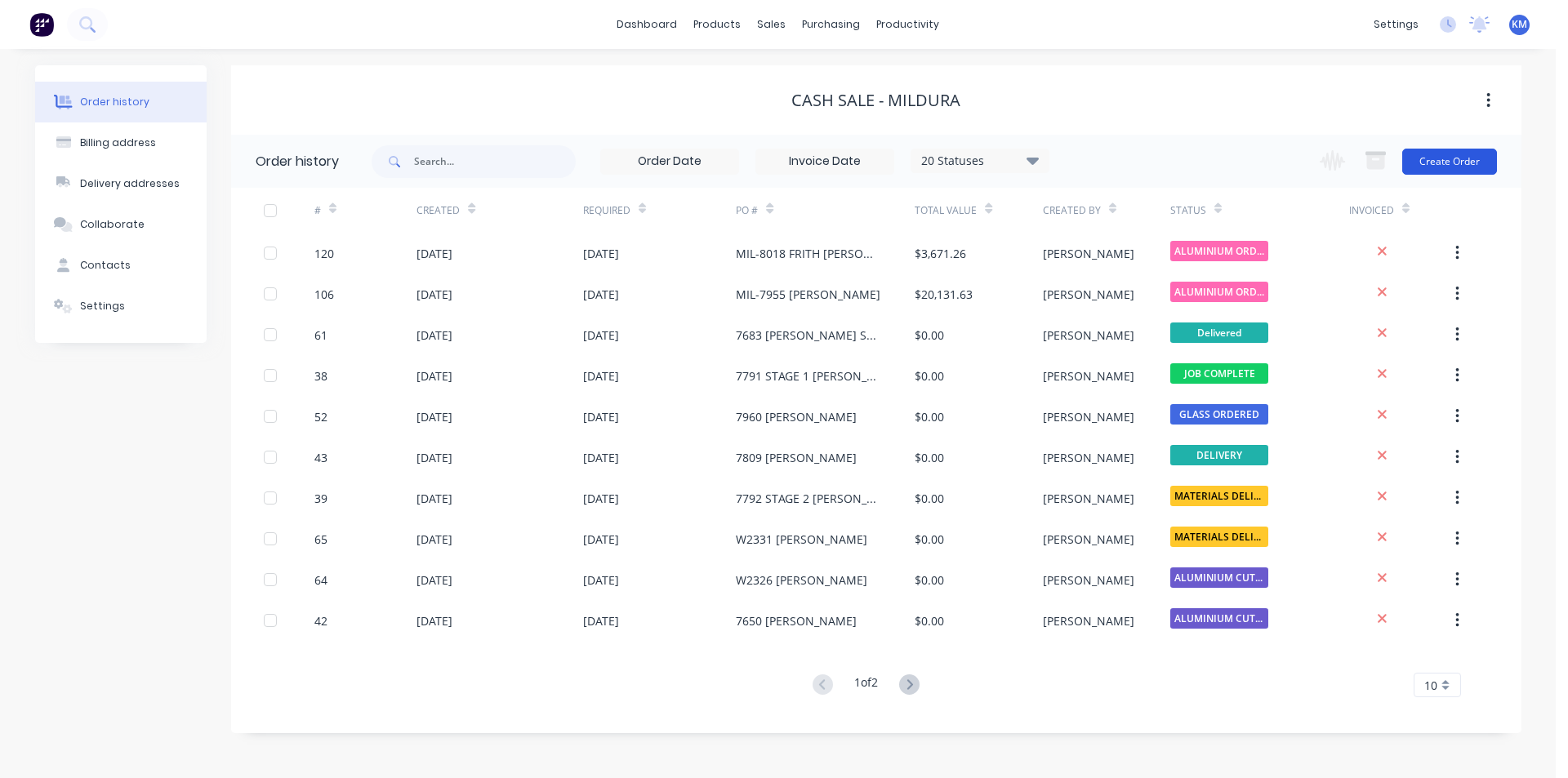
click at [1437, 165] on button "Create Order" at bounding box center [1450, 162] width 94 height 26
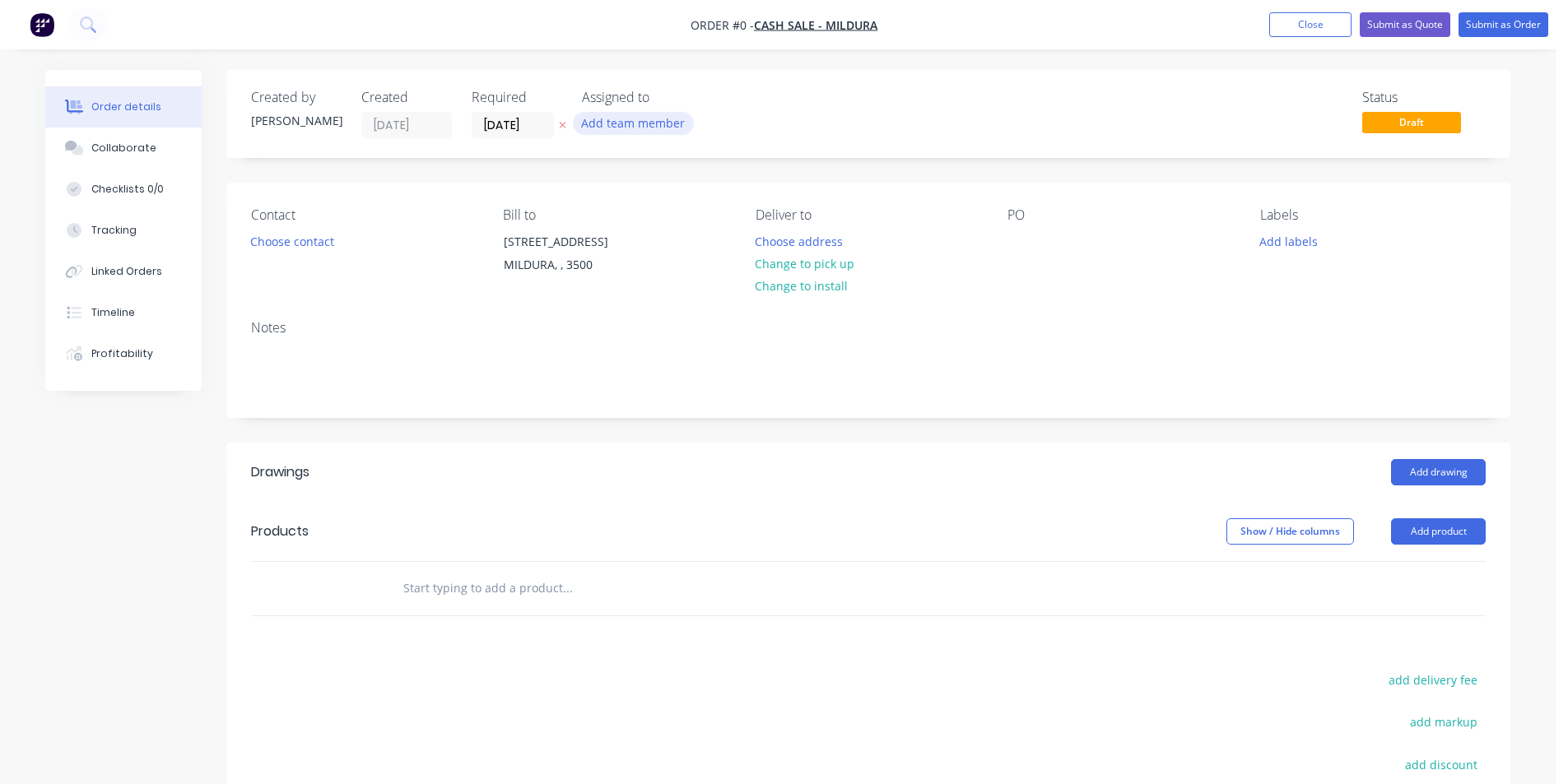
click at [612, 127] on button "Add team member" at bounding box center [634, 123] width 121 height 22
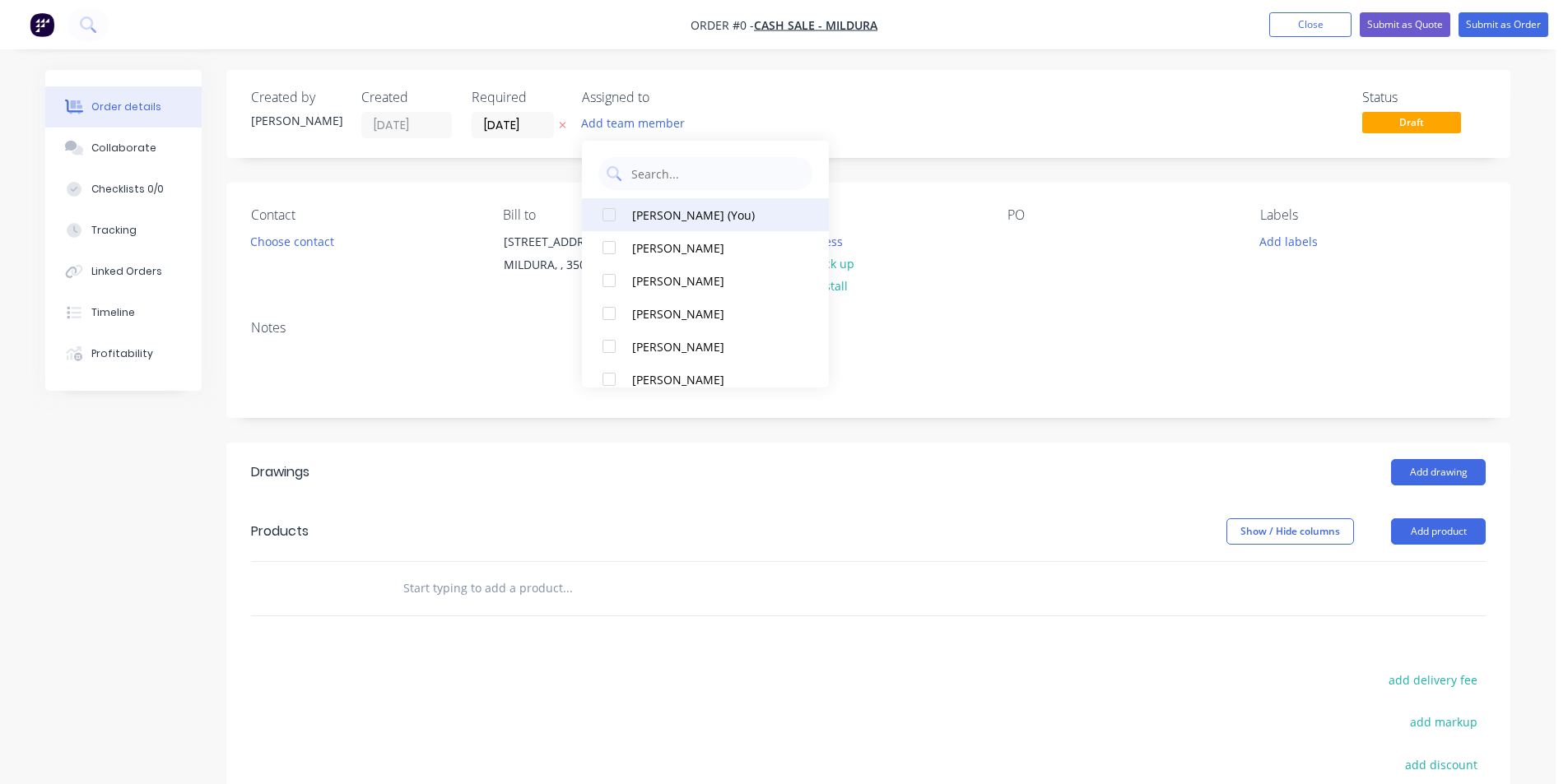
click at [666, 220] on div "[PERSON_NAME] (You)" at bounding box center [714, 215] width 165 height 18
click at [288, 230] on div "Order details Collaborate Checklists 0/0 Tracking Linked Orders Timeline Profit…" at bounding box center [777, 553] width 1498 height 967
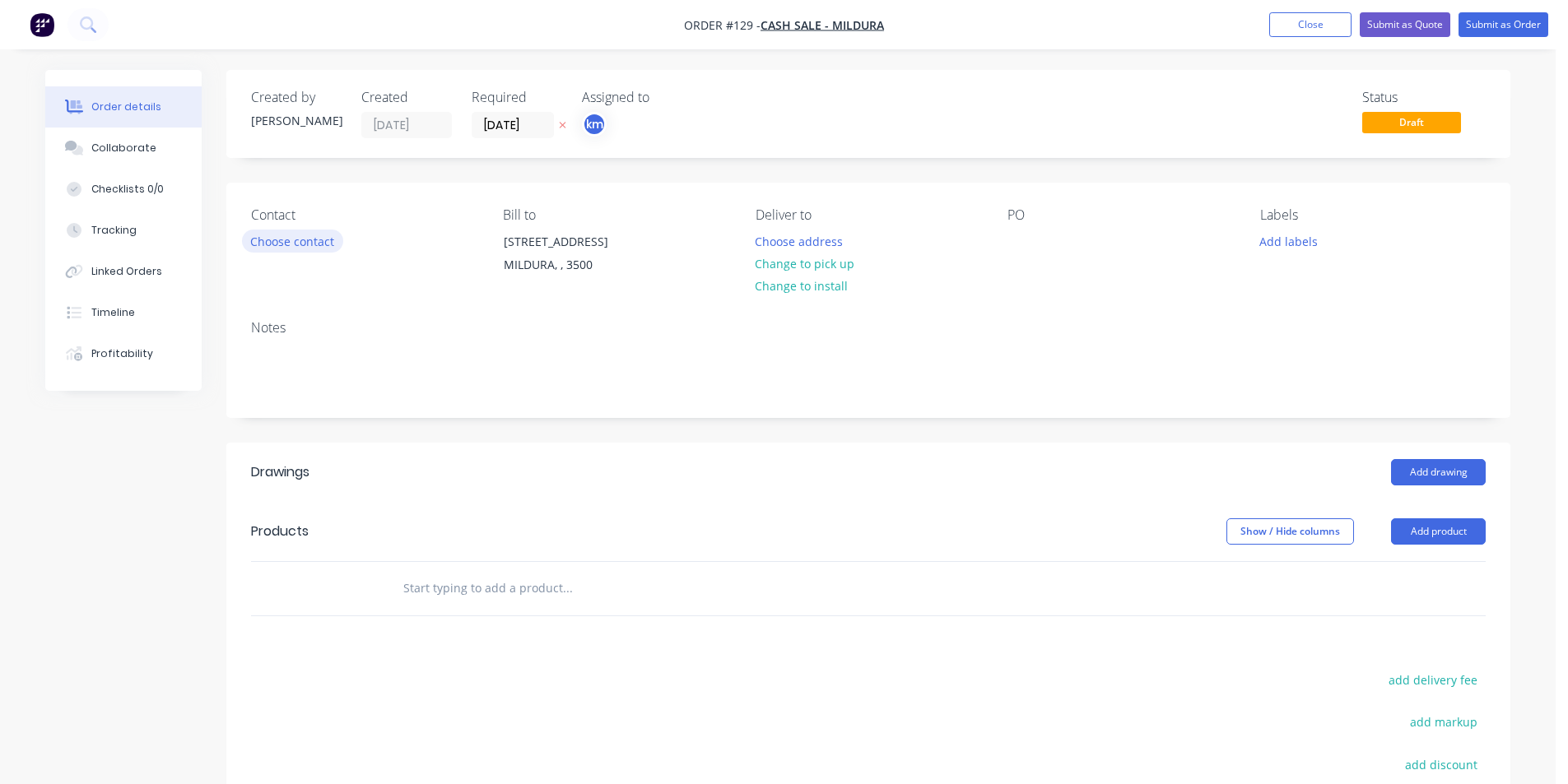
click at [303, 239] on button "Choose contact" at bounding box center [293, 241] width 102 height 22
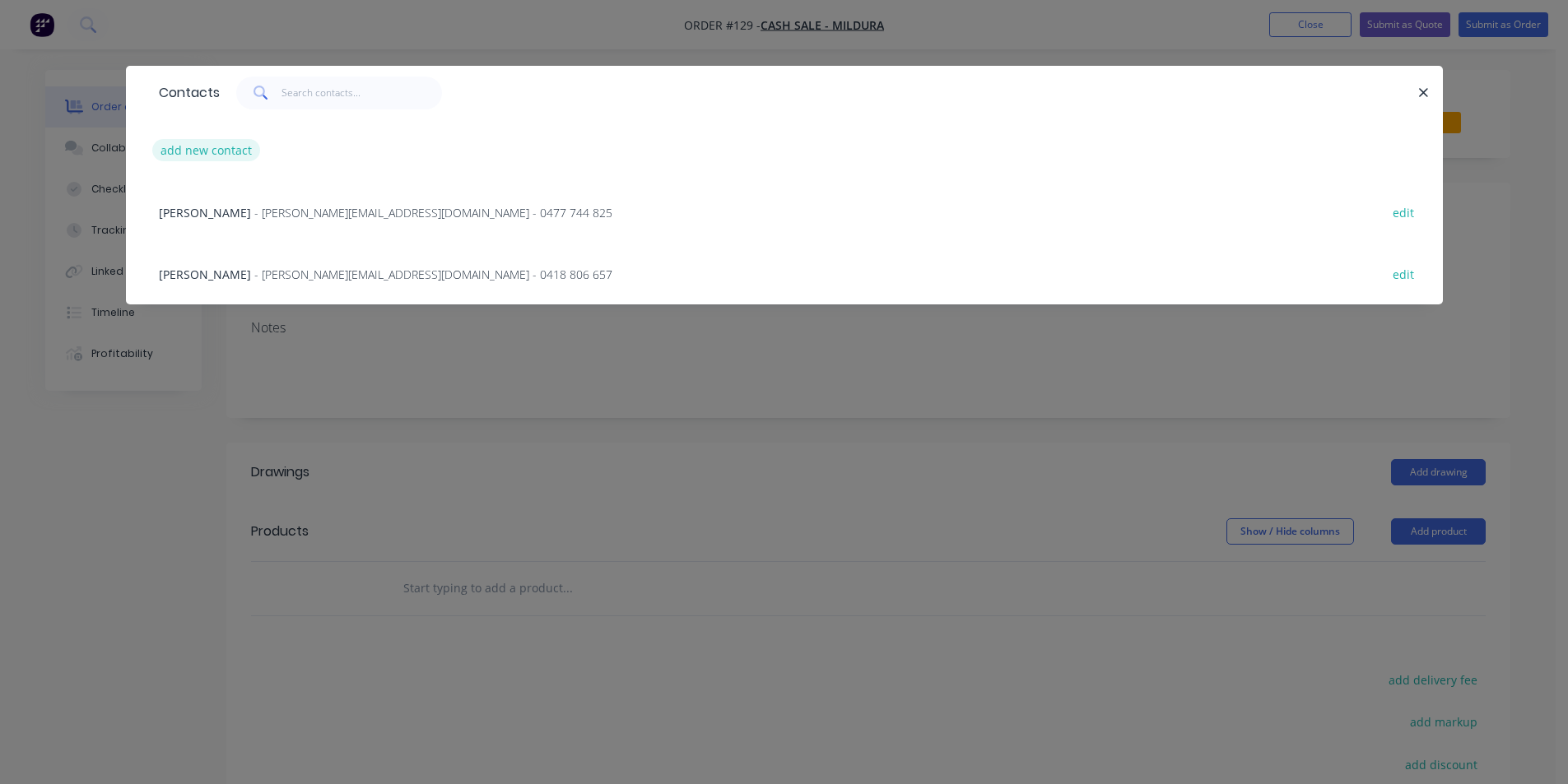
click at [229, 145] on button "add new contact" at bounding box center [206, 150] width 109 height 22
select select "AU"
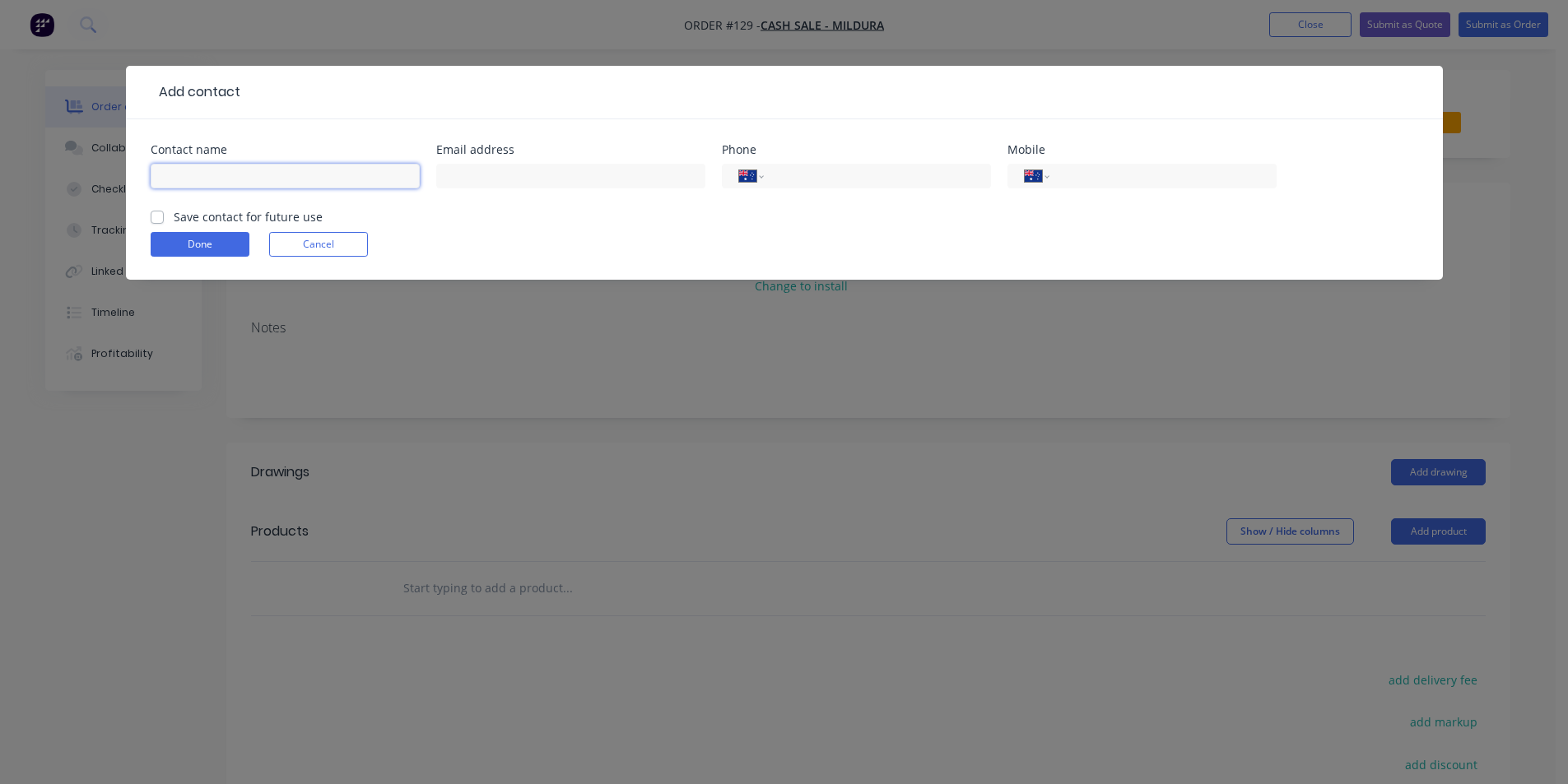
click at [235, 174] on input "text" at bounding box center [285, 176] width 269 height 24
type input "s"
type input "[PERSON_NAME]"
paste input "Gutter-Vac Mildura <[EMAIL_ADDRESS][DOMAIN_NAME]>"
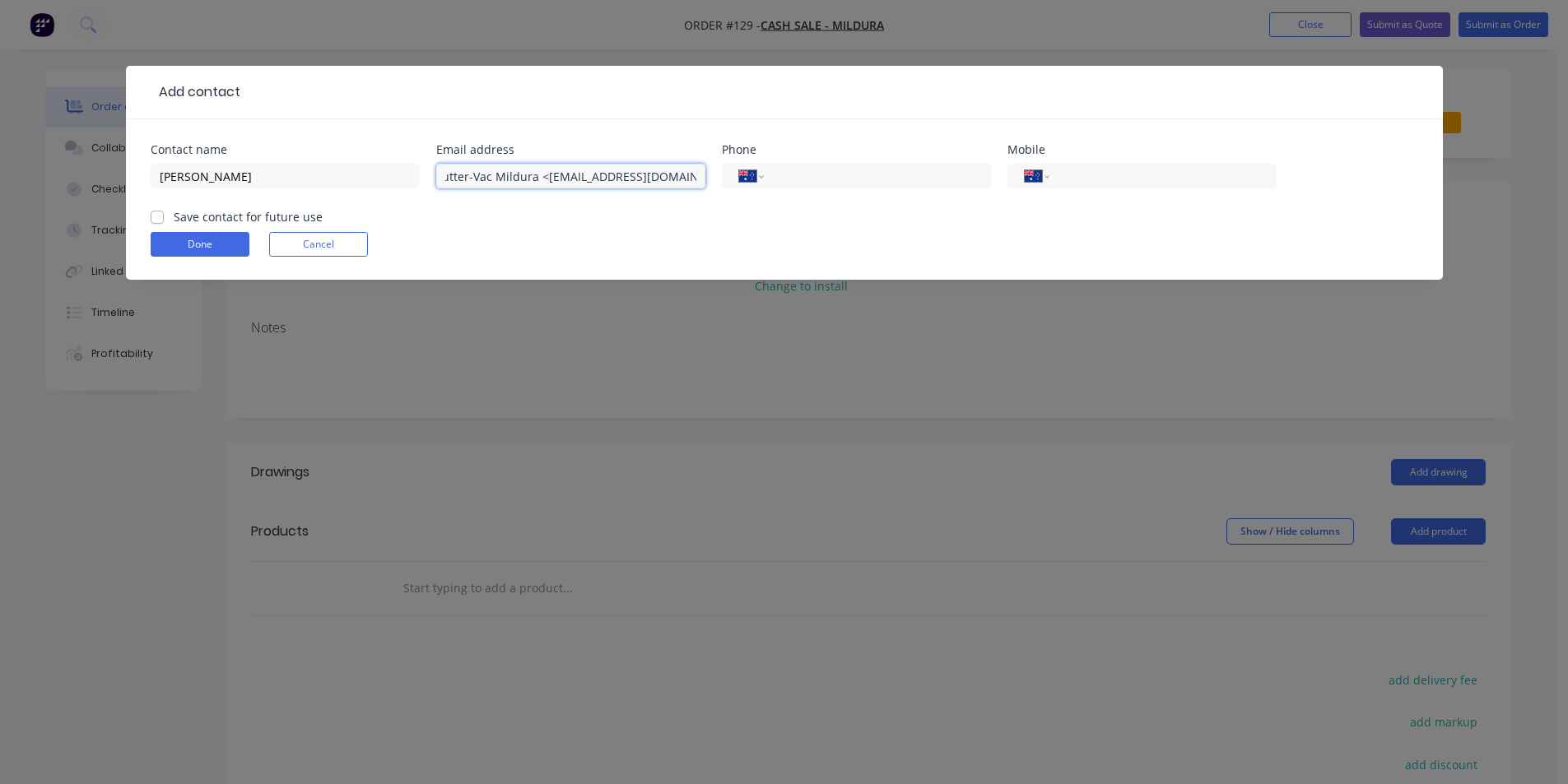
drag, startPoint x: 539, startPoint y: 176, endPoint x: 420, endPoint y: 194, distance: 120.4
click at [420, 194] on div "Contact name [PERSON_NAME] Email address Gutter-[GEOGRAPHIC_DATA] [GEOGRAPHIC_D…" at bounding box center [785, 176] width 1268 height 64
click at [644, 174] on input "<[EMAIL_ADDRESS][DOMAIN_NAME]>" at bounding box center [571, 176] width 269 height 24
drag, startPoint x: 454, startPoint y: 175, endPoint x: 430, endPoint y: 178, distance: 24.2
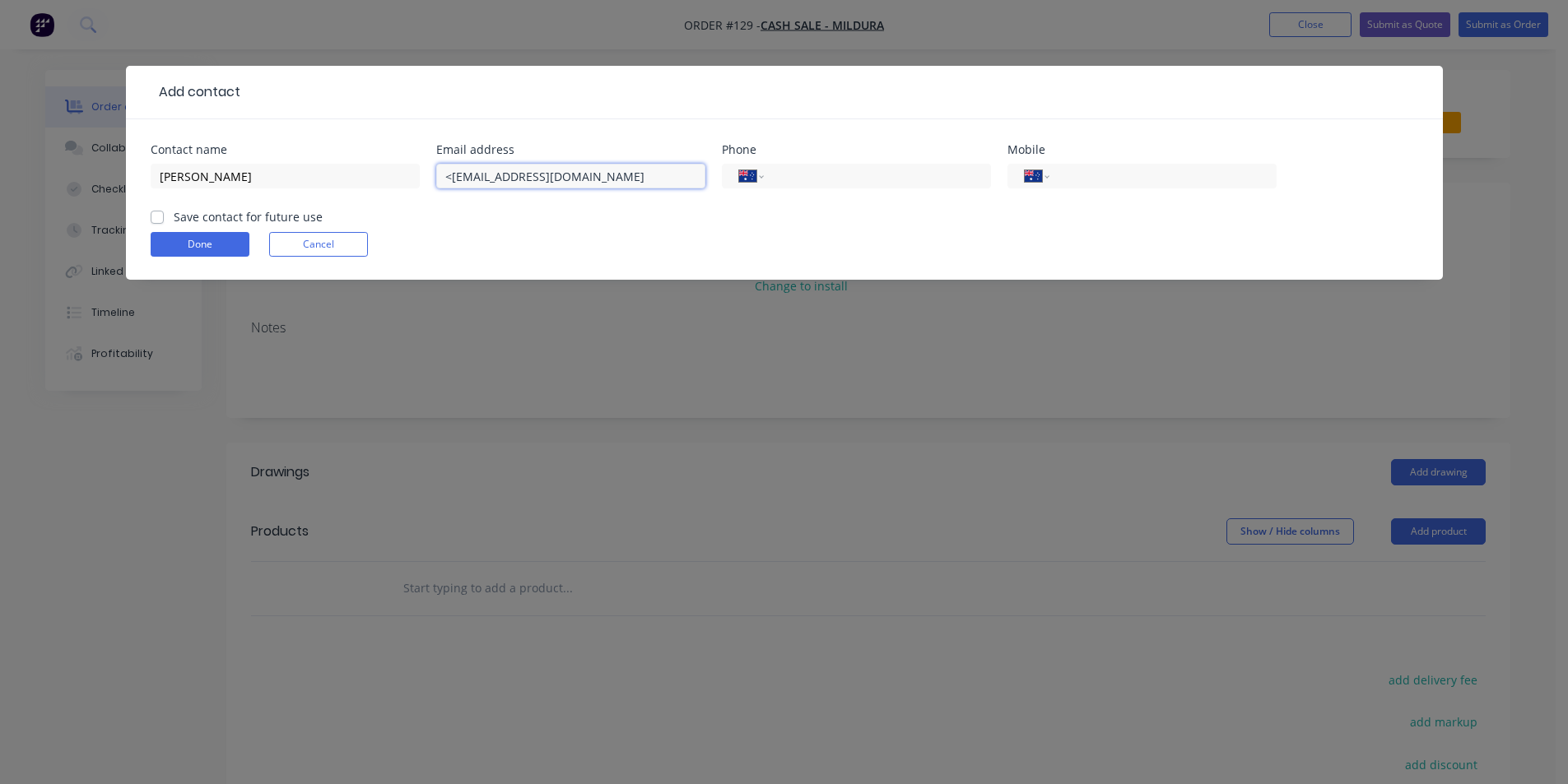
click at [430, 178] on div "Contact name [PERSON_NAME] Email address <[EMAIL_ADDRESS][DOMAIN_NAME] Phone In…" at bounding box center [785, 176] width 1268 height 64
type input "[EMAIL_ADDRESS][DOMAIN_NAME]"
drag, startPoint x: 836, startPoint y: 172, endPoint x: 830, endPoint y: 180, distance: 10.0
click at [836, 172] on input "tel" at bounding box center [874, 176] width 198 height 19
paste input "0412 068 959"
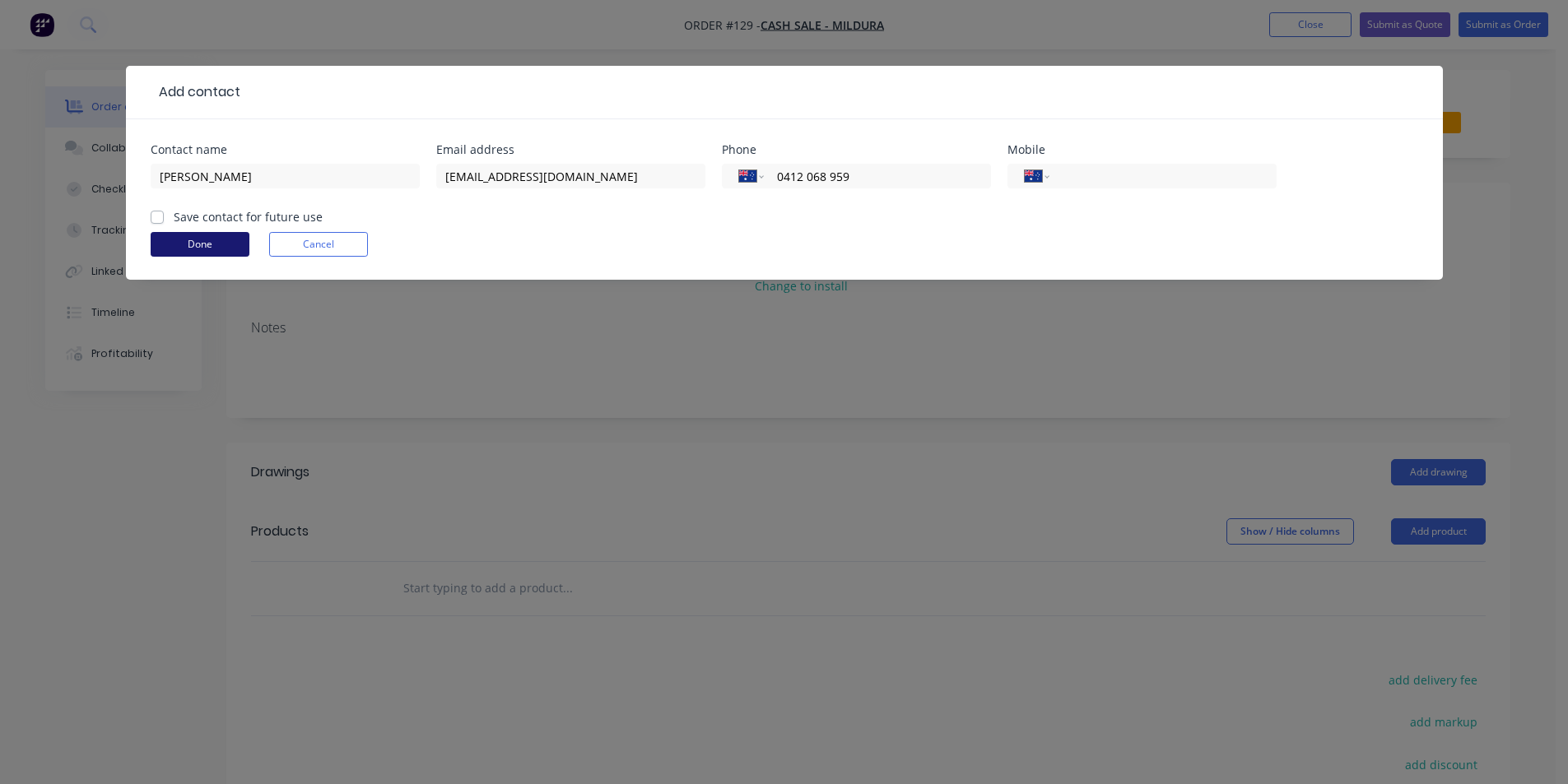
type input "0412 068 959"
click at [181, 236] on button "Done" at bounding box center [200, 244] width 99 height 24
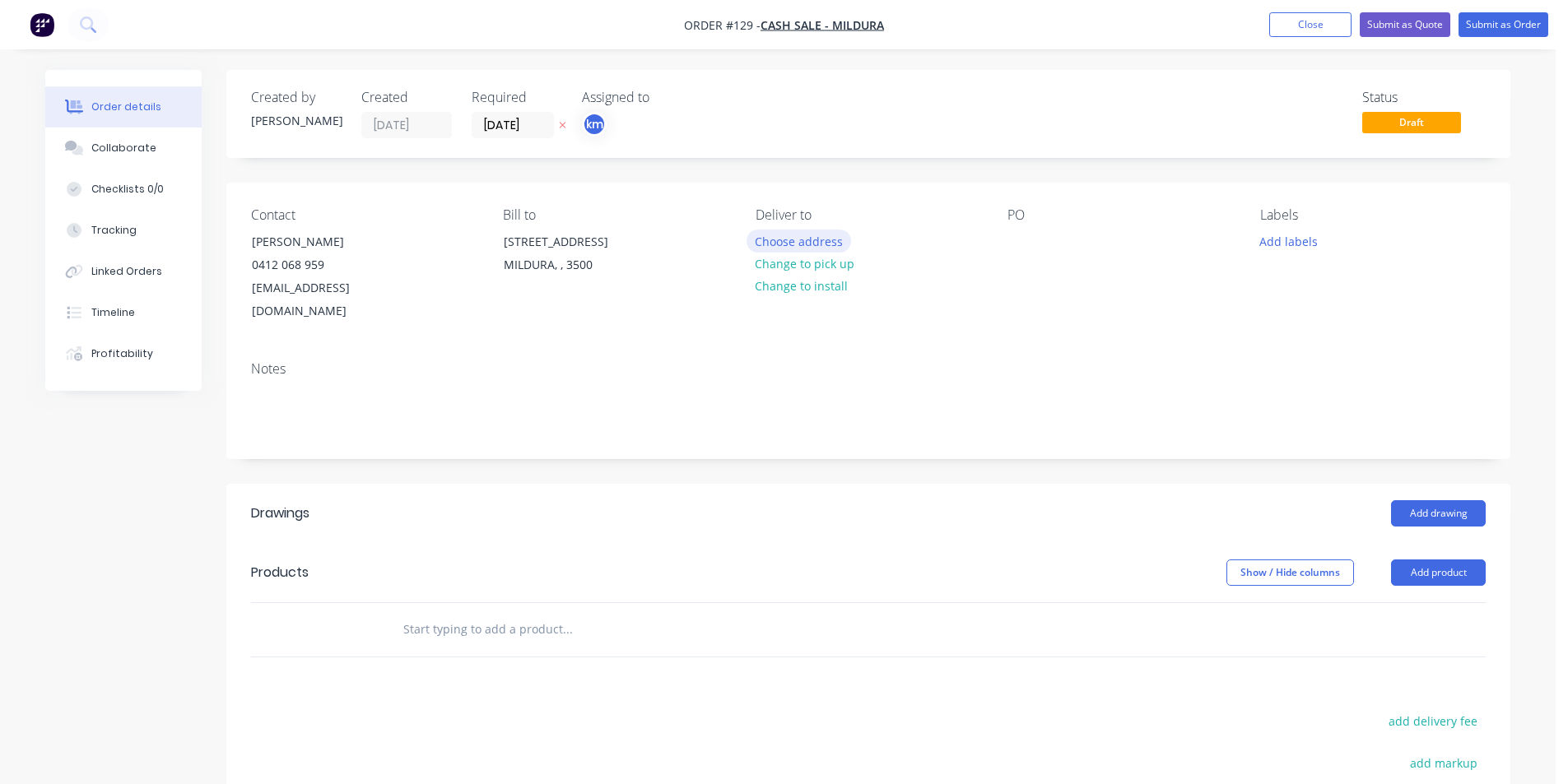
click at [817, 235] on button "Choose address" at bounding box center [799, 241] width 105 height 22
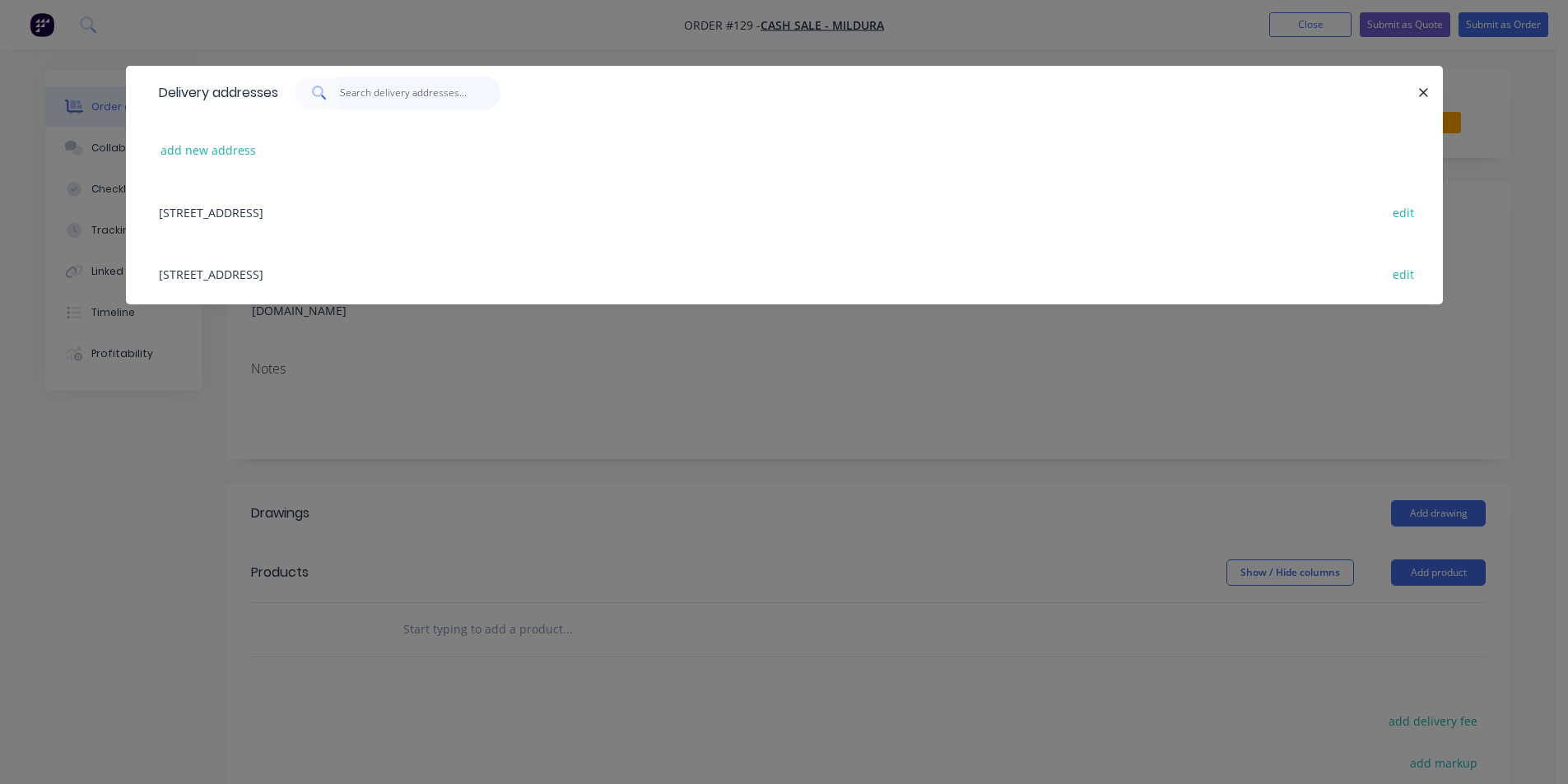
click at [377, 88] on input "text" at bounding box center [420, 92] width 160 height 33
click at [229, 153] on button "add new address" at bounding box center [208, 150] width 113 height 22
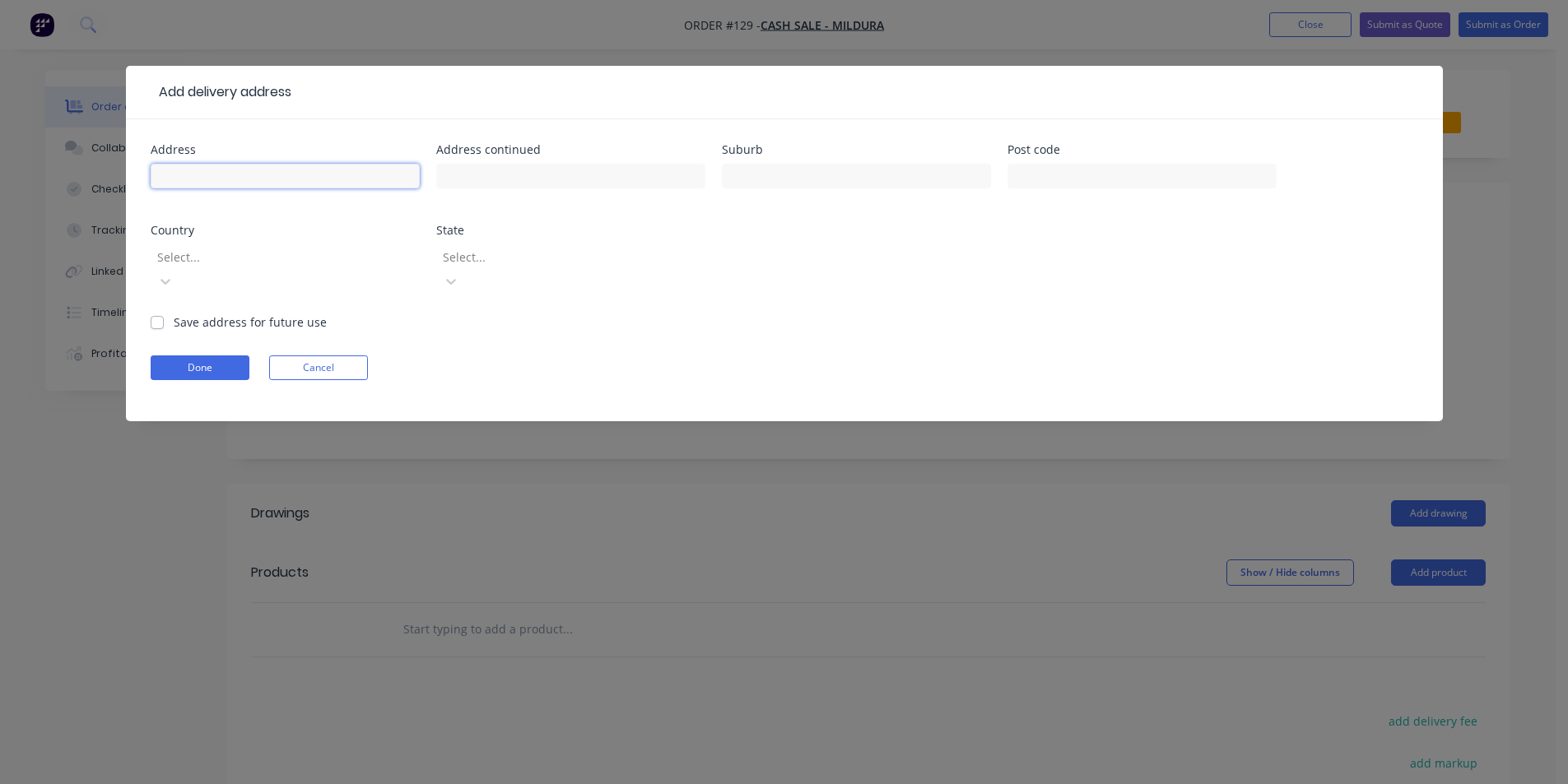
click at [261, 179] on input "text" at bounding box center [285, 176] width 269 height 24
type input "[STREET_ADDRESS]"
click at [214, 355] on button "Done" at bounding box center [200, 367] width 99 height 24
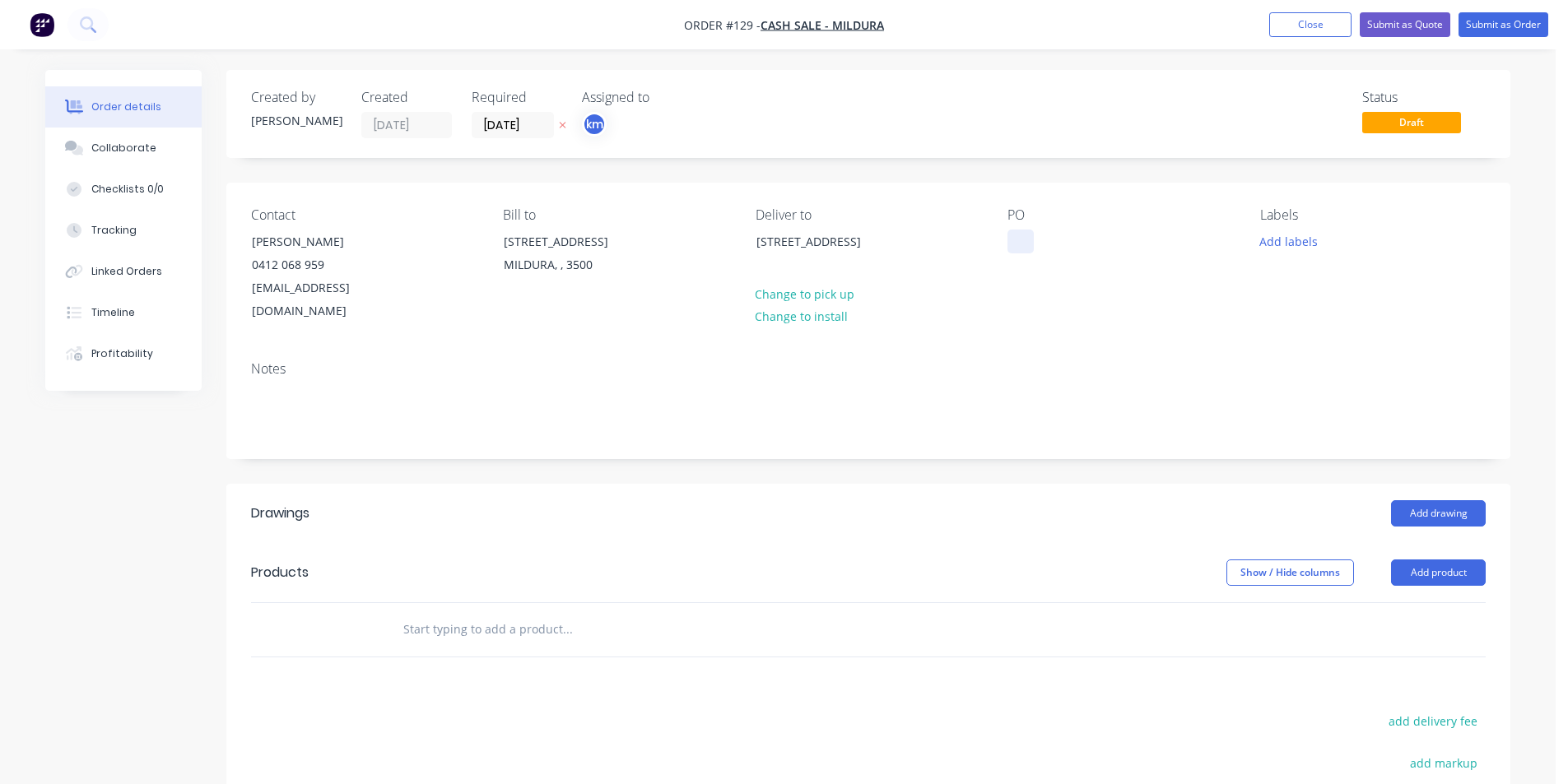
click at [1026, 240] on div at bounding box center [1021, 241] width 26 height 24
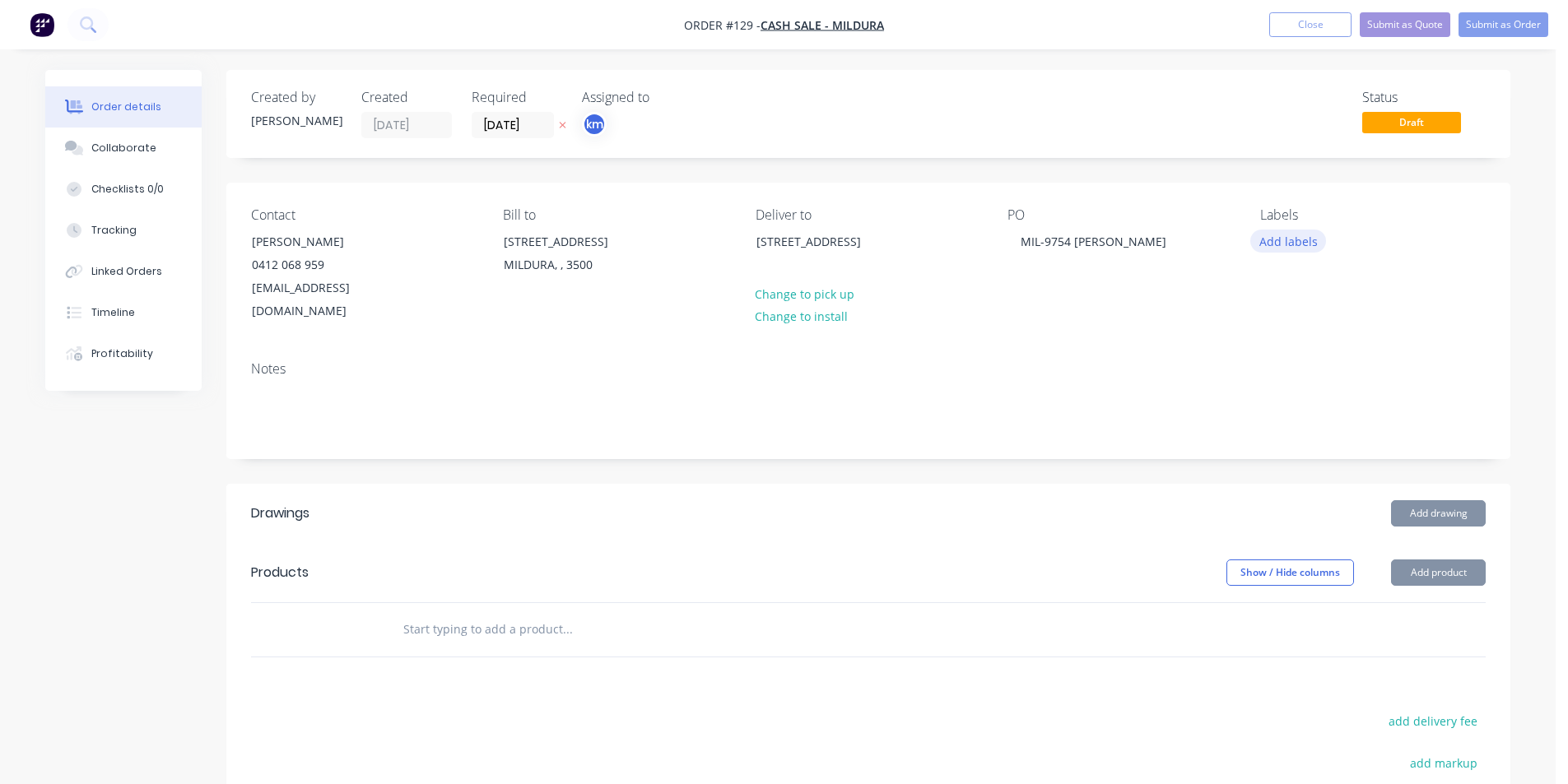
click at [1316, 237] on button "Add labels" at bounding box center [1287, 241] width 76 height 22
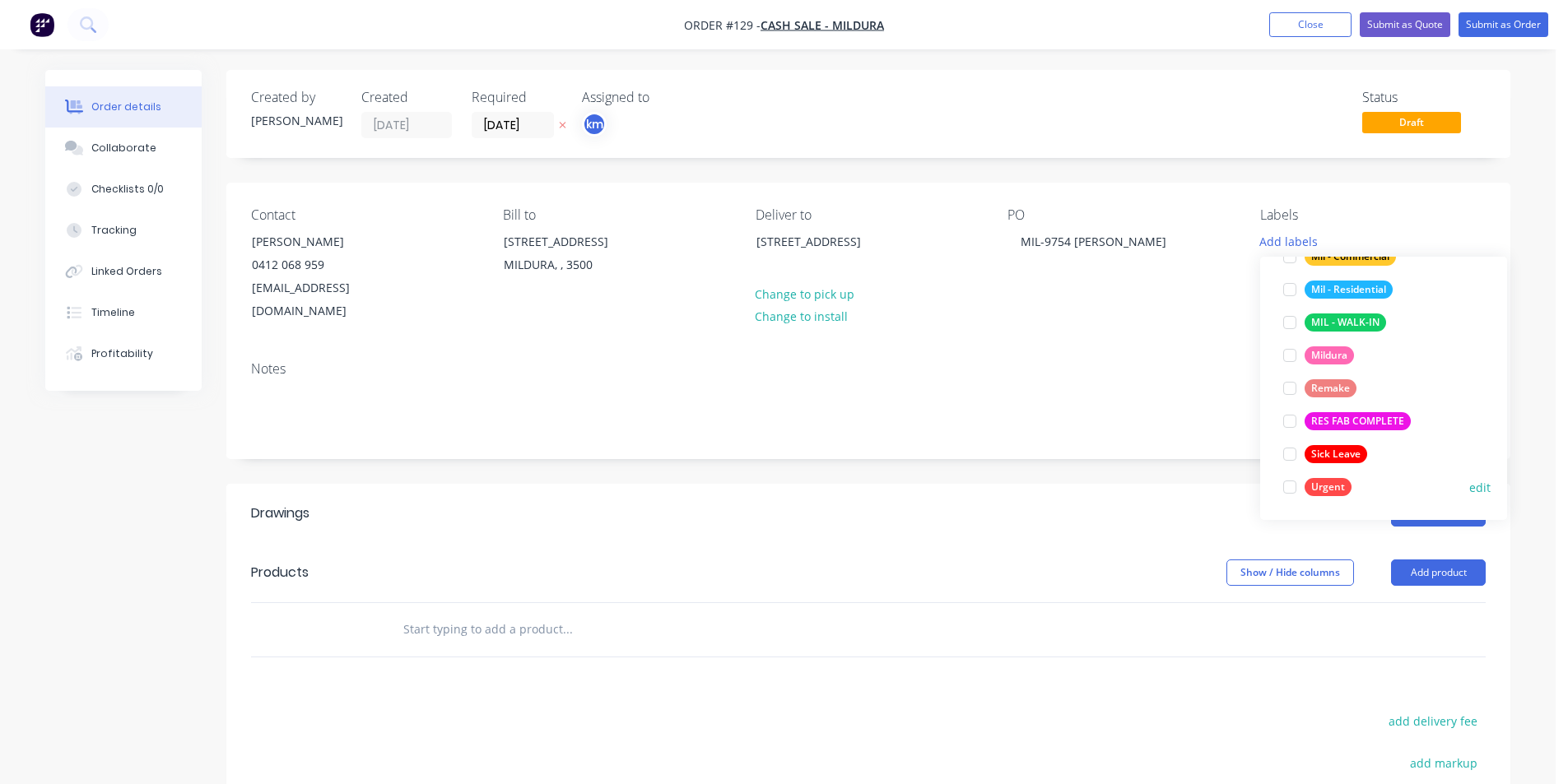
scroll to position [5, 0]
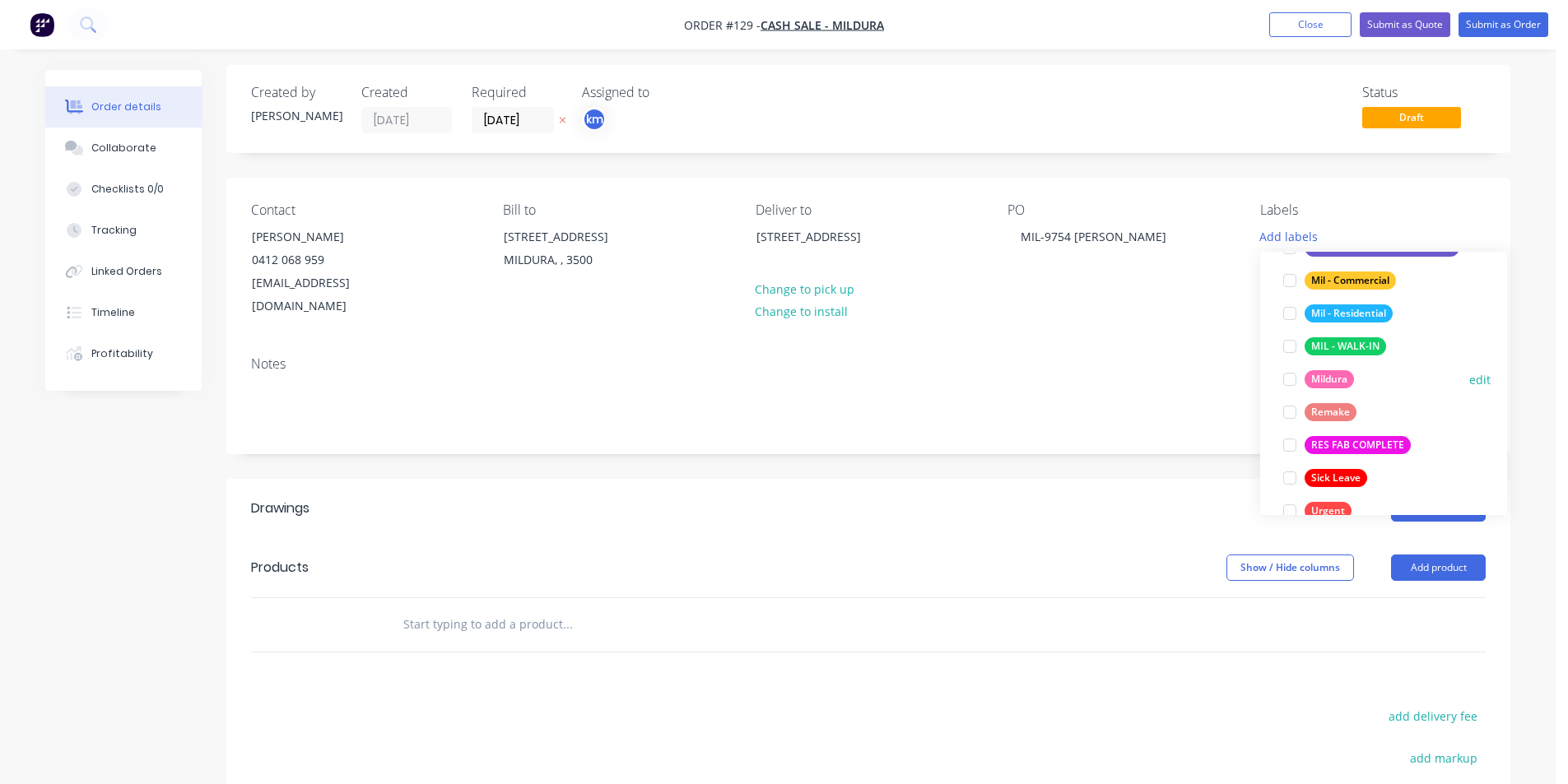
click at [1287, 380] on div at bounding box center [1289, 378] width 33 height 33
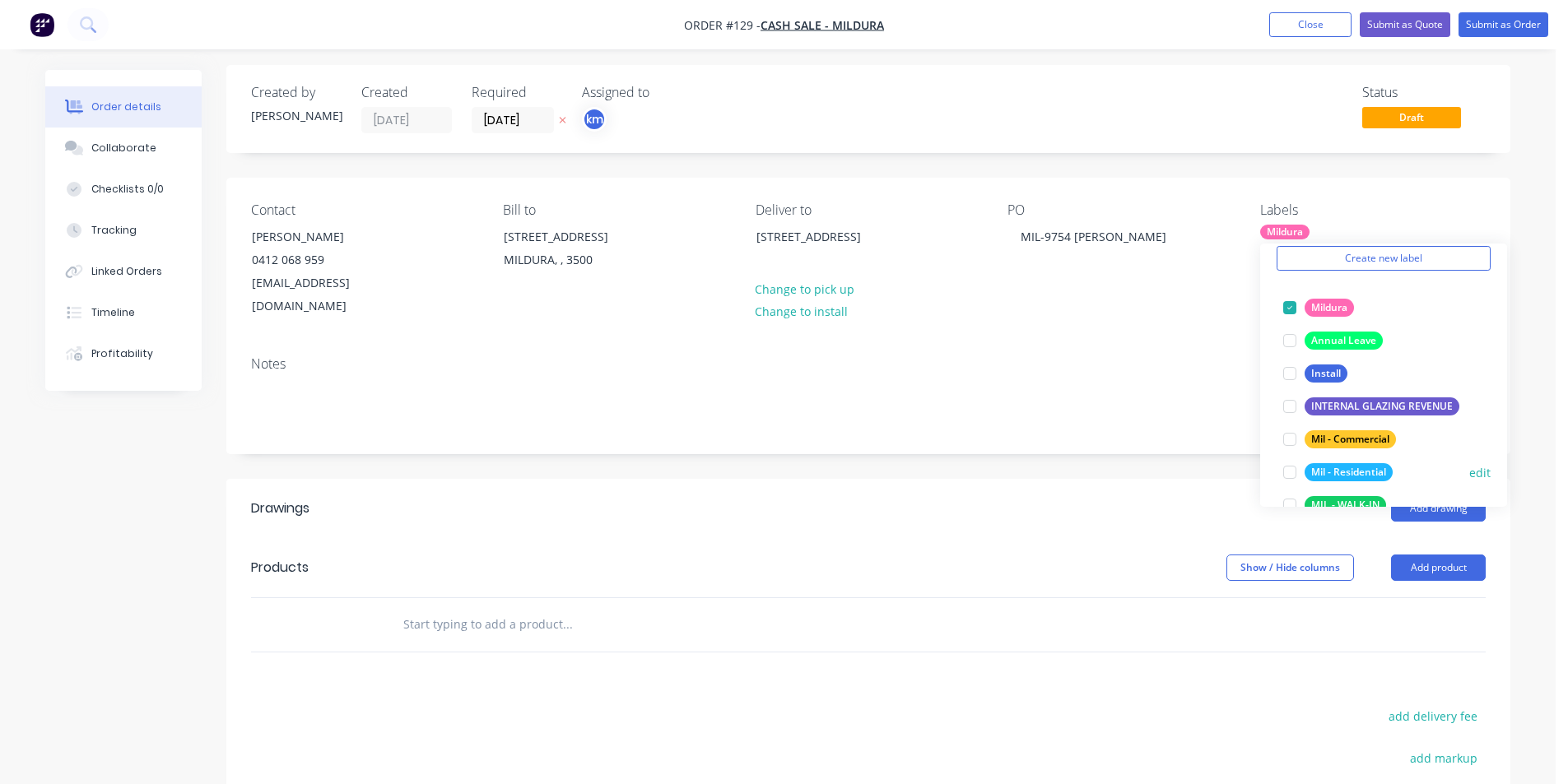
scroll to position [87, 0]
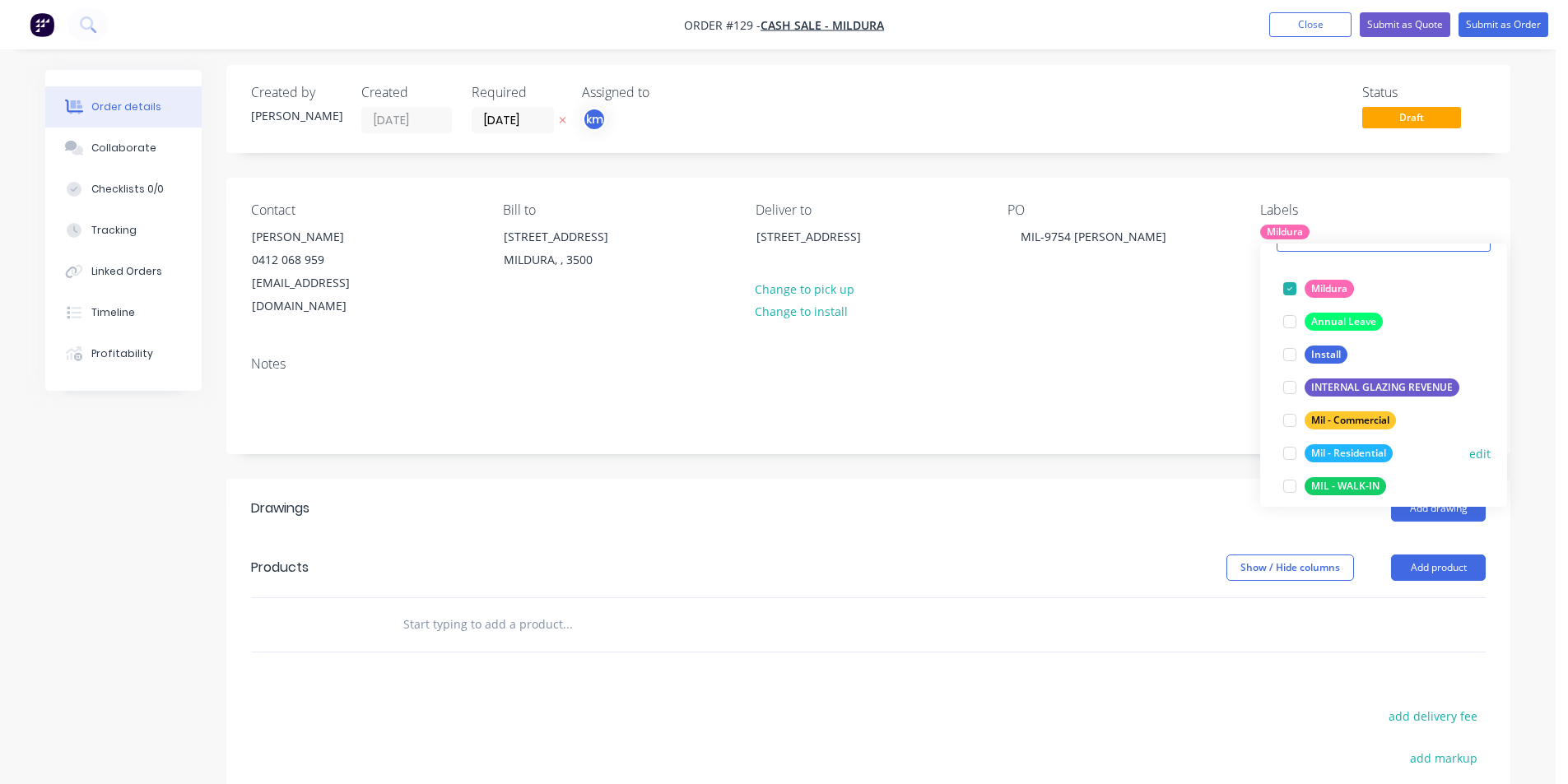
click at [1286, 451] on div at bounding box center [1289, 453] width 33 height 33
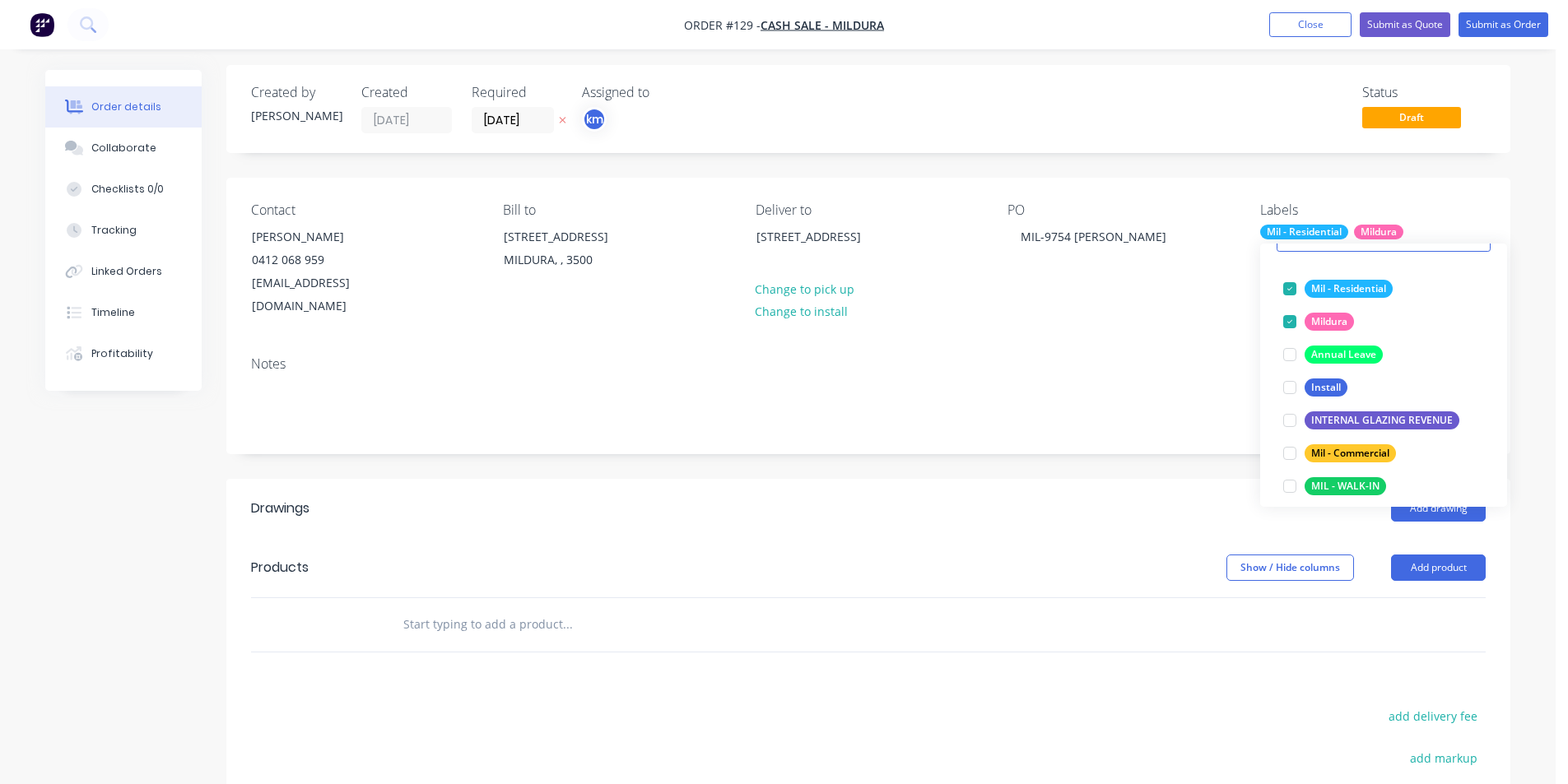
click at [1095, 355] on div "Notes" at bounding box center [868, 398] width 1284 height 110
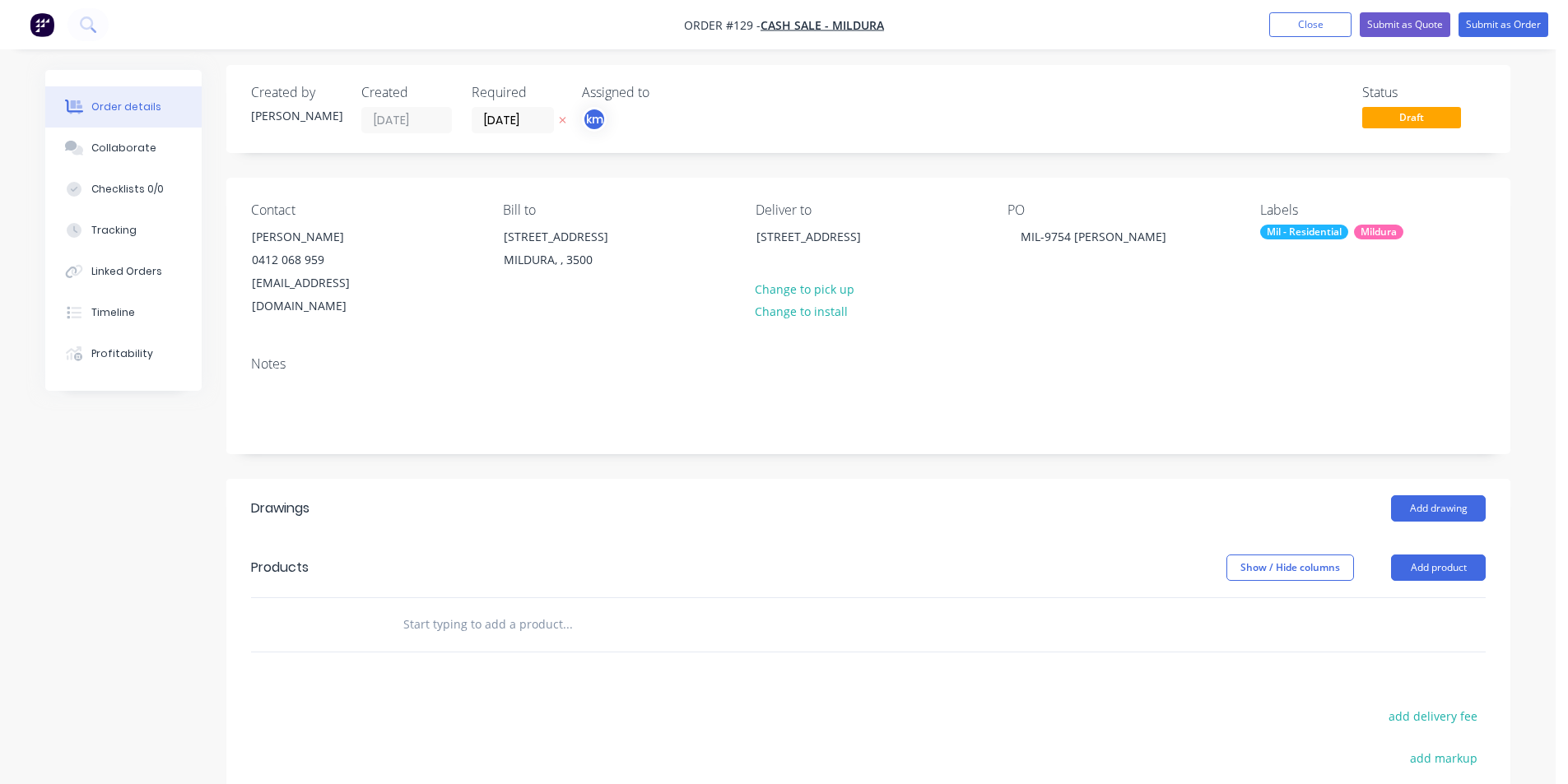
click at [633, 609] on input "text" at bounding box center [567, 625] width 329 height 33
click at [525, 609] on input "SUPPLY & DELIVER JOB9754" at bounding box center [567, 625] width 329 height 33
click at [571, 609] on input "SUPPLY & DELIVER JOB-9754" at bounding box center [567, 625] width 329 height 33
click at [644, 609] on input "SUPPLY & DELIVER JOB-9754-RESIDENTIAL WINDOWS & DOORS -SURFMIST MATT- [STREET_A…" at bounding box center [567, 625] width 329 height 33
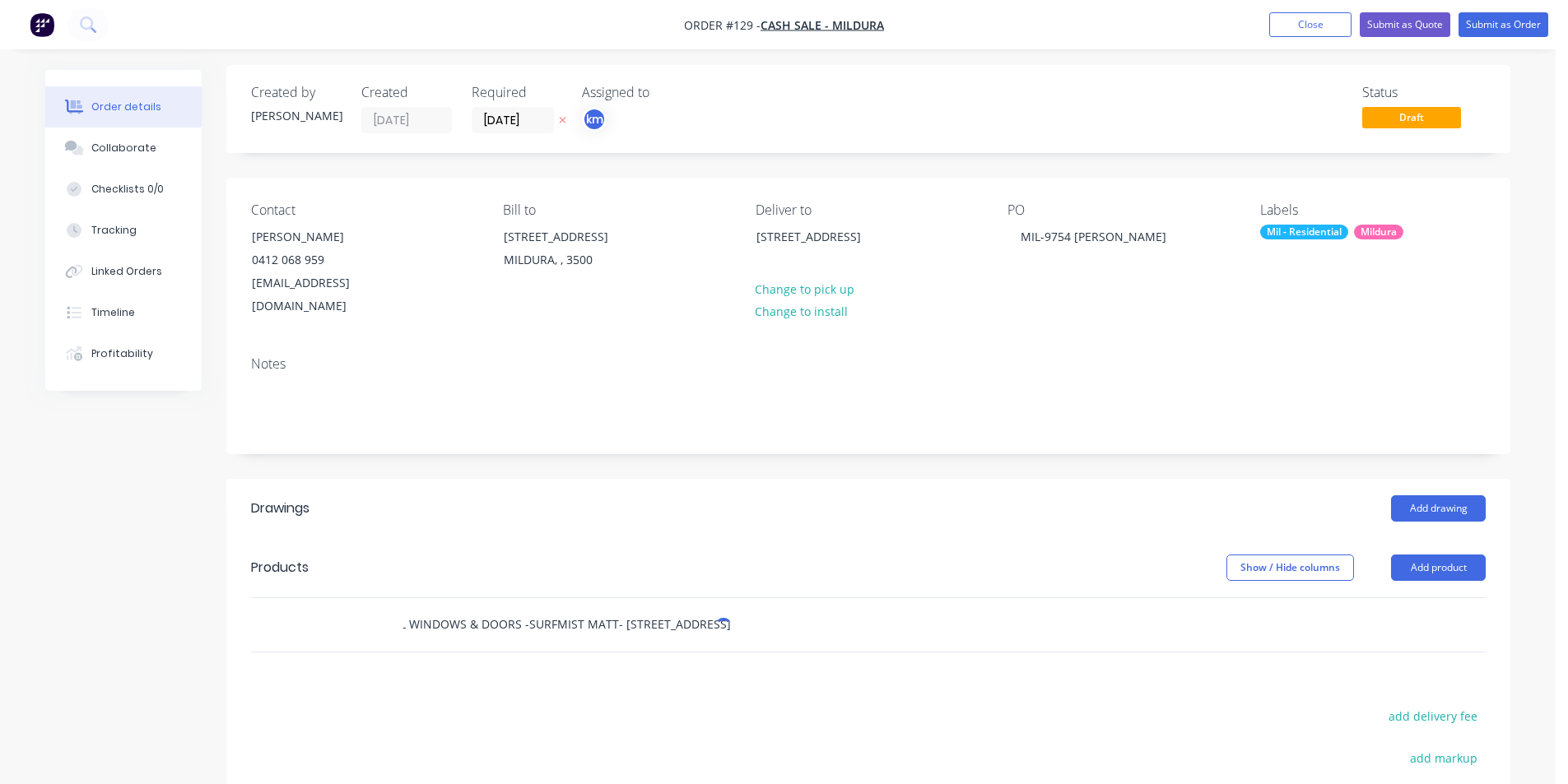
scroll to position [0, 296]
type input "SUPPLY & DELIVER JOB-9754-RESIDENTIAL WINDOWS & DOORS -SURFMIST MATT- [STREET_A…"
click at [707, 667] on div "Drawings Add drawing Products Show / Hide columns Add product SUPPLY & DELIVER …" at bounding box center [868, 763] width 1284 height 569
click at [729, 609] on input "SUPPLY & DELIVER JOB-9754-RESIDENTIAL WINDOWS & DOORS -SURFMIST MATT- [STREET_A…" at bounding box center [567, 625] width 329 height 33
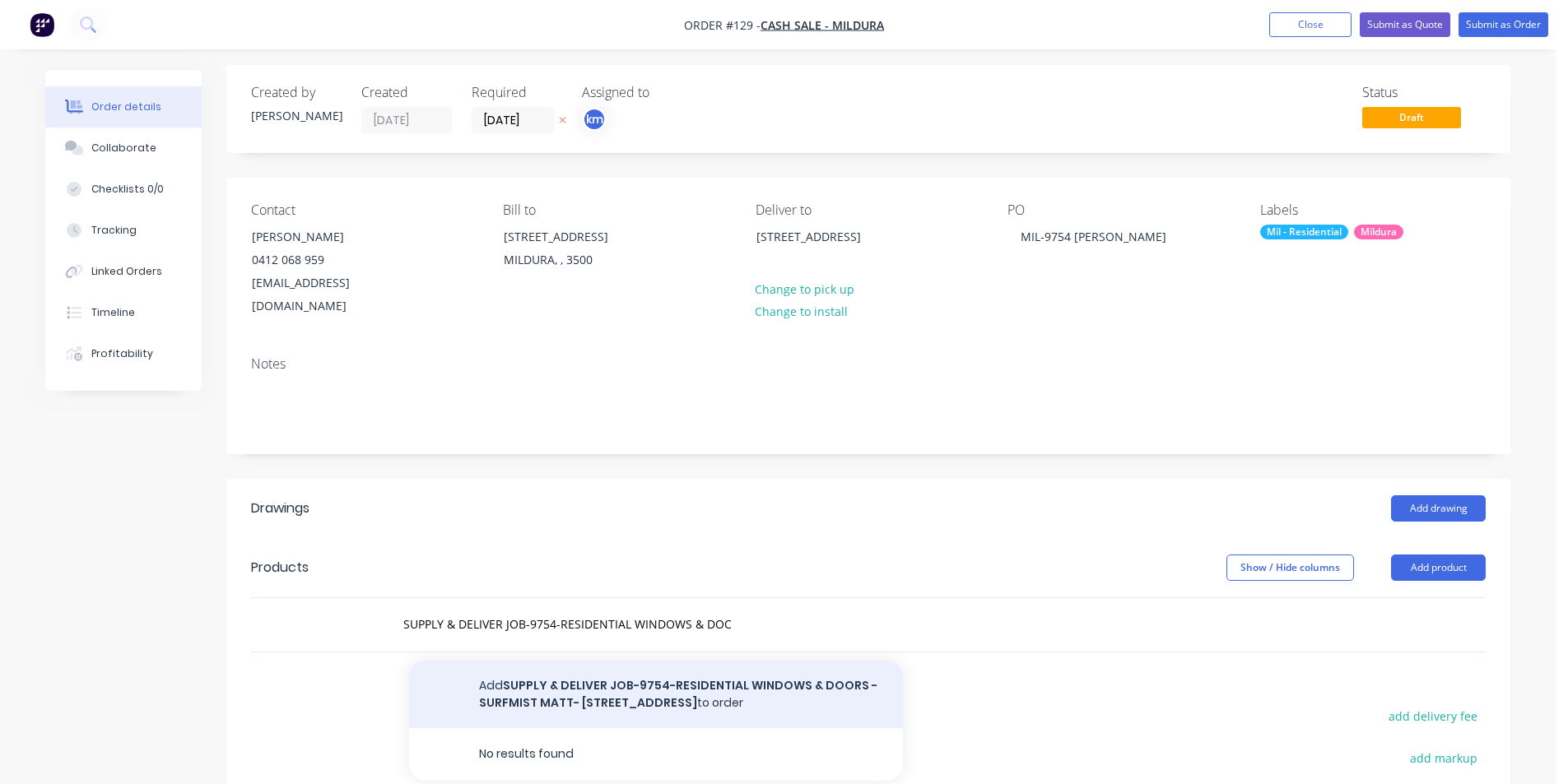
click at [685, 674] on button "Add SUPPLY & DELIVER JOB-9754-RESIDENTIAL WINDOWS & DOORS -SURFMIST MATT- [STRE…" at bounding box center [656, 695] width 494 height 67
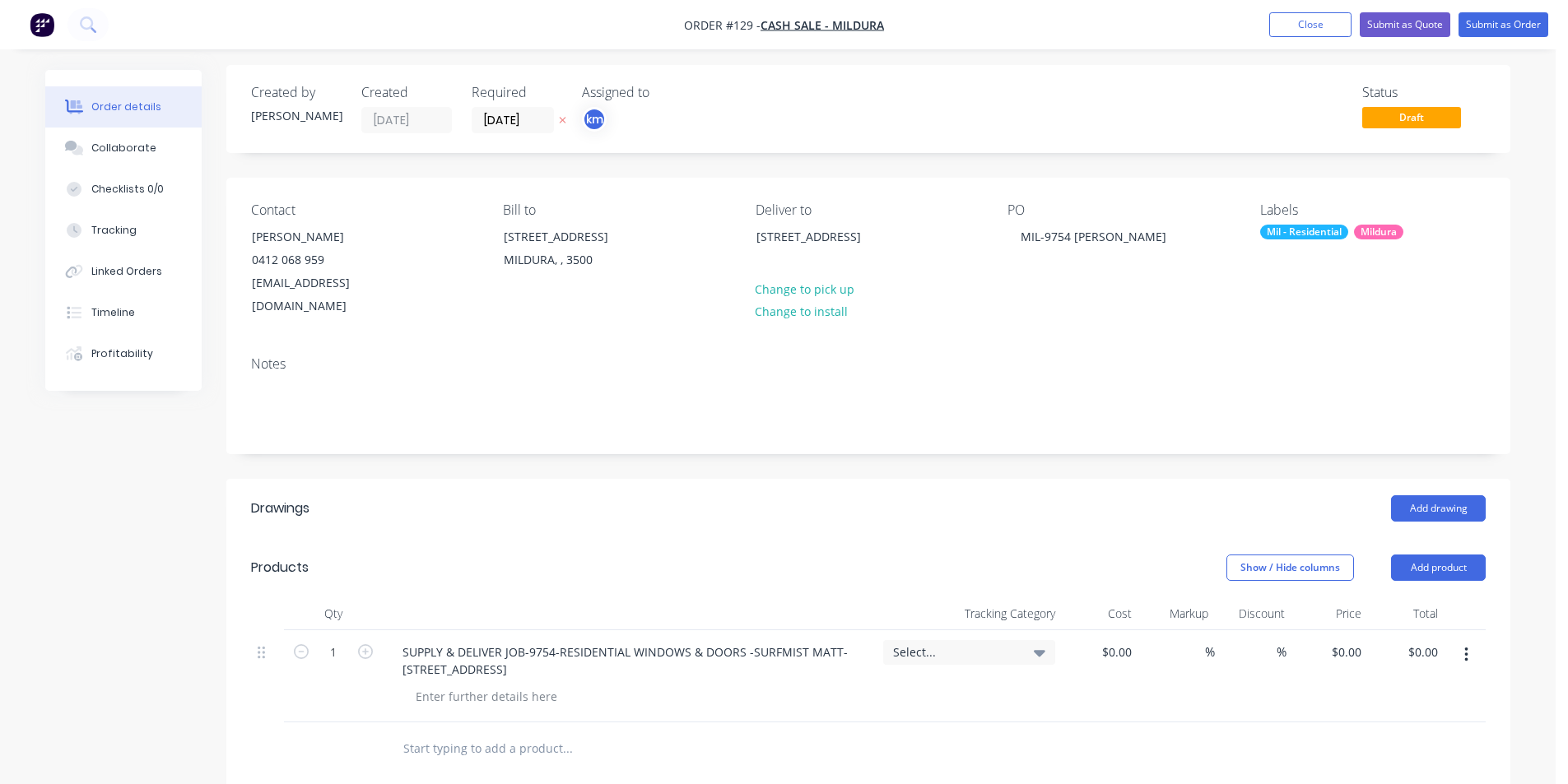
scroll to position [29, 0]
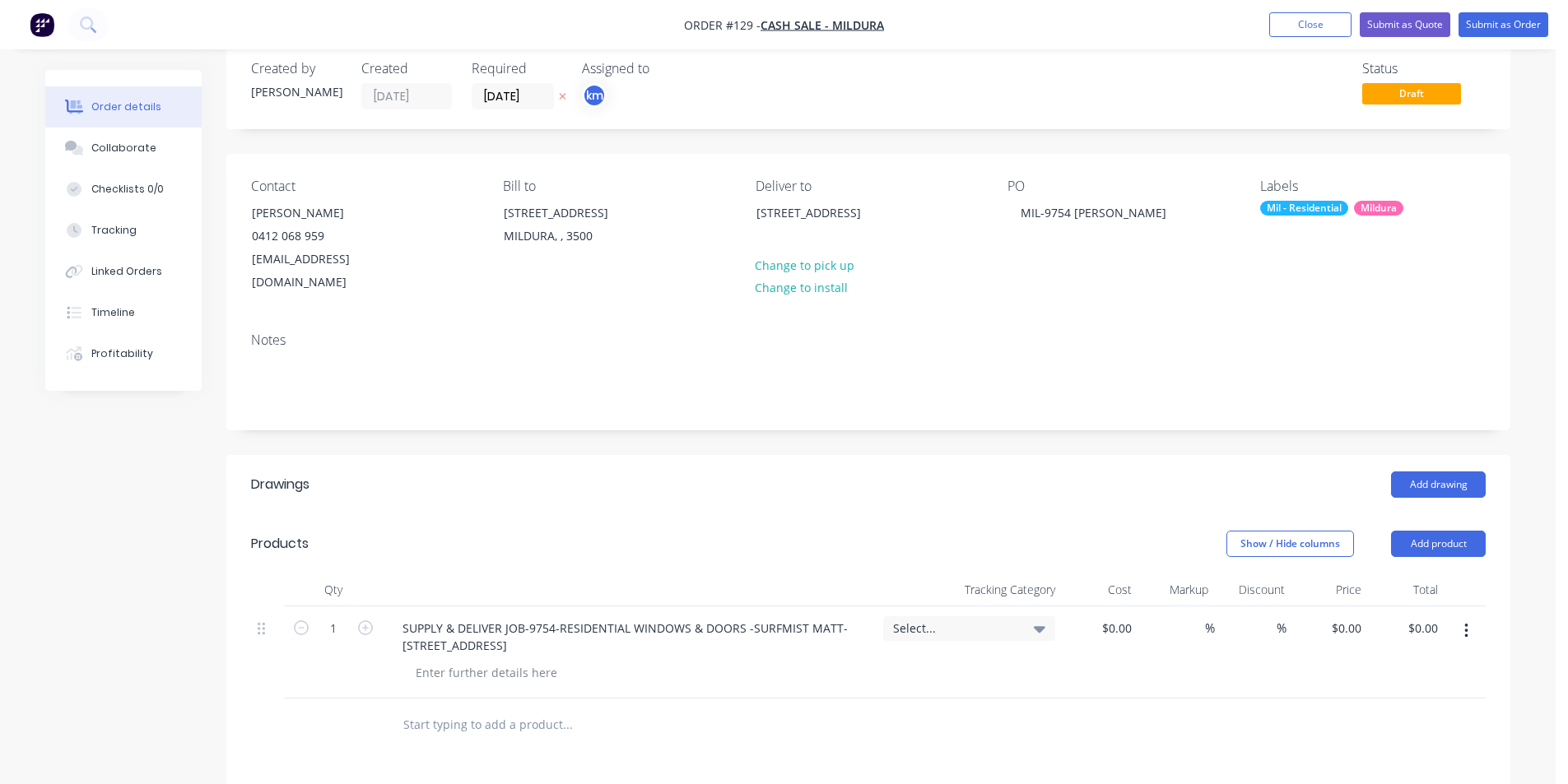
click at [1014, 620] on span "Select..." at bounding box center [955, 628] width 124 height 18
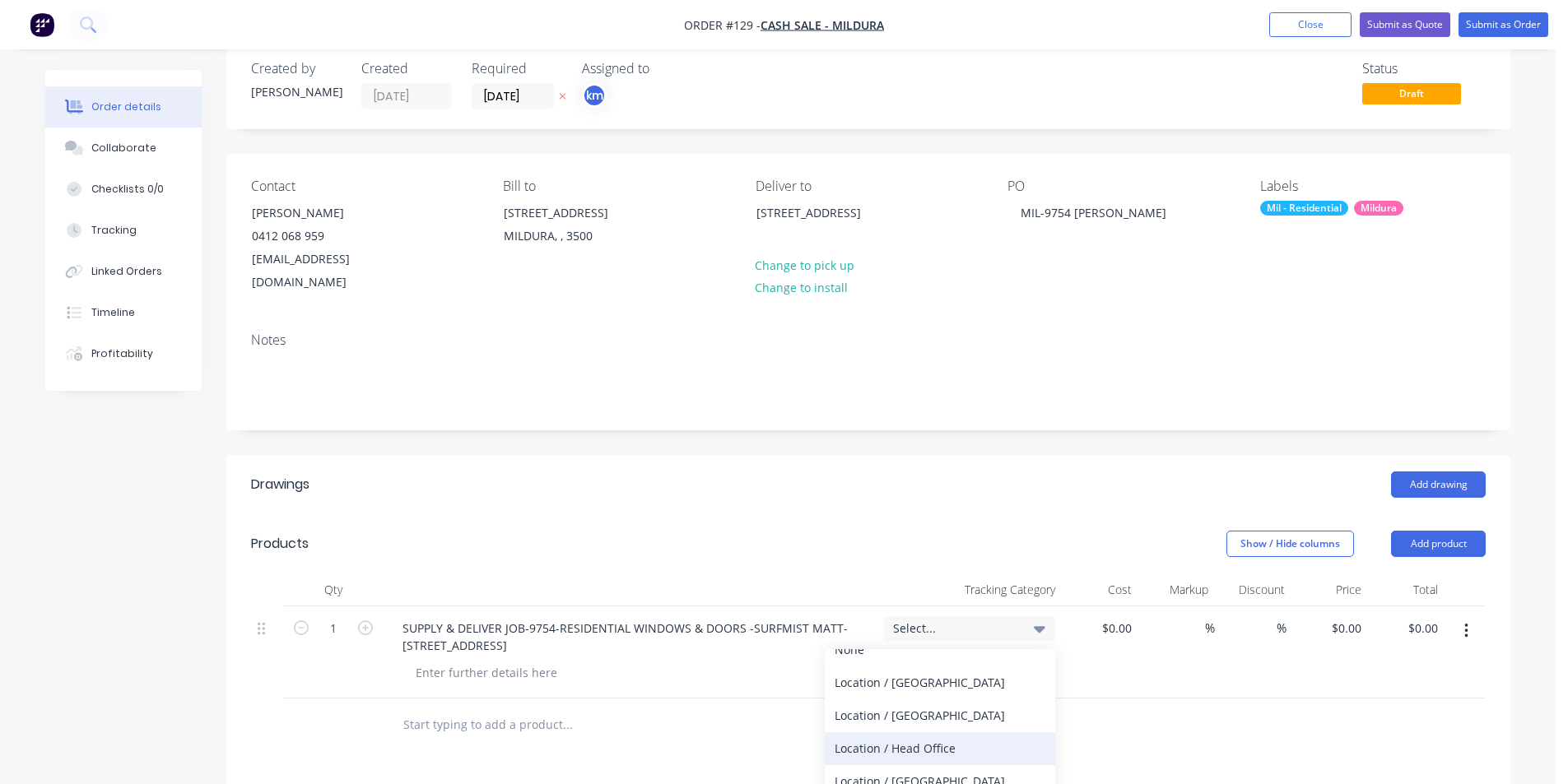
scroll to position [162, 0]
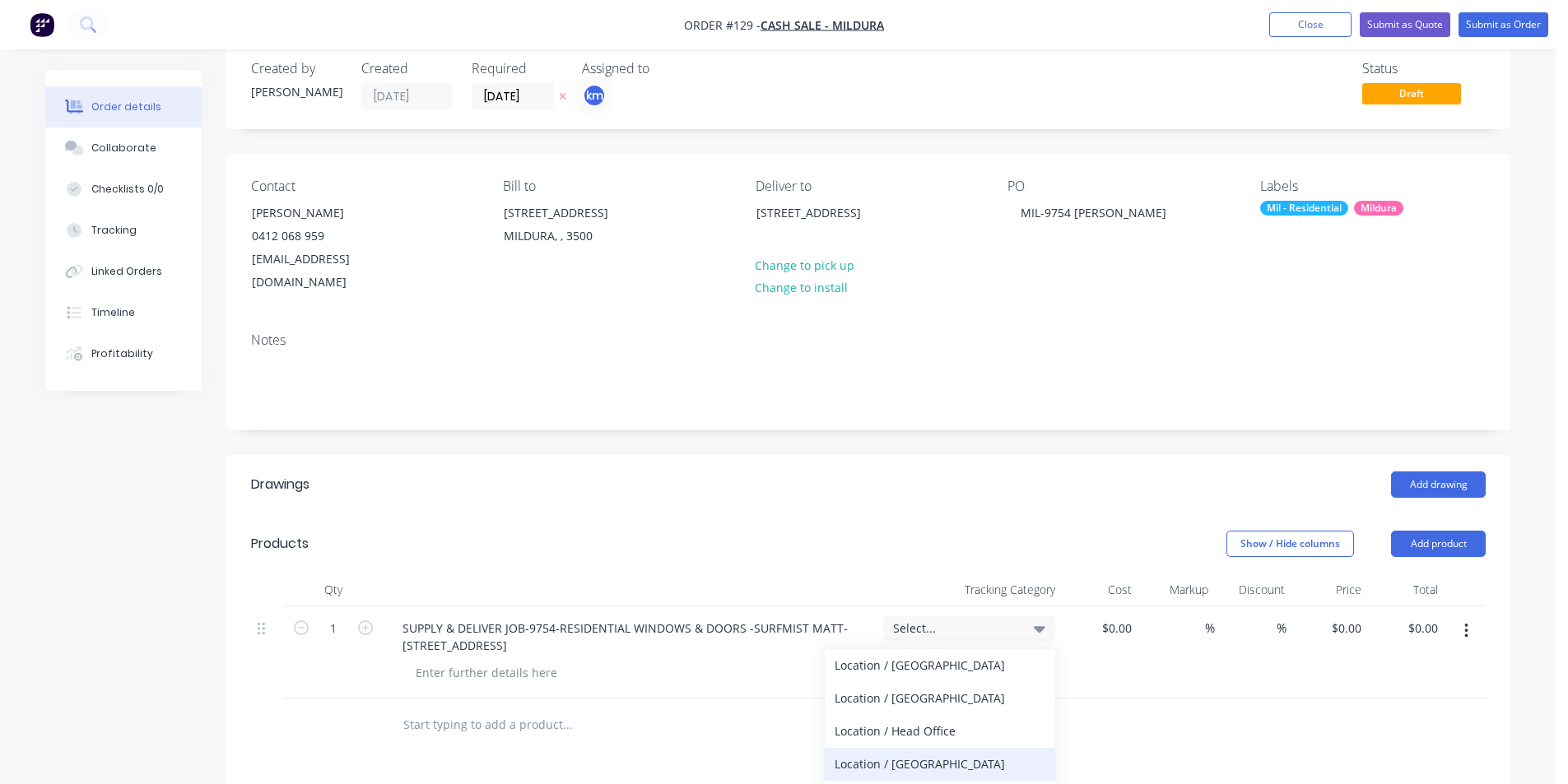
click at [925, 749] on div "Location / [GEOGRAPHIC_DATA]" at bounding box center [940, 764] width 230 height 33
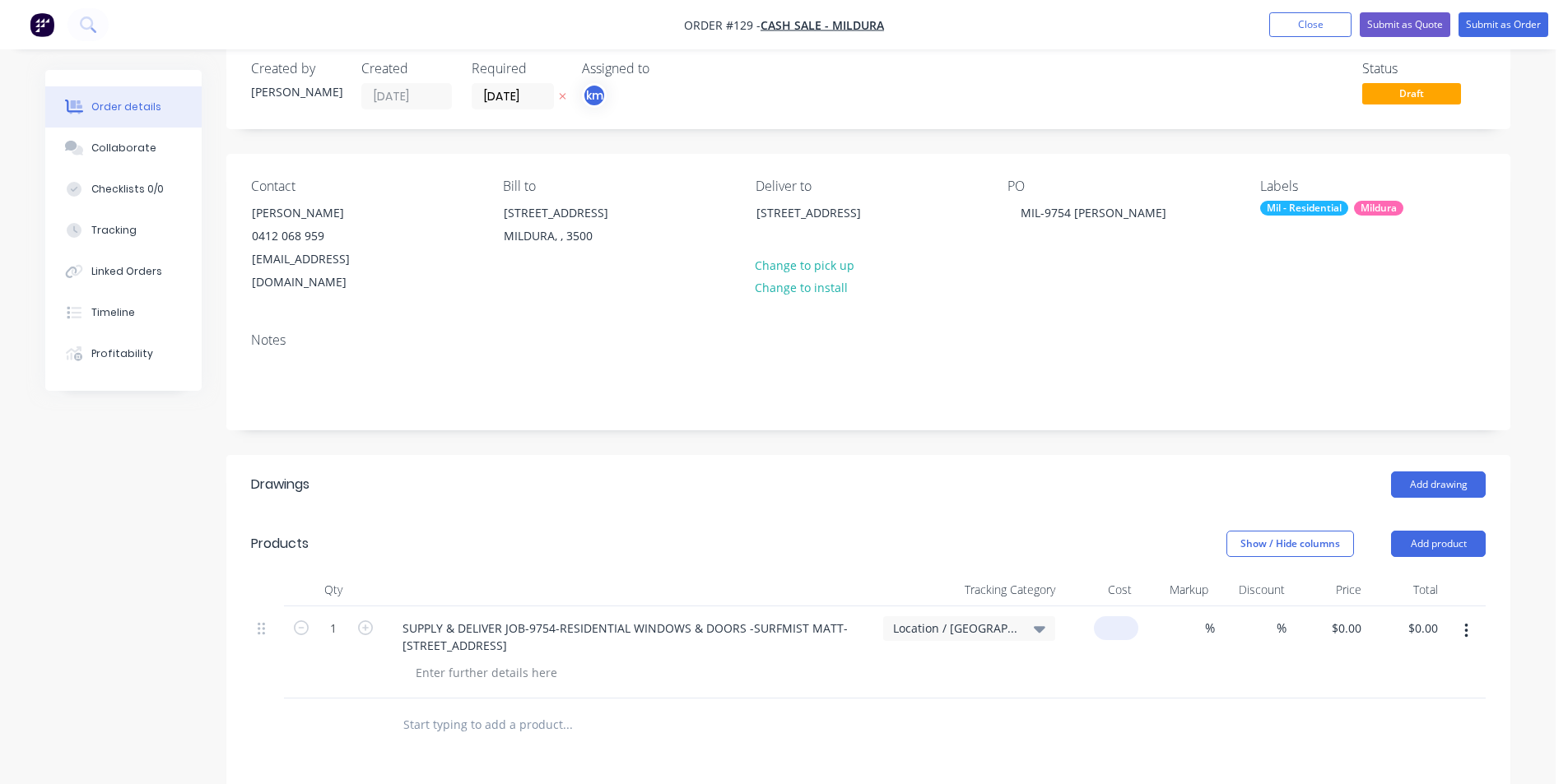
click at [1099, 607] on div "$0.00" at bounding box center [1100, 653] width 76 height 92
type input "$46,347.00"
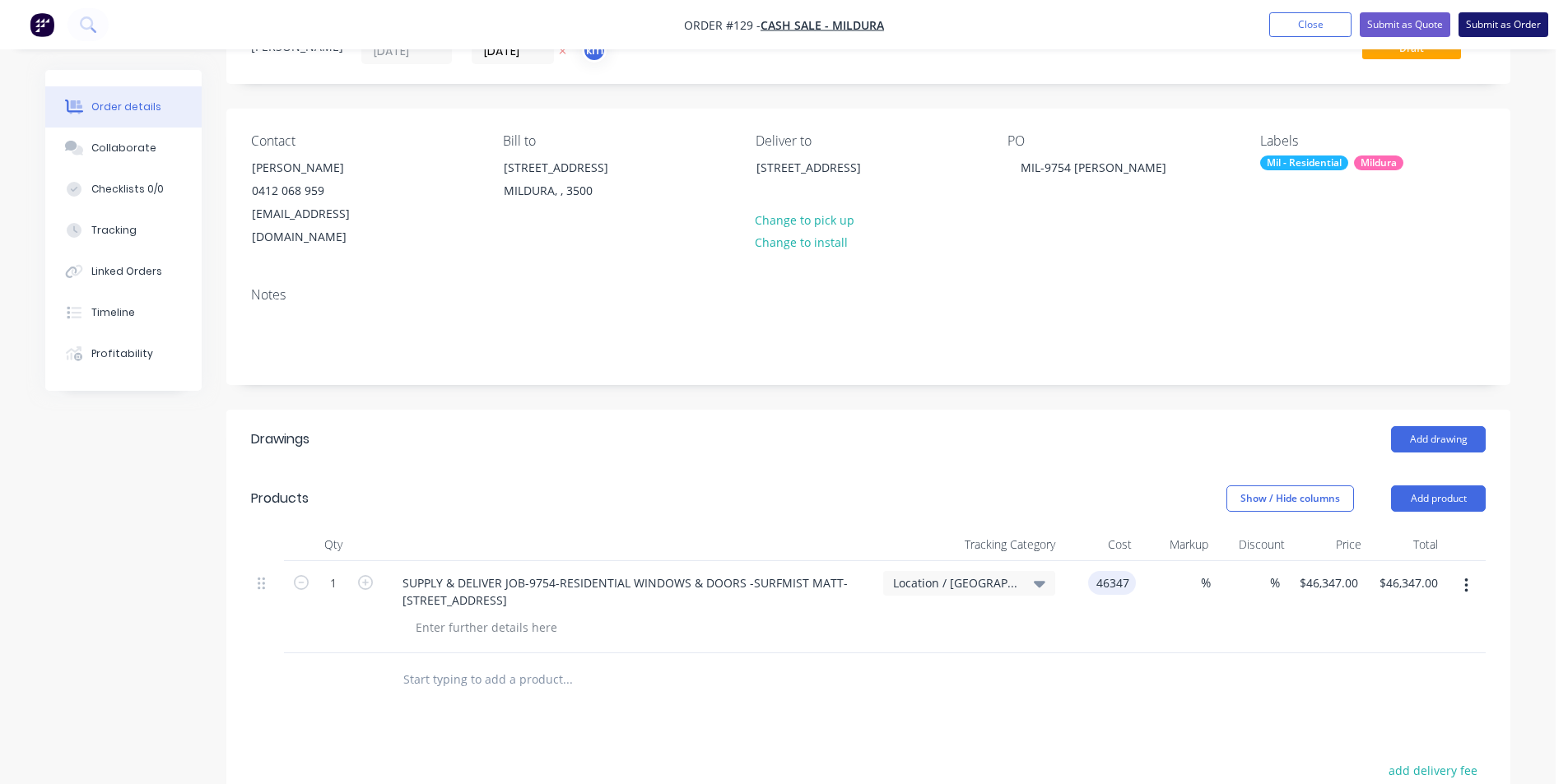
scroll to position [69, 0]
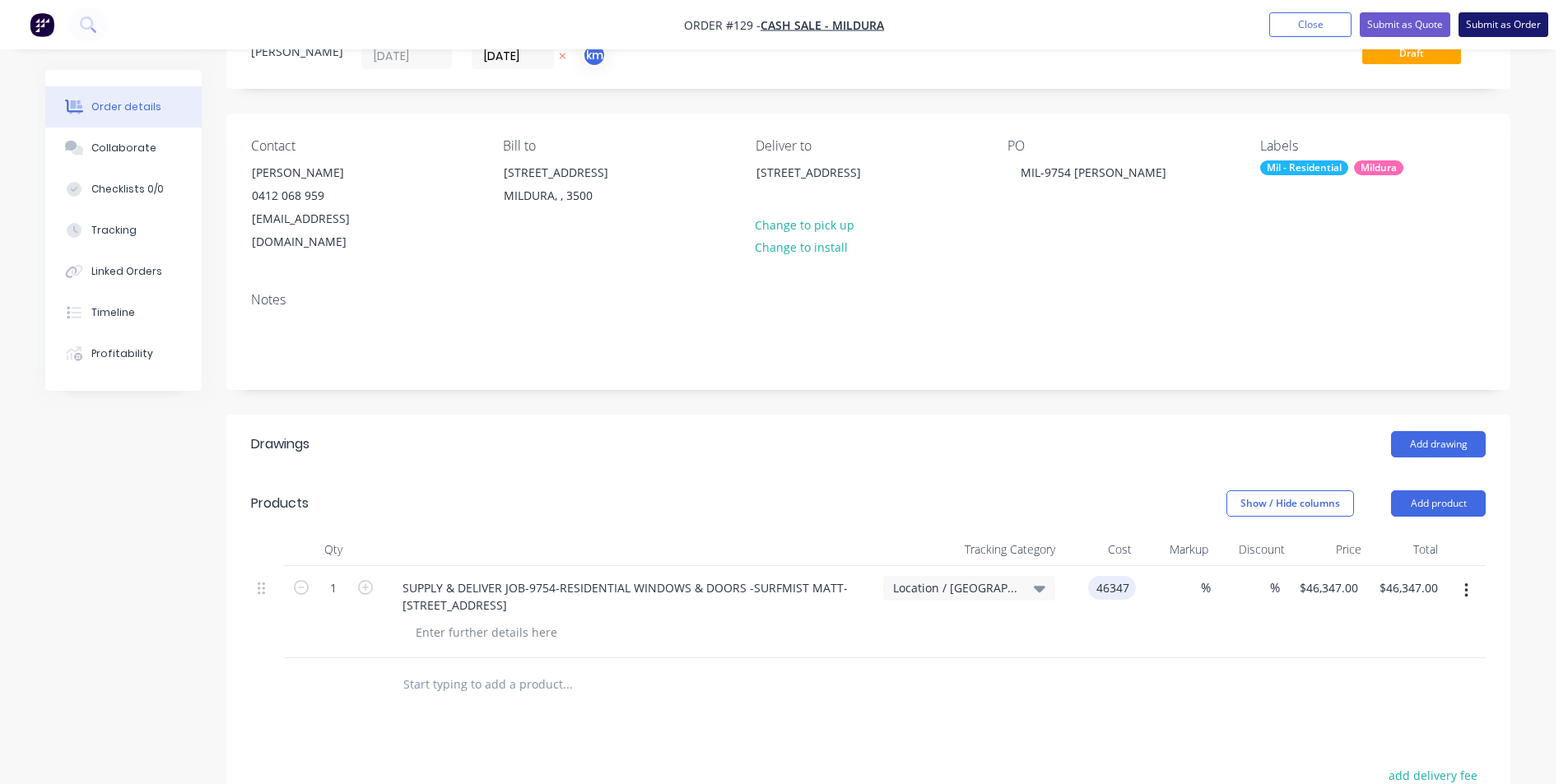
type input "$46,347.00"
click at [1479, 27] on button "Submit as Order" at bounding box center [1504, 24] width 89 height 24
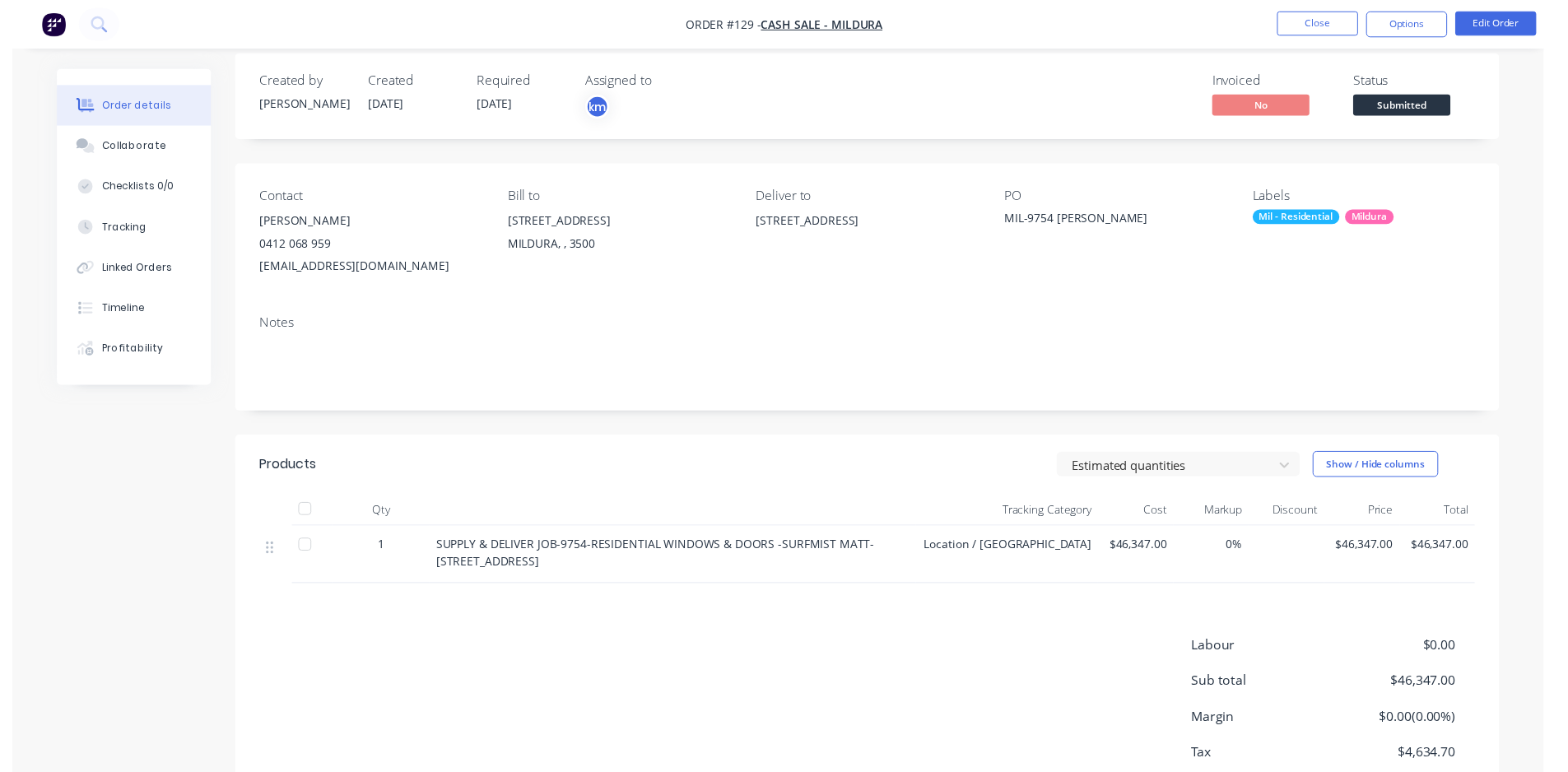
scroll to position [0, 0]
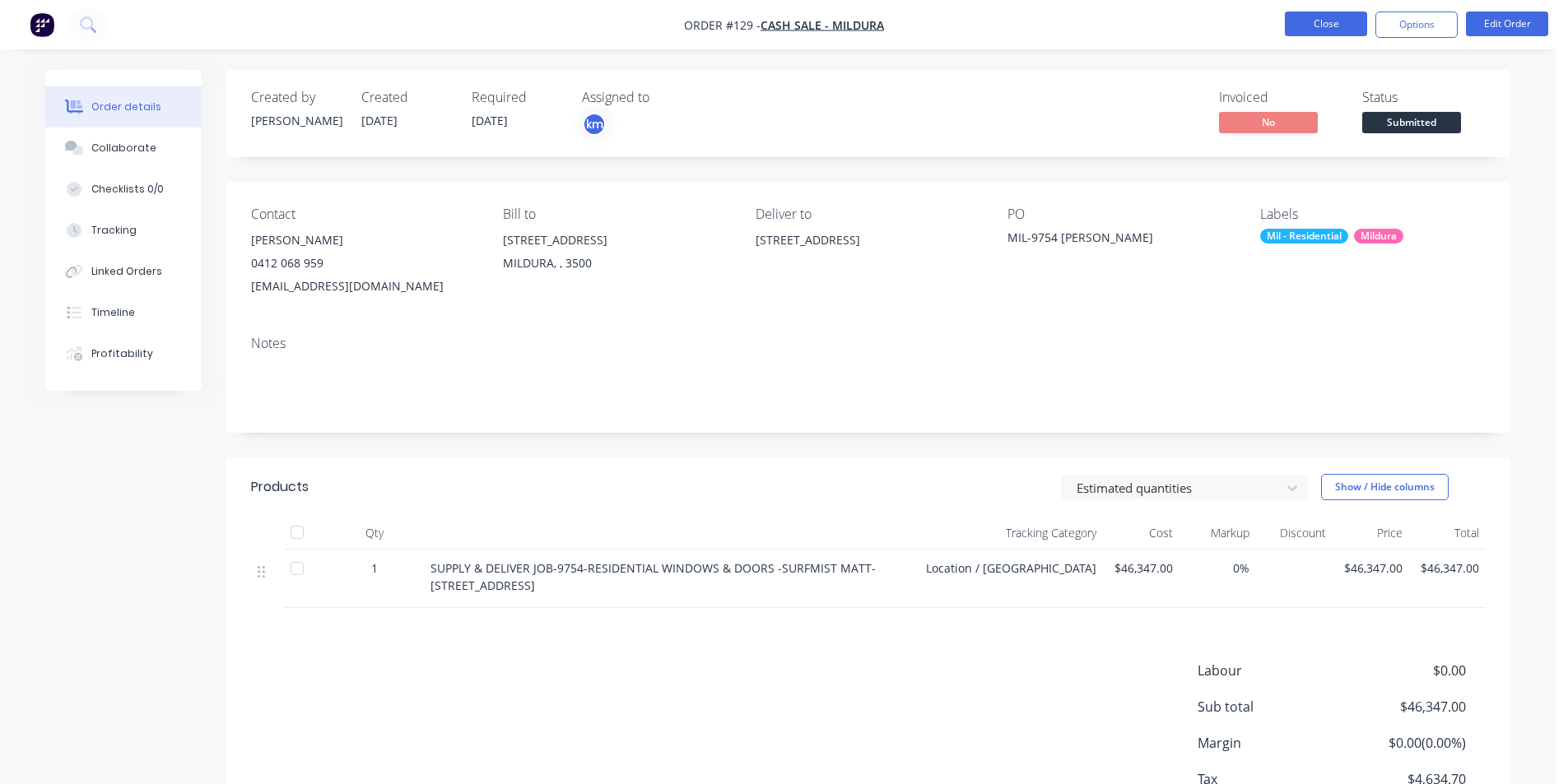
click at [1346, 24] on button "Close" at bounding box center [1326, 23] width 82 height 24
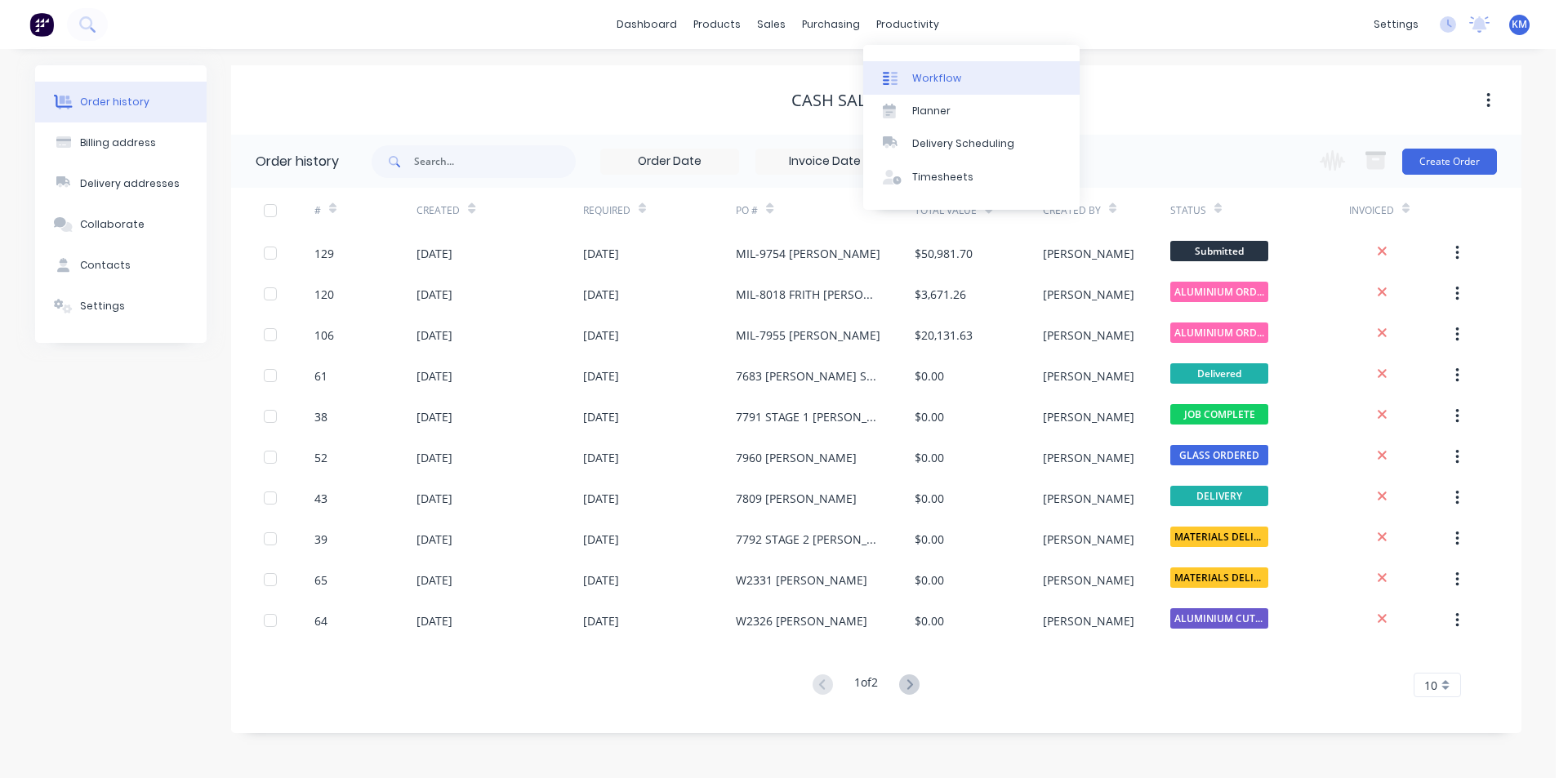
click at [948, 81] on div "Workflow" at bounding box center [936, 79] width 49 height 15
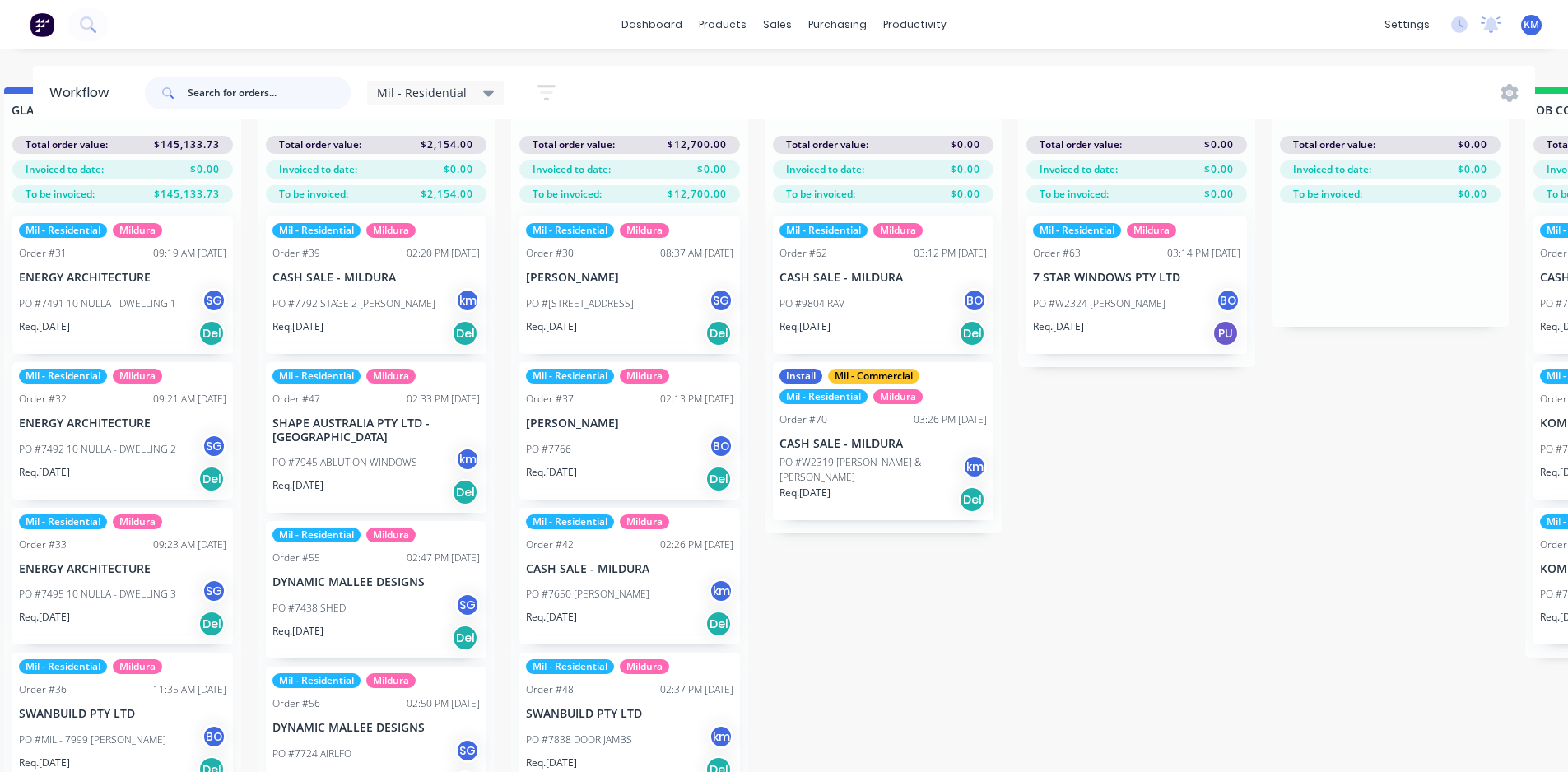
click at [233, 79] on input "text" at bounding box center [268, 92] width 163 height 33
click at [233, 85] on input "text" at bounding box center [268, 92] width 163 height 33
drag, startPoint x: 236, startPoint y: 96, endPoint x: 203, endPoint y: 91, distance: 33.4
click at [203, 91] on input "[PERSON_NAME]" at bounding box center [268, 92] width 163 height 33
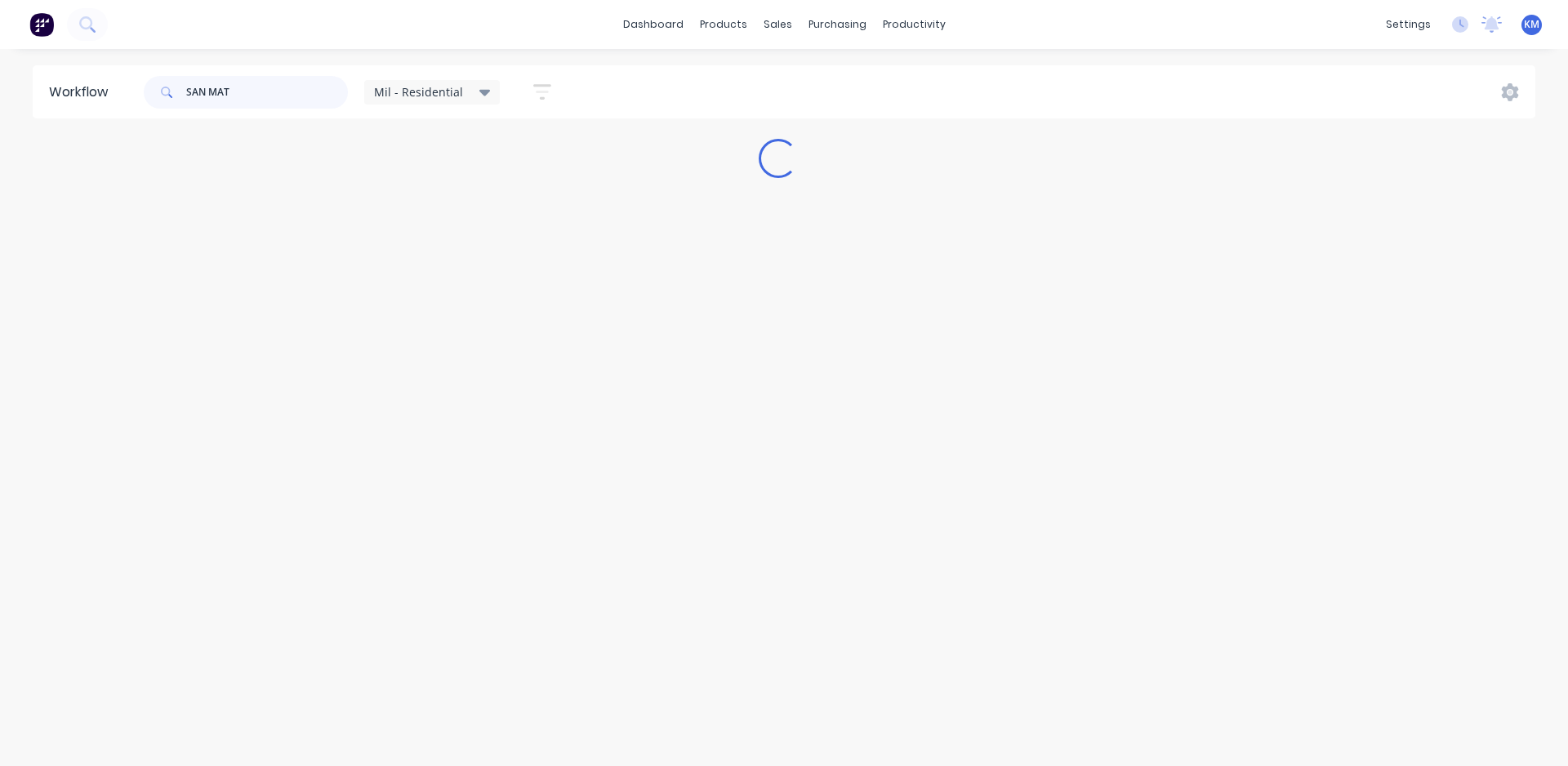
drag, startPoint x: 239, startPoint y: 95, endPoint x: 102, endPoint y: 99, distance: 137.1
click at [102, 99] on header "Workflow SAN MAT Mil - Residential Save new view None edit Mil - Residential (D…" at bounding box center [784, 92] width 1504 height 53
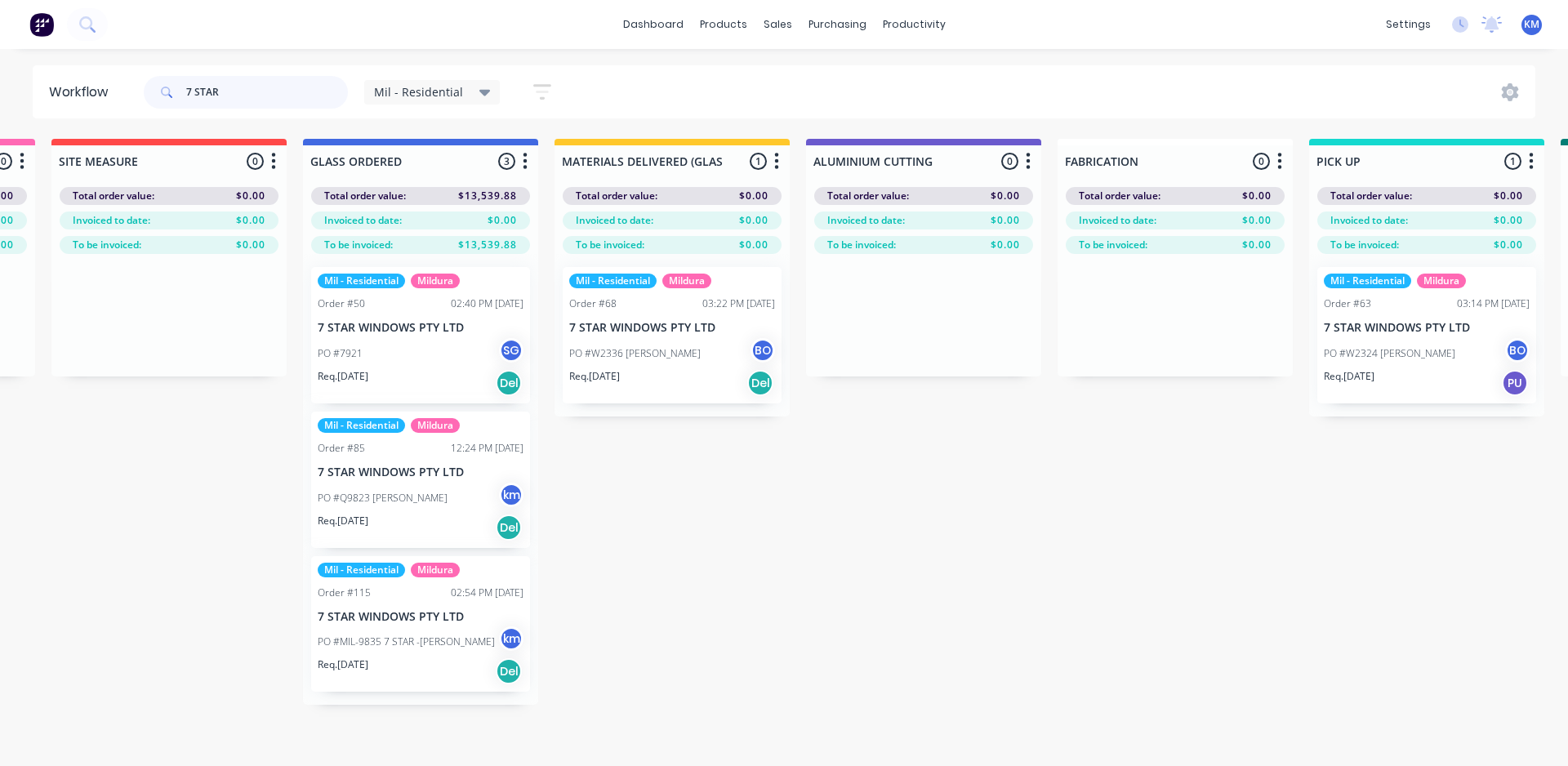
scroll to position [0, 736]
type input "7 STAR"
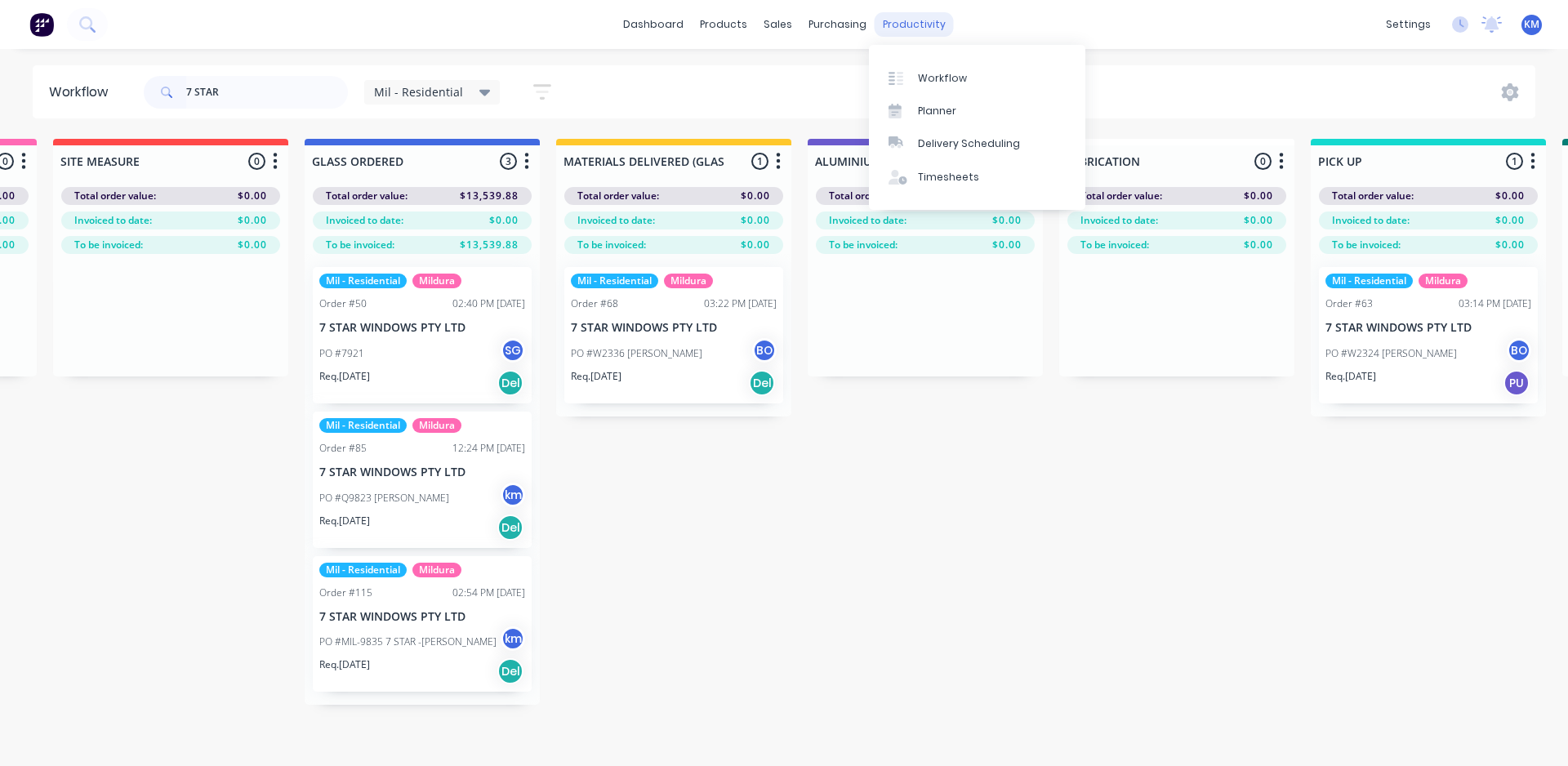
click at [897, 20] on div "productivity" at bounding box center [915, 24] width 80 height 24
click at [942, 79] on div "Workflow" at bounding box center [942, 79] width 49 height 15
